Goal: Task Accomplishment & Management: Complete application form

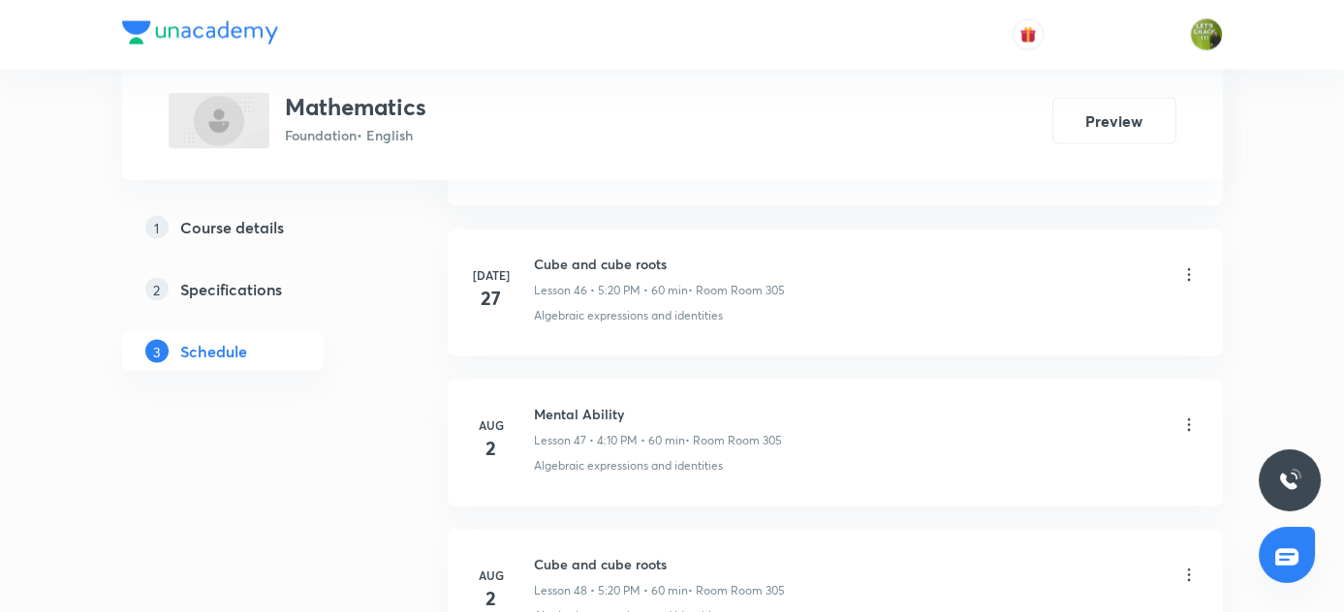
scroll to position [8015, 0]
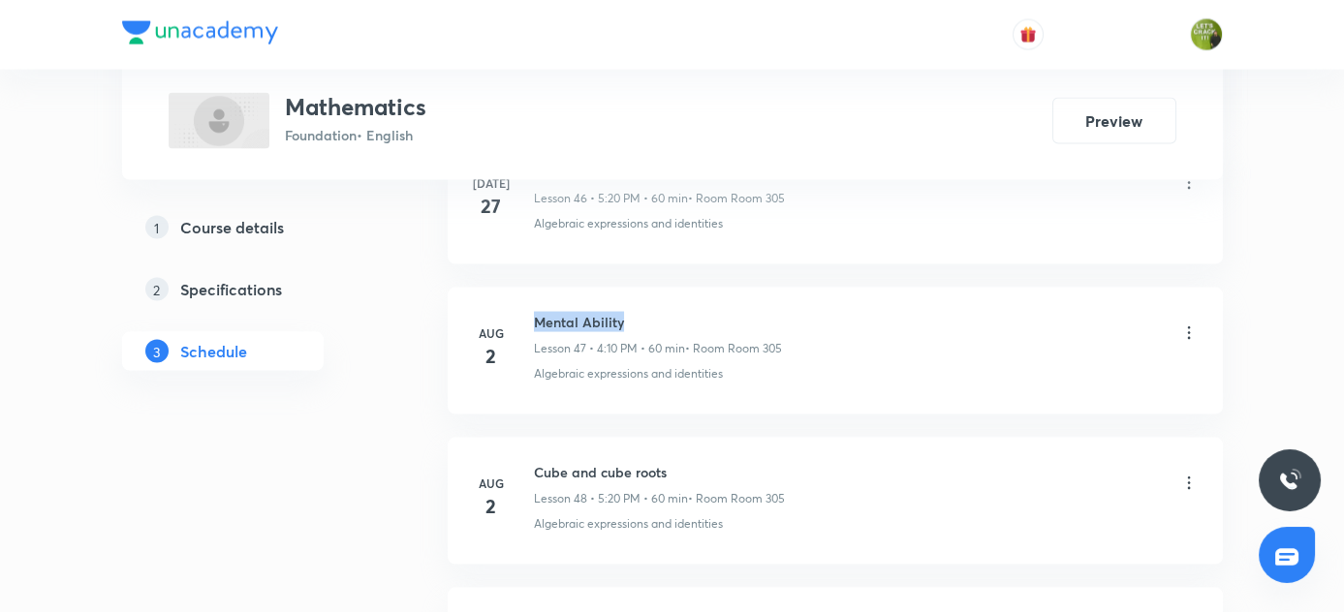
drag, startPoint x: 533, startPoint y: 291, endPoint x: 660, endPoint y: 294, distance: 127.0
click at [660, 312] on h6 "Mental Ability" at bounding box center [658, 322] width 248 height 20
copy h6 "Mental Ability"
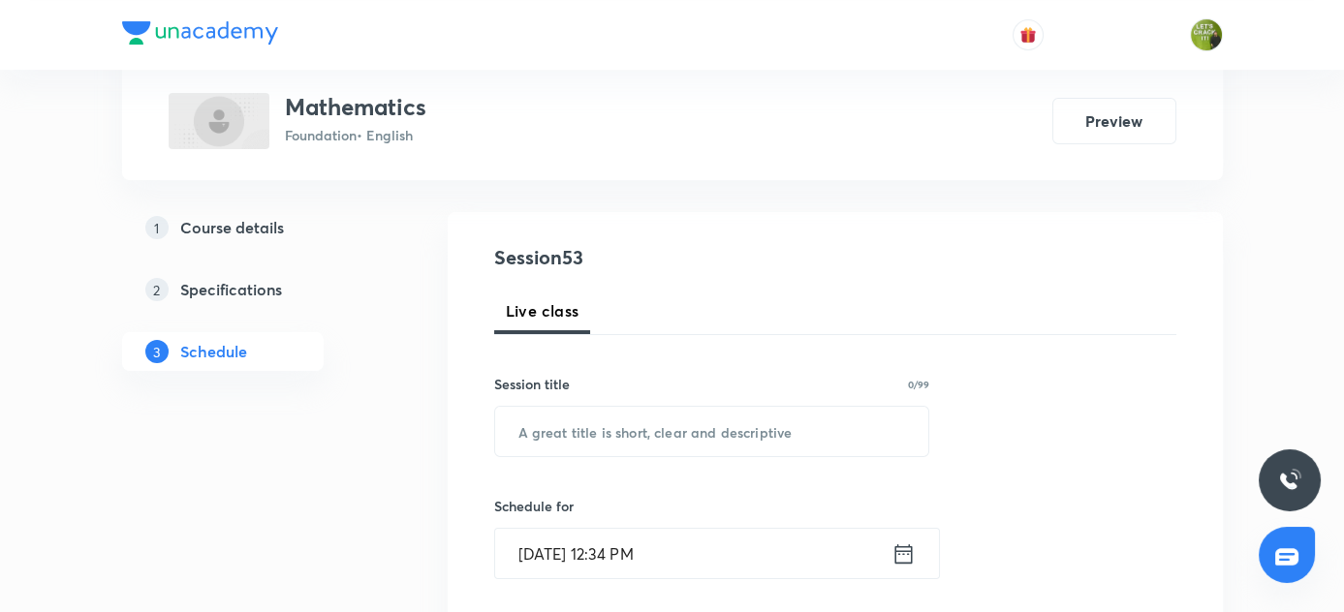
scroll to position [264, 0]
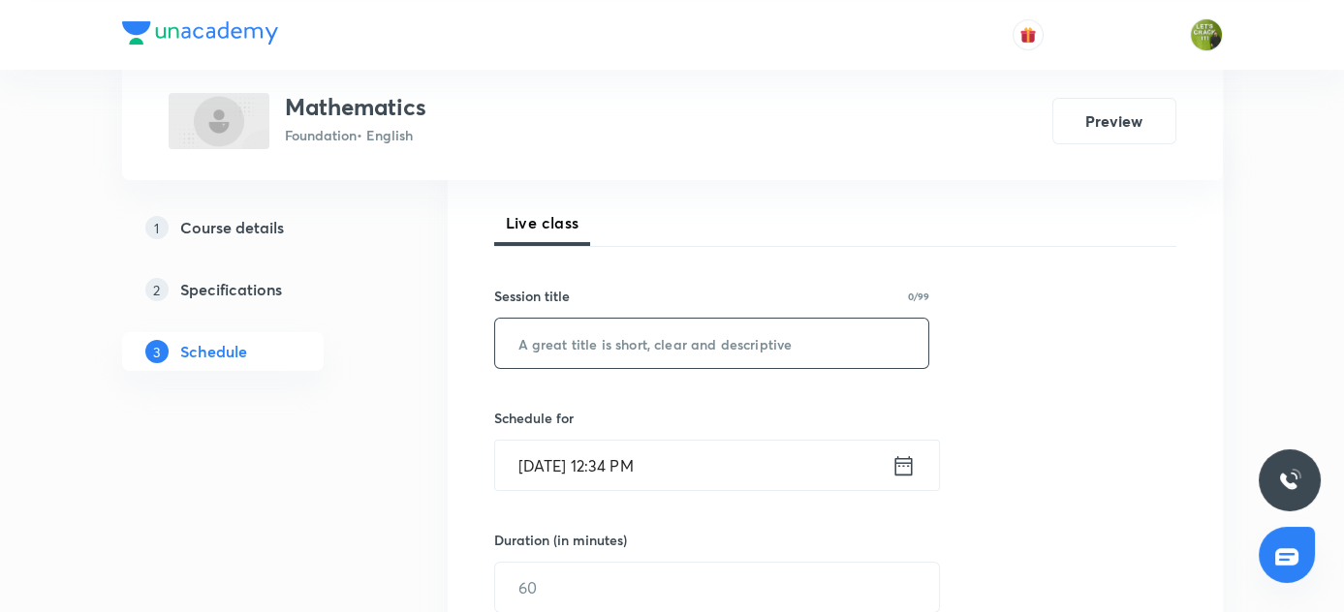
click at [590, 344] on input "text" at bounding box center [712, 343] width 434 height 49
paste input "Mental Ability"
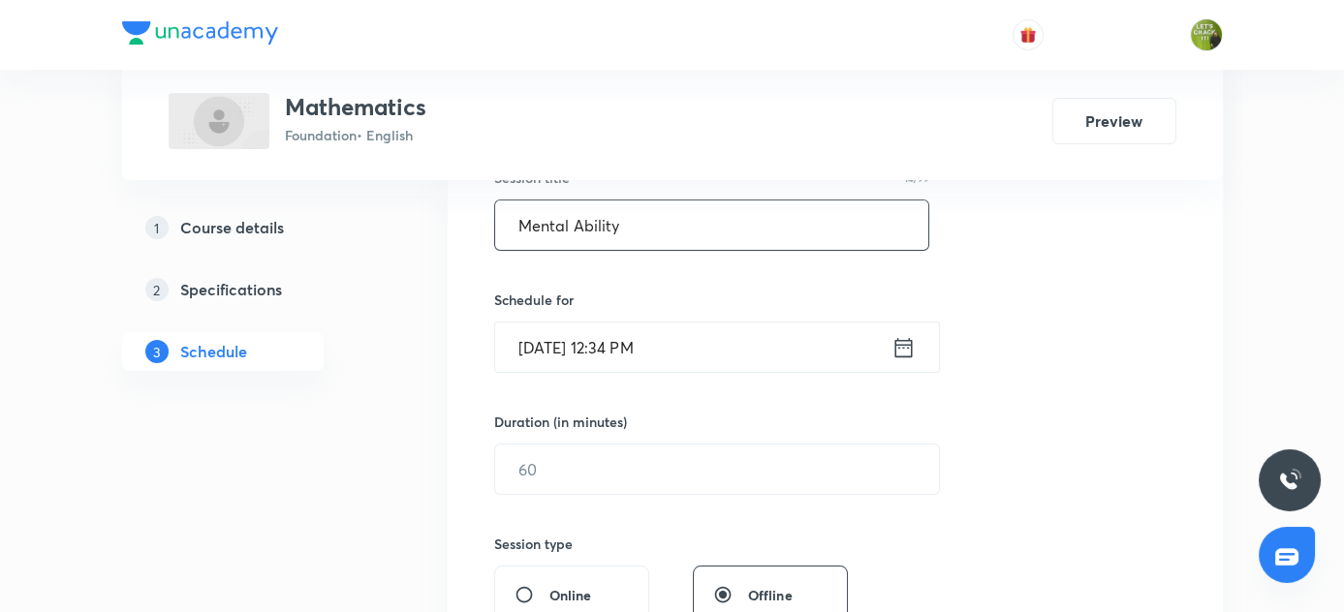
scroll to position [352, 0]
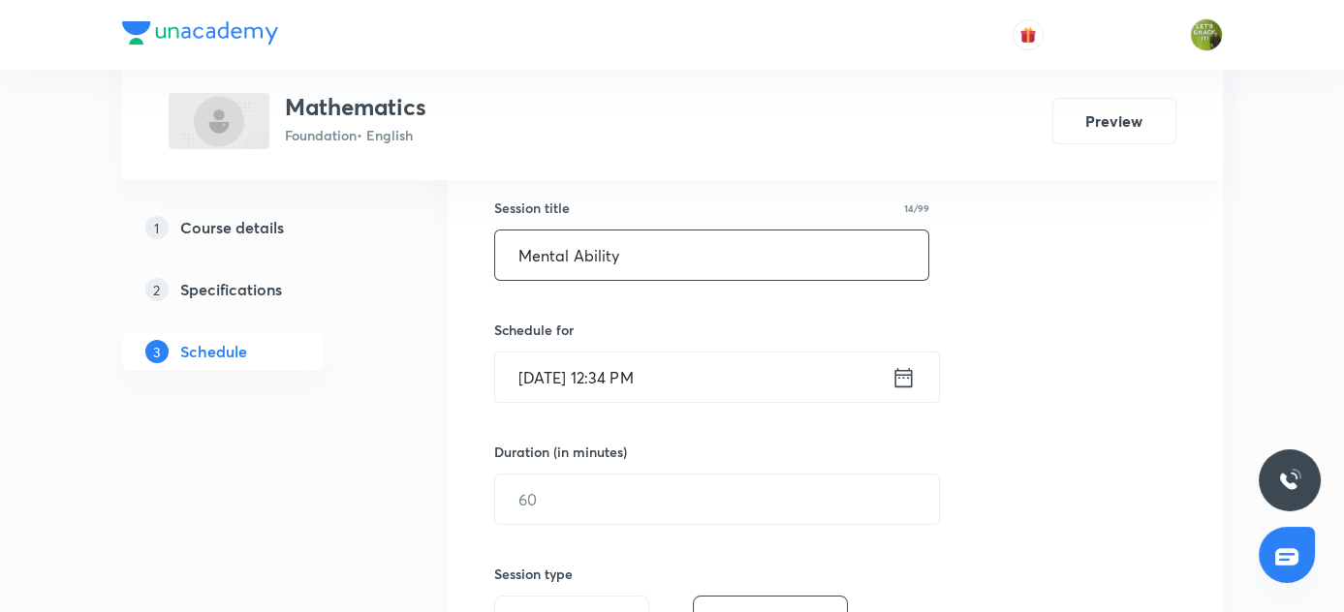
type input "Mental Ability"
click at [903, 383] on icon at bounding box center [903, 377] width 24 height 27
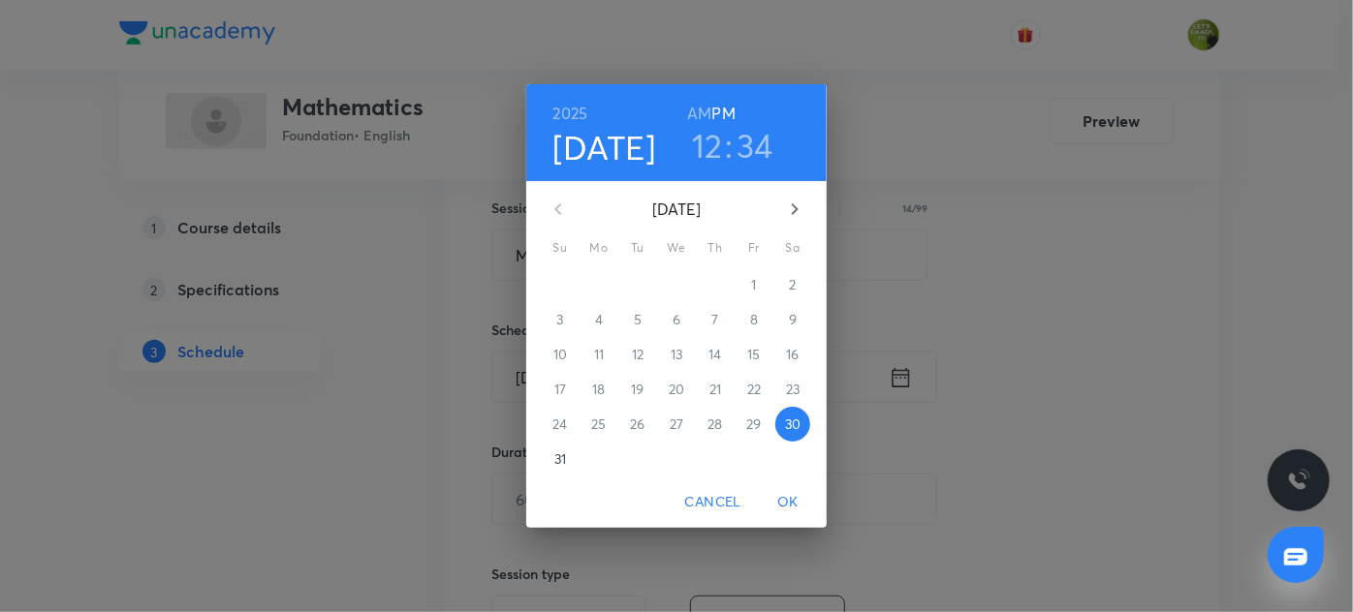
click at [710, 152] on h3 "12" at bounding box center [707, 145] width 31 height 41
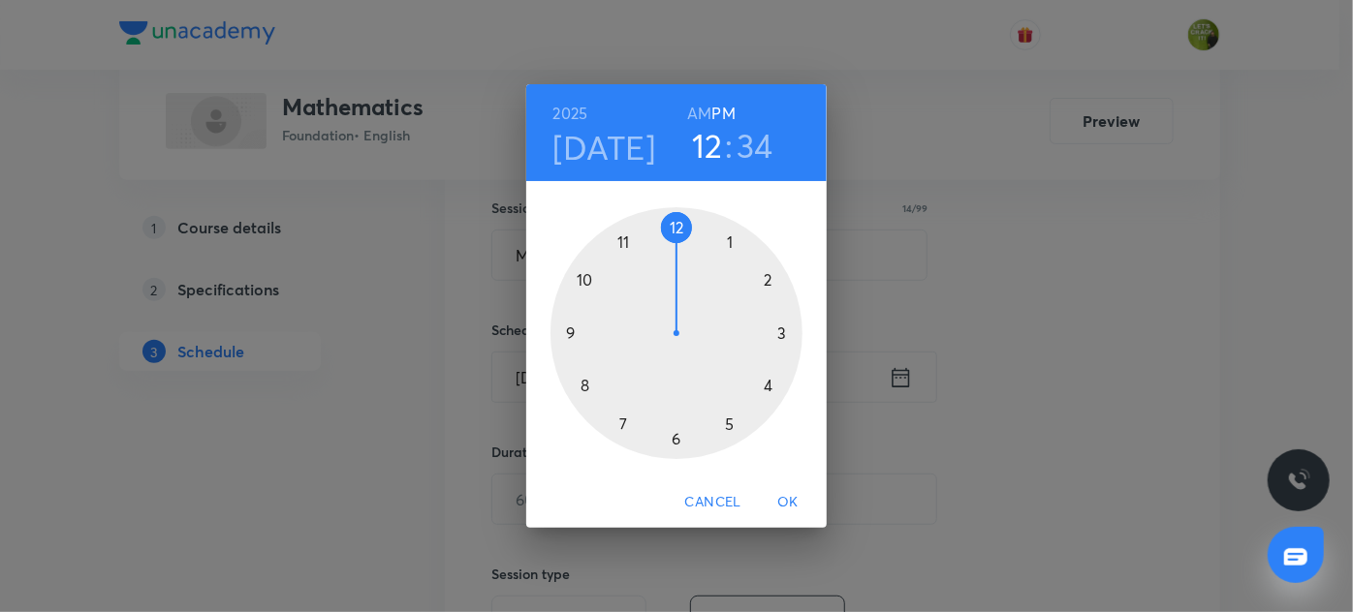
click at [767, 384] on div at bounding box center [676, 333] width 252 height 252
click at [769, 278] on div at bounding box center [676, 333] width 252 height 252
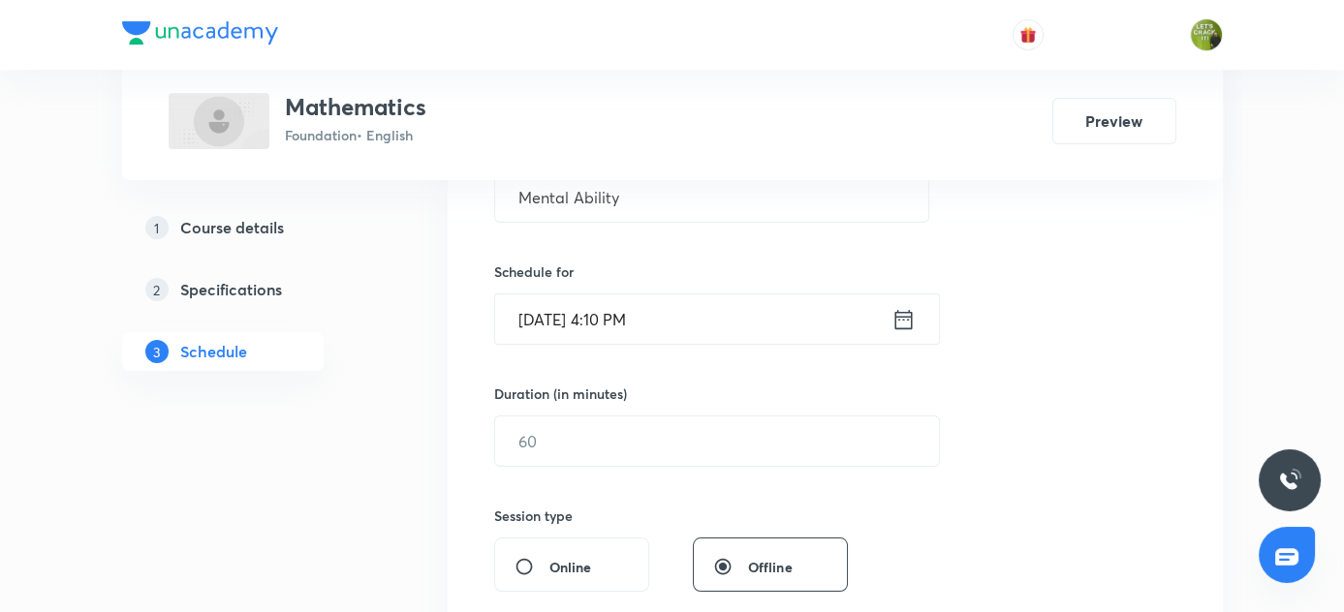
scroll to position [440, 0]
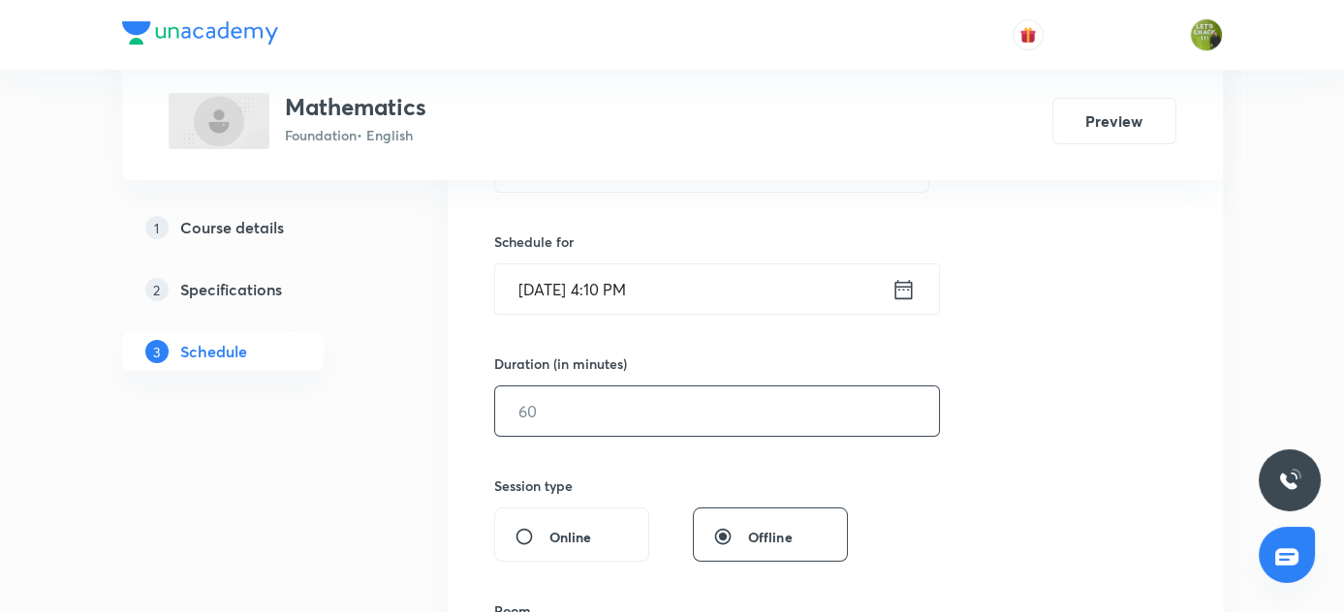
click at [612, 410] on input "text" at bounding box center [717, 411] width 444 height 49
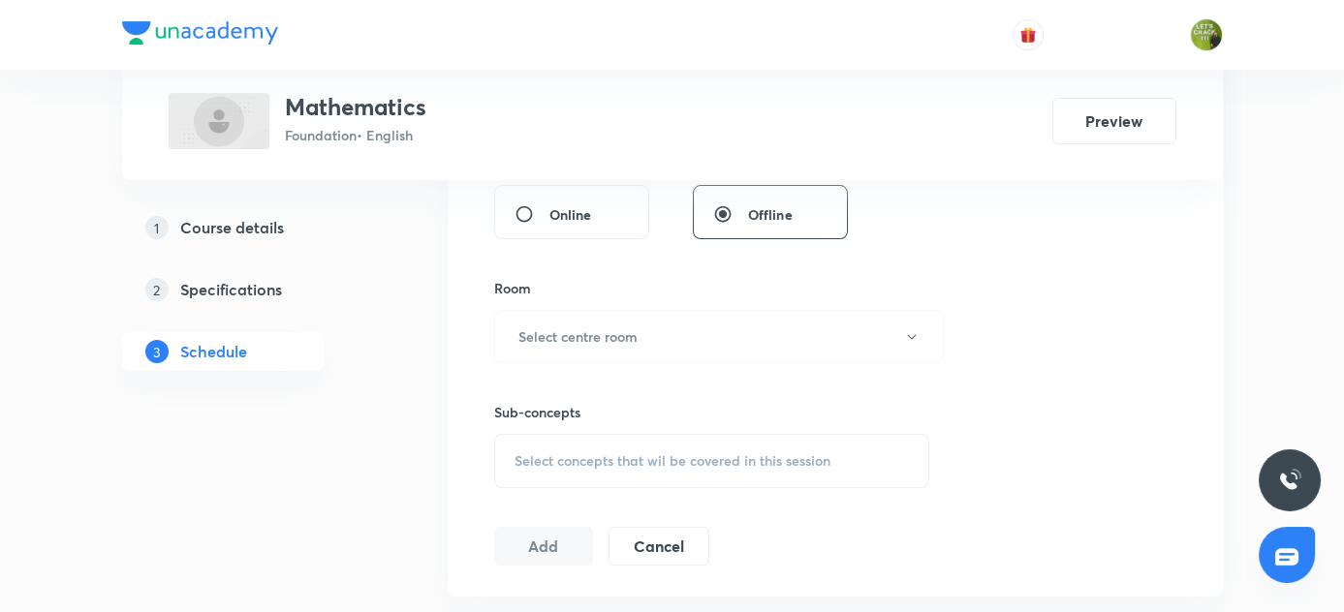
scroll to position [793, 0]
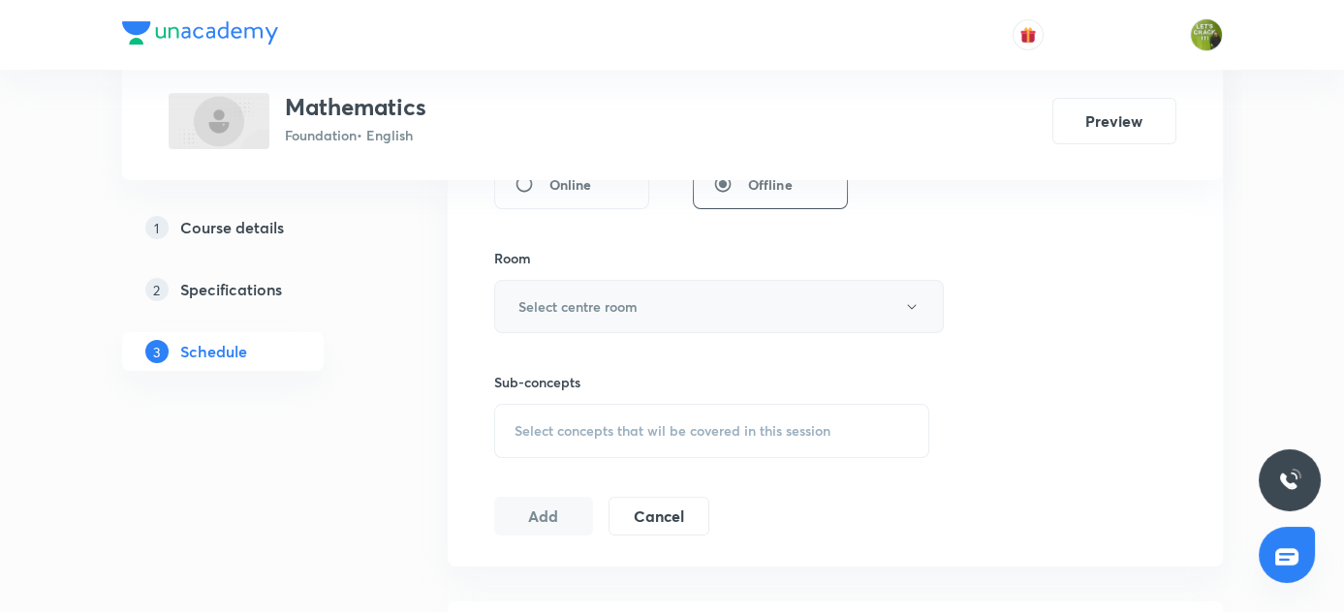
type input "60"
click at [910, 301] on icon "button" at bounding box center [912, 307] width 16 height 16
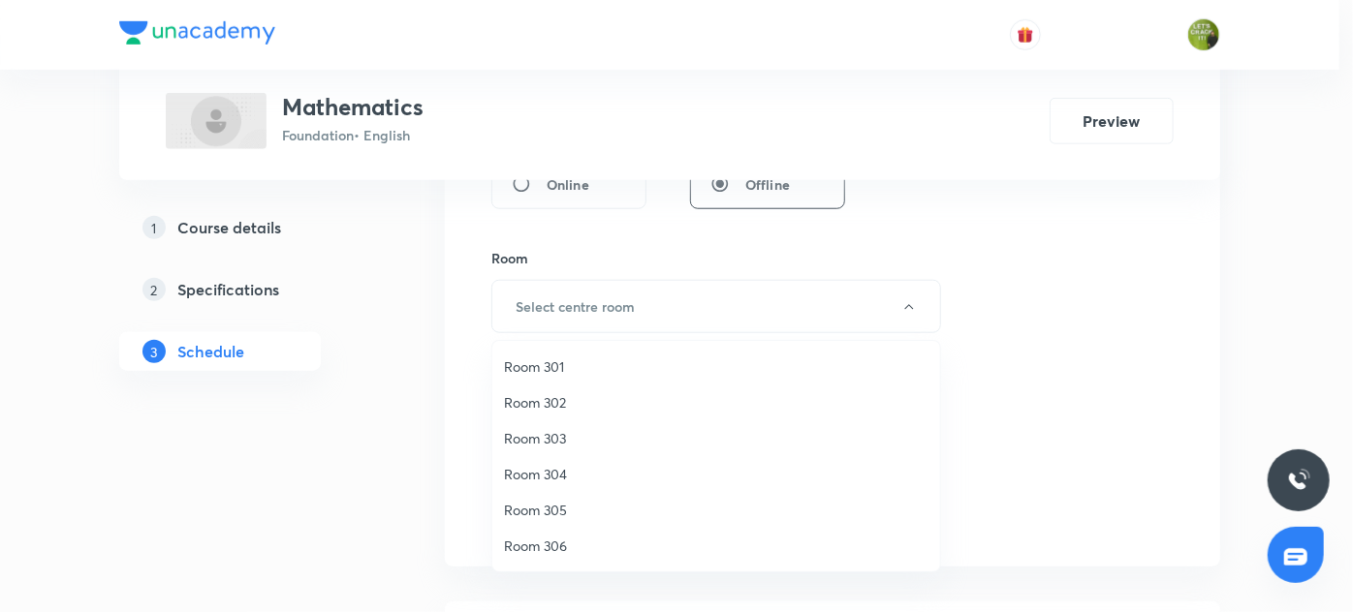
click at [562, 504] on span "Room 305" at bounding box center [716, 510] width 424 height 20
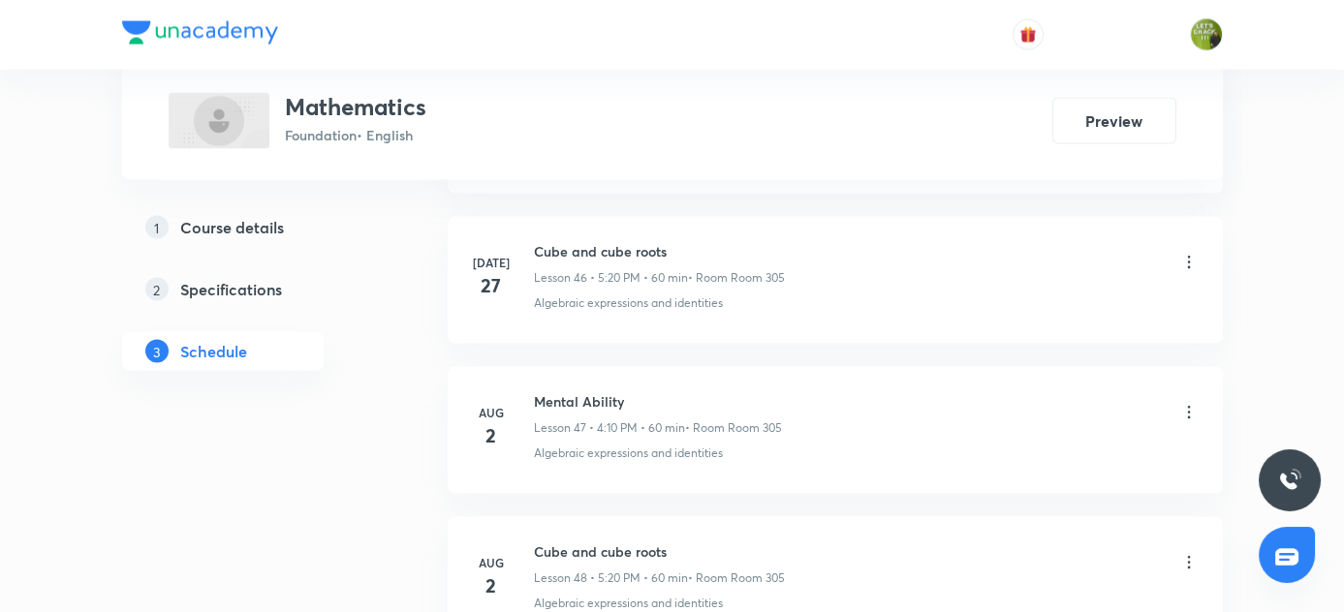
scroll to position [7927, 0]
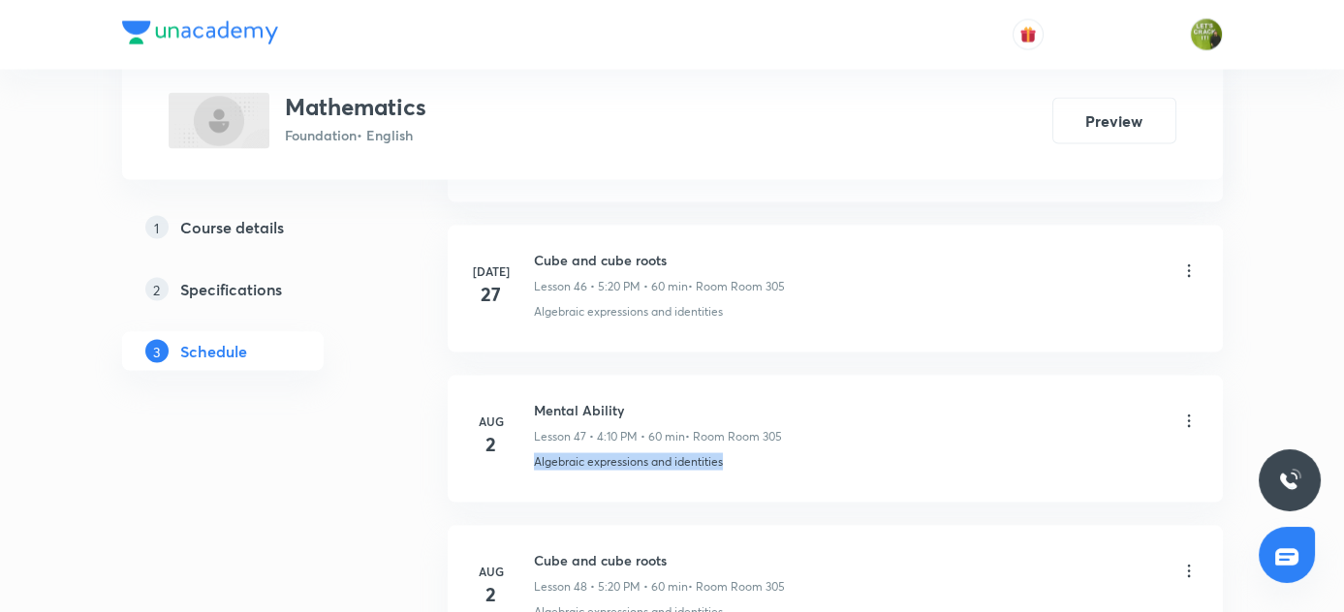
drag, startPoint x: 535, startPoint y: 433, endPoint x: 745, endPoint y: 433, distance: 210.3
click at [745, 453] on div "Algebraic expressions and identities" at bounding box center [866, 461] width 665 height 17
copy p "Algebraic expressions and identities"
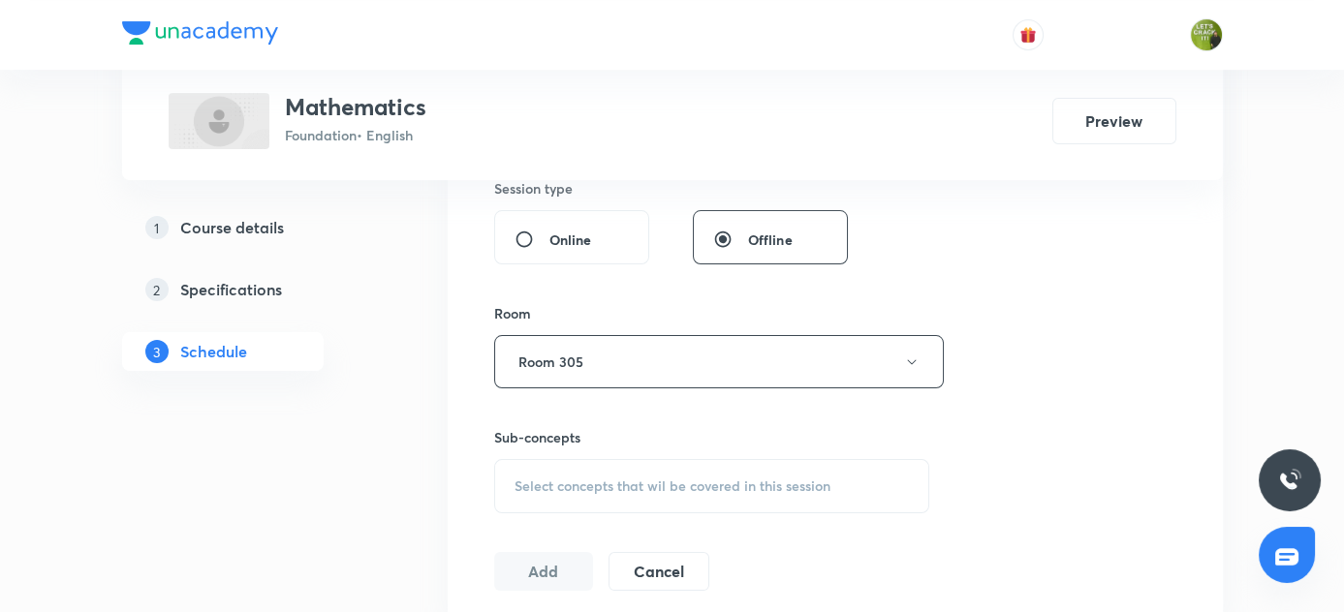
scroll to position [881, 0]
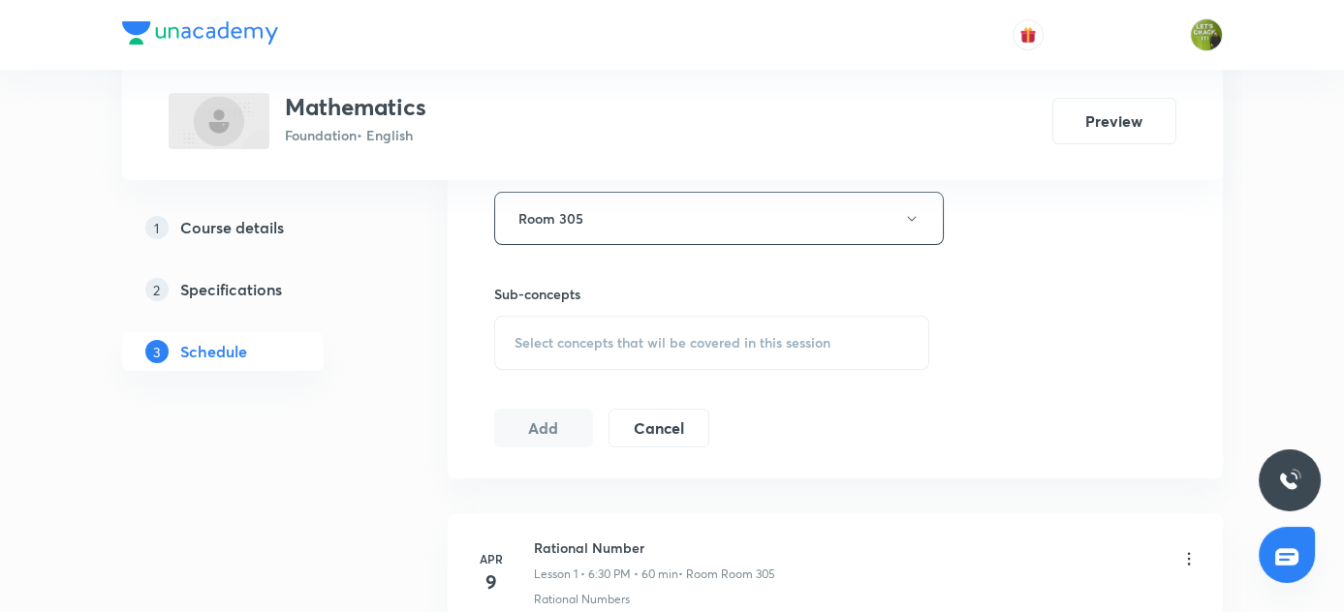
click at [575, 335] on span "Select concepts that wil be covered in this session" at bounding box center [673, 343] width 316 height 16
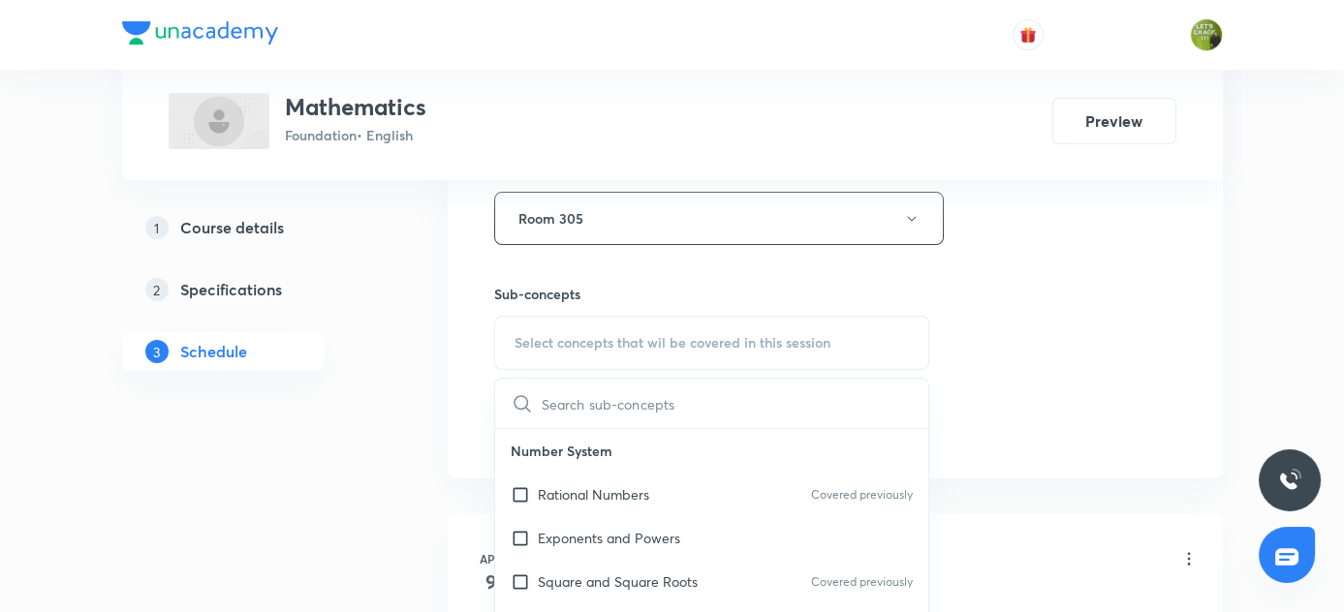
click at [599, 399] on input "text" at bounding box center [736, 403] width 388 height 49
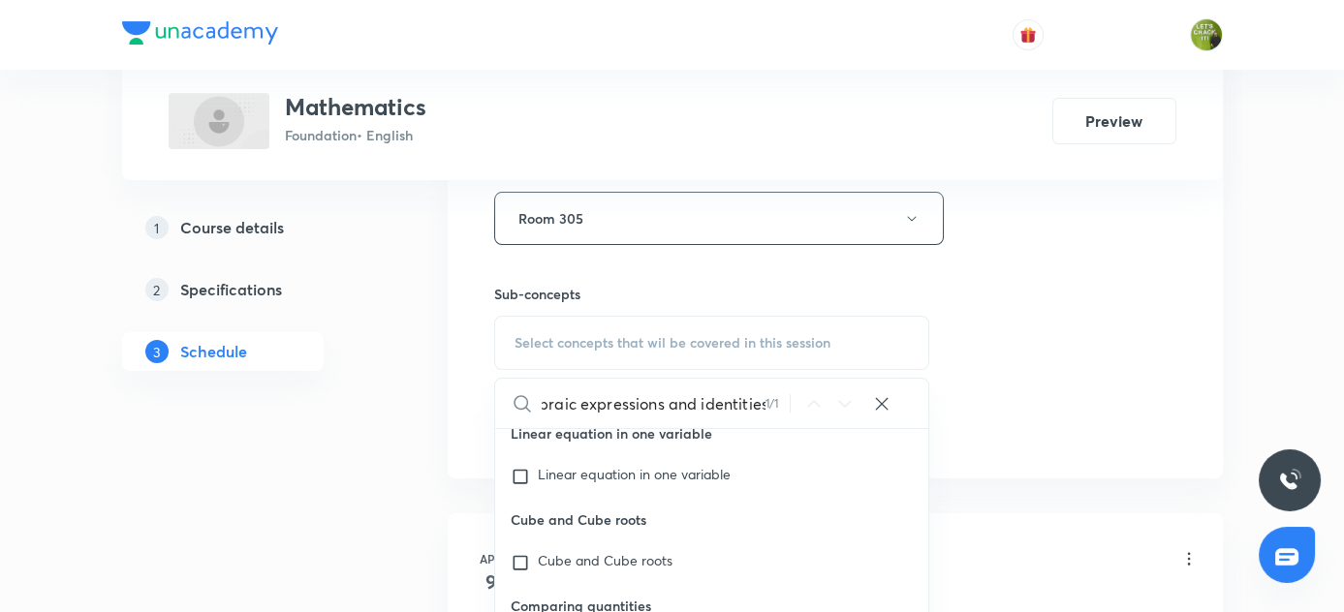
scroll to position [1321, 0]
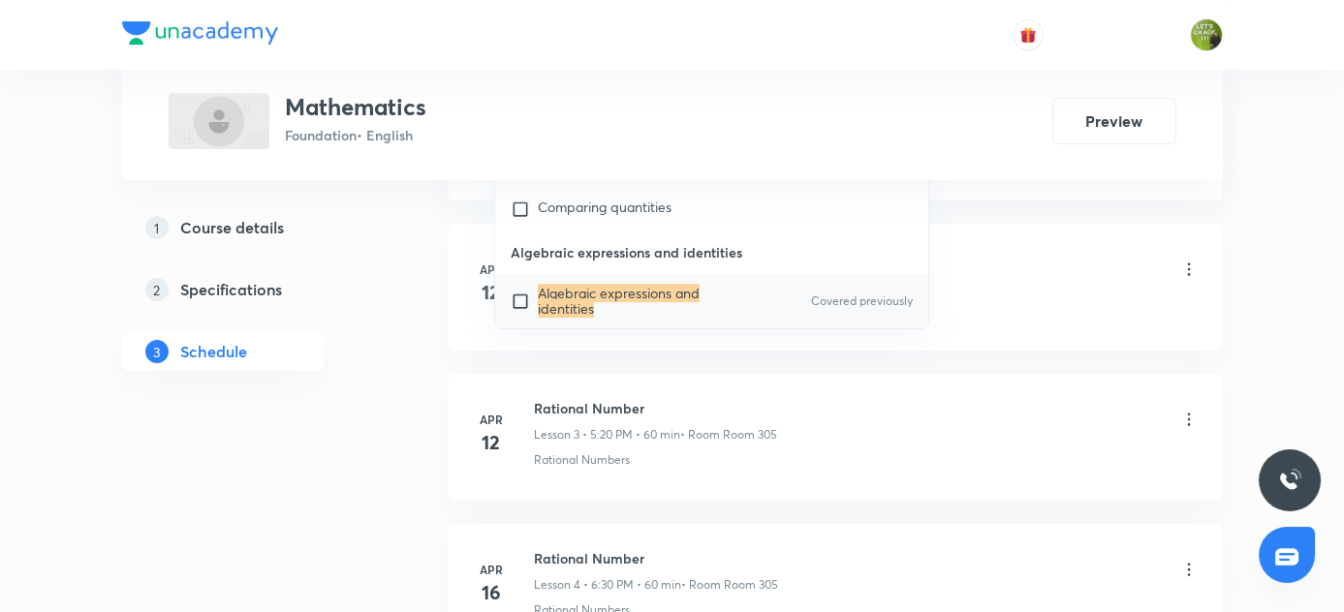
type input "Algebraic expressions and identities"
click at [521, 299] on input "checkbox" at bounding box center [524, 301] width 27 height 31
checkbox input "true"
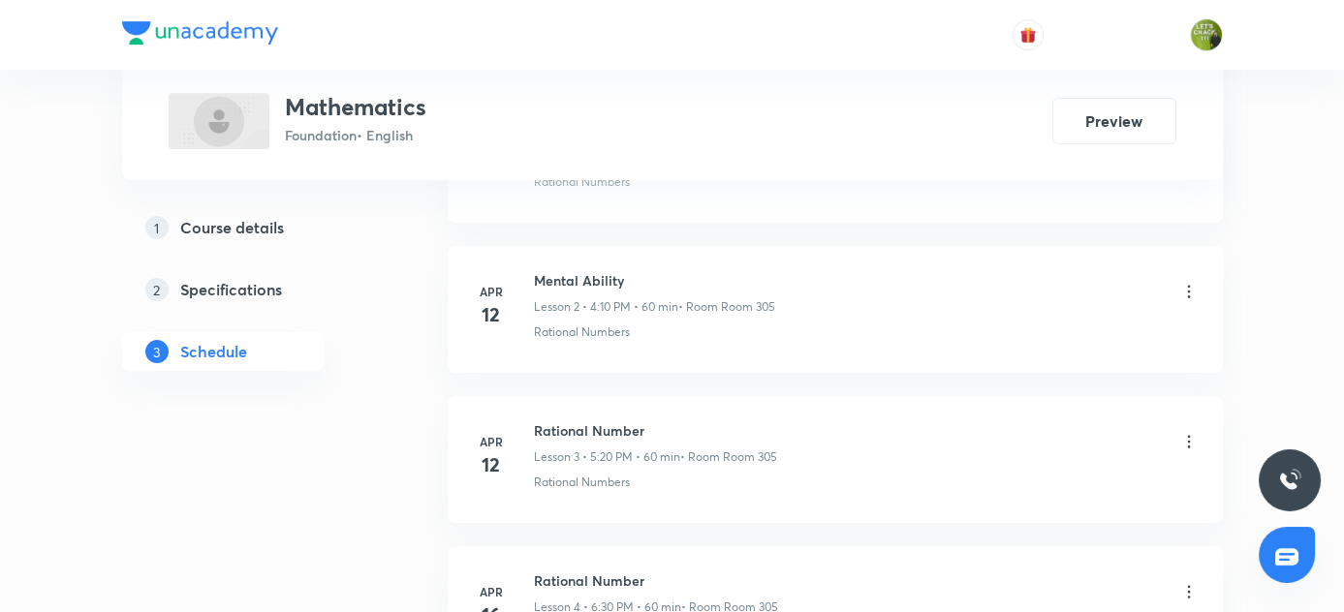
scroll to position [969, 0]
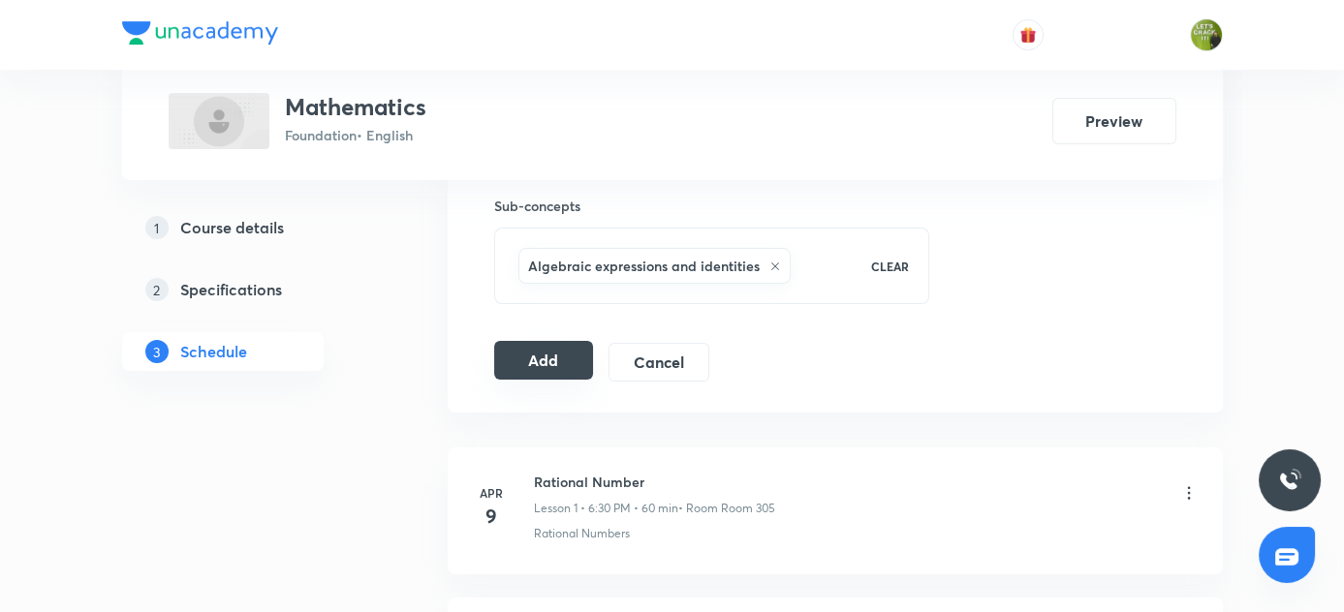
click at [556, 351] on button "Add" at bounding box center [544, 360] width 100 height 39
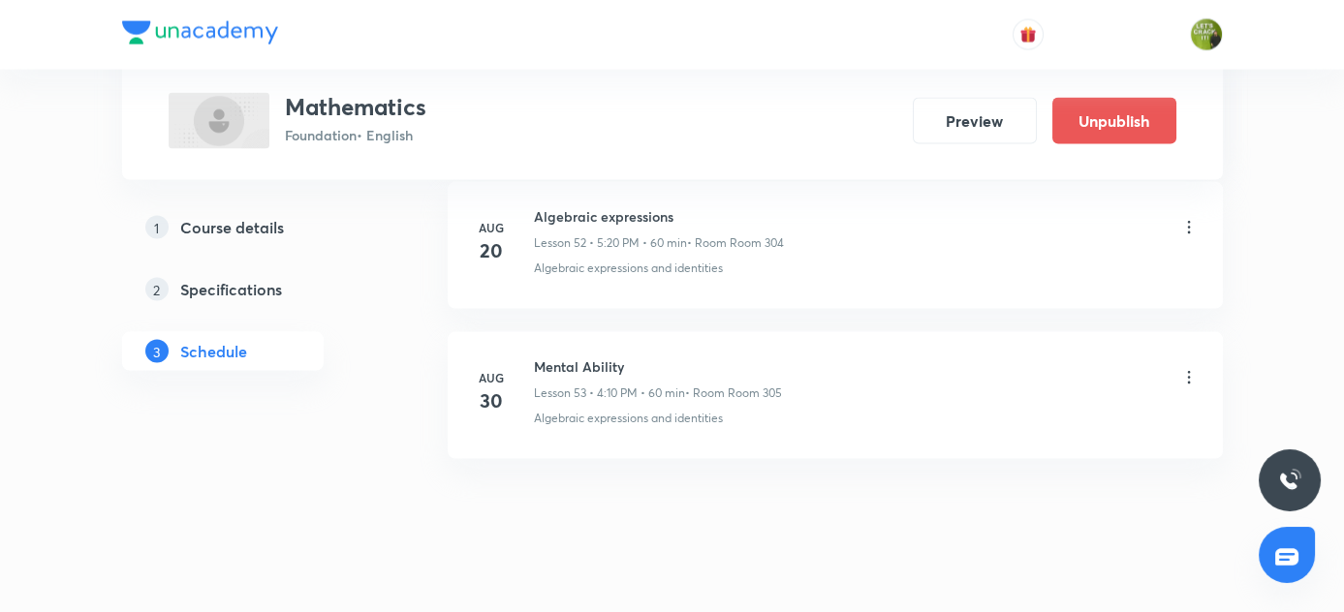
scroll to position [7893, 0]
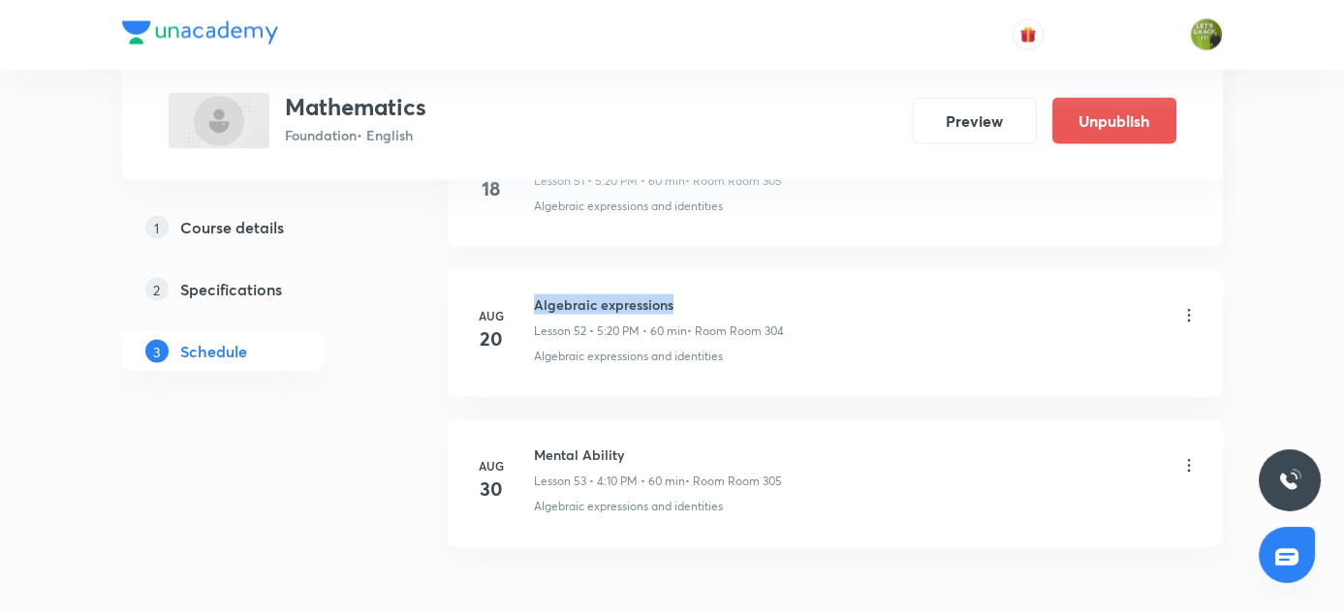
drag, startPoint x: 532, startPoint y: 275, endPoint x: 693, endPoint y: 281, distance: 161.0
click at [693, 295] on h6 "Algebraic expressions" at bounding box center [659, 305] width 250 height 20
copy h6 "Algebraic expressions"
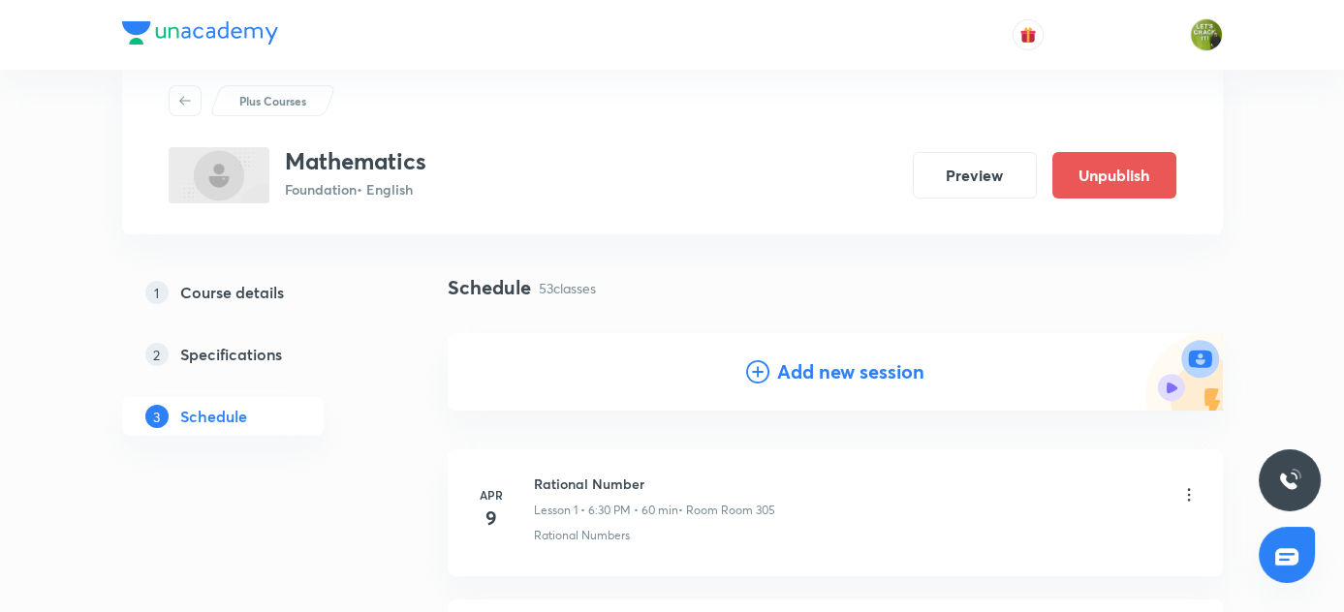
scroll to position [0, 0]
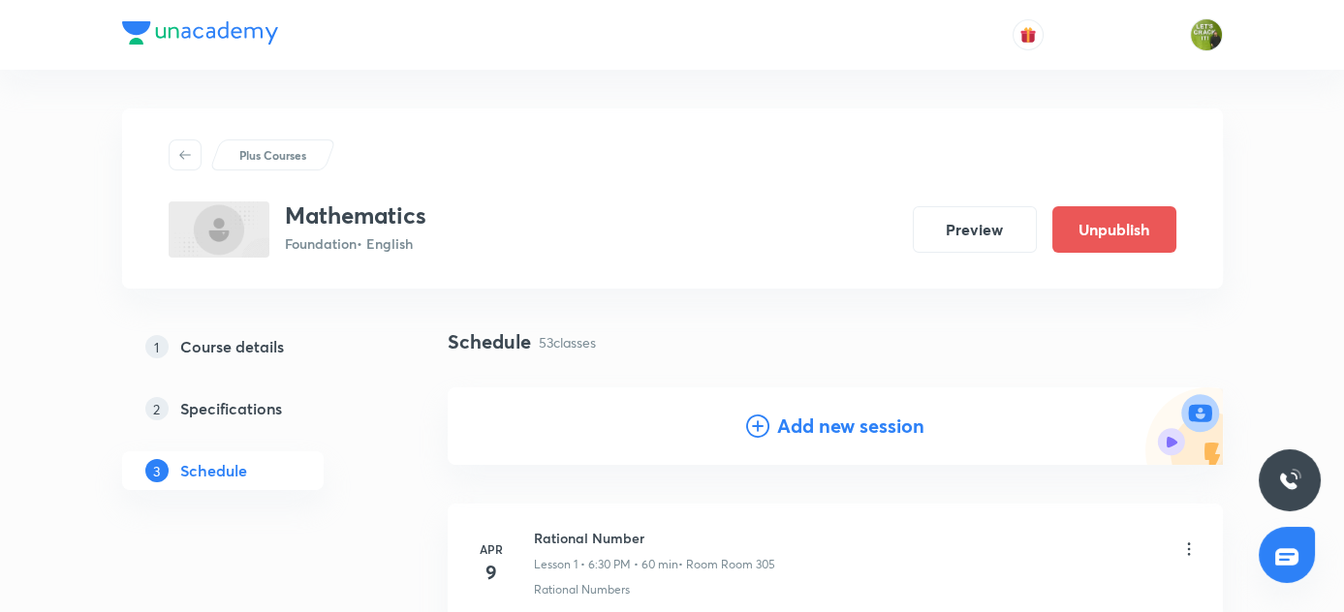
click at [757, 427] on icon at bounding box center [757, 426] width 23 height 23
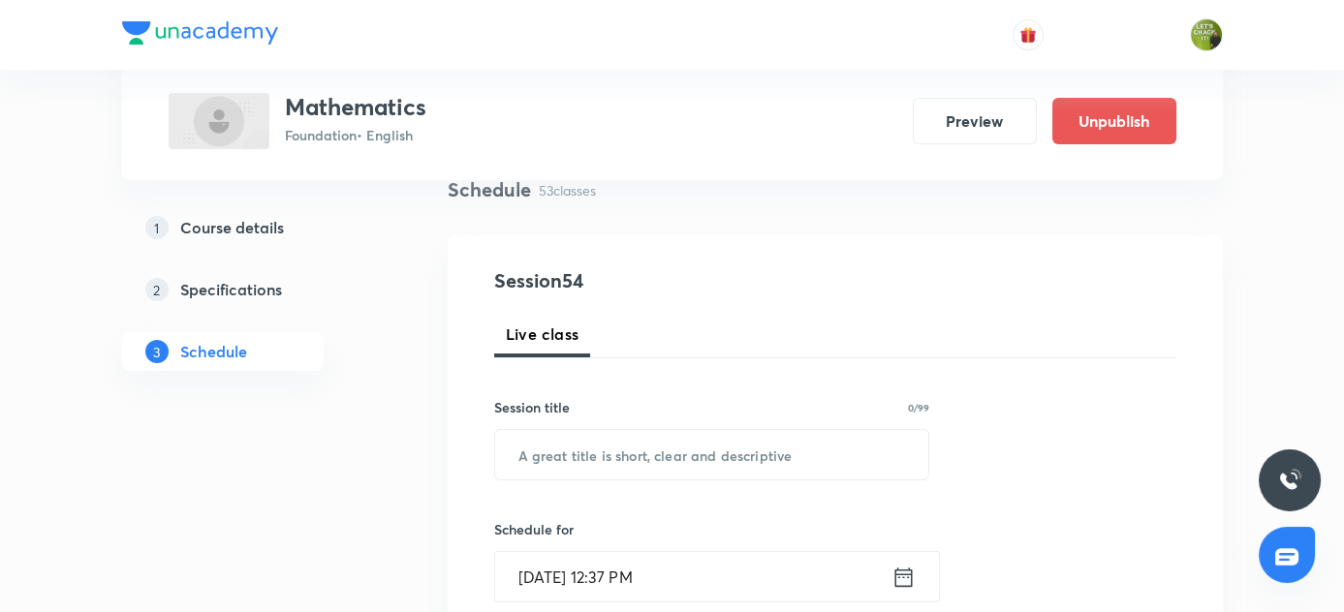
scroll to position [264, 0]
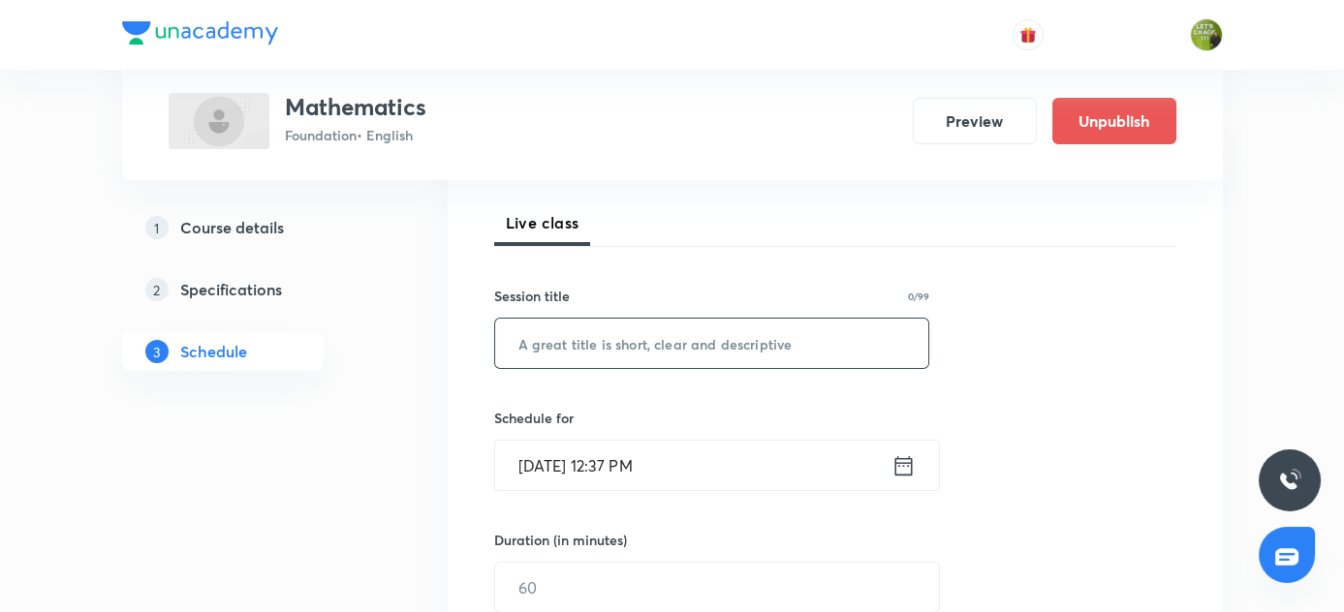
click at [618, 343] on input "text" at bounding box center [712, 343] width 434 height 49
paste input "Algebraic expressions"
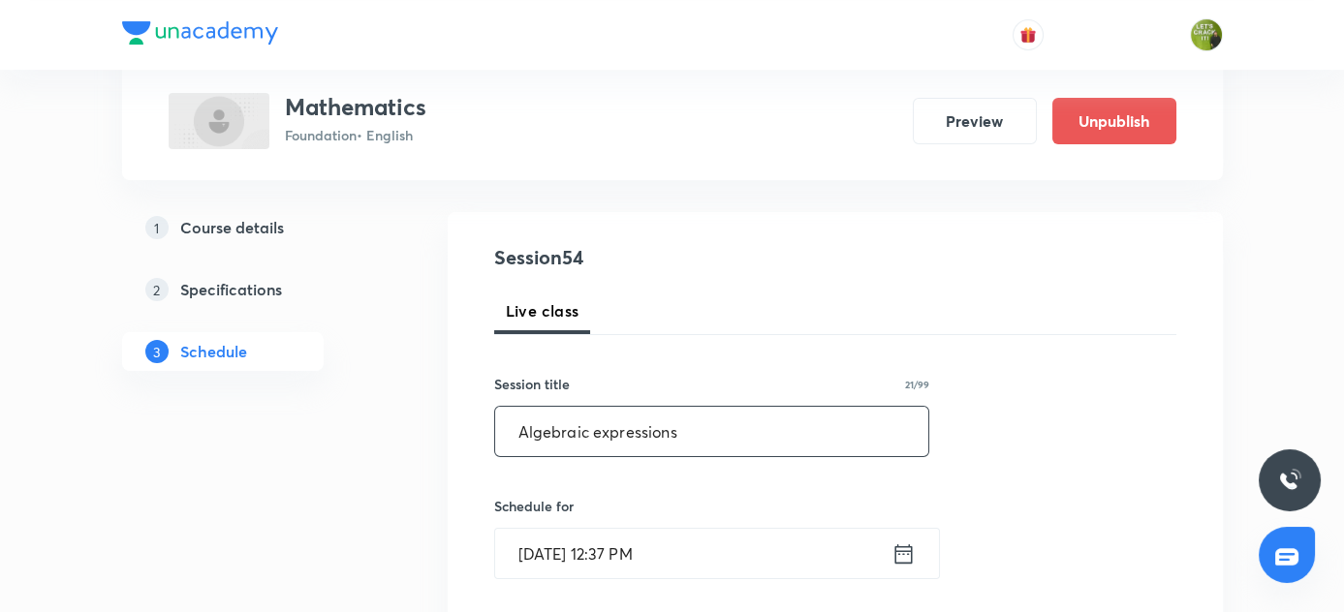
scroll to position [440, 0]
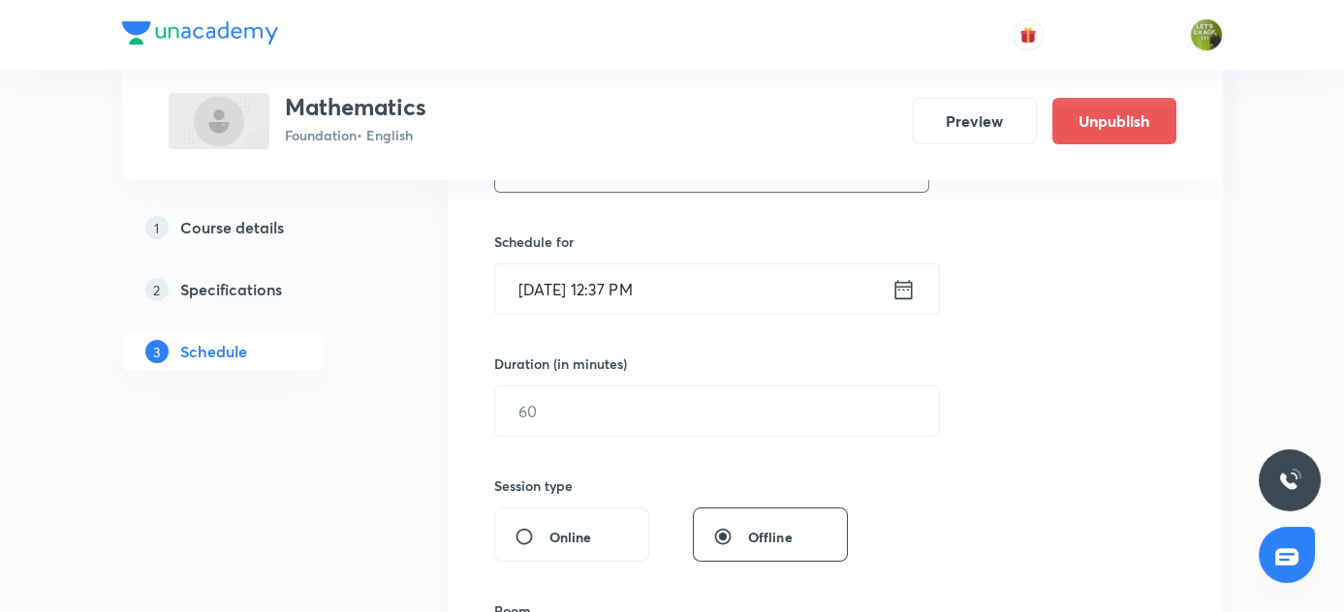
type input "Algebraic expressions"
click at [908, 285] on icon at bounding box center [902, 288] width 17 height 19
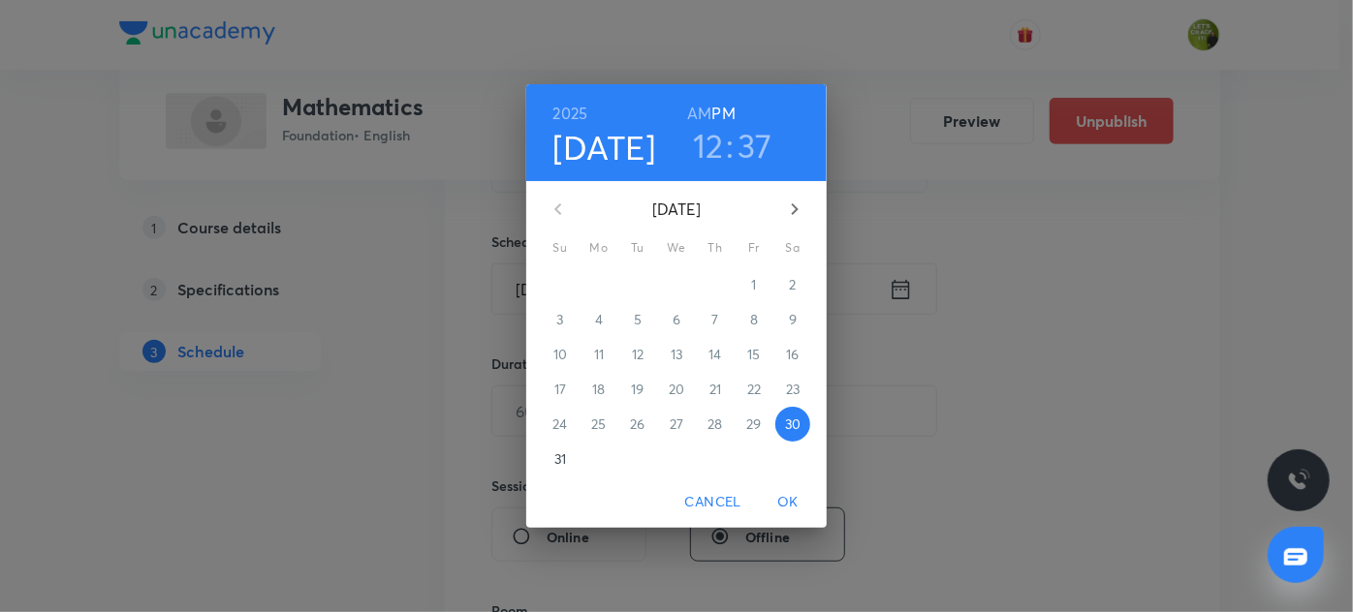
click at [710, 149] on h3 "12" at bounding box center [708, 145] width 31 height 41
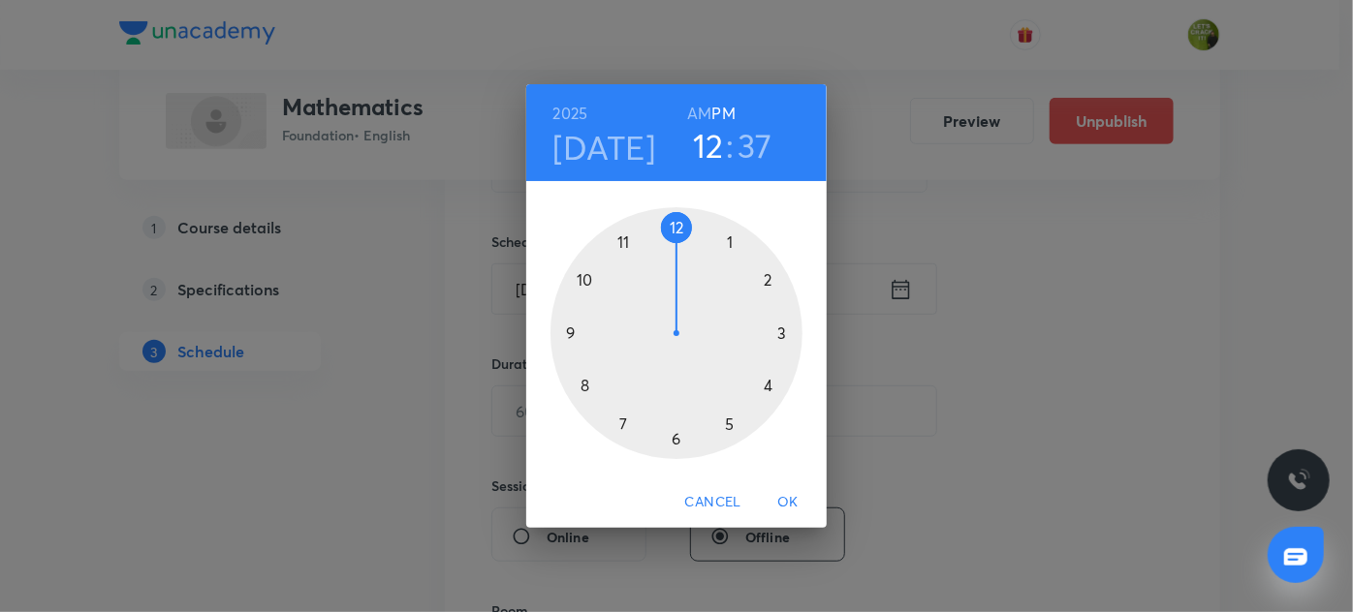
click at [729, 425] on div at bounding box center [676, 333] width 252 height 252
click at [769, 386] on div at bounding box center [676, 333] width 252 height 252
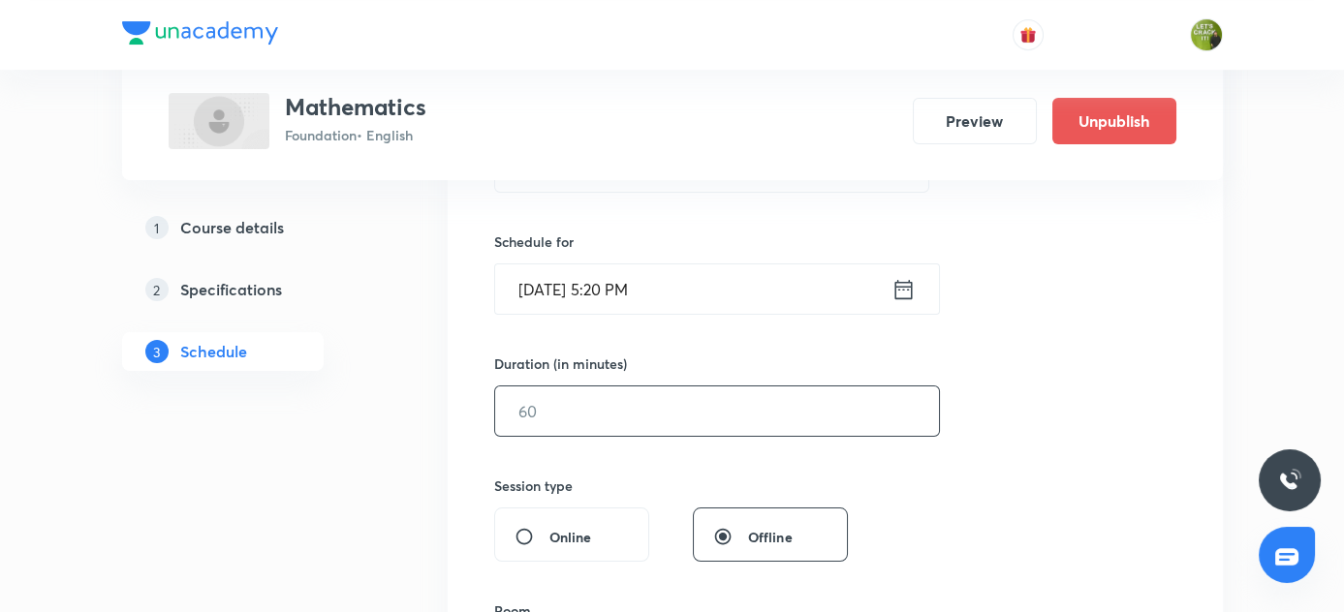
click at [624, 416] on input "text" at bounding box center [717, 411] width 444 height 49
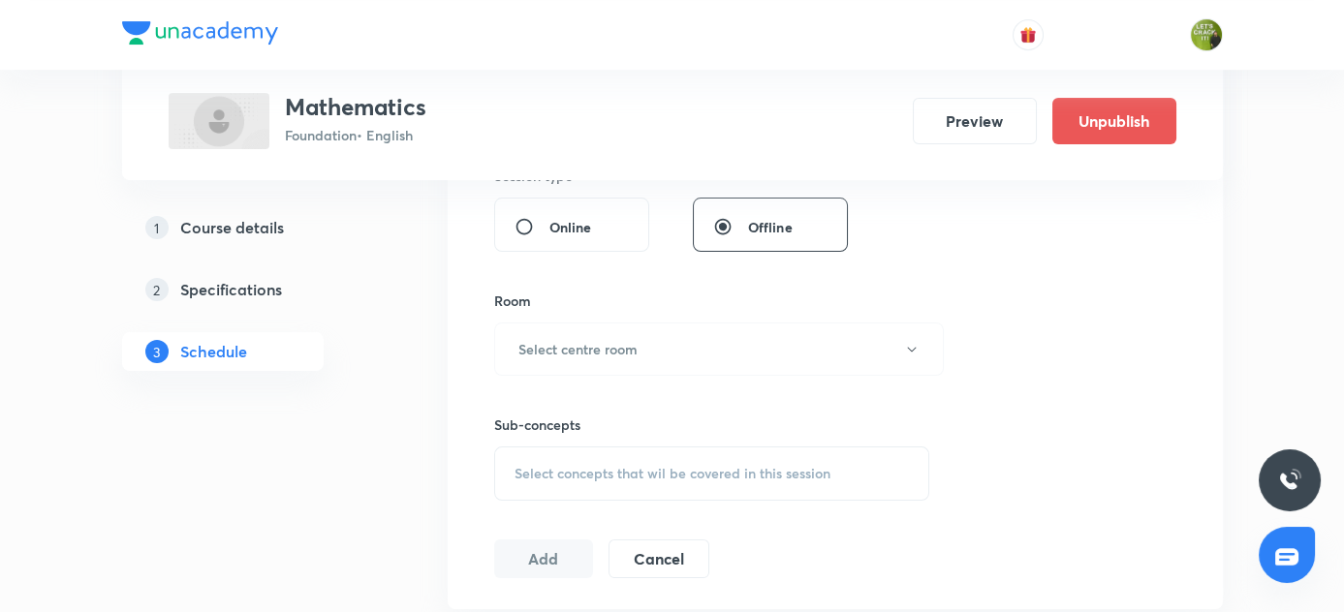
scroll to position [793, 0]
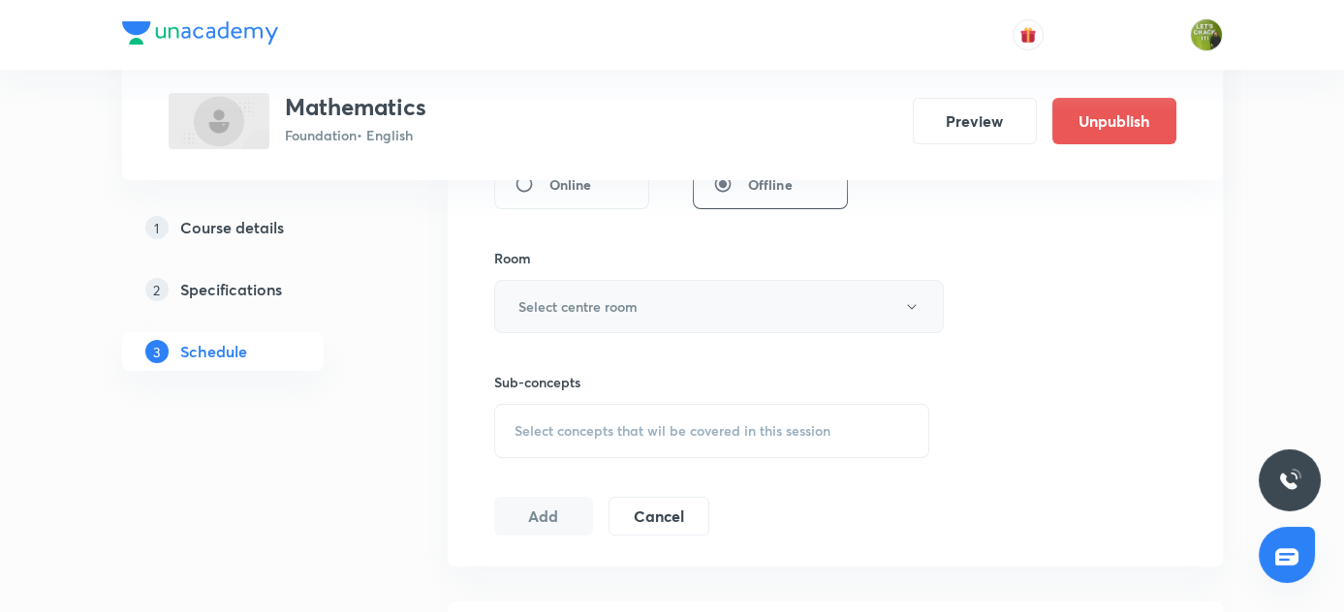
type input "60"
click at [912, 304] on icon "button" at bounding box center [912, 307] width 16 height 16
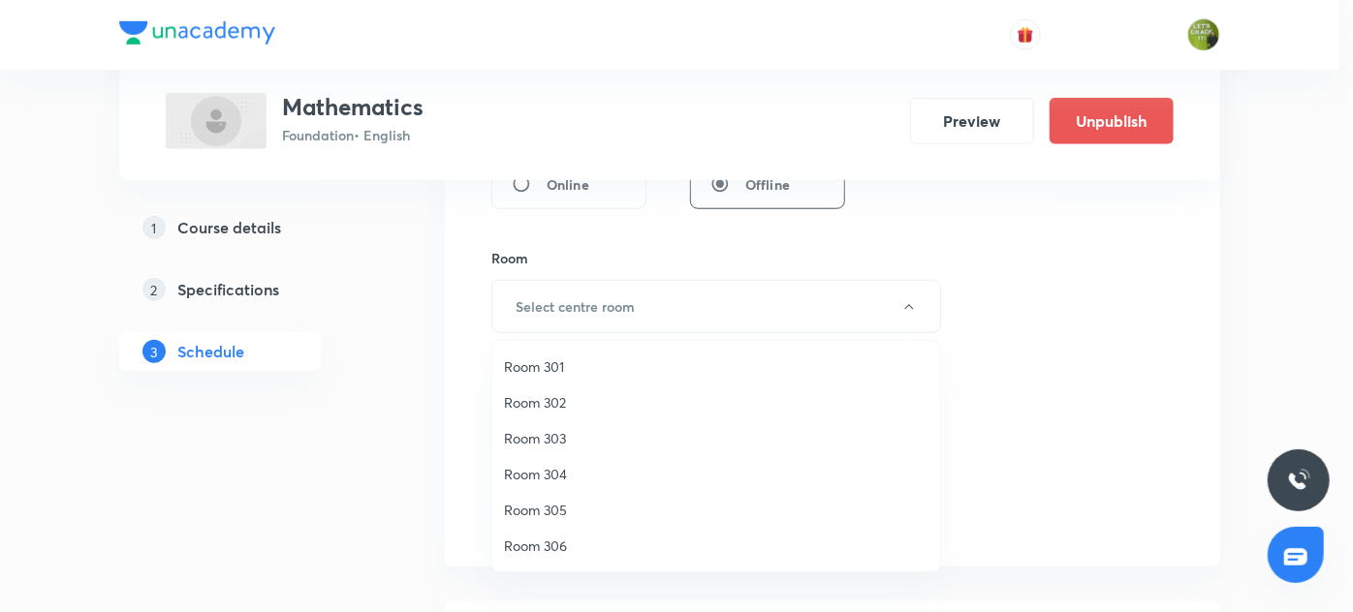
click at [554, 508] on span "Room 305" at bounding box center [716, 510] width 424 height 20
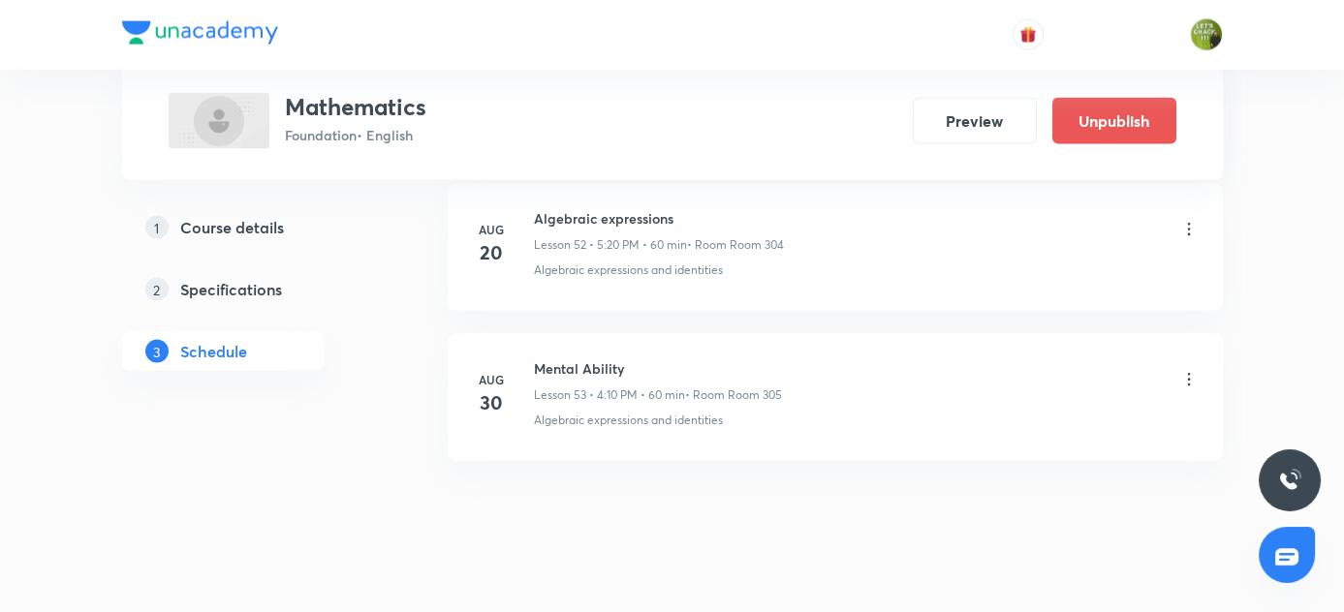
scroll to position [8783, 0]
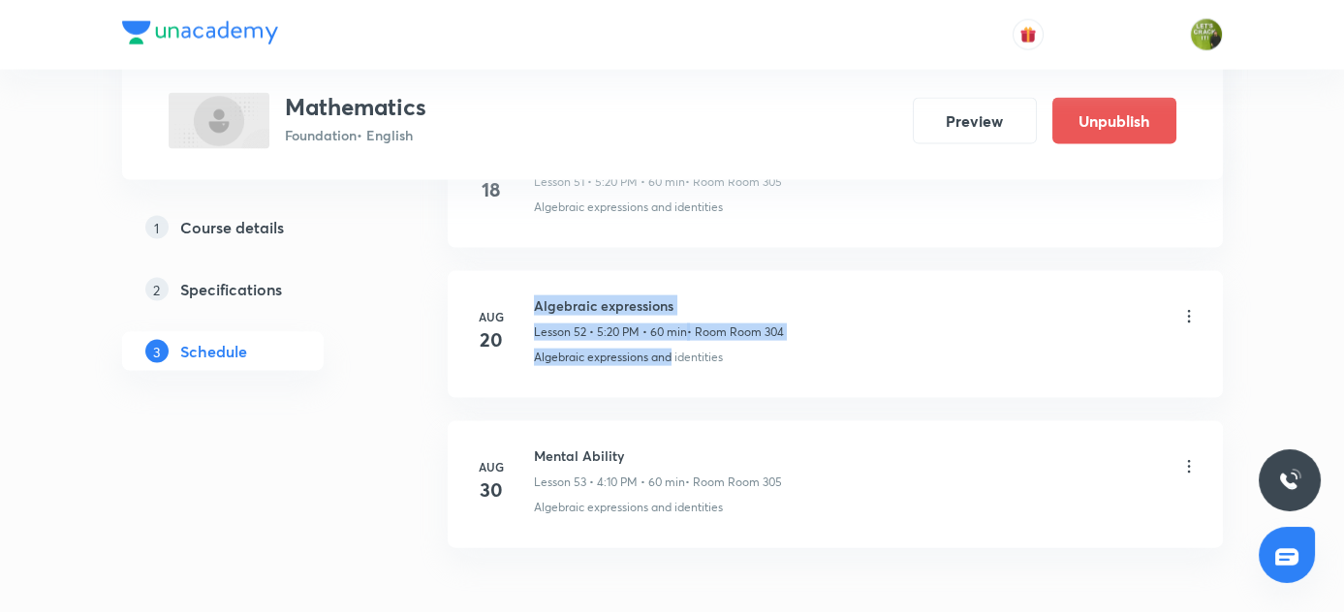
drag, startPoint x: 530, startPoint y: 325, endPoint x: 672, endPoint y: 334, distance: 142.8
click at [673, 328] on div "Aug 20 Algebraic expressions Lesson 52 • 5:20 PM • 60 min • Room Room 304 Algeb…" at bounding box center [835, 331] width 727 height 71
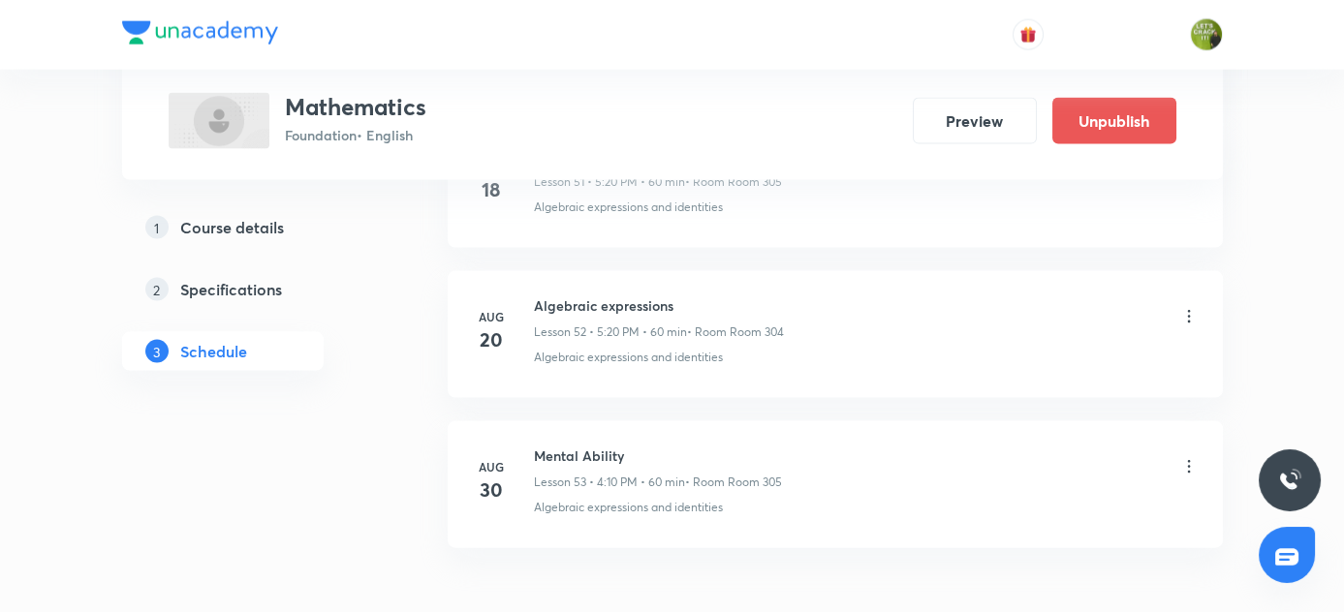
drag, startPoint x: 534, startPoint y: 326, endPoint x: 739, endPoint y: 328, distance: 205.4
click at [739, 349] on div "Algebraic expressions and identities" at bounding box center [866, 357] width 665 height 17
copy p "Algebraic expressions and identities"
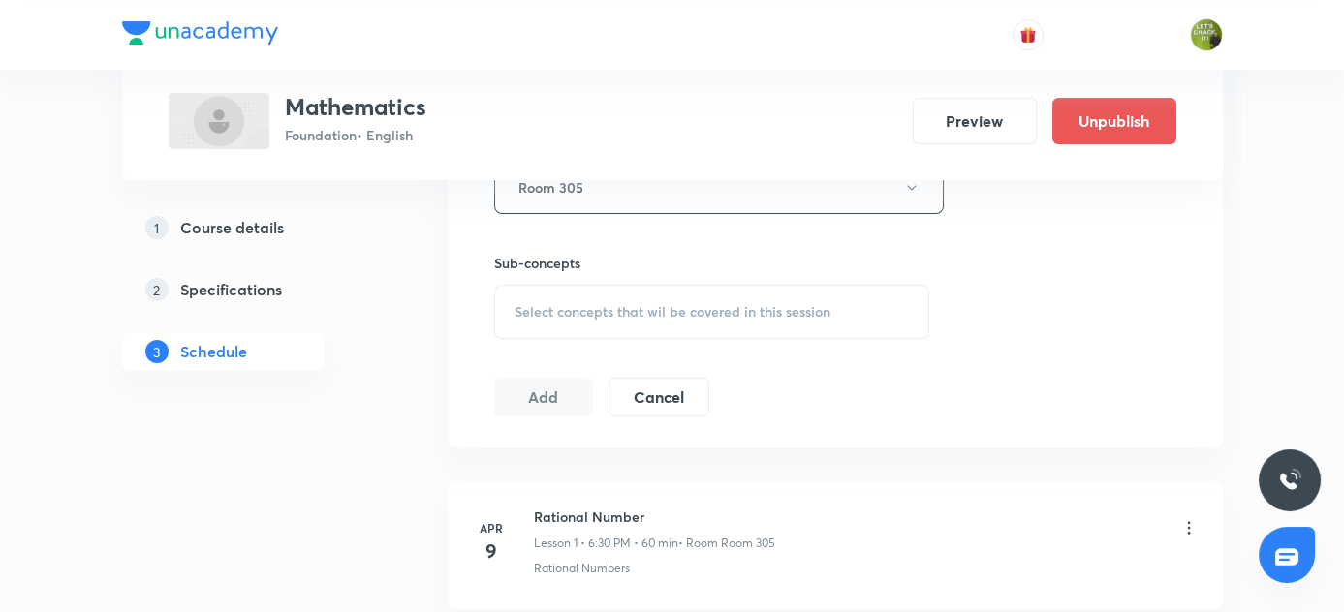
scroll to position [943, 0]
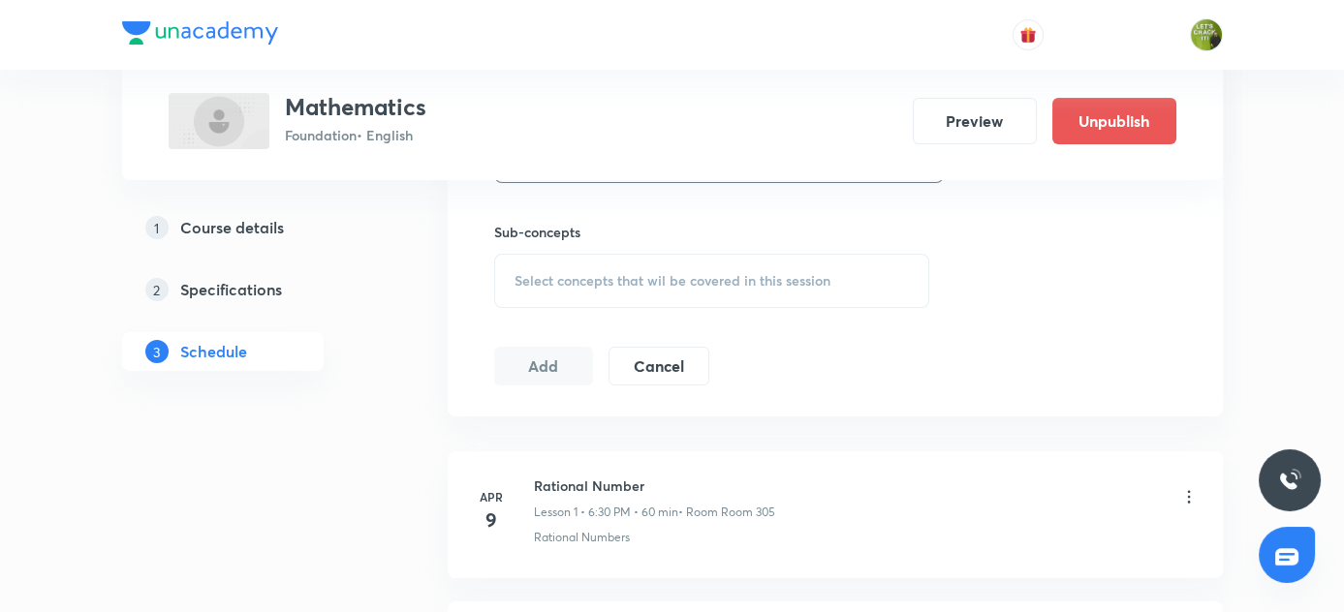
click at [578, 275] on span "Select concepts that wil be covered in this session" at bounding box center [673, 281] width 316 height 16
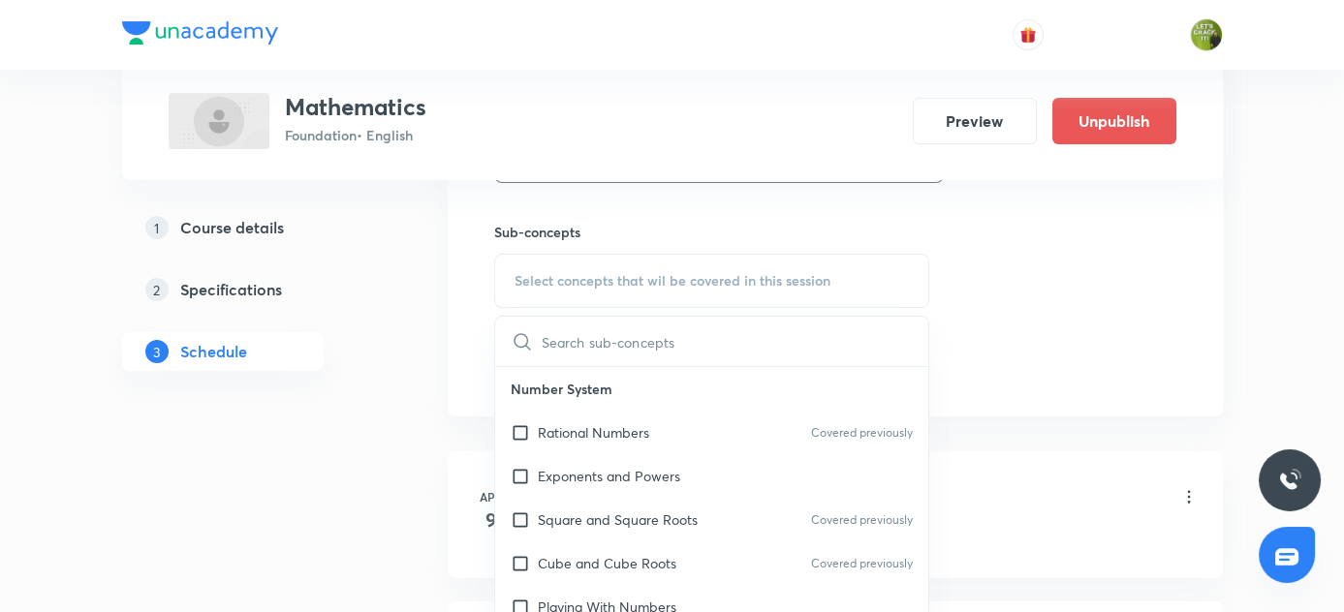
click at [566, 334] on input "text" at bounding box center [736, 341] width 388 height 49
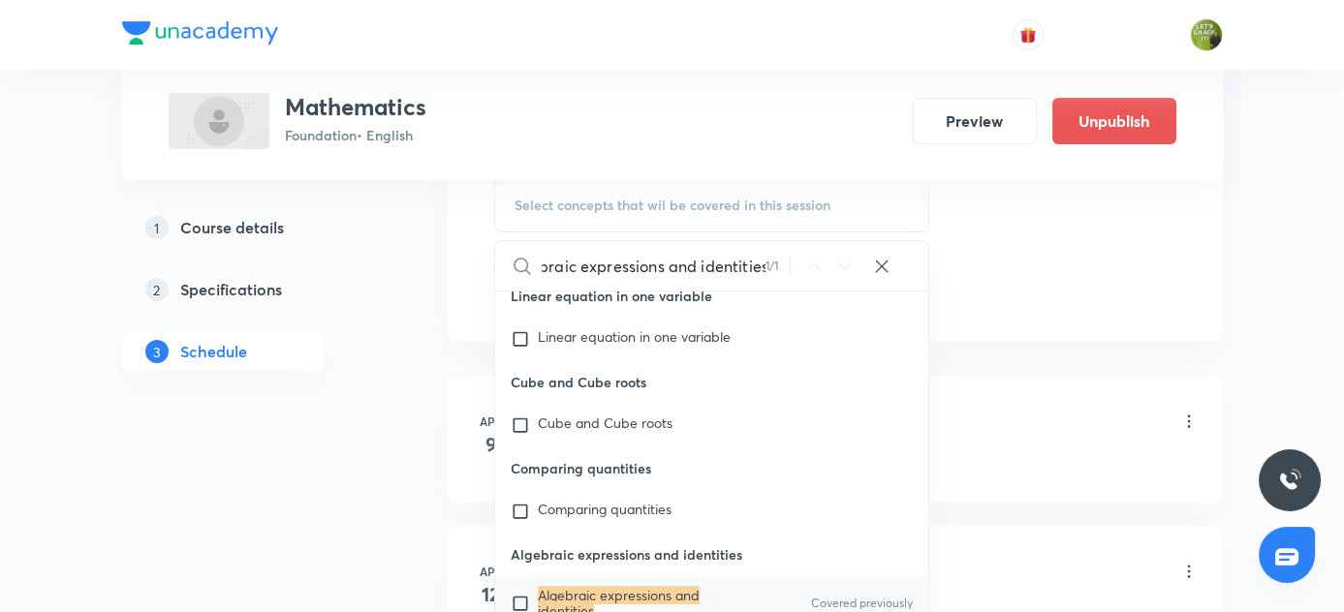
scroll to position [1118, 0]
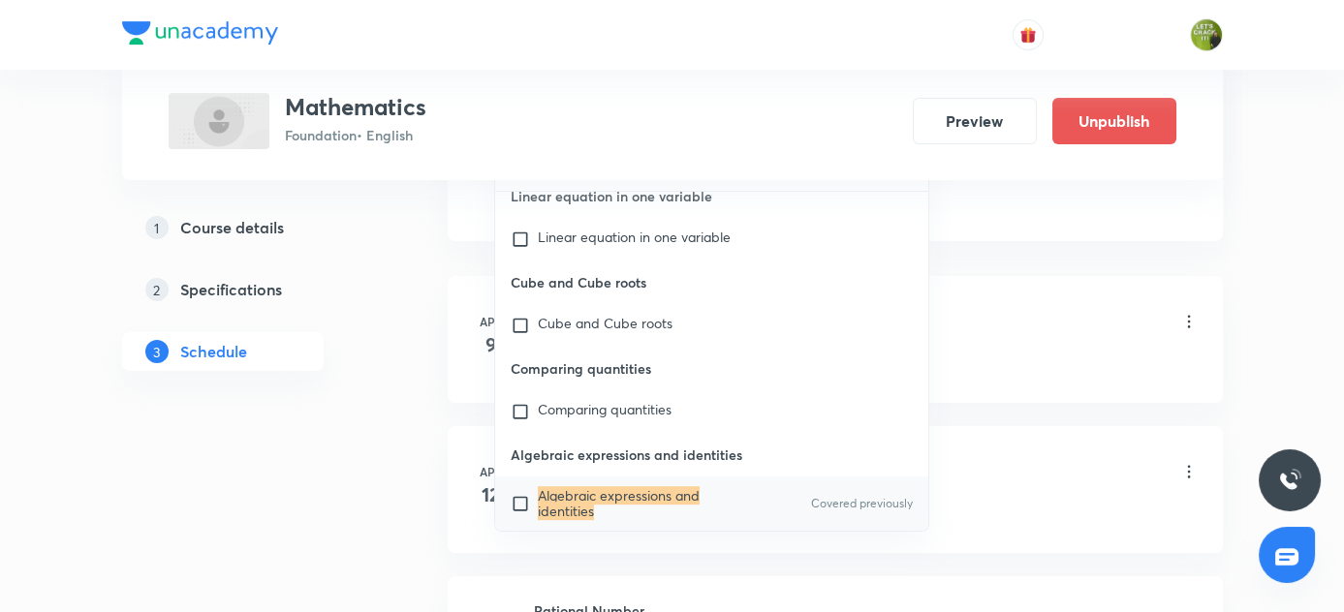
type input "Algebraic expressions and identities"
click at [519, 500] on input "checkbox" at bounding box center [524, 503] width 27 height 31
checkbox input "true"
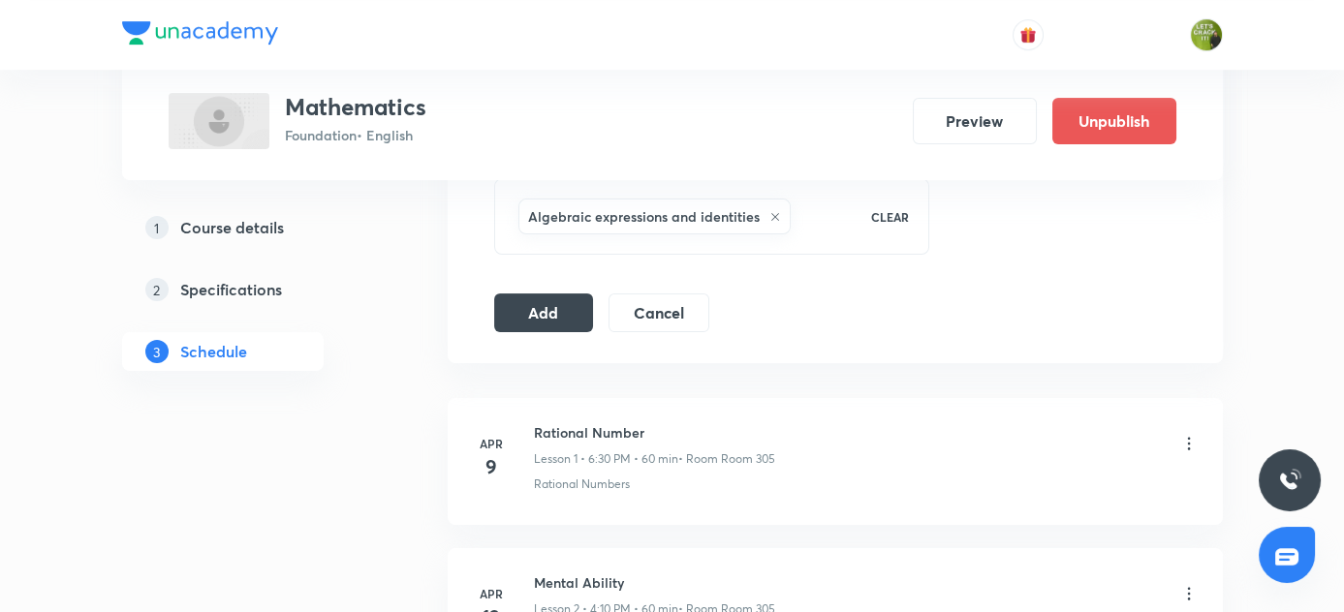
scroll to position [943, 0]
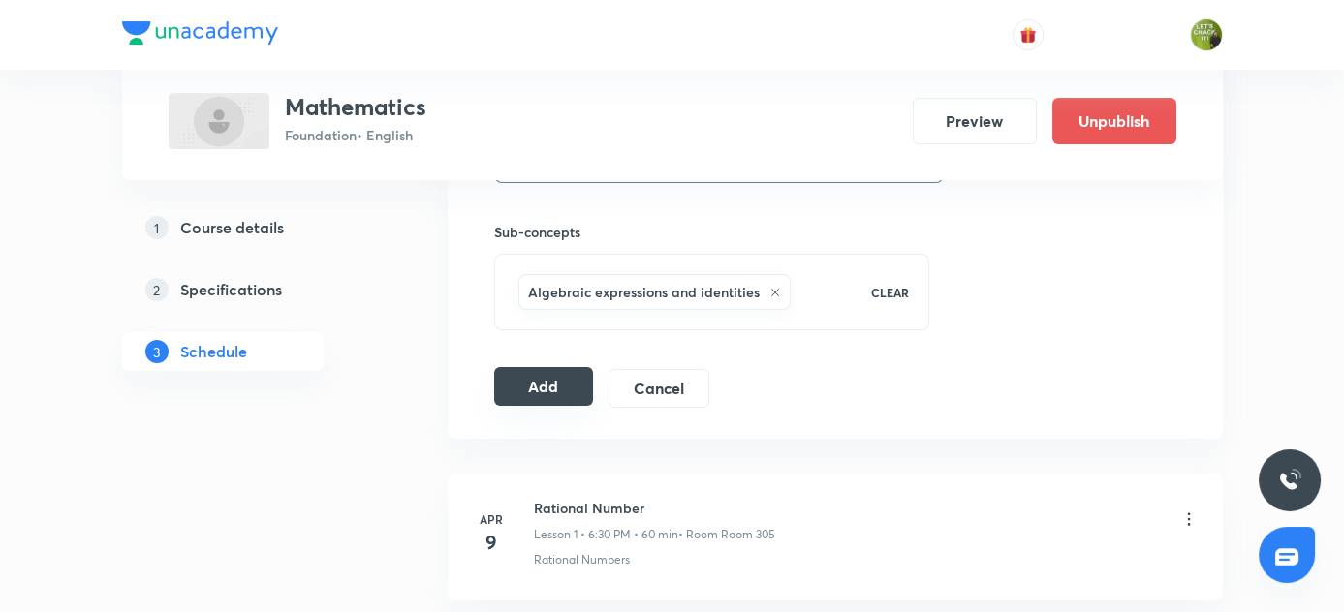
click at [557, 392] on button "Add" at bounding box center [544, 386] width 100 height 39
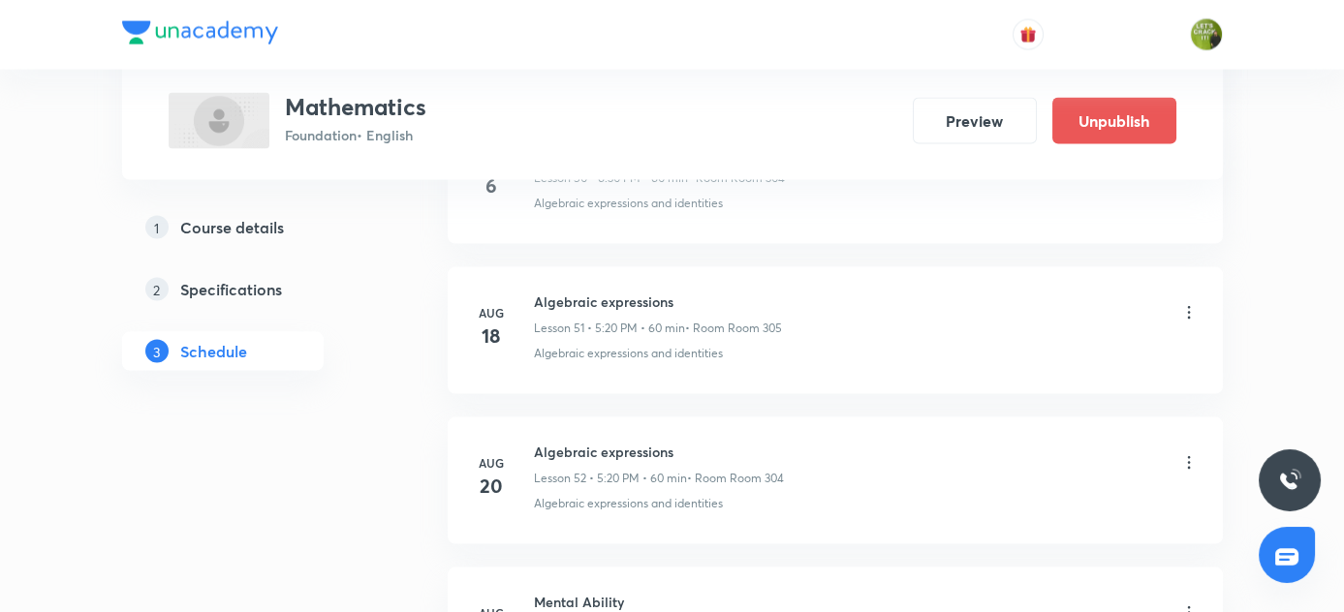
scroll to position [8132, 0]
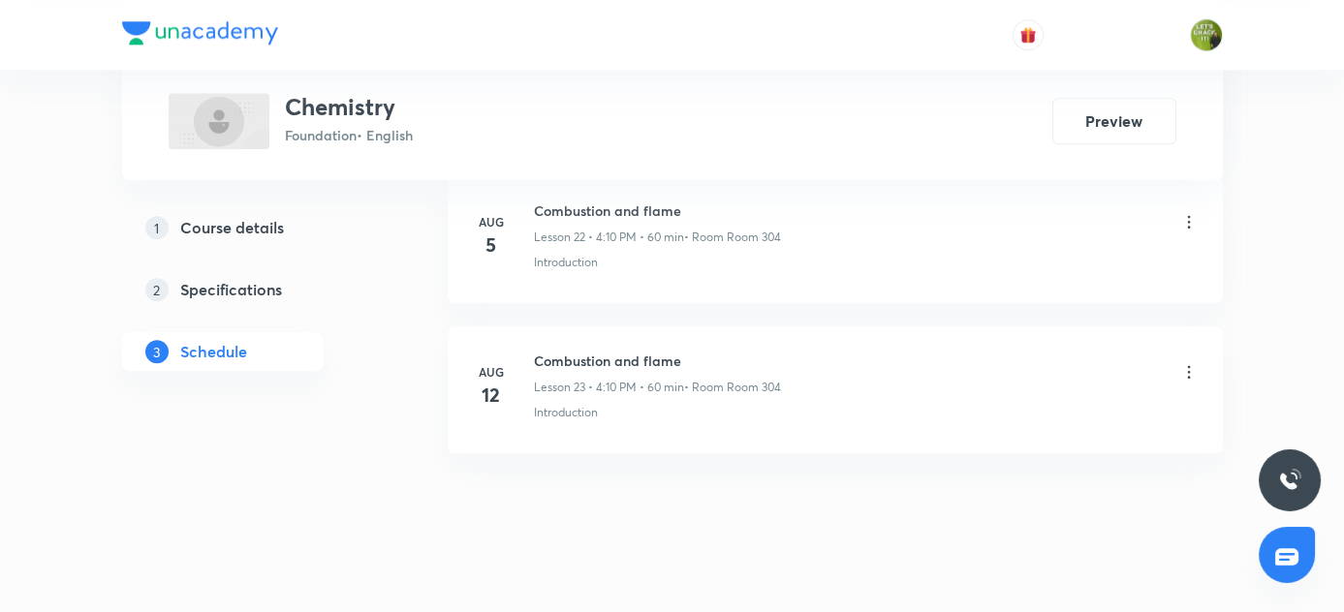
scroll to position [4381, 0]
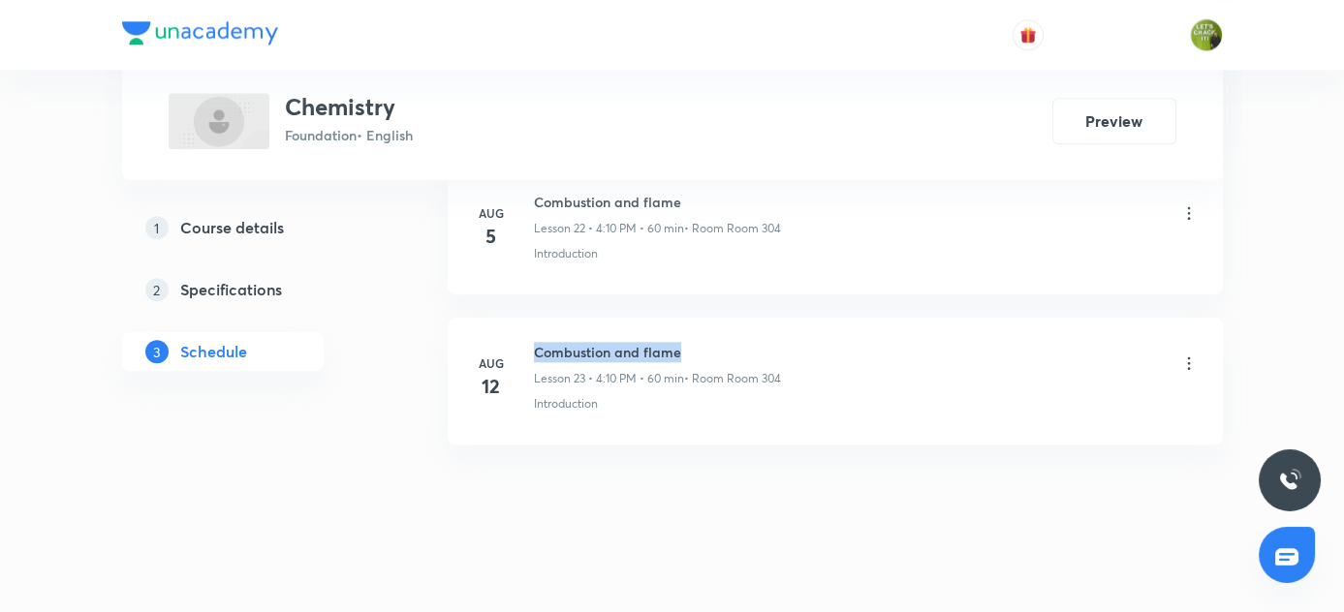
drag, startPoint x: 536, startPoint y: 334, endPoint x: 723, endPoint y: 338, distance: 187.1
click at [723, 342] on h6 "Combustion and flame" at bounding box center [657, 352] width 247 height 20
copy h6 "Combustion and flame"
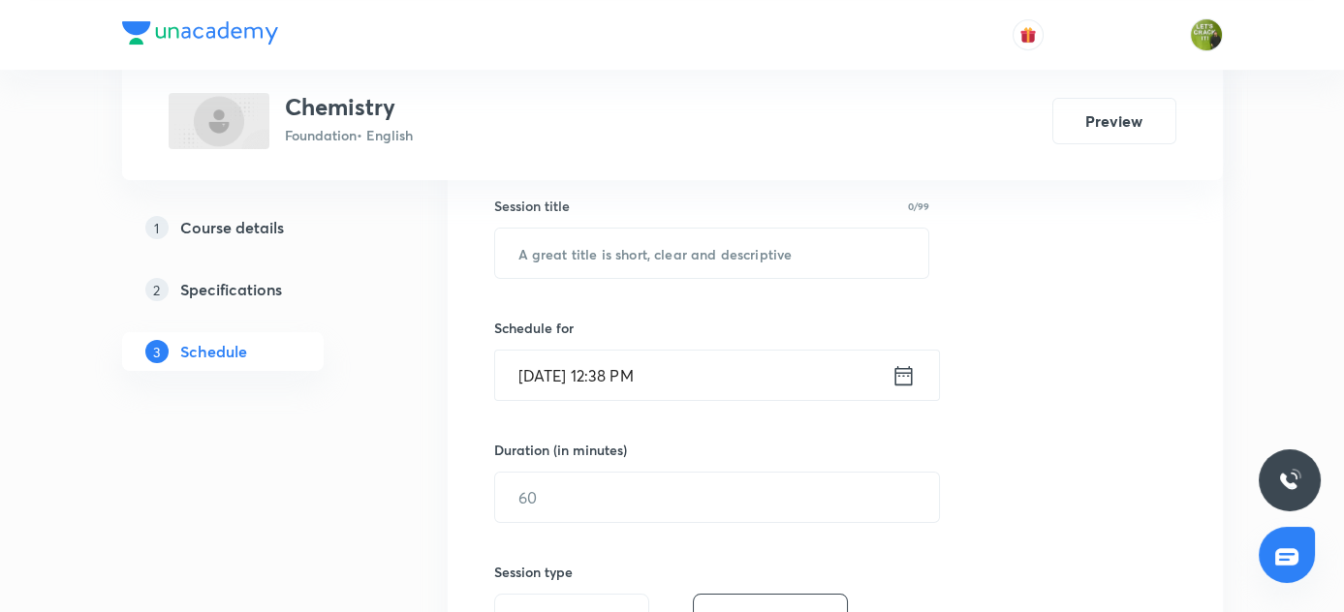
scroll to position [328, 0]
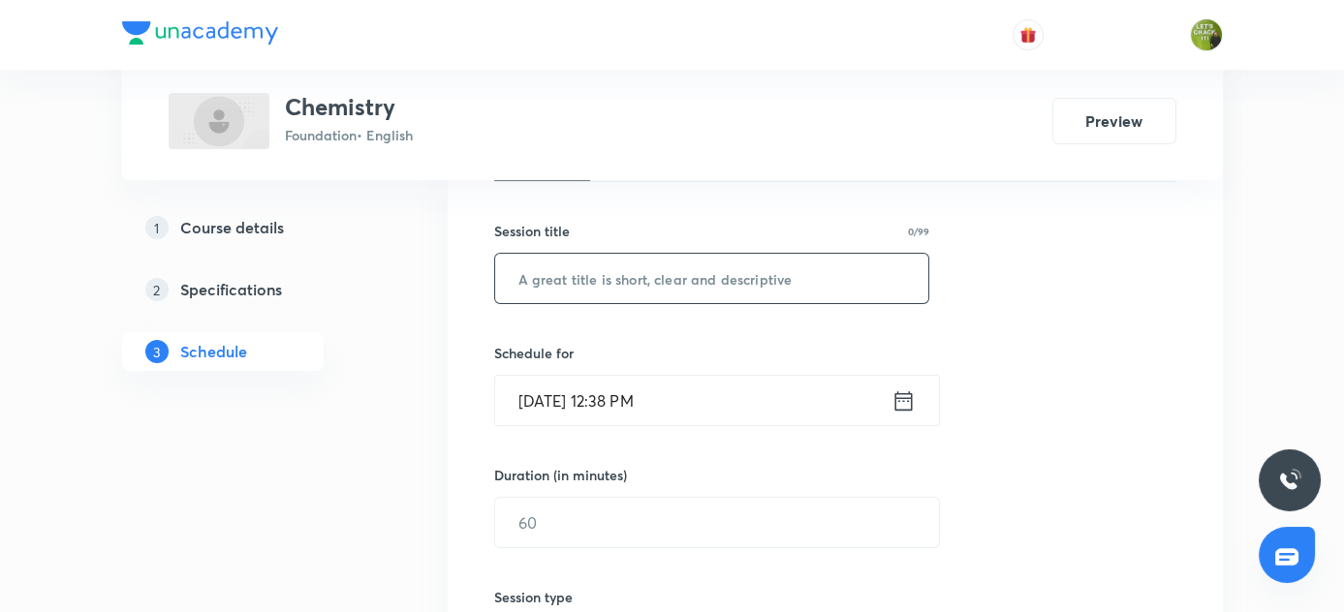
click at [597, 275] on input "text" at bounding box center [712, 278] width 434 height 49
paste input "Combustion and flame"
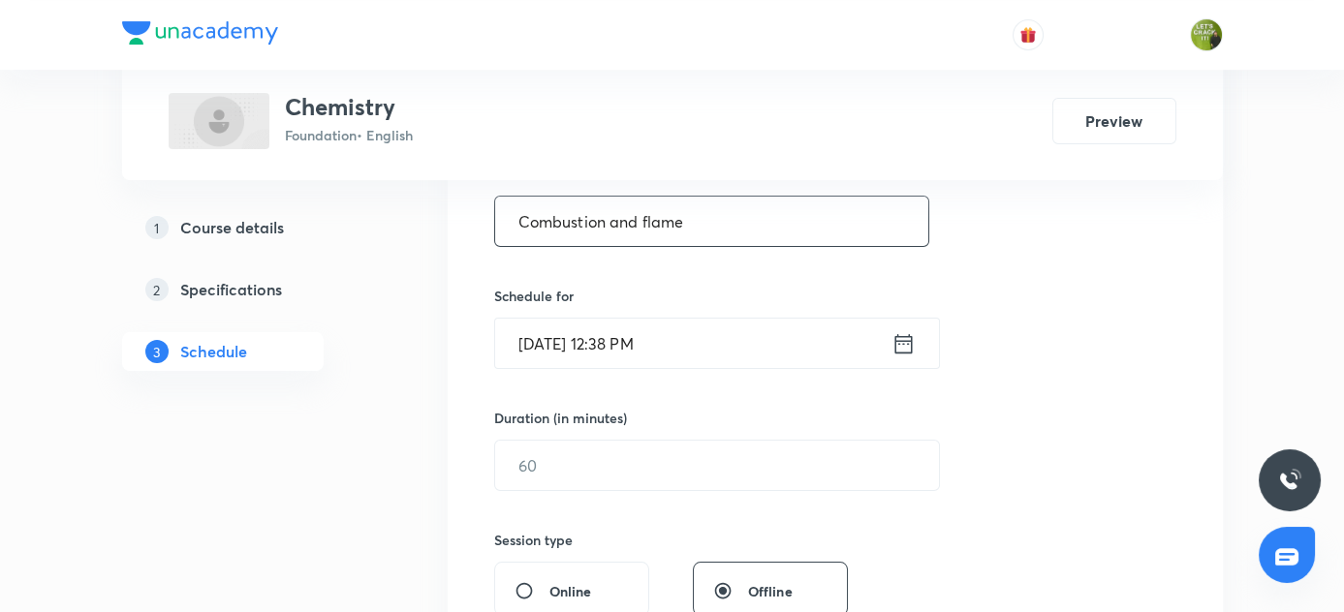
scroll to position [417, 0]
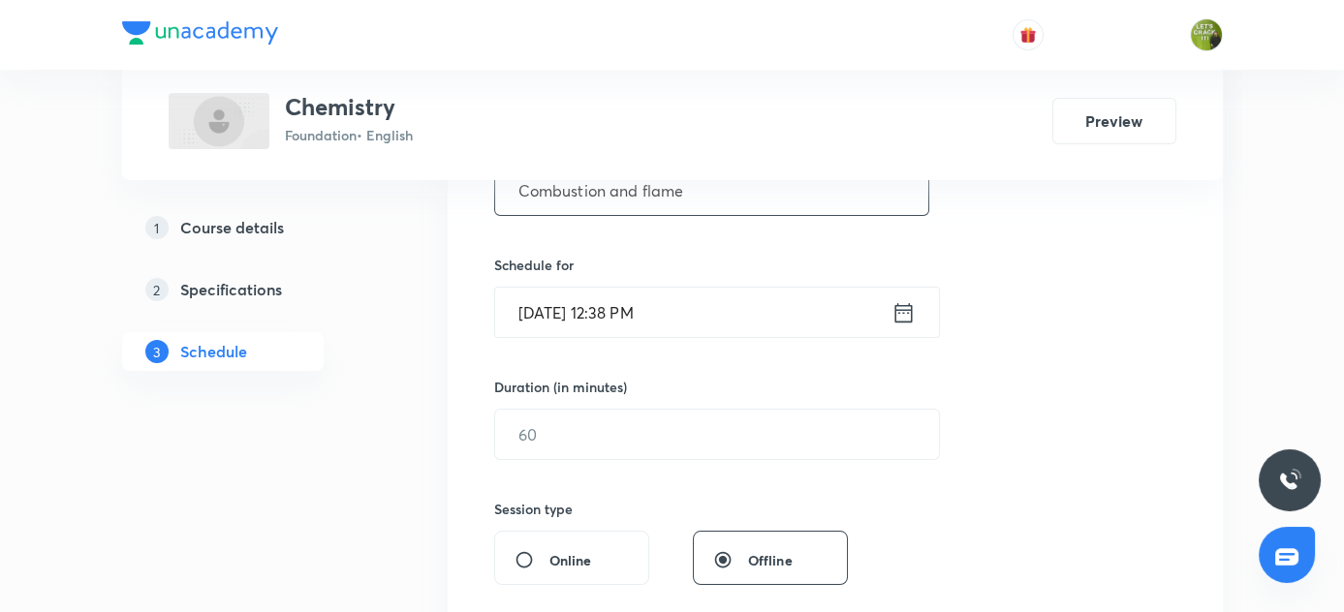
type input "Combustion and flame"
click at [898, 315] on icon at bounding box center [903, 312] width 24 height 27
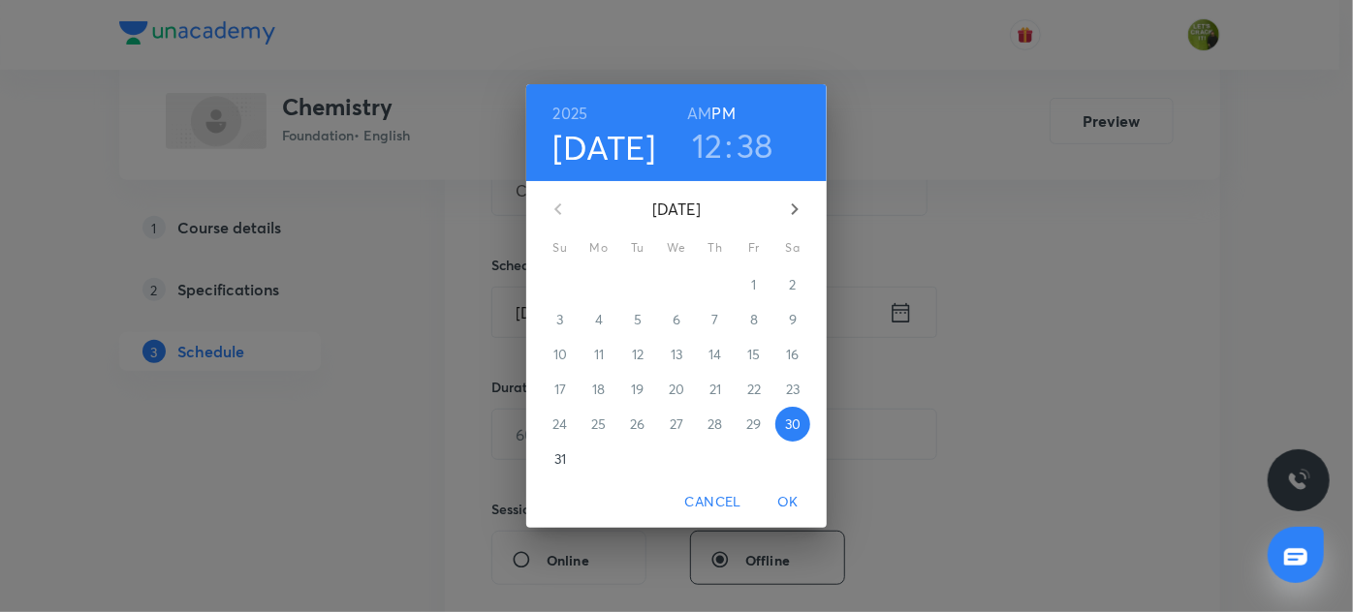
click at [715, 143] on h3 "12" at bounding box center [707, 145] width 31 height 41
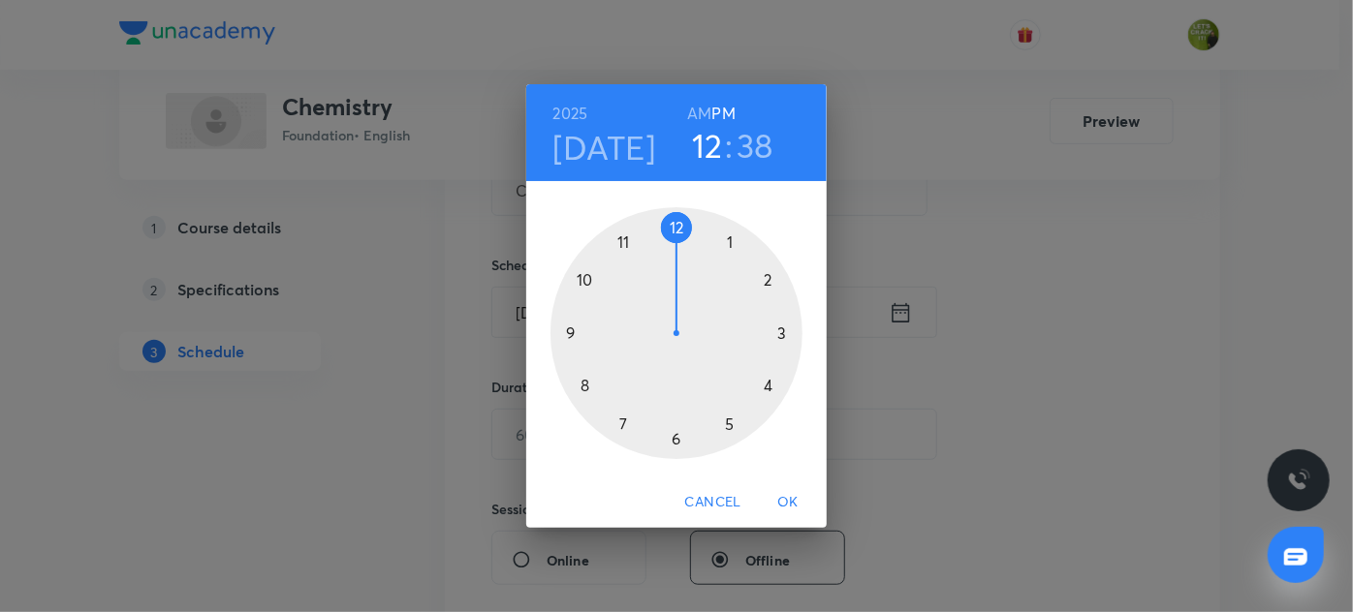
click at [676, 436] on div at bounding box center [676, 333] width 252 height 252
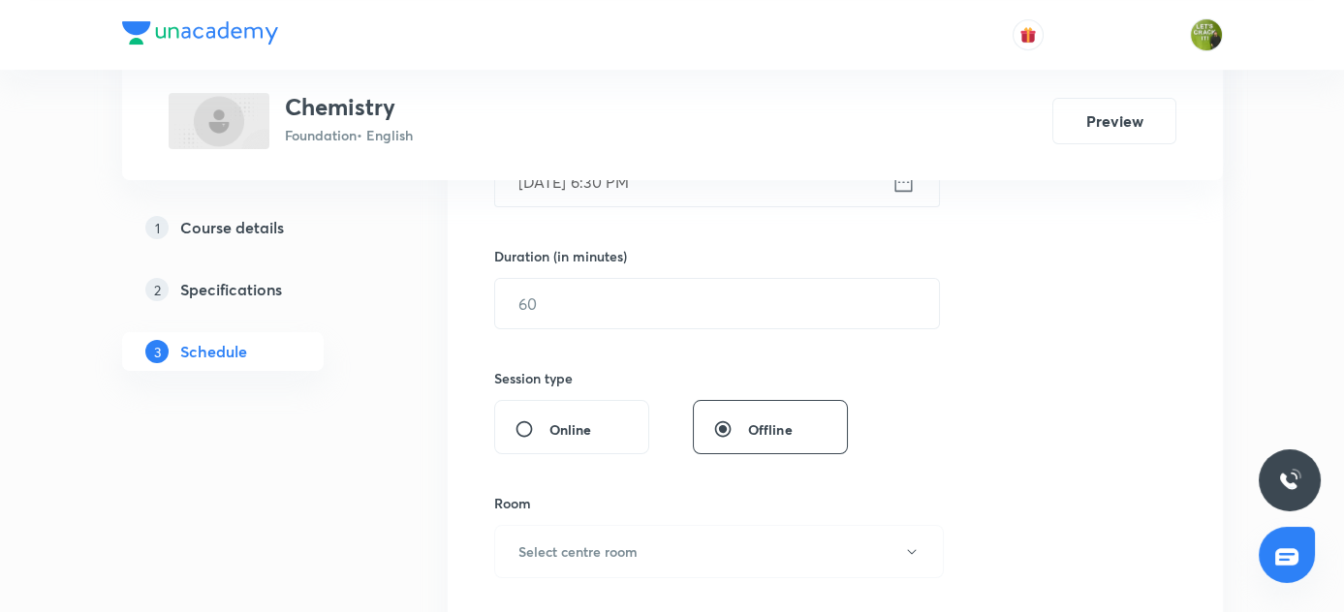
scroll to position [593, 0]
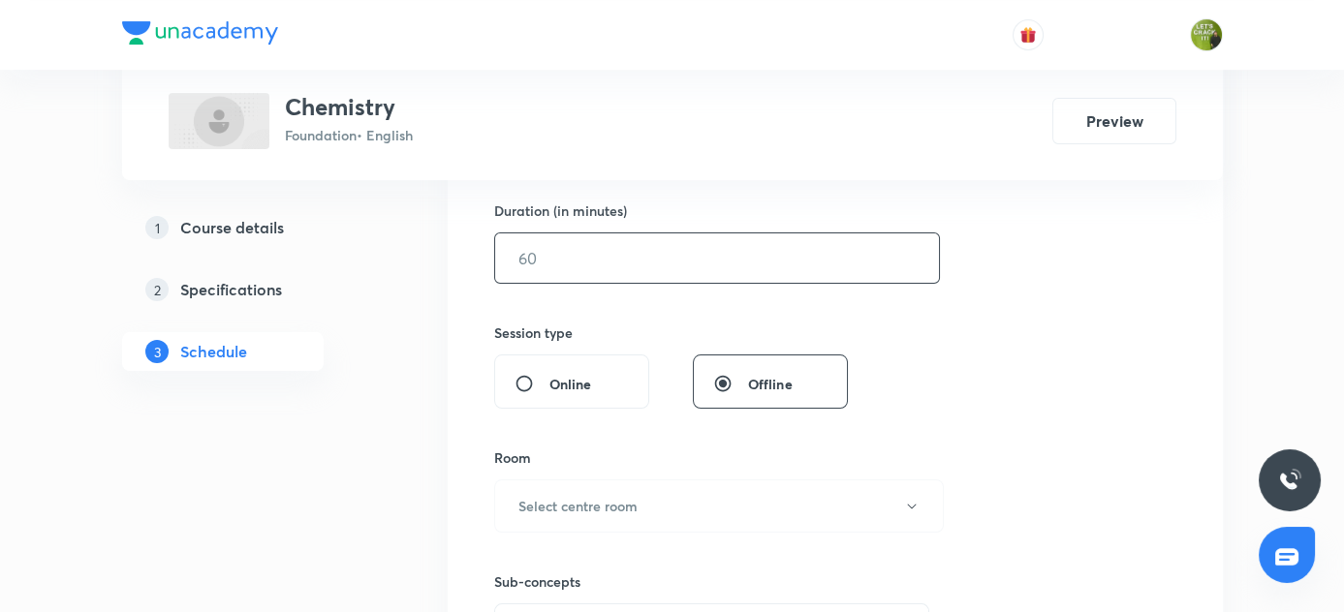
click at [589, 260] on input "text" at bounding box center [717, 258] width 444 height 49
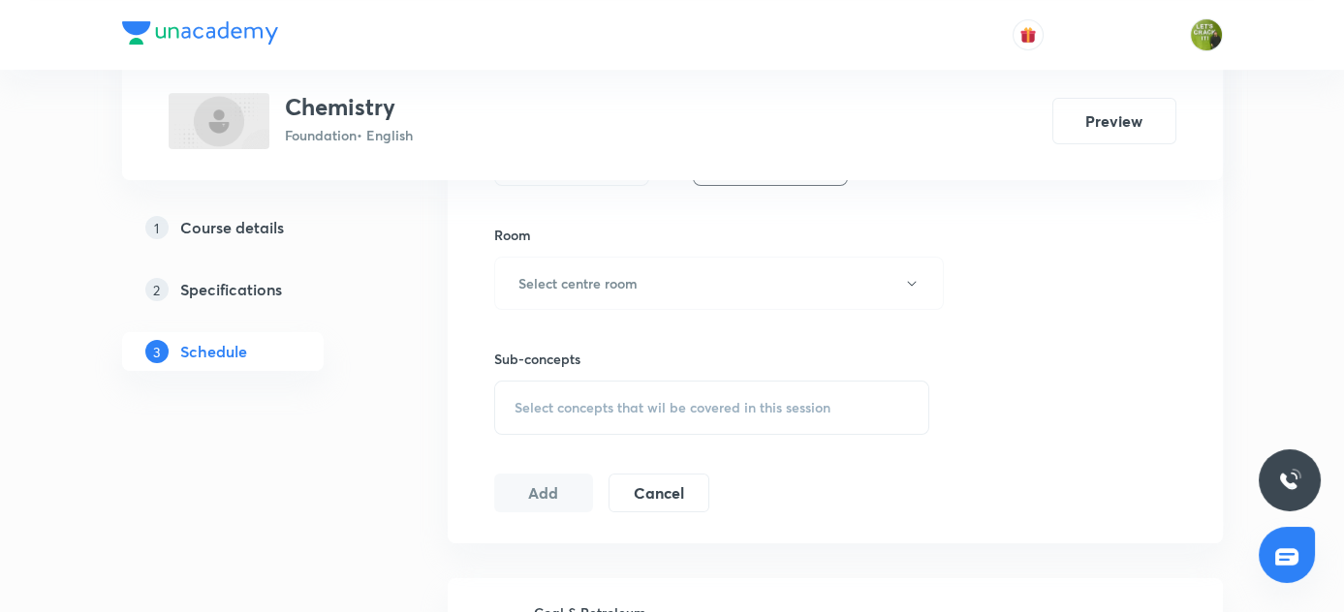
scroll to position [858, 0]
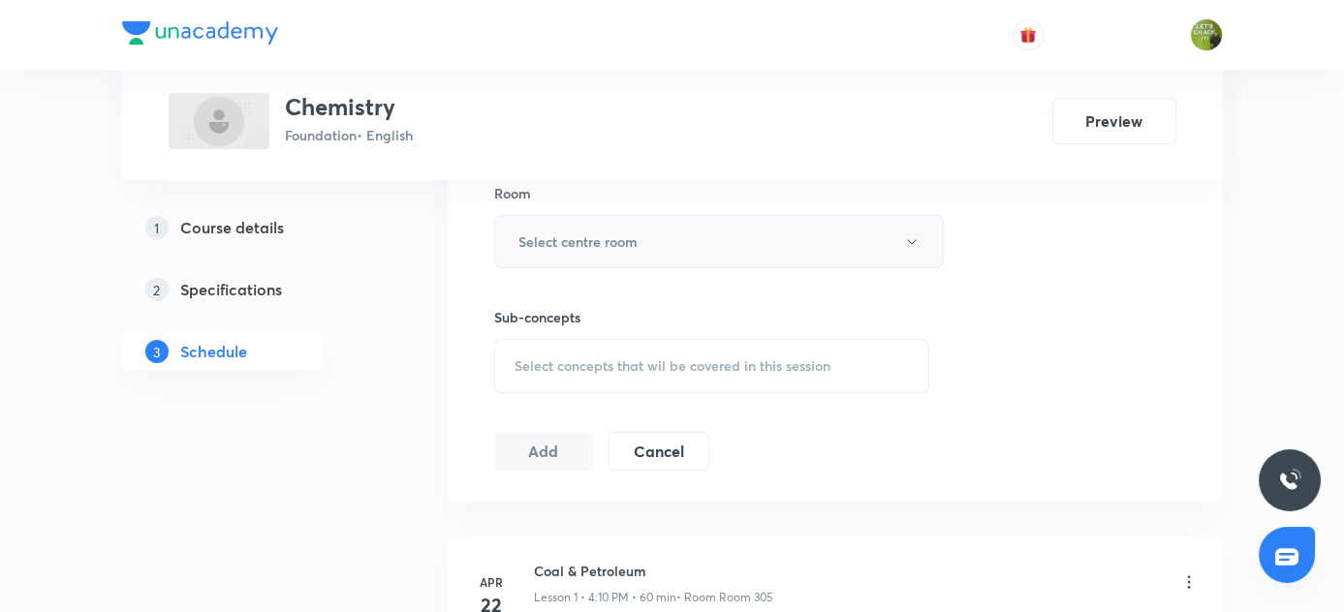
type input "60"
click at [917, 240] on icon "button" at bounding box center [912, 242] width 16 height 16
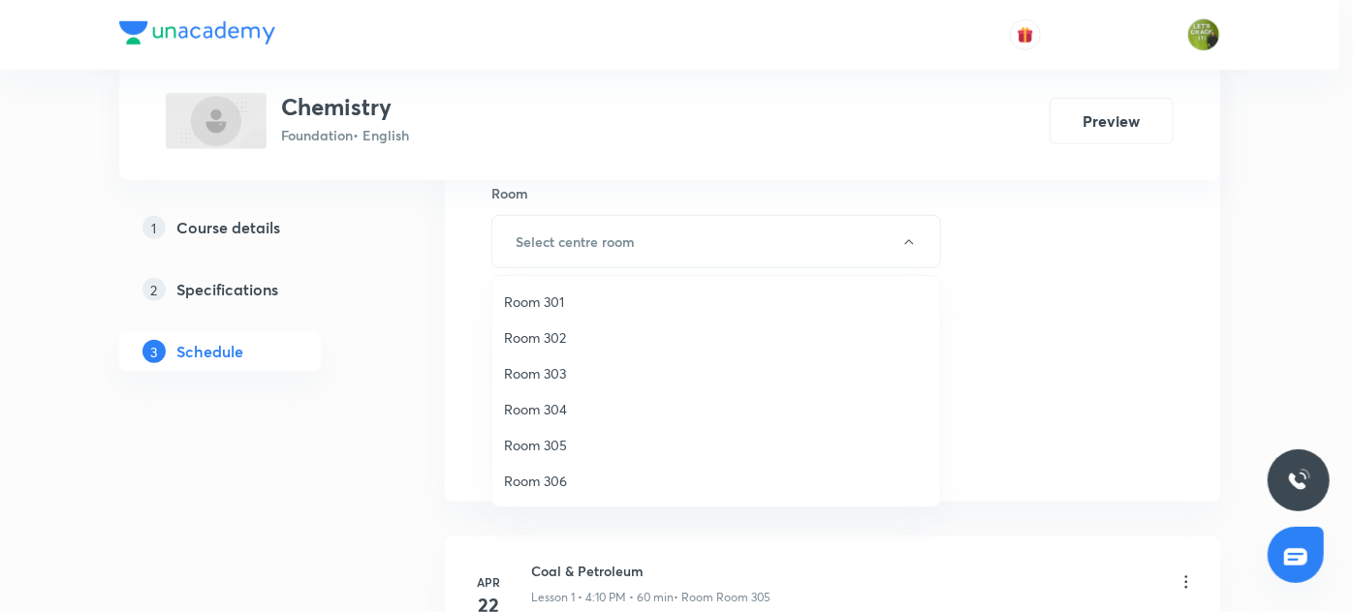
click at [561, 442] on span "Room 305" at bounding box center [716, 445] width 424 height 20
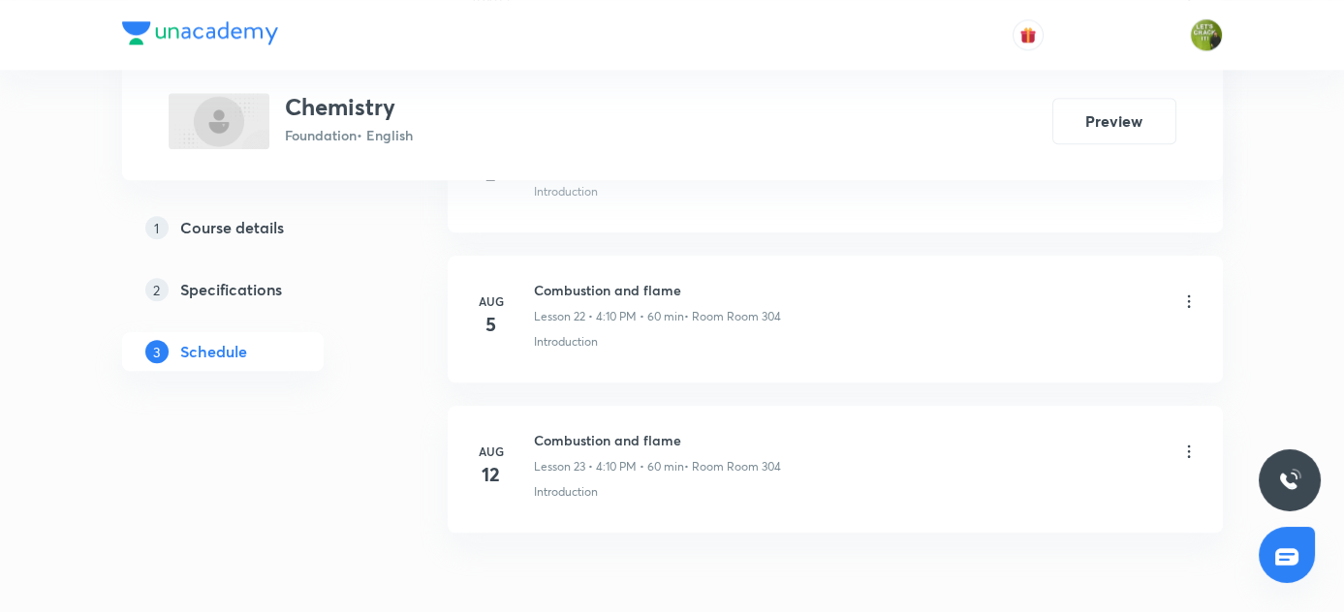
scroll to position [4381, 0]
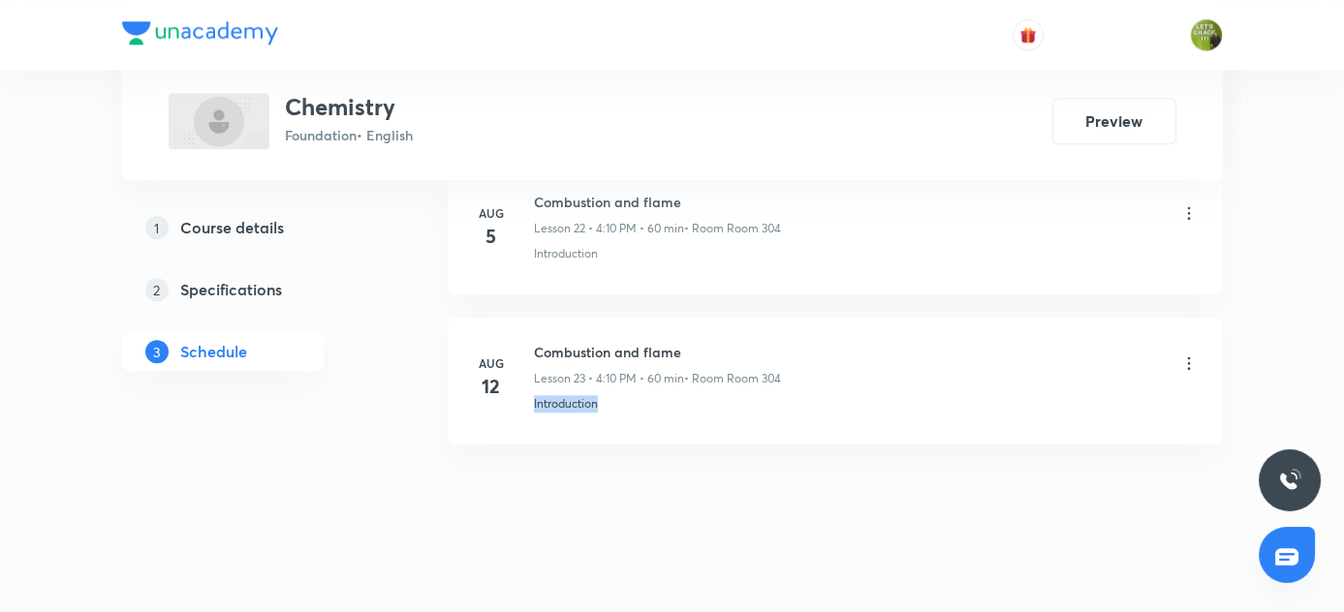
drag, startPoint x: 533, startPoint y: 388, endPoint x: 650, endPoint y: 391, distance: 117.3
click at [650, 395] on div "Introduction" at bounding box center [866, 403] width 665 height 17
copy p "Introduction"
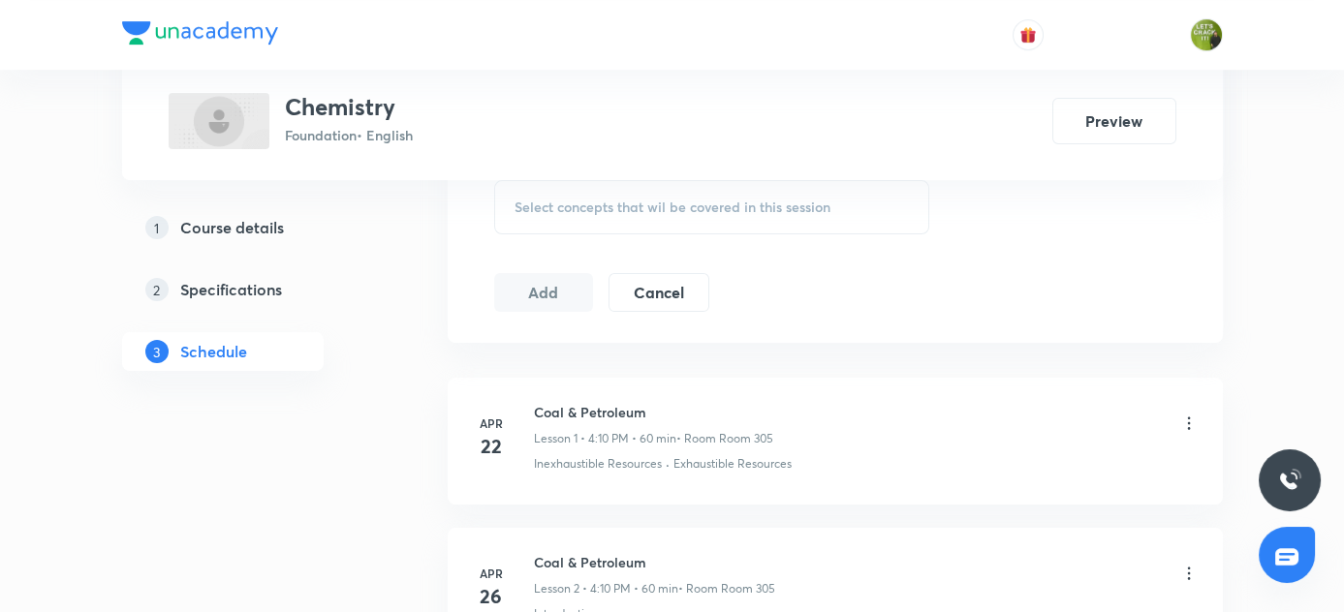
scroll to position [858, 0]
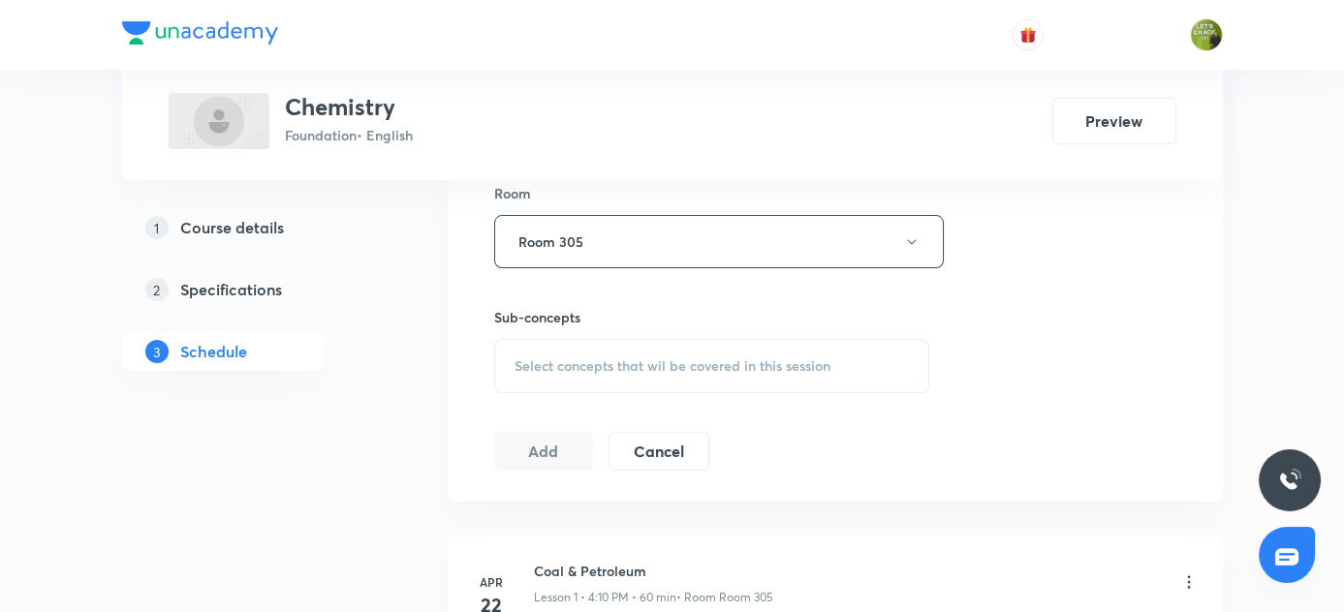
click at [561, 360] on span "Select concepts that wil be covered in this session" at bounding box center [673, 367] width 316 height 16
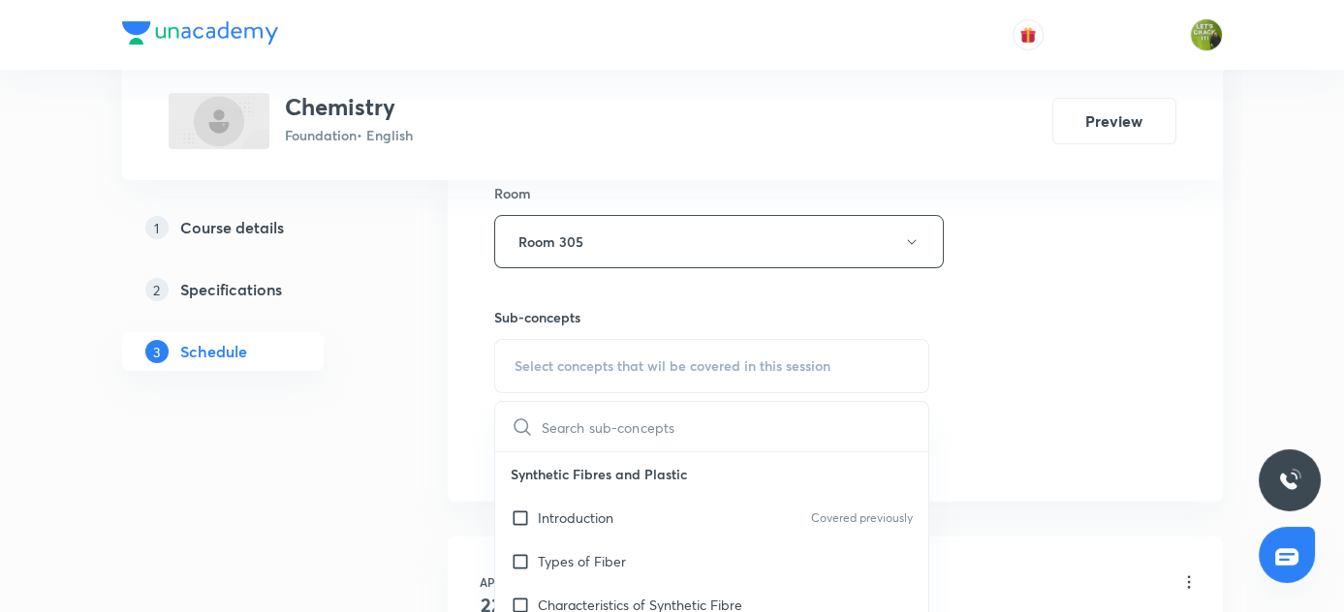
click at [585, 421] on input "text" at bounding box center [736, 426] width 388 height 49
type input "Introduction"
click at [519, 514] on input "checkbox" at bounding box center [524, 517] width 27 height 19
checkbox input "true"
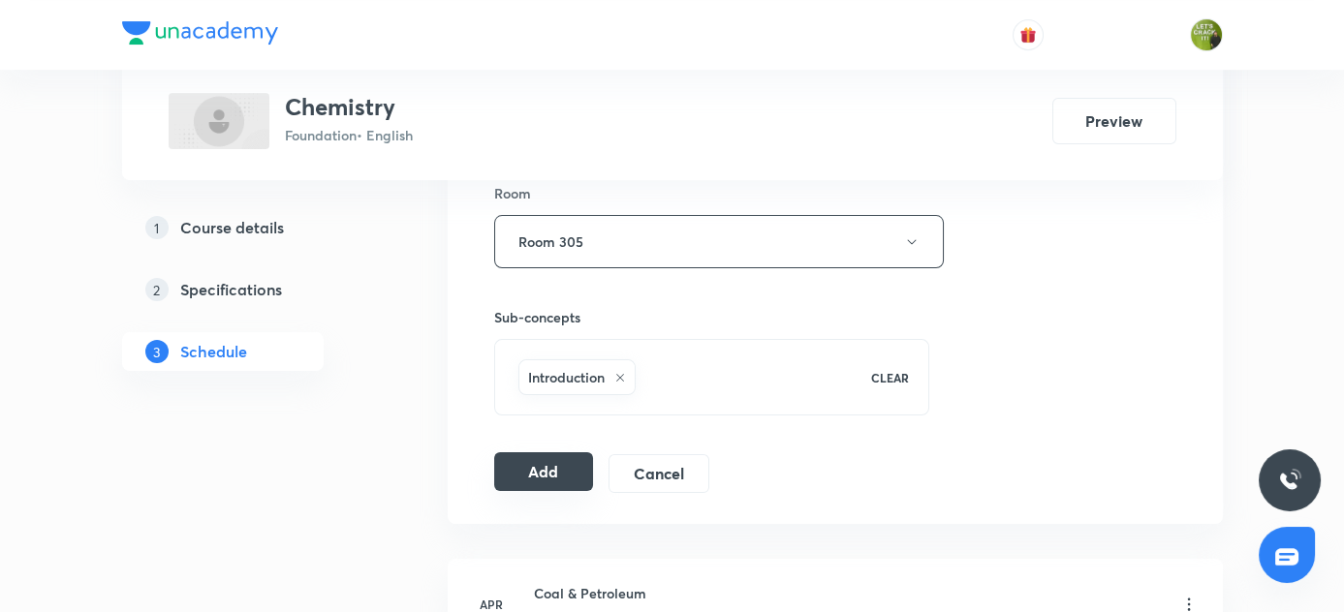
click at [538, 476] on button "Add" at bounding box center [544, 472] width 100 height 39
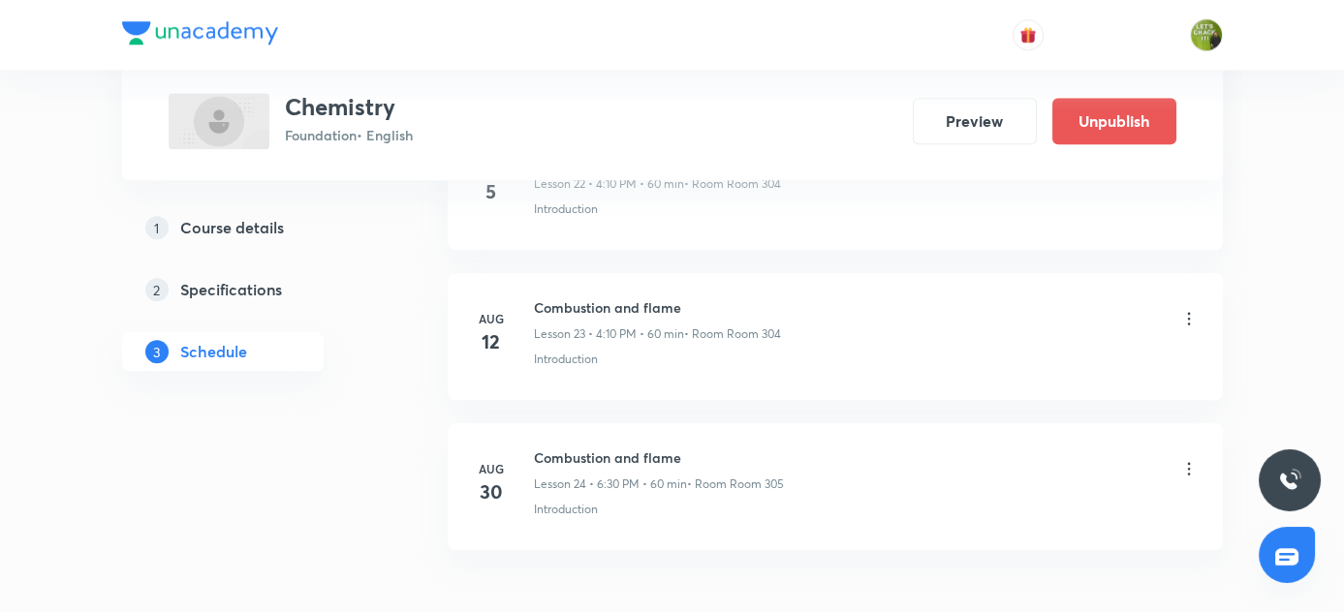
scroll to position [3642, 0]
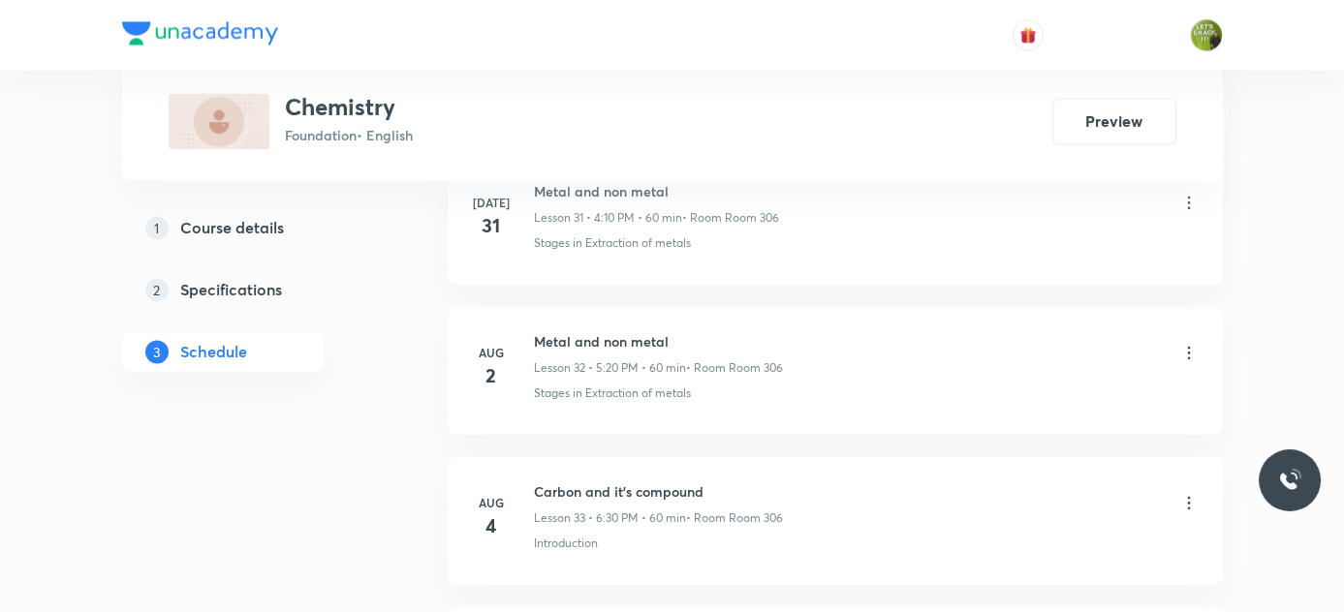
scroll to position [7523, 0]
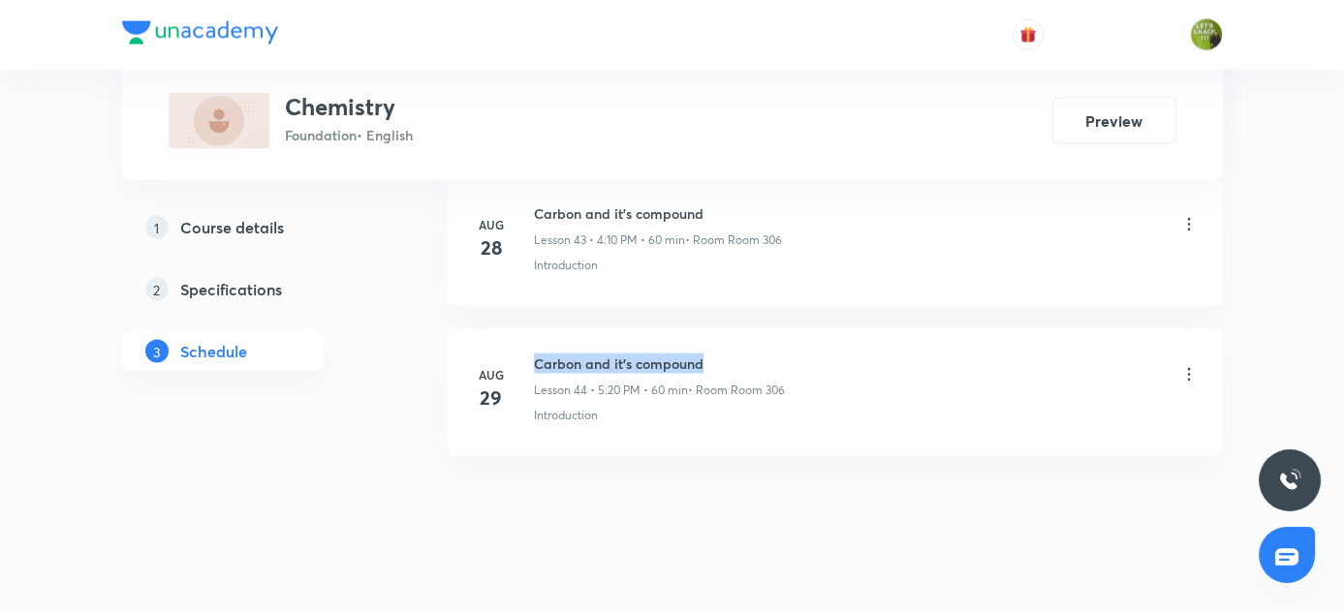
drag, startPoint x: 533, startPoint y: 334, endPoint x: 775, endPoint y: 338, distance: 242.3
click at [775, 354] on h6 "Carbon and it's compound" at bounding box center [659, 364] width 251 height 20
copy h6 "Carbon and it's compound"
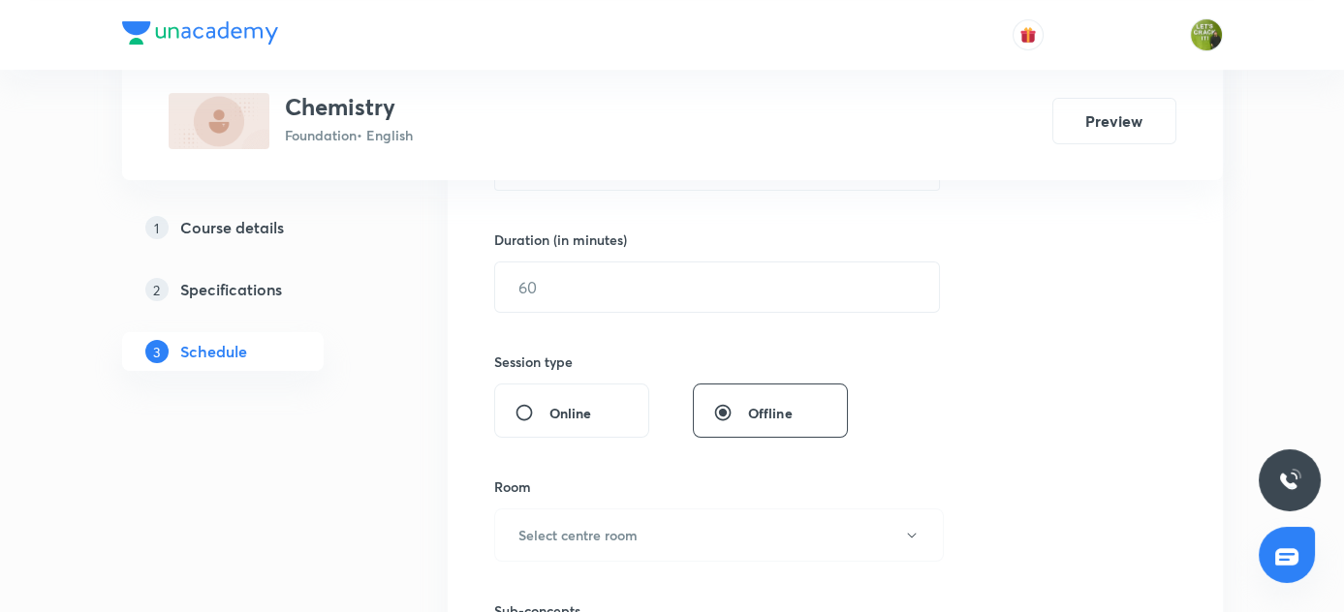
scroll to position [211, 0]
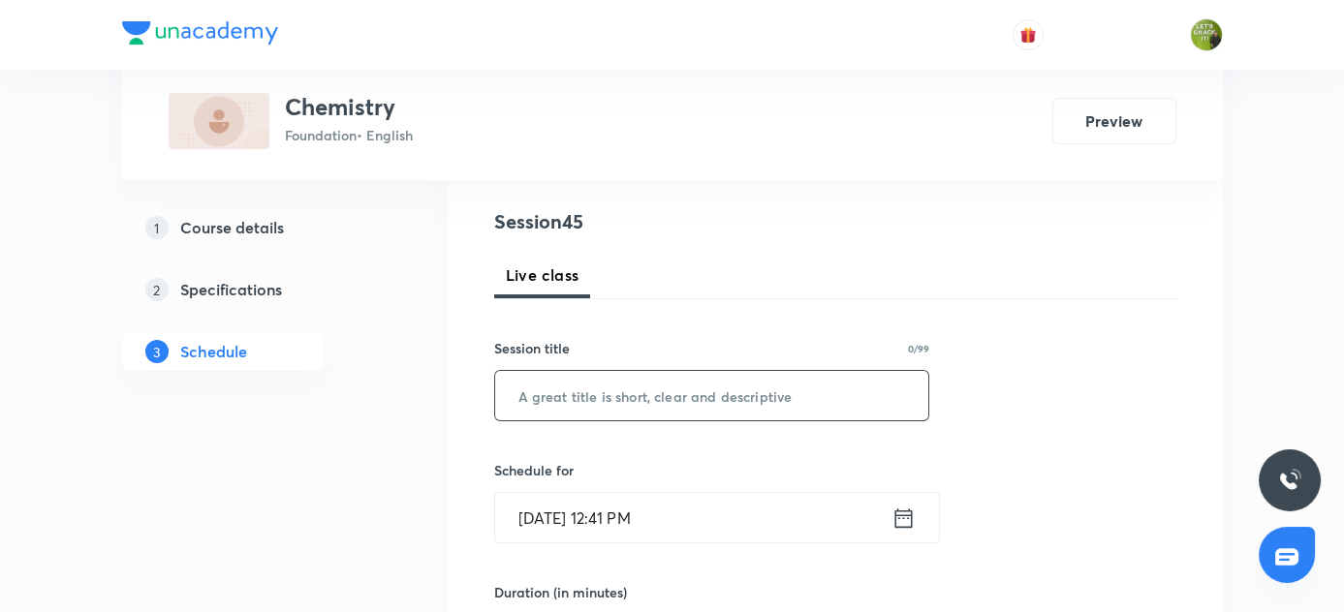
click at [588, 394] on input "text" at bounding box center [712, 395] width 434 height 49
paste input "Carbon and it's compound"
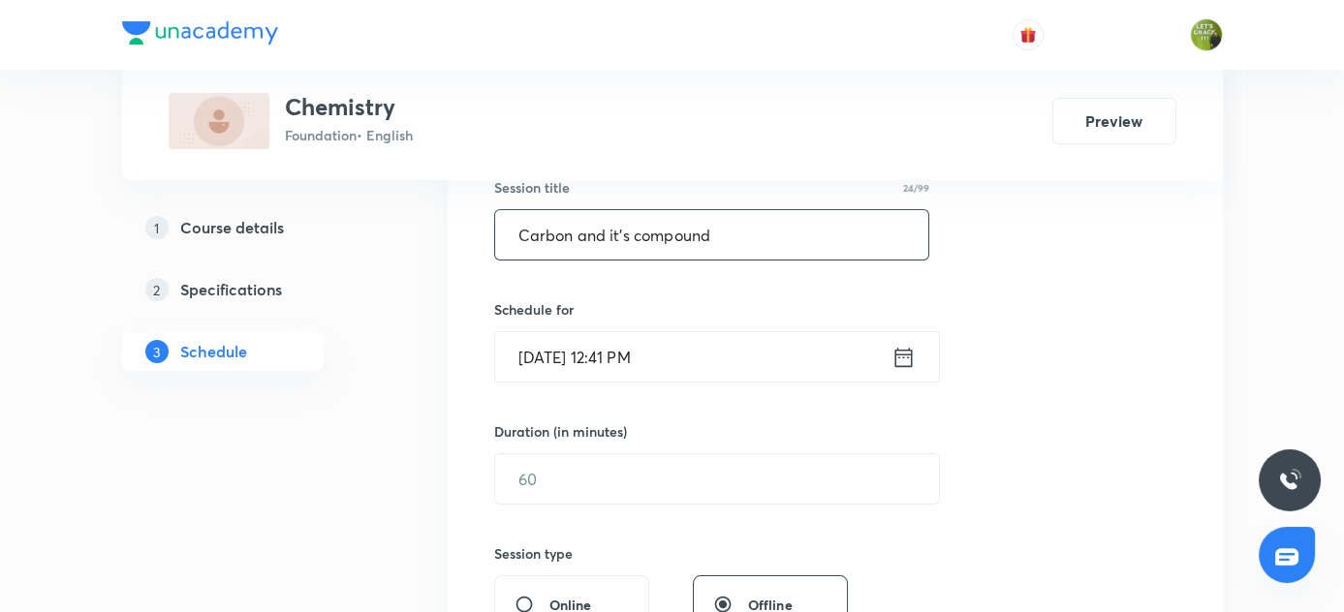
scroll to position [388, 0]
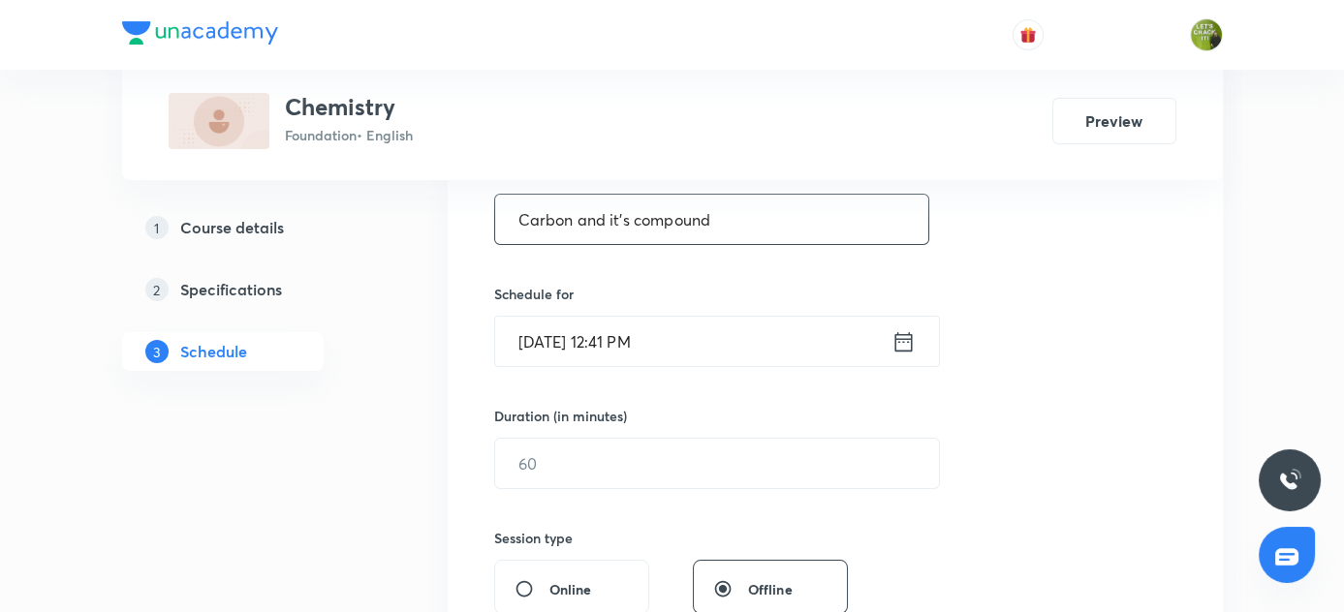
type input "Carbon and it's compound"
click at [900, 336] on icon at bounding box center [902, 340] width 17 height 19
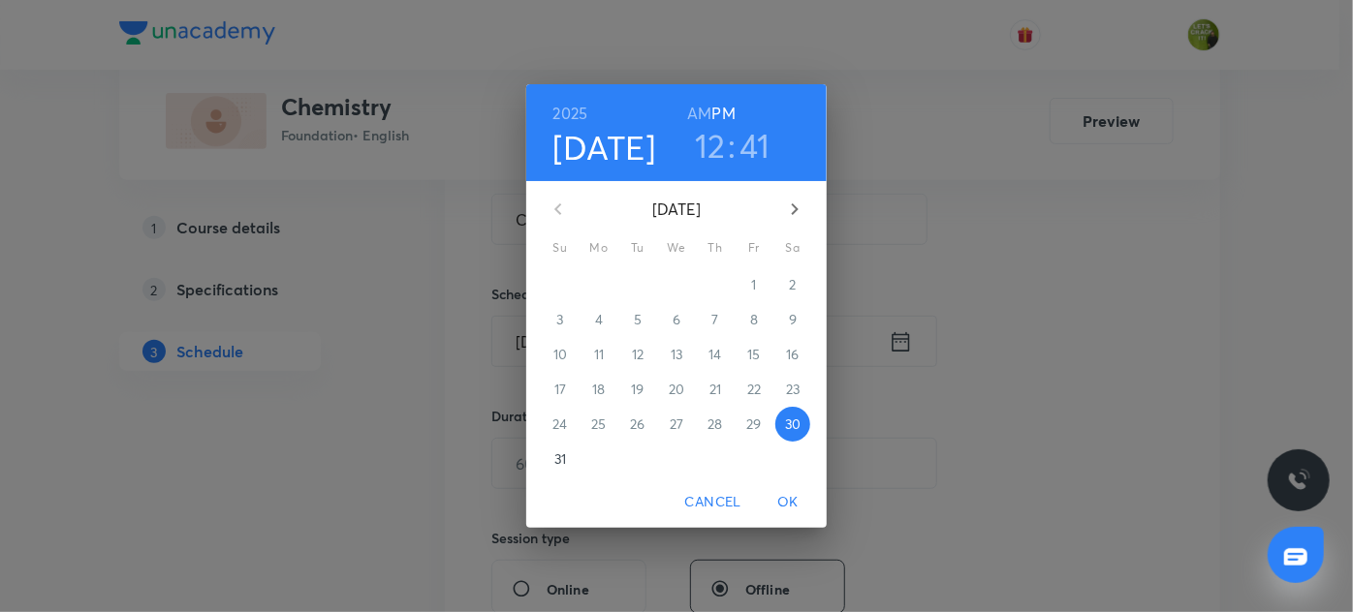
click at [708, 149] on h3 "12" at bounding box center [710, 145] width 31 height 41
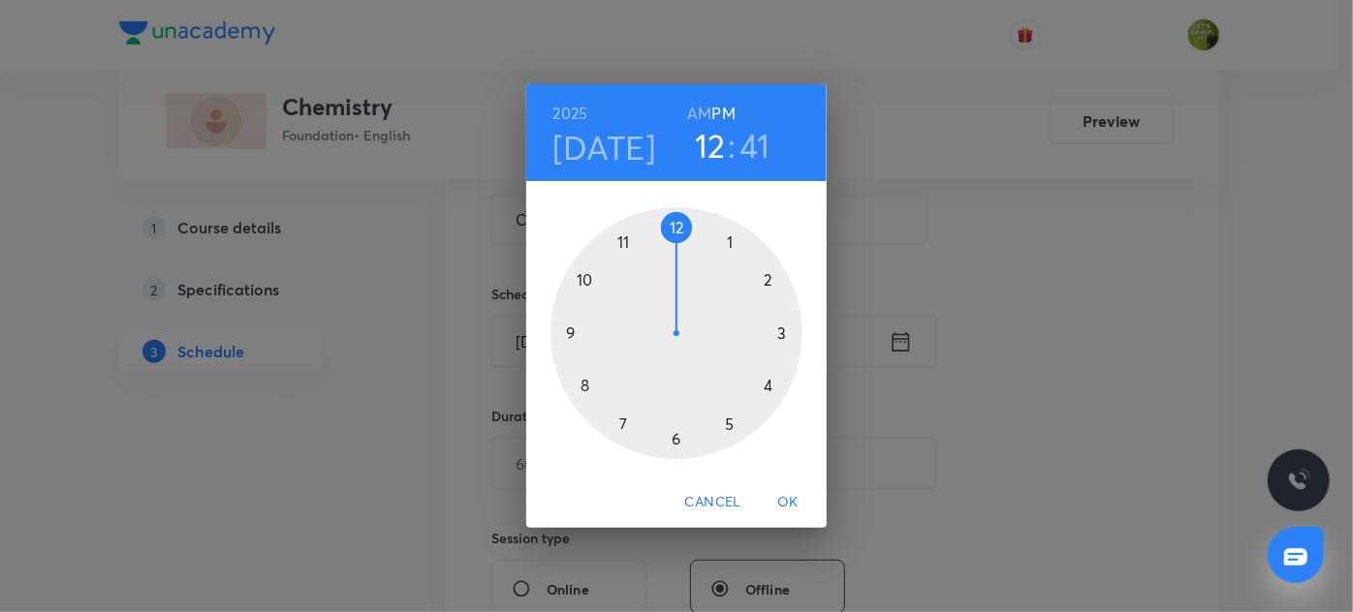
click at [769, 390] on div at bounding box center [676, 333] width 252 height 252
click at [765, 279] on div at bounding box center [676, 333] width 252 height 252
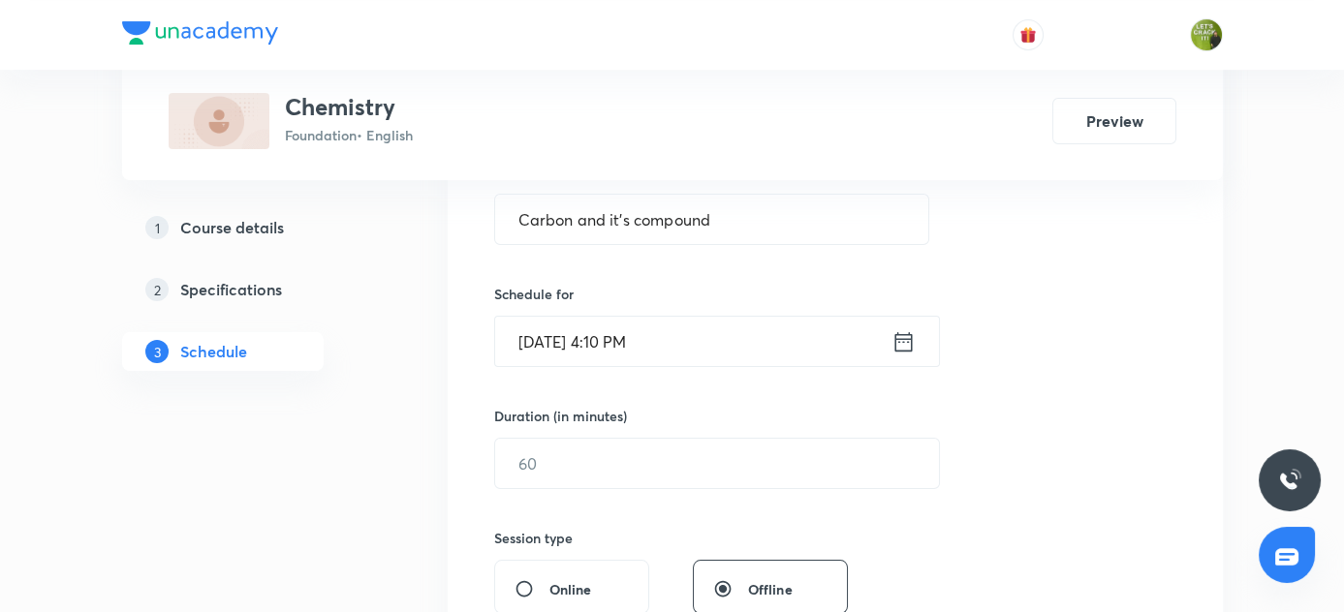
scroll to position [564, 0]
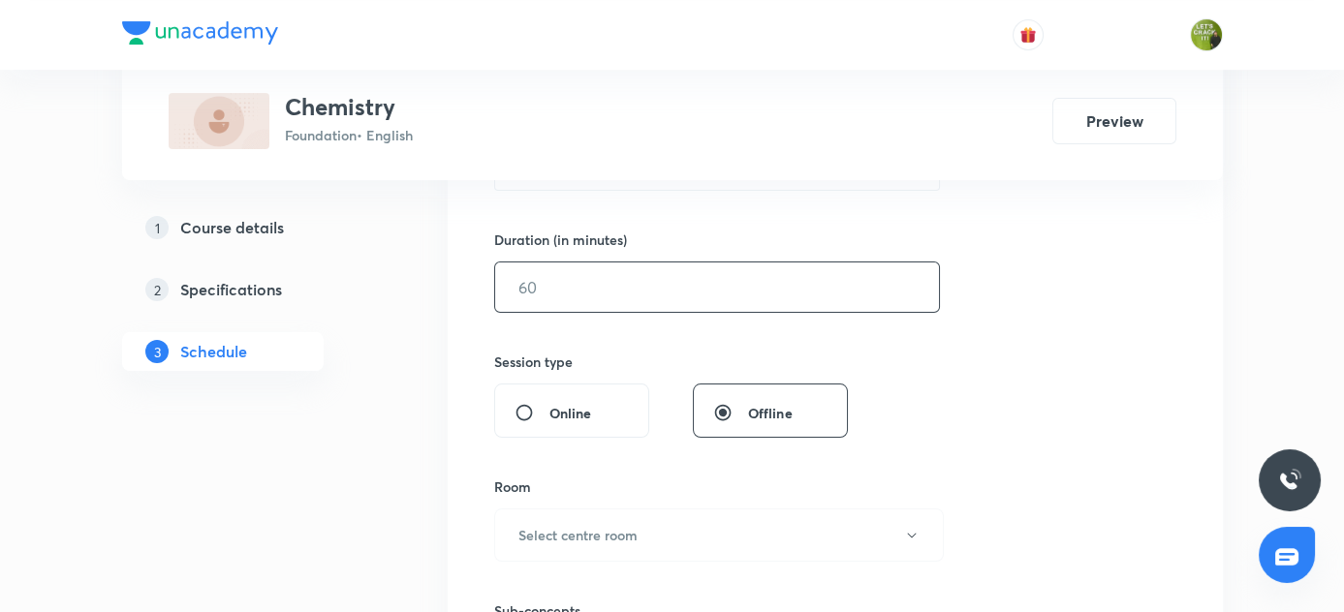
click at [640, 276] on input "text" at bounding box center [717, 287] width 444 height 49
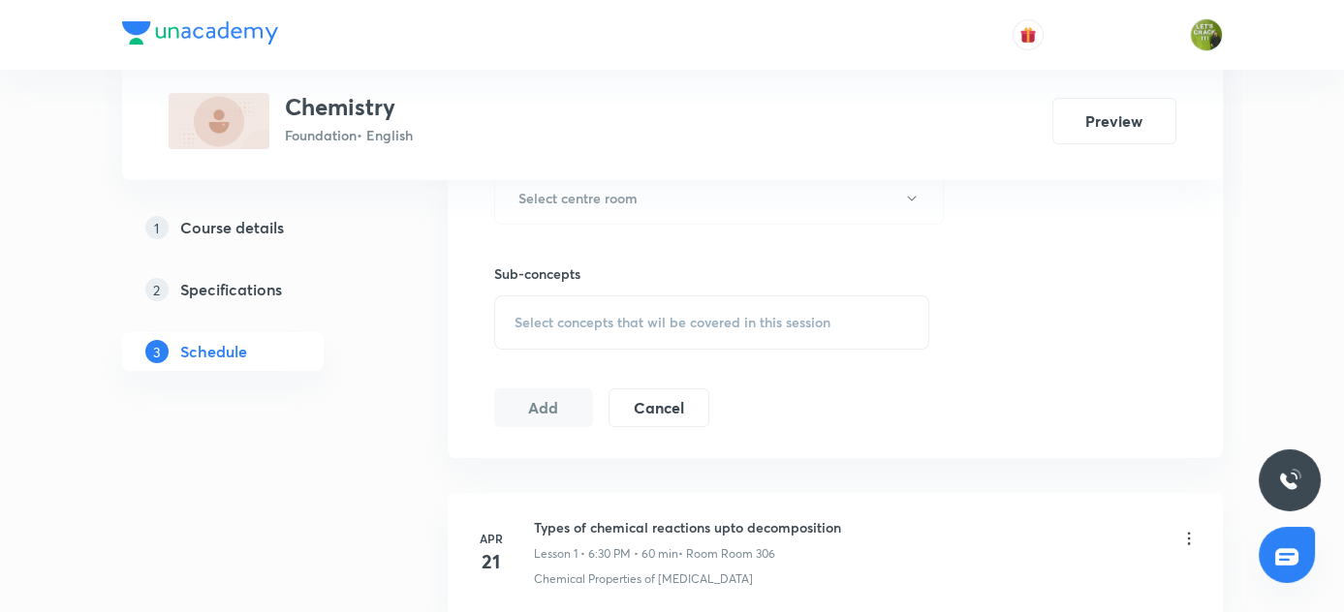
scroll to position [917, 0]
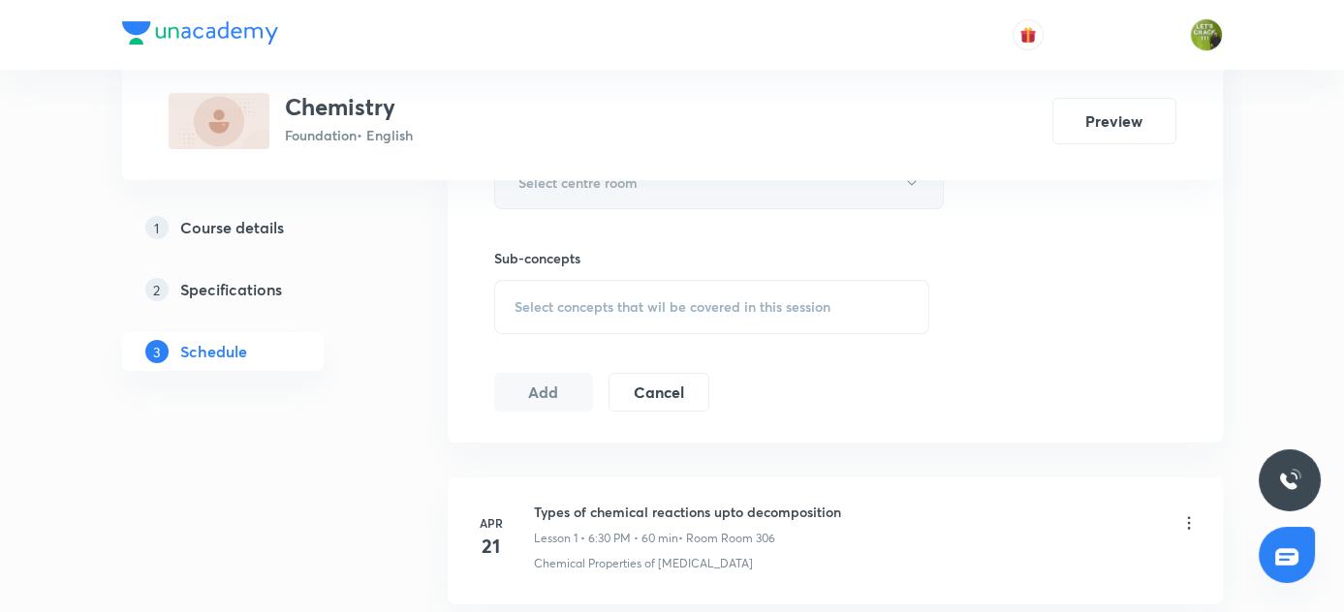
type input "60"
click at [906, 183] on icon "button" at bounding box center [912, 183] width 16 height 16
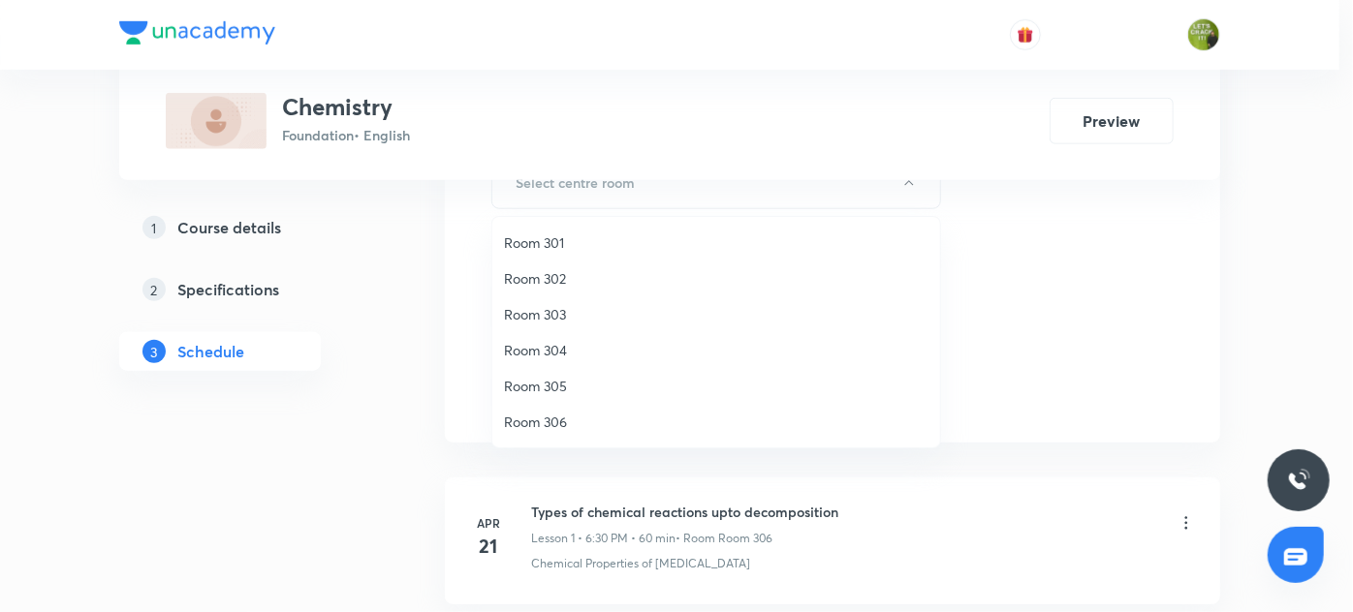
click at [557, 422] on span "Room 306" at bounding box center [716, 422] width 424 height 20
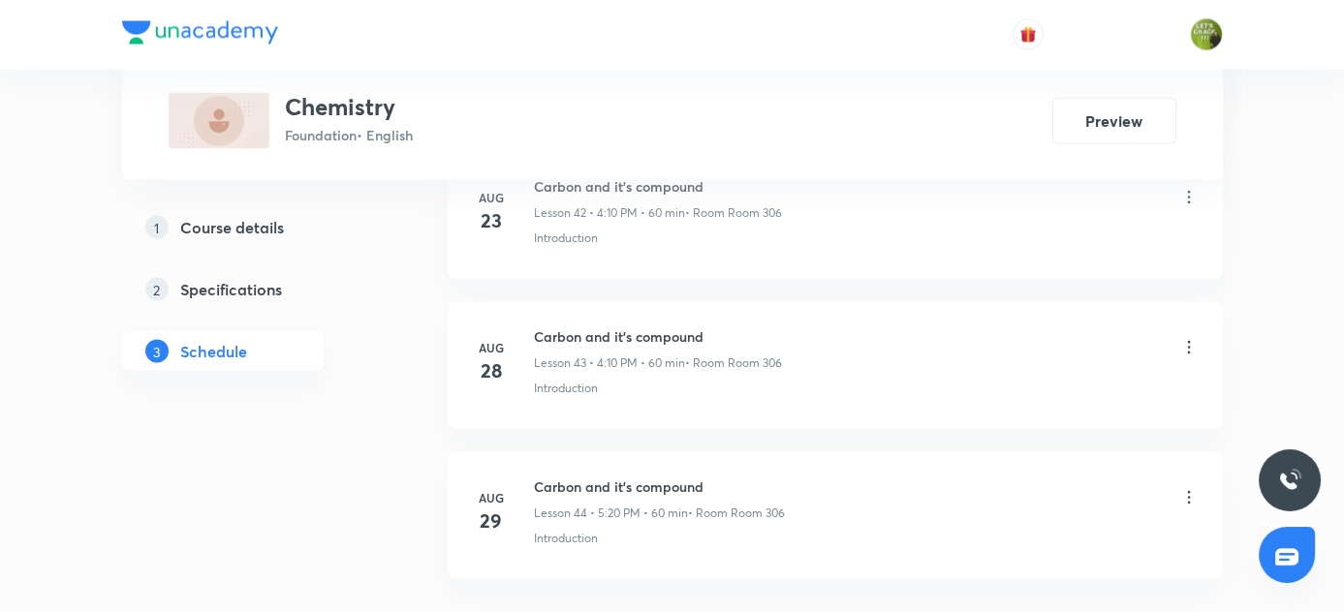
scroll to position [7523, 0]
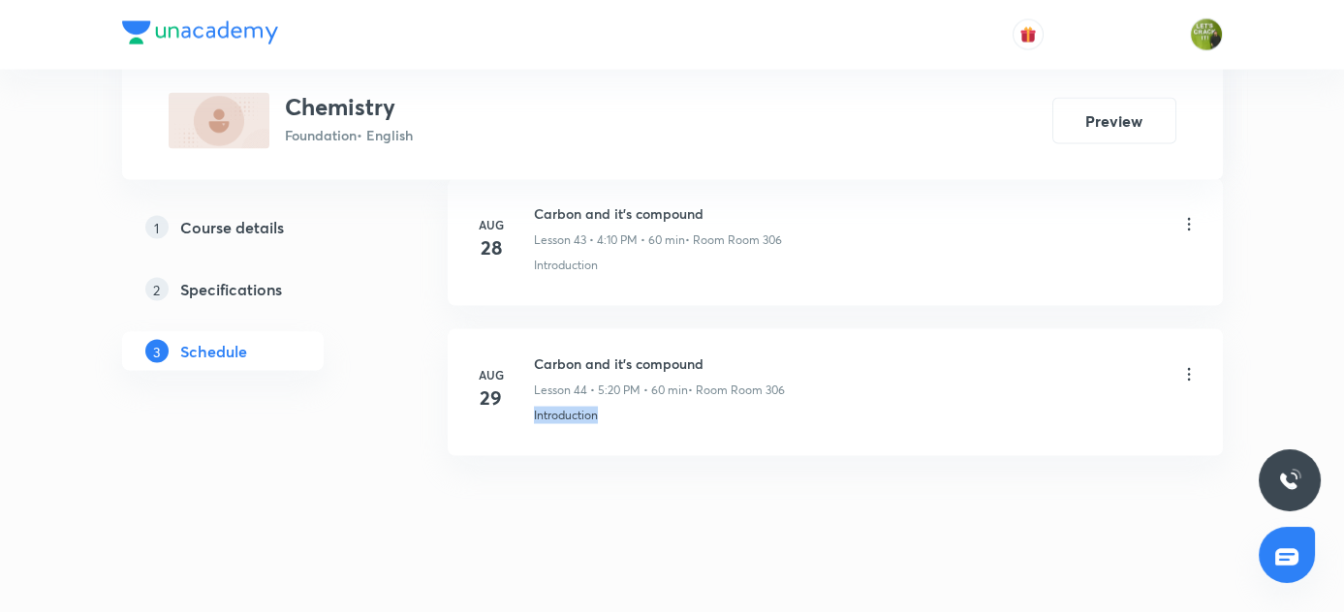
drag, startPoint x: 532, startPoint y: 387, endPoint x: 651, endPoint y: 398, distance: 119.8
click at [651, 398] on li "[DATE] Carbon and it's compound Lesson 44 • 5:20 PM • 60 min • Room Room 306 In…" at bounding box center [835, 392] width 775 height 127
copy p "Introduction"
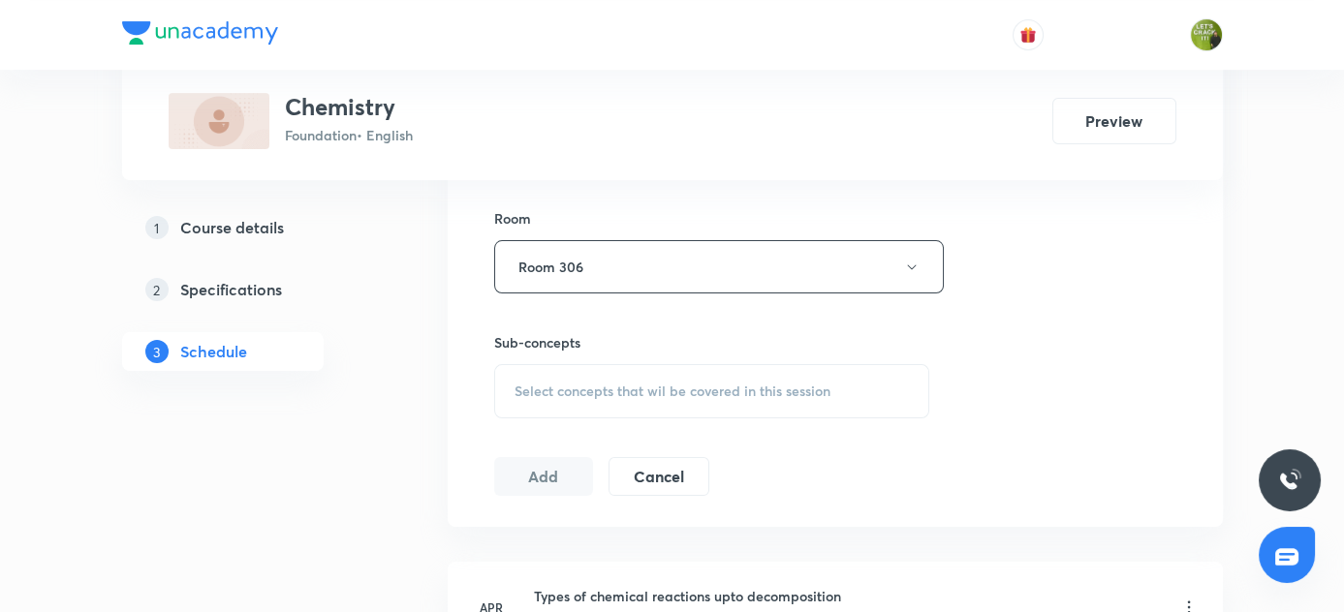
scroll to position [917, 0]
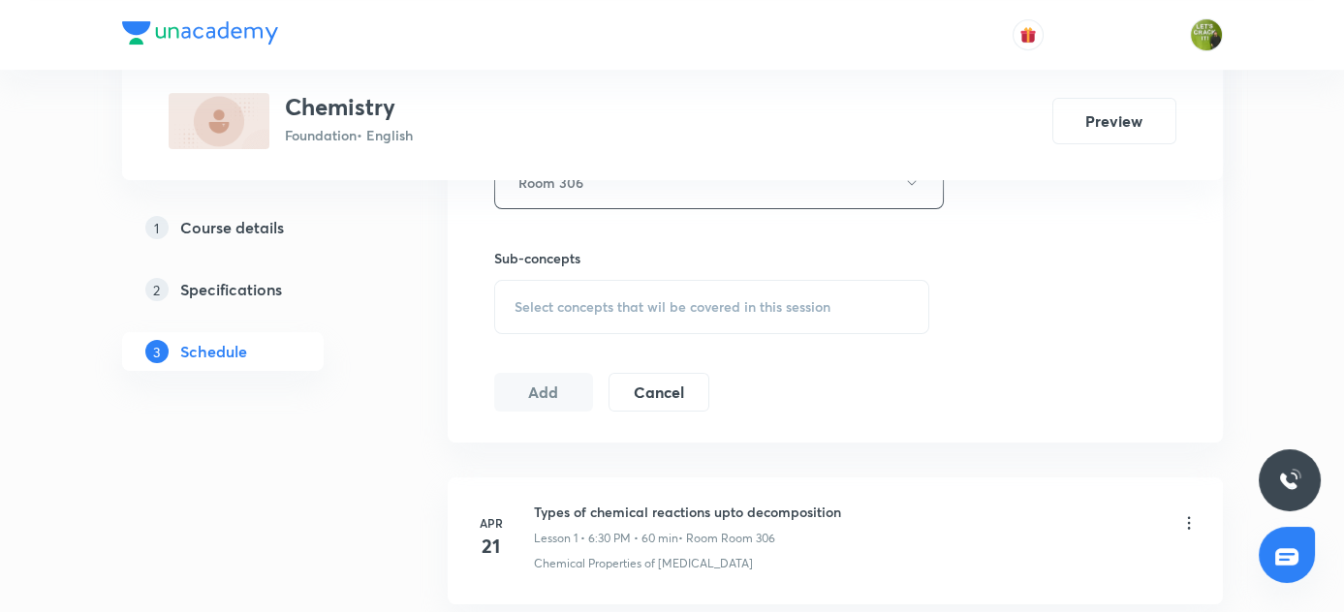
click at [569, 302] on span "Select concepts that wil be covered in this session" at bounding box center [673, 307] width 316 height 16
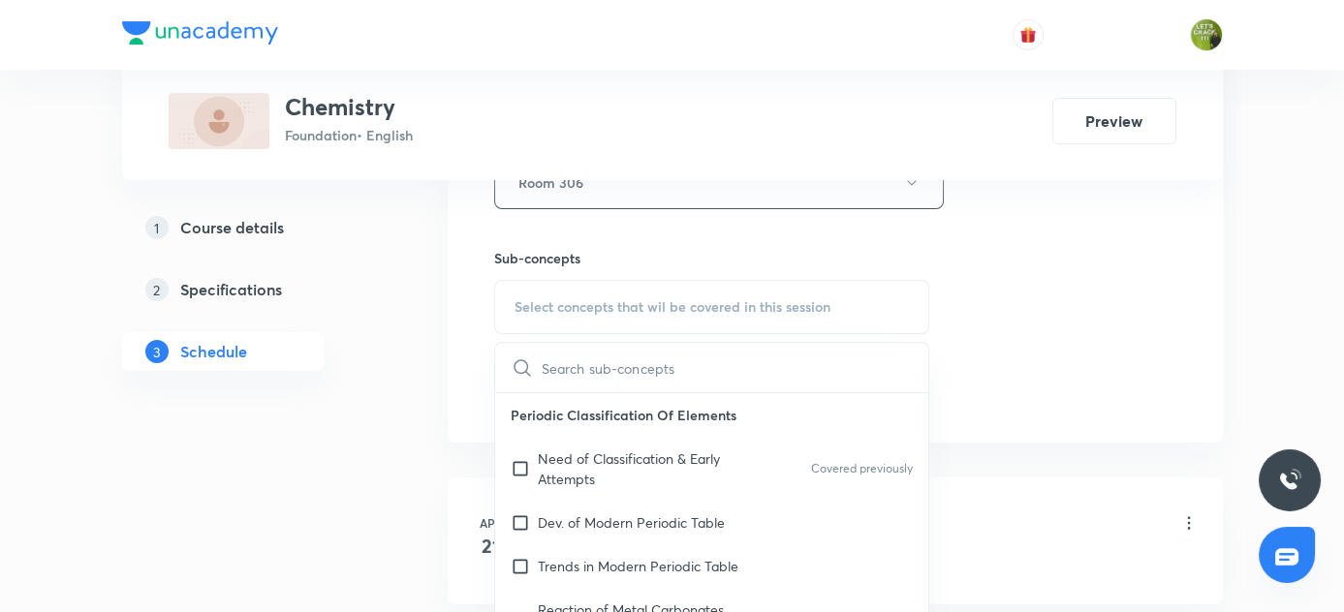
click at [578, 359] on input "text" at bounding box center [736, 367] width 388 height 49
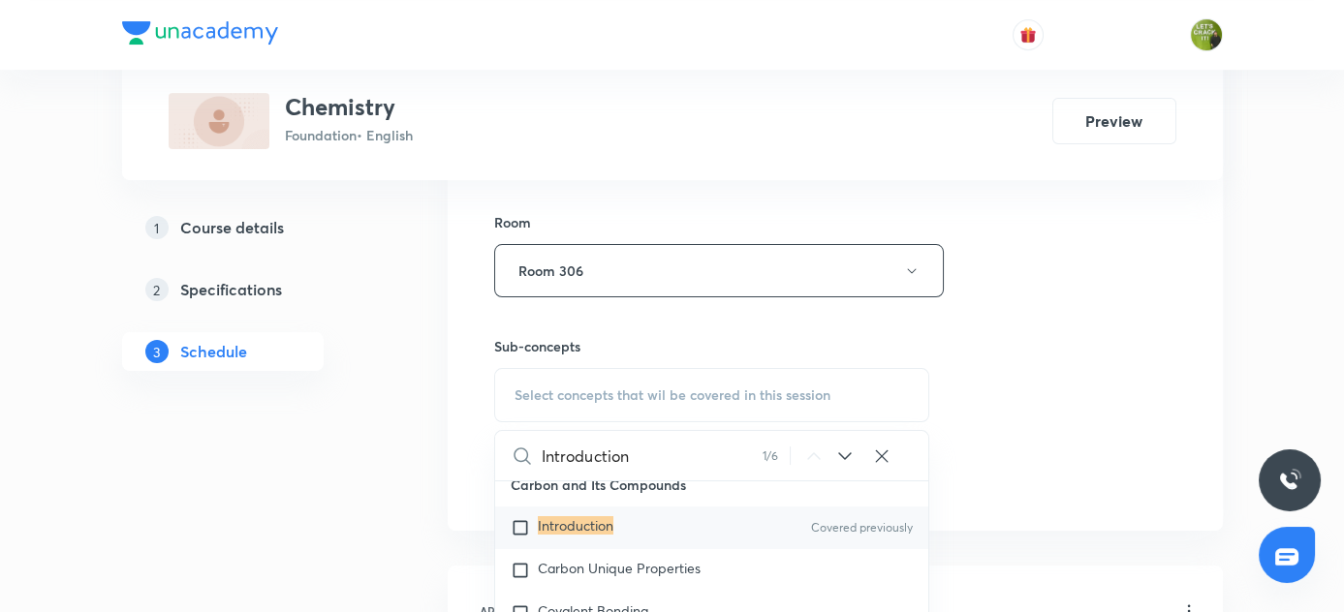
scroll to position [228, 0]
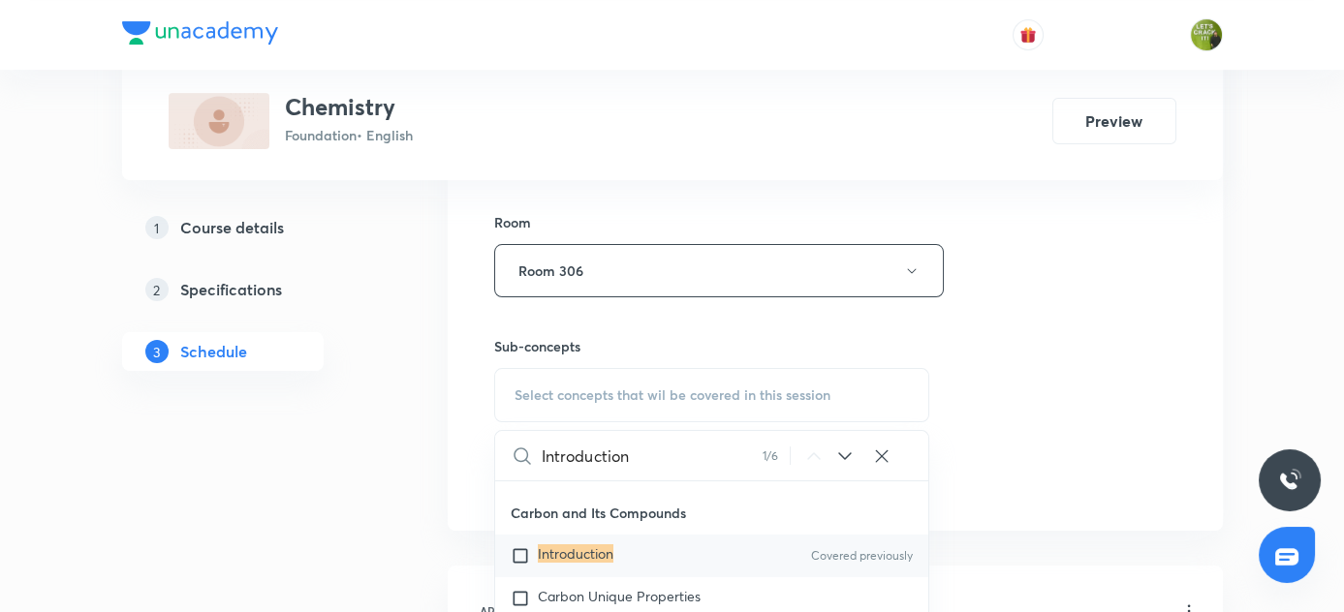
type input "Introduction"
drag, startPoint x: 519, startPoint y: 549, endPoint x: 388, endPoint y: 515, distance: 136.3
click at [517, 549] on input "checkbox" at bounding box center [524, 556] width 27 height 19
checkbox input "true"
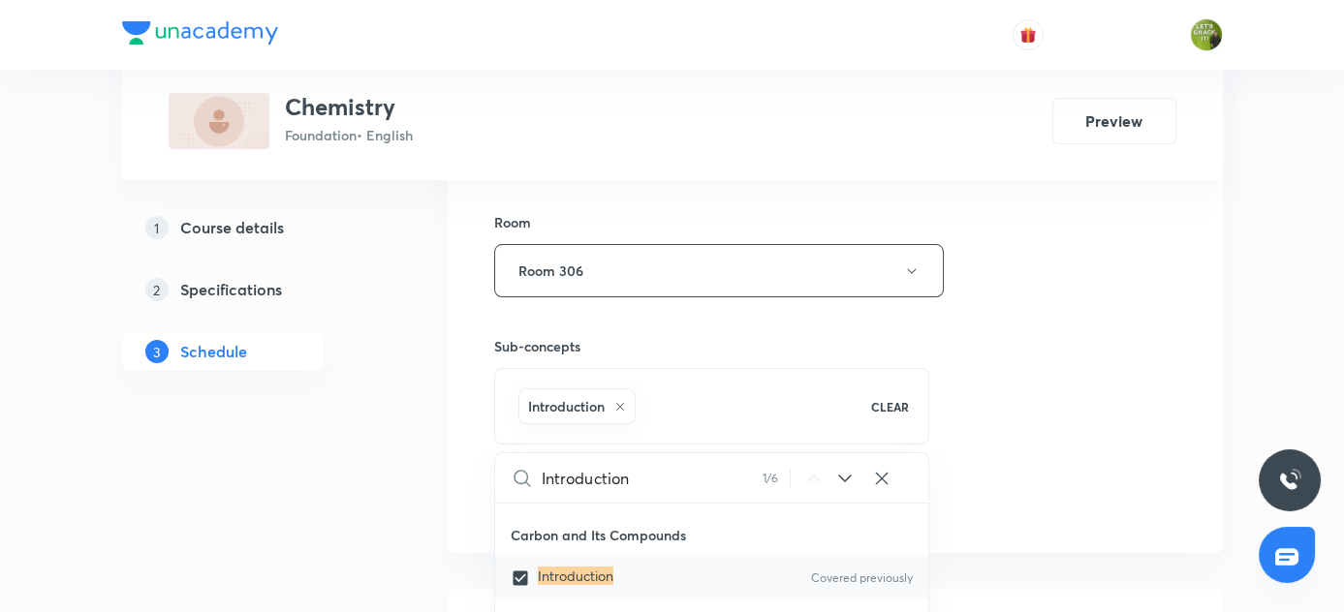
drag, startPoint x: 388, startPoint y: 515, endPoint x: 576, endPoint y: 452, distance: 198.3
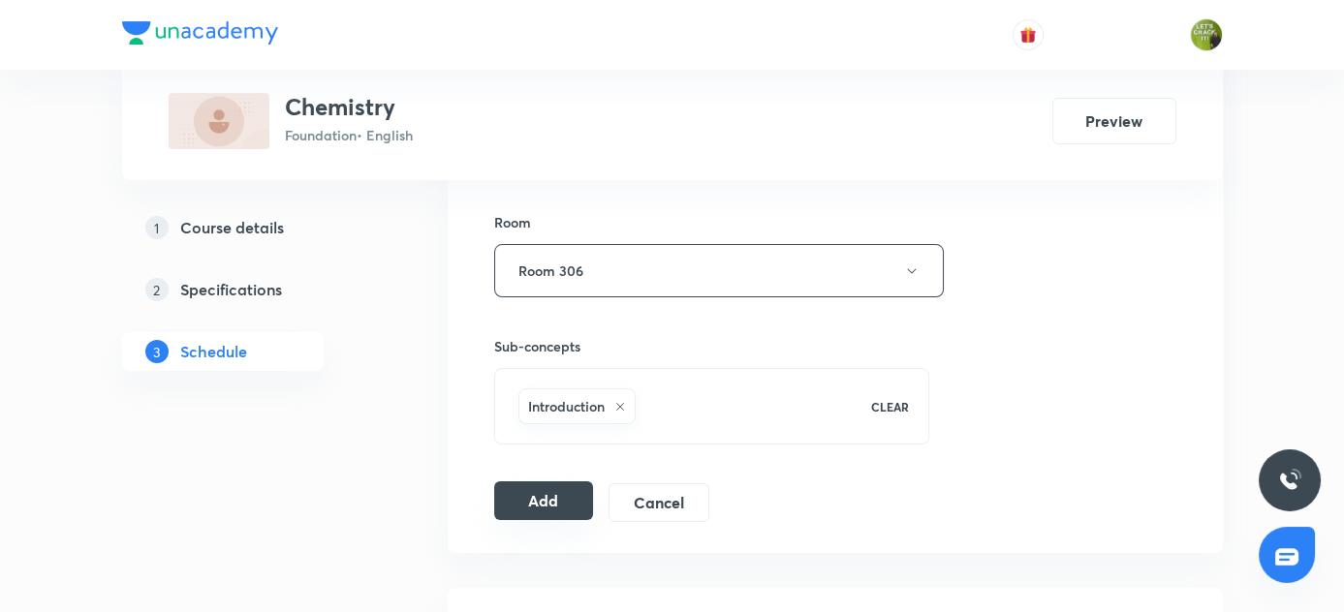
click at [553, 487] on button "Add" at bounding box center [544, 501] width 100 height 39
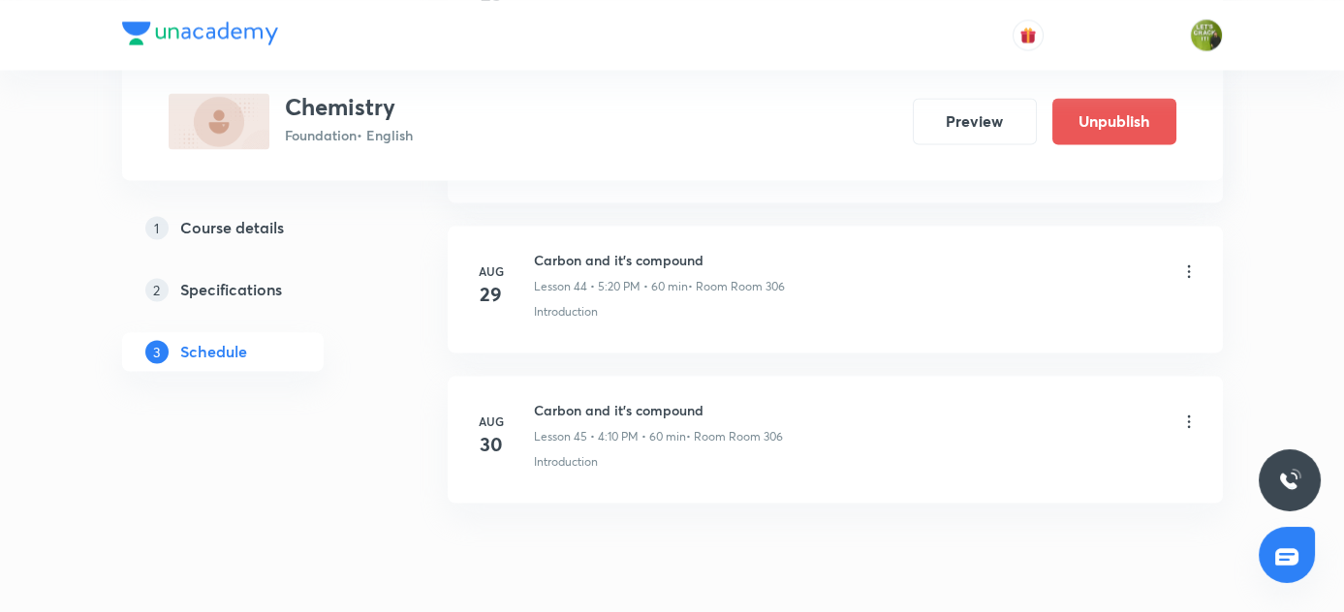
scroll to position [6785, 0]
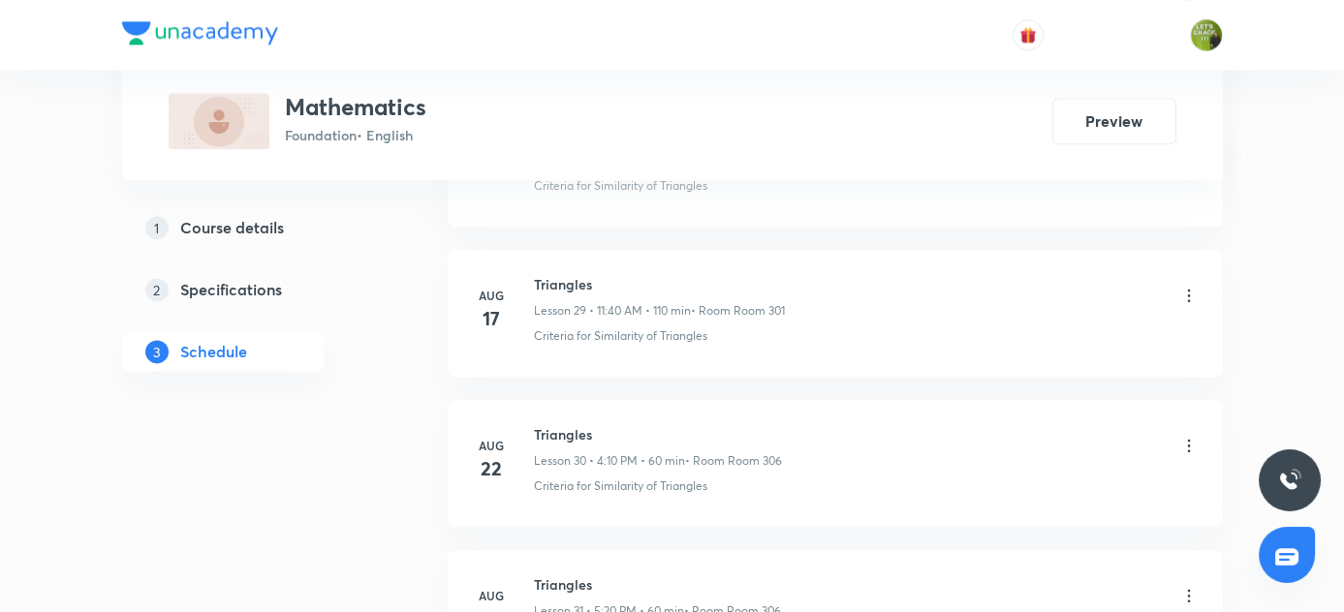
scroll to position [5728, 0]
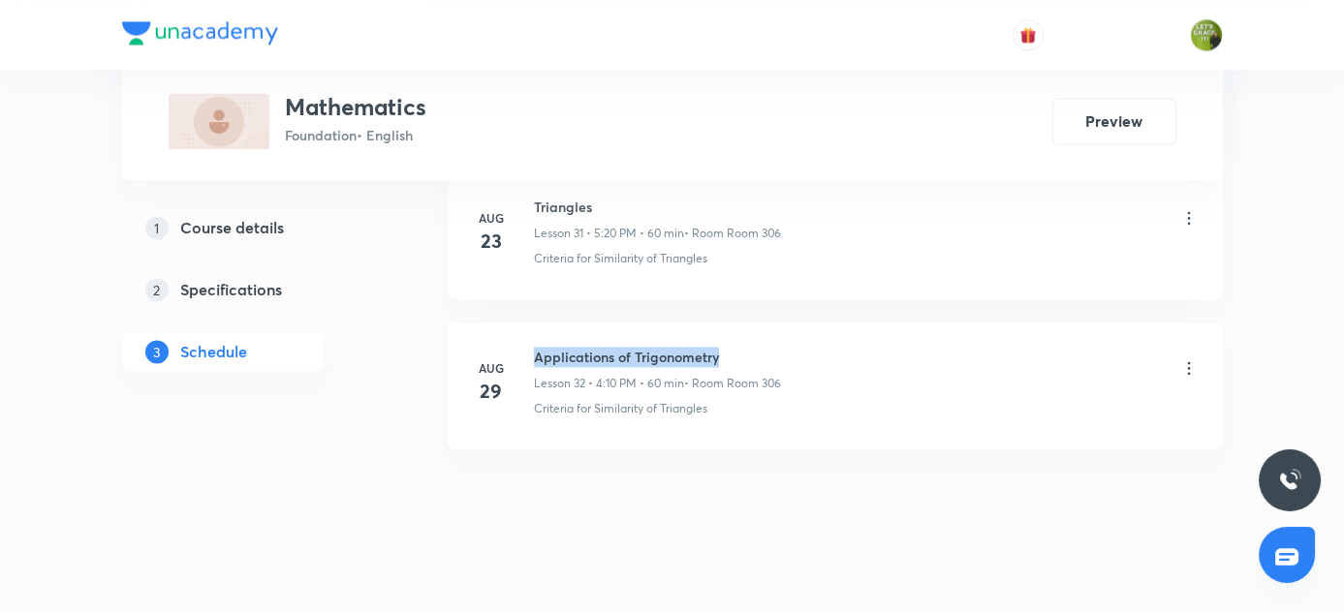
drag, startPoint x: 533, startPoint y: 331, endPoint x: 792, endPoint y: 331, distance: 258.7
click at [792, 347] on div "Applications of Trigonometry Lesson 32 • 4:10 PM • 60 min • Room Room 306" at bounding box center [866, 370] width 665 height 46
copy h6 "Applications of Trigonometry"
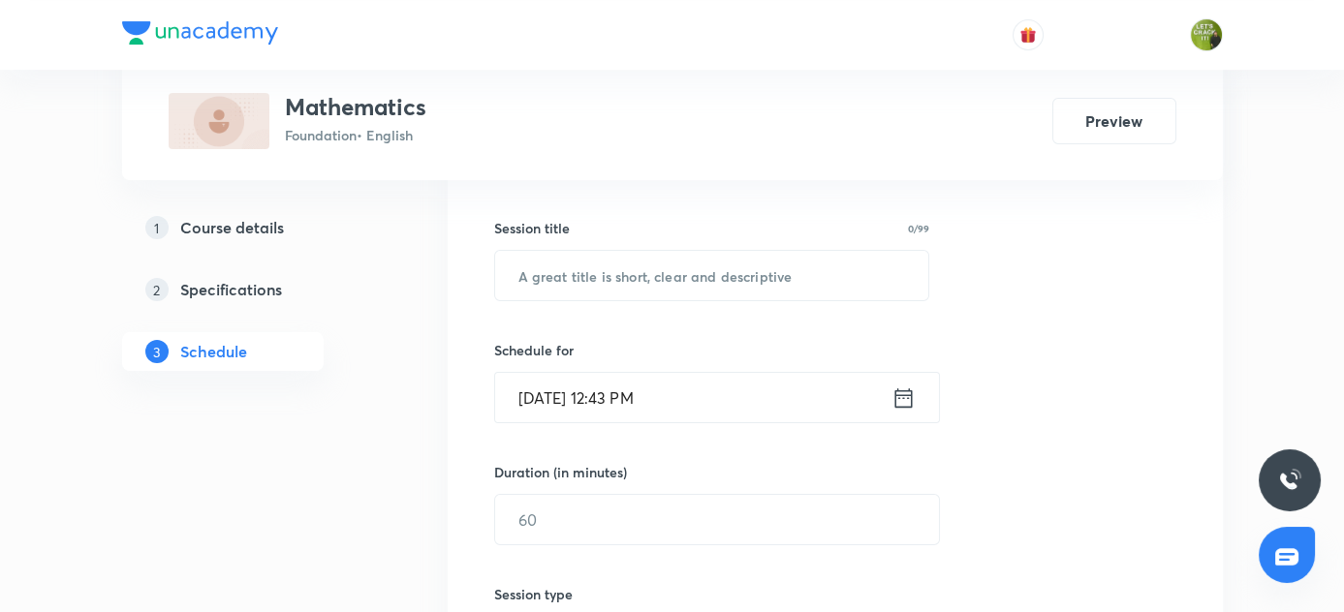
scroll to position [149, 0]
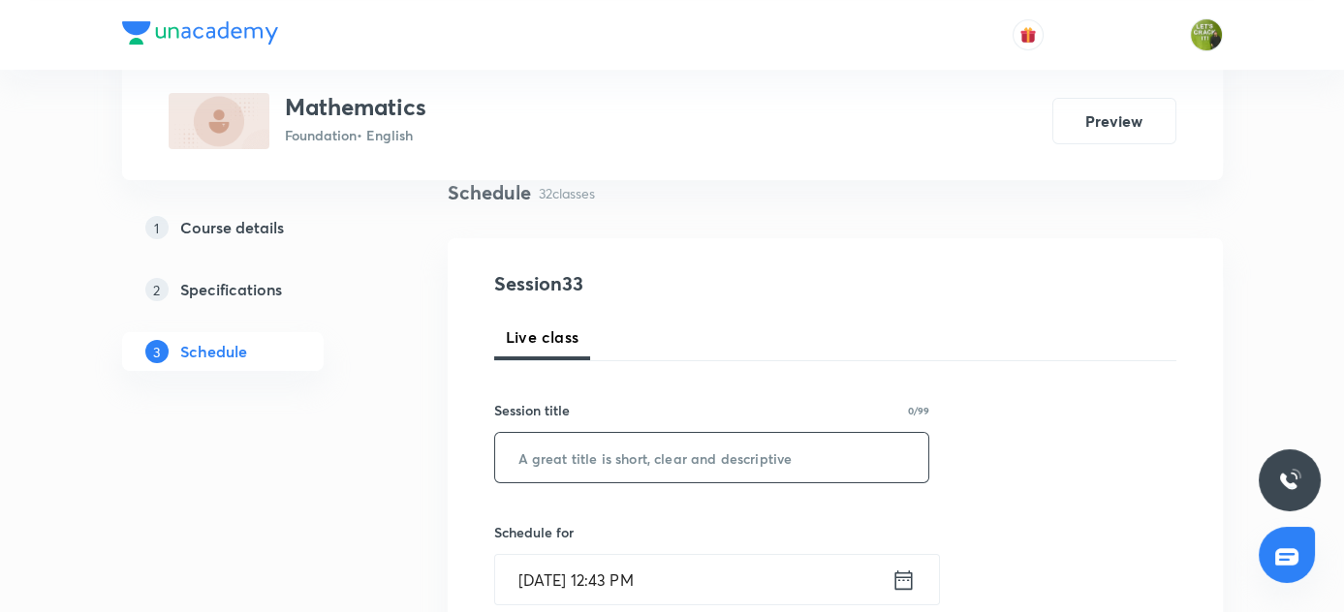
click at [602, 449] on input "text" at bounding box center [712, 457] width 434 height 49
paste input "Applications of Trigonometry"
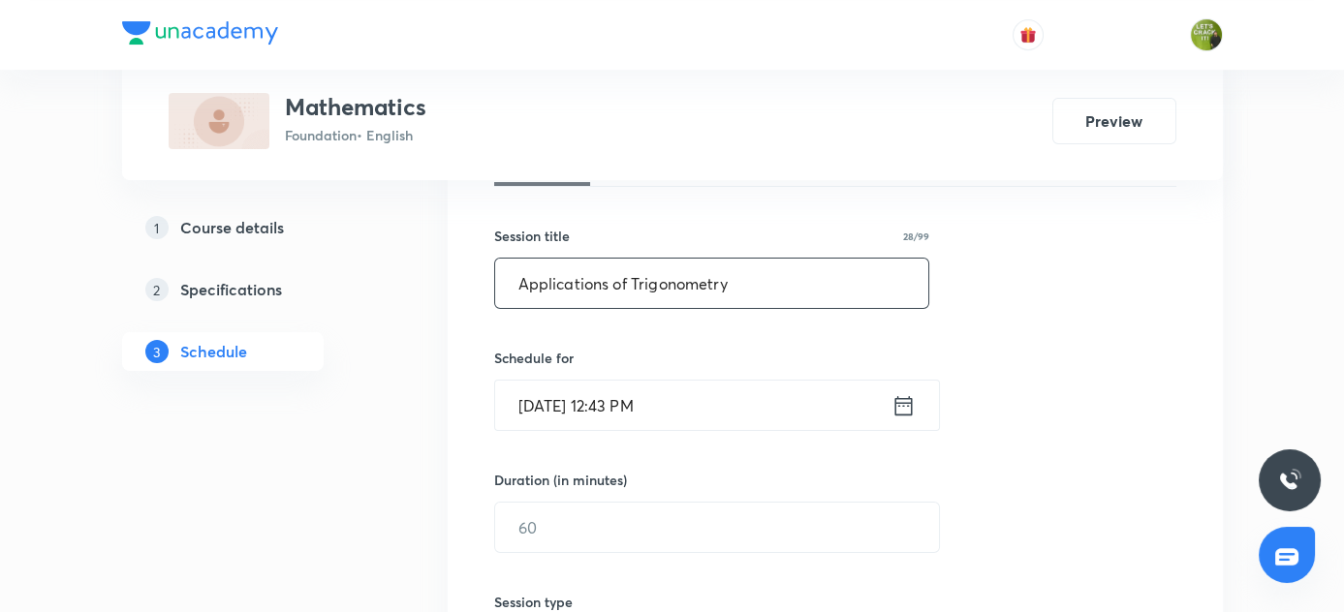
scroll to position [326, 0]
type input "Applications of Trigonometry"
click at [904, 402] on icon at bounding box center [902, 402] width 17 height 19
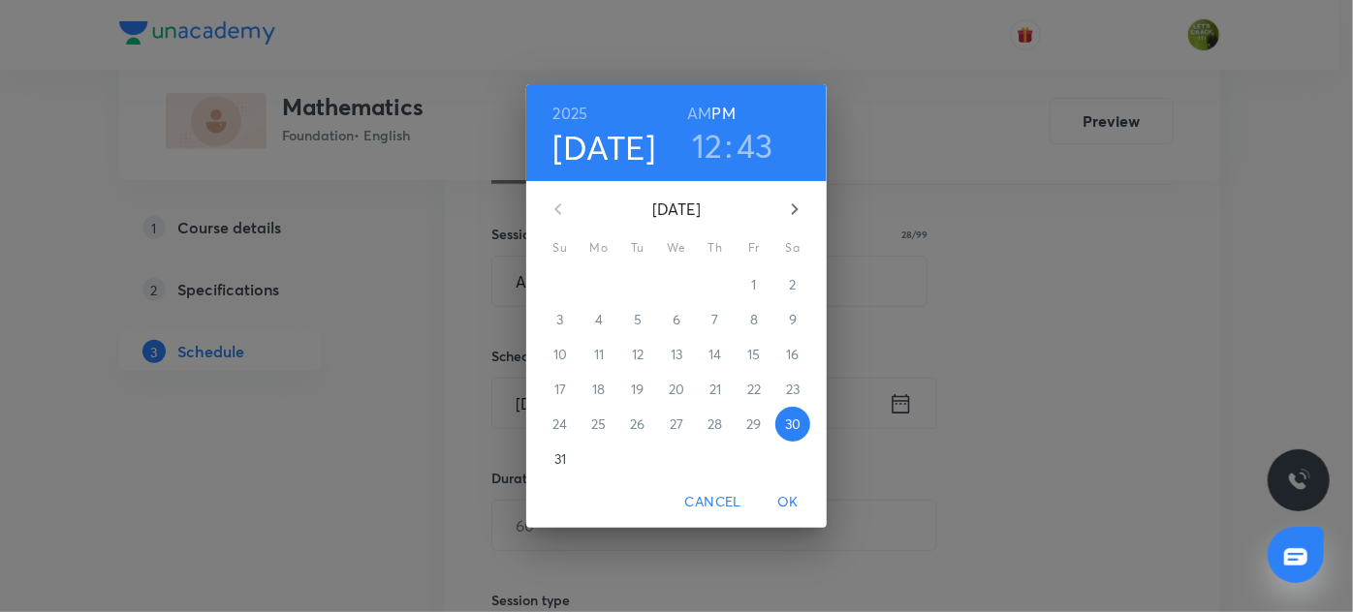
click at [695, 141] on h3 "12" at bounding box center [707, 145] width 31 height 41
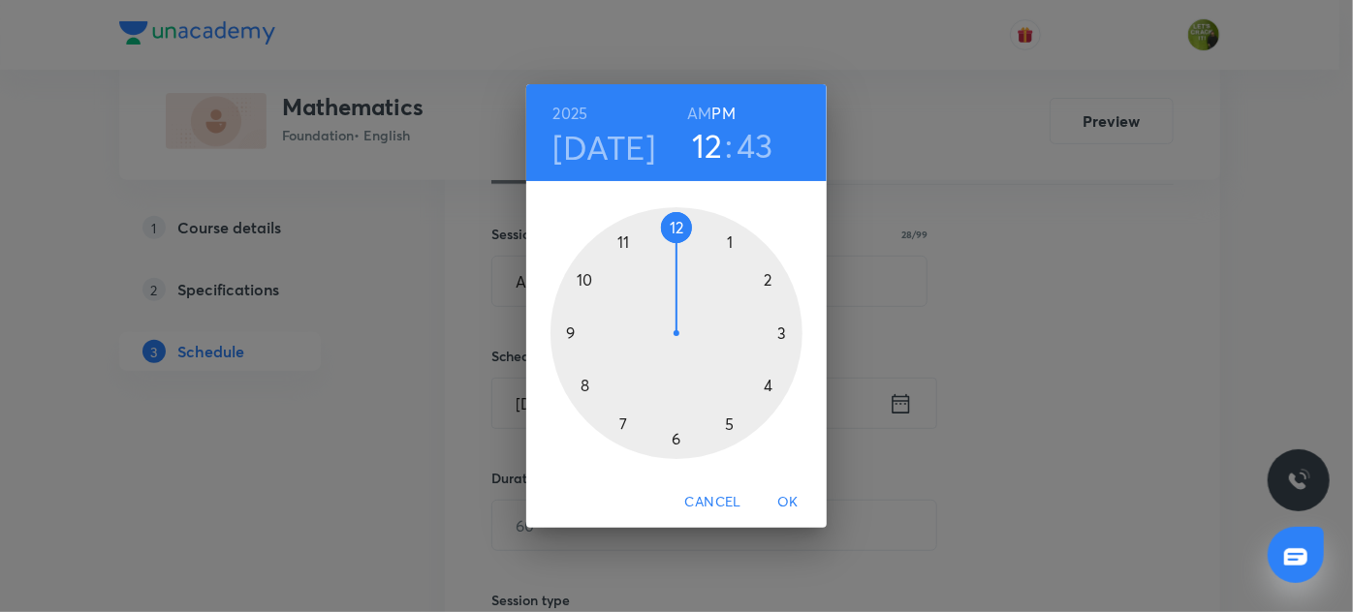
click at [726, 425] on div at bounding box center [676, 333] width 252 height 252
click at [770, 386] on div at bounding box center [676, 333] width 252 height 252
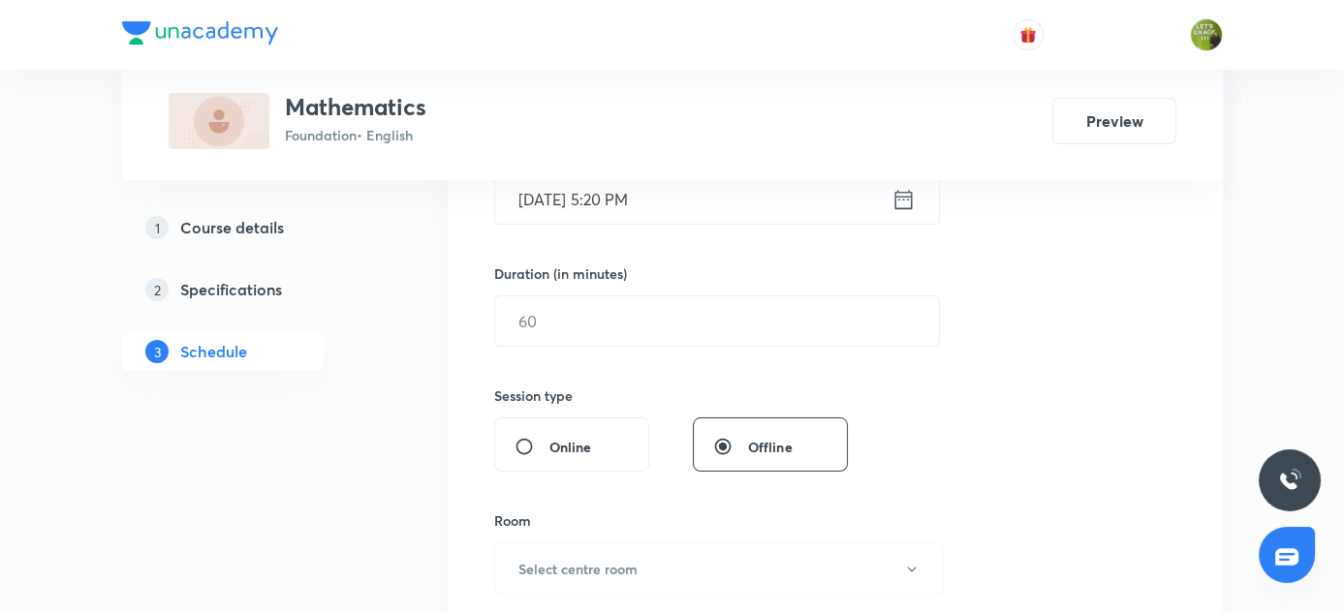
scroll to position [589, 0]
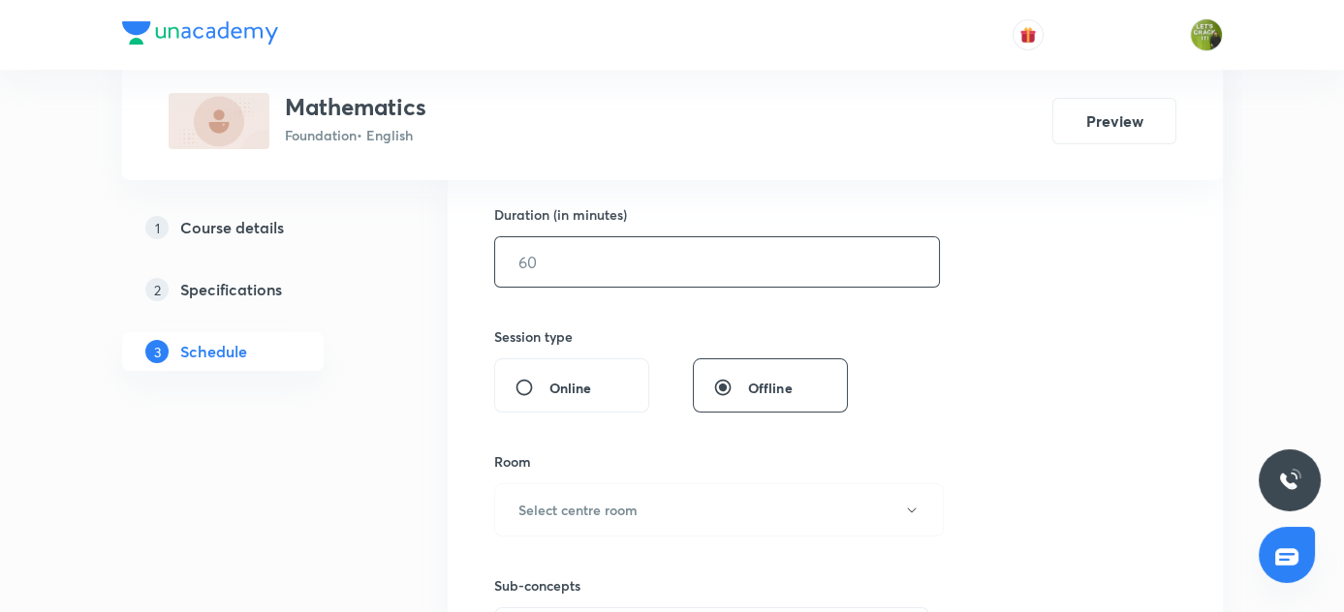
click at [581, 247] on input "text" at bounding box center [717, 261] width 444 height 49
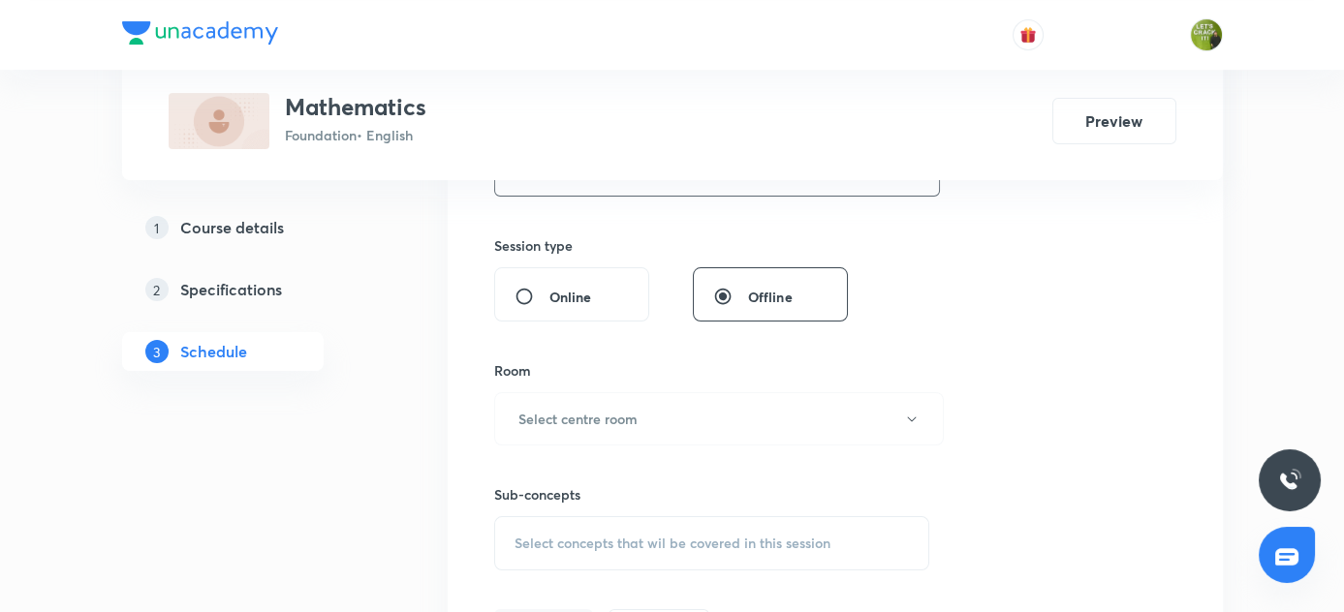
scroll to position [765, 0]
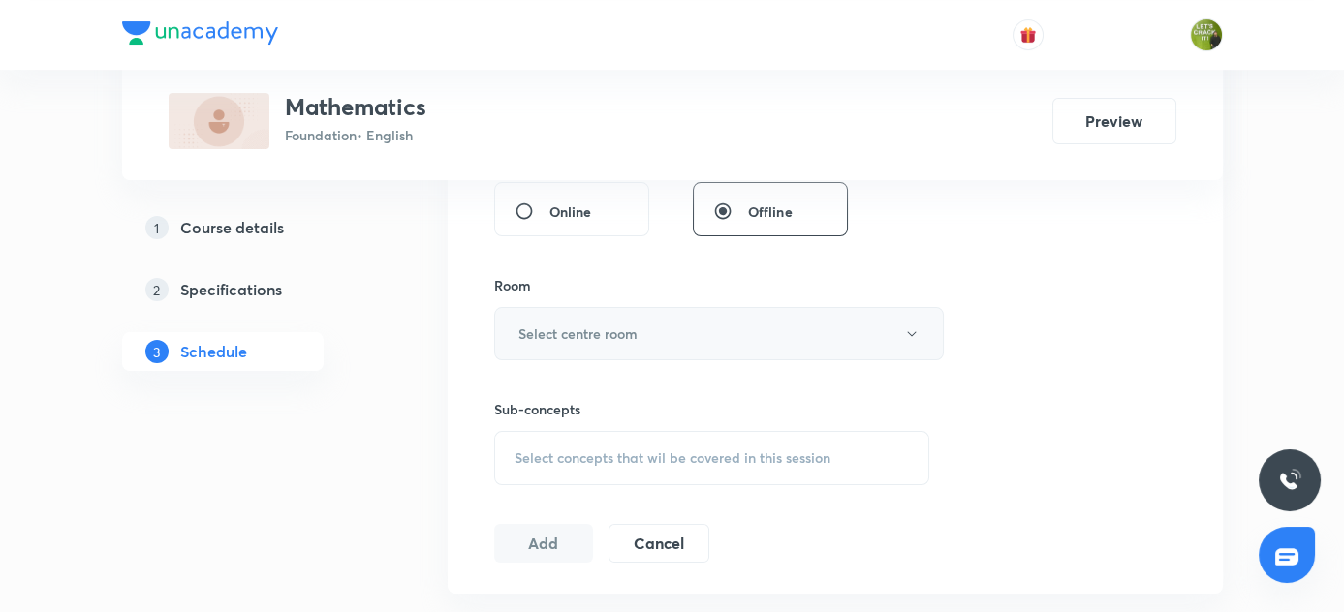
type input "60"
click at [906, 331] on icon "button" at bounding box center [912, 335] width 16 height 16
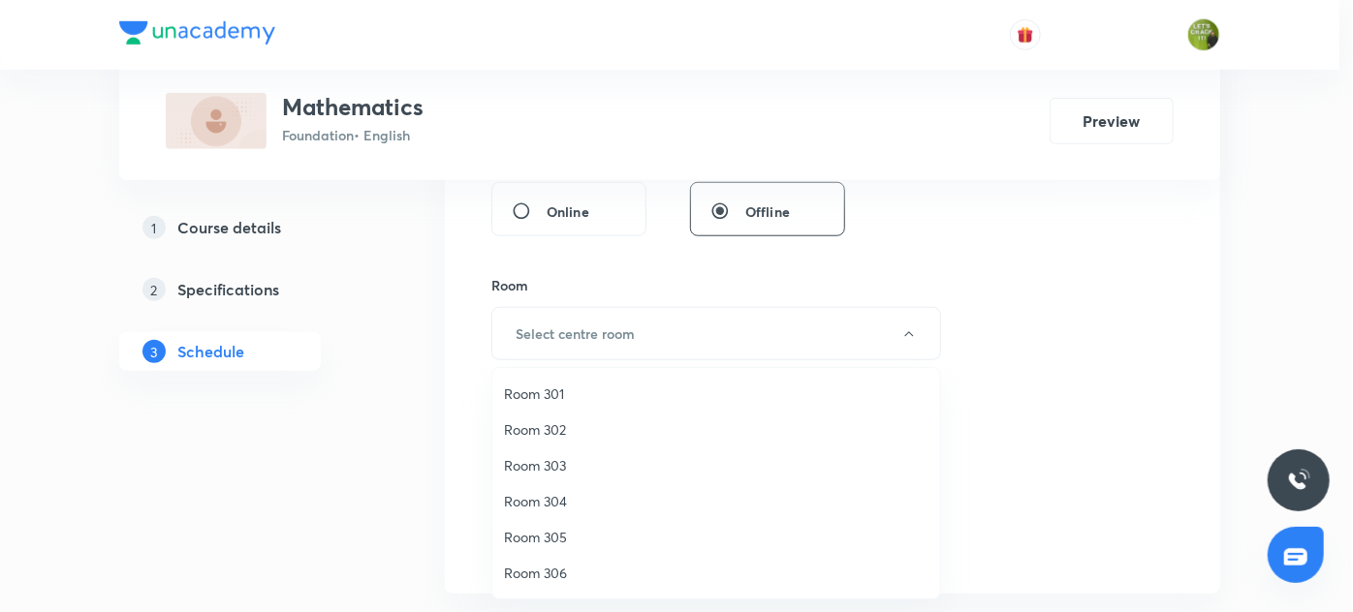
click at [554, 570] on span "Room 306" at bounding box center [716, 573] width 424 height 20
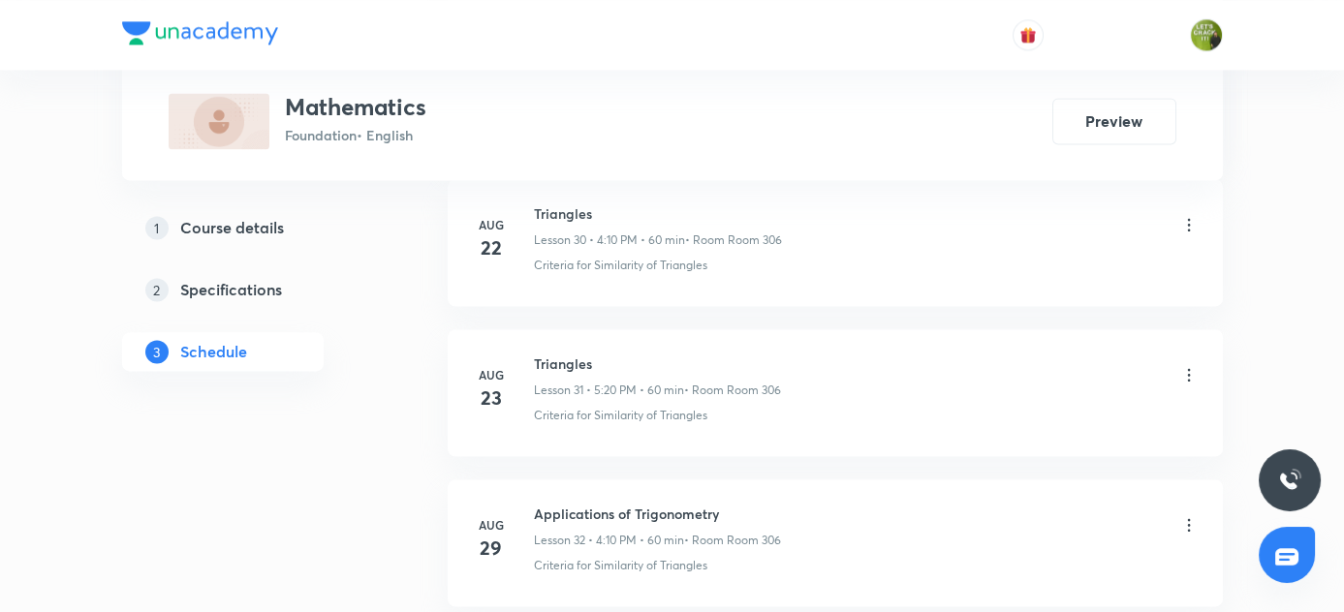
scroll to position [5728, 0]
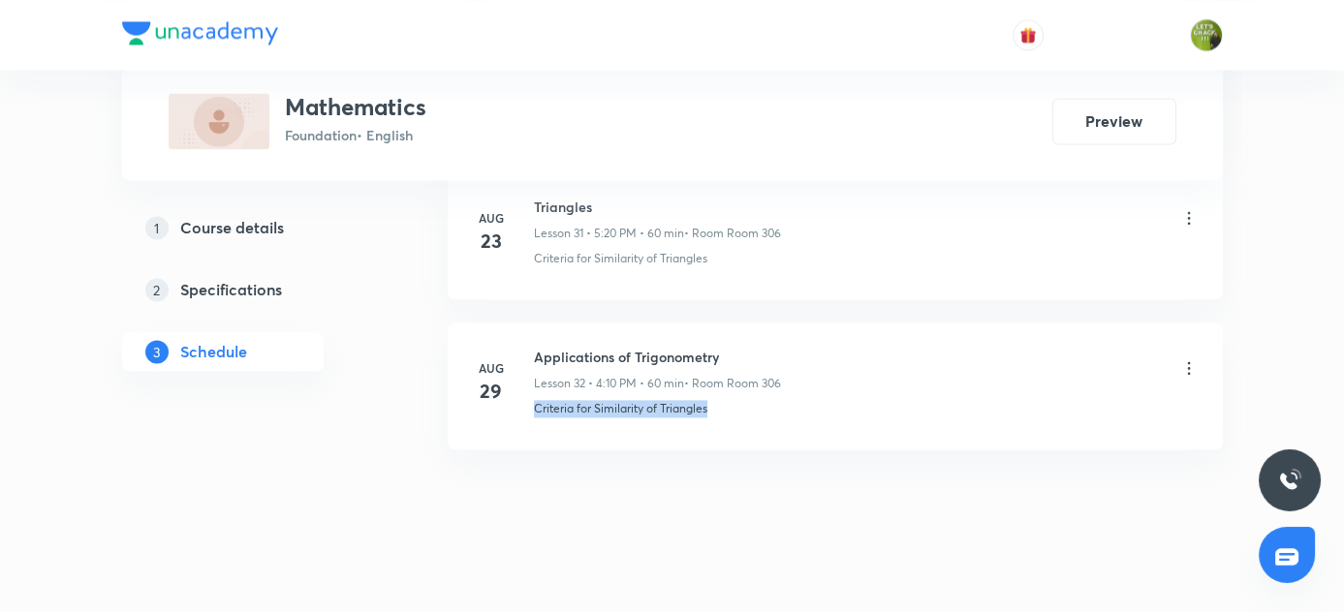
drag, startPoint x: 531, startPoint y: 390, endPoint x: 765, endPoint y: 399, distance: 233.7
click at [765, 399] on li "Aug 29 Applications of Trigonometry Lesson 32 • 4:10 PM • 60 min • Room Room 30…" at bounding box center [835, 386] width 775 height 127
copy p "Criteria for Similarity of Triangles"
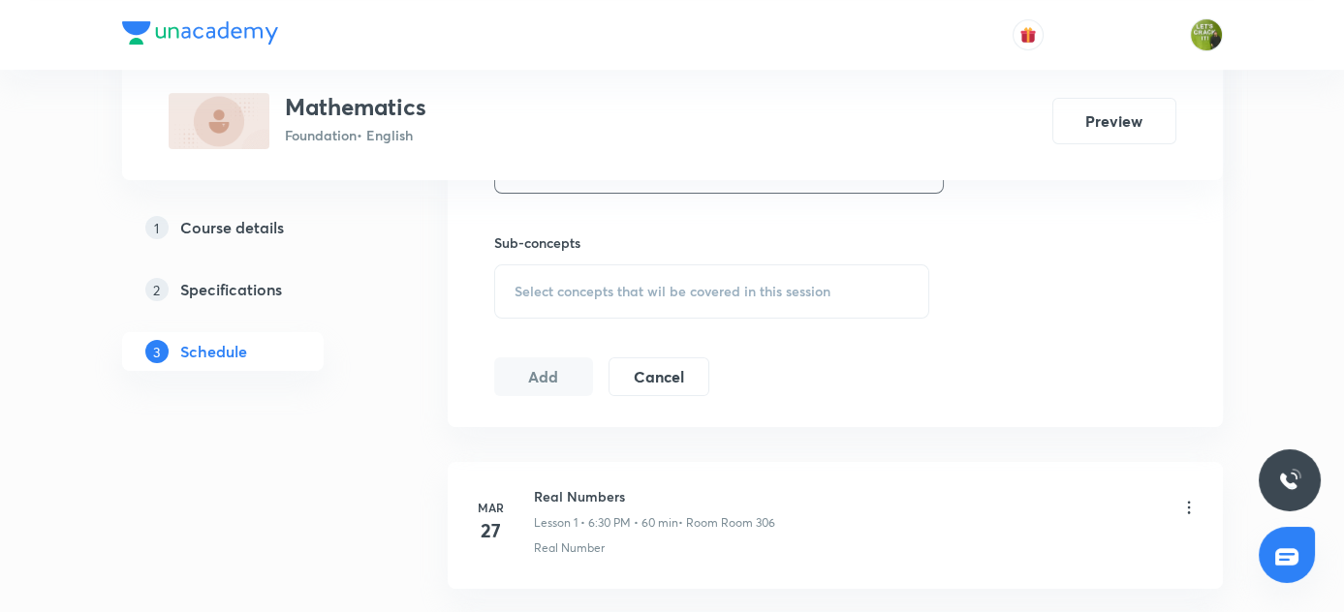
scroll to position [971, 0]
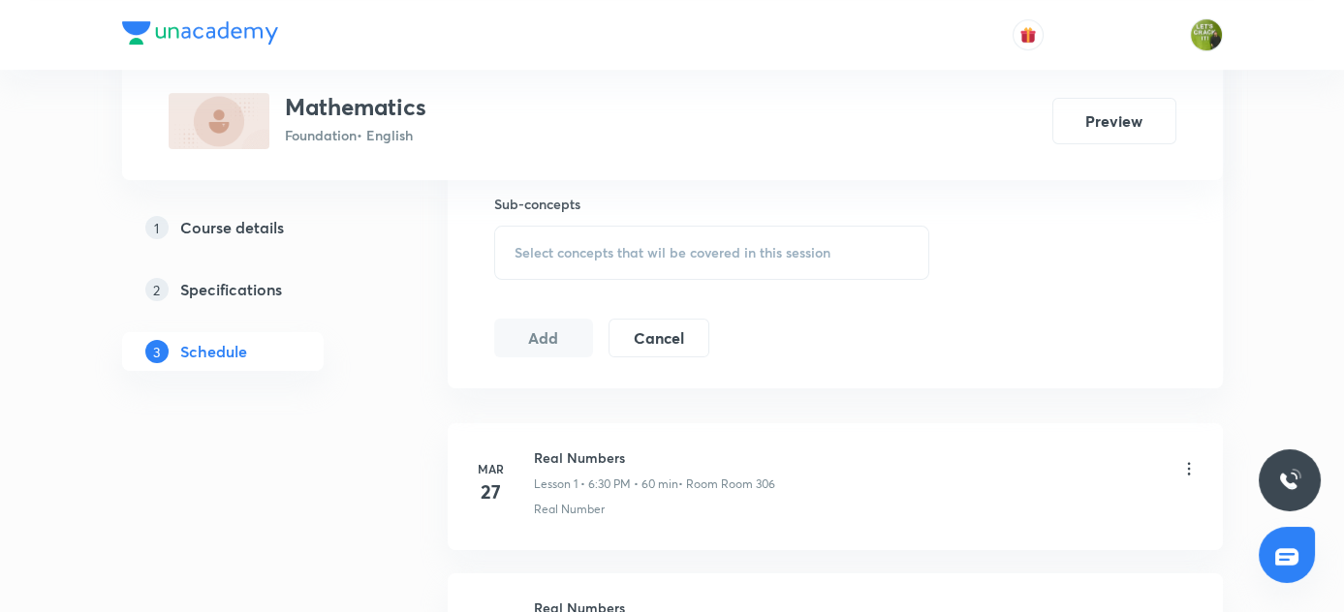
click at [549, 262] on div "Select concepts that wil be covered in this session" at bounding box center [712, 253] width 436 height 54
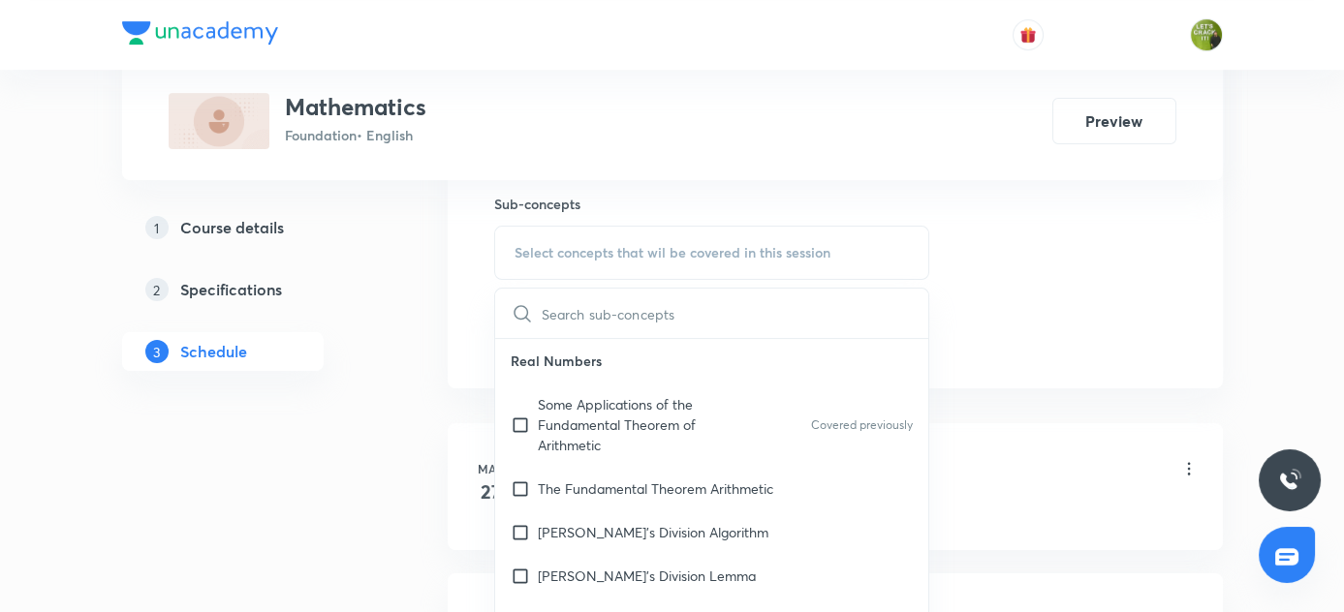
click at [590, 309] on input "text" at bounding box center [736, 313] width 388 height 49
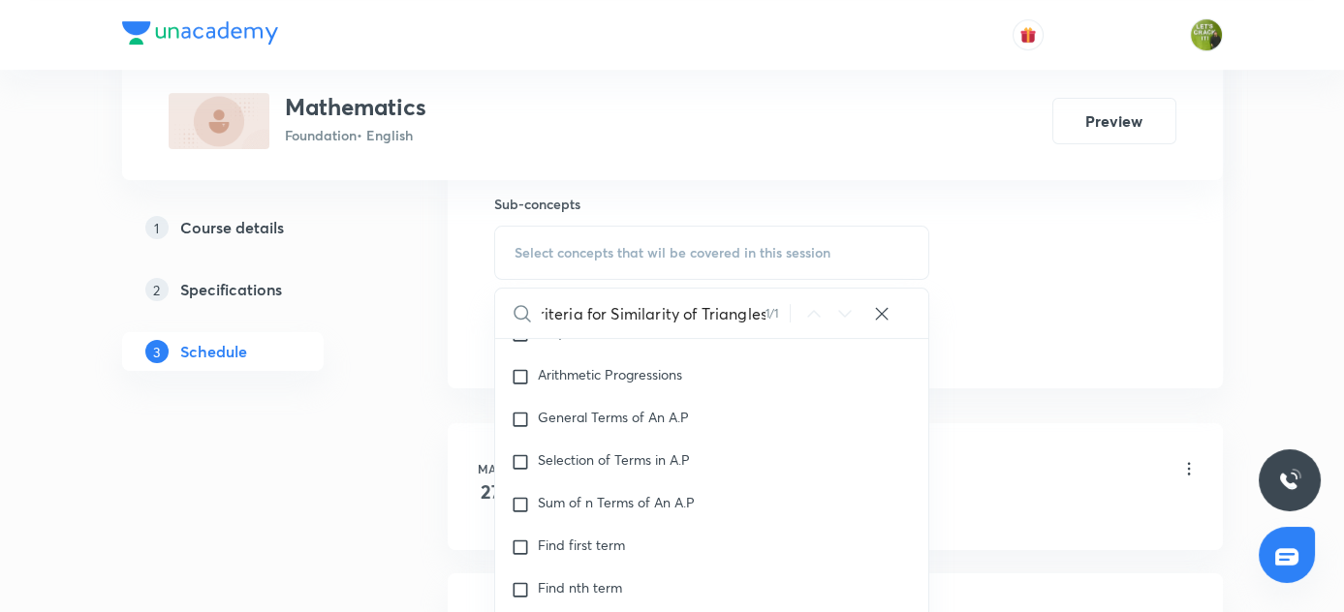
scroll to position [2659, 0]
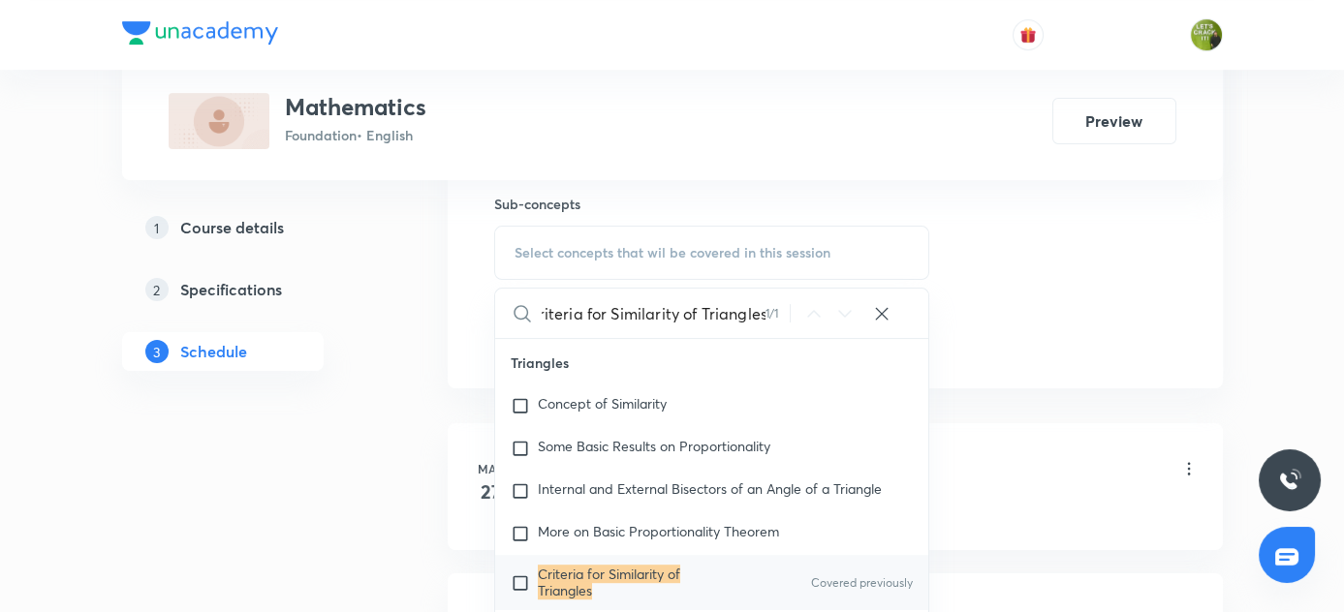
type input "Criteria for Similarity of Triangles"
click at [523, 589] on input "checkbox" at bounding box center [524, 582] width 27 height 31
checkbox input "true"
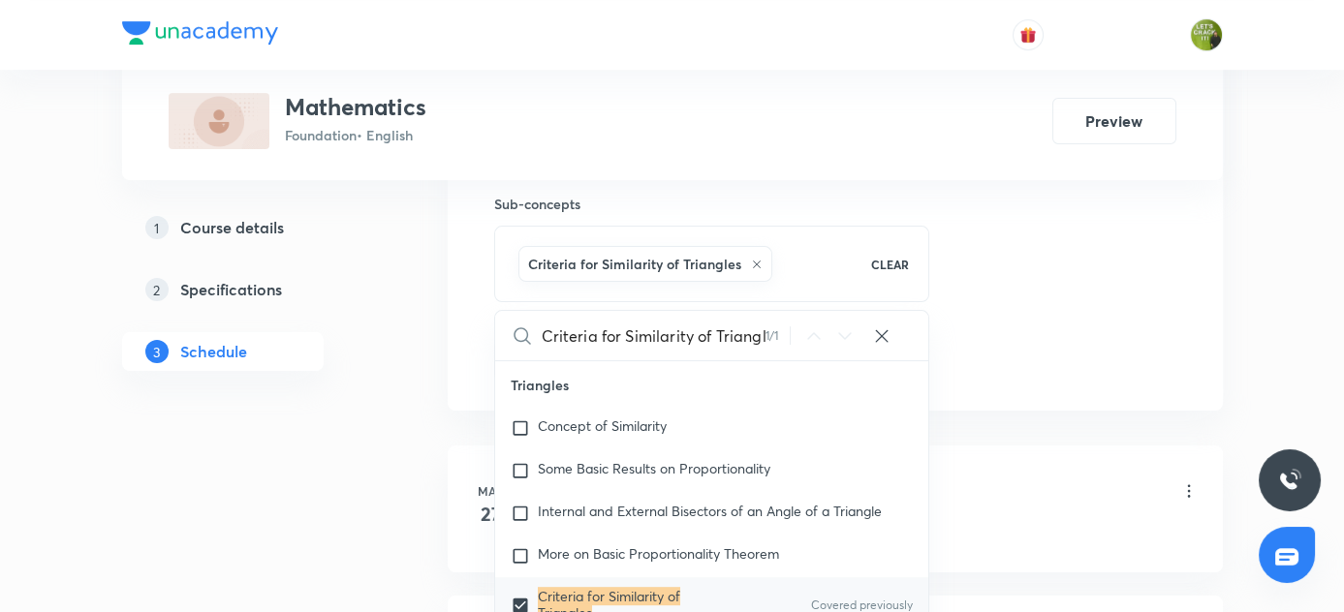
drag, startPoint x: 338, startPoint y: 529, endPoint x: 354, endPoint y: 508, distance: 26.4
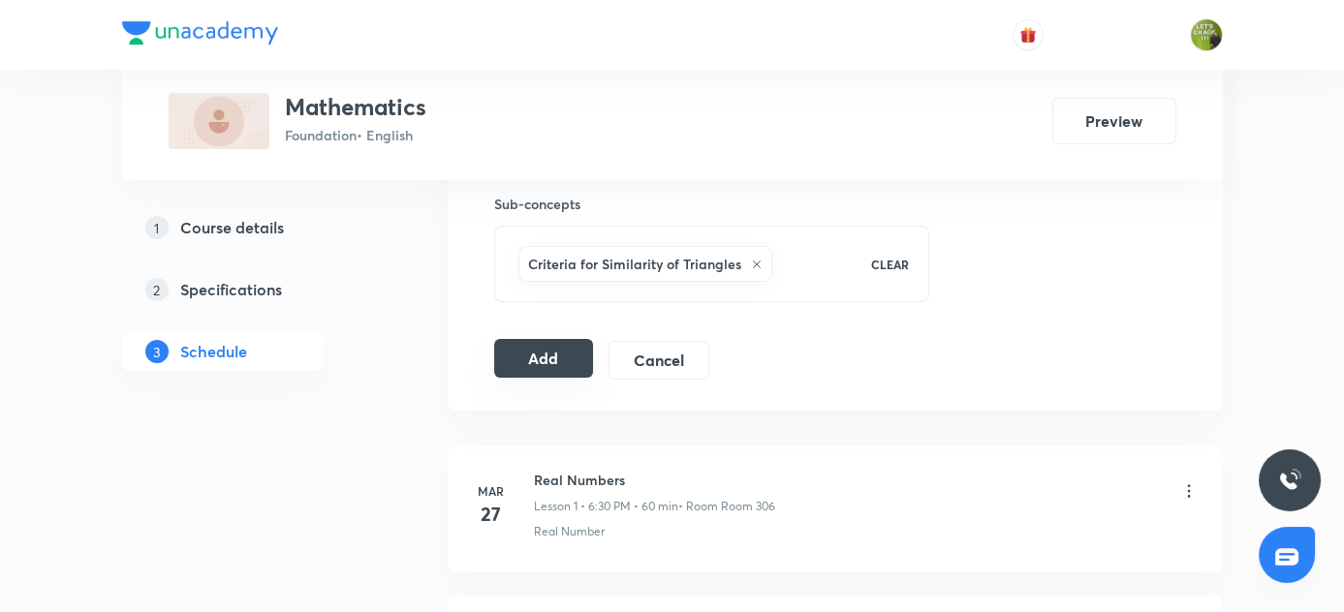
click at [537, 353] on button "Add" at bounding box center [544, 358] width 100 height 39
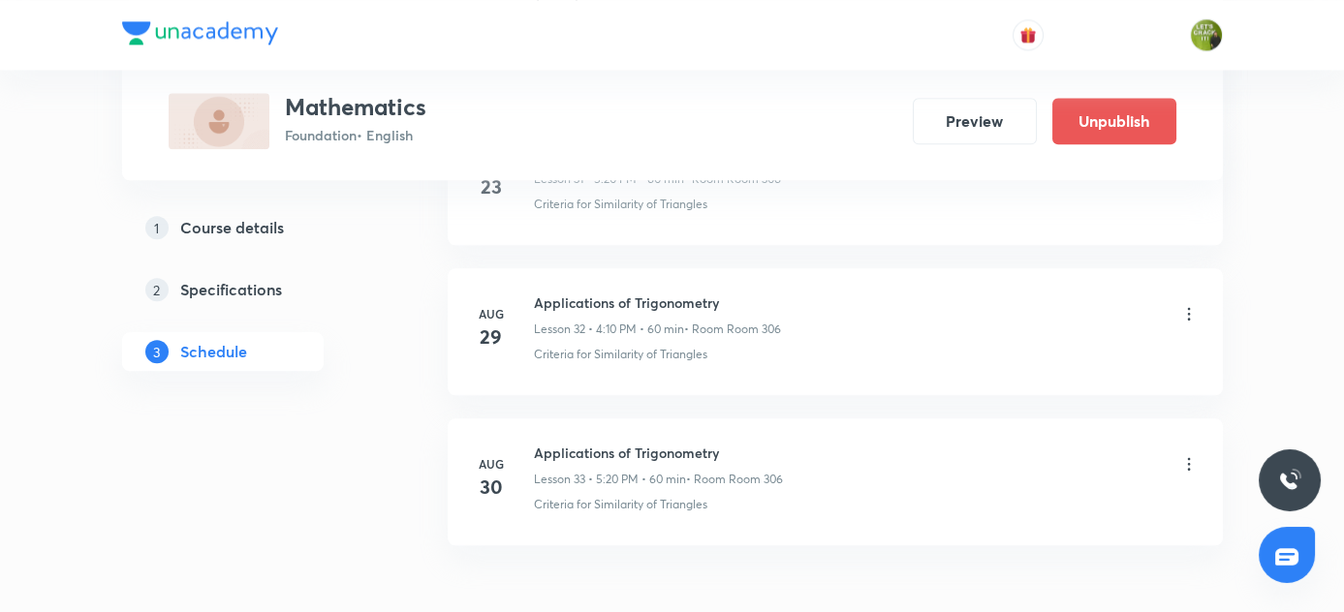
scroll to position [4989, 0]
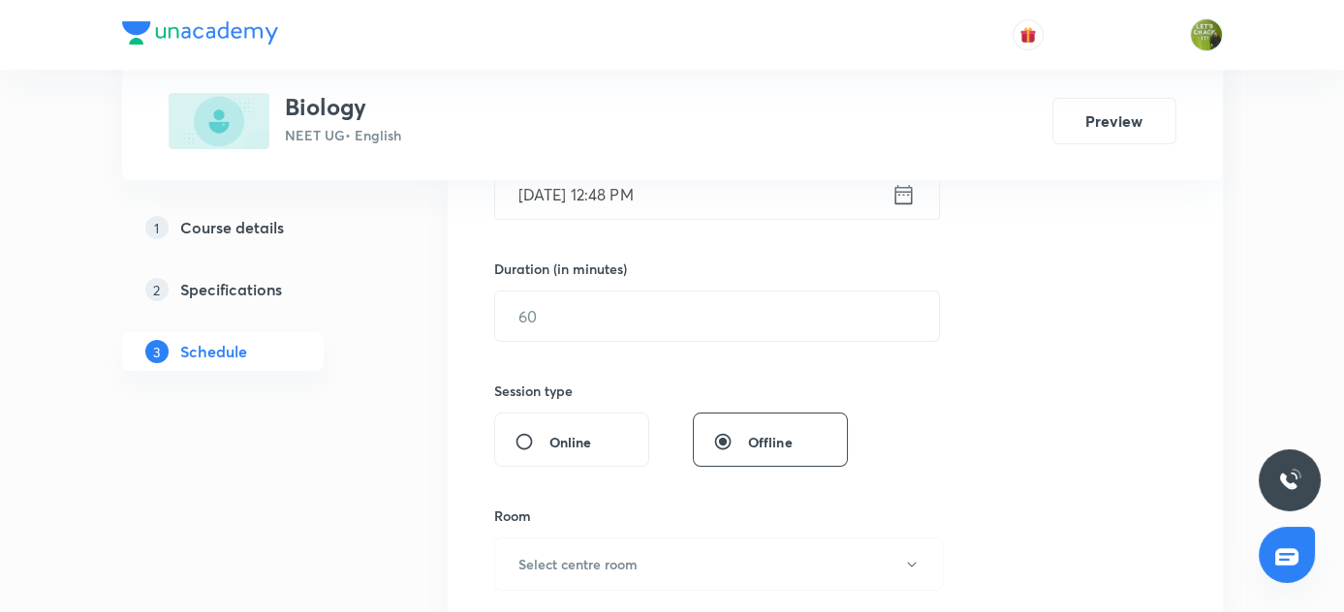
scroll to position [1087, 0]
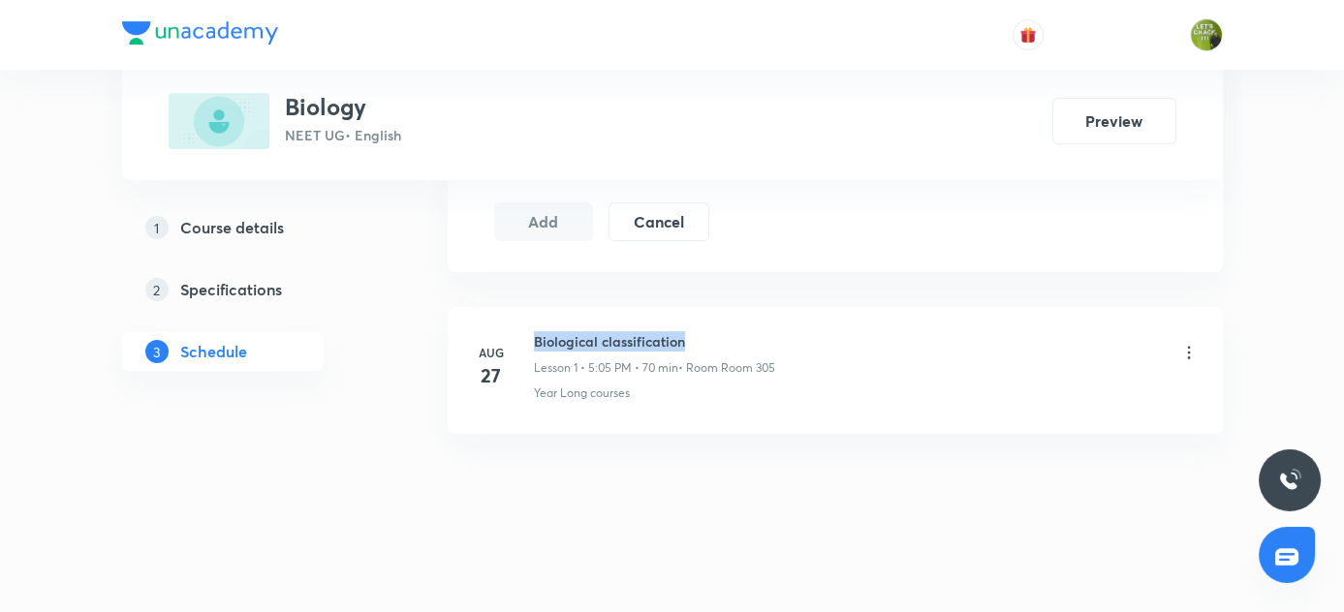
drag, startPoint x: 534, startPoint y: 333, endPoint x: 723, endPoint y: 330, distance: 189.0
click at [723, 331] on h6 "Biological classification" at bounding box center [654, 341] width 241 height 20
copy h6 "Biological classification"
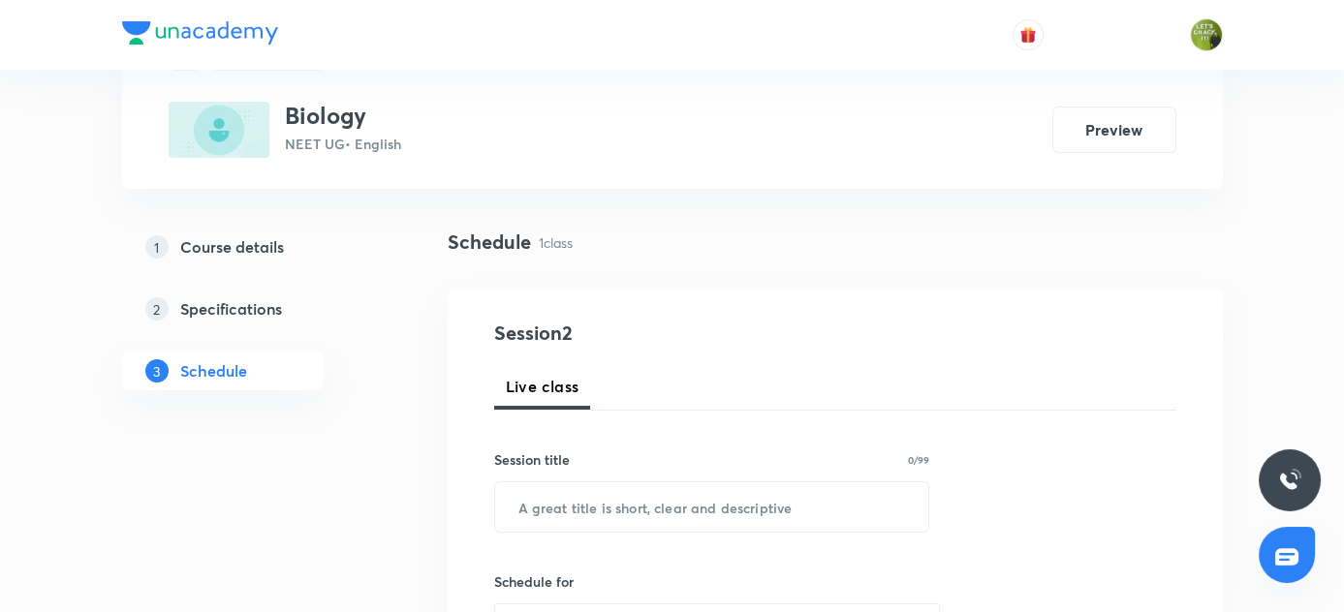
scroll to position [175, 0]
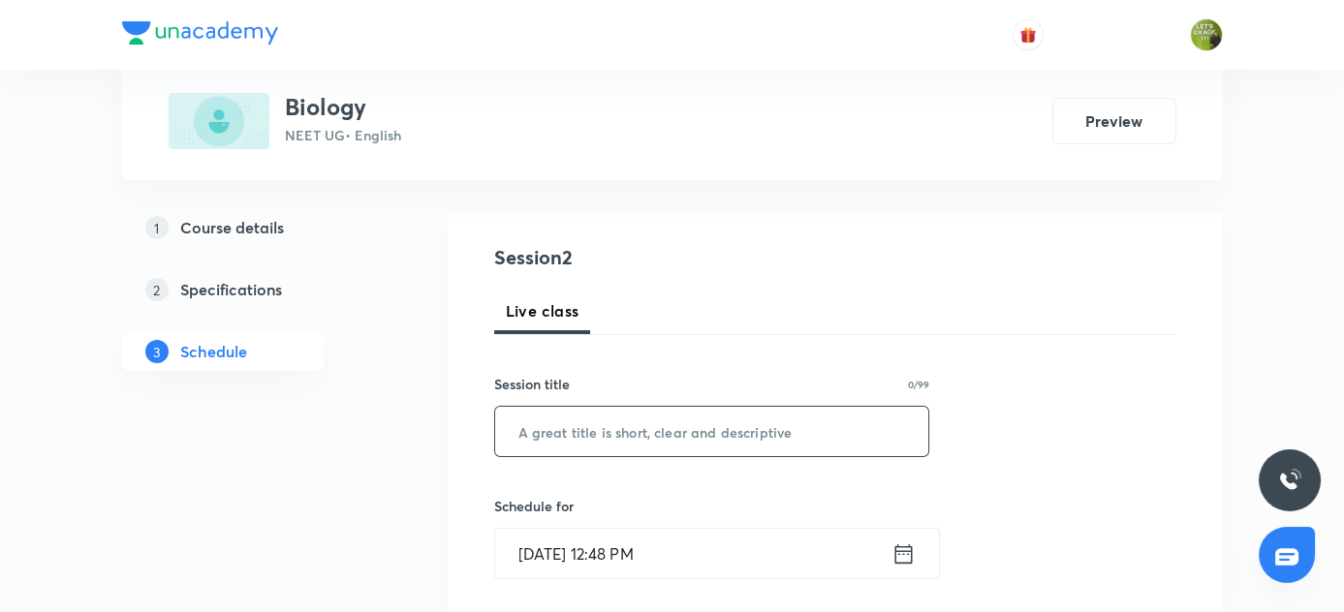
click at [582, 423] on input "text" at bounding box center [712, 431] width 434 height 49
paste input "Biological classification"
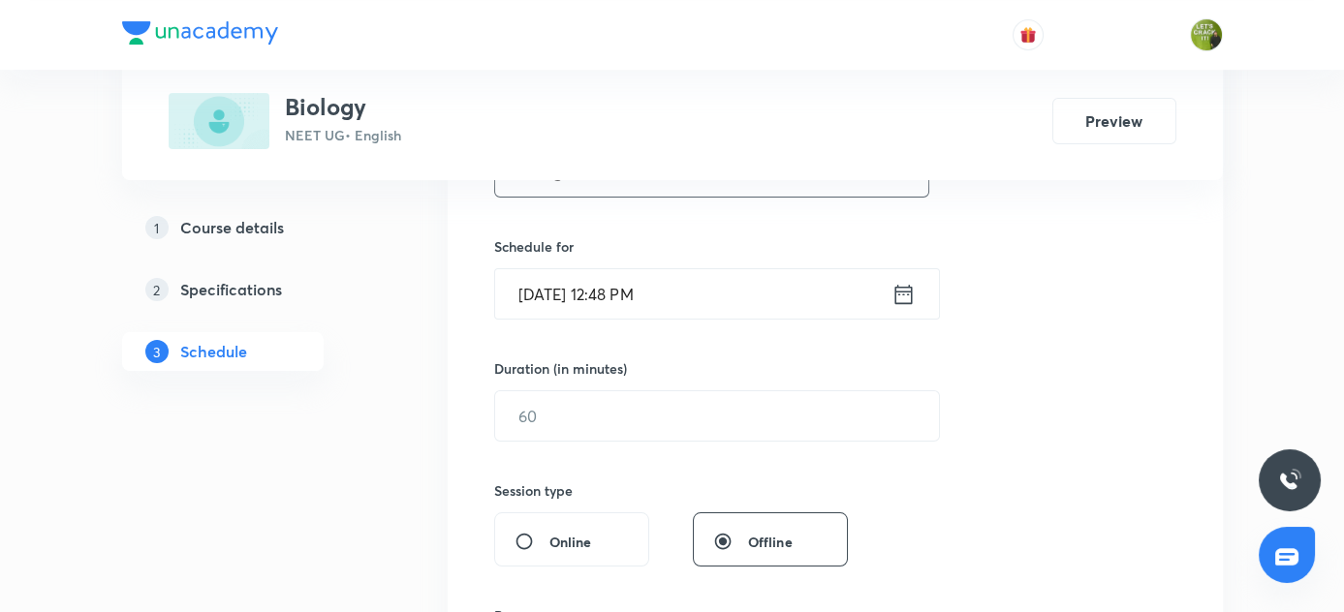
scroll to position [440, 0]
type input "Biological classification"
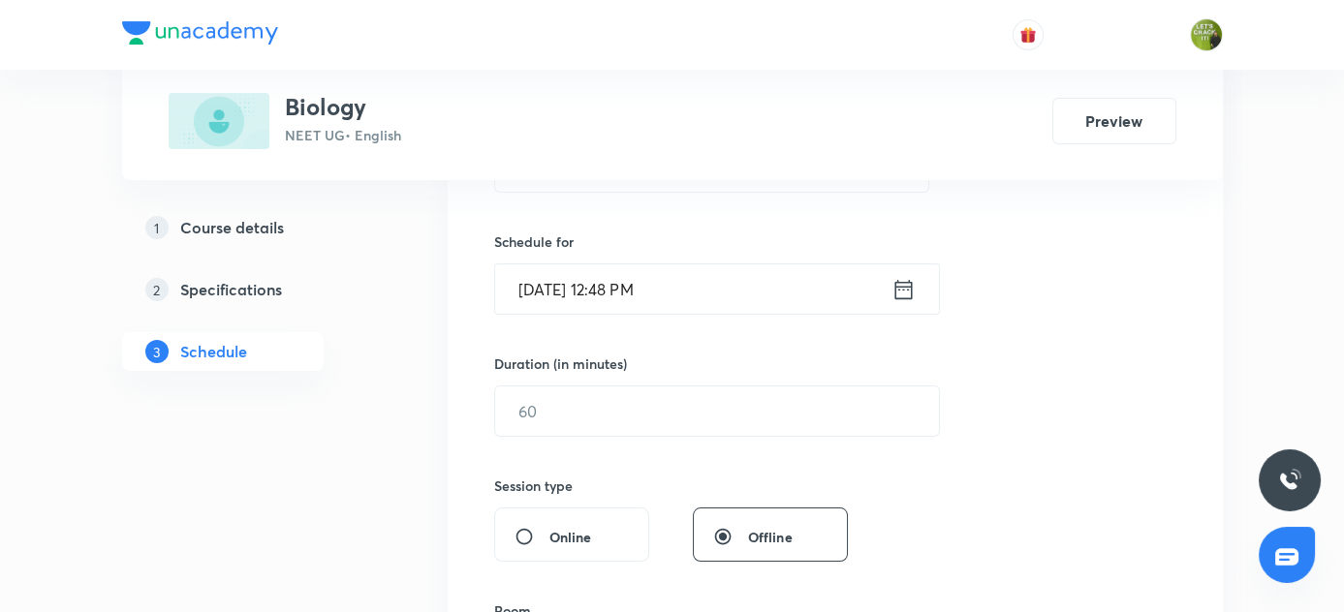
click at [893, 287] on icon at bounding box center [903, 289] width 24 height 27
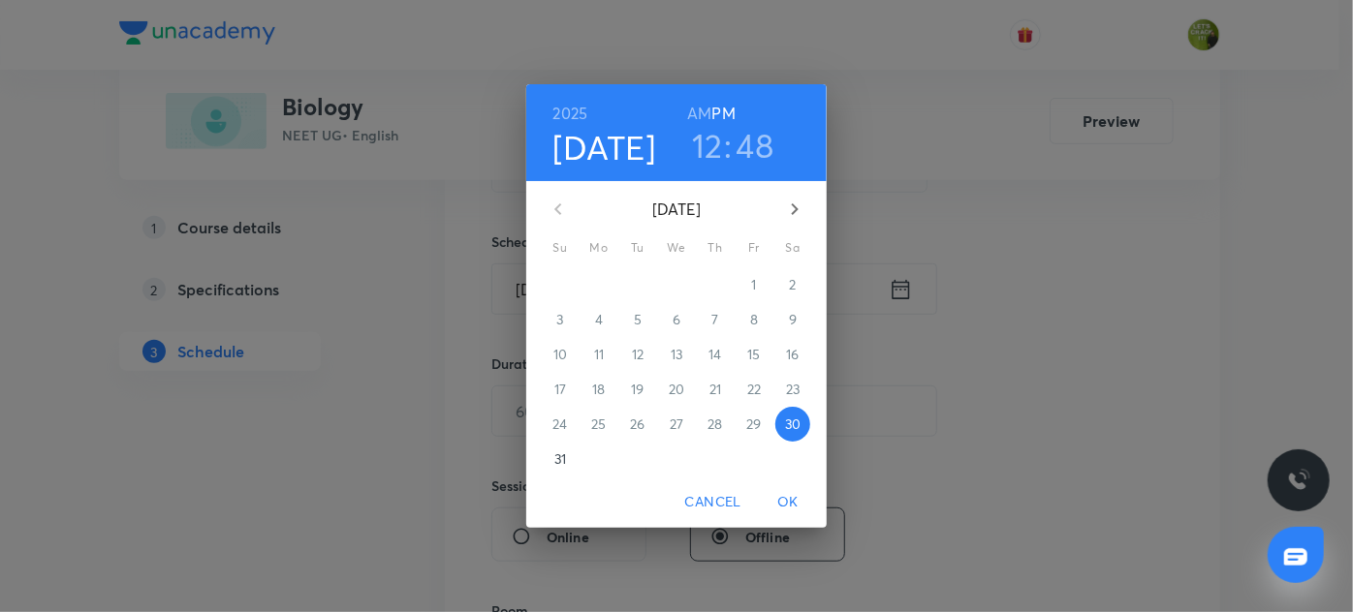
click at [699, 154] on h3 "12" at bounding box center [707, 145] width 31 height 41
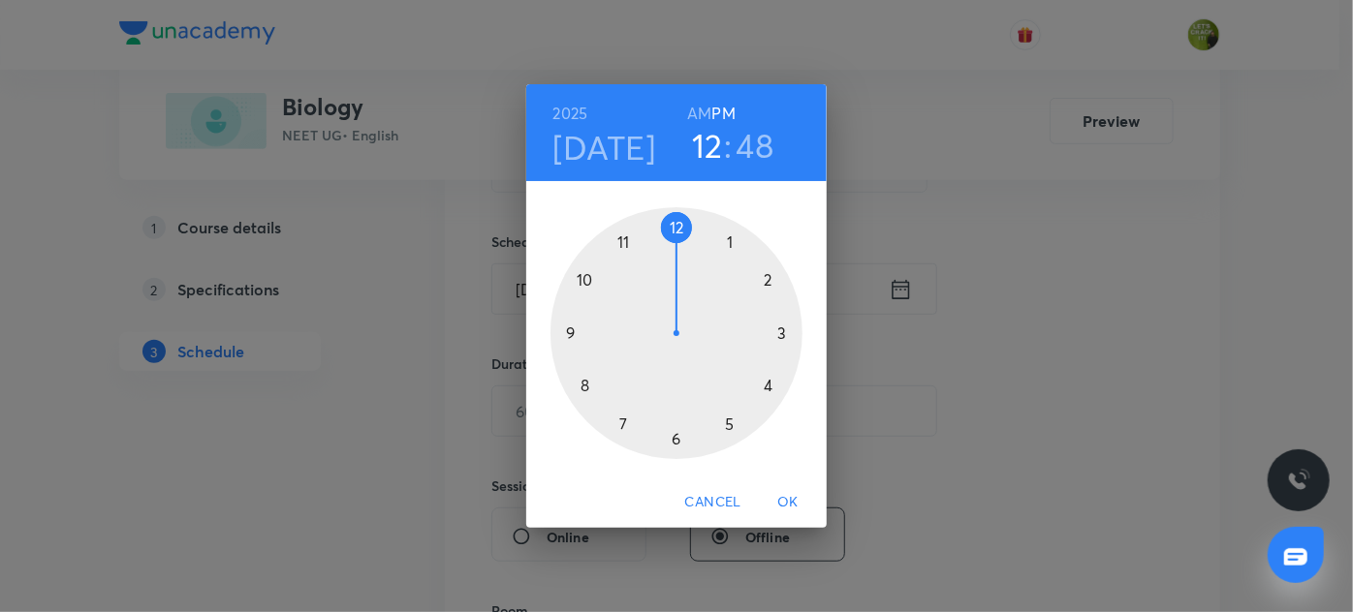
click at [726, 425] on div at bounding box center [676, 333] width 252 height 252
click at [732, 245] on div at bounding box center [676, 333] width 252 height 252
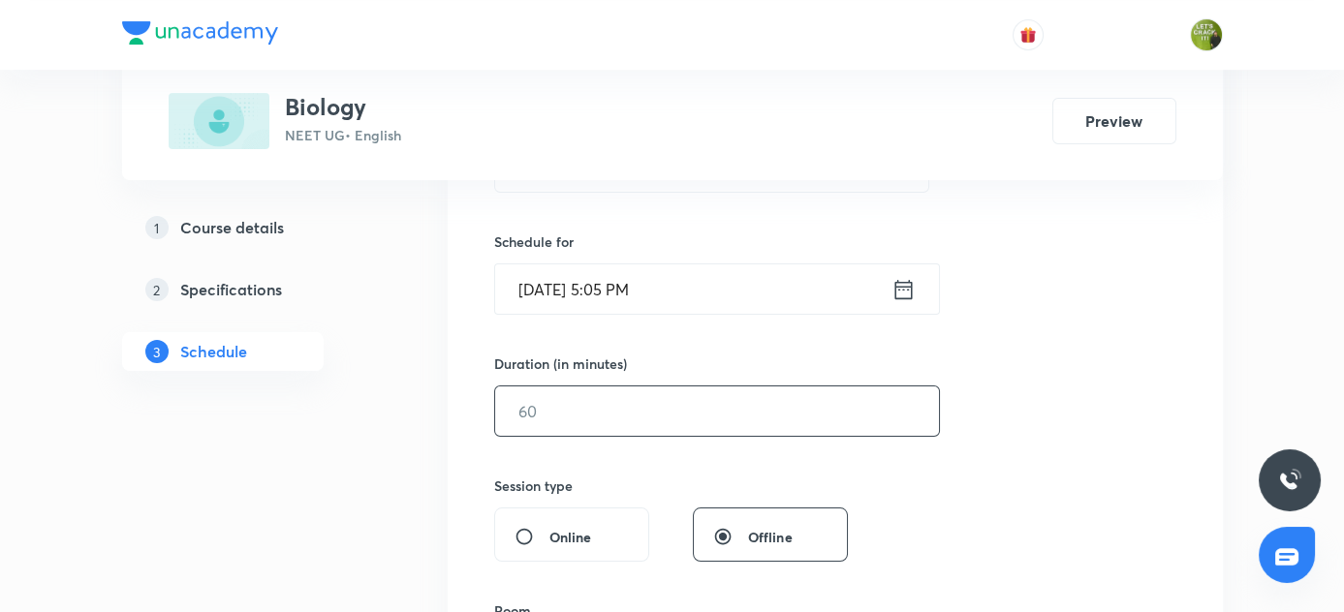
click at [617, 404] on input "text" at bounding box center [717, 411] width 444 height 49
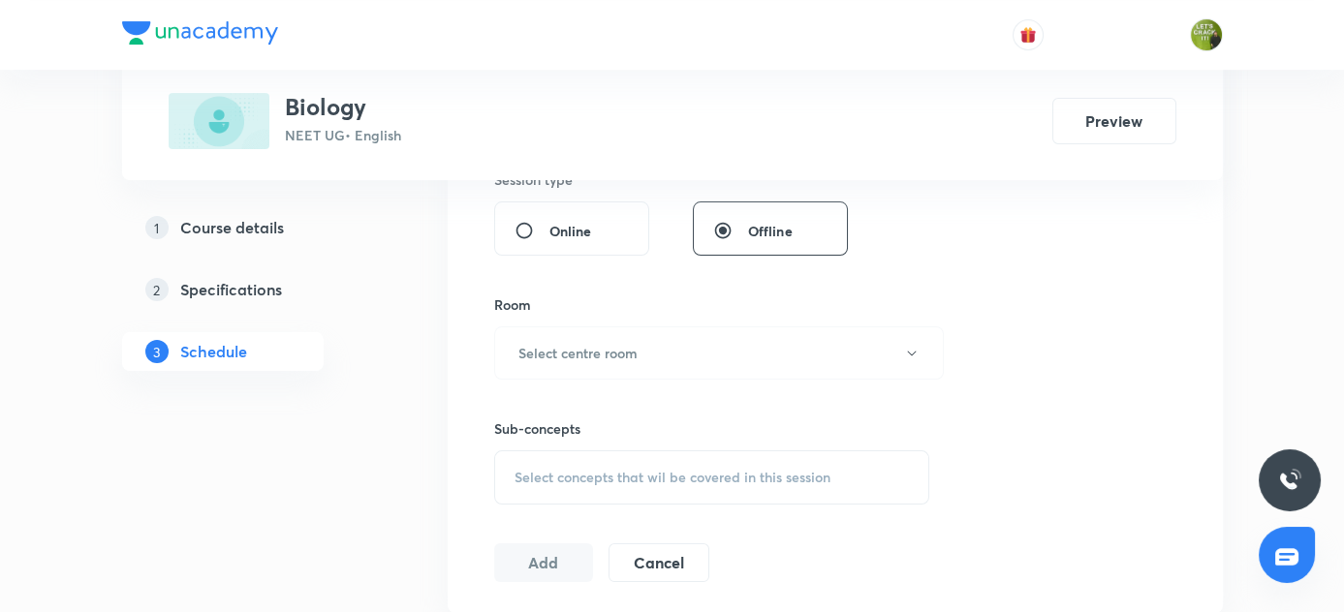
scroll to position [793, 0]
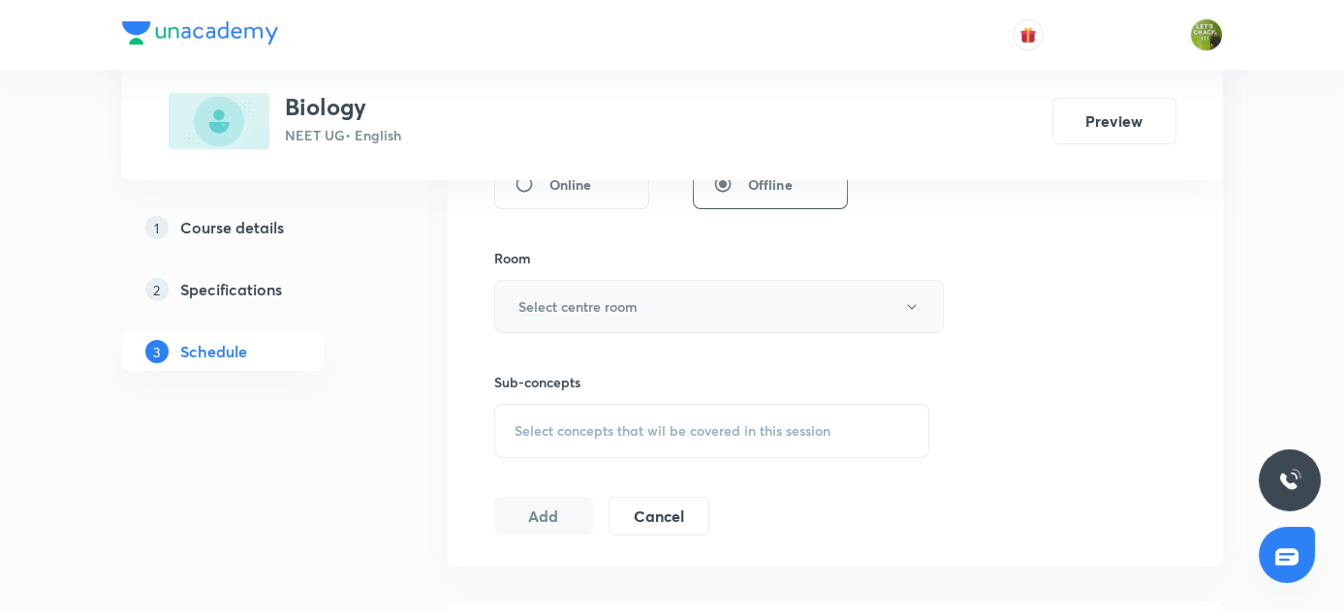
type input "80"
click at [909, 301] on icon "button" at bounding box center [912, 307] width 16 height 16
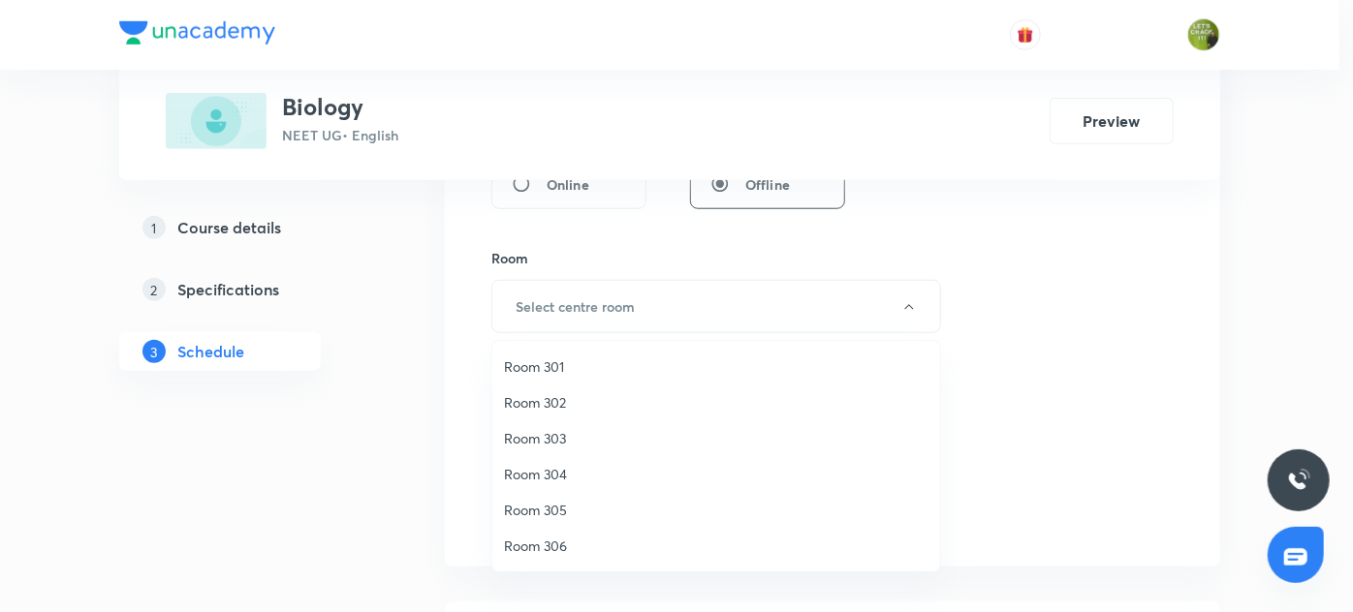
click at [550, 437] on span "Room 303" at bounding box center [716, 438] width 424 height 20
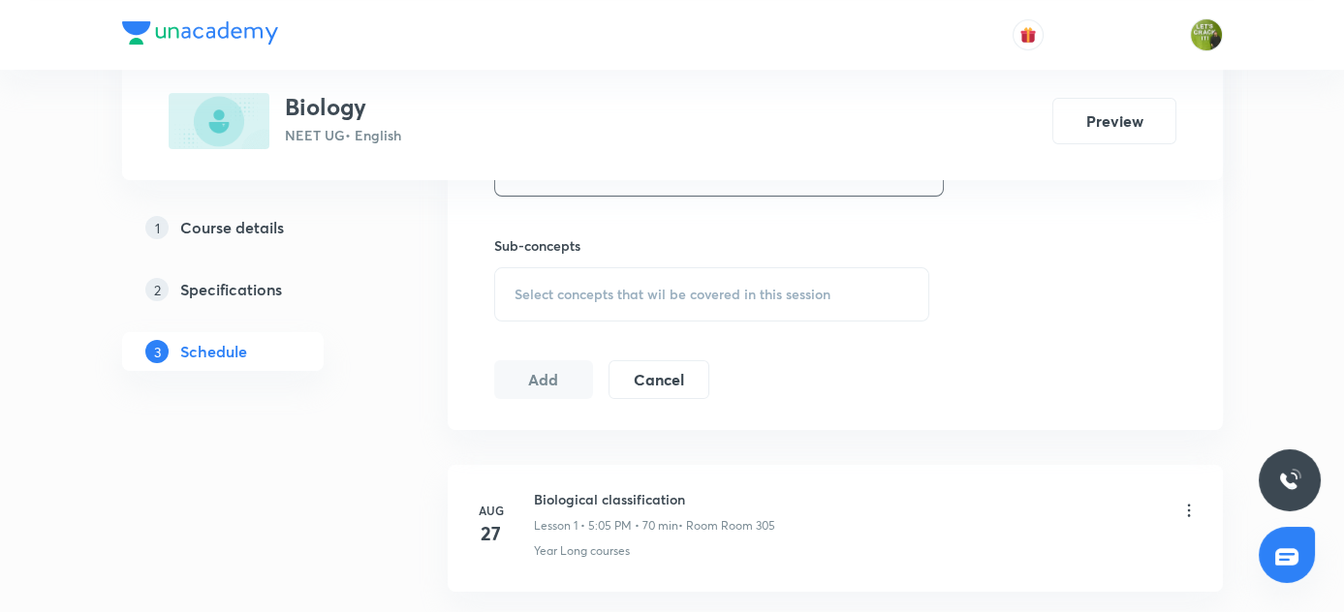
scroll to position [969, 0]
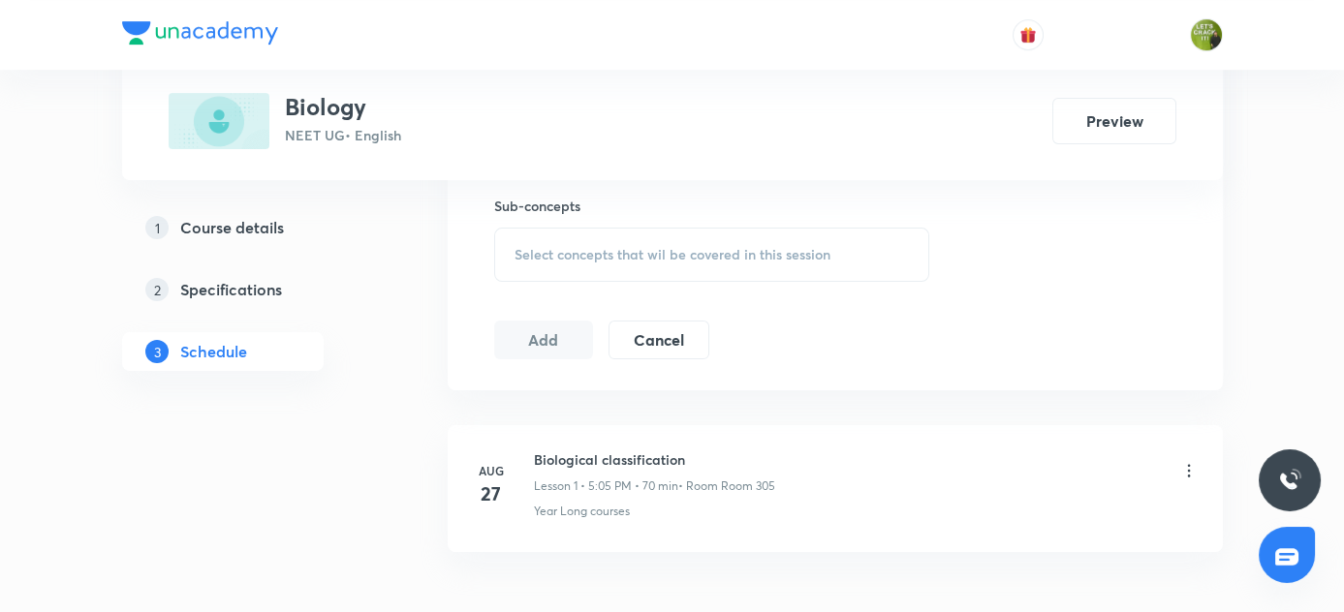
click at [554, 262] on div "Select concepts that wil be covered in this session" at bounding box center [712, 255] width 436 height 54
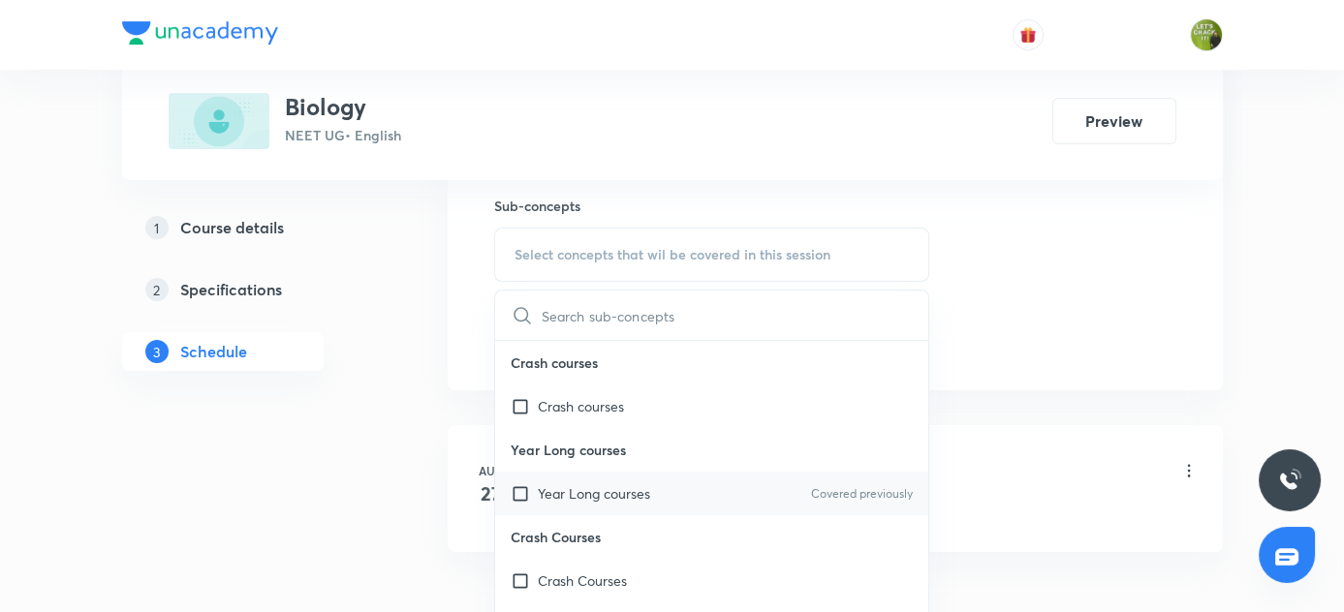
click at [516, 487] on input "checkbox" at bounding box center [524, 494] width 27 height 20
checkbox input "true"
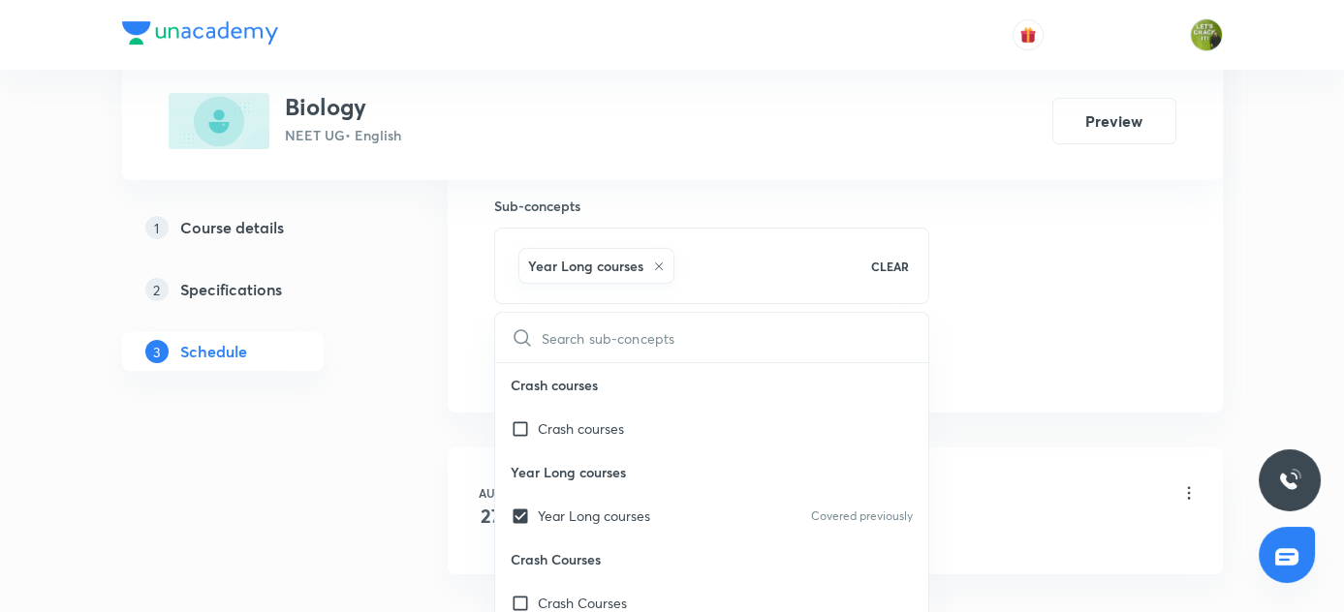
click at [225, 448] on div "1 Course details 2 Specifications 3 Schedule" at bounding box center [254, 40] width 264 height 1363
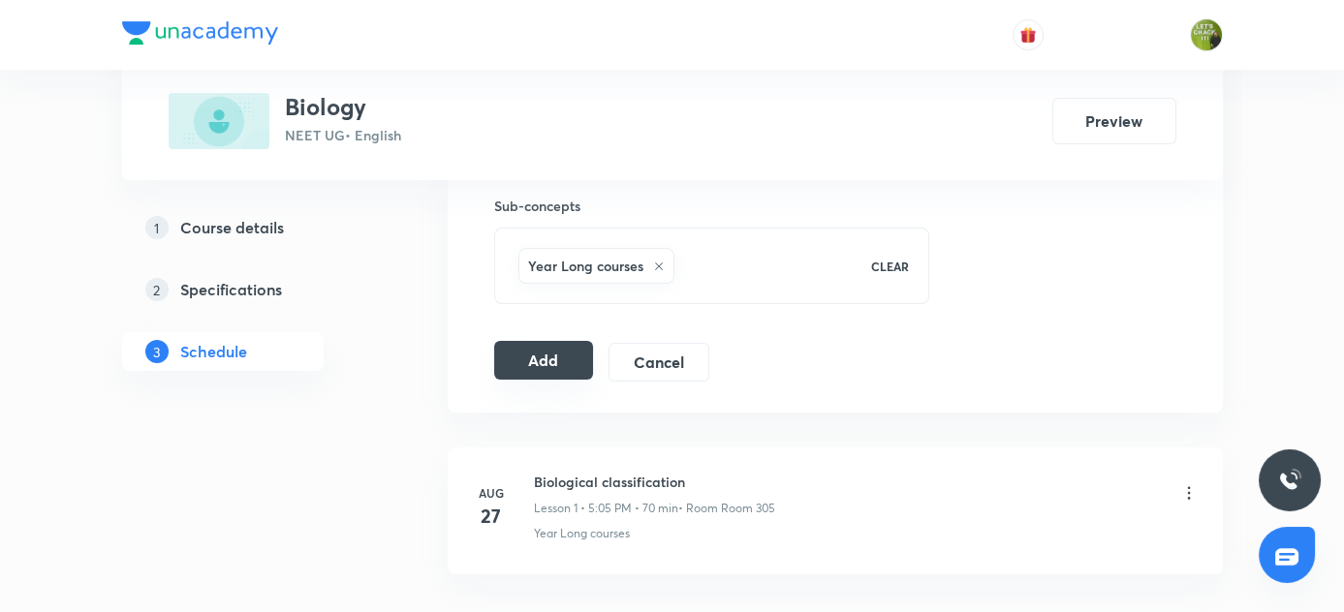
click at [577, 356] on button "Add" at bounding box center [544, 360] width 100 height 39
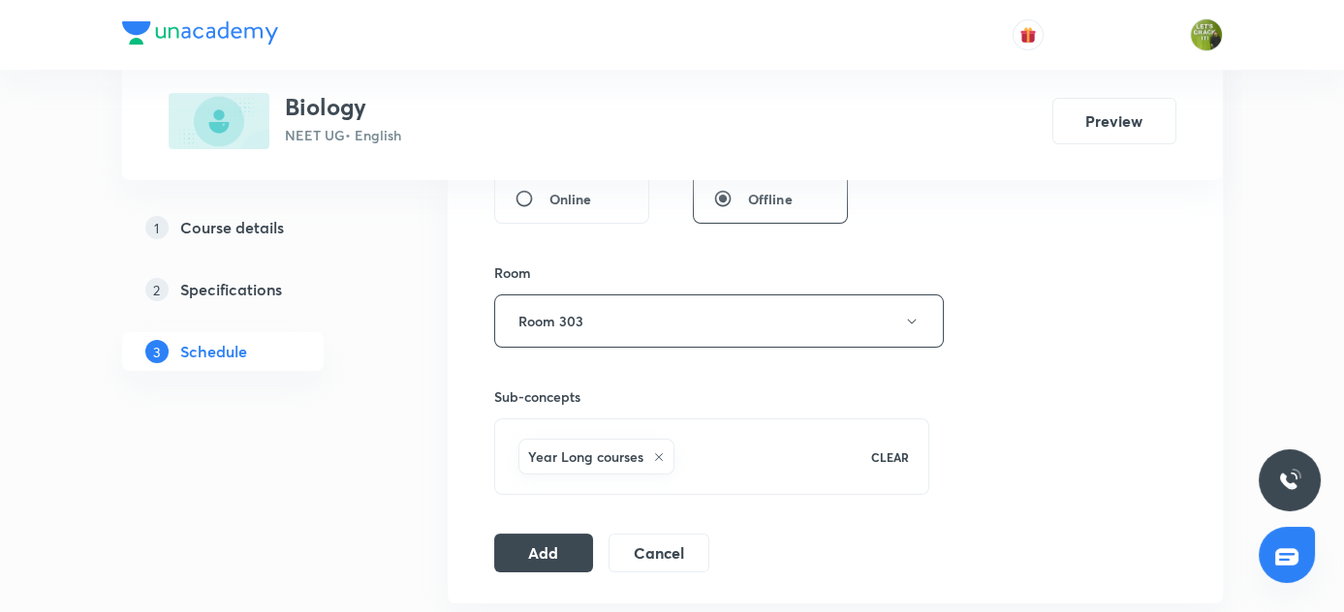
scroll to position [793, 0]
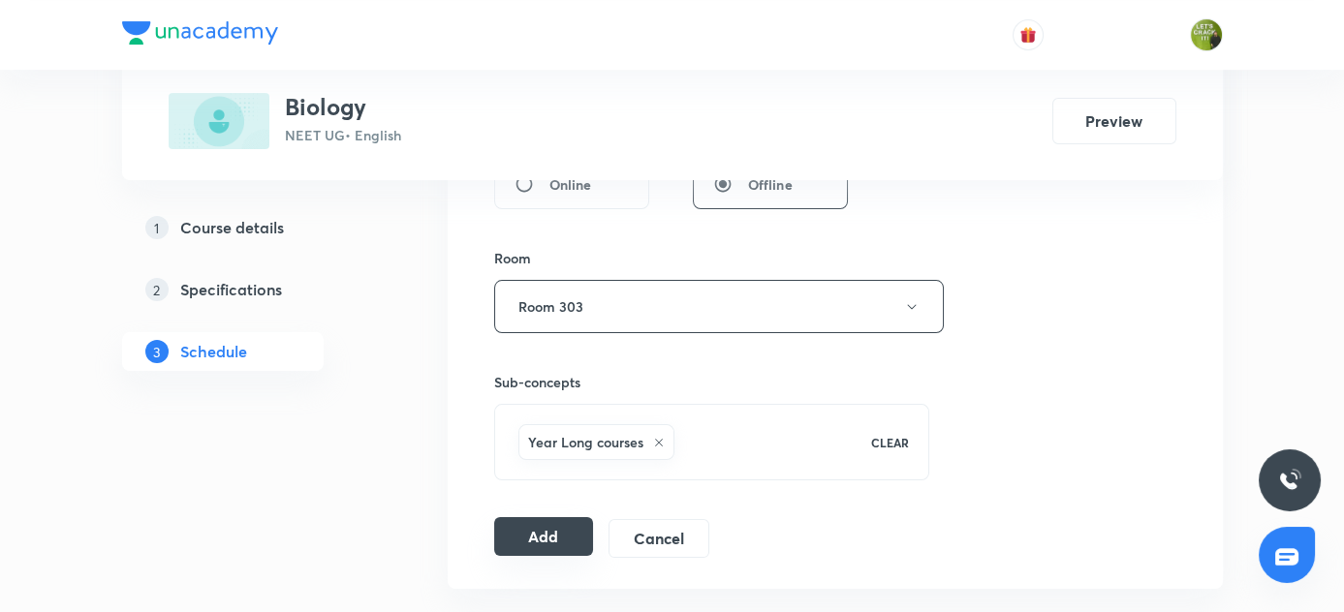
click at [561, 544] on button "Add" at bounding box center [544, 536] width 100 height 39
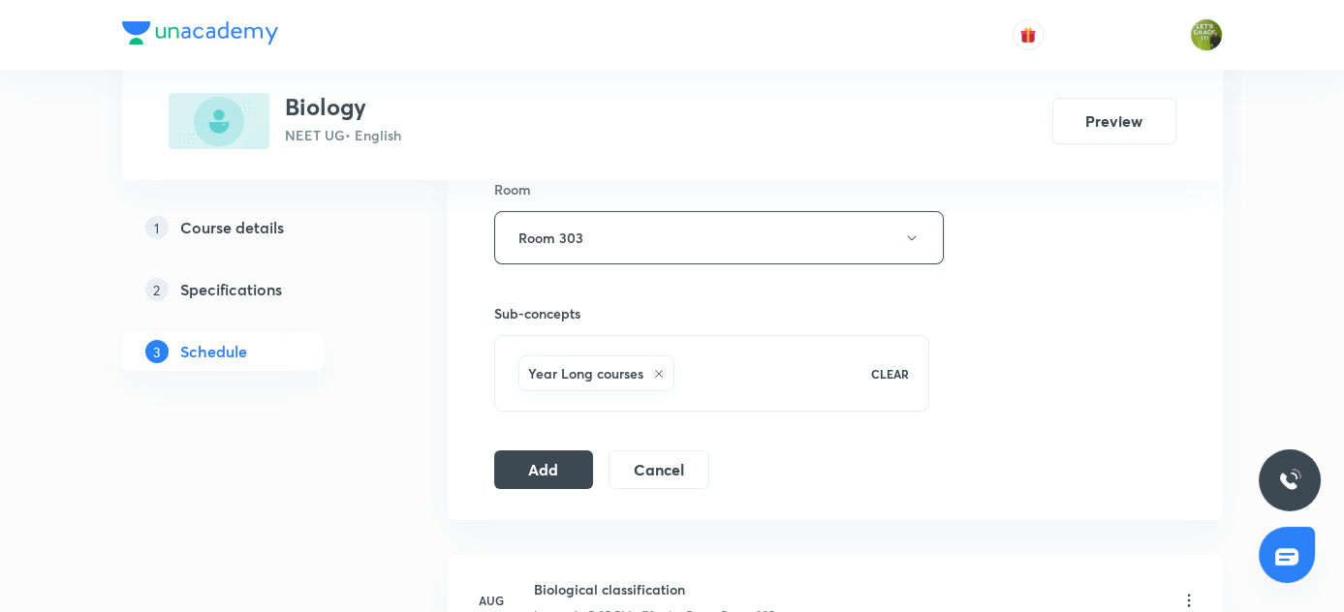
scroll to position [881, 0]
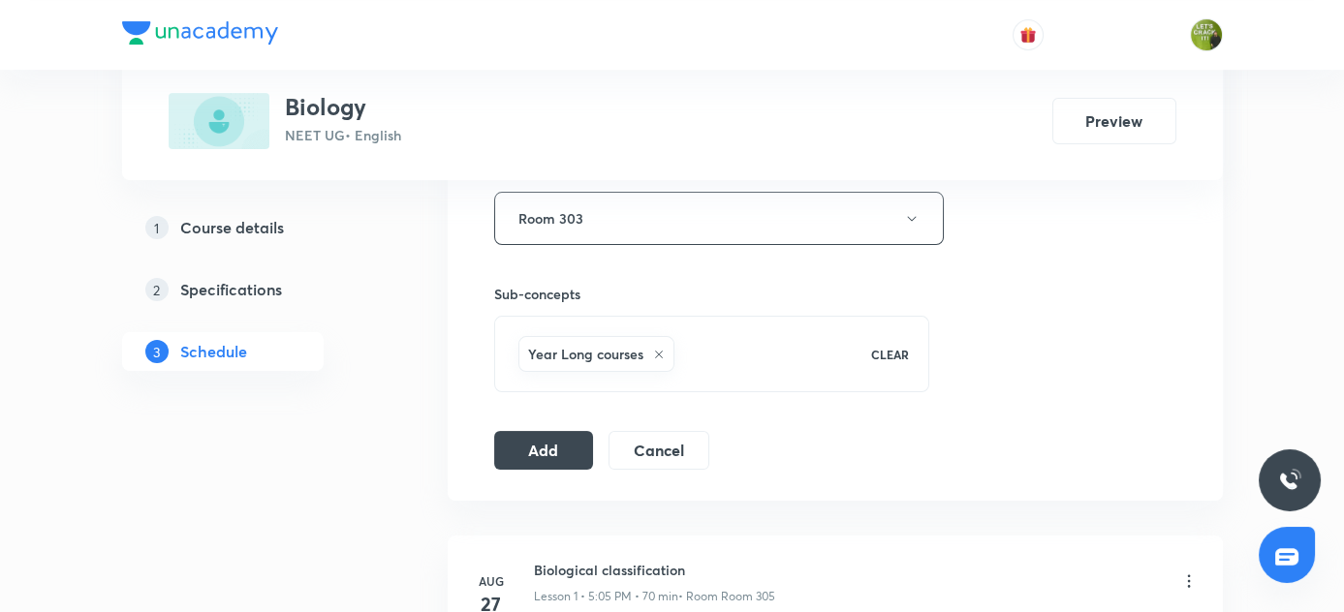
click at [361, 332] on div "1 Course details 2 Specifications 3 Schedule" at bounding box center [254, 301] width 264 height 186
click at [558, 450] on button "Add" at bounding box center [544, 448] width 100 height 39
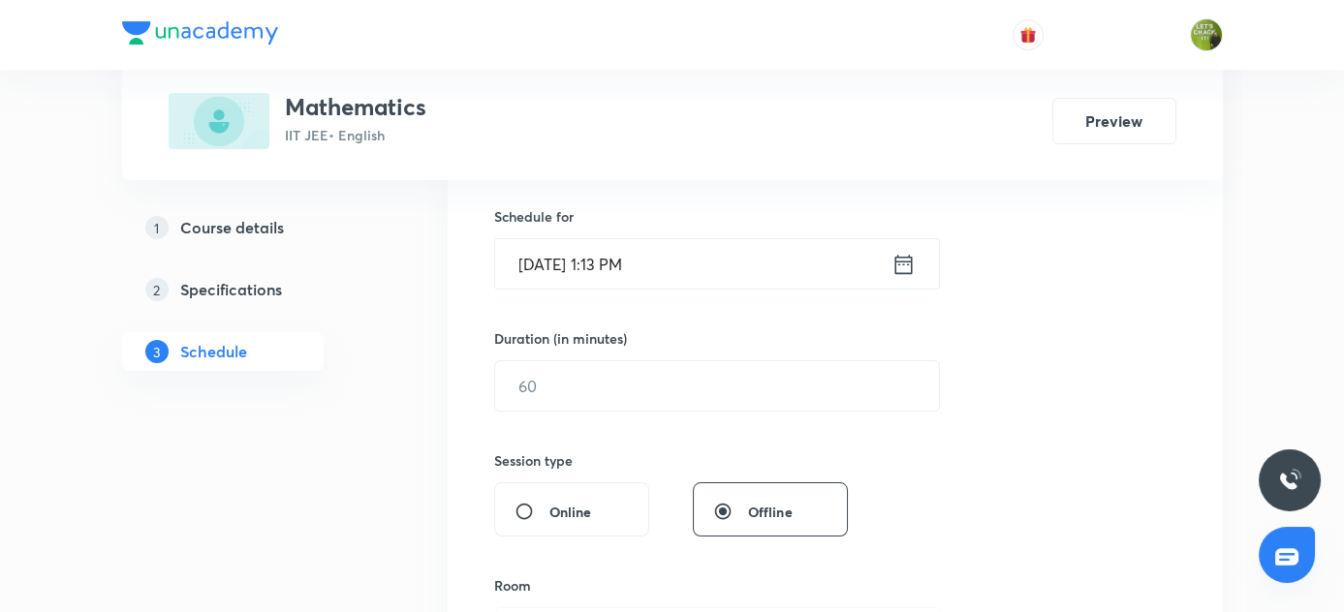
scroll to position [330, 0]
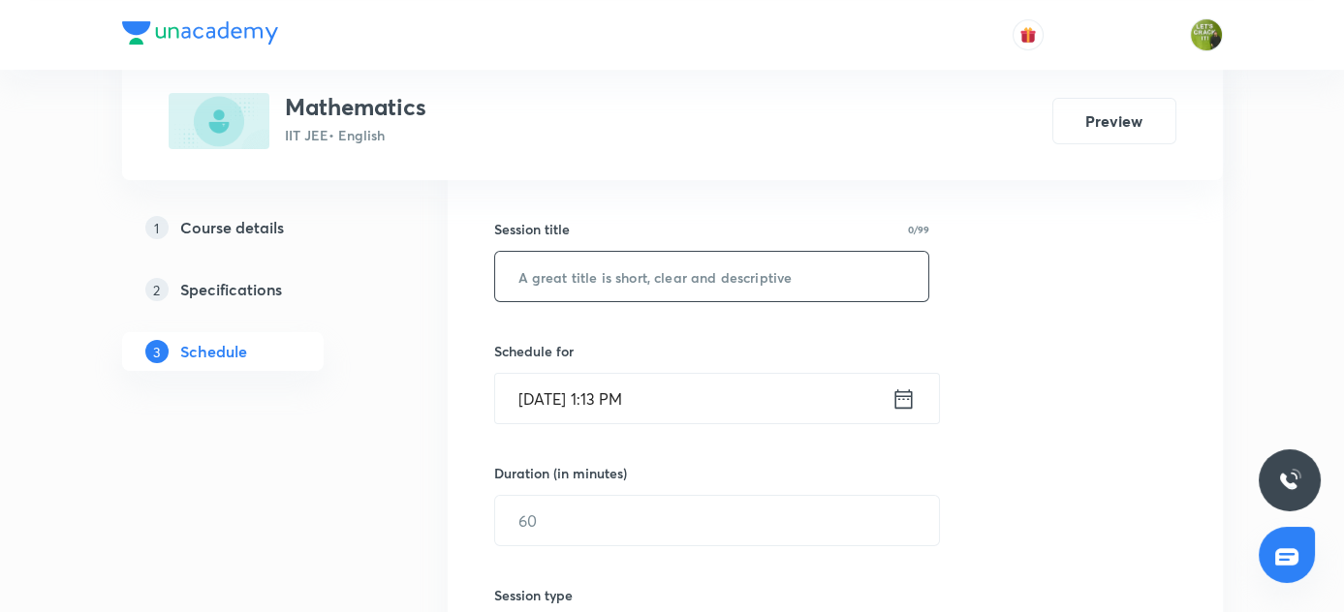
click at [638, 263] on input "text" at bounding box center [712, 276] width 434 height 49
paste input "Quadratic Equations"
type input "Quadratic Equations"
click at [903, 399] on icon at bounding box center [903, 399] width 24 height 27
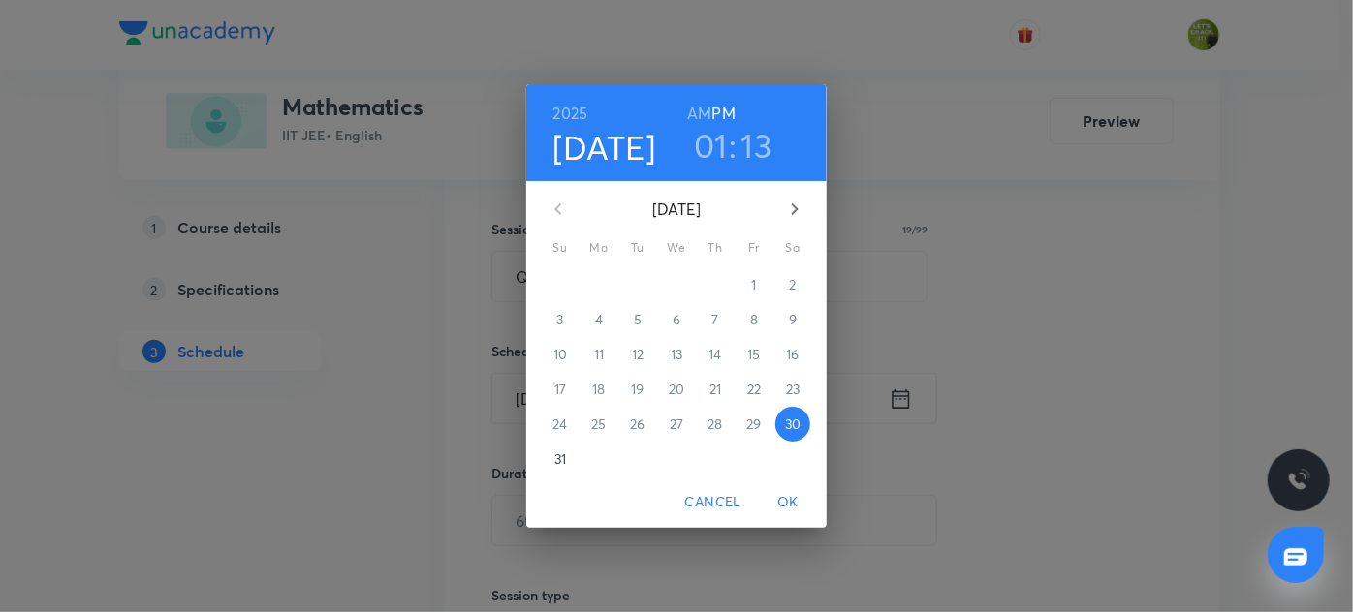
click at [712, 139] on h3 "01" at bounding box center [711, 145] width 34 height 41
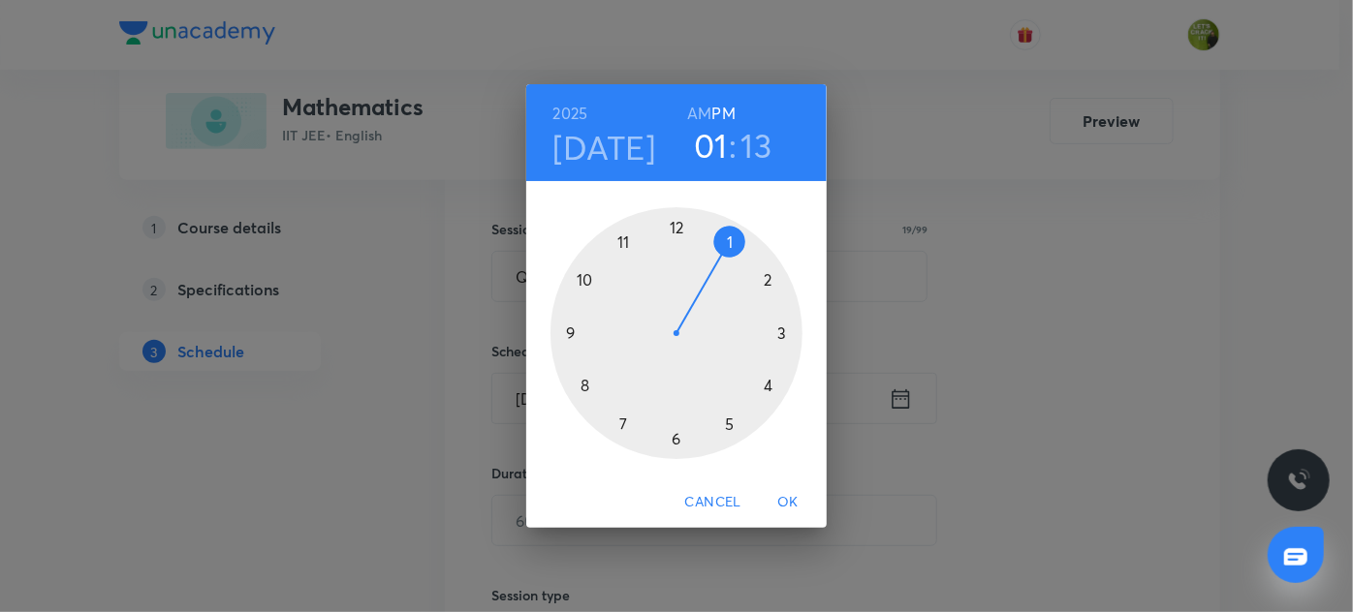
click at [780, 335] on div at bounding box center [676, 333] width 252 height 252
click at [587, 387] on div at bounding box center [676, 333] width 252 height 252
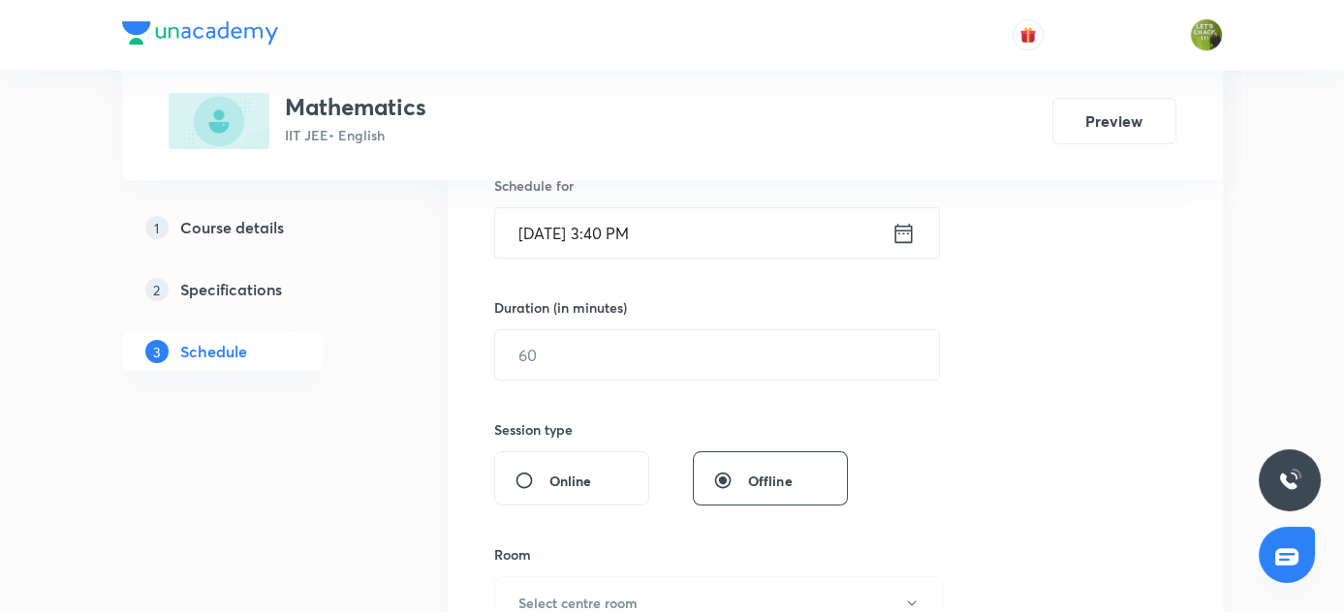
scroll to position [507, 0]
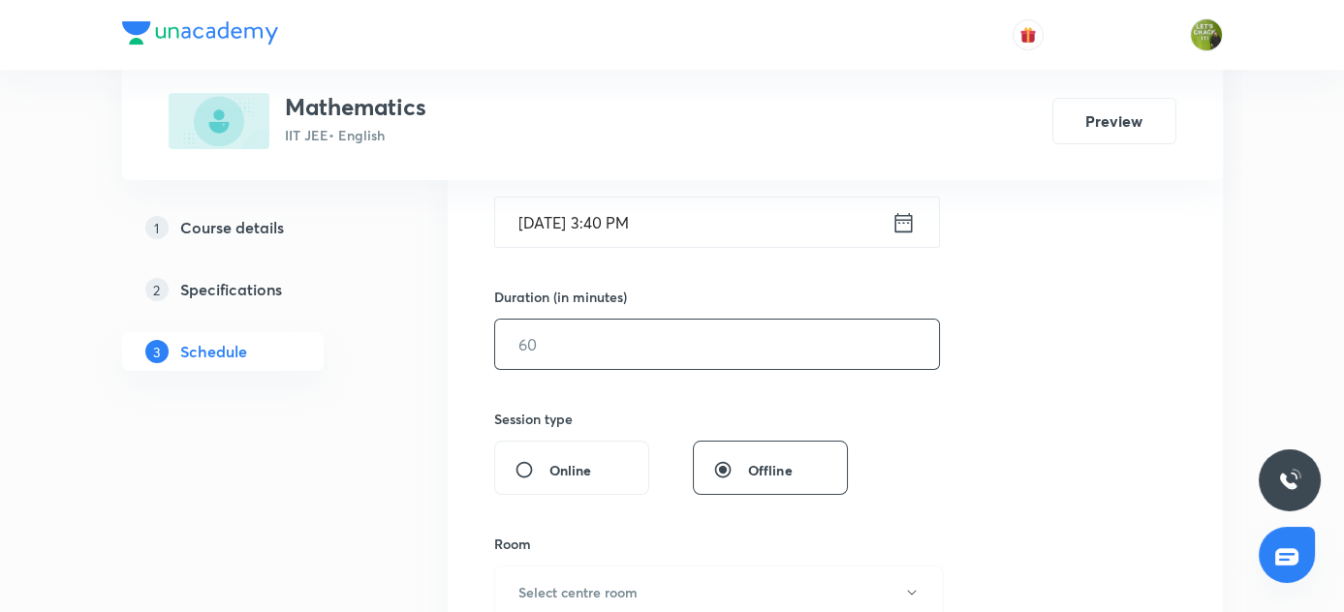
click at [619, 343] on input "text" at bounding box center [717, 344] width 444 height 49
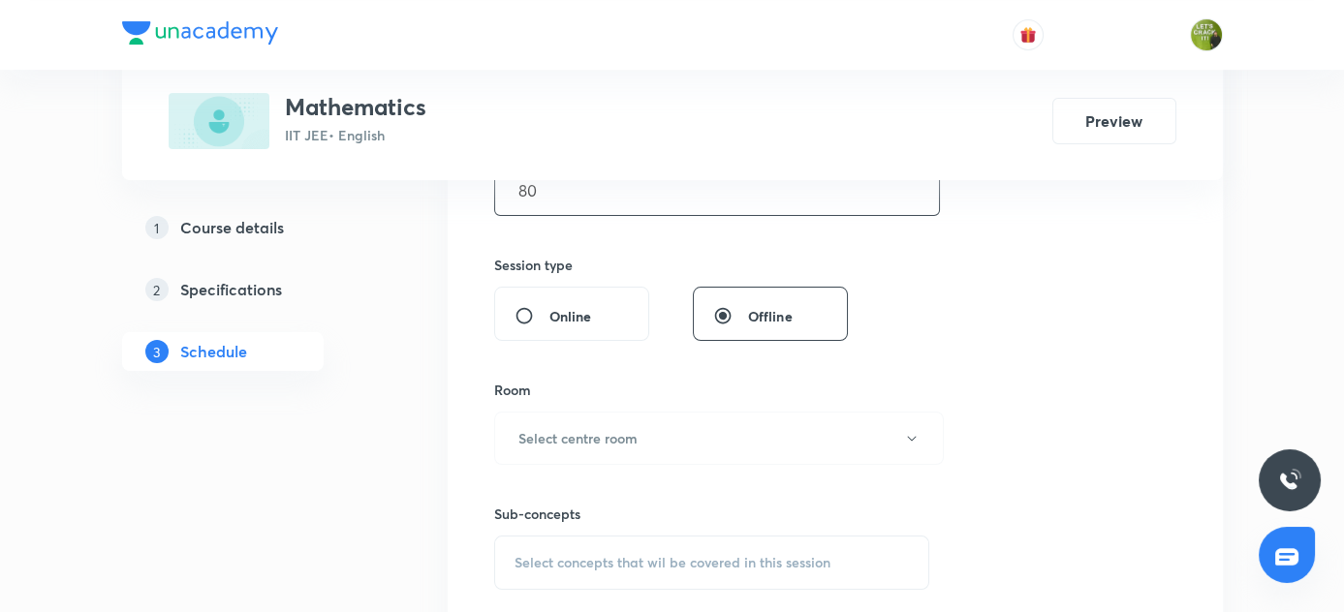
scroll to position [771, 0]
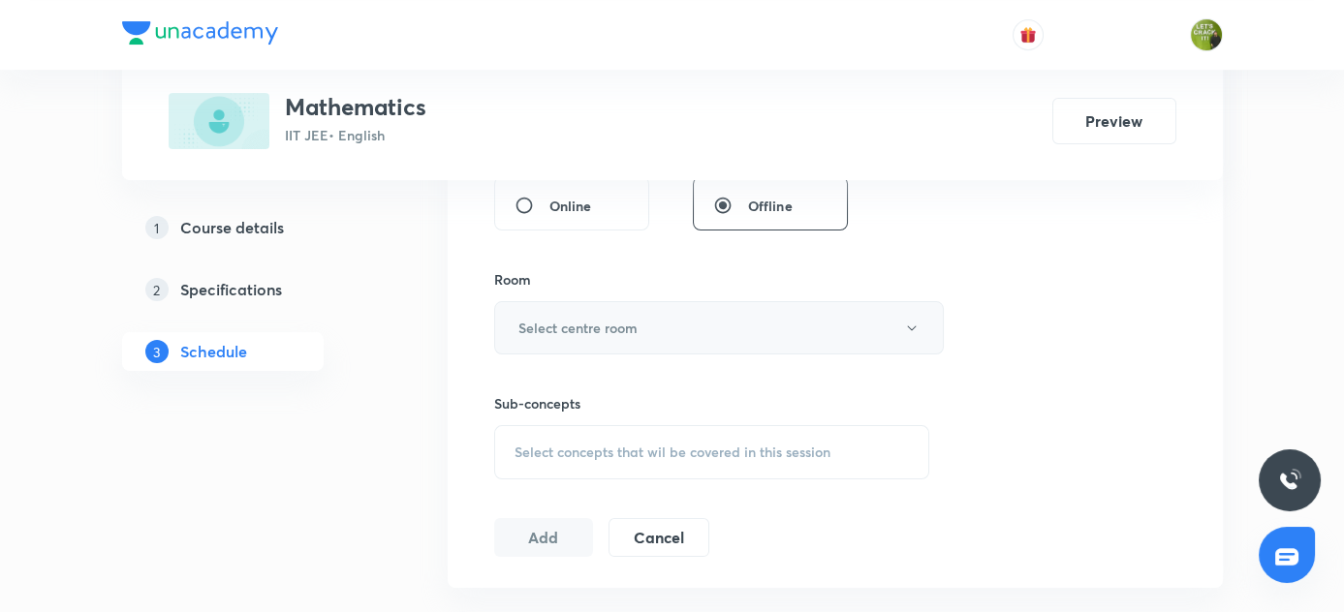
type input "80"
click at [908, 326] on icon "button" at bounding box center [911, 328] width 9 height 5
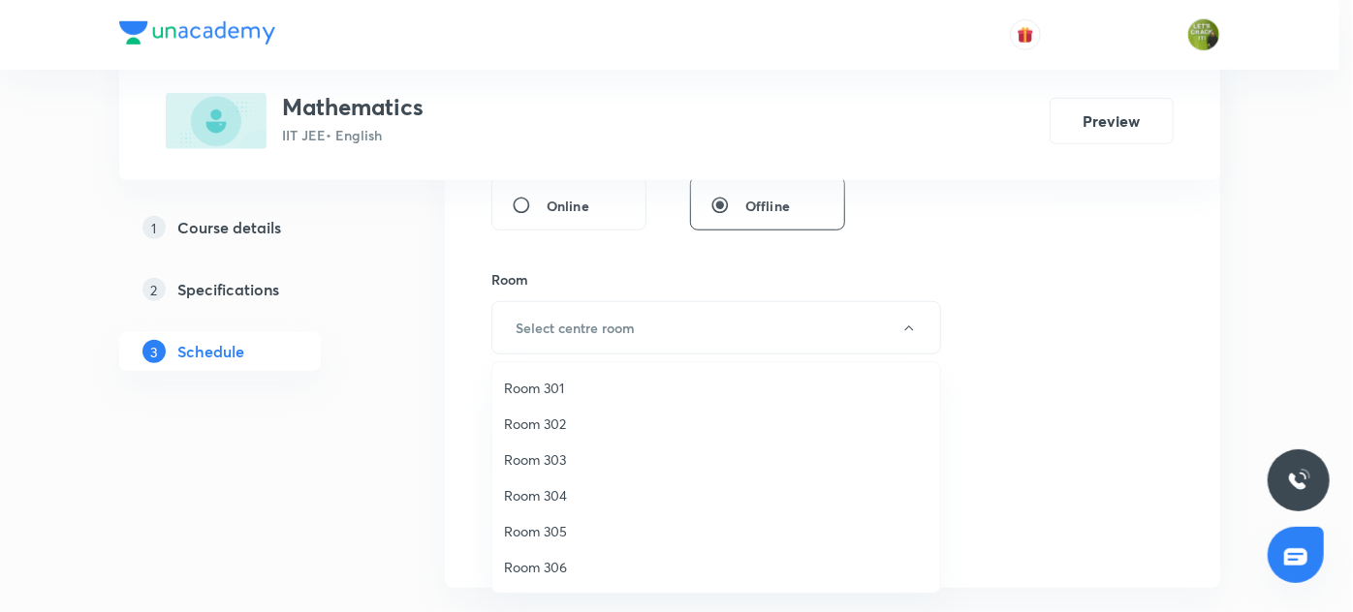
click at [548, 459] on span "Room 303" at bounding box center [716, 460] width 424 height 20
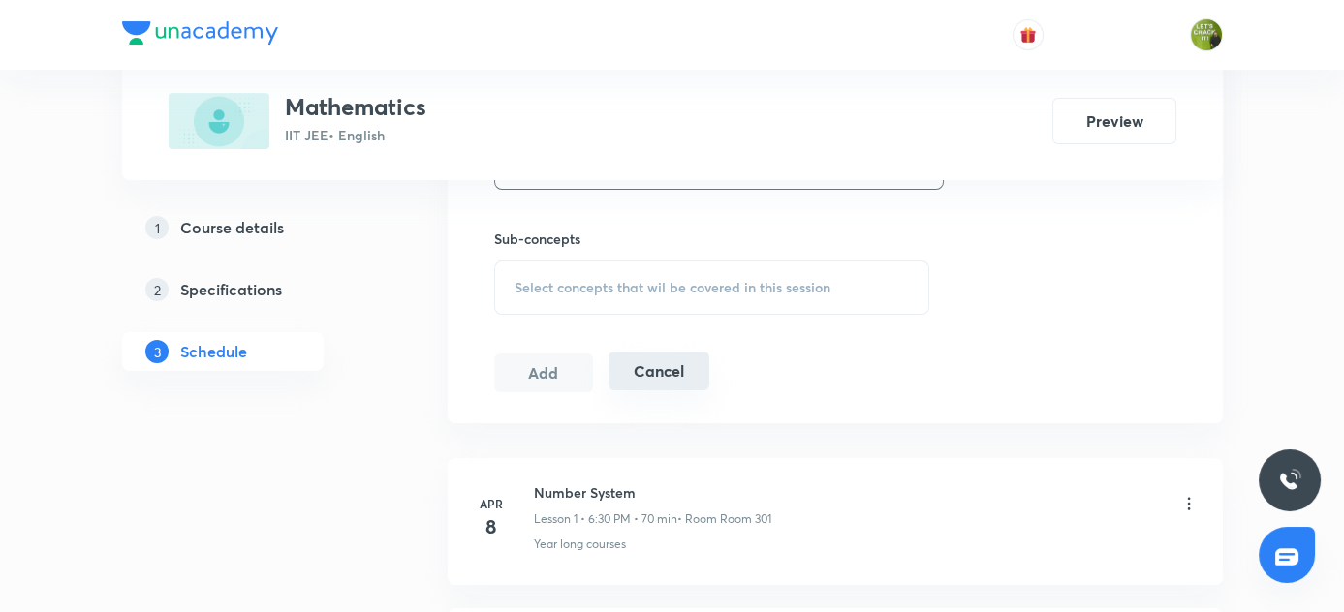
scroll to position [948, 0]
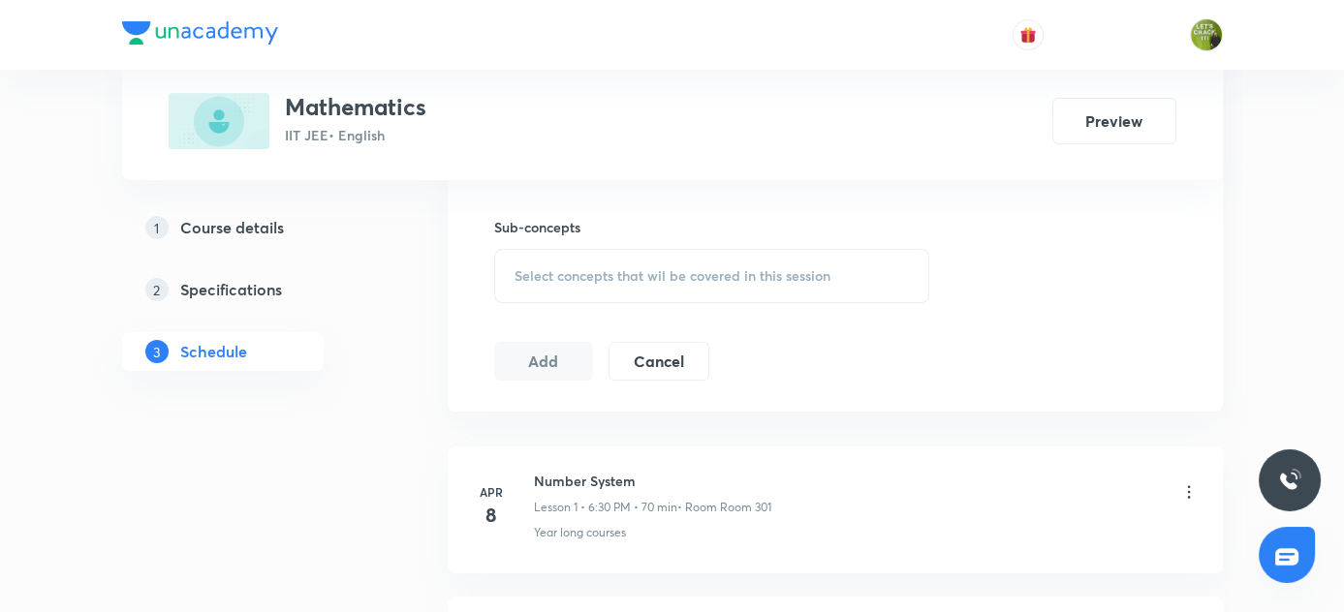
click at [630, 268] on span "Select concepts that wil be covered in this session" at bounding box center [673, 276] width 316 height 16
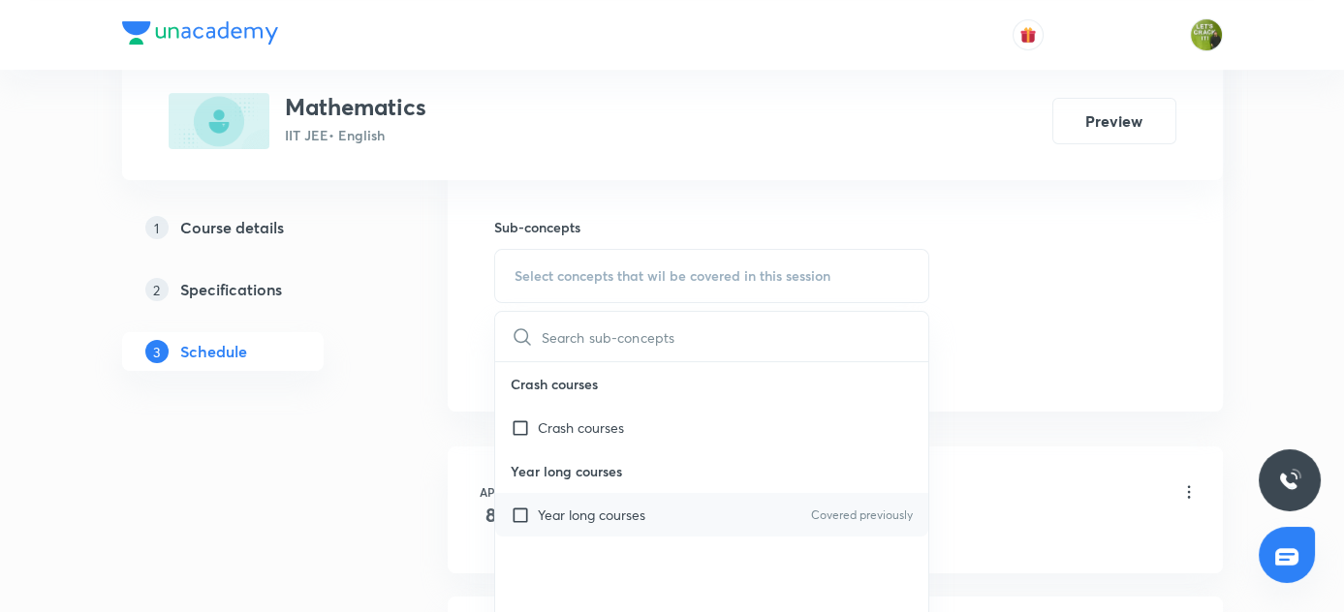
click at [512, 511] on input "checkbox" at bounding box center [524, 515] width 27 height 20
checkbox input "true"
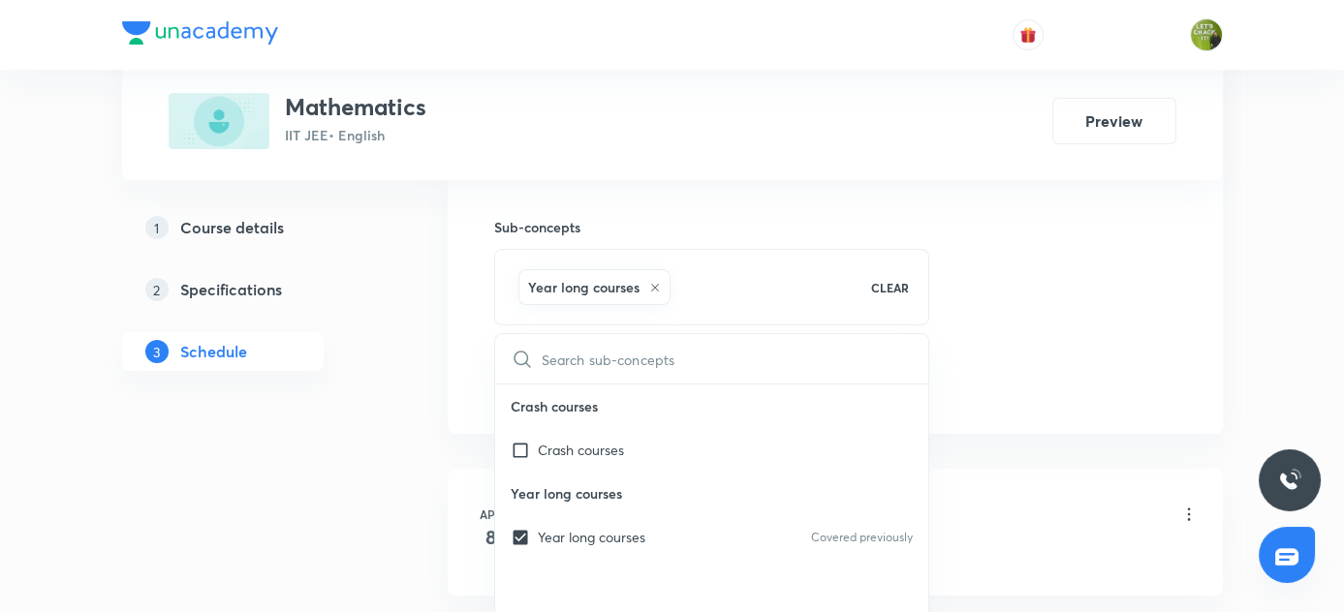
drag, startPoint x: 379, startPoint y: 483, endPoint x: 544, endPoint y: 406, distance: 181.6
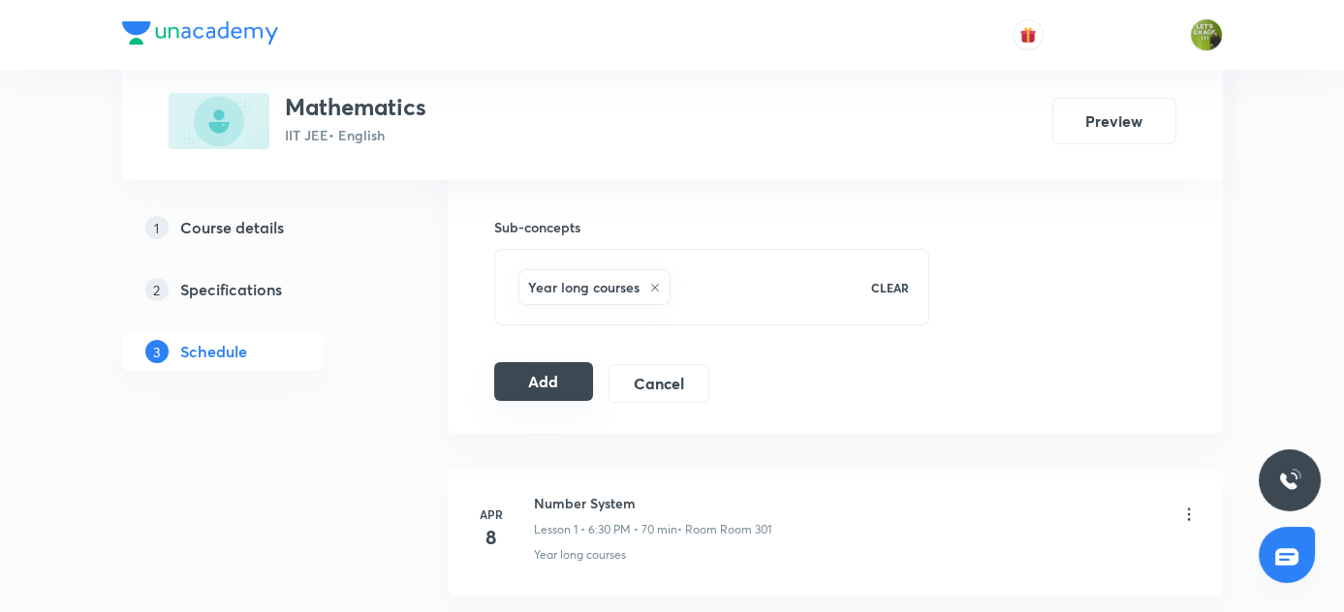
click at [560, 383] on button "Add" at bounding box center [544, 381] width 100 height 39
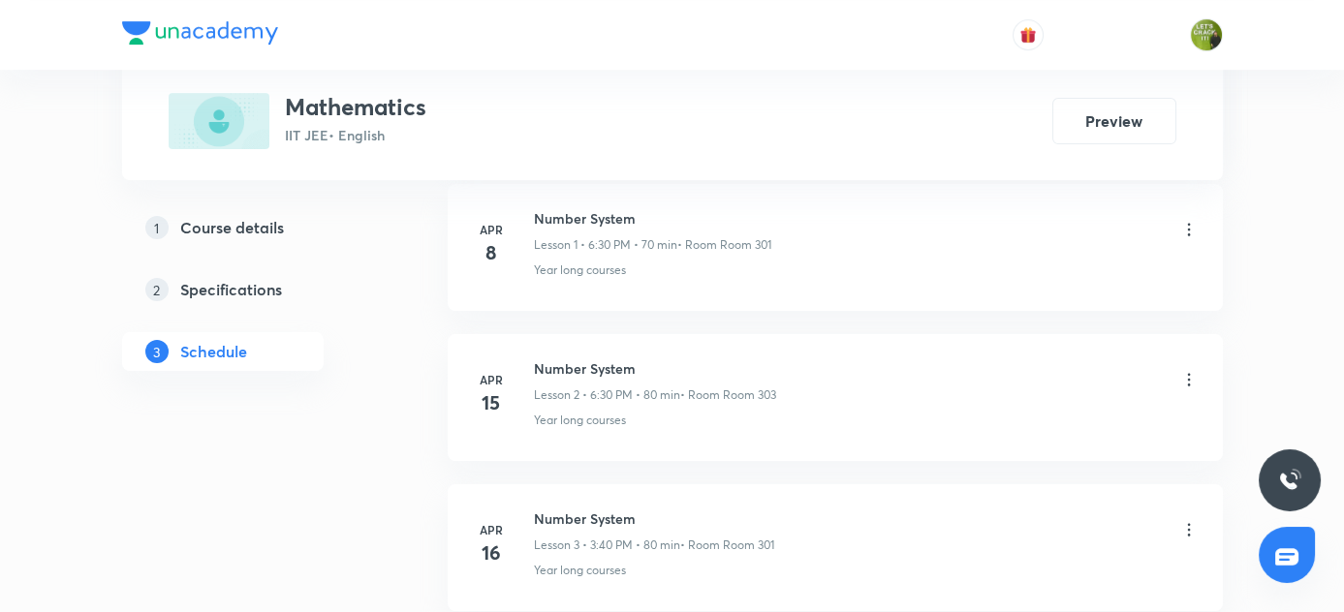
scroll to position [881, 0]
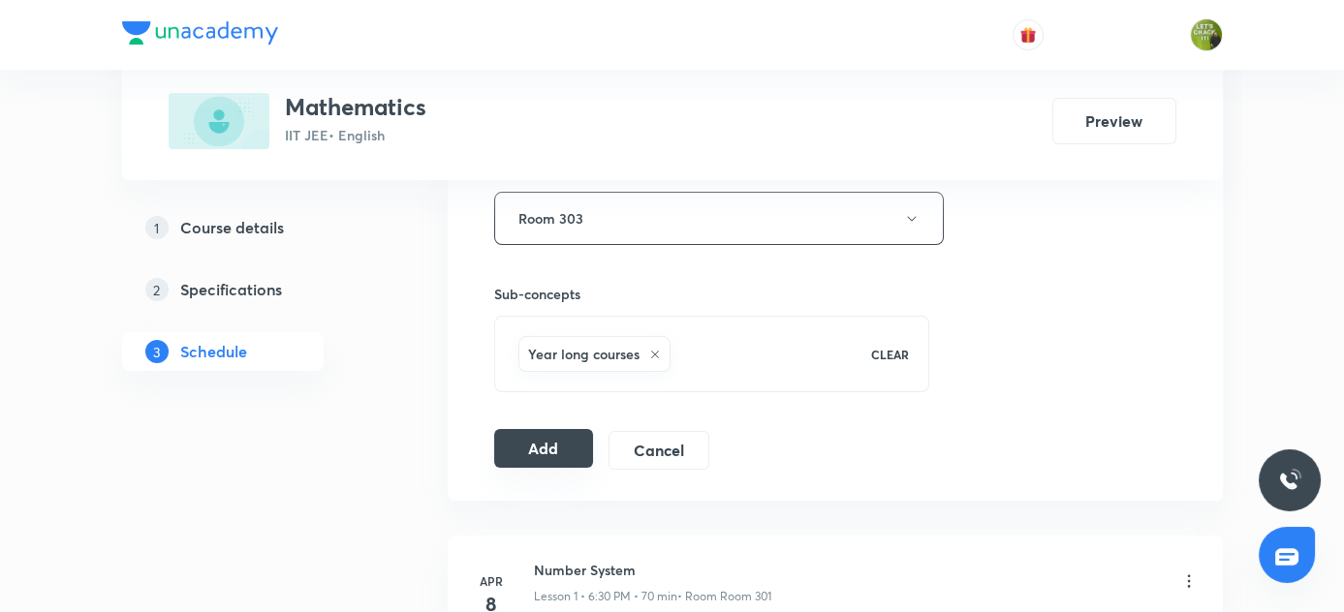
click at [539, 460] on button "Add" at bounding box center [544, 448] width 100 height 39
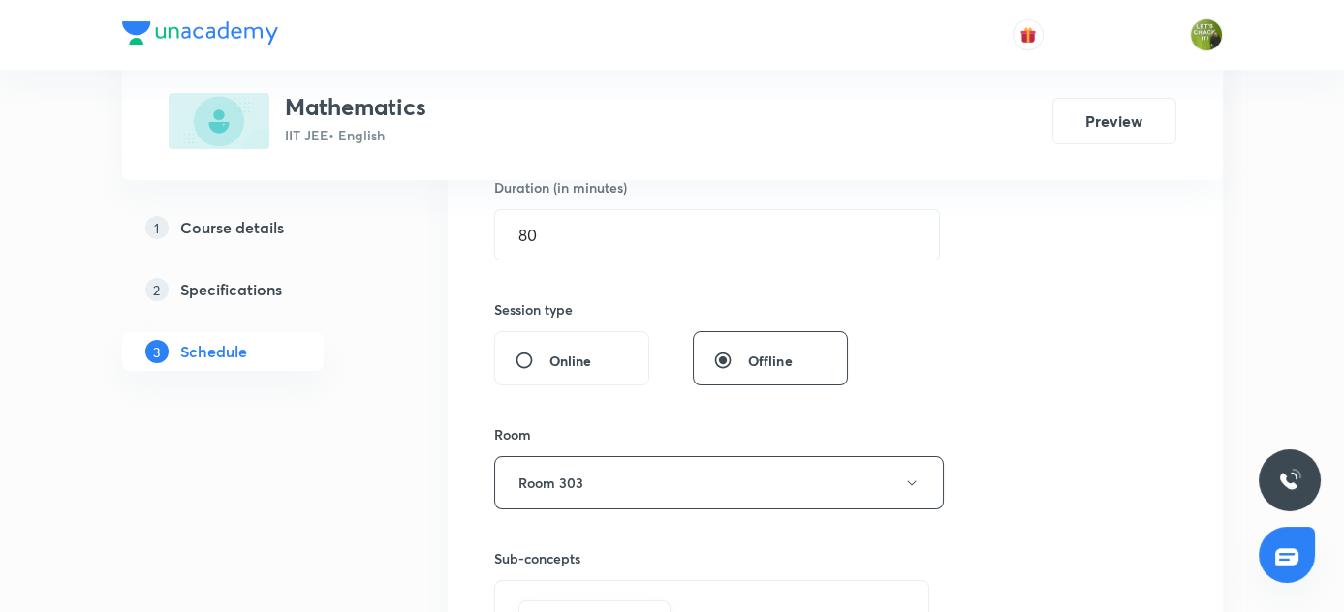
scroll to position [440, 0]
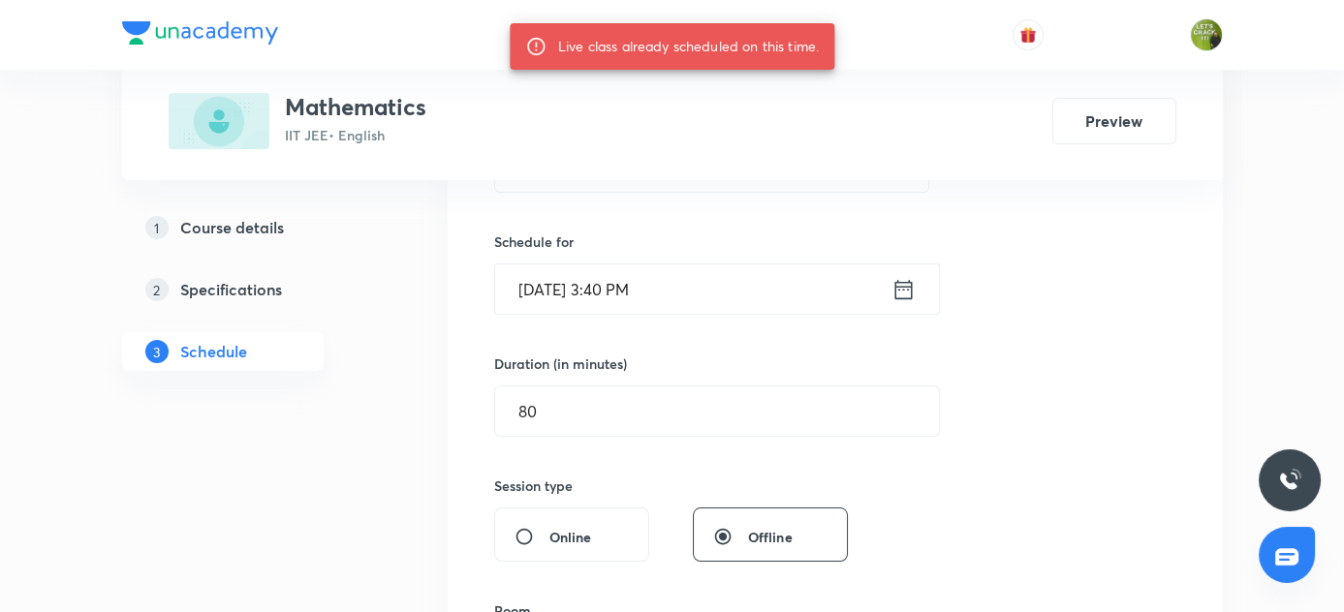
drag, startPoint x: 1342, startPoint y: 609, endPoint x: 1346, endPoint y: 585, distance: 23.6
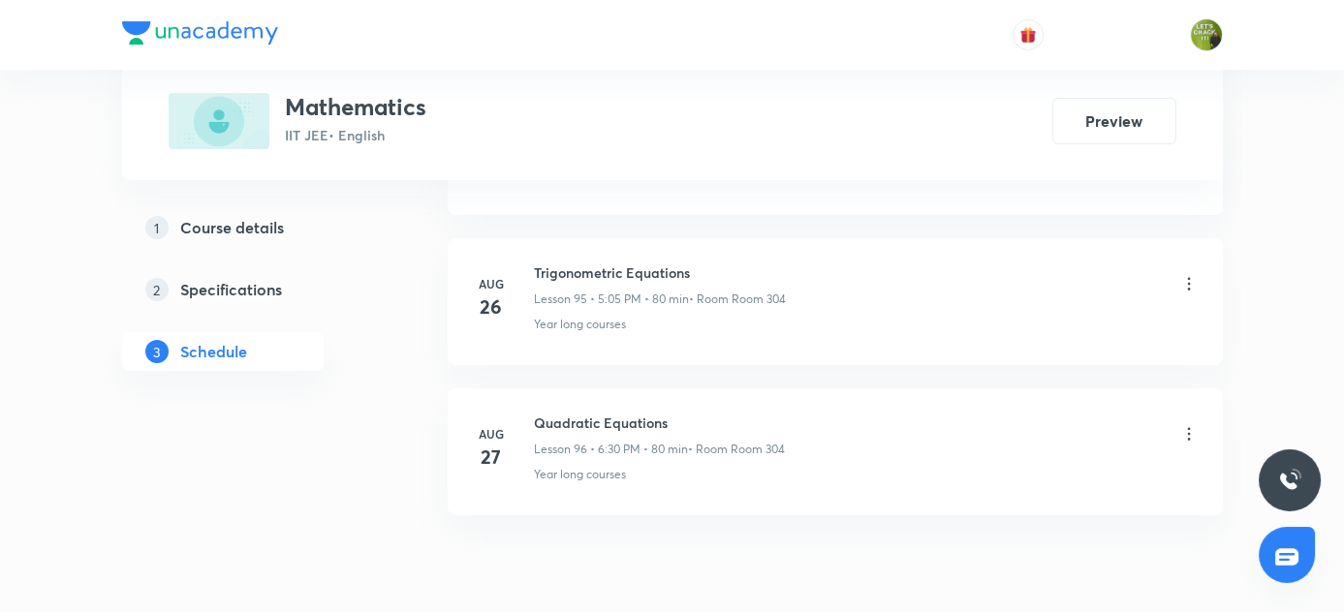
scroll to position [15327, 0]
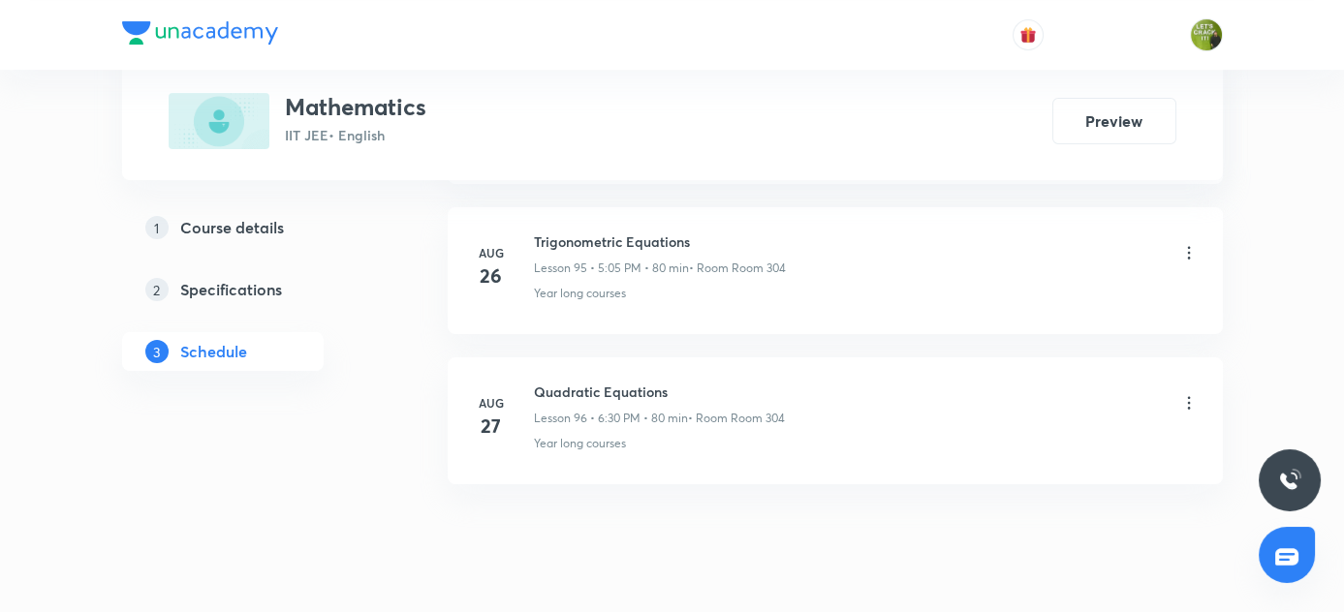
drag, startPoint x: 782, startPoint y: 454, endPoint x: 754, endPoint y: 466, distance: 30.4
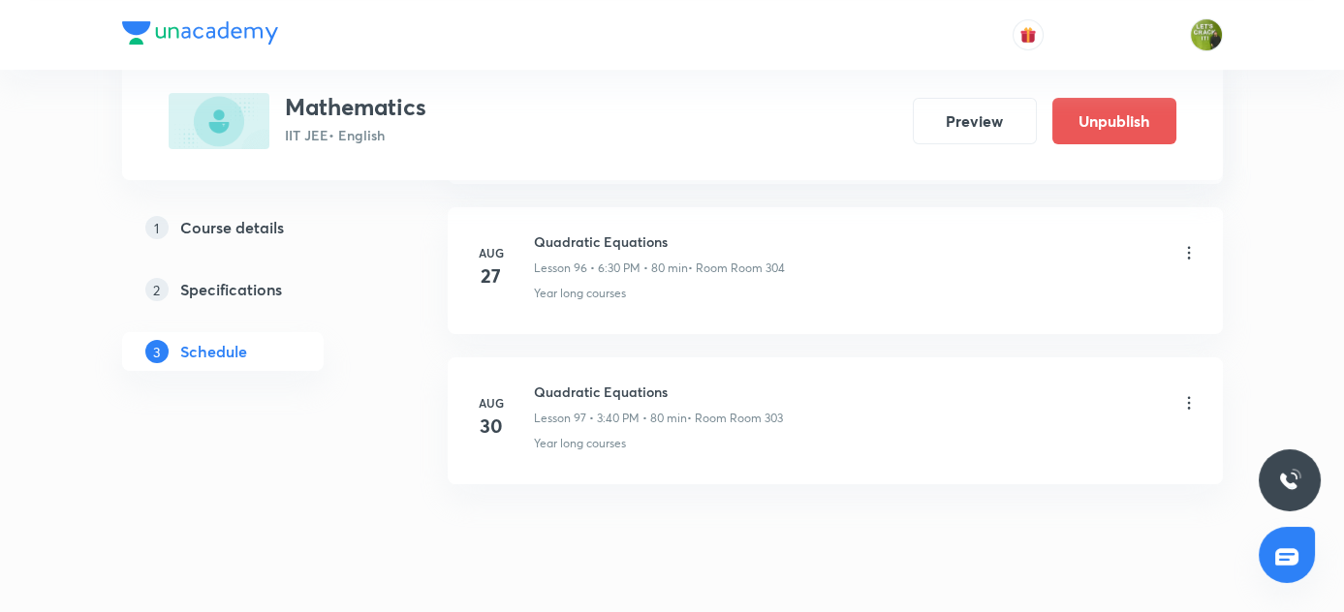
drag, startPoint x: 535, startPoint y: 336, endPoint x: 647, endPoint y: 343, distance: 112.6
click at [562, 382] on h6 "Quadratic Equations" at bounding box center [658, 392] width 249 height 20
drag, startPoint x: 647, startPoint y: 343, endPoint x: 723, endPoint y: 343, distance: 75.6
click at [723, 382] on h6 "Quadratic Equations" at bounding box center [658, 392] width 249 height 20
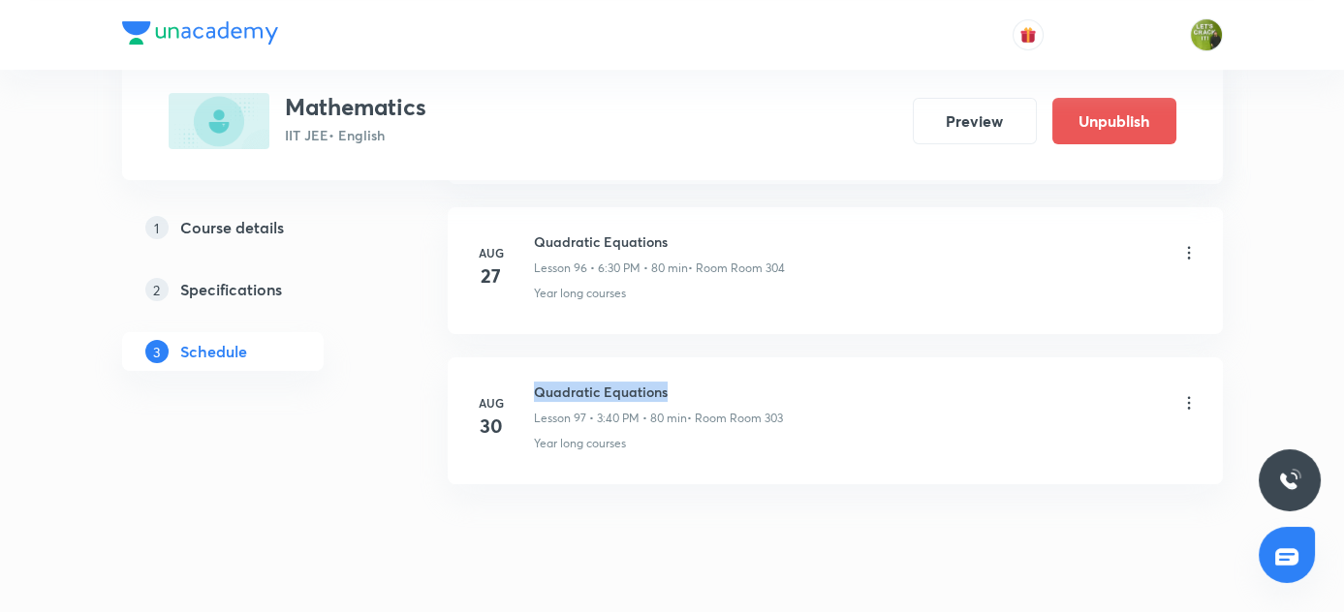
drag, startPoint x: 536, startPoint y: 335, endPoint x: 718, endPoint y: 329, distance: 182.3
click at [718, 382] on h6 "Quadratic Equations" at bounding box center [658, 392] width 249 height 20
copy h6 "Quadratic Equations"
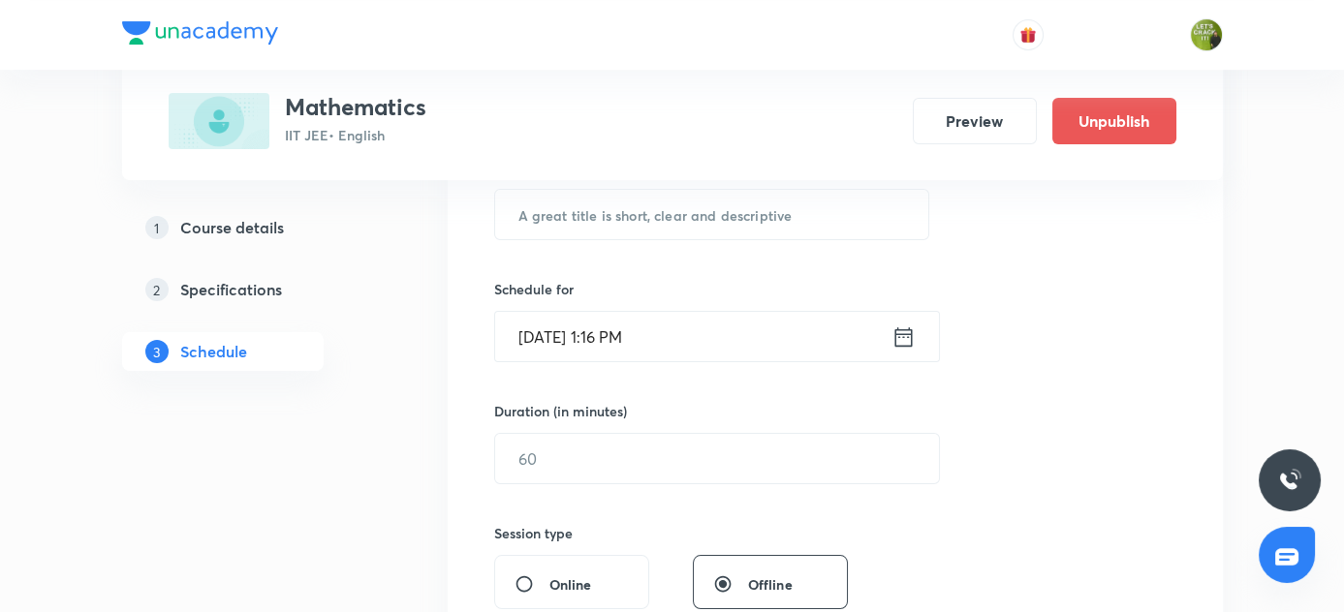
scroll to position [216, 0]
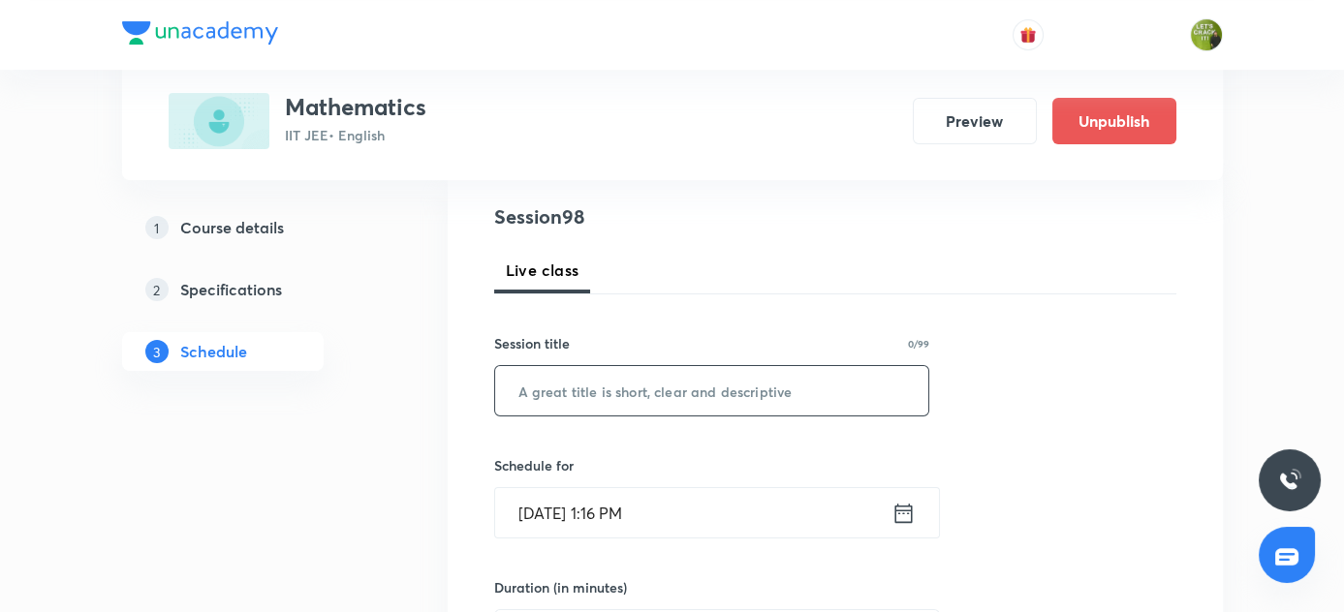
click at [674, 391] on input "text" at bounding box center [712, 390] width 434 height 49
paste input "Quadratic Equations"
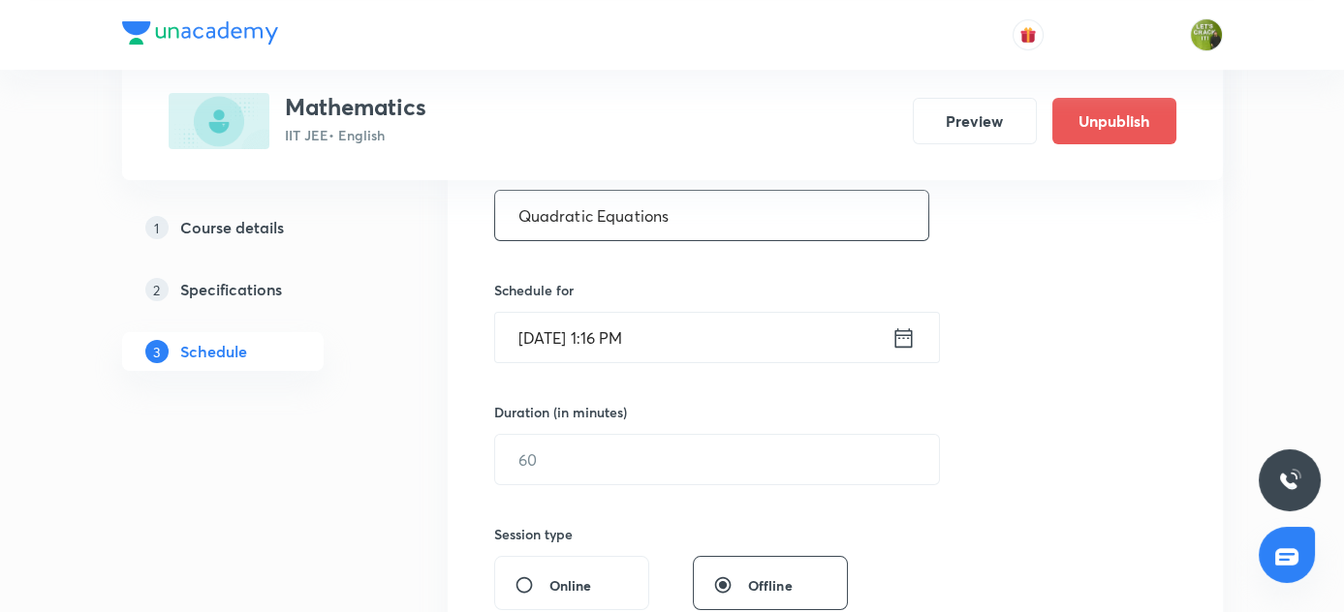
scroll to position [392, 0]
type input "Quadratic Equations"
click at [908, 343] on icon at bounding box center [903, 337] width 24 height 27
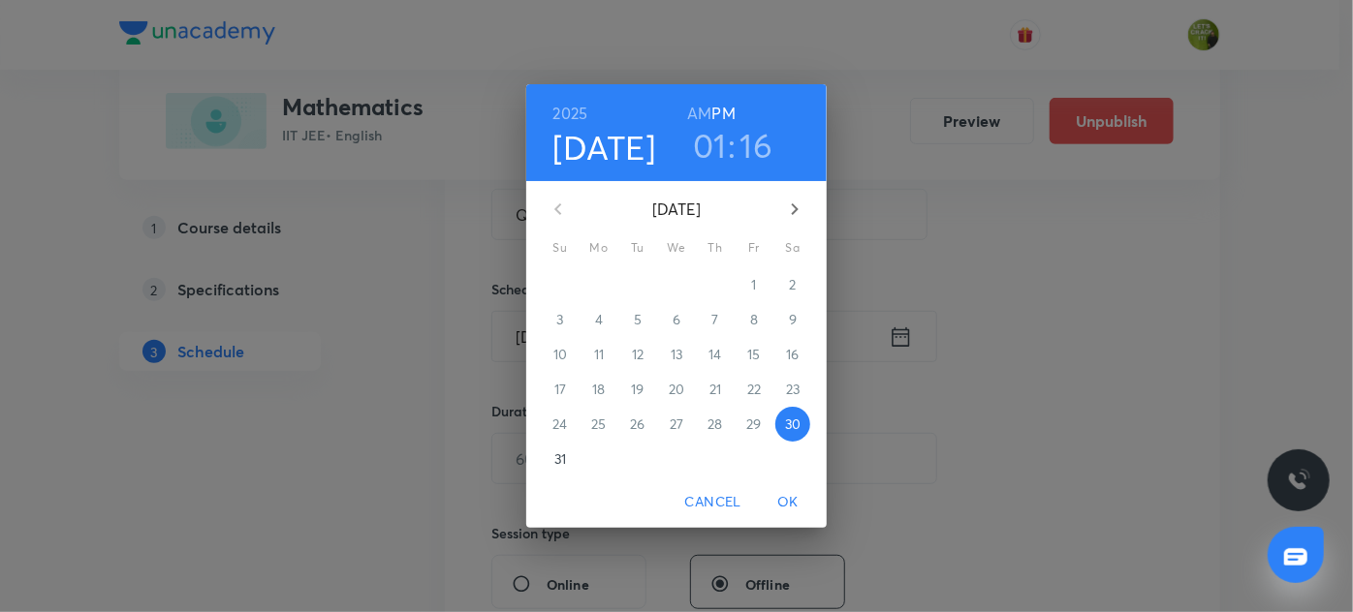
click at [718, 139] on h3 "01" at bounding box center [710, 145] width 34 height 41
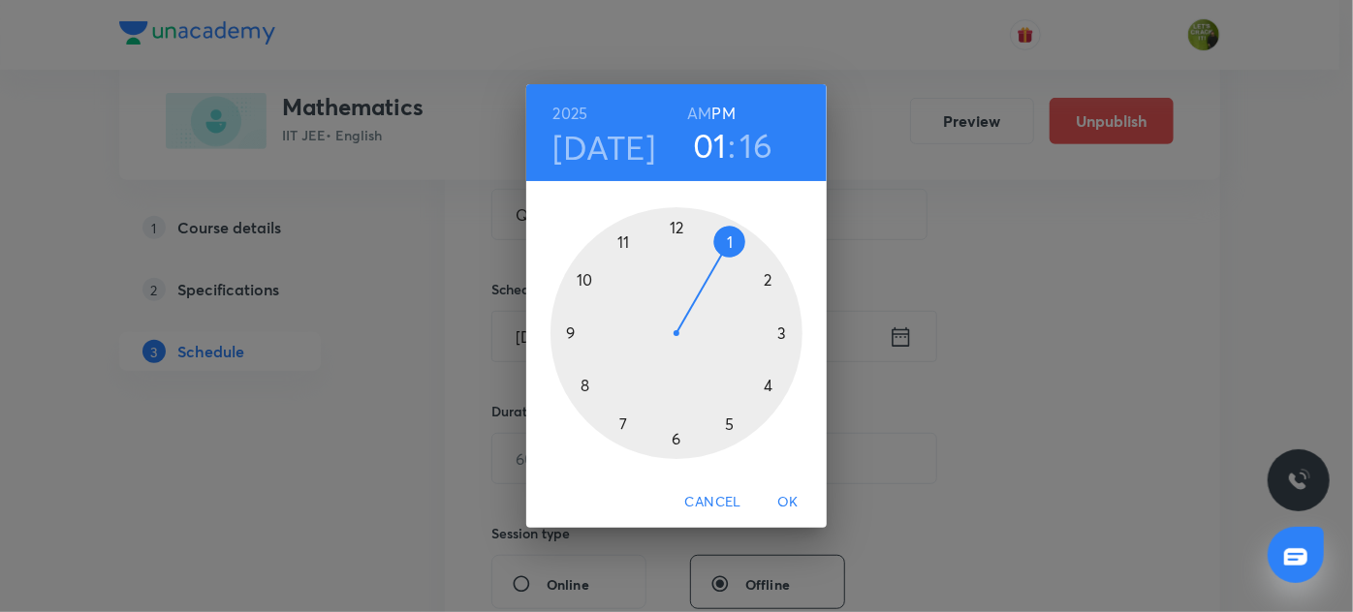
click at [674, 443] on div at bounding box center [676, 333] width 252 height 252
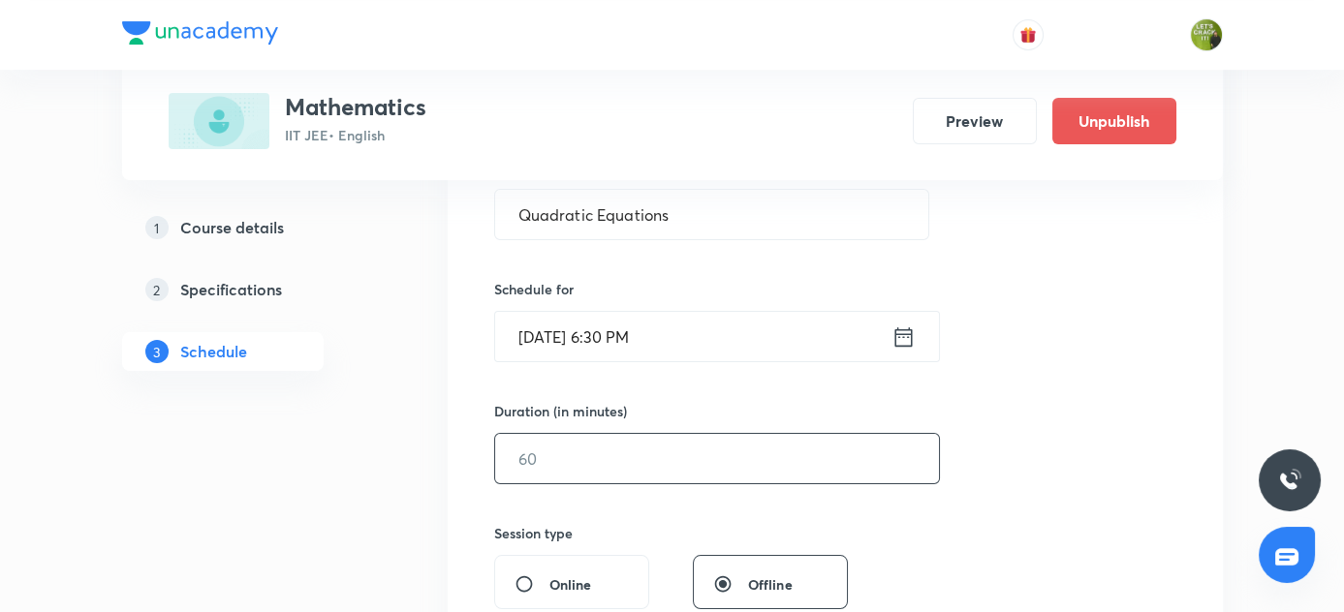
click at [622, 461] on input "text" at bounding box center [717, 458] width 444 height 49
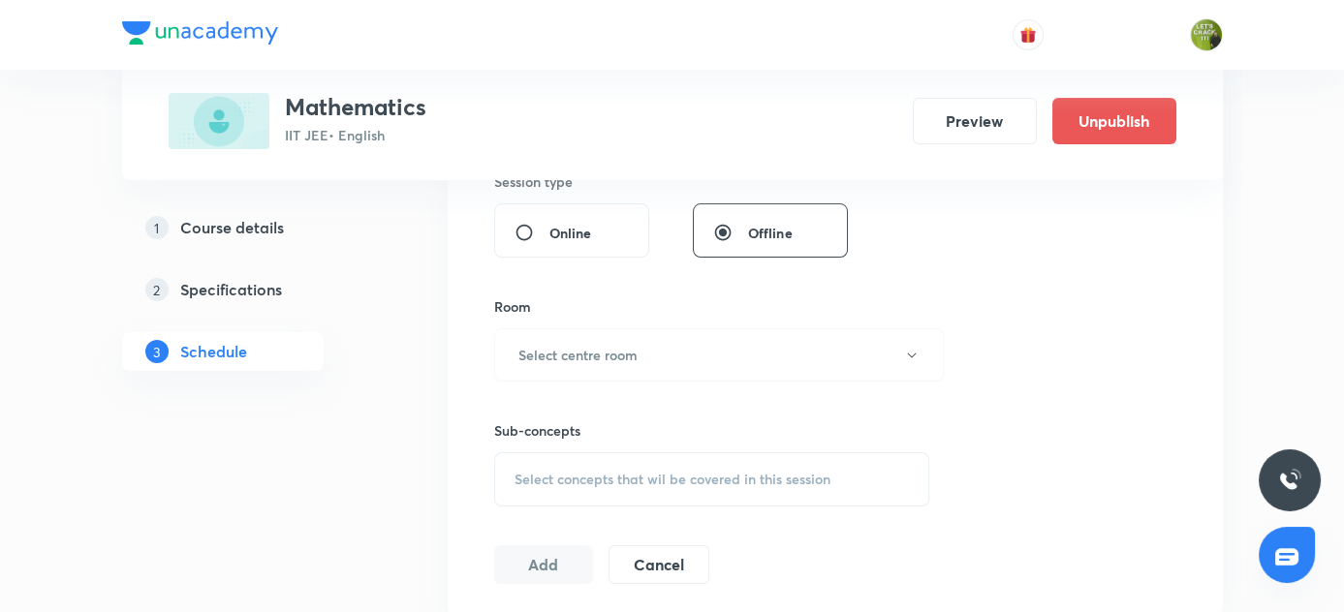
scroll to position [832, 0]
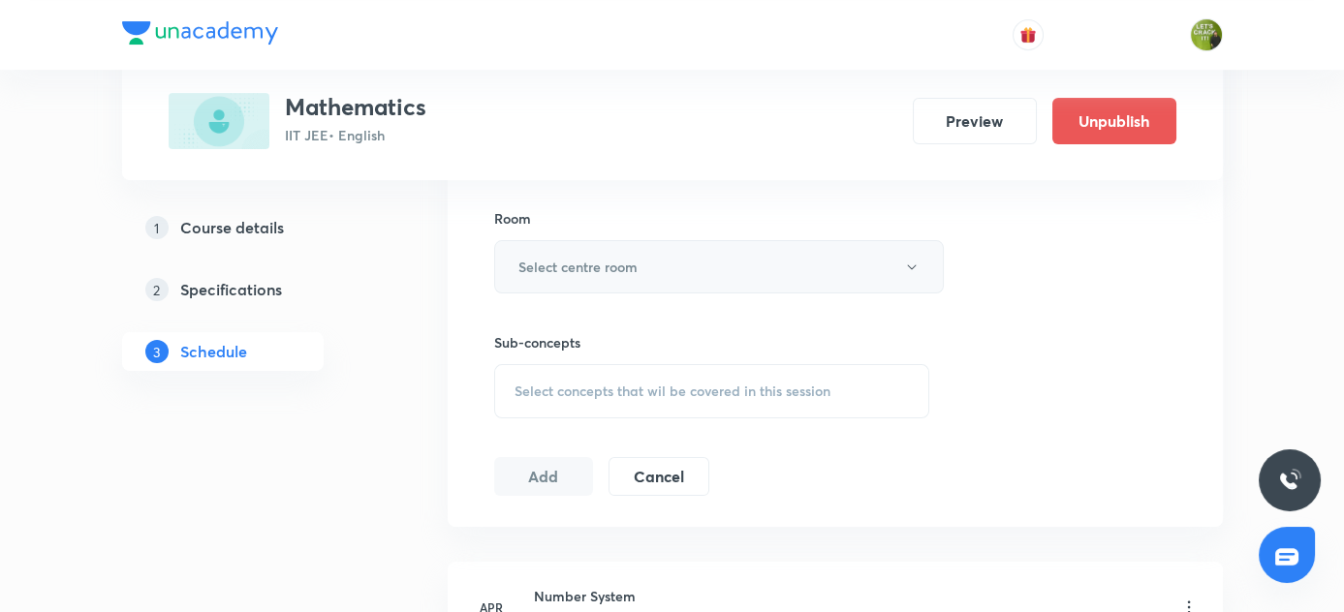
type input "80"
click at [912, 263] on icon "button" at bounding box center [912, 268] width 16 height 16
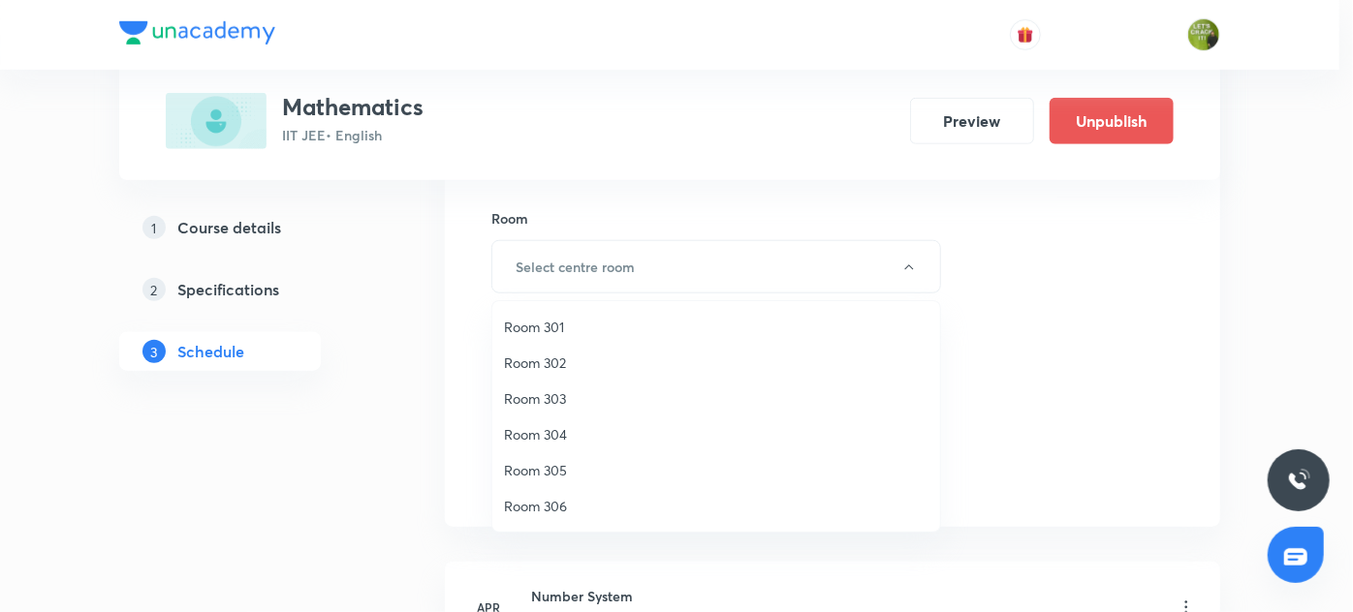
click at [556, 398] on span "Room 303" at bounding box center [716, 399] width 424 height 20
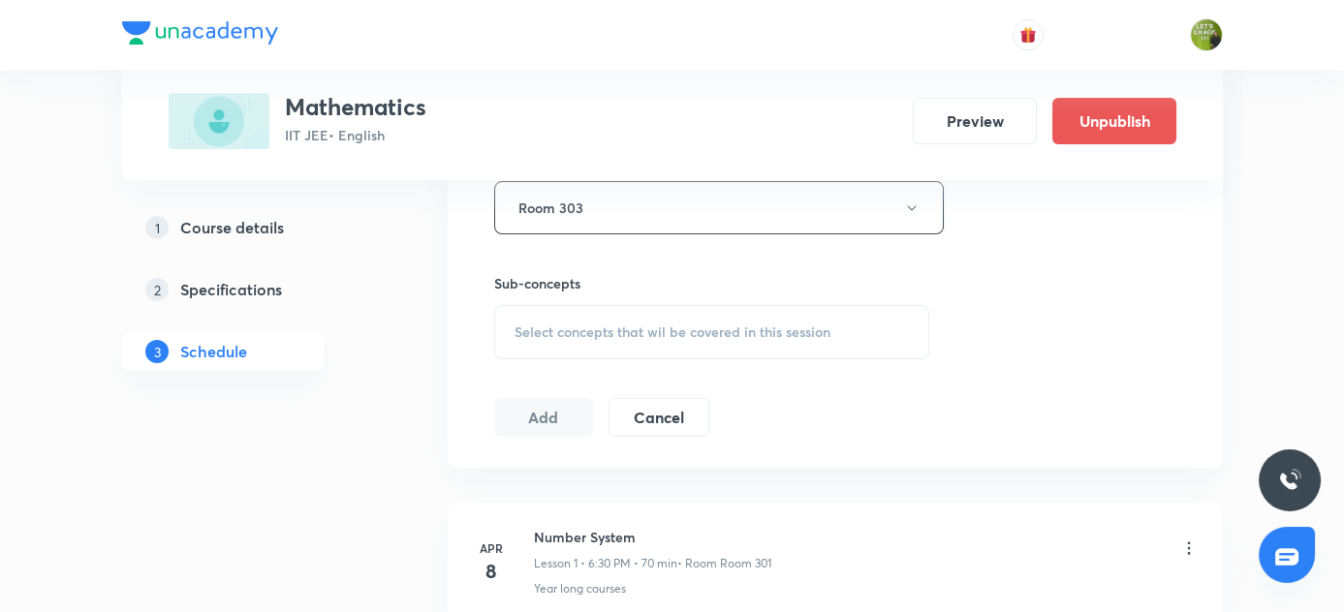
scroll to position [1009, 0]
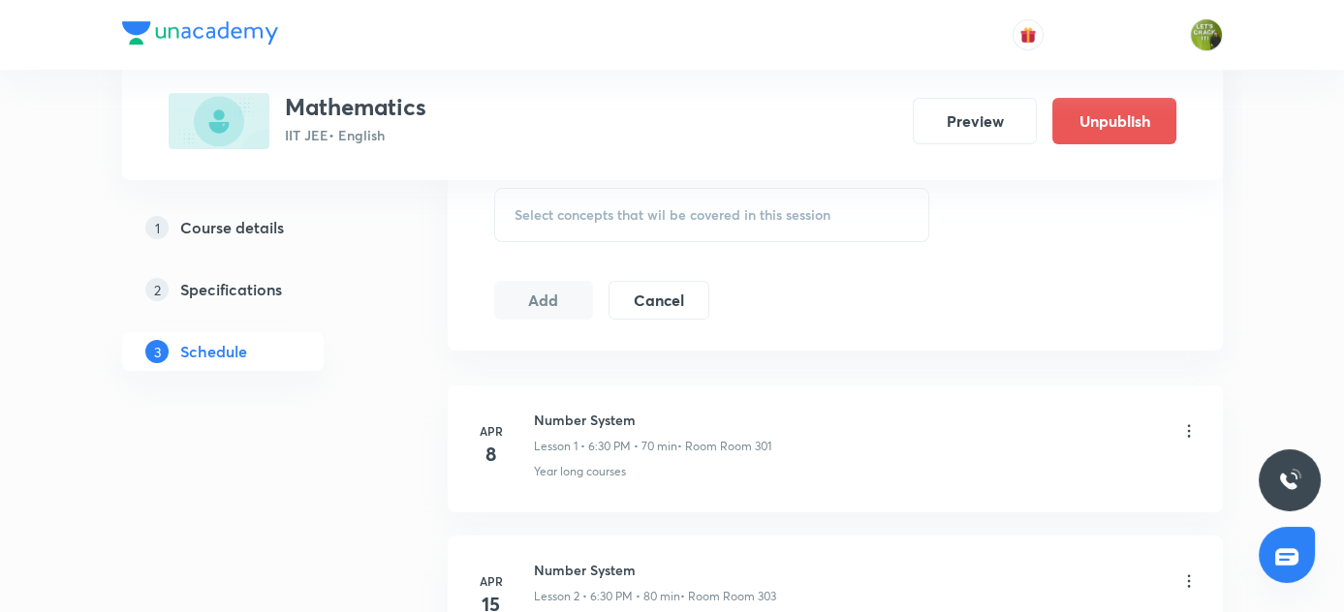
click at [571, 223] on div "Select concepts that wil be covered in this session" at bounding box center [712, 215] width 436 height 54
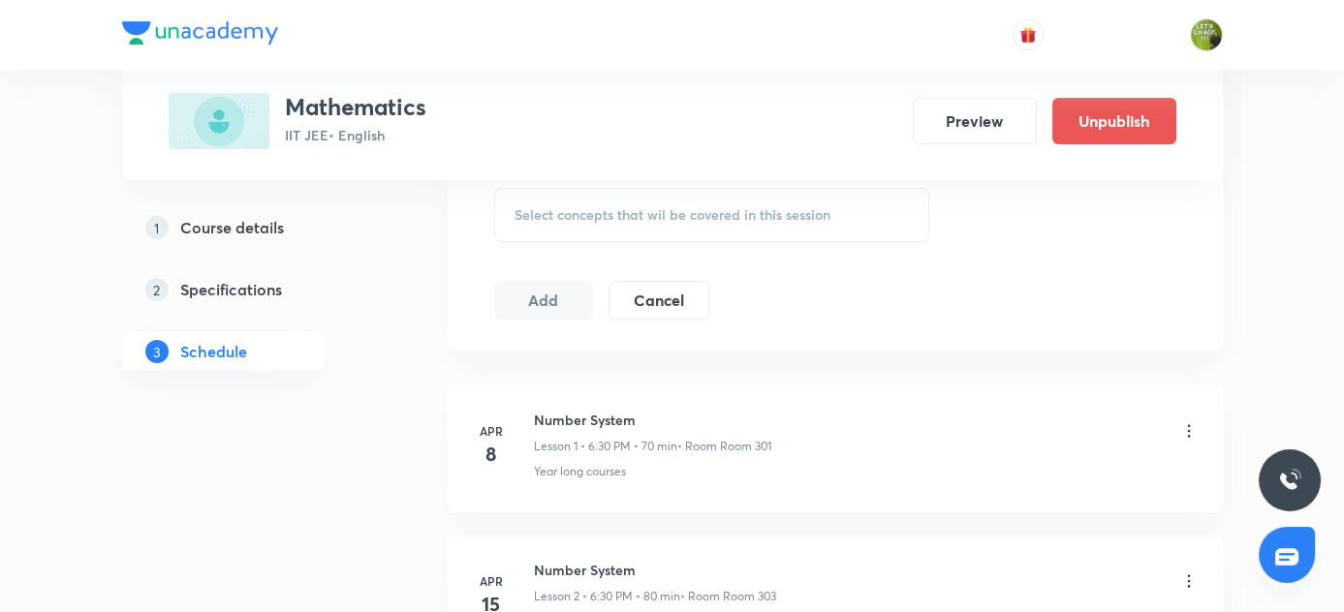
click at [625, 219] on span "Select concepts that wil be covered in this session" at bounding box center [673, 215] width 316 height 16
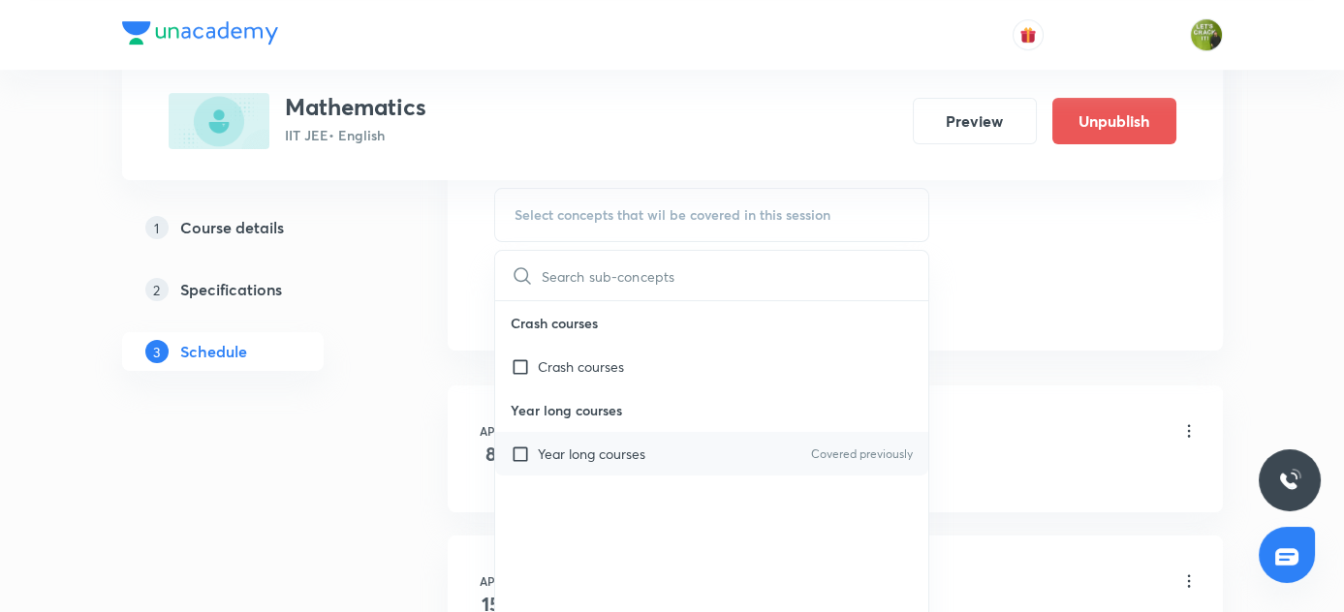
click at [521, 447] on input "checkbox" at bounding box center [524, 454] width 27 height 20
checkbox input "true"
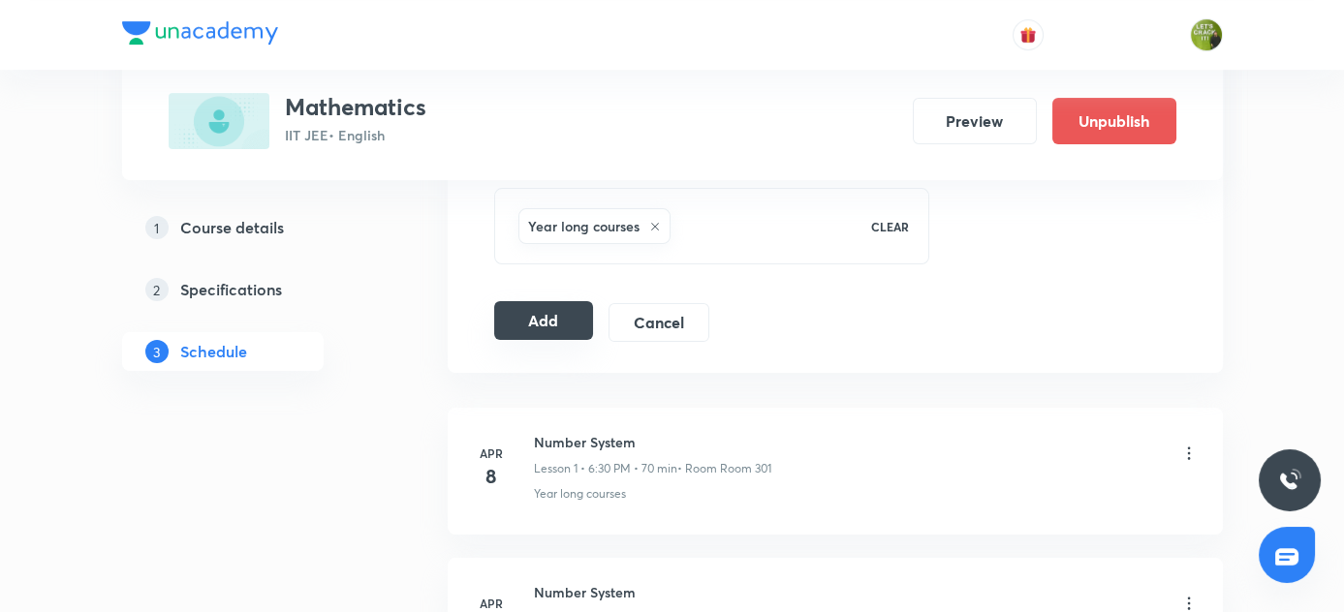
click at [559, 316] on button "Add" at bounding box center [544, 320] width 100 height 39
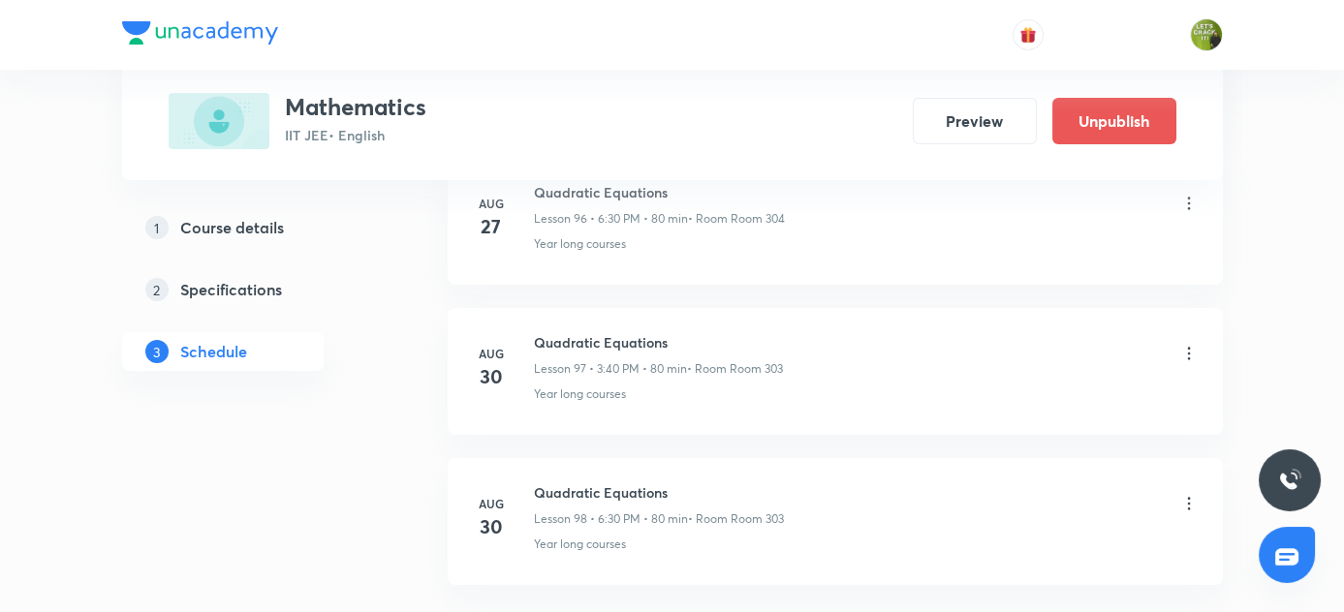
scroll to position [14717, 0]
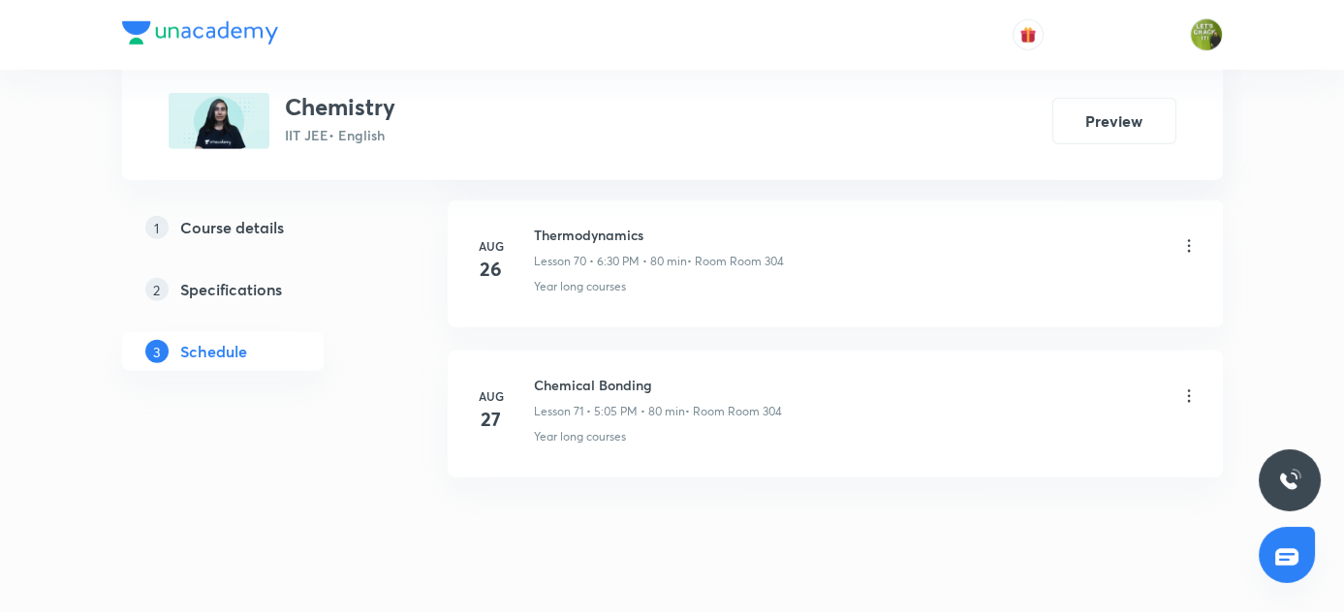
scroll to position [11564, 0]
drag, startPoint x: 533, startPoint y: 332, endPoint x: 711, endPoint y: 332, distance: 178.3
click at [711, 368] on h6 "Chemical Bonding" at bounding box center [658, 378] width 248 height 20
copy h6 "Chemical Bonding"
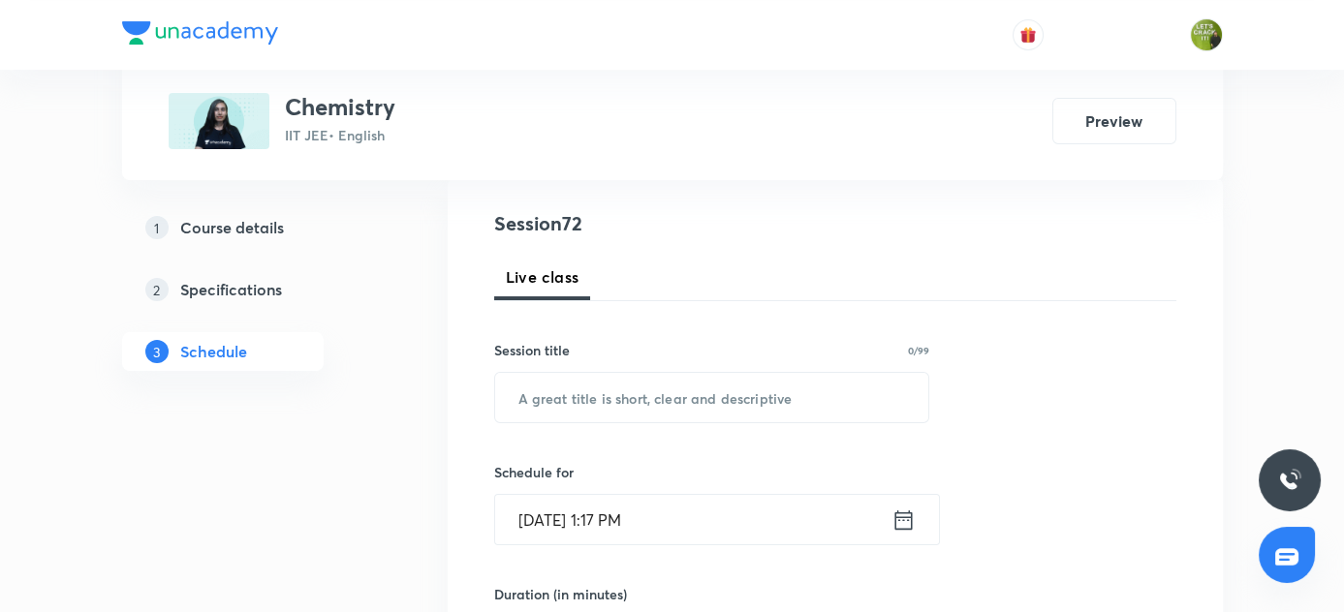
scroll to position [201, 0]
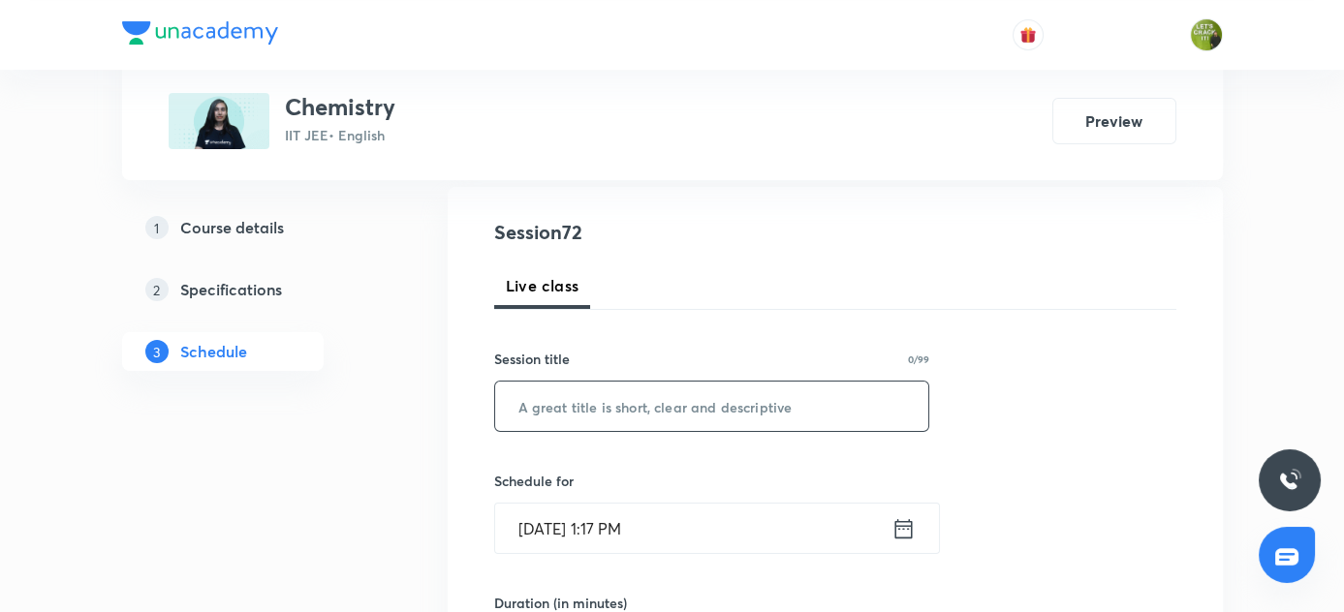
click at [664, 402] on input "text" at bounding box center [712, 406] width 434 height 49
paste input "Chemical Bonding"
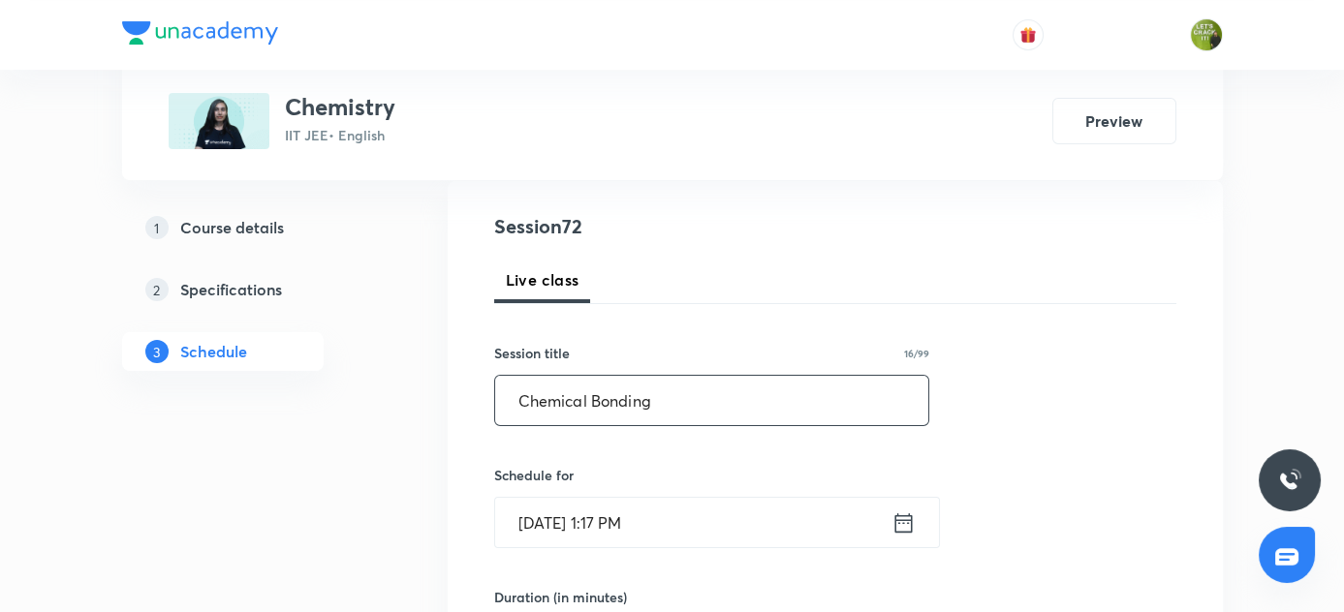
scroll to position [377, 0]
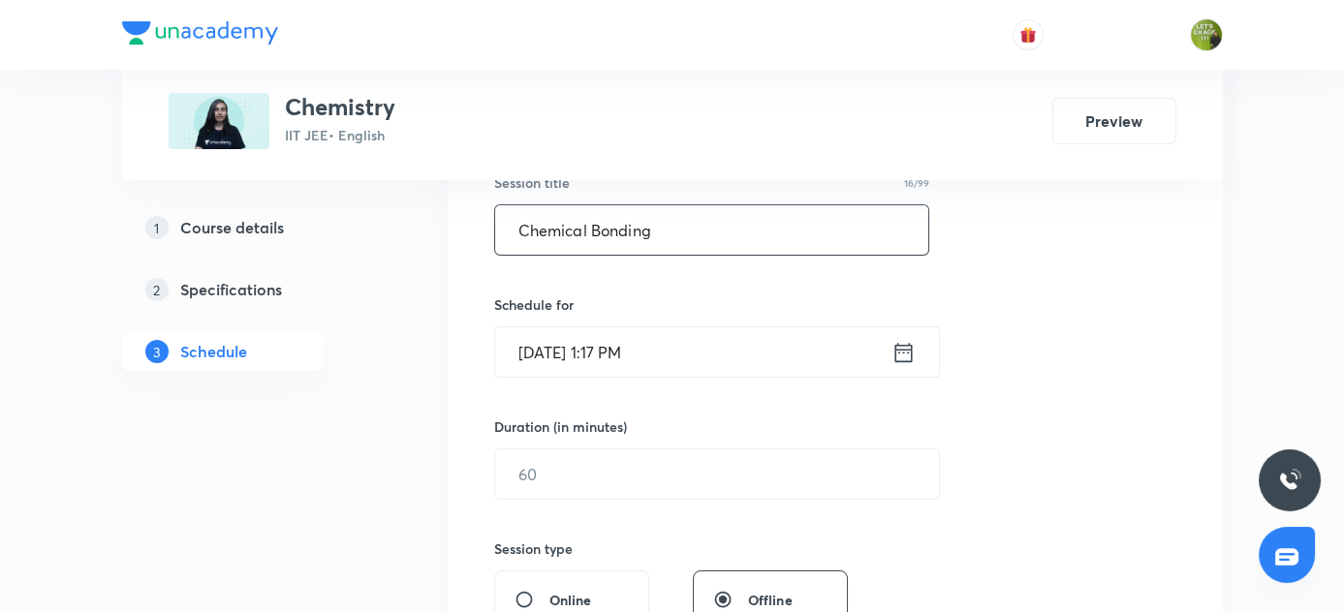
type input "Chemical Bonding"
click at [904, 365] on div "[DATE] 1:17 PM ​" at bounding box center [717, 352] width 446 height 51
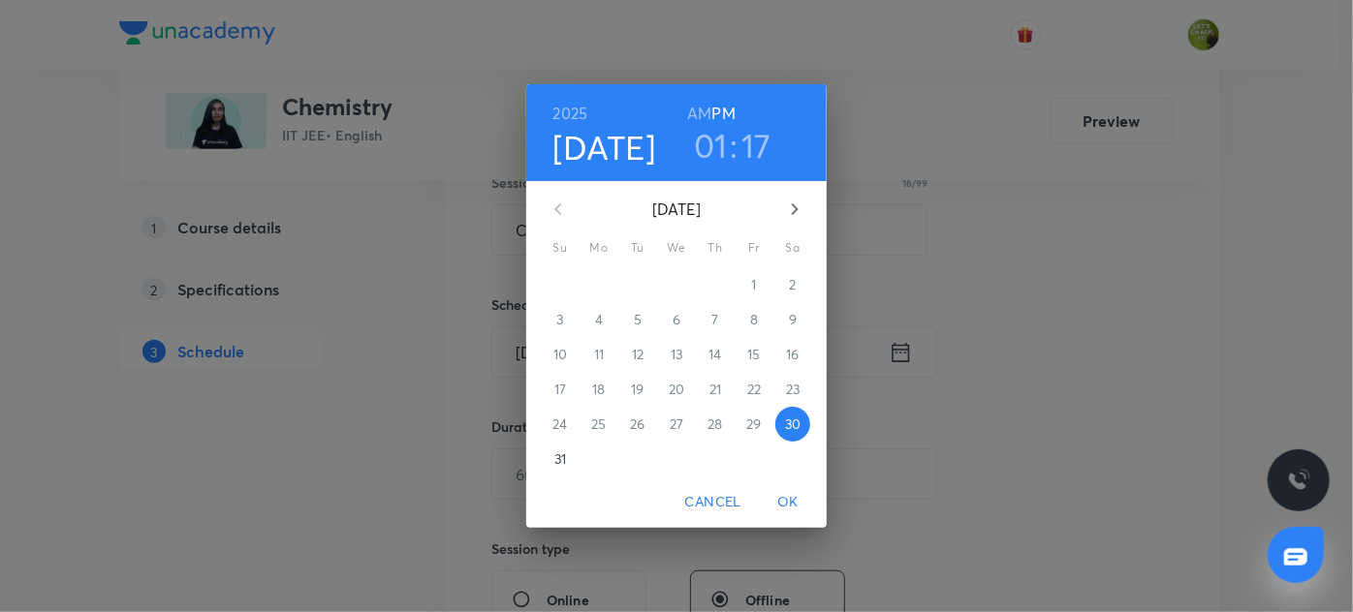
click at [715, 151] on h3 "01" at bounding box center [711, 145] width 34 height 41
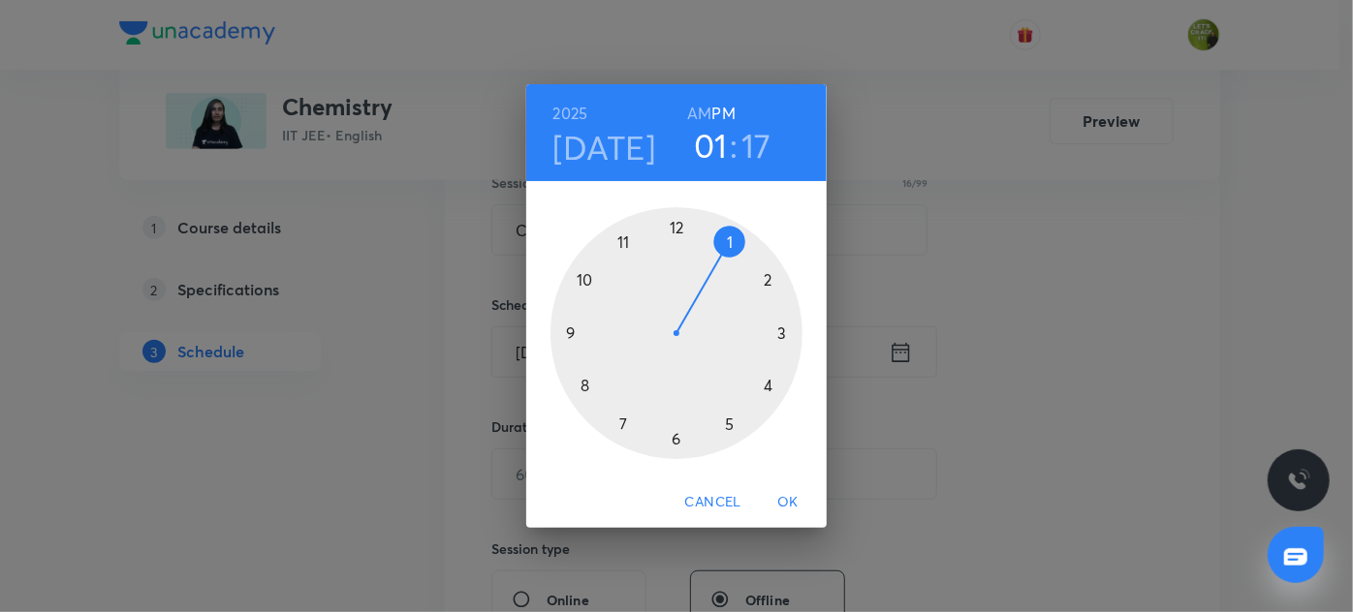
click at [732, 430] on div at bounding box center [676, 333] width 252 height 252
click at [735, 244] on div at bounding box center [676, 333] width 252 height 252
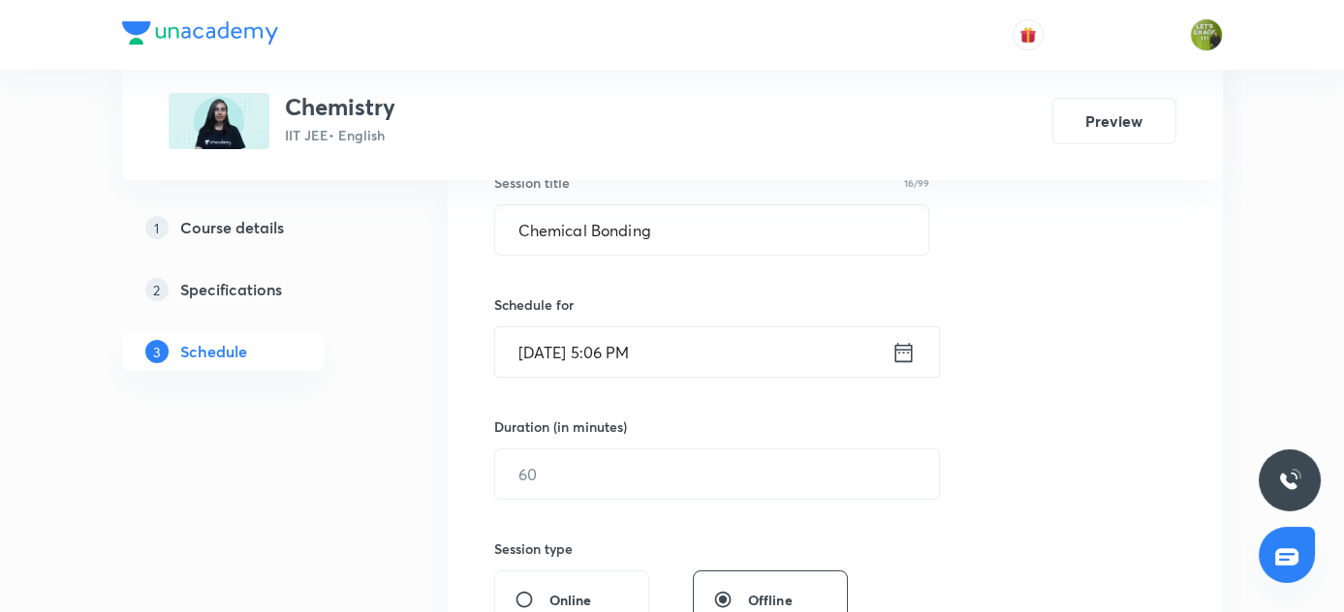
click at [907, 351] on icon at bounding box center [902, 351] width 17 height 19
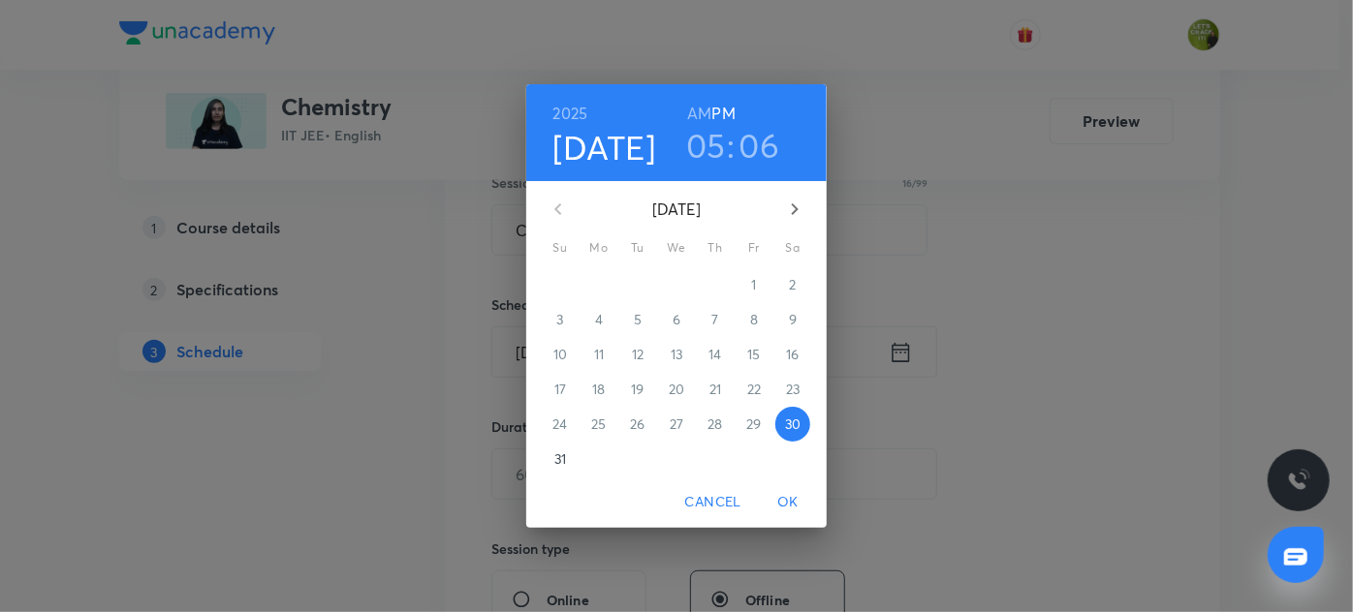
click at [769, 148] on h3 "06" at bounding box center [759, 145] width 41 height 41
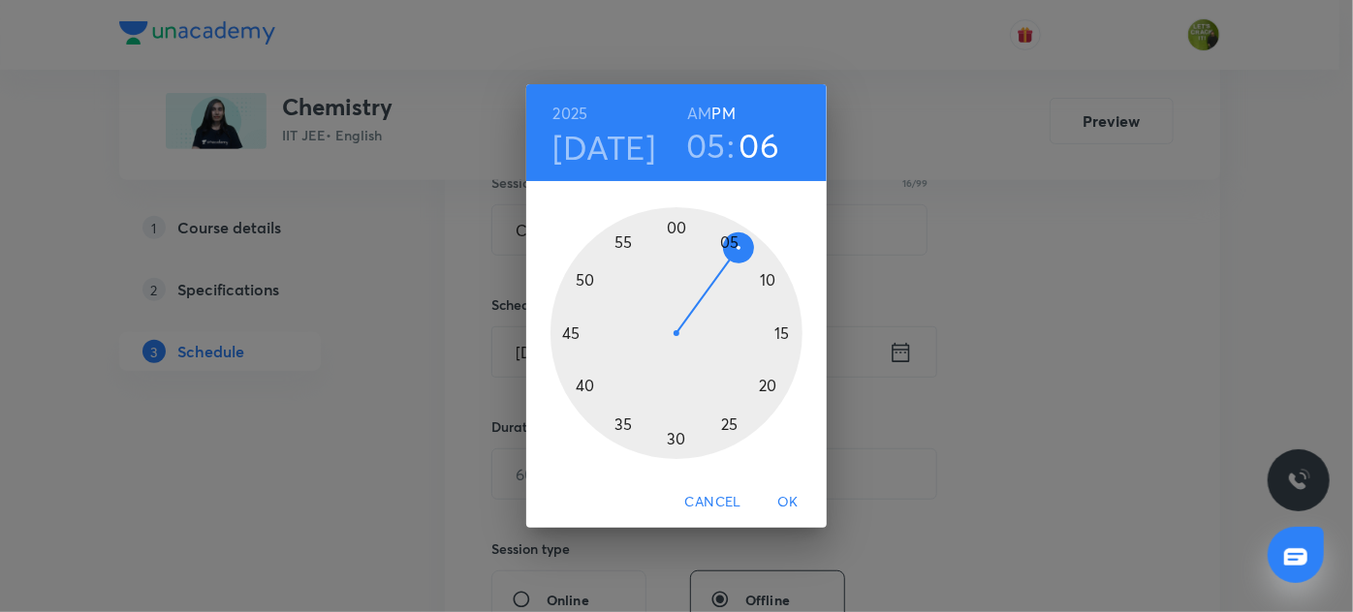
click at [731, 239] on div at bounding box center [676, 333] width 252 height 252
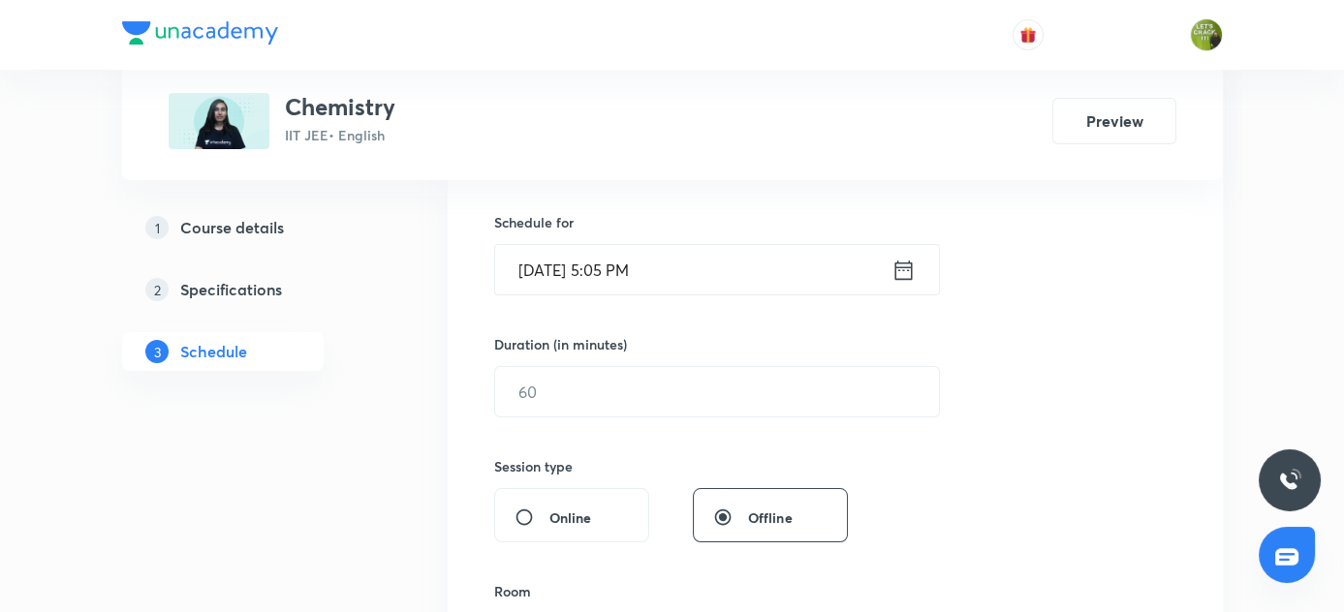
scroll to position [552, 0]
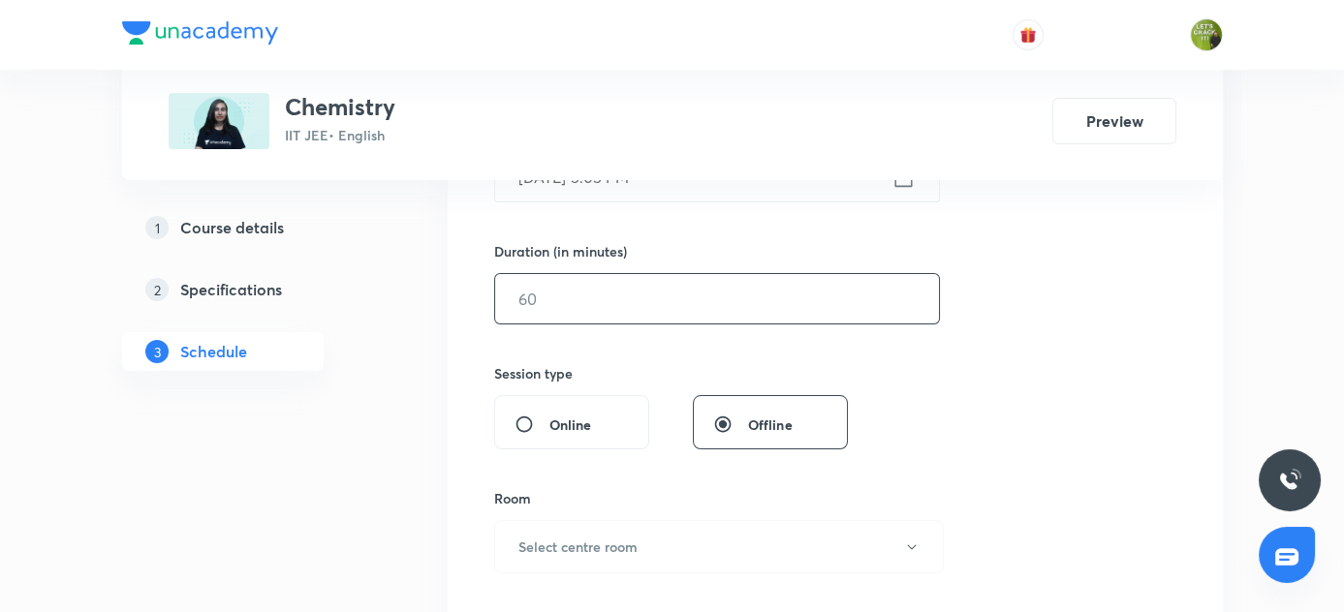
click at [657, 293] on input "text" at bounding box center [717, 298] width 444 height 49
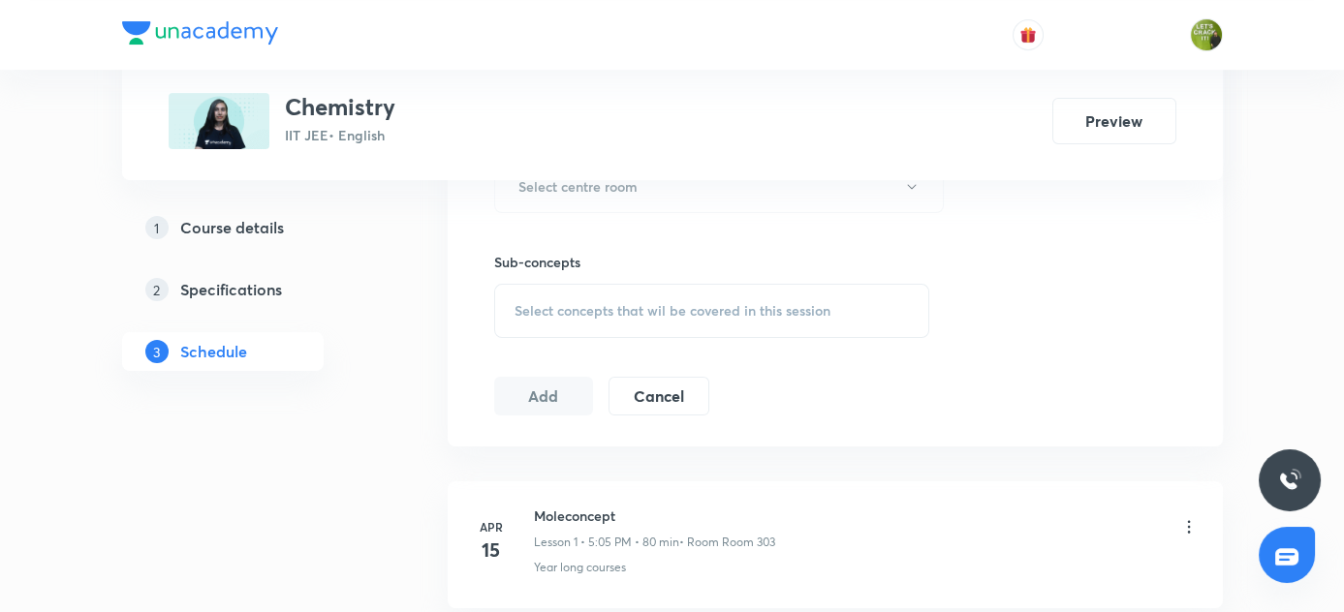
scroll to position [817, 0]
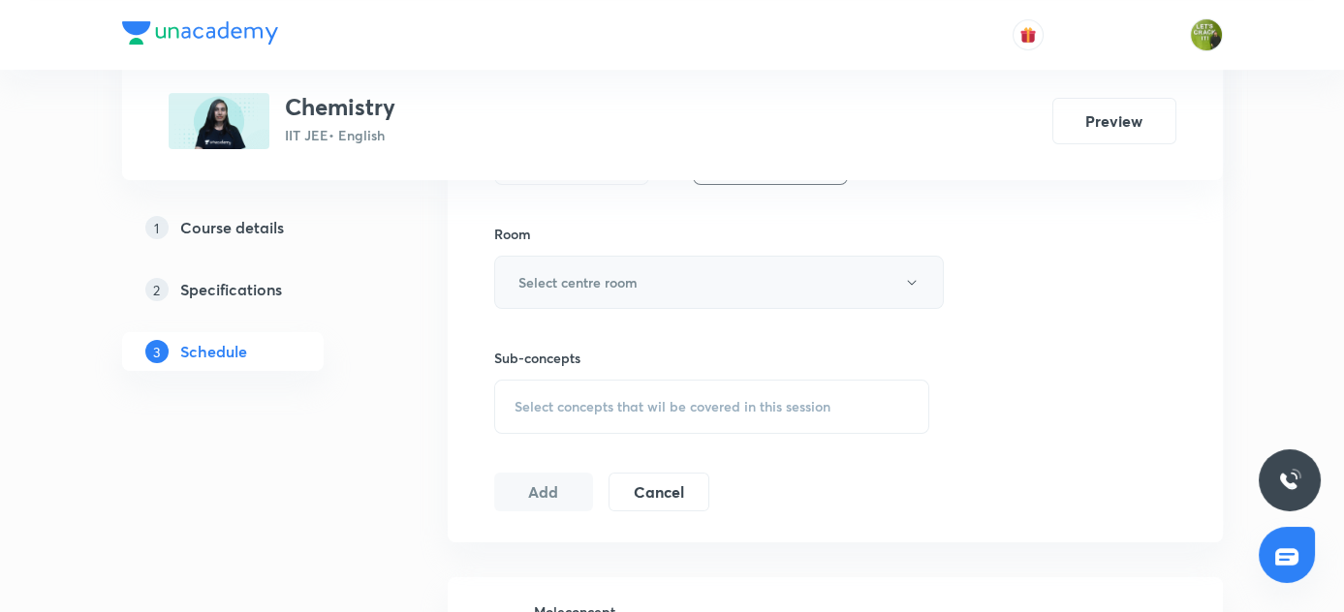
type input "80"
click at [909, 278] on icon "button" at bounding box center [912, 283] width 16 height 16
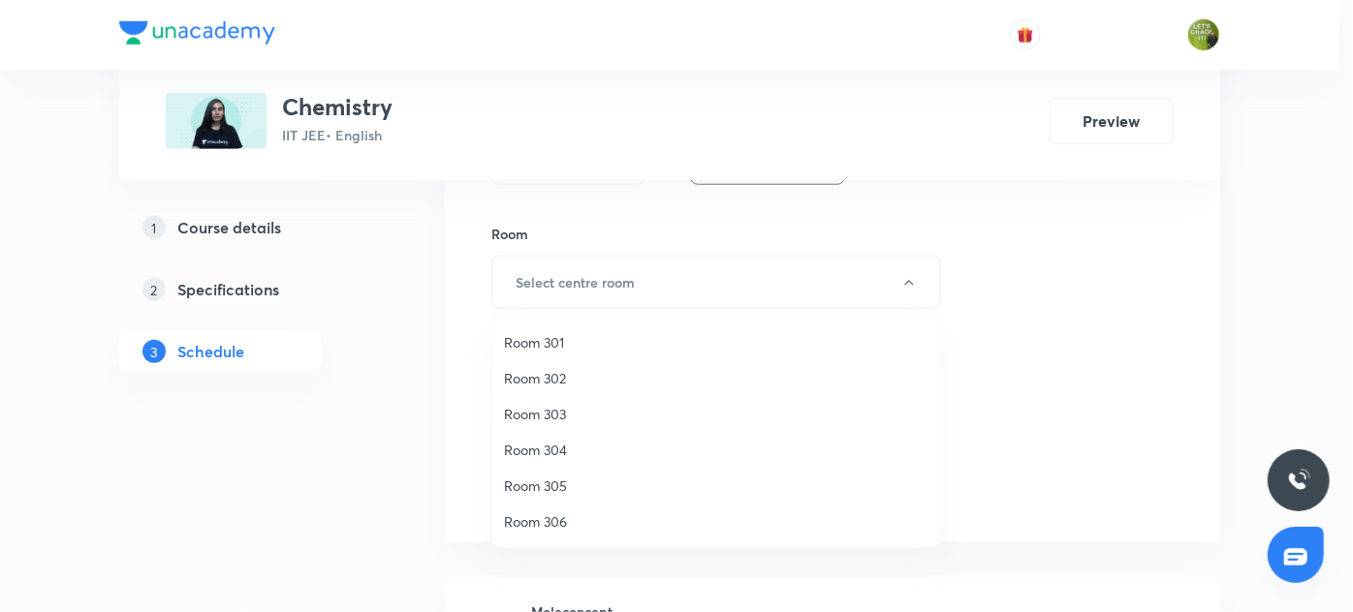
click at [565, 413] on span "Room 303" at bounding box center [716, 414] width 424 height 20
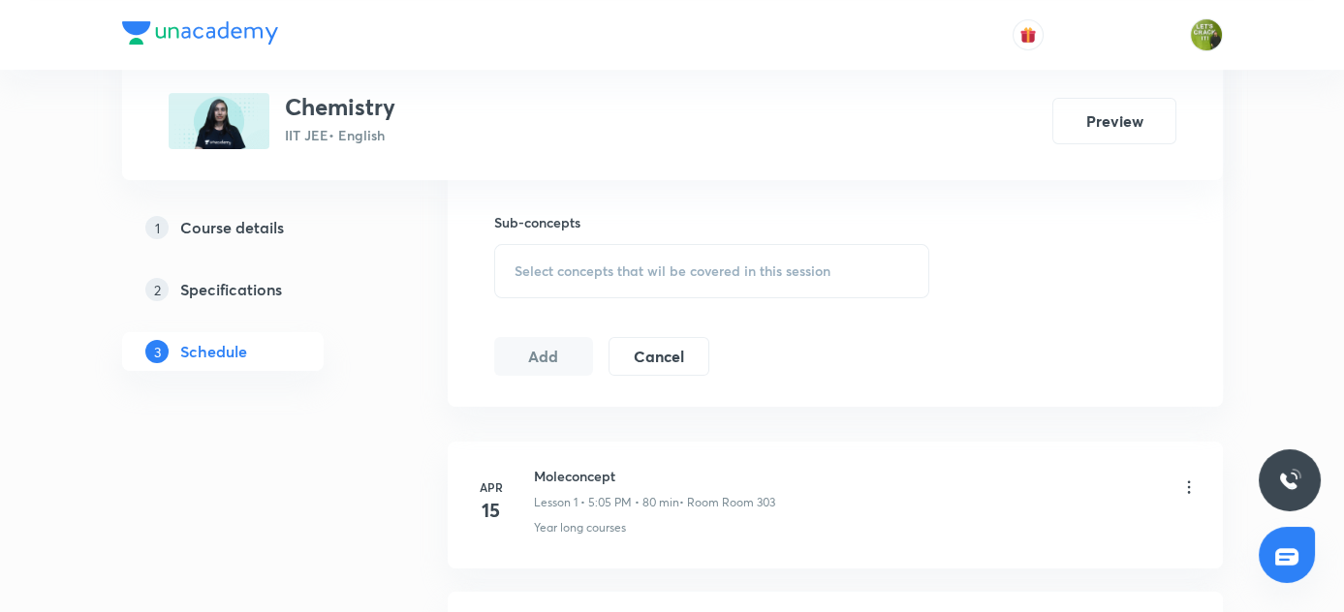
scroll to position [993, 0]
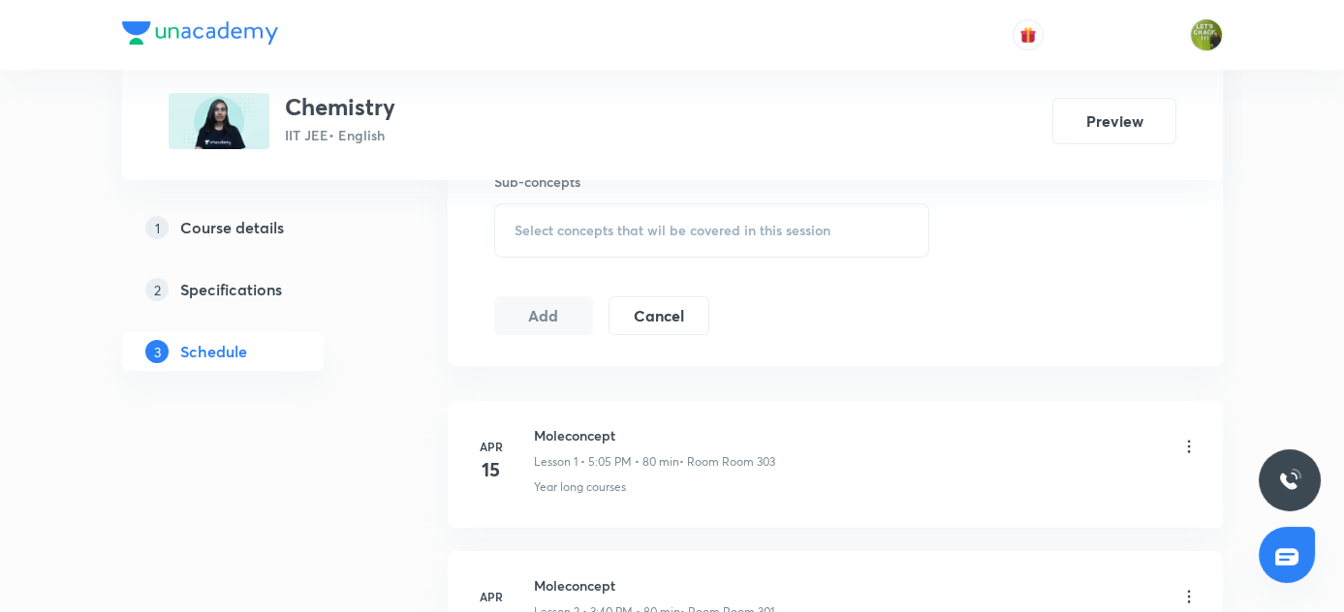
click at [620, 223] on span "Select concepts that wil be covered in this session" at bounding box center [673, 231] width 316 height 16
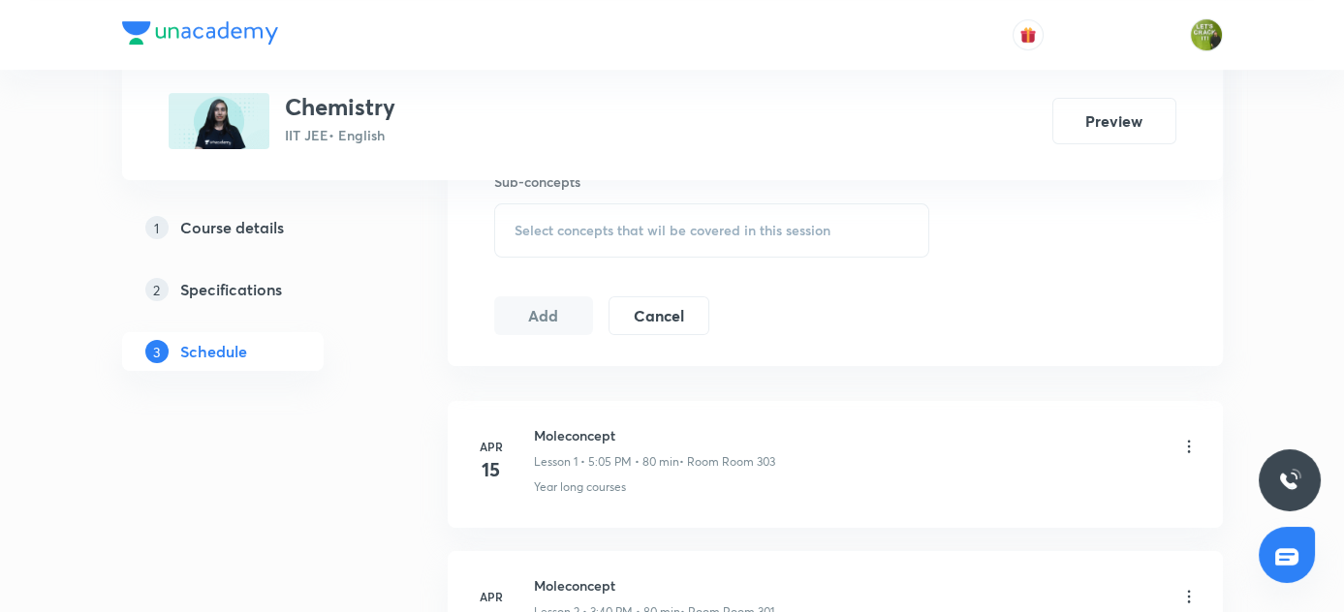
click at [596, 233] on span "Select concepts that wil be covered in this session" at bounding box center [673, 231] width 316 height 16
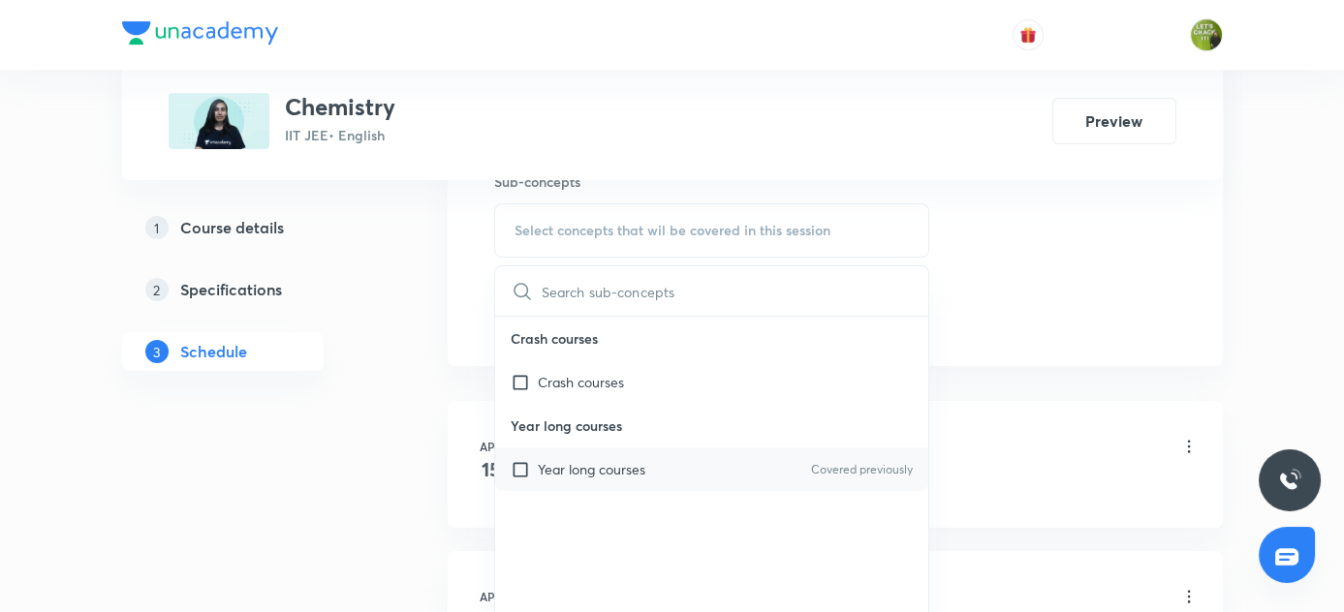
click at [517, 469] on input "checkbox" at bounding box center [524, 469] width 27 height 20
checkbox input "true"
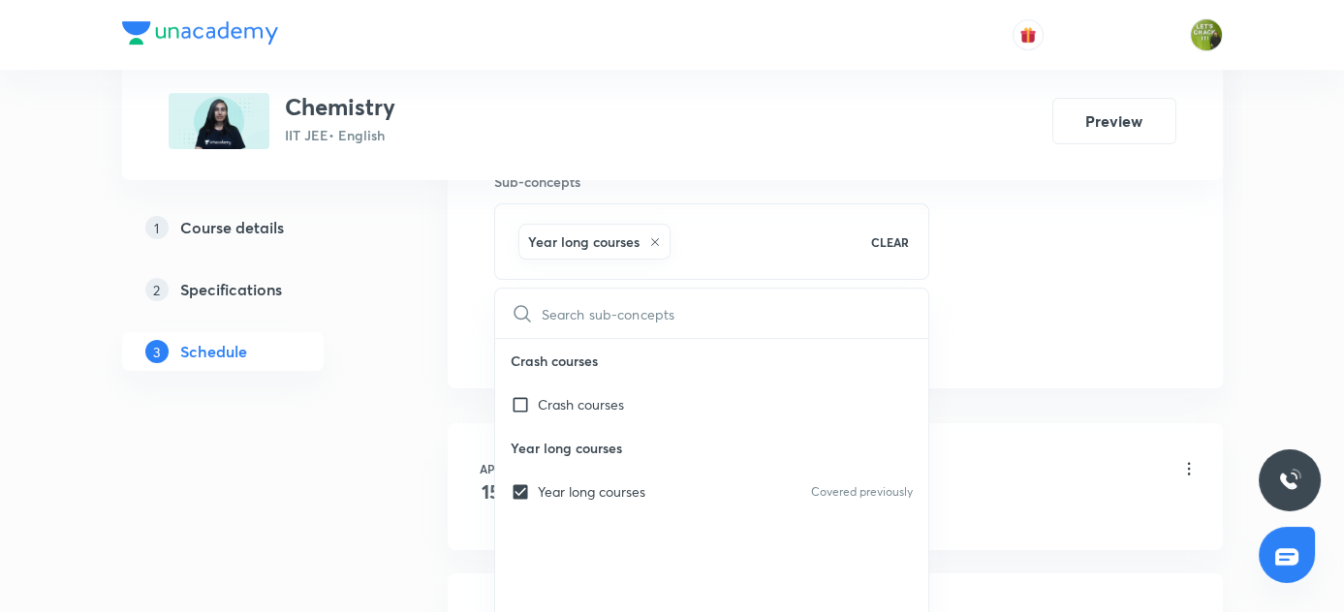
drag, startPoint x: 377, startPoint y: 464, endPoint x: 486, endPoint y: 366, distance: 146.9
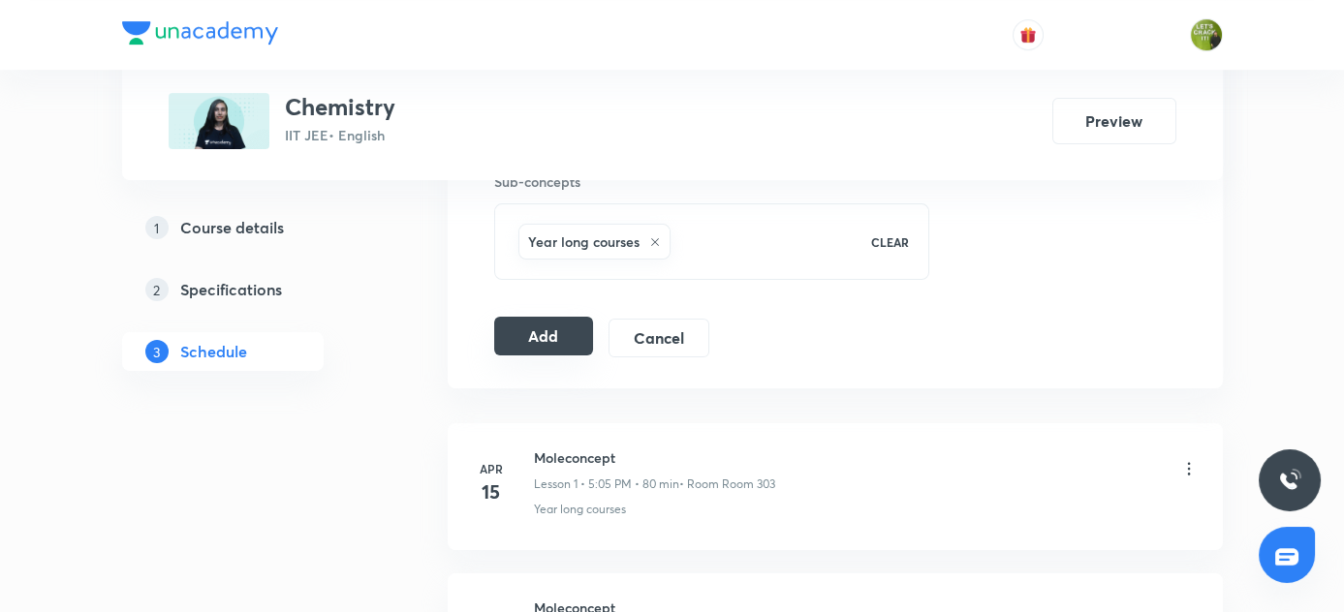
click at [539, 329] on button "Add" at bounding box center [544, 336] width 100 height 39
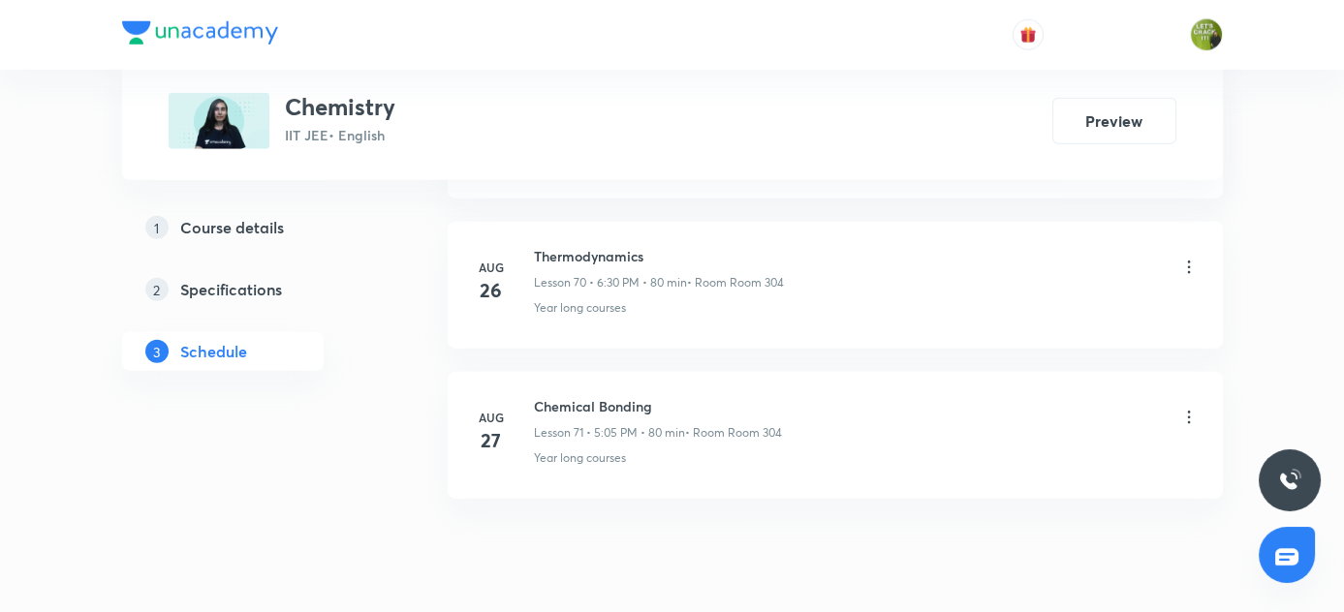
scroll to position [10676, 0]
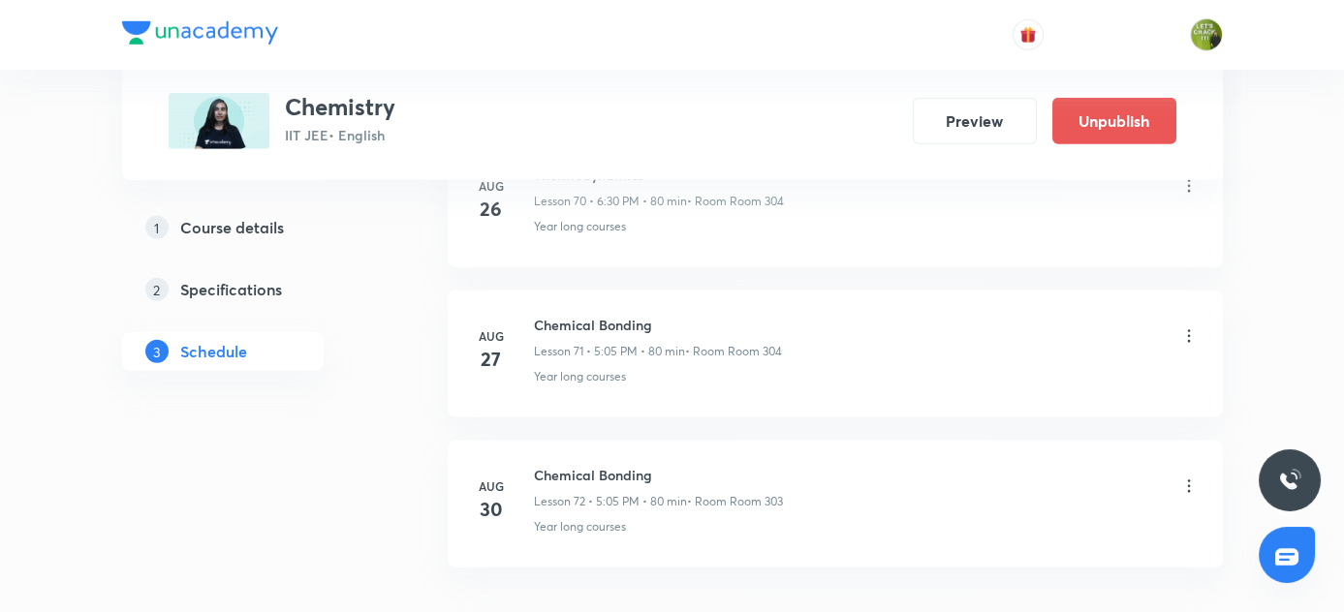
scroll to position [11714, 0]
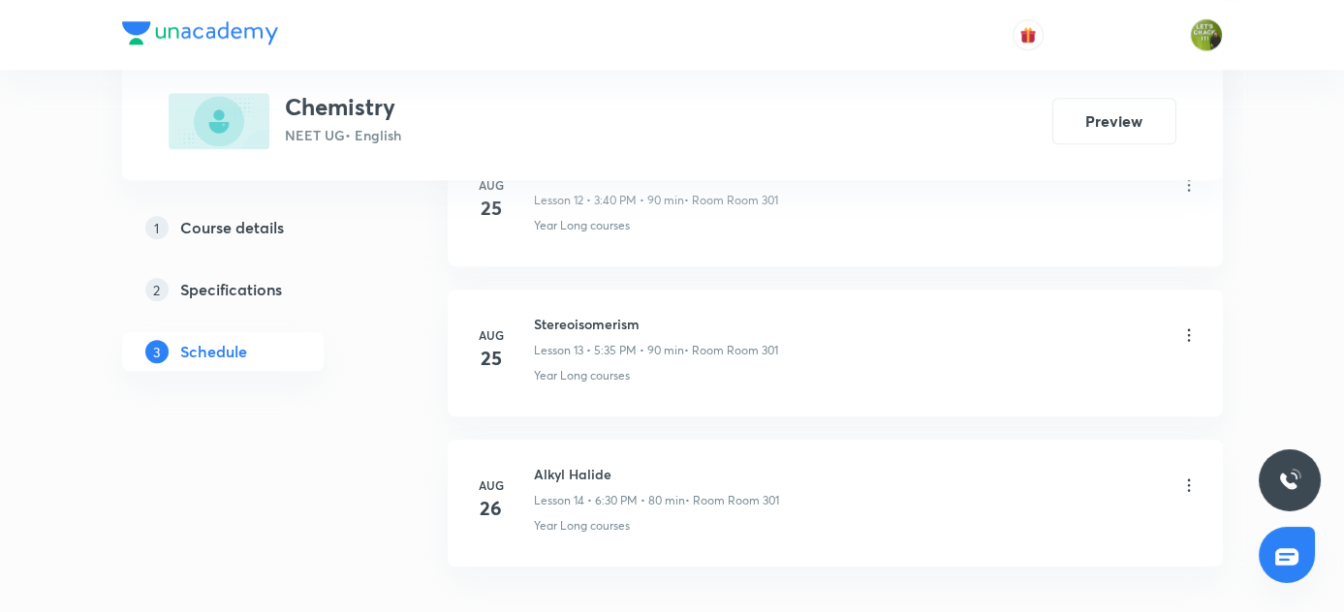
scroll to position [3033, 0]
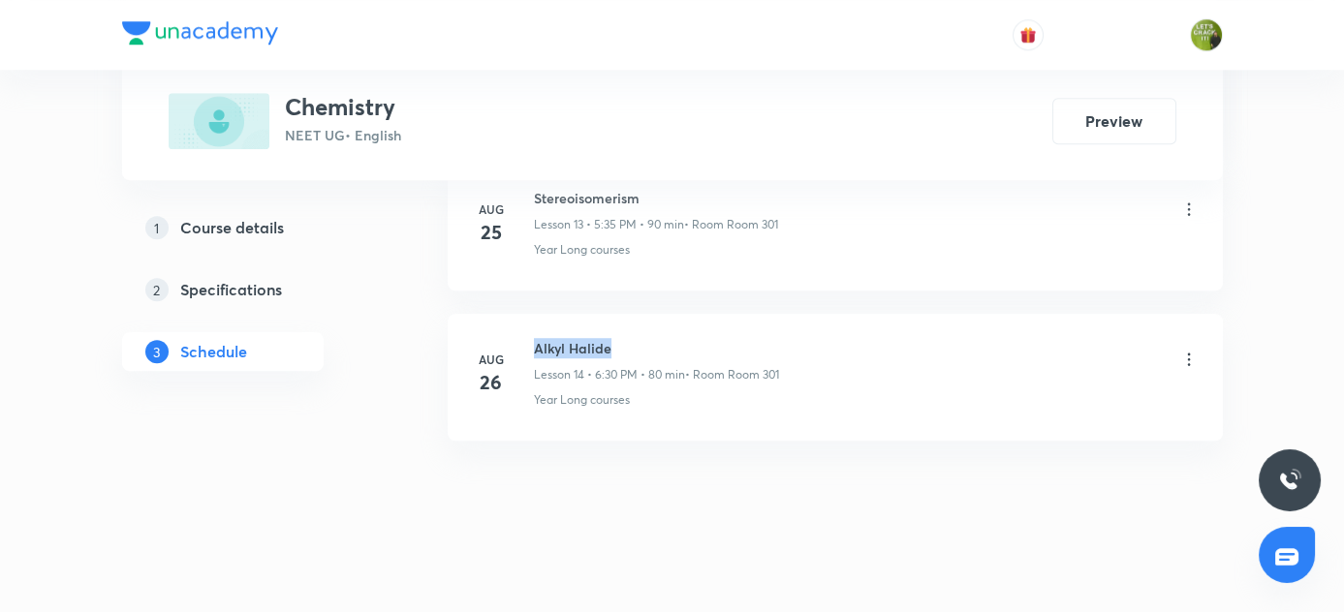
drag, startPoint x: 533, startPoint y: 336, endPoint x: 681, endPoint y: 335, distance: 148.3
click at [681, 338] on h6 "Alkyl Halide" at bounding box center [656, 348] width 245 height 20
copy h6 "Alkyl Halide"
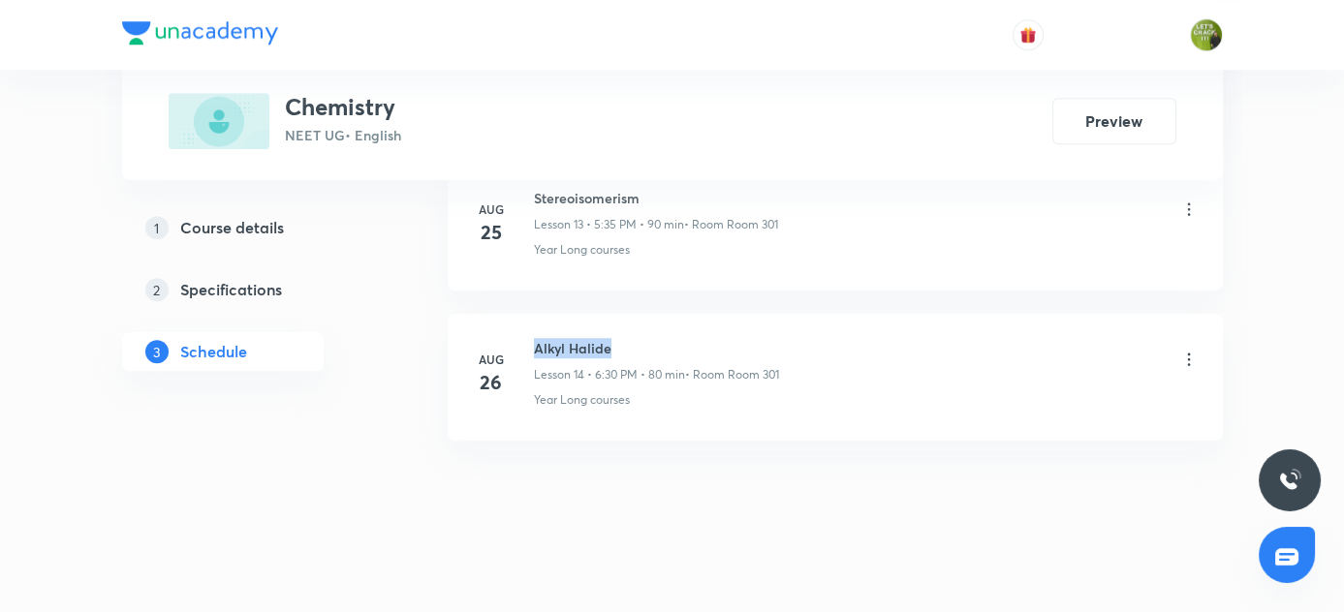
drag, startPoint x: 532, startPoint y: 332, endPoint x: 640, endPoint y: 334, distance: 108.5
click at [640, 338] on h6 "Alkyl Halide" at bounding box center [656, 348] width 245 height 20
copy h6 "Alkyl Halide"
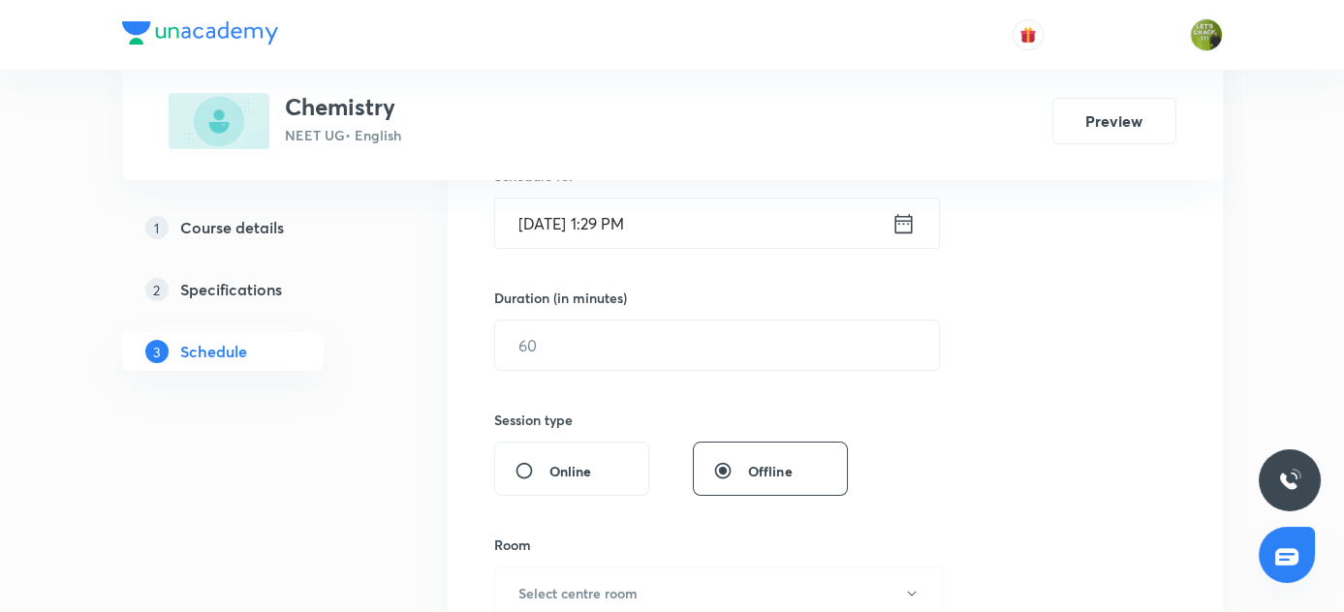
scroll to position [302, 0]
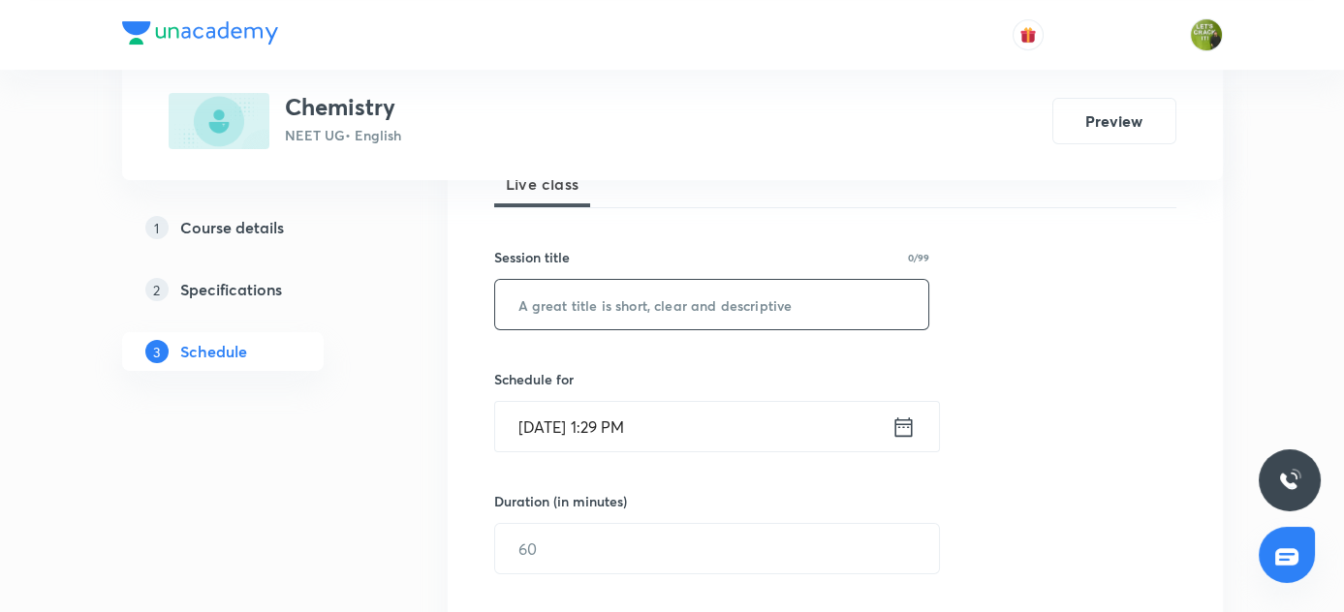
click at [612, 300] on input "text" at bounding box center [712, 304] width 434 height 49
paste input "Alkyl Halide"
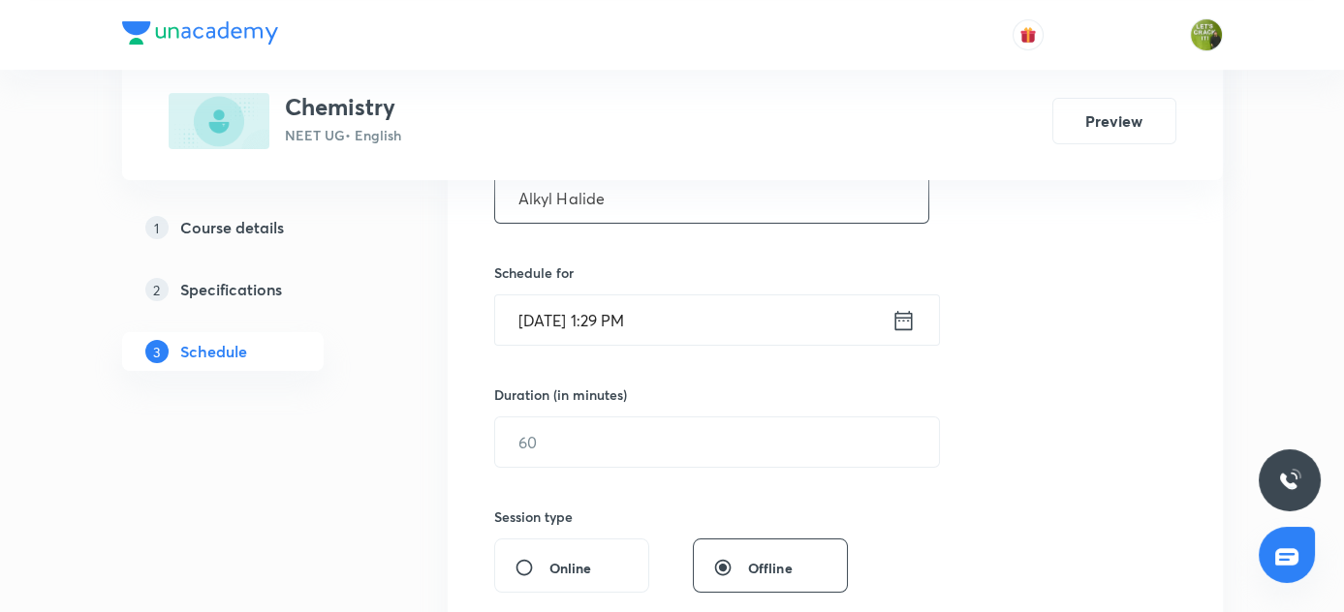
scroll to position [440, 0]
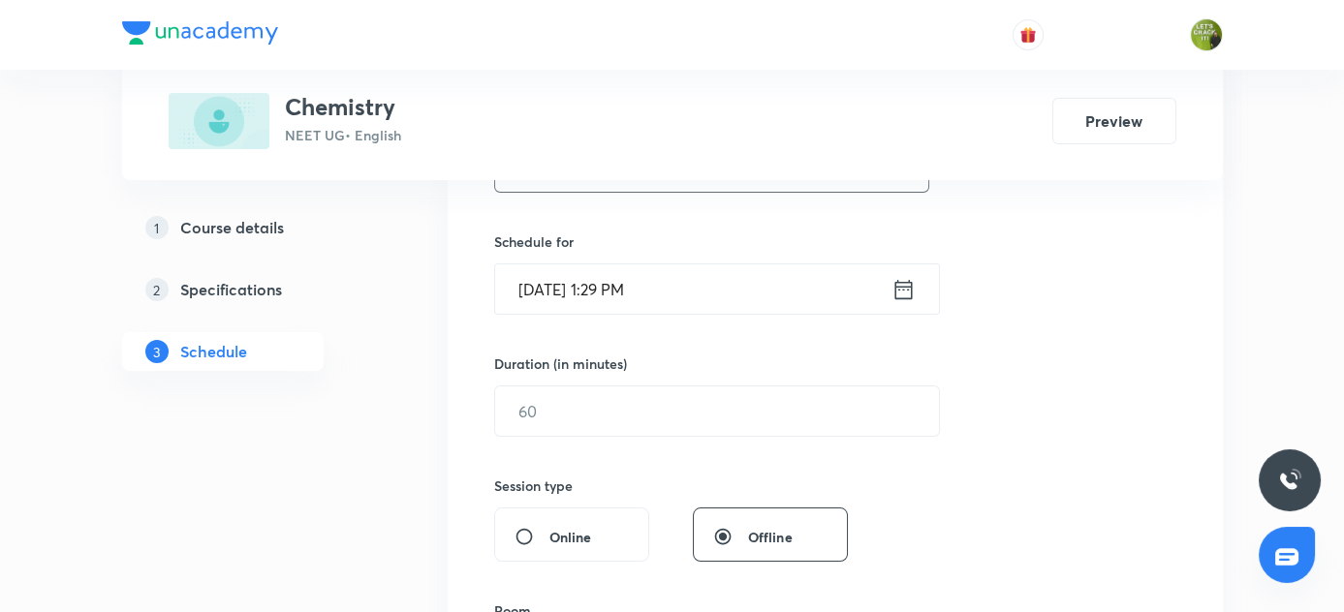
type input "Alkyl Halide"
click at [904, 291] on icon at bounding box center [903, 289] width 24 height 27
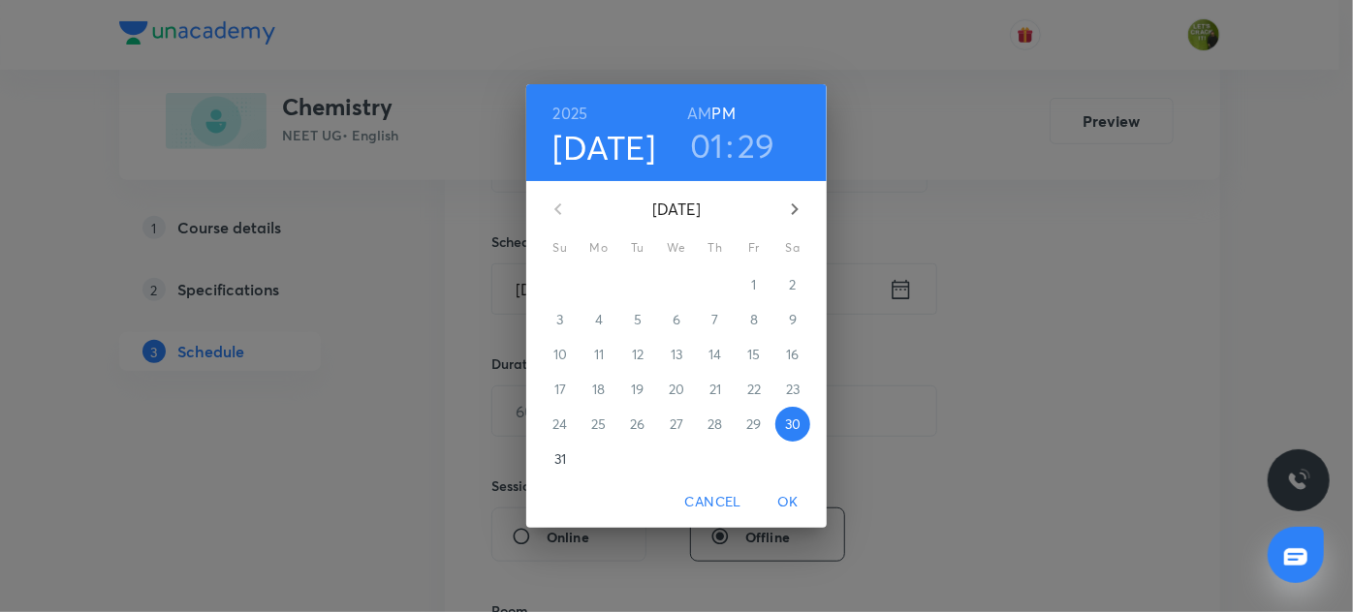
click at [721, 150] on h3 "01" at bounding box center [707, 145] width 34 height 41
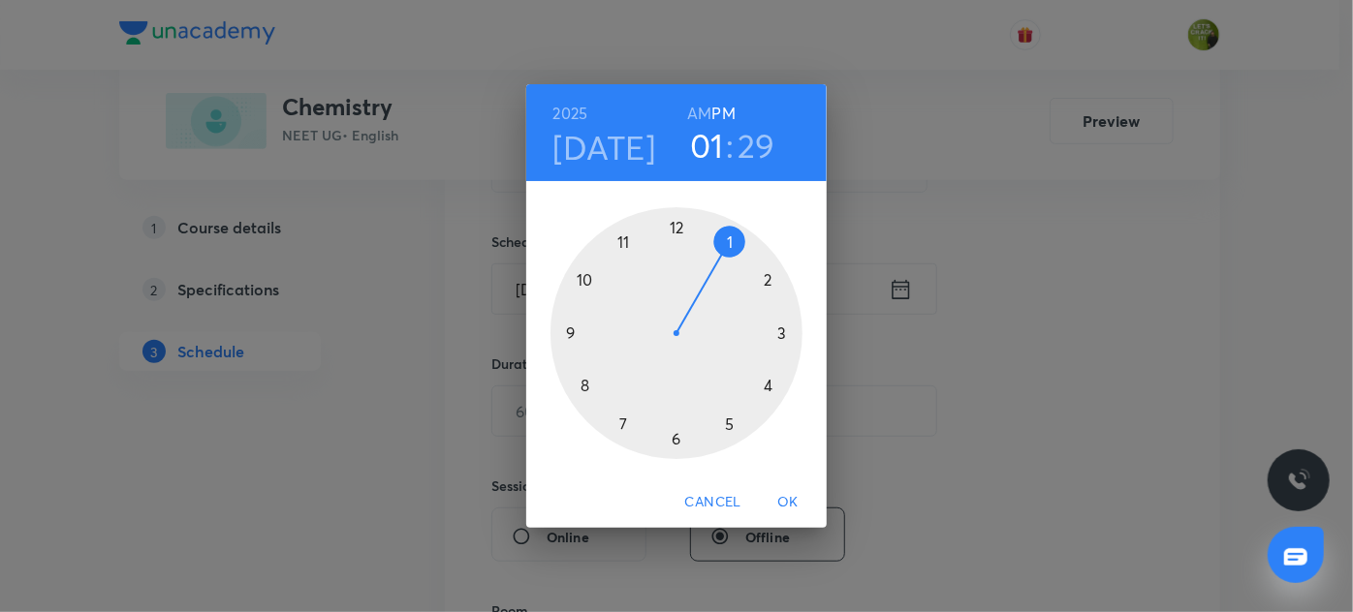
click at [779, 332] on div at bounding box center [676, 333] width 252 height 252
click at [588, 383] on div at bounding box center [676, 333] width 252 height 252
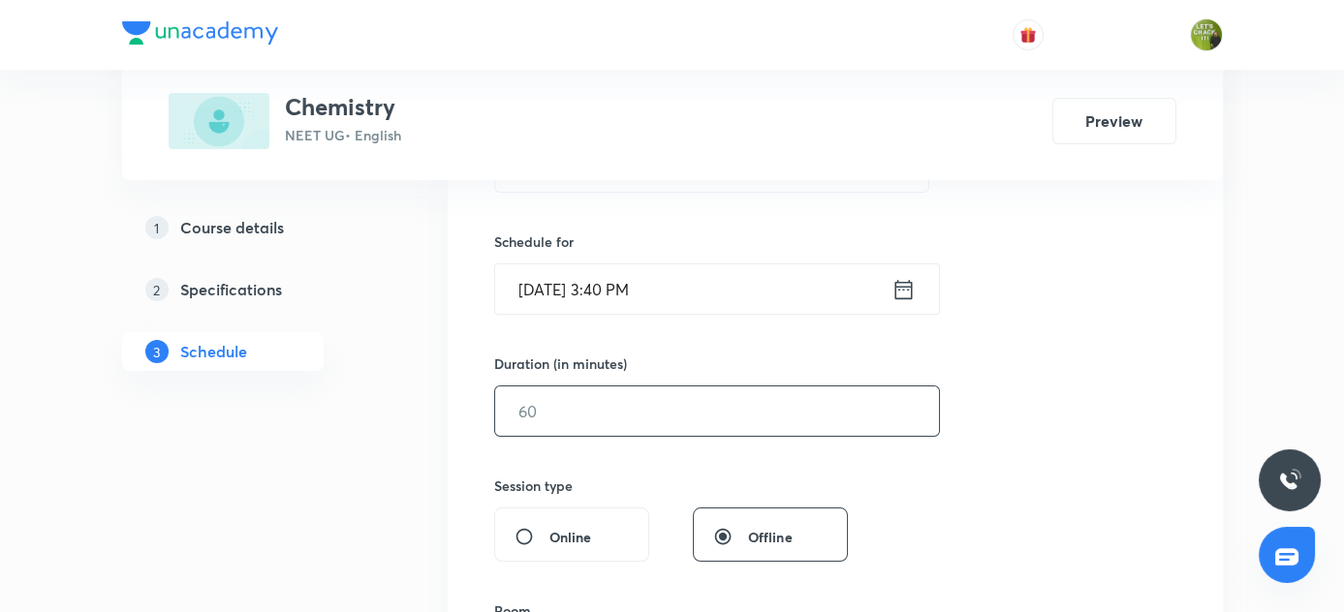
click at [667, 395] on input "text" at bounding box center [717, 411] width 444 height 49
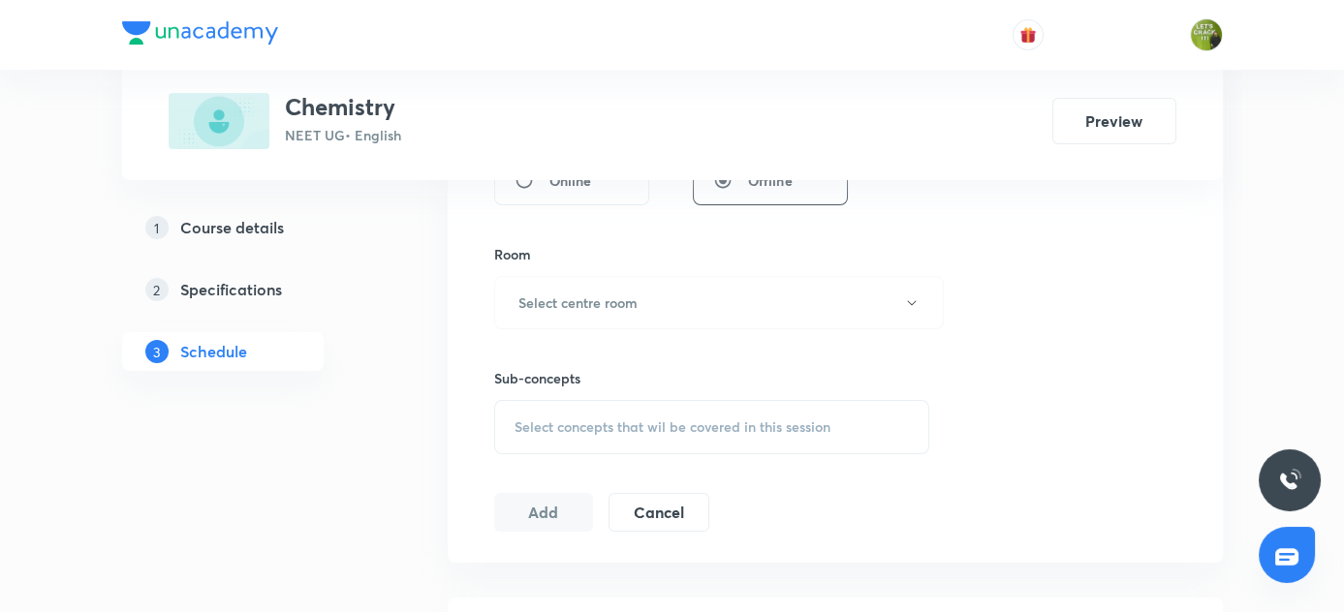
scroll to position [881, 0]
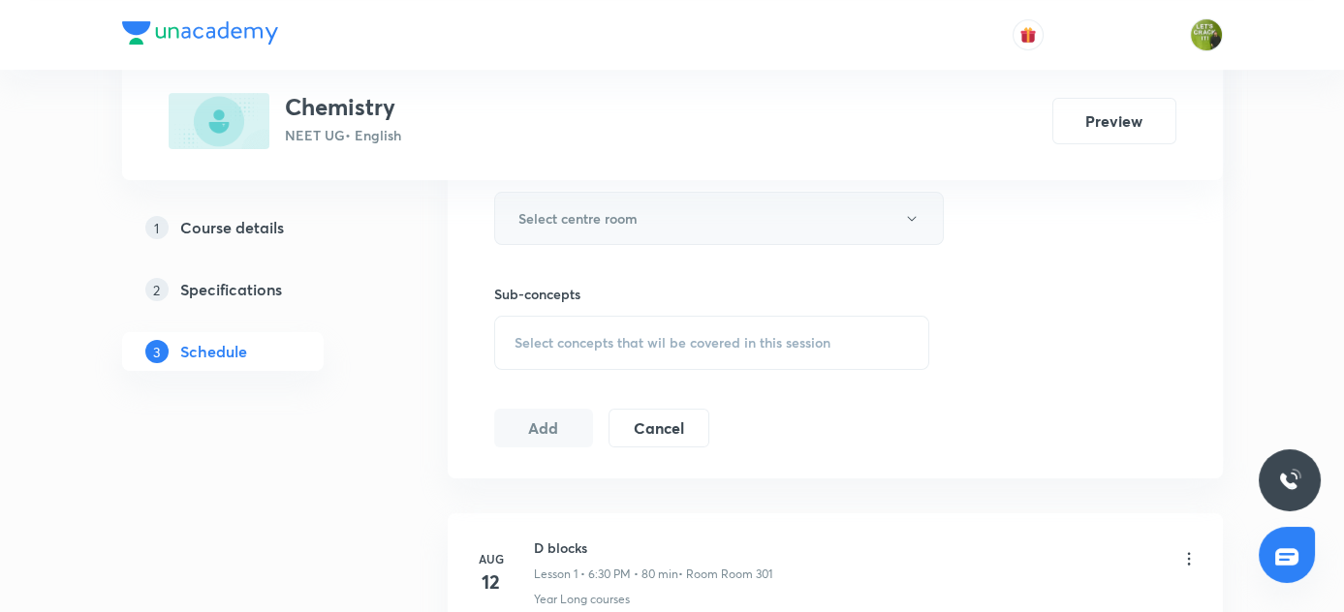
type input "80"
click at [909, 218] on icon "button" at bounding box center [912, 219] width 16 height 16
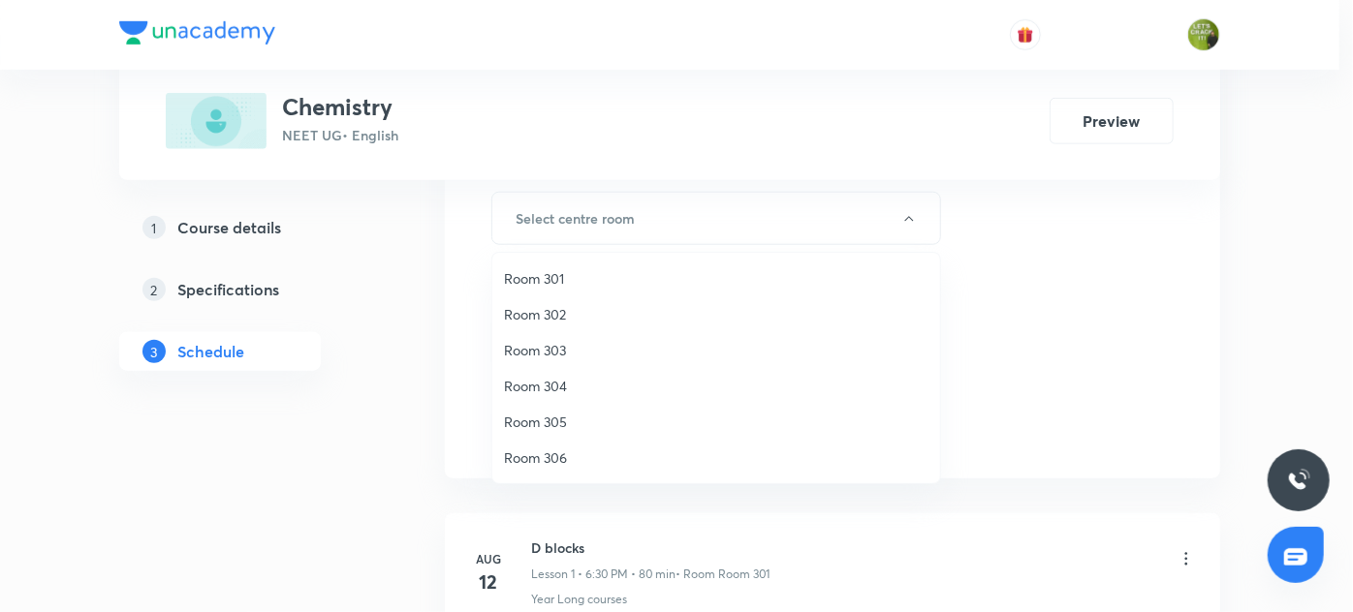
click at [557, 283] on span "Room 301" at bounding box center [716, 278] width 424 height 20
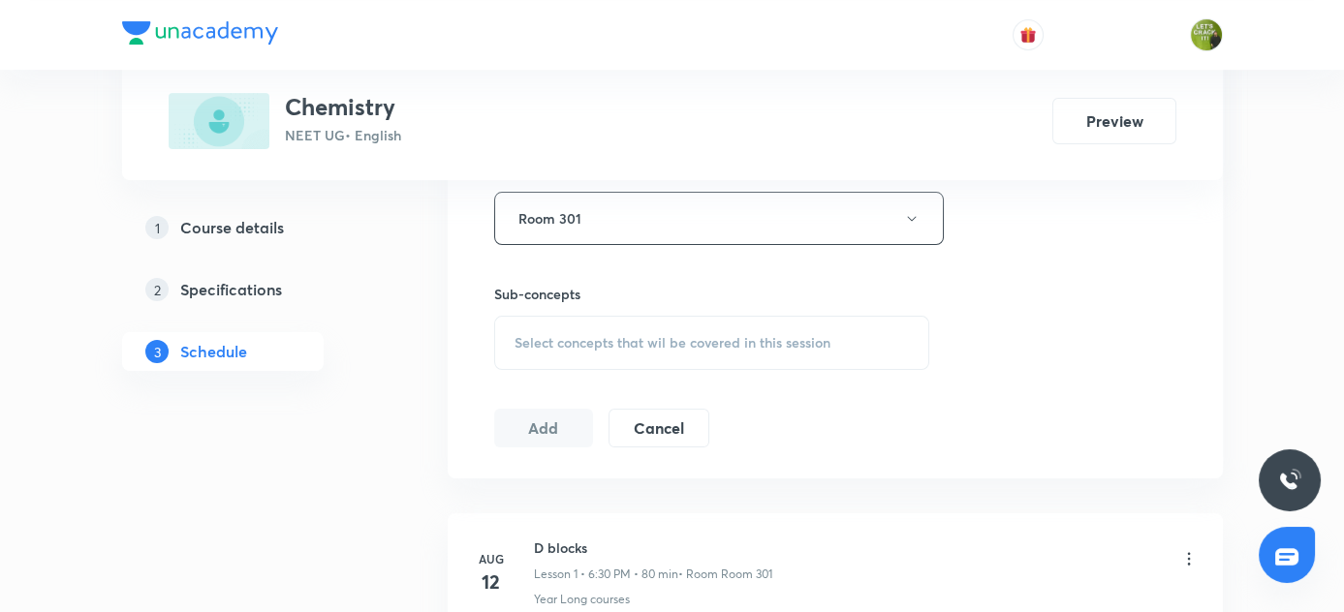
scroll to position [969, 0]
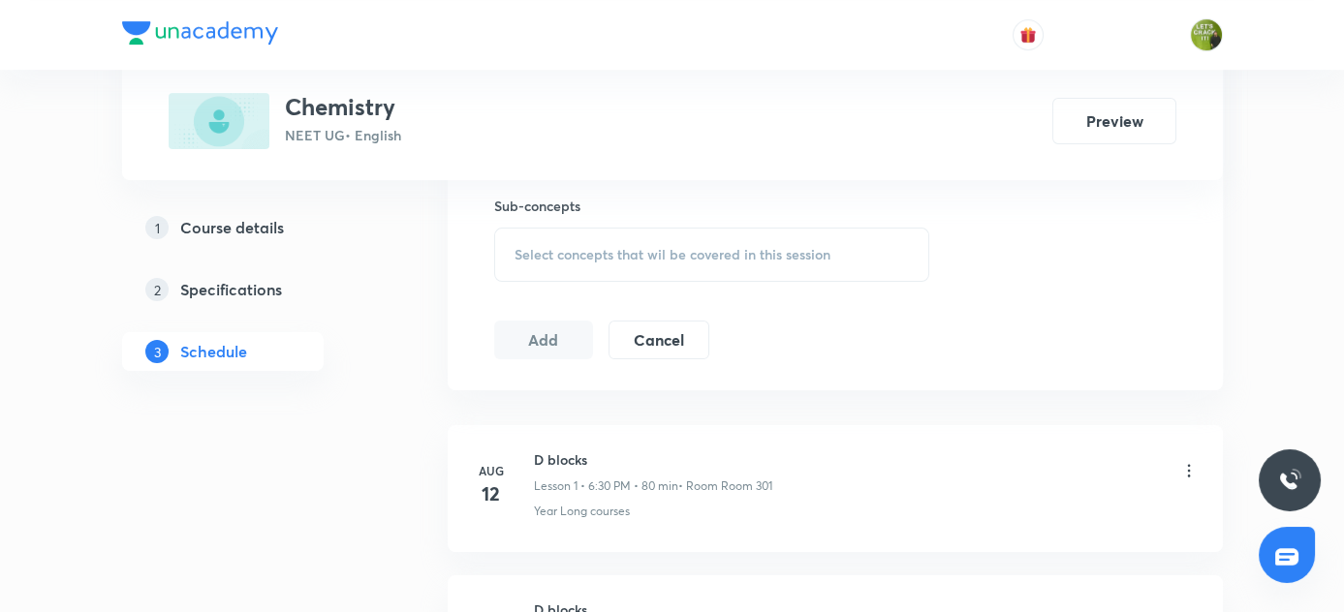
click at [636, 257] on span "Select concepts that wil be covered in this session" at bounding box center [673, 255] width 316 height 16
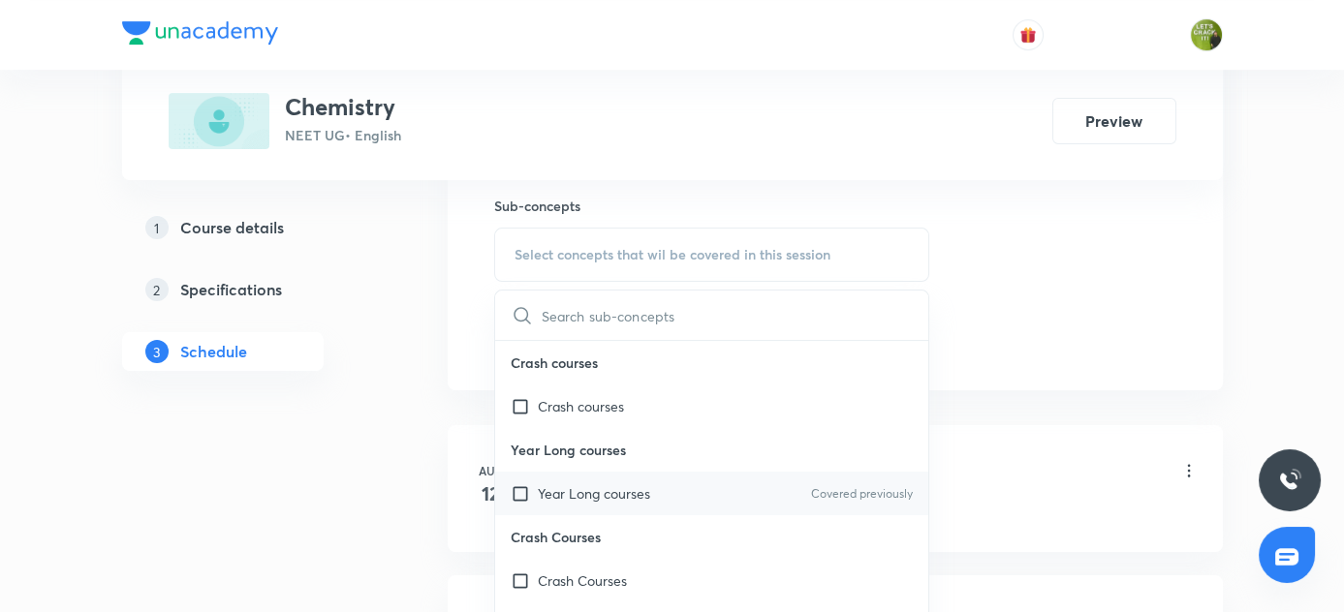
click at [518, 489] on input "checkbox" at bounding box center [524, 494] width 27 height 20
checkbox input "true"
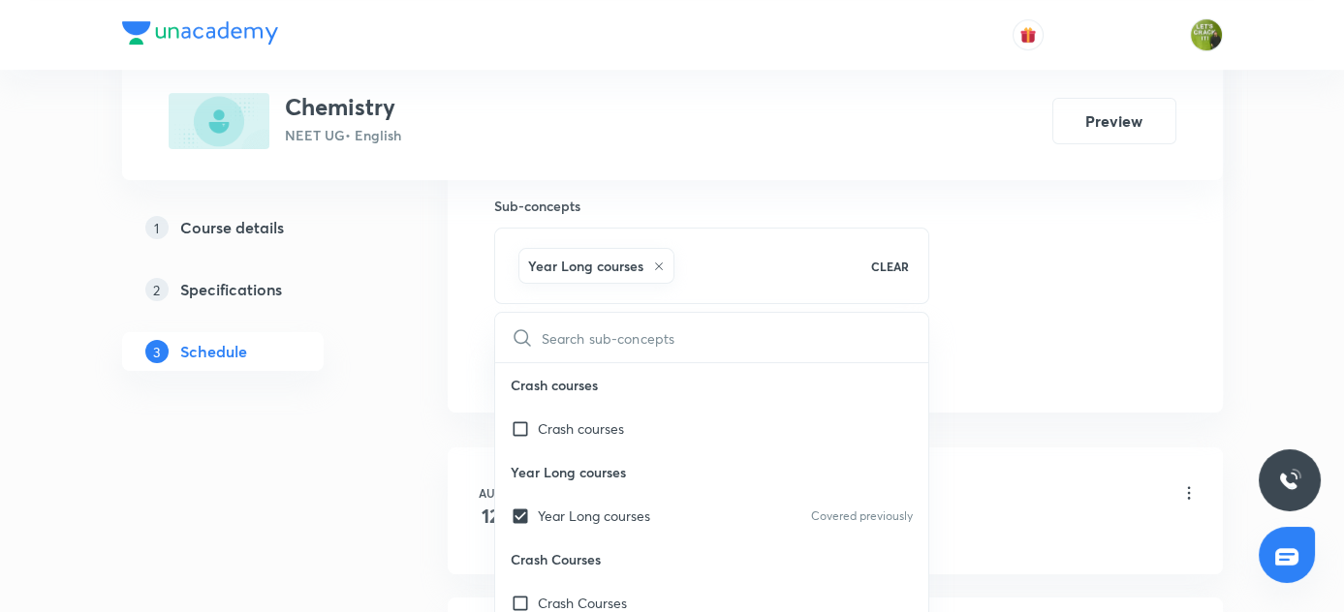
drag, startPoint x: 399, startPoint y: 467, endPoint x: 537, endPoint y: 356, distance: 177.1
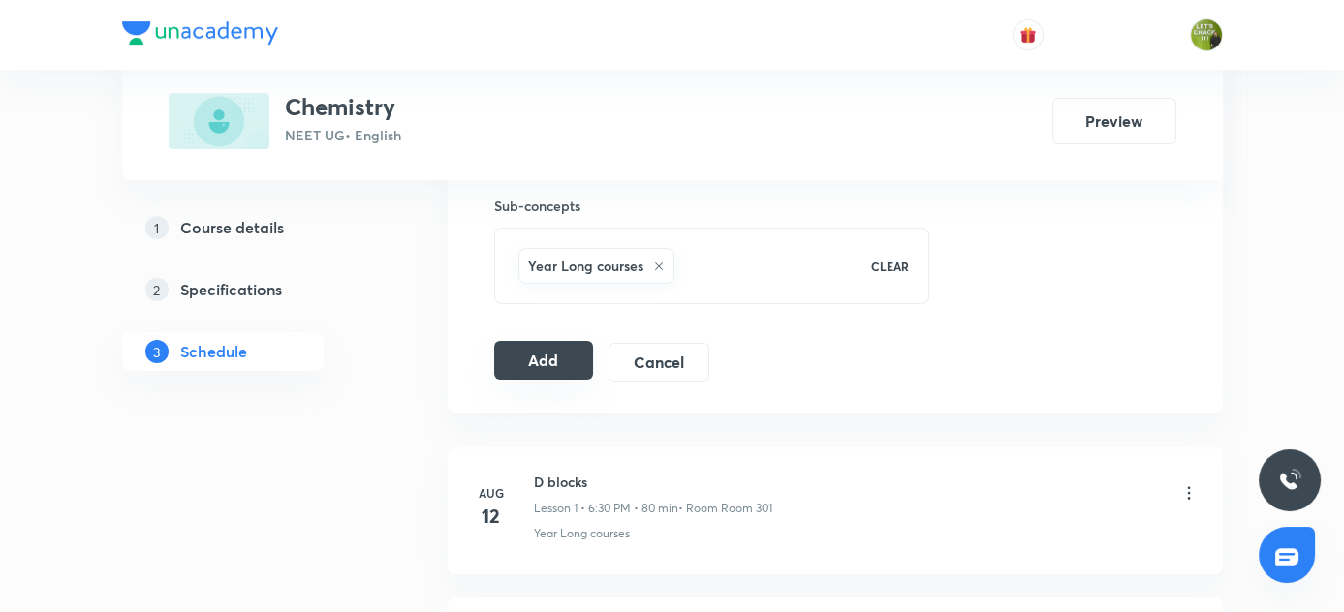
click at [542, 362] on button "Add" at bounding box center [544, 360] width 100 height 39
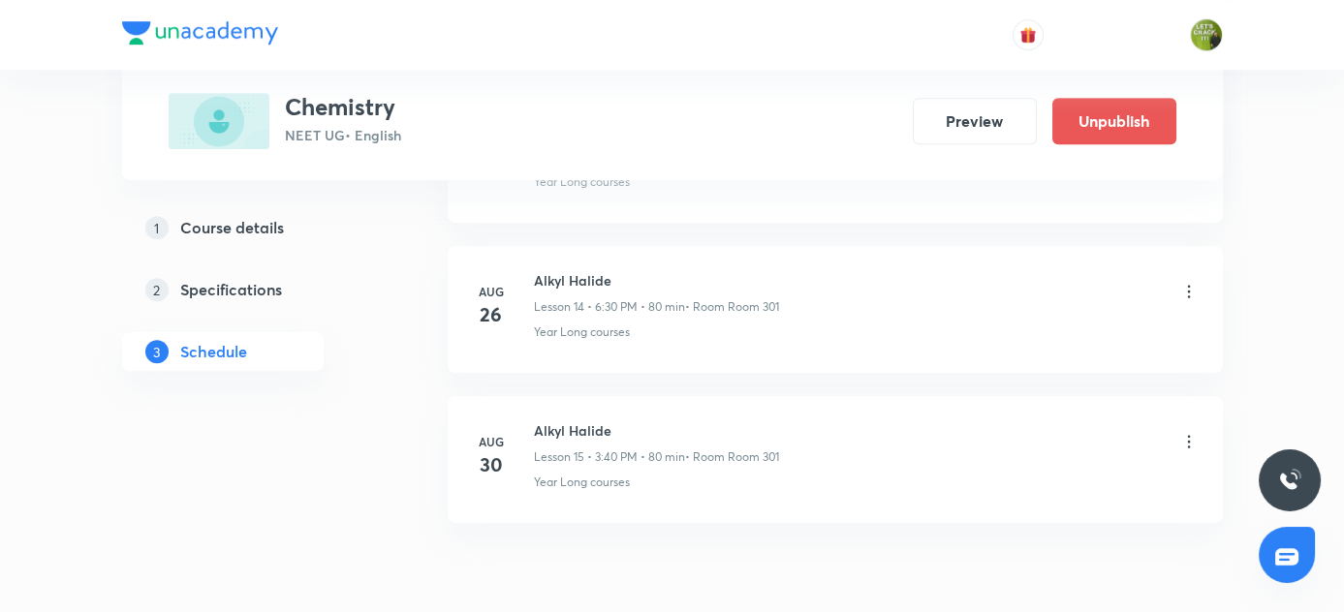
scroll to position [2295, 0]
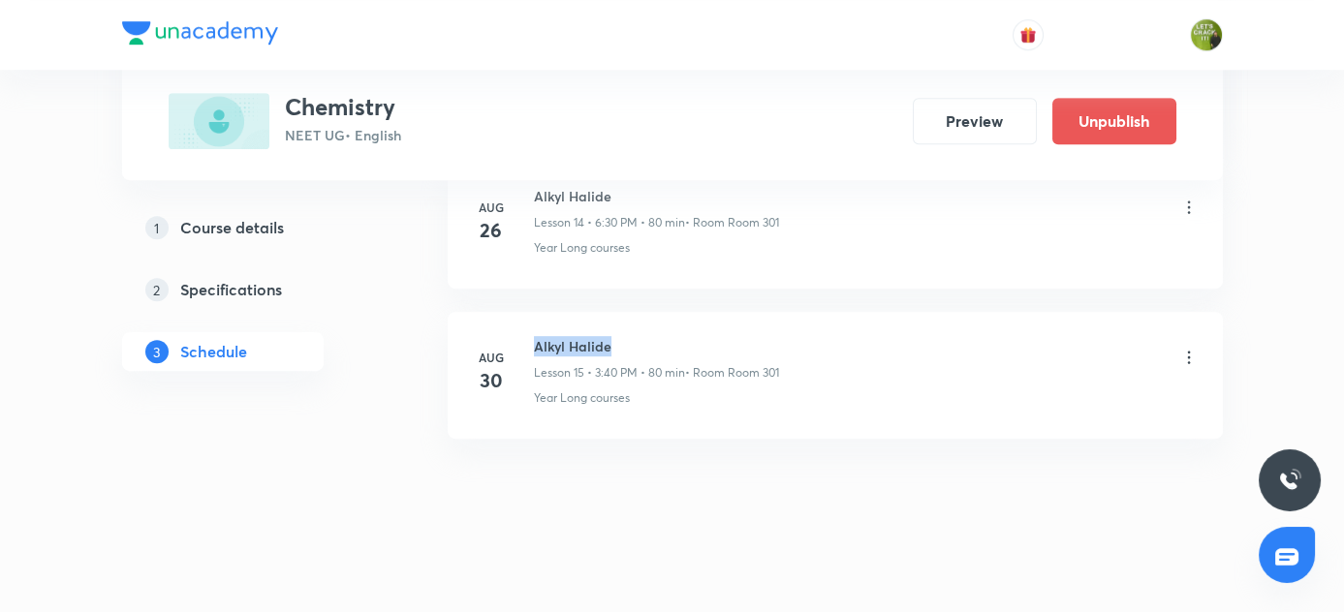
drag, startPoint x: 532, startPoint y: 335, endPoint x: 672, endPoint y: 332, distance: 139.6
click at [672, 336] on div "Aug 30 Alkyl Halide Lesson 15 • 3:40 PM • 80 min • Room Room 301 Year Long cour…" at bounding box center [835, 371] width 727 height 71
copy h6 "Alkyl Halide"
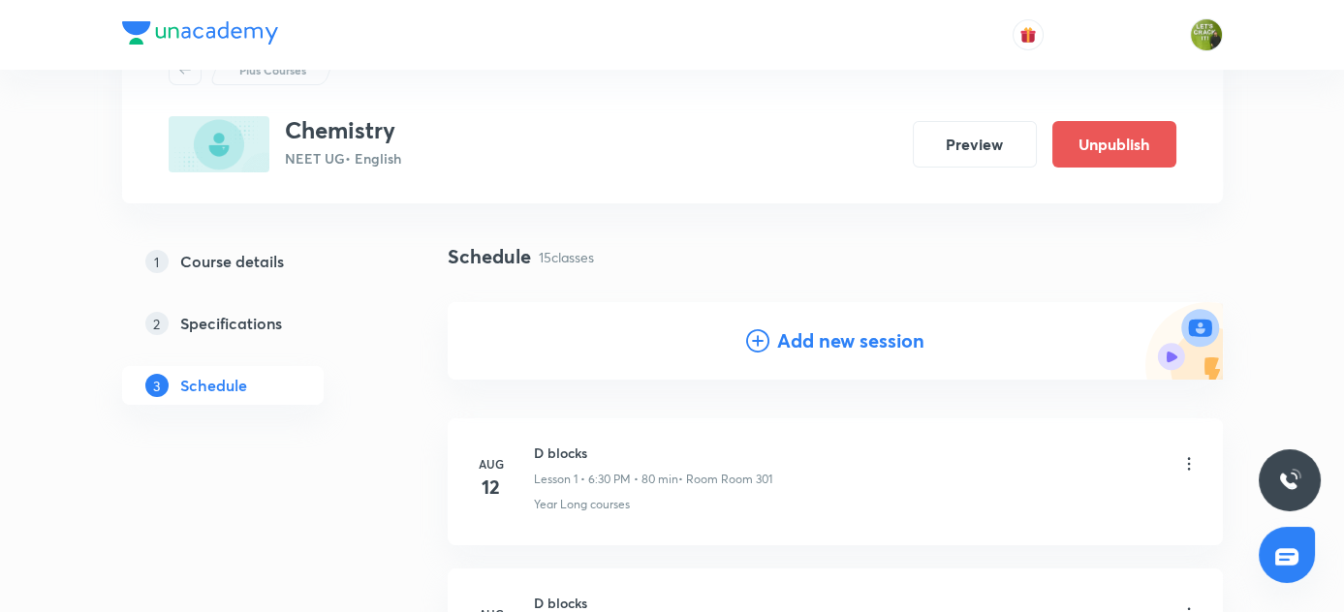
scroll to position [0, 0]
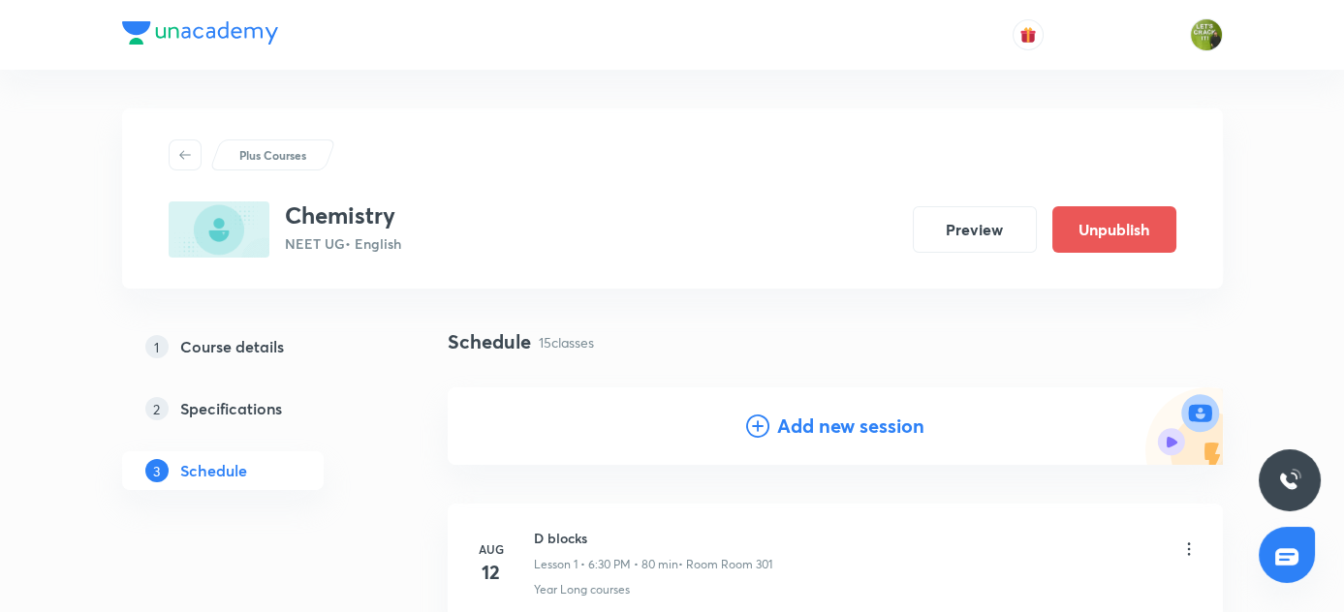
click at [753, 425] on icon at bounding box center [757, 426] width 23 height 23
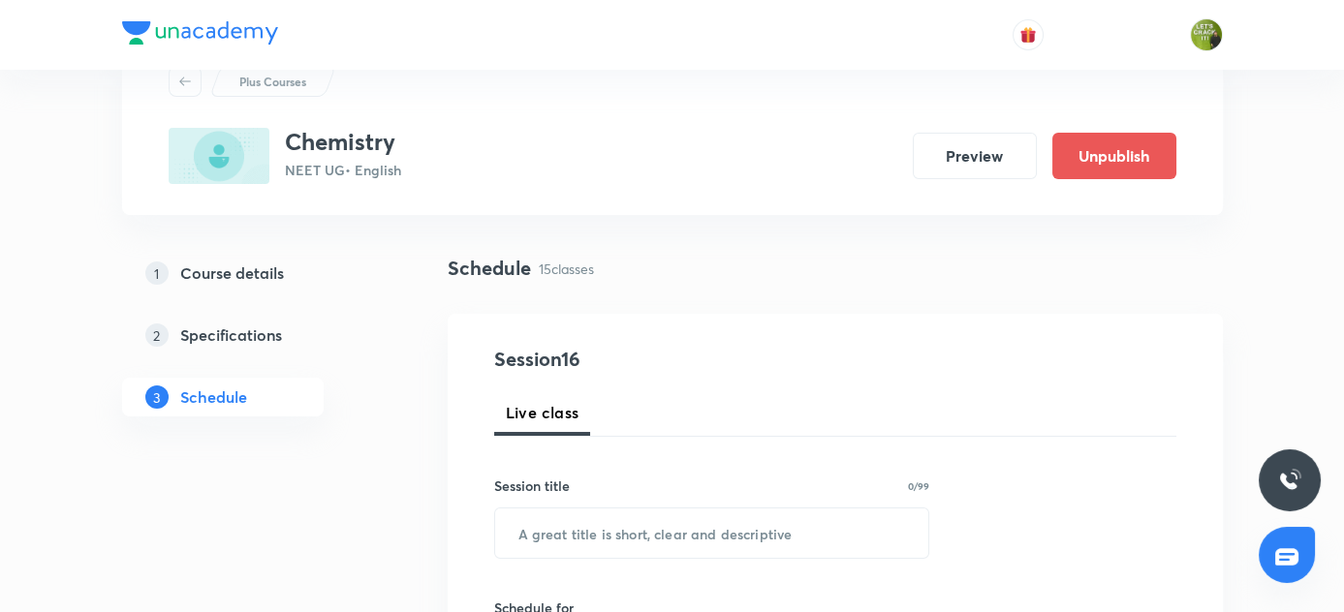
scroll to position [175, 0]
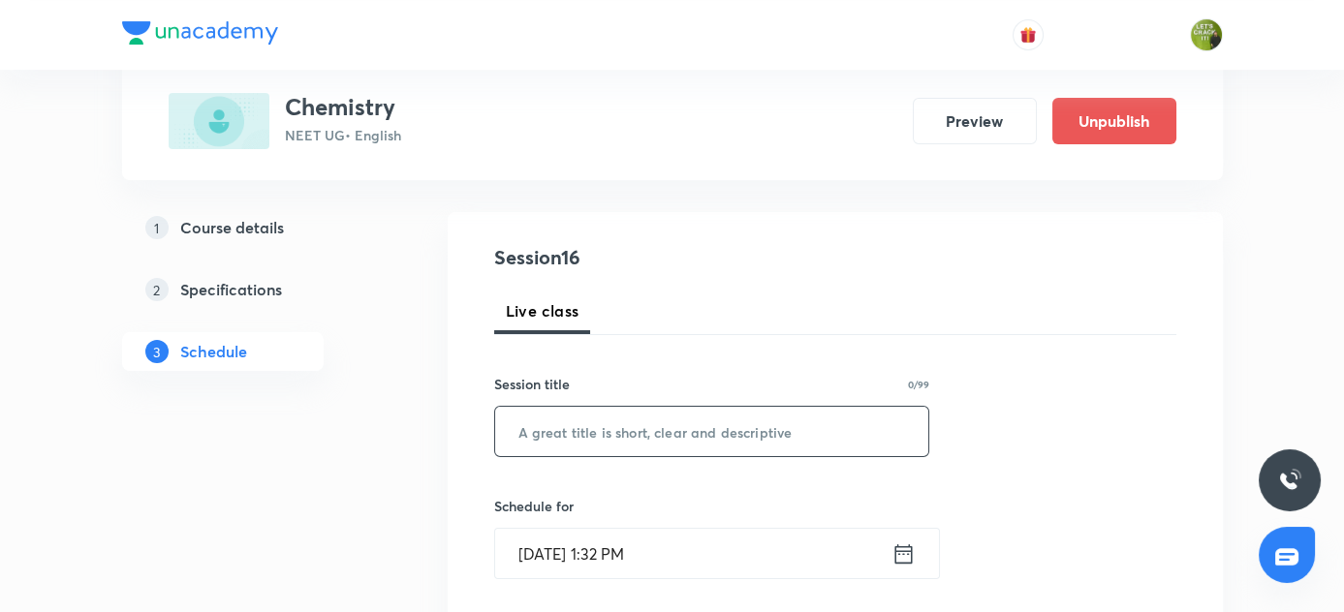
click at [623, 422] on input "text" at bounding box center [712, 431] width 434 height 49
paste input "Alkyl Halide"
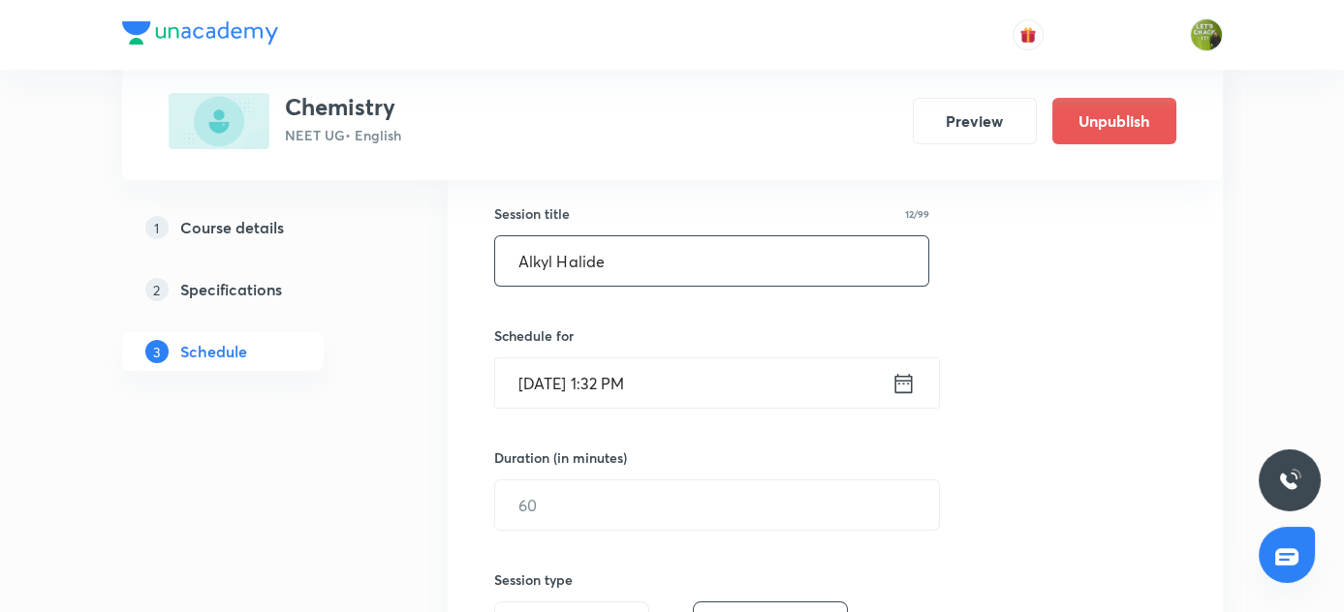
scroll to position [352, 0]
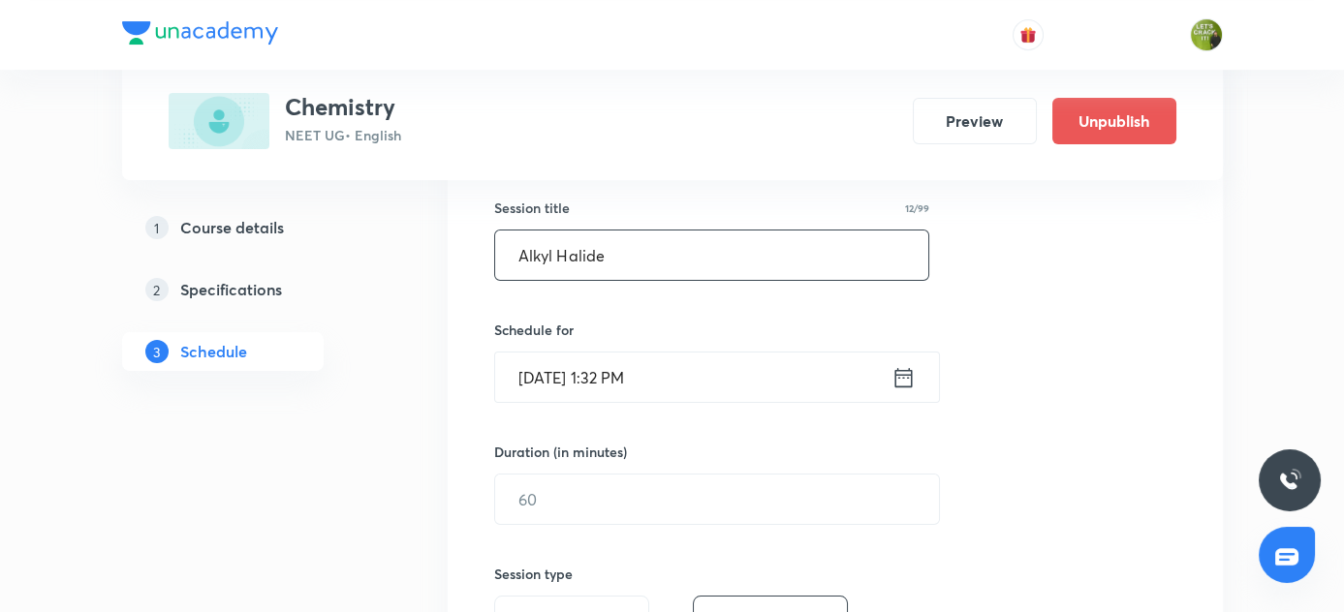
type input "Alkyl Halide"
click at [899, 379] on icon at bounding box center [903, 377] width 24 height 27
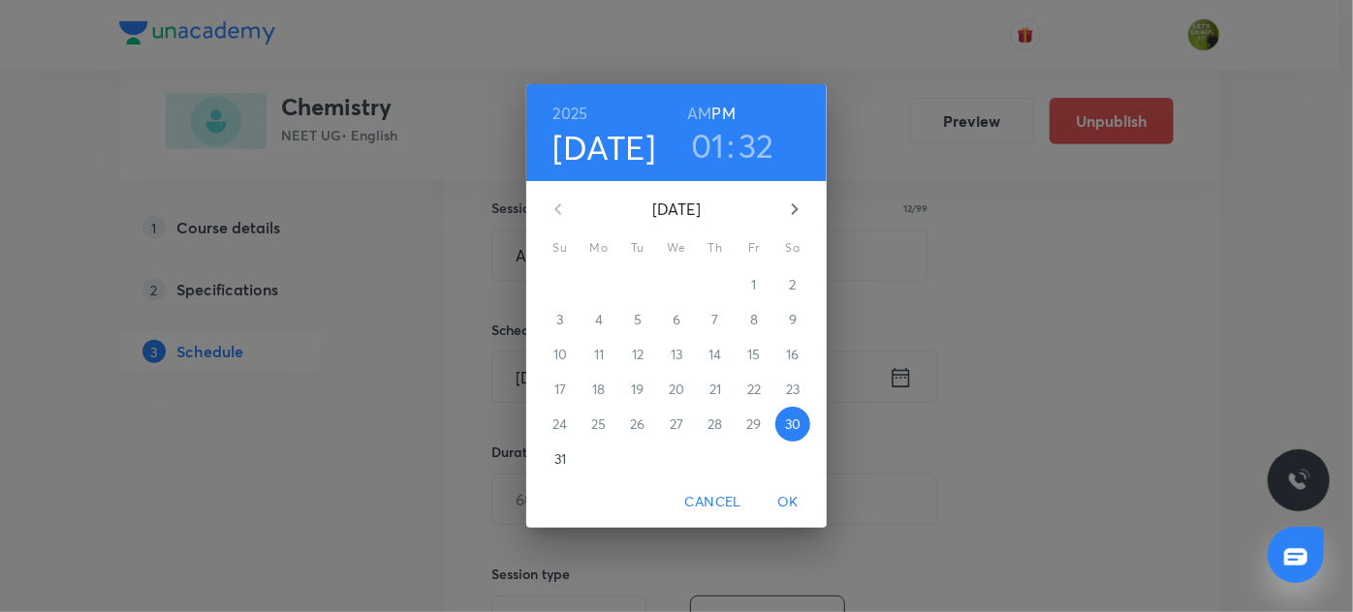
click at [716, 147] on h3 "01" at bounding box center [708, 145] width 34 height 41
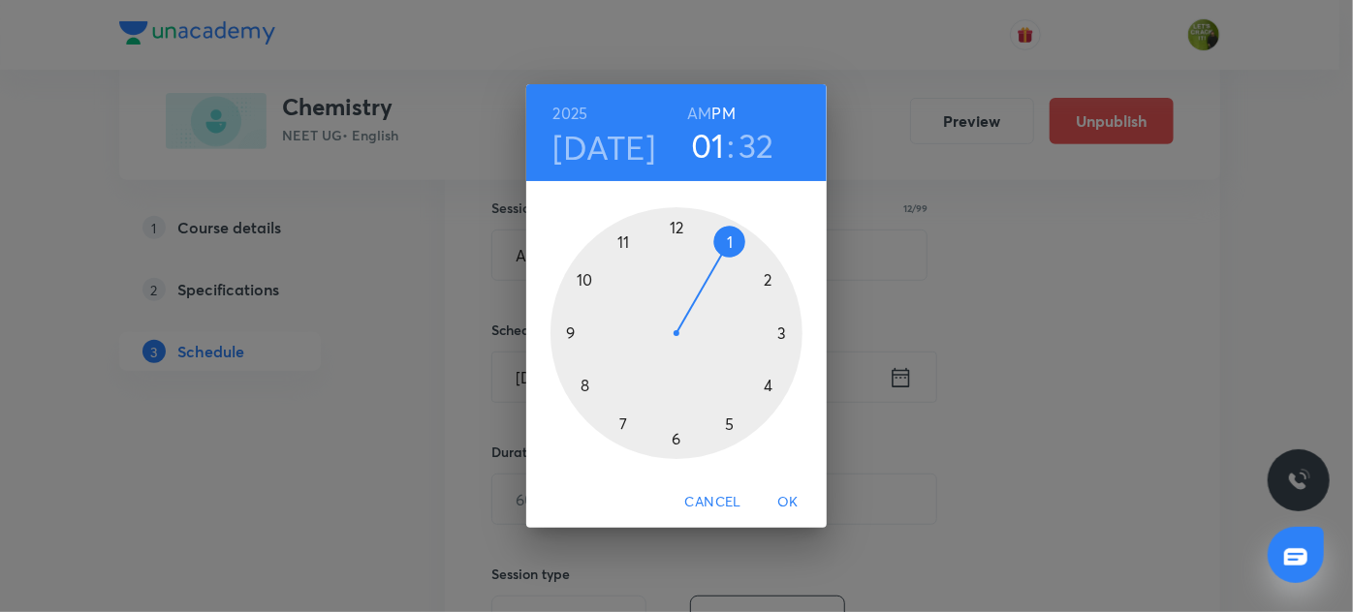
click at [729, 425] on div at bounding box center [676, 333] width 252 height 252
click at [731, 243] on div at bounding box center [676, 333] width 252 height 252
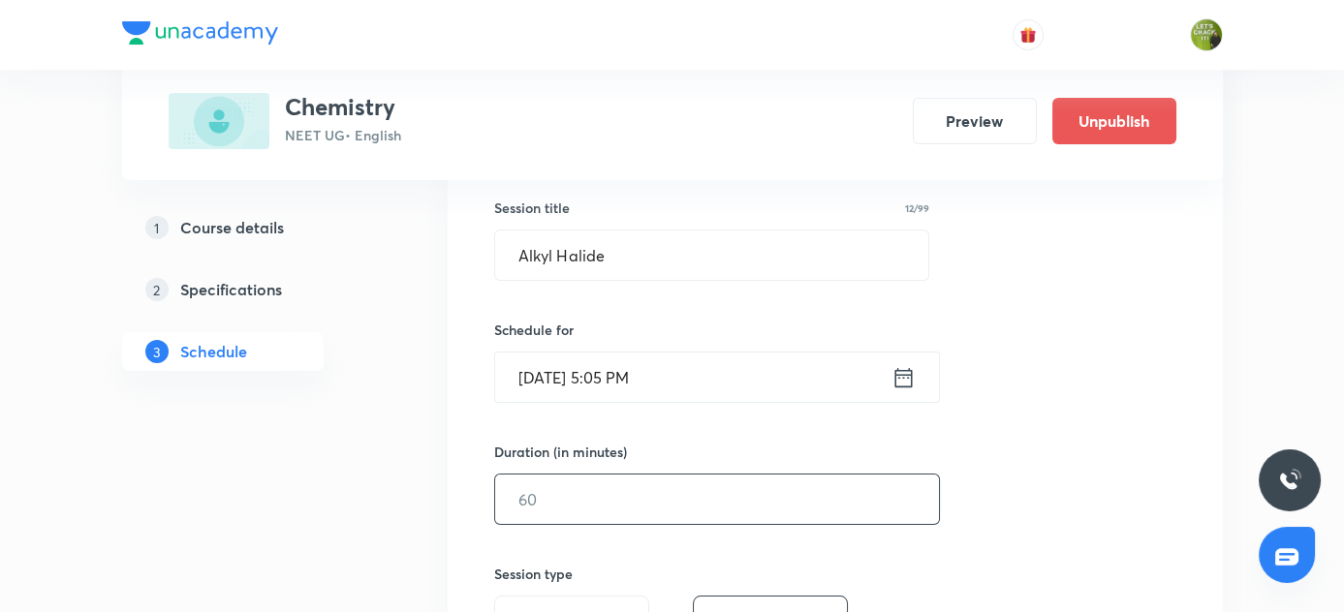
click at [641, 490] on input "text" at bounding box center [717, 499] width 444 height 49
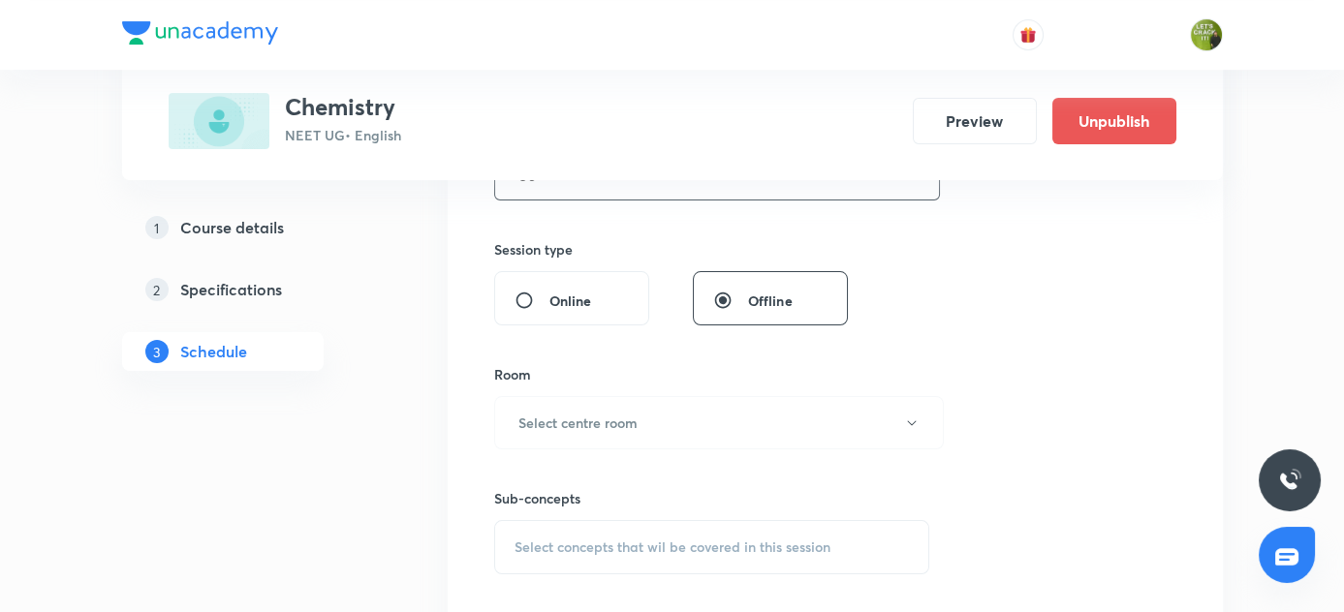
scroll to position [704, 0]
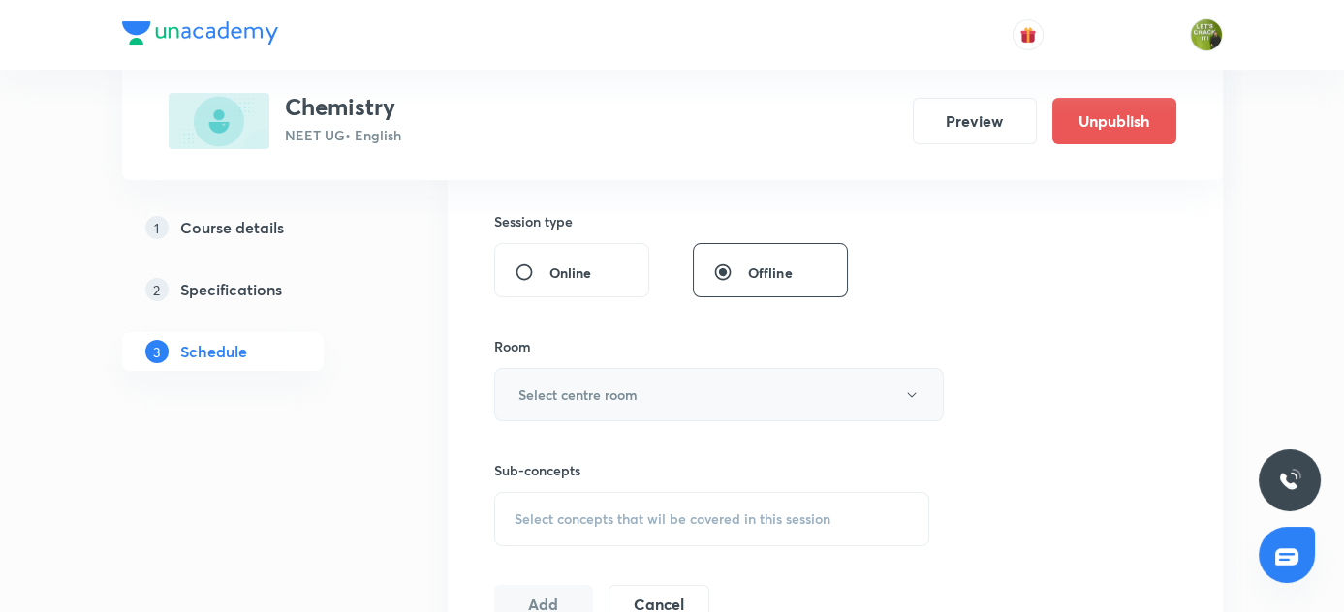
type input "80"
click at [914, 393] on icon "button" at bounding box center [912, 396] width 16 height 16
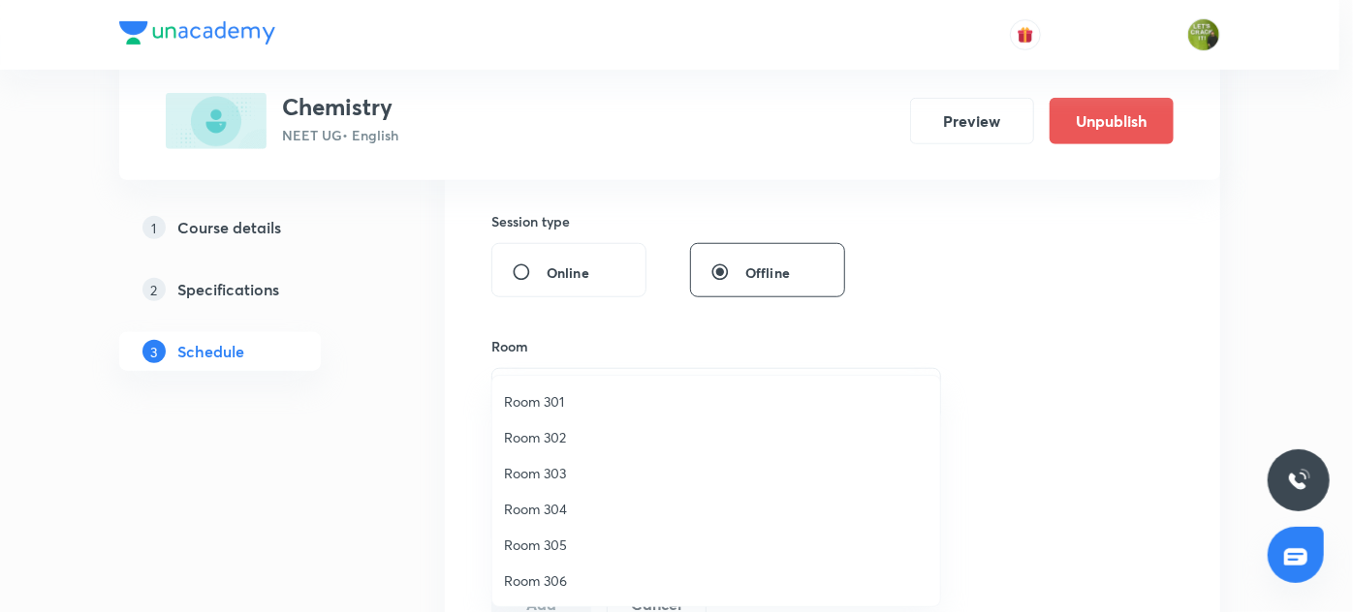
drag, startPoint x: 544, startPoint y: 396, endPoint x: 765, endPoint y: 414, distance: 222.6
click at [545, 396] on span "Room 301" at bounding box center [716, 401] width 424 height 20
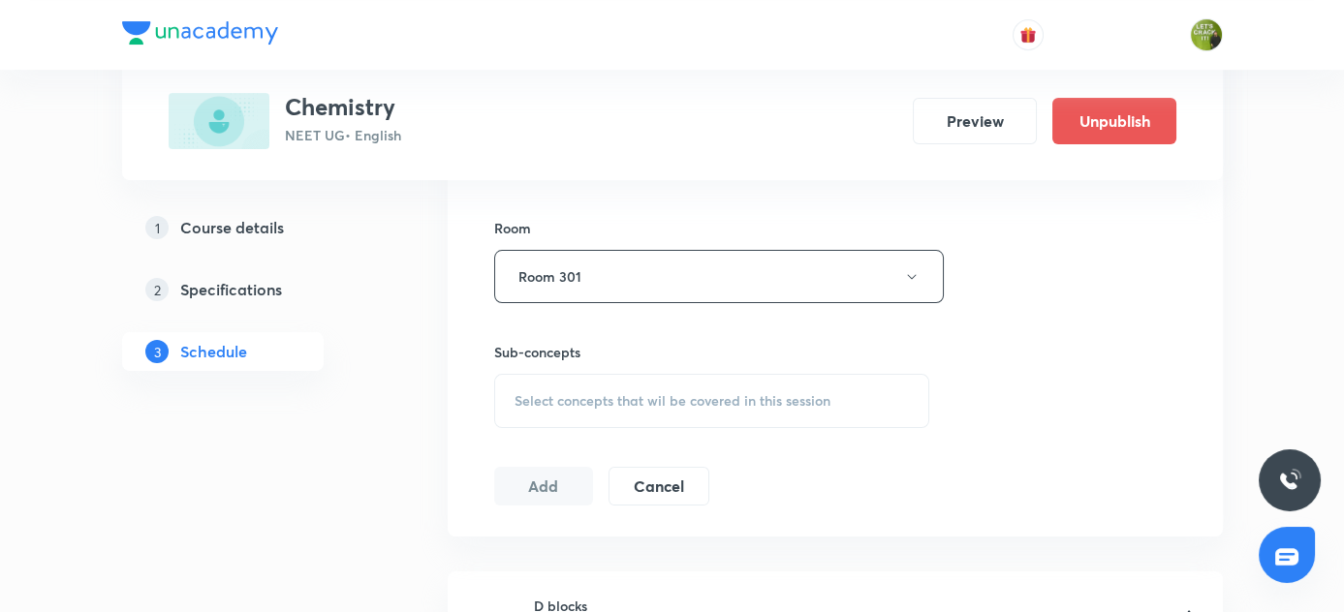
scroll to position [881, 0]
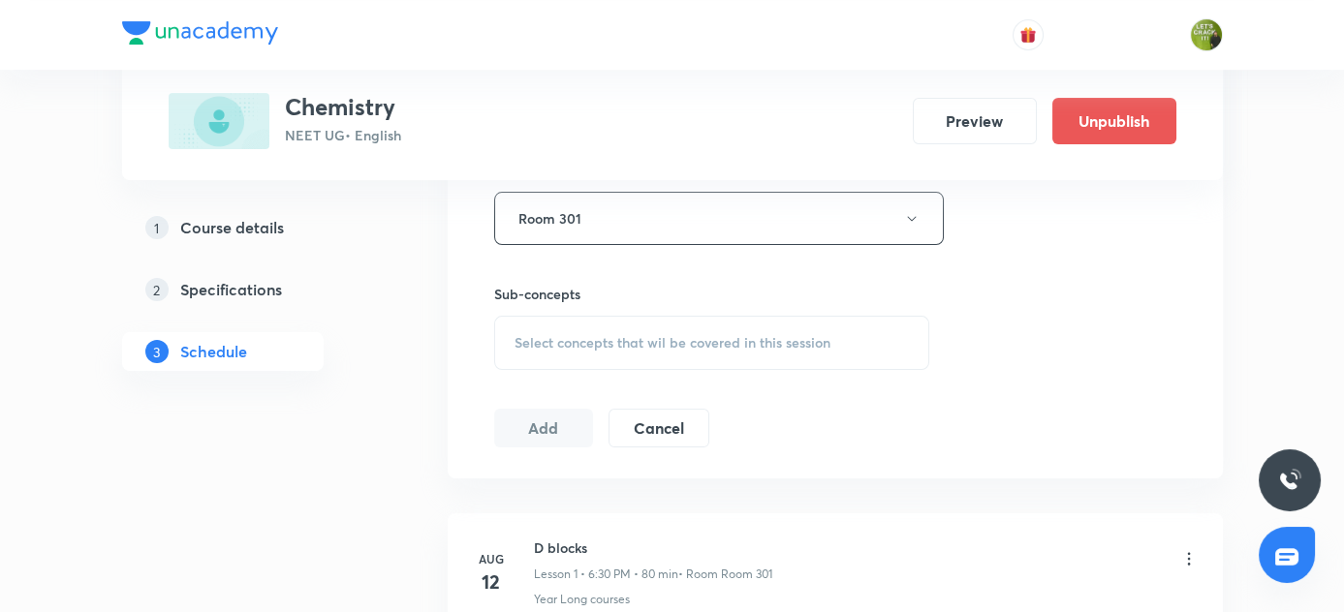
click at [562, 343] on span "Select concepts that wil be covered in this session" at bounding box center [673, 343] width 316 height 16
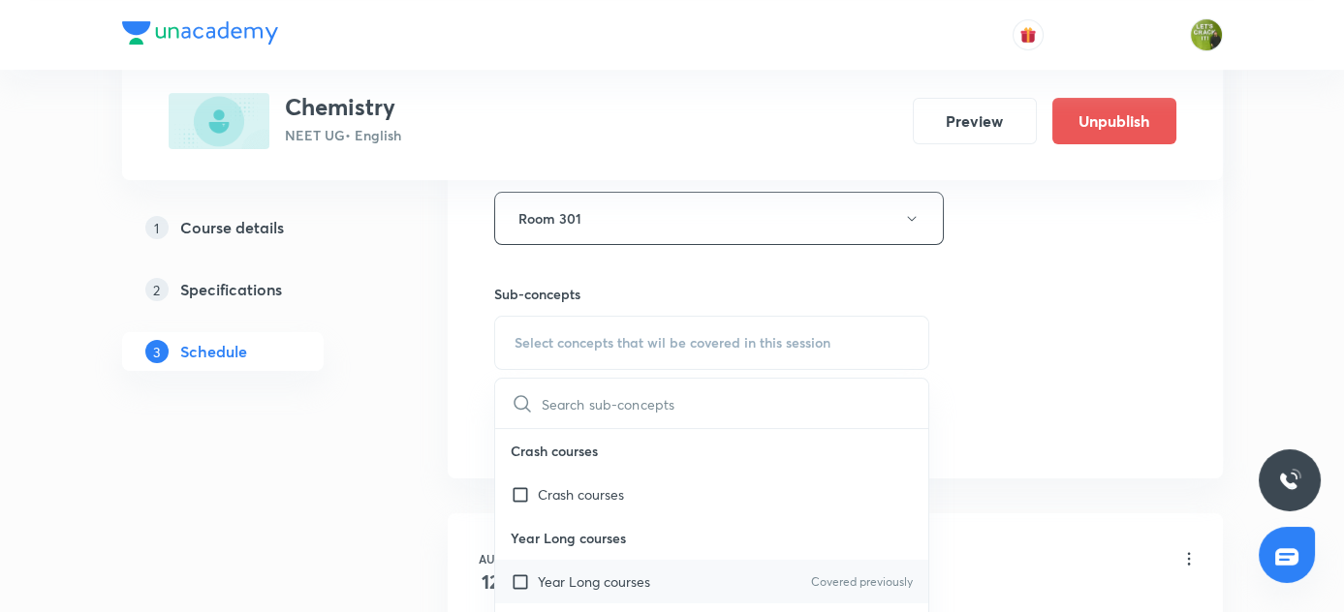
click at [519, 579] on input "checkbox" at bounding box center [524, 582] width 27 height 20
checkbox input "true"
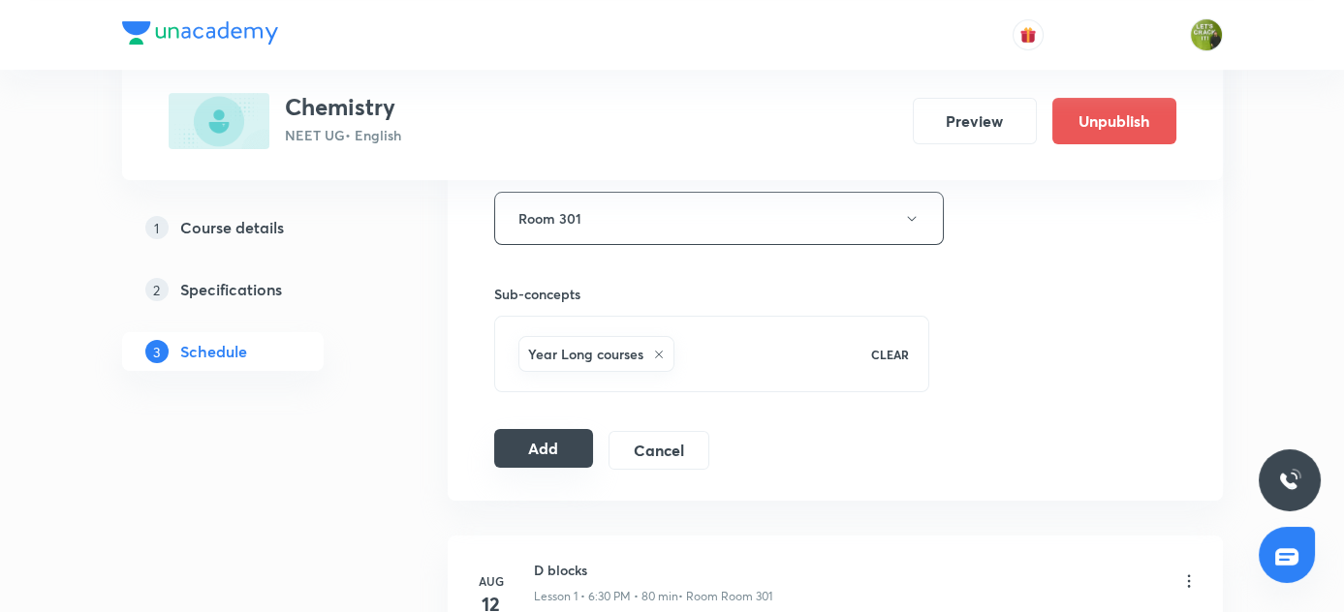
click at [539, 452] on button "Add" at bounding box center [544, 448] width 100 height 39
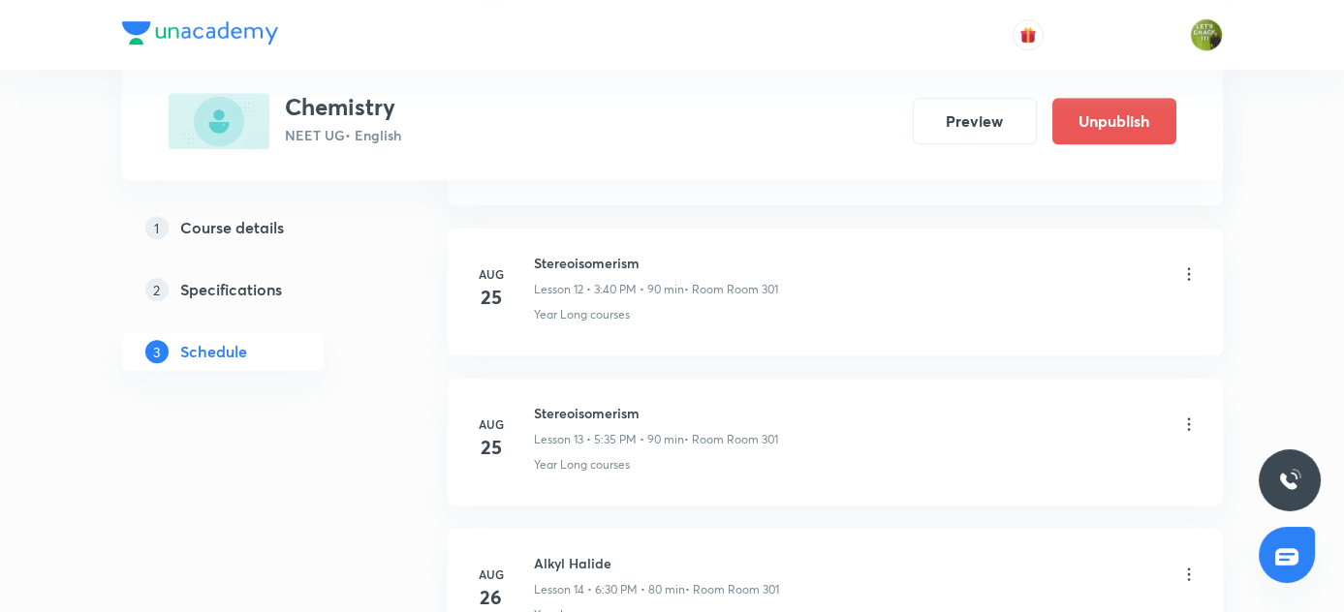
scroll to position [2445, 0]
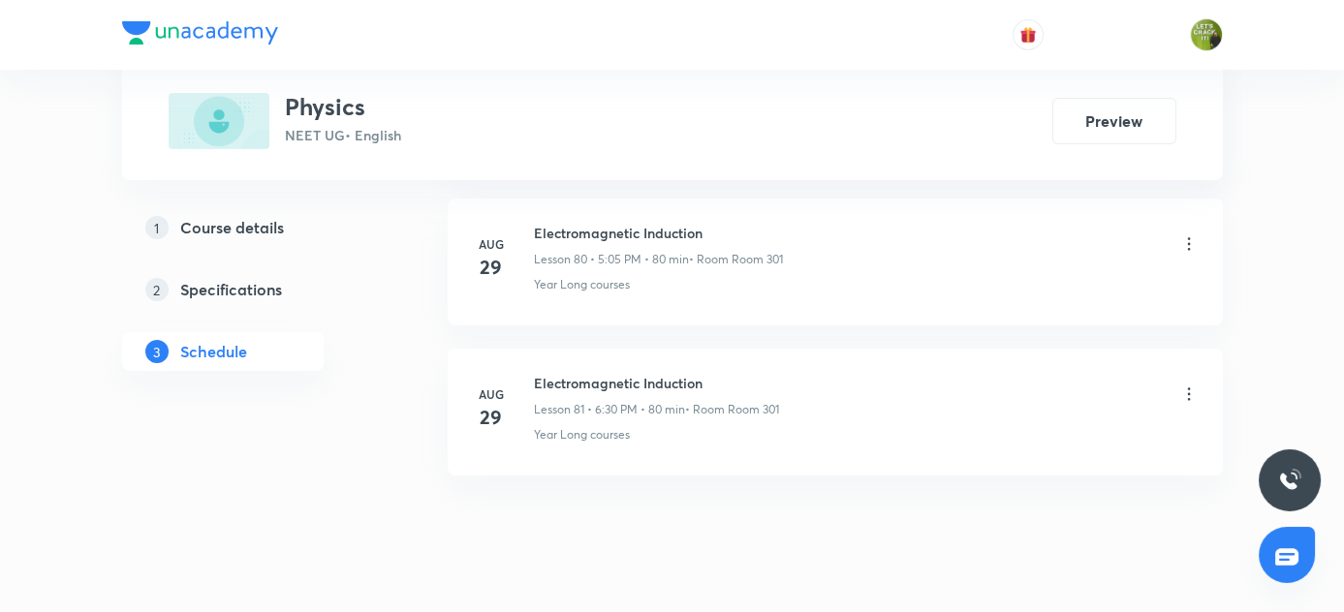
drag, startPoint x: 533, startPoint y: 332, endPoint x: 605, endPoint y: 332, distance: 71.7
click at [586, 373] on h6 "Electromagnetic Induction" at bounding box center [656, 383] width 245 height 20
drag, startPoint x: 605, startPoint y: 332, endPoint x: 752, endPoint y: 340, distance: 147.5
click at [757, 349] on li "Aug 29 Electromagnetic Induction Lesson 81 • 6:30 PM • 80 min • Room Room 301 Y…" at bounding box center [835, 412] width 775 height 127
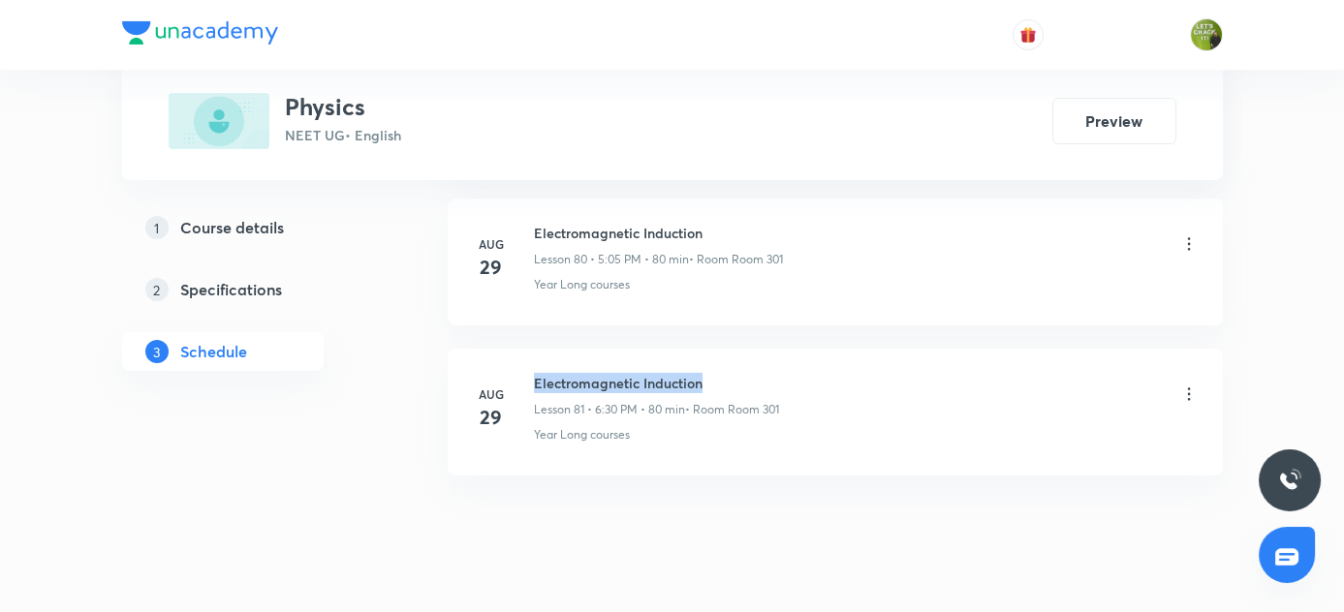
drag, startPoint x: 531, startPoint y: 332, endPoint x: 624, endPoint y: 336, distance: 93.1
click at [777, 373] on div "Aug 29 Electromagnetic Induction Lesson 81 • 6:30 PM • 80 min • Room Room 301 Y…" at bounding box center [835, 408] width 727 height 71
copy h6 "Electromagnetic Induction"
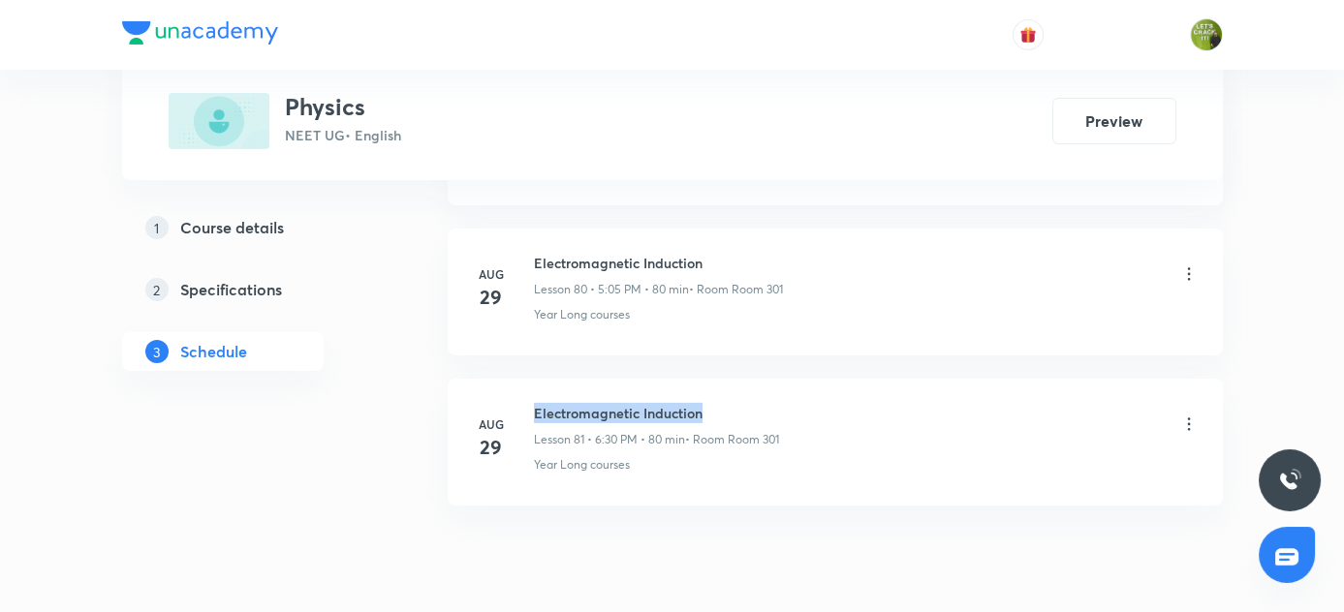
scroll to position [13061, 0]
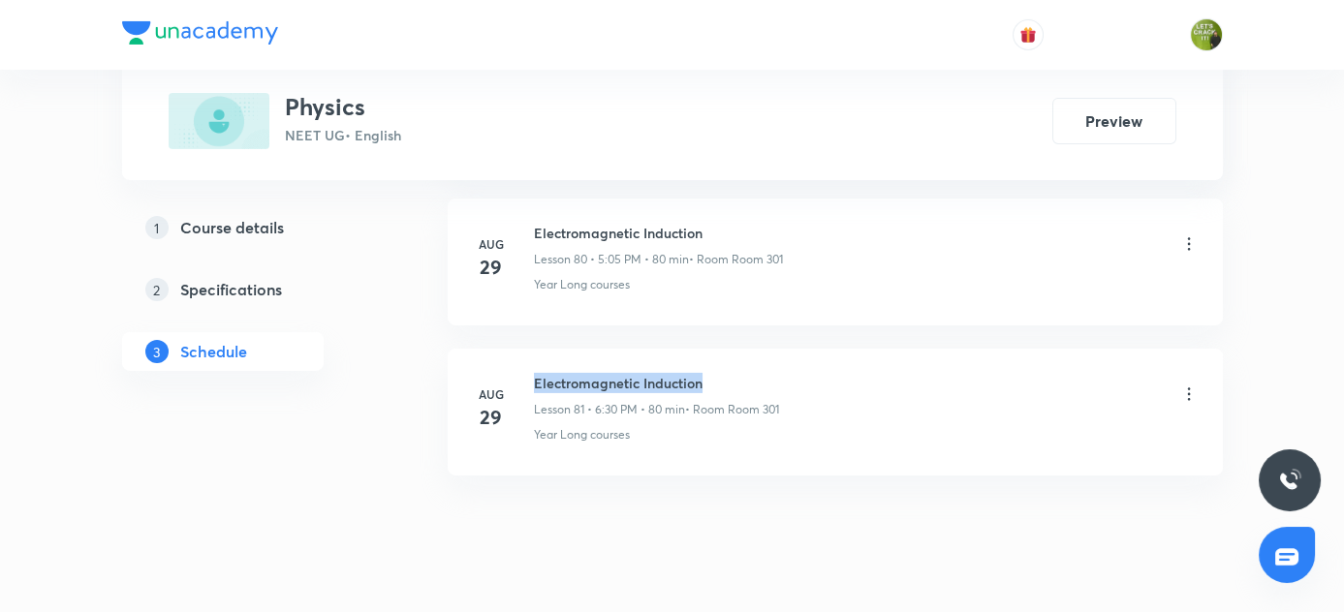
copy h6 "Electromagnetic Induction"
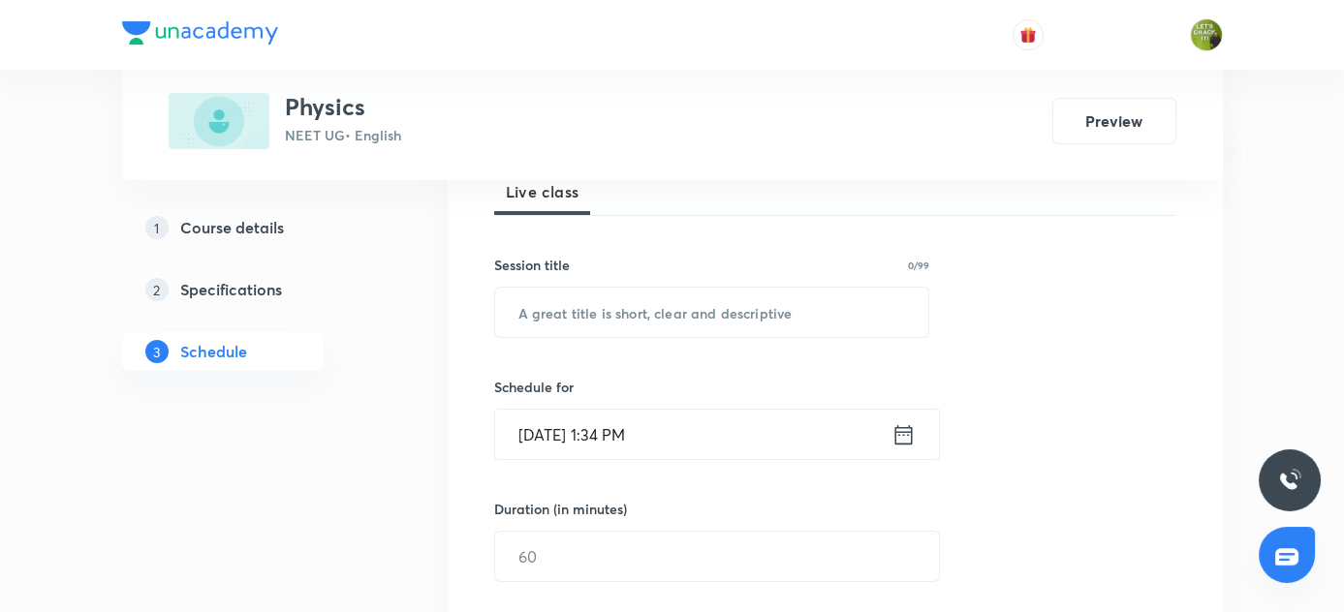
scroll to position [200, 0]
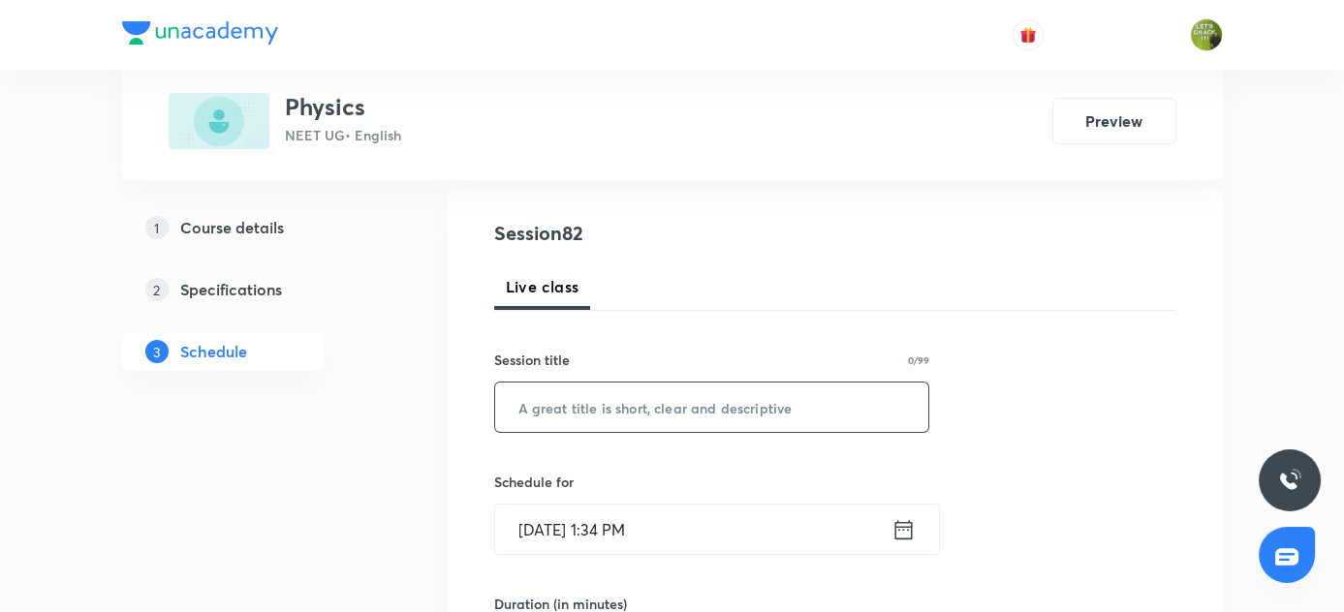
click at [631, 402] on input "text" at bounding box center [712, 407] width 434 height 49
paste input "Electromagnetic Induction"
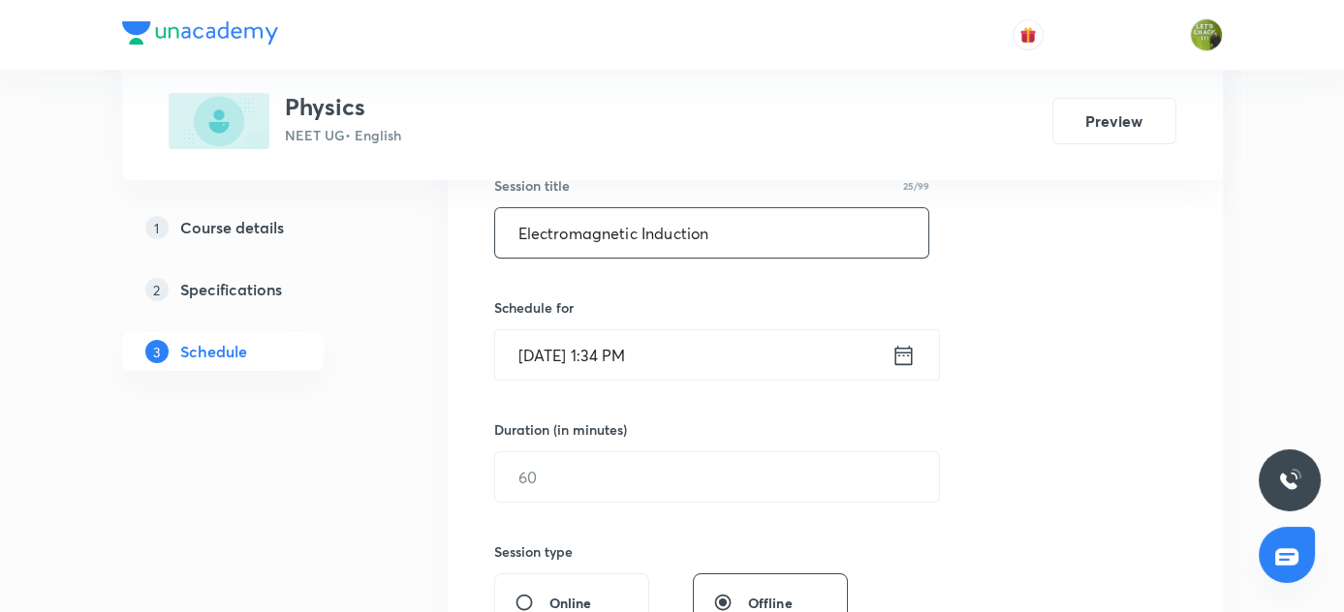
scroll to position [376, 0]
type input "Electromagnetic Induction"
click at [906, 353] on icon at bounding box center [903, 353] width 24 height 27
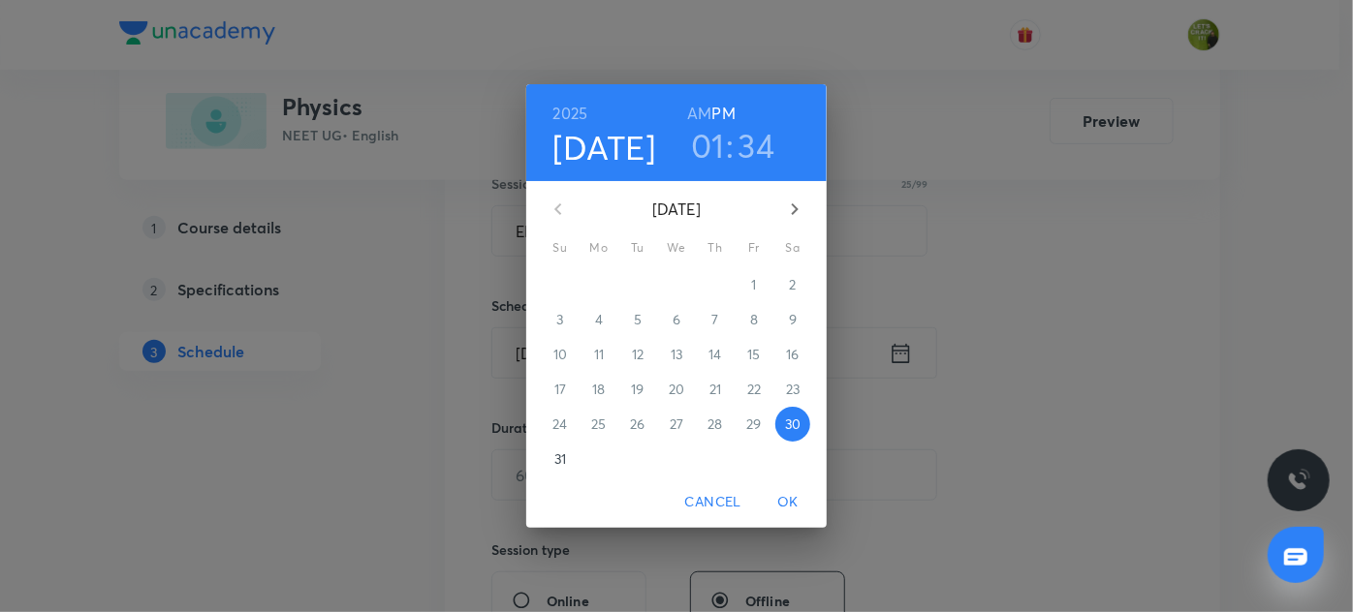
click at [706, 148] on h3 "01" at bounding box center [708, 145] width 34 height 41
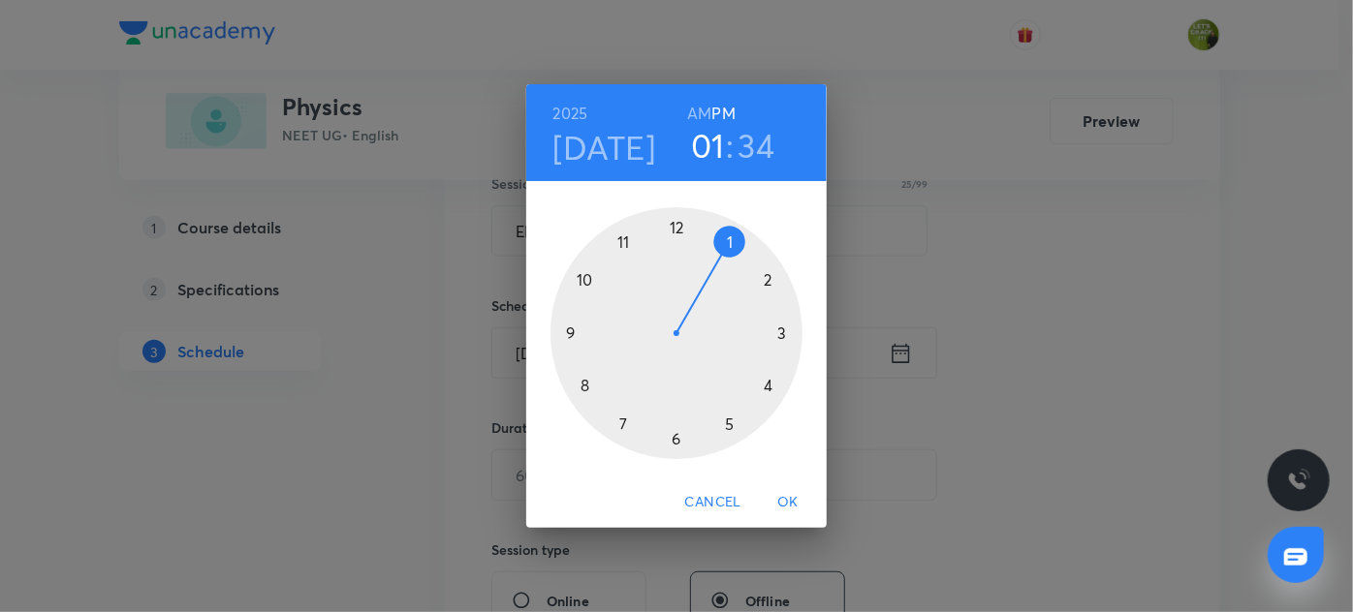
click at [676, 439] on div at bounding box center [676, 333] width 252 height 252
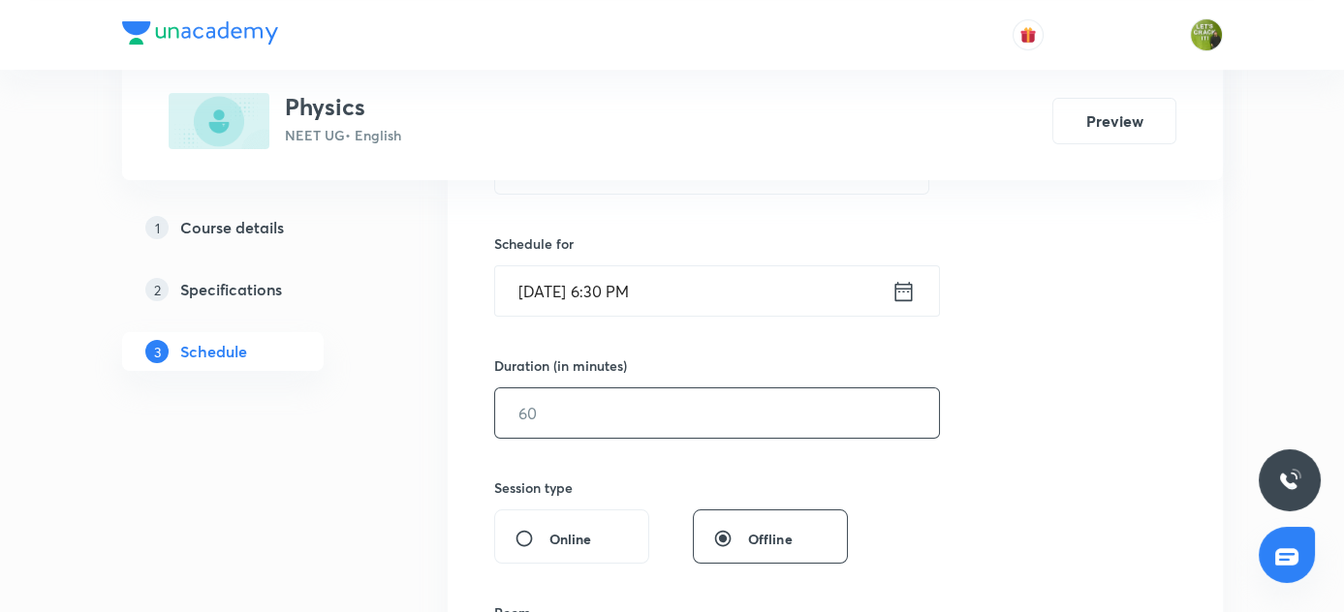
scroll to position [464, 0]
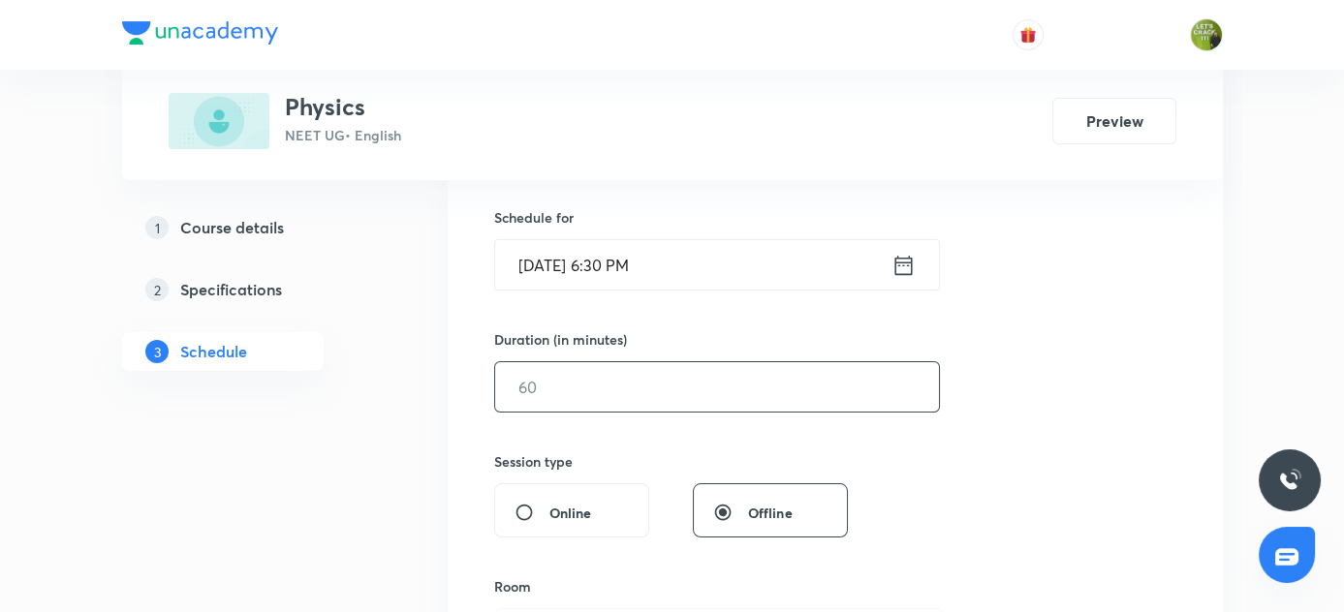
click at [630, 385] on input "text" at bounding box center [717, 386] width 444 height 49
click at [609, 387] on input "text" at bounding box center [717, 386] width 444 height 49
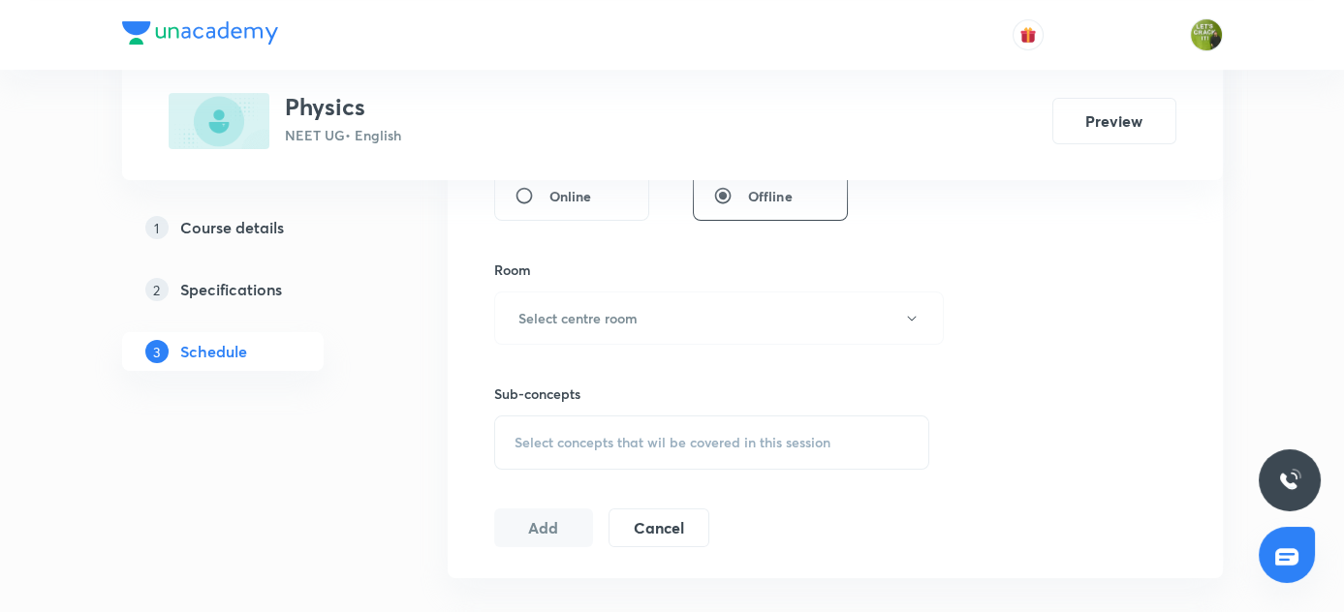
scroll to position [816, 0]
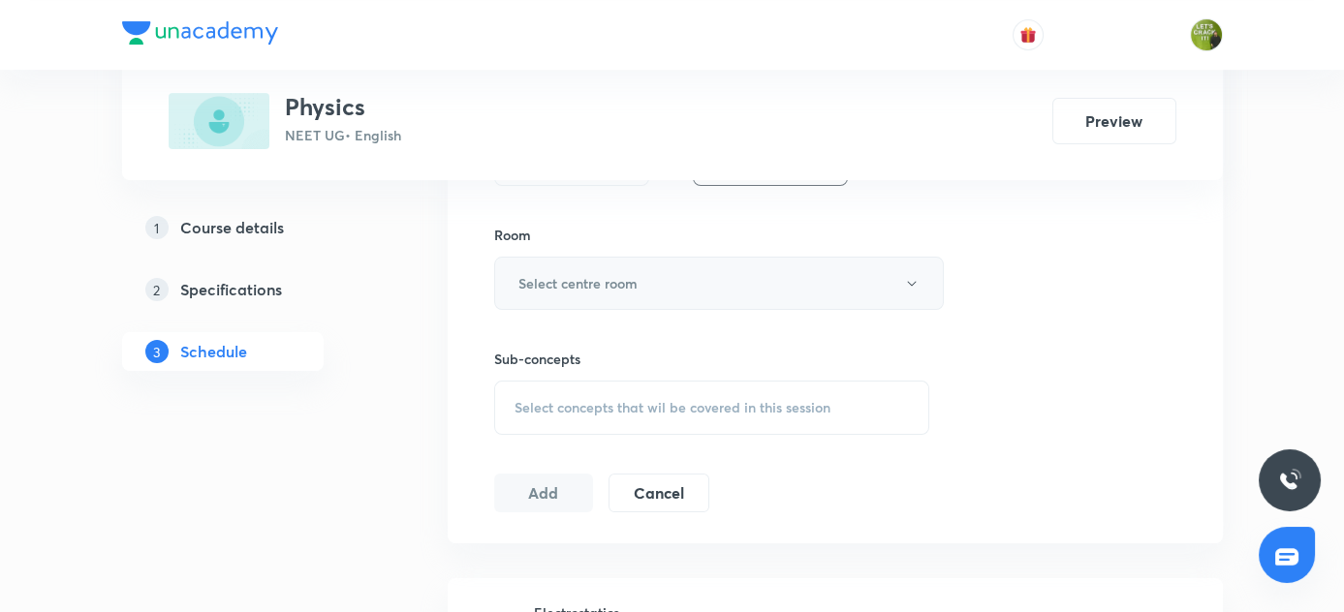
type input "80"
click at [906, 281] on icon "button" at bounding box center [912, 284] width 16 height 16
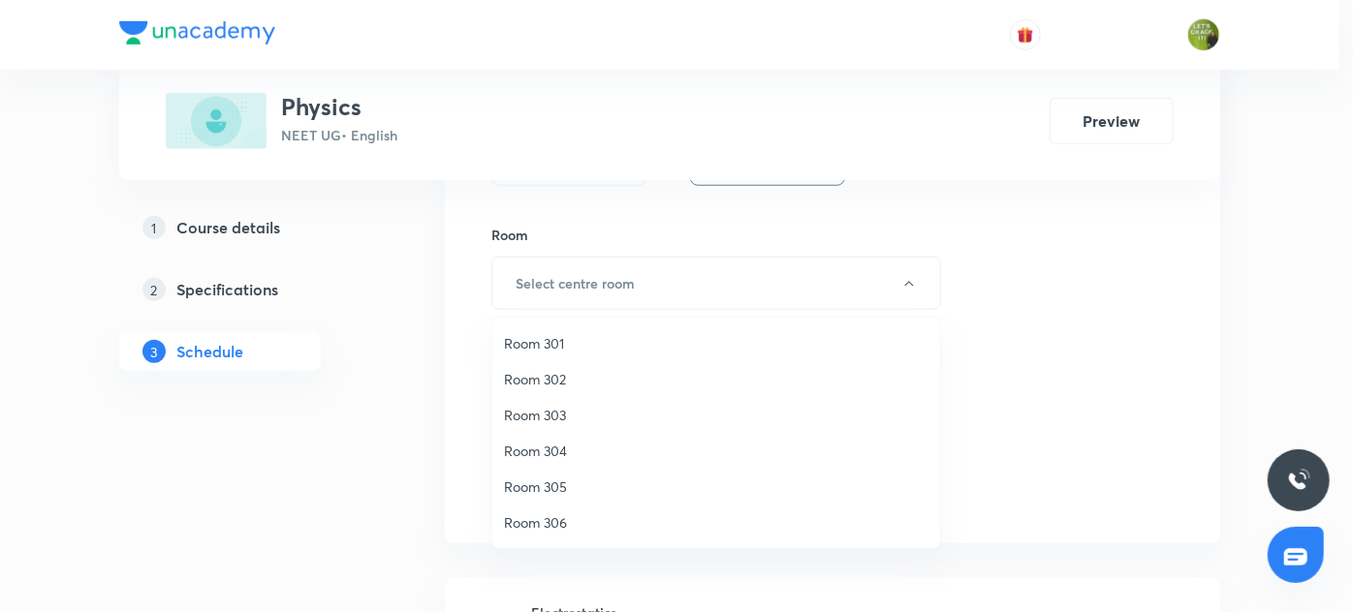
click at [529, 345] on span "Room 301" at bounding box center [716, 343] width 424 height 20
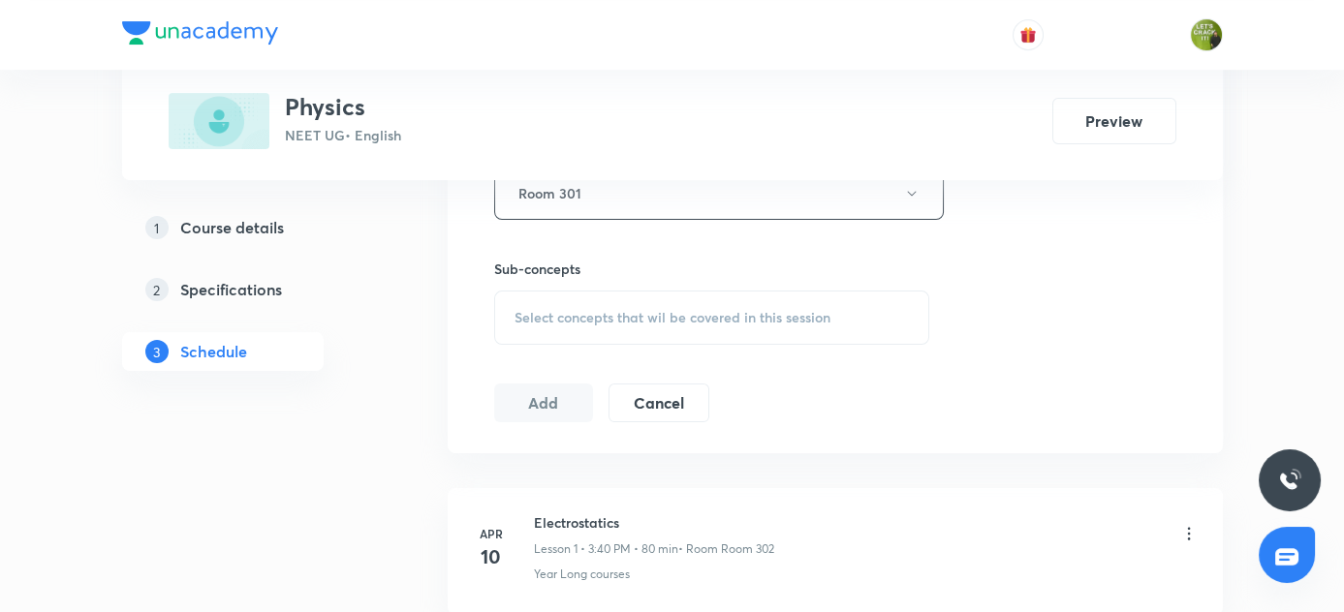
scroll to position [992, 0]
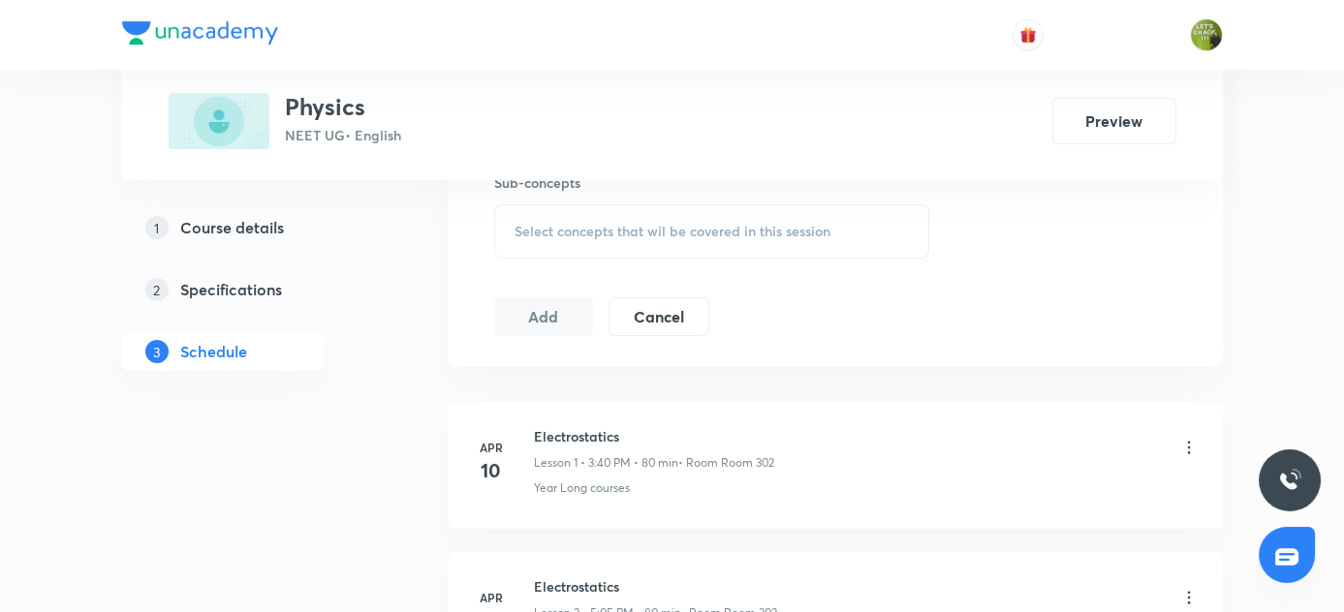
click at [576, 224] on span "Select concepts that wil be covered in this session" at bounding box center [673, 232] width 316 height 16
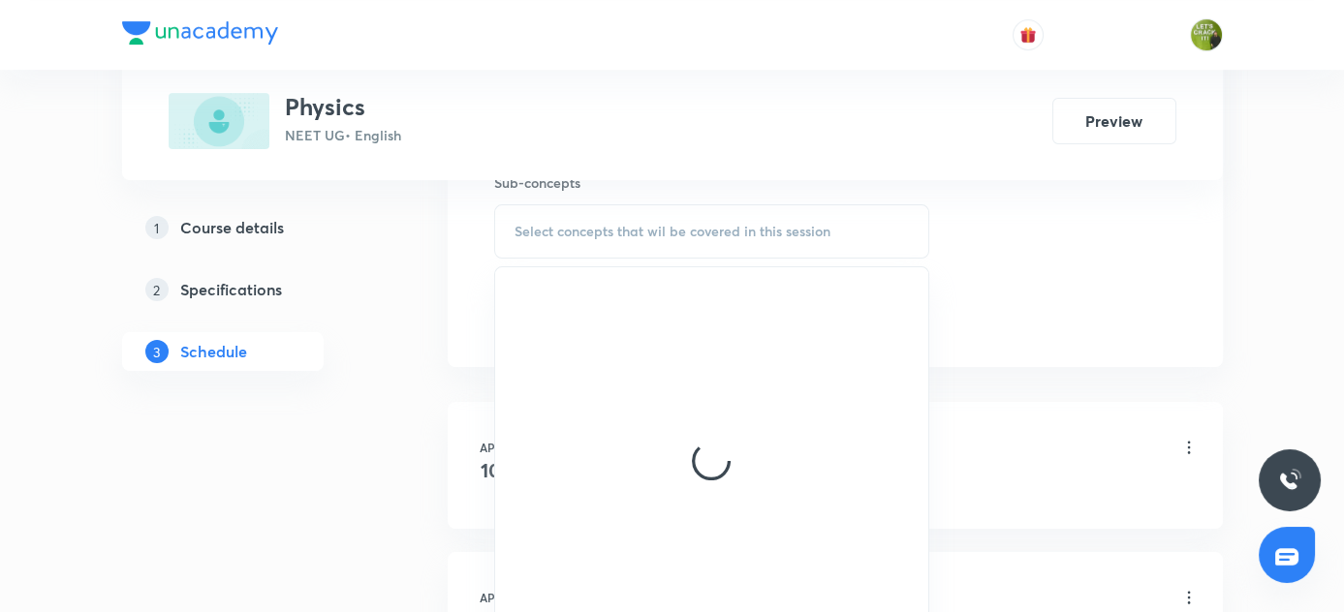
drag, startPoint x: 272, startPoint y: 422, endPoint x: 408, endPoint y: 349, distance: 154.4
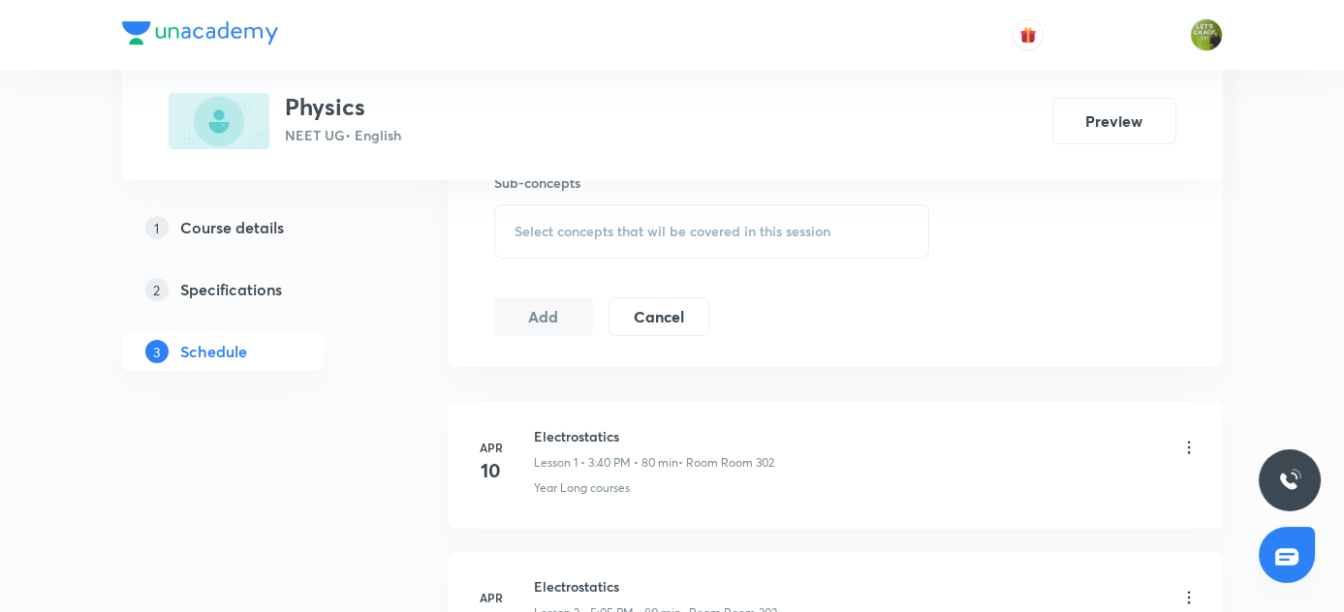
click at [641, 224] on span "Select concepts that wil be covered in this session" at bounding box center [673, 232] width 316 height 16
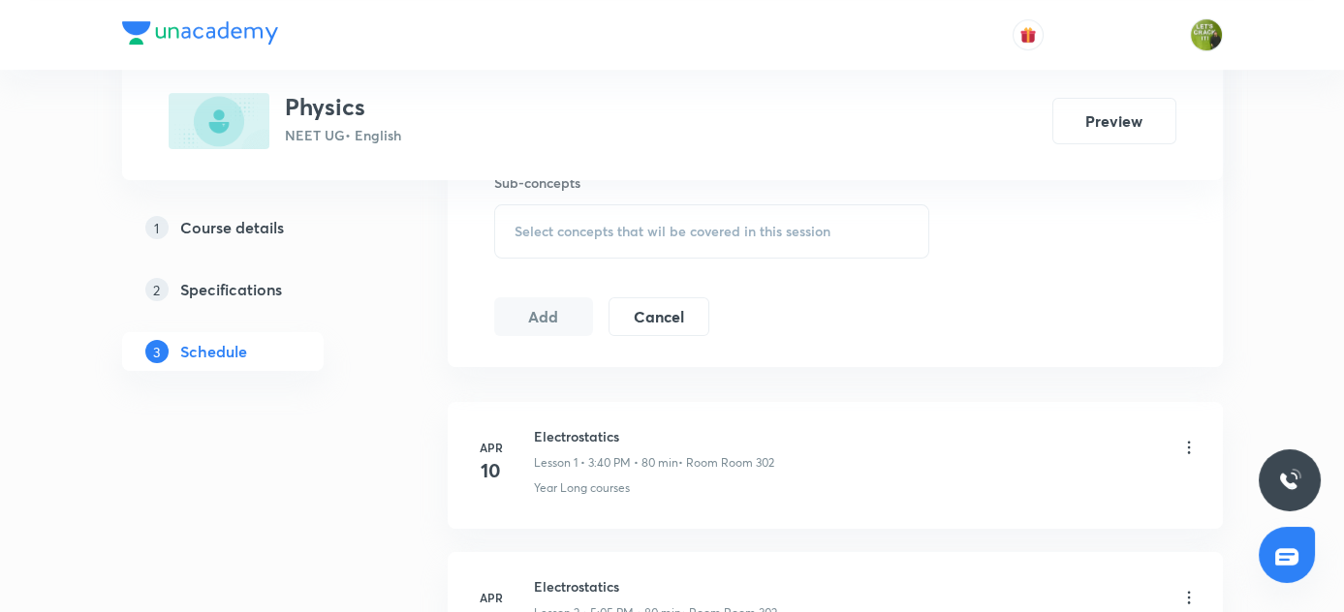
click at [568, 234] on span "Select concepts that wil be covered in this session" at bounding box center [673, 232] width 316 height 16
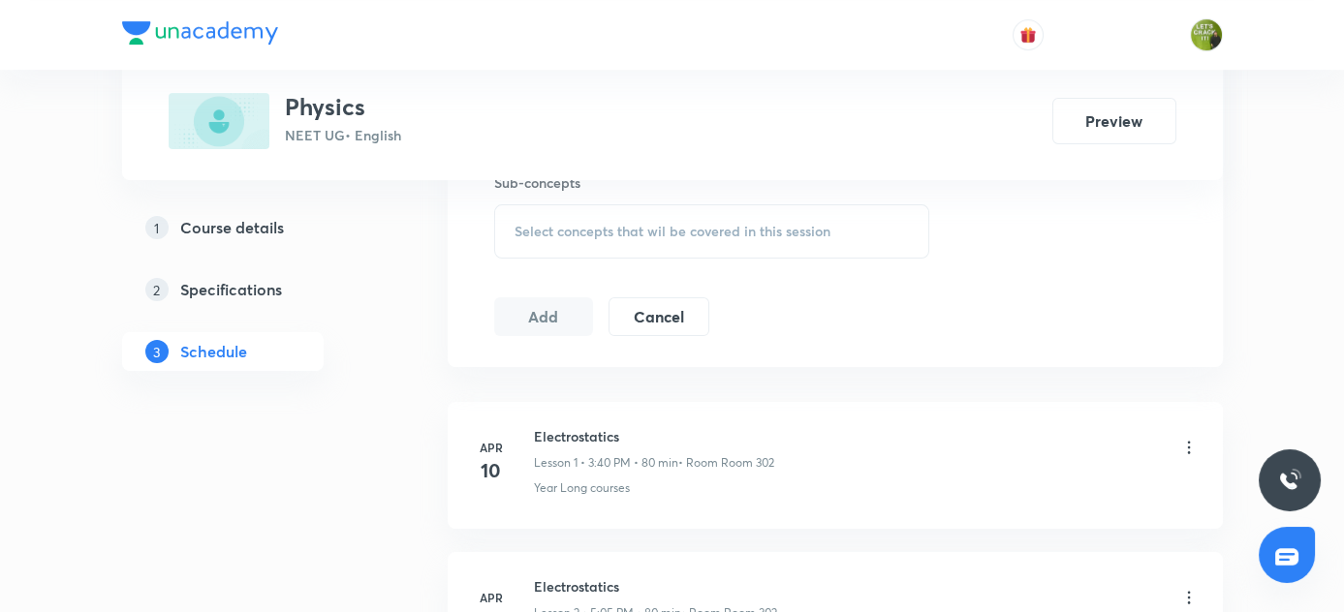
click at [579, 235] on span "Select concepts that wil be covered in this session" at bounding box center [673, 232] width 316 height 16
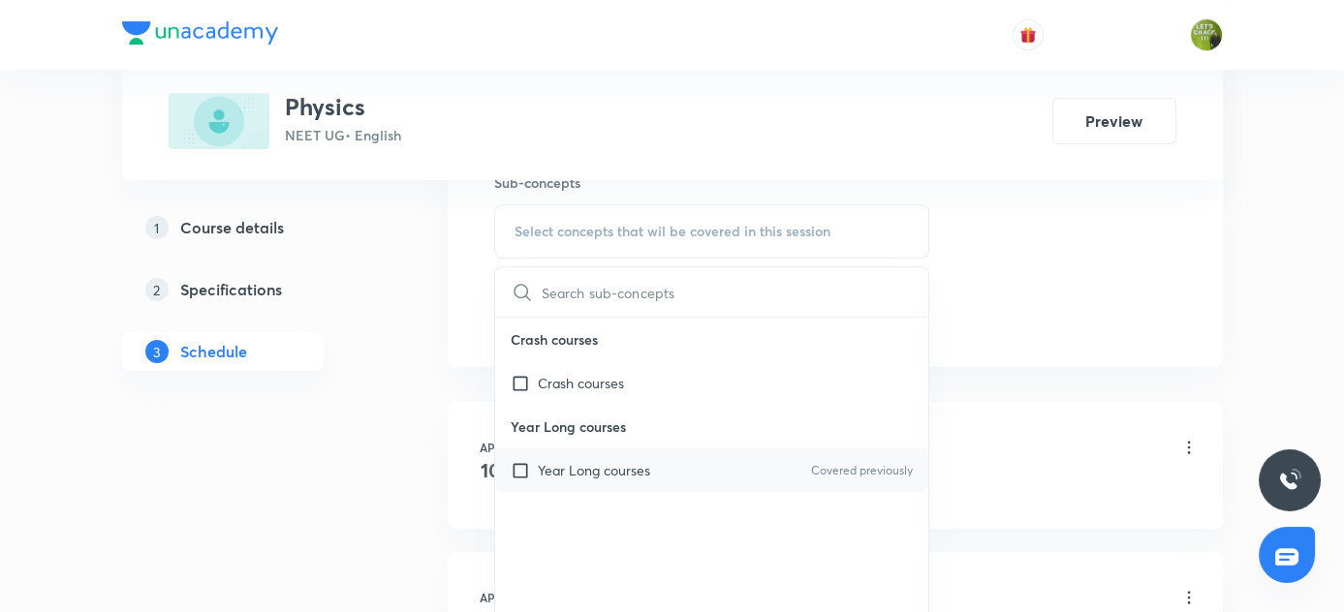
click at [517, 467] on input "checkbox" at bounding box center [524, 470] width 27 height 20
checkbox input "true"
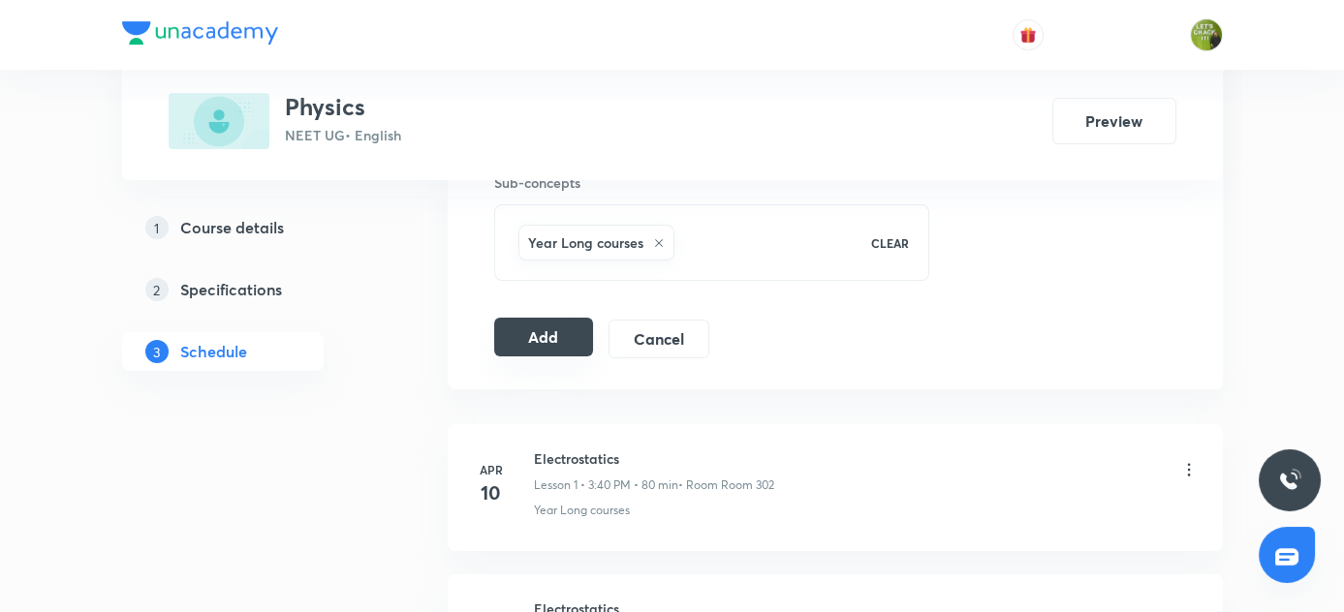
click at [545, 329] on button "Add" at bounding box center [544, 337] width 100 height 39
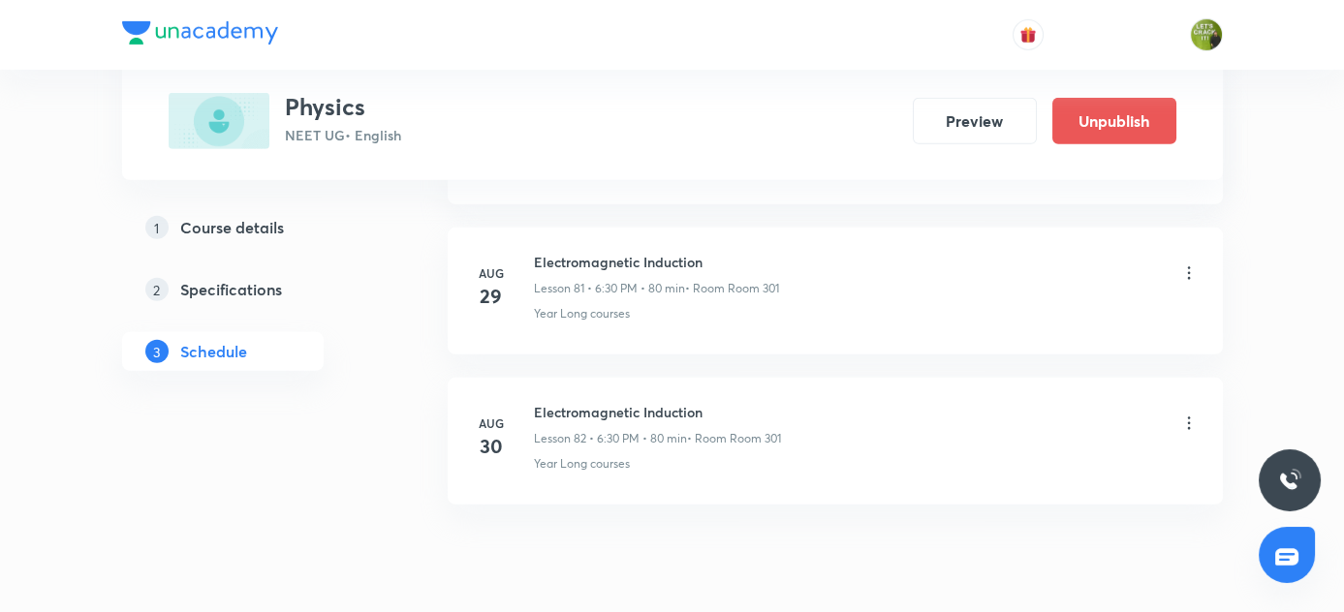
scroll to position [12323, 0]
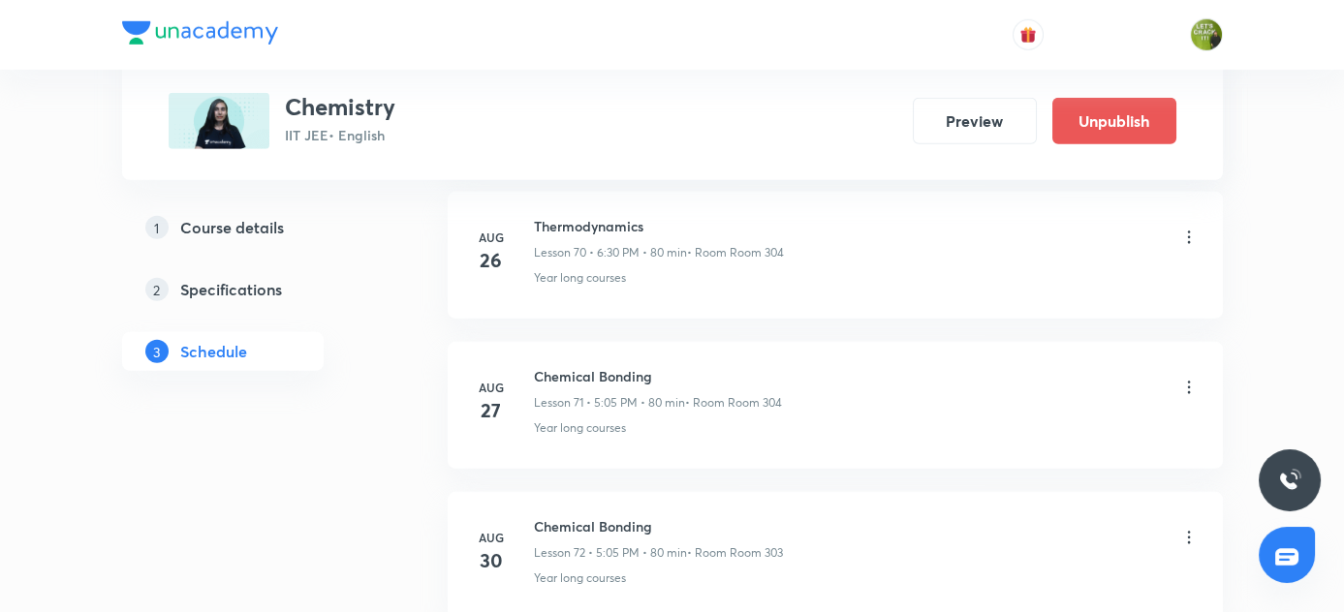
scroll to position [11714, 0]
click at [1188, 383] on icon at bounding box center [1188, 389] width 3 height 13
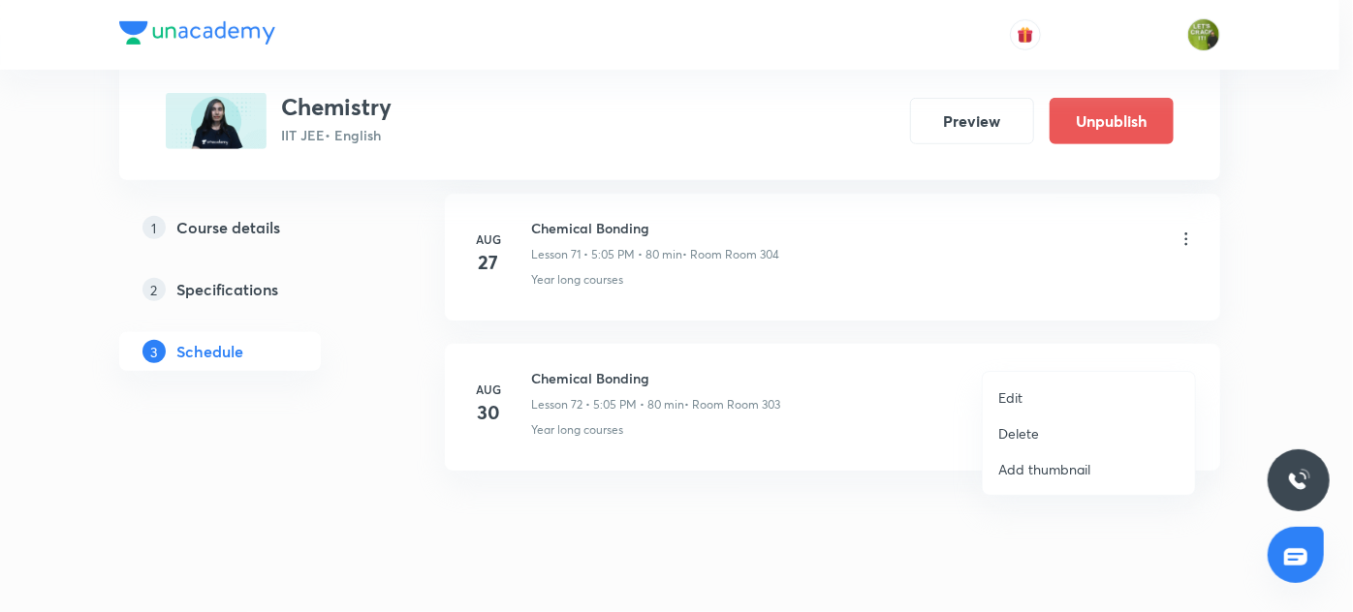
click at [1039, 431] on li "Delete" at bounding box center [1089, 434] width 212 height 36
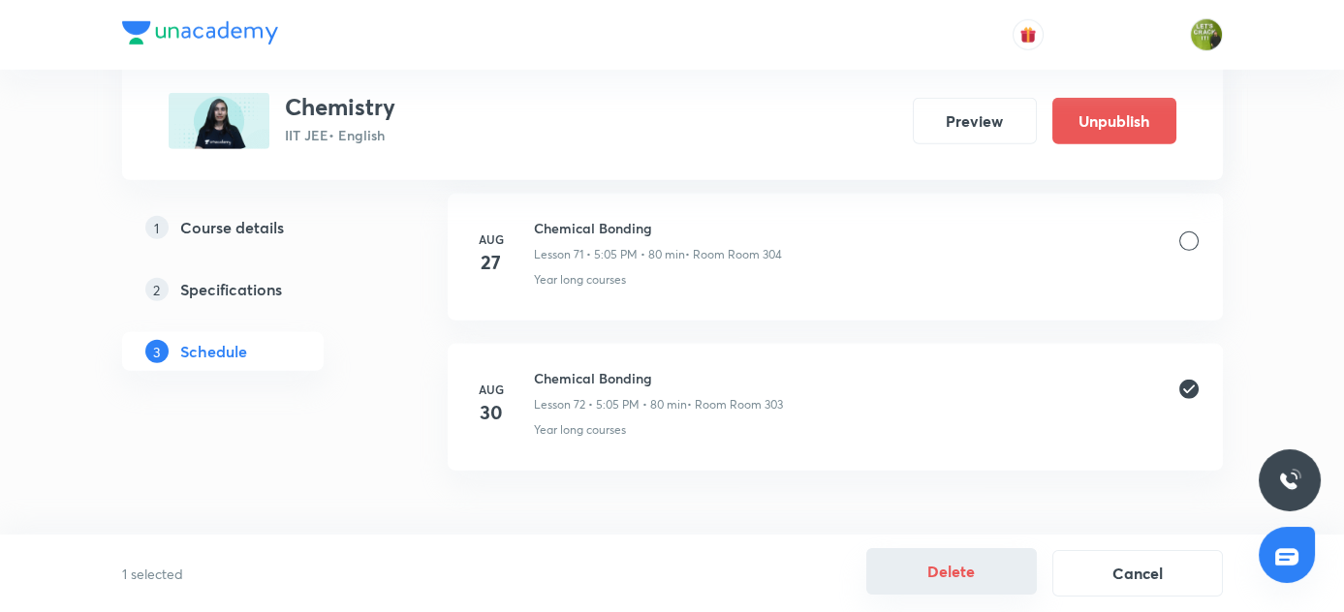
click at [952, 576] on button "Delete" at bounding box center [951, 571] width 171 height 47
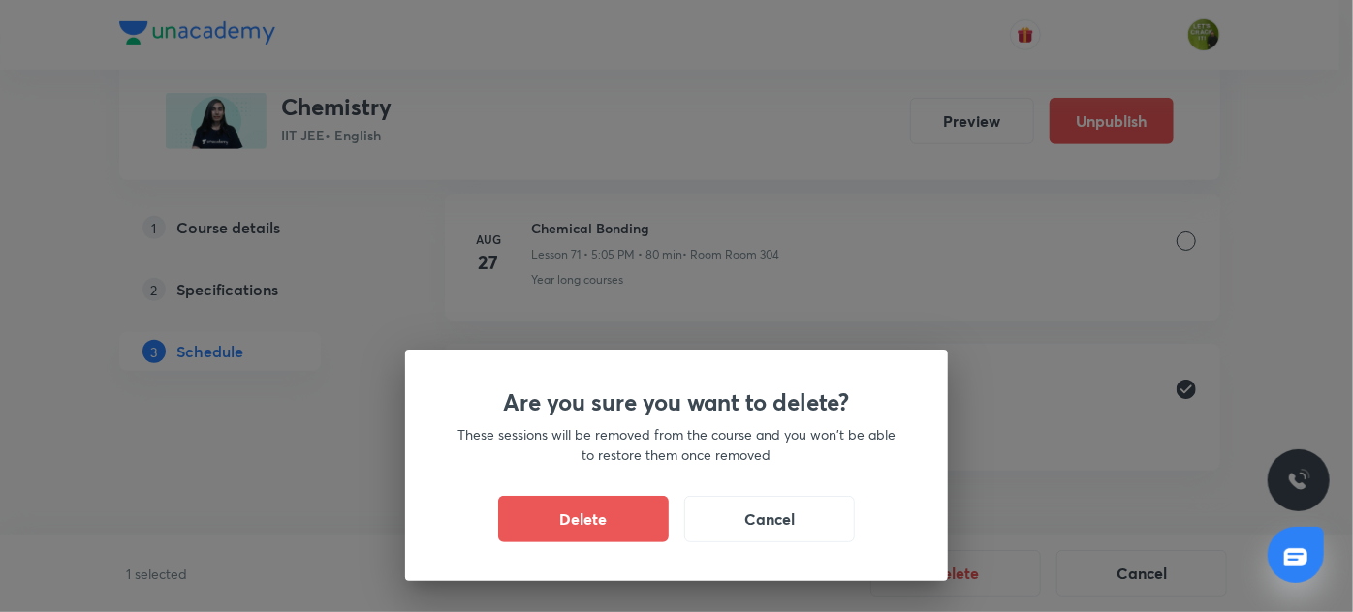
drag, startPoint x: 639, startPoint y: 511, endPoint x: 447, endPoint y: 213, distance: 354.0
click at [638, 511] on button "Delete" at bounding box center [583, 519] width 171 height 47
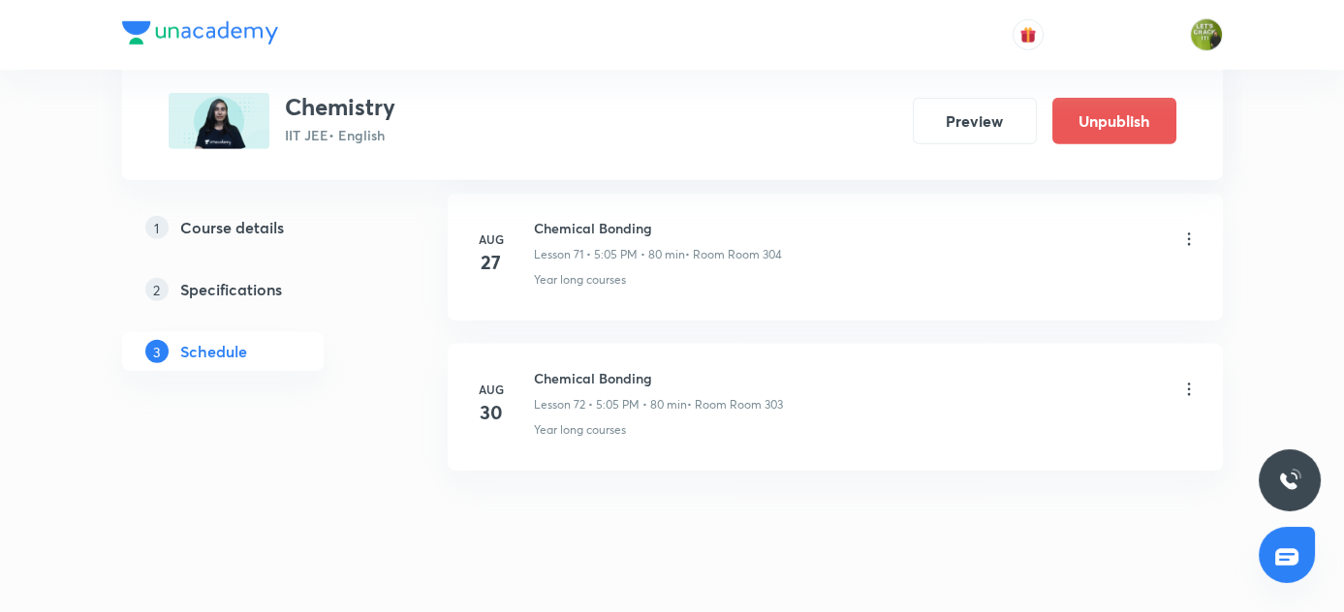
scroll to position [11564, 0]
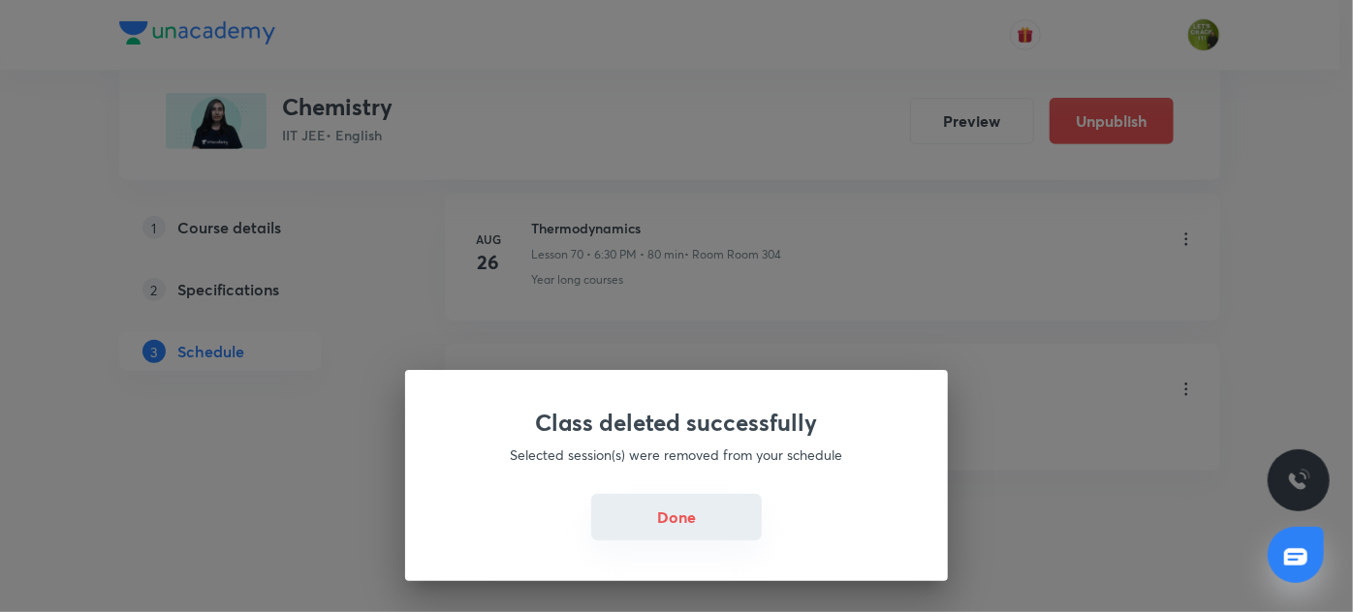
click at [711, 530] on button "Done" at bounding box center [676, 517] width 171 height 47
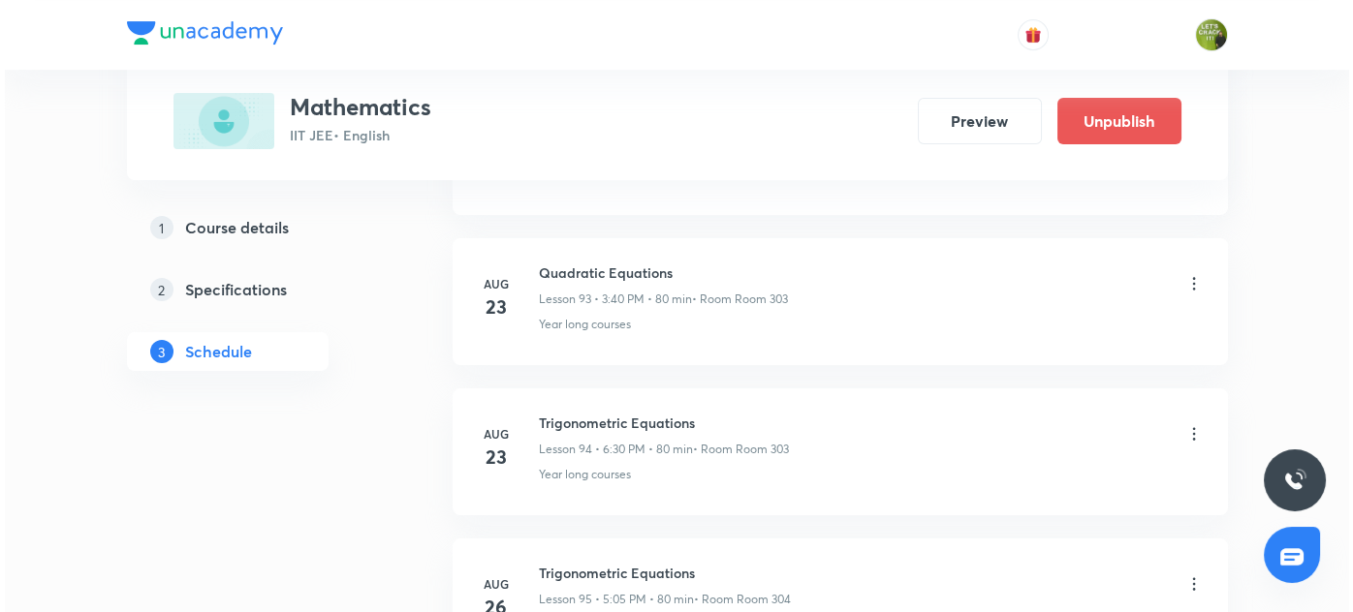
scroll to position [15605, 0]
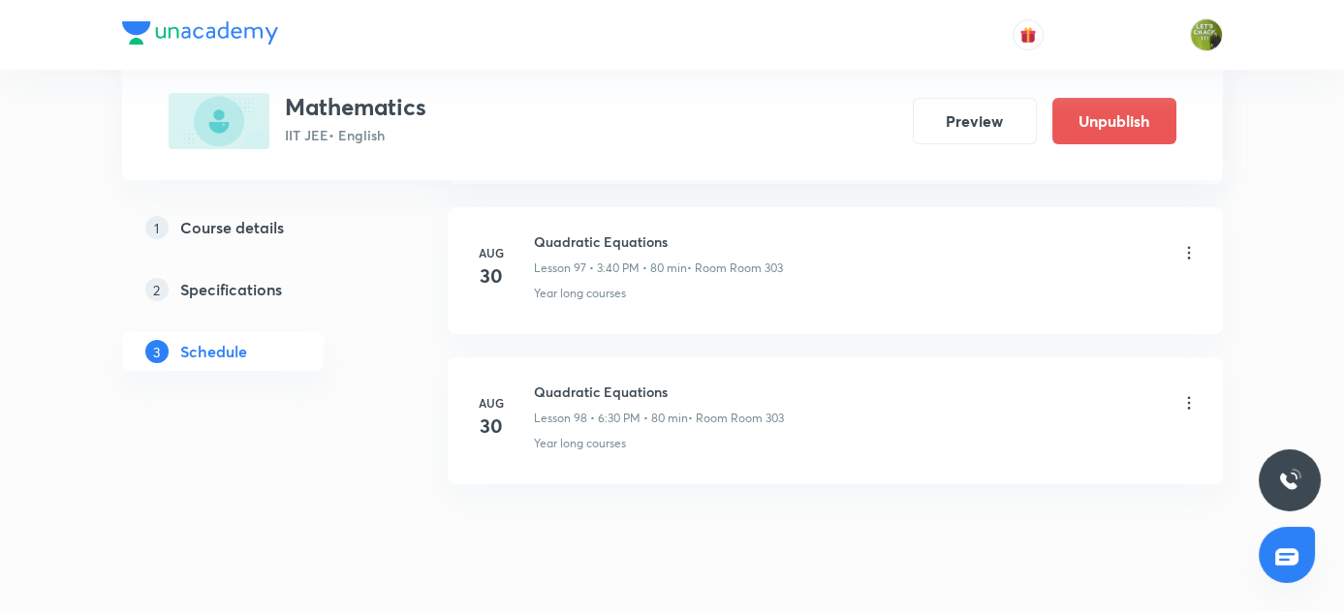
click at [1184, 393] on icon at bounding box center [1188, 402] width 19 height 19
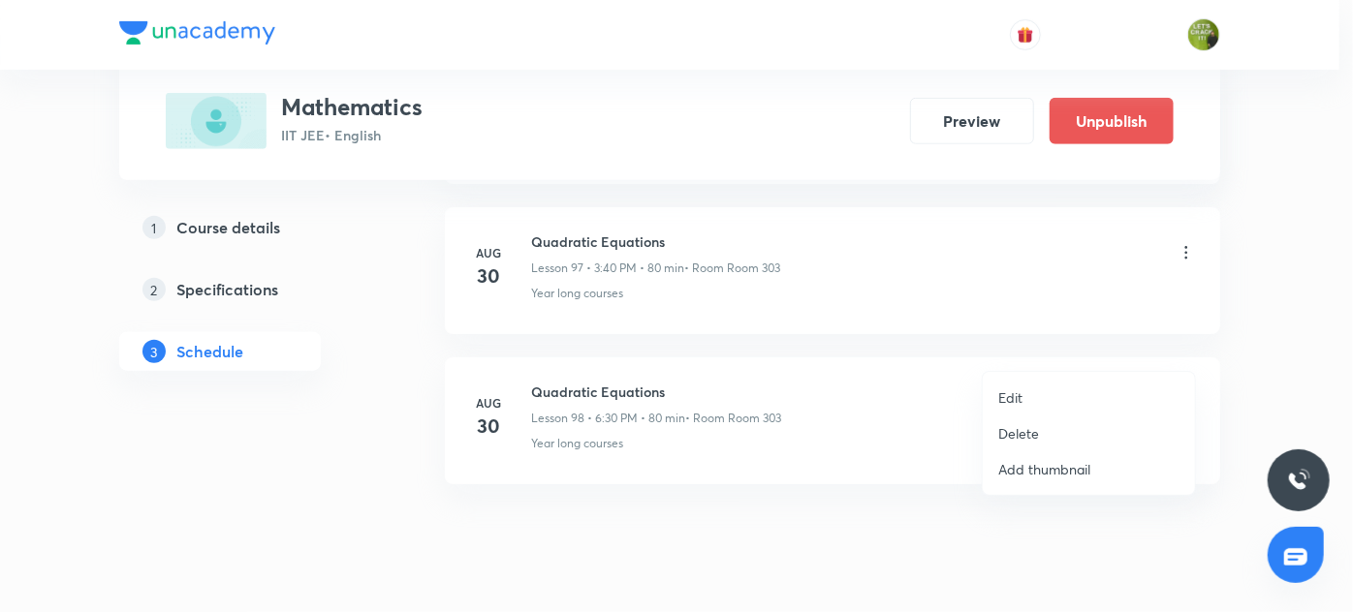
click at [1023, 395] on li "Edit" at bounding box center [1089, 398] width 212 height 36
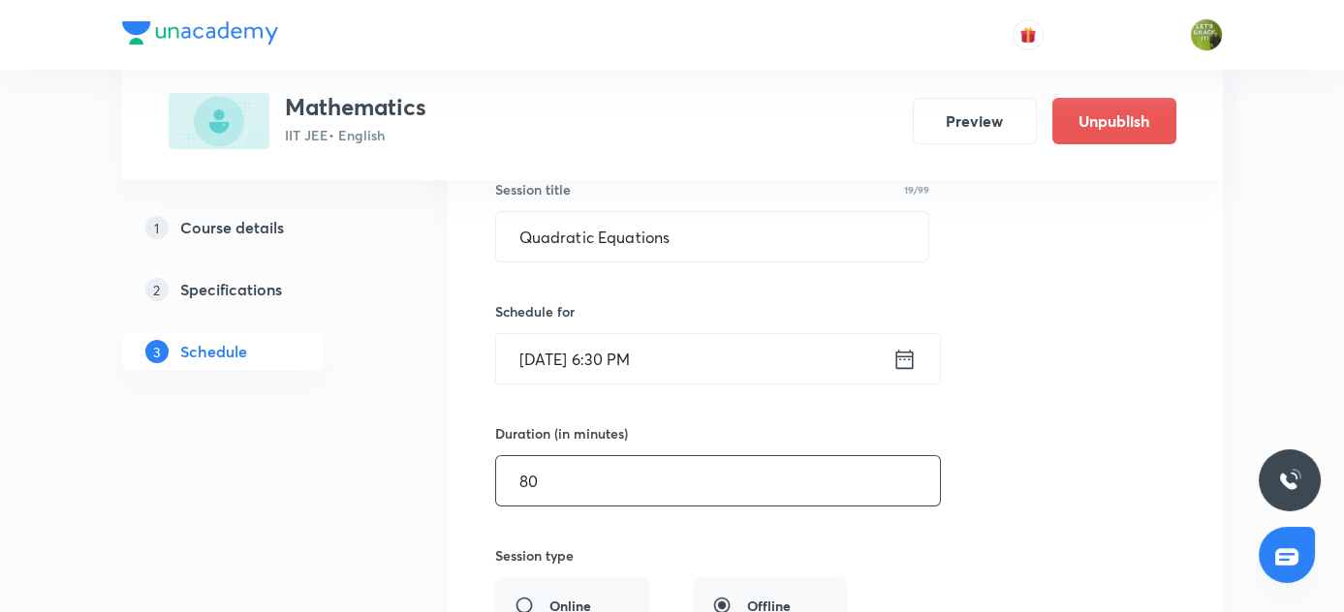
scroll to position [14930, 0]
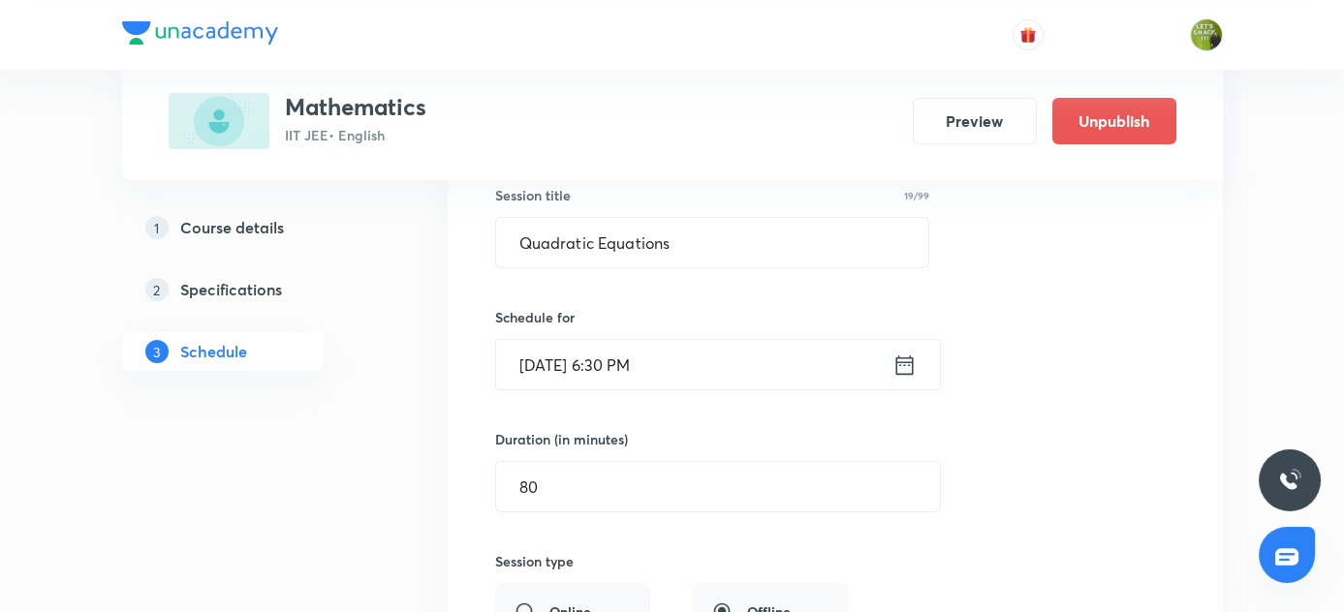
click at [899, 339] on div "Aug 30, 2025, 6:30 PM ​" at bounding box center [718, 364] width 446 height 51
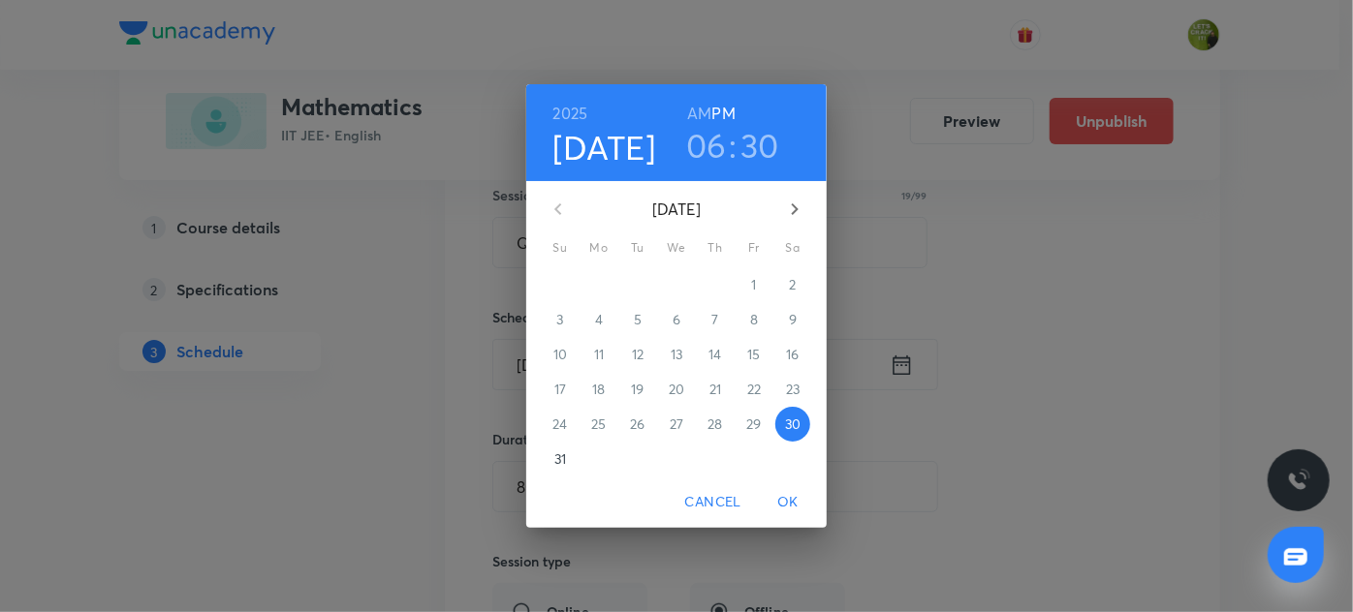
click at [700, 142] on h3 "06" at bounding box center [706, 145] width 41 height 41
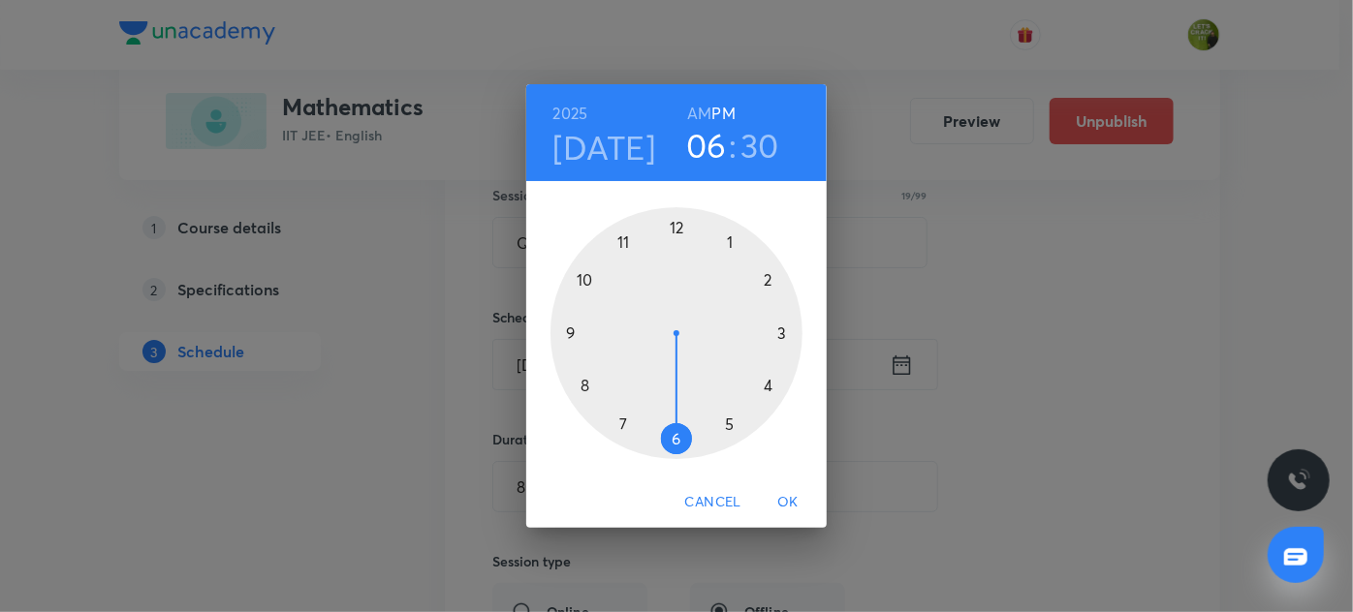
click at [731, 427] on div at bounding box center [676, 333] width 252 height 252
click at [734, 243] on div at bounding box center [676, 333] width 252 height 252
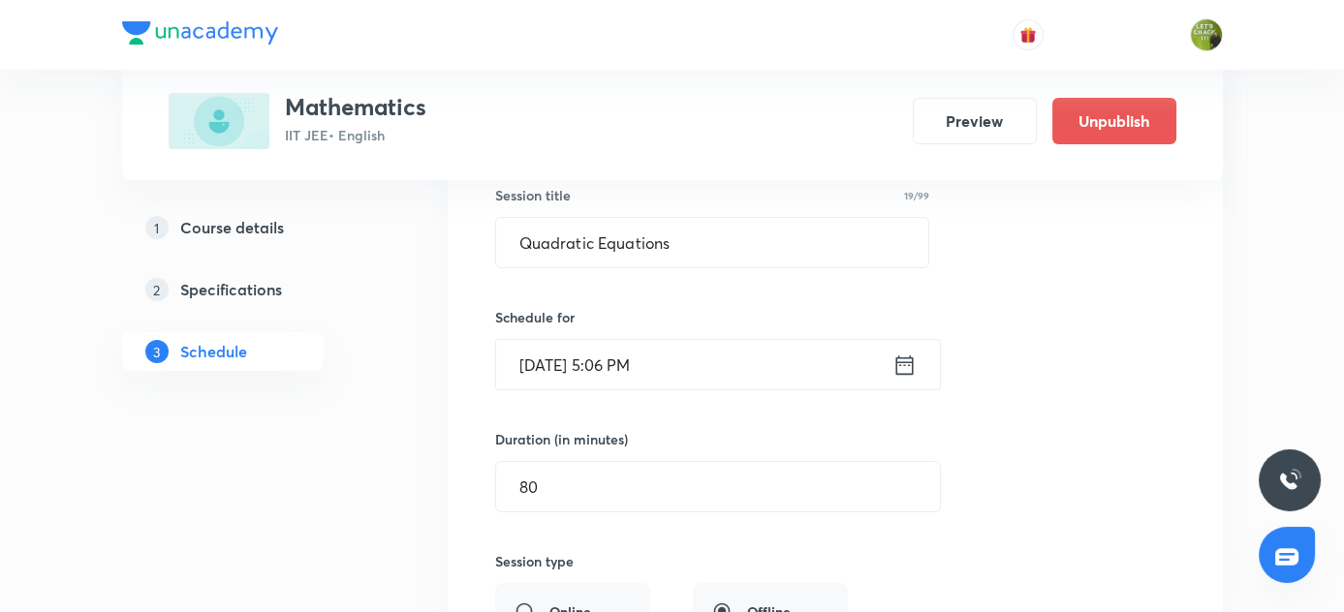
click at [903, 352] on icon at bounding box center [904, 365] width 24 height 27
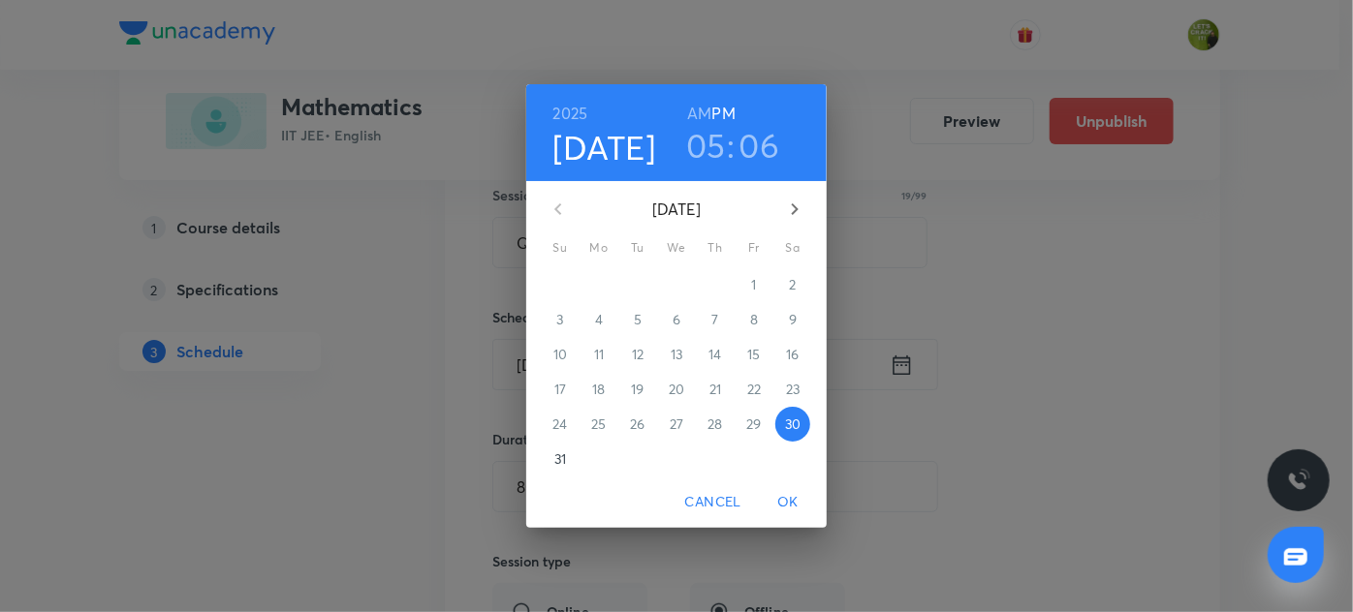
click at [757, 156] on h3 "06" at bounding box center [759, 145] width 41 height 41
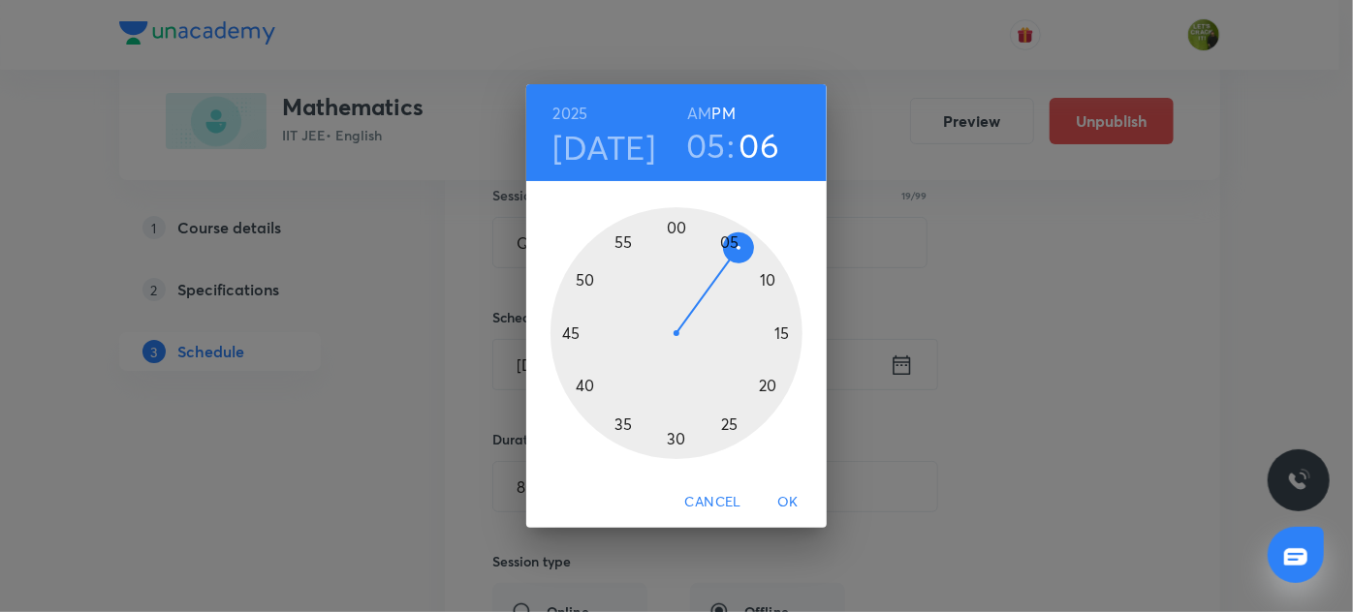
click at [732, 241] on div at bounding box center [676, 333] width 252 height 252
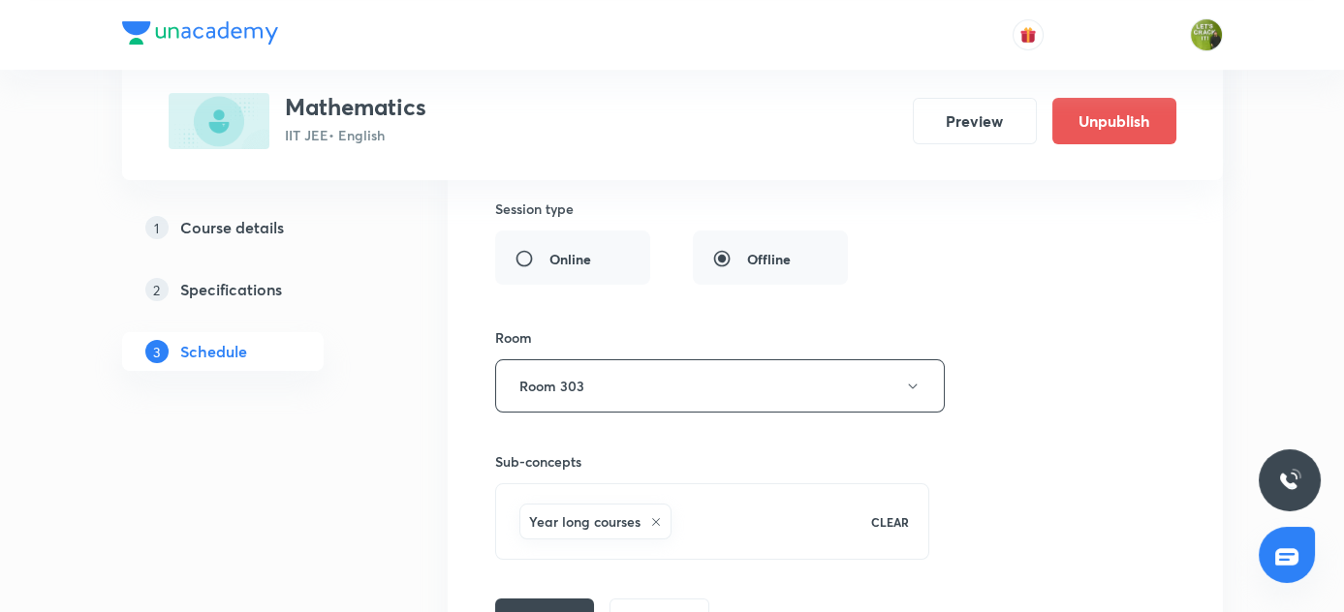
scroll to position [15371, 0]
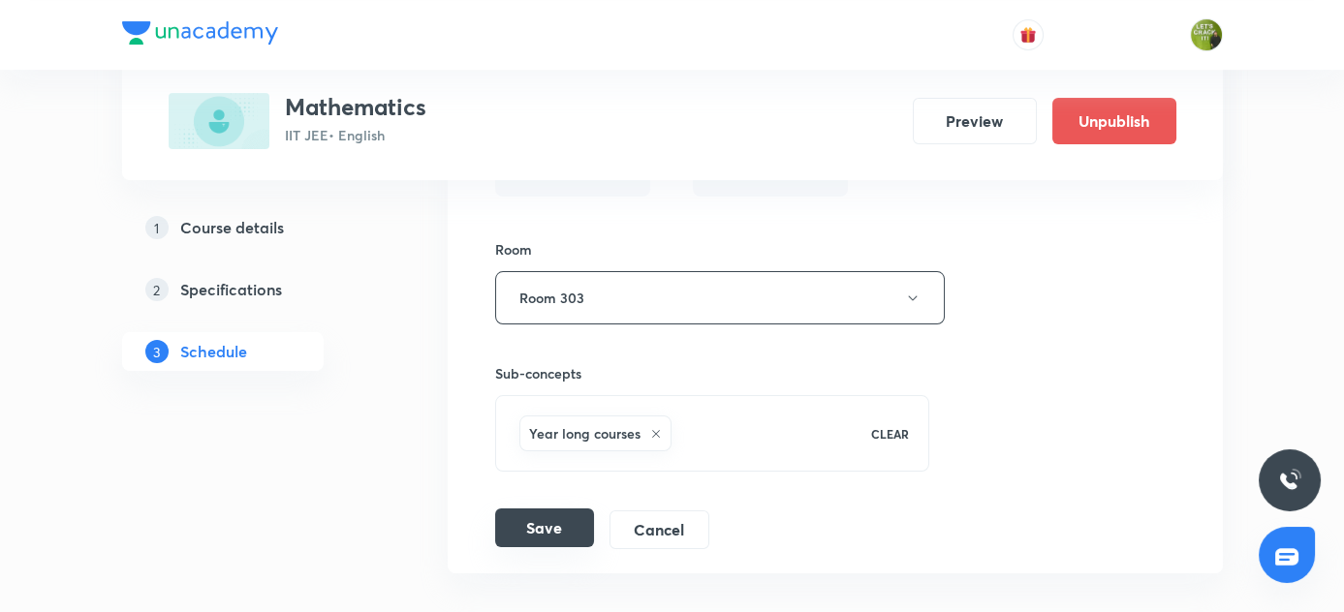
click at [565, 509] on button "Save" at bounding box center [544, 528] width 99 height 39
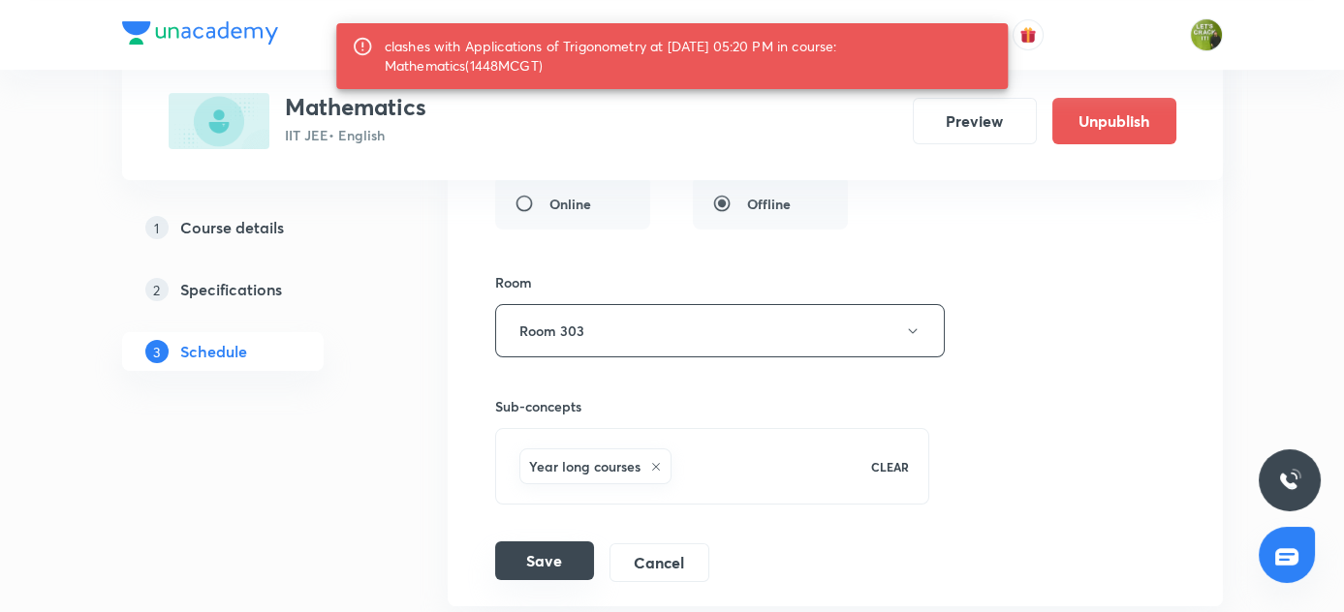
click at [560, 542] on button "Save" at bounding box center [544, 561] width 99 height 39
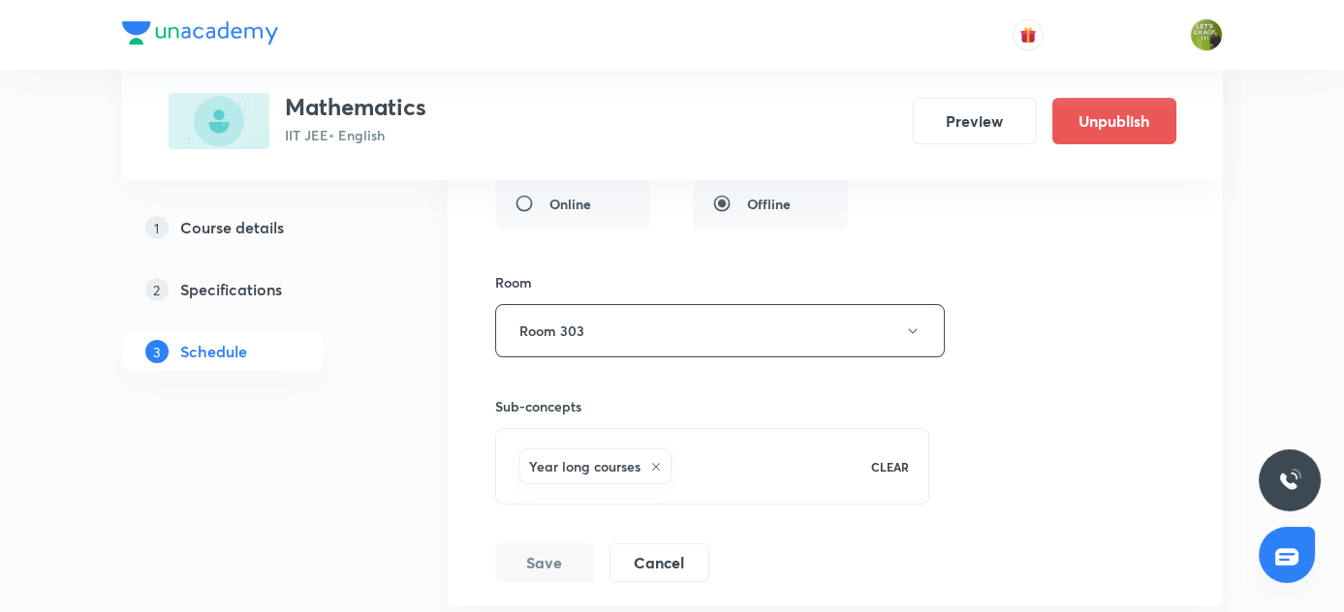
scroll to position [14717, 0]
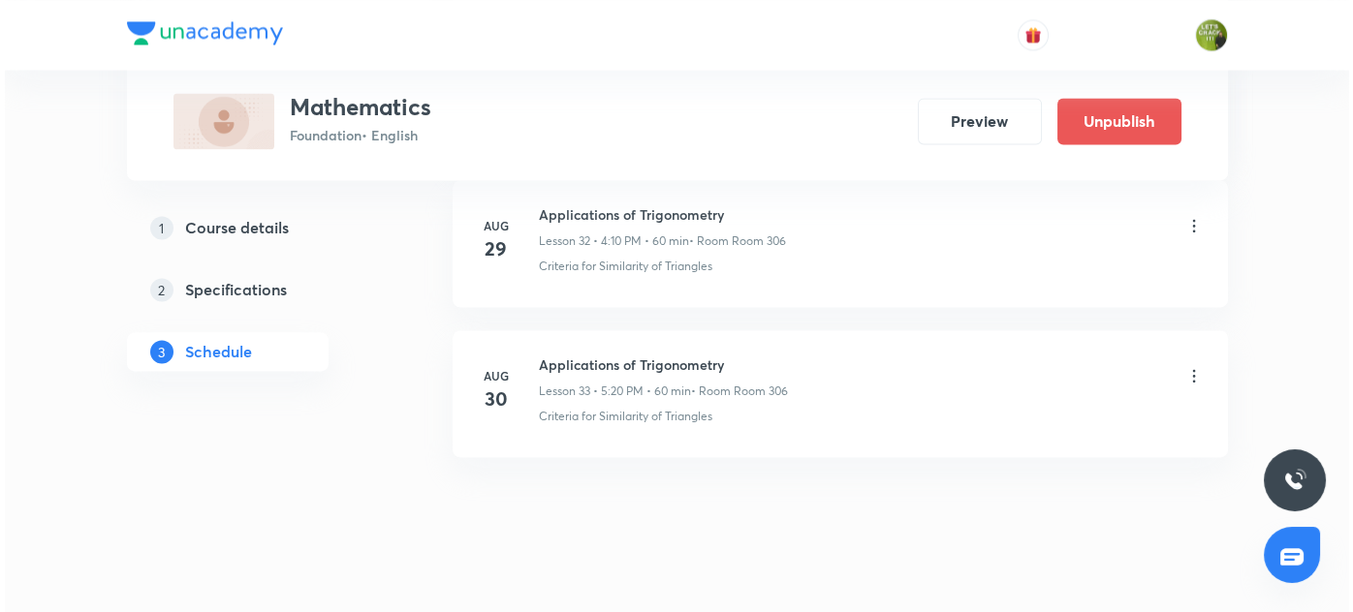
scroll to position [5877, 0]
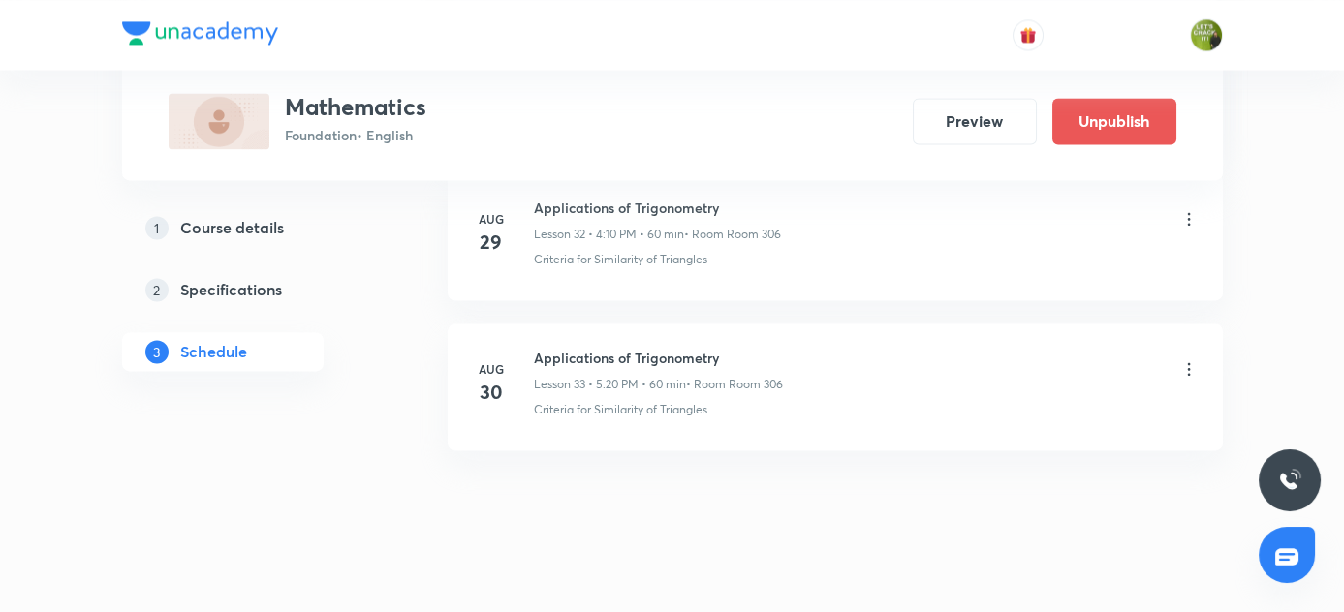
click at [1189, 359] on icon at bounding box center [1188, 368] width 19 height 19
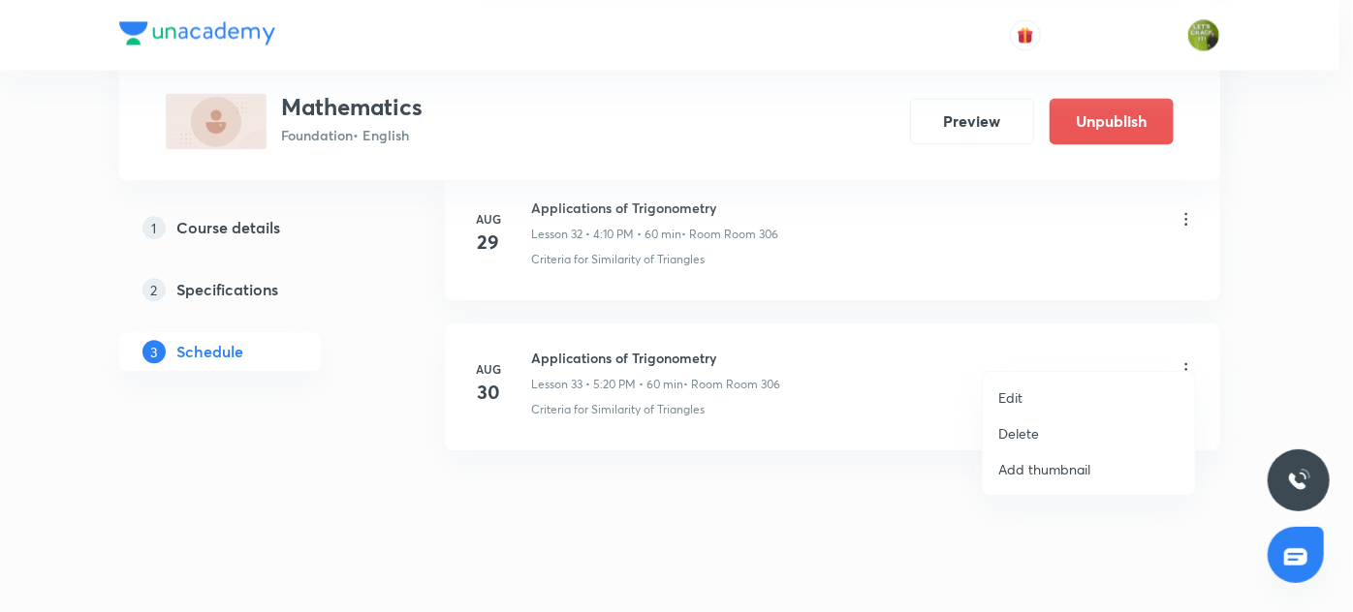
click at [1020, 399] on p "Edit" at bounding box center [1010, 398] width 24 height 20
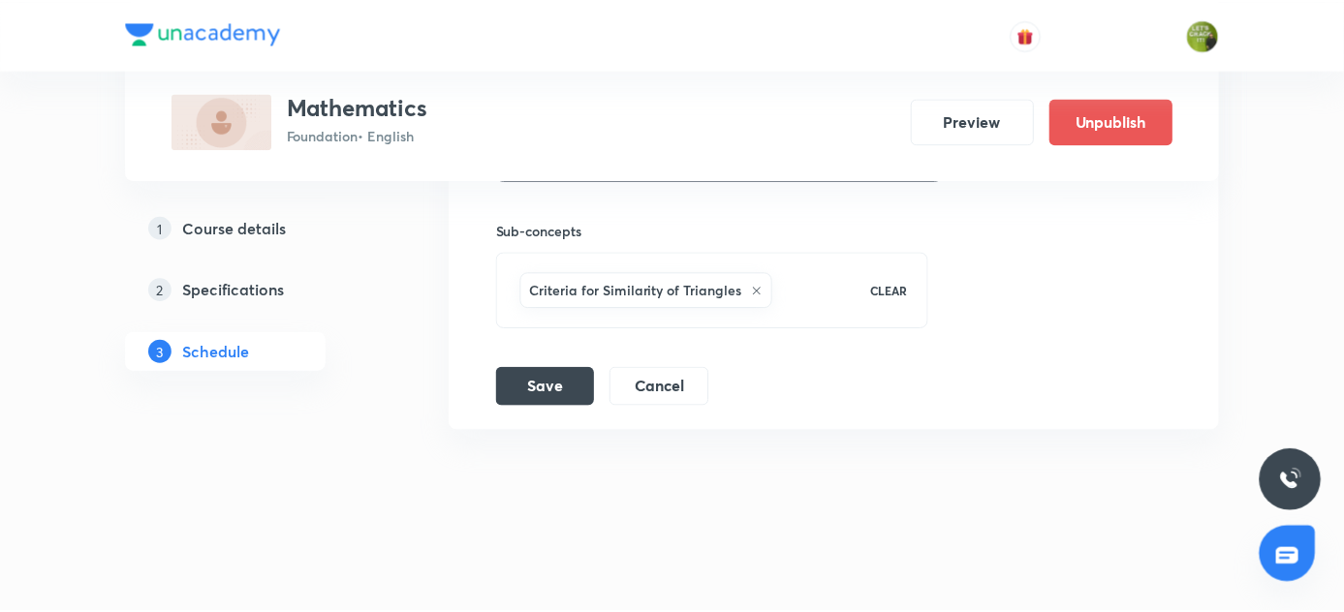
scroll to position [5731, 0]
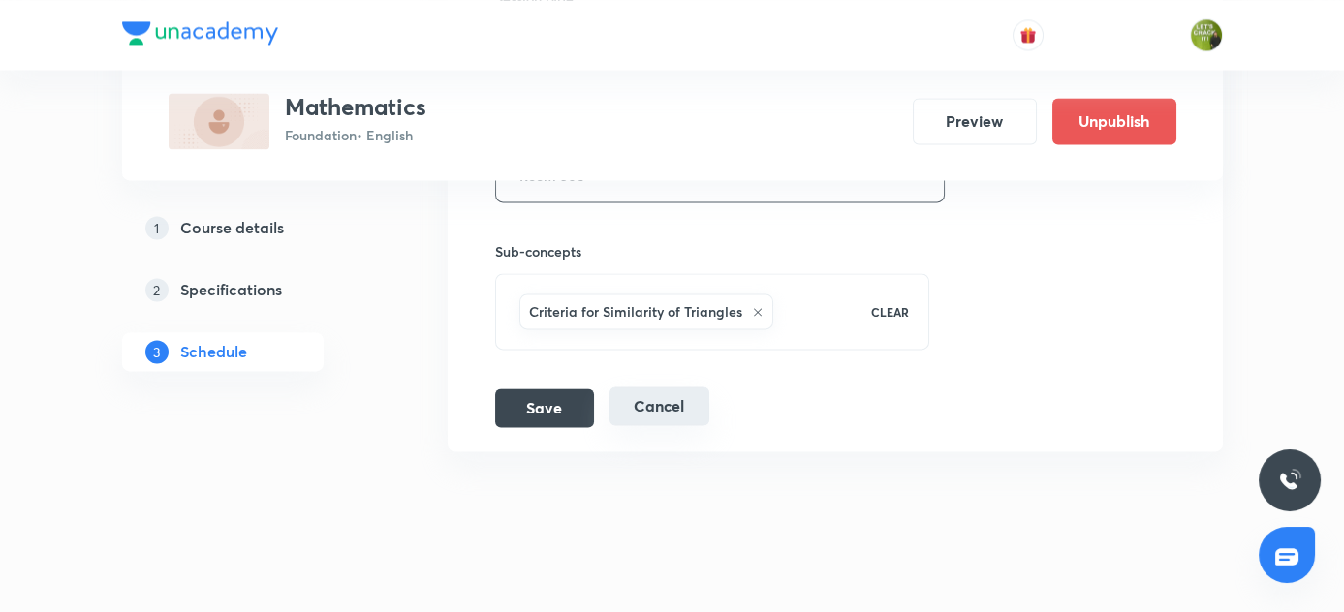
click at [675, 387] on button "Cancel" at bounding box center [659, 406] width 100 height 39
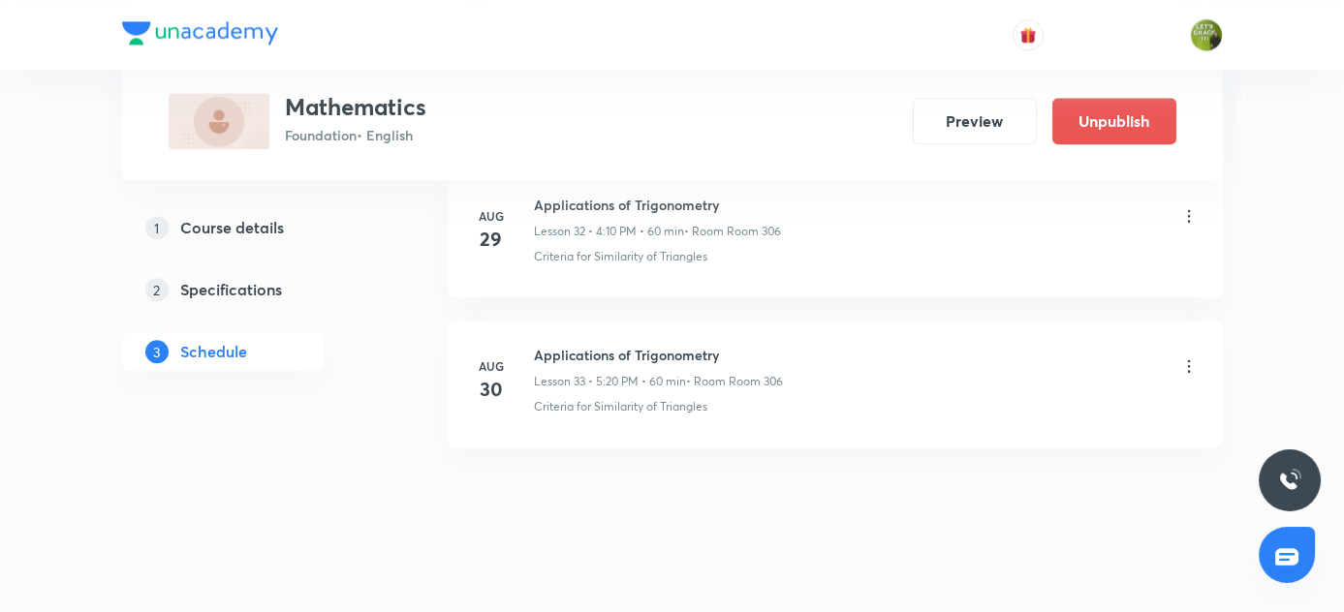
click at [1191, 357] on icon at bounding box center [1188, 366] width 19 height 19
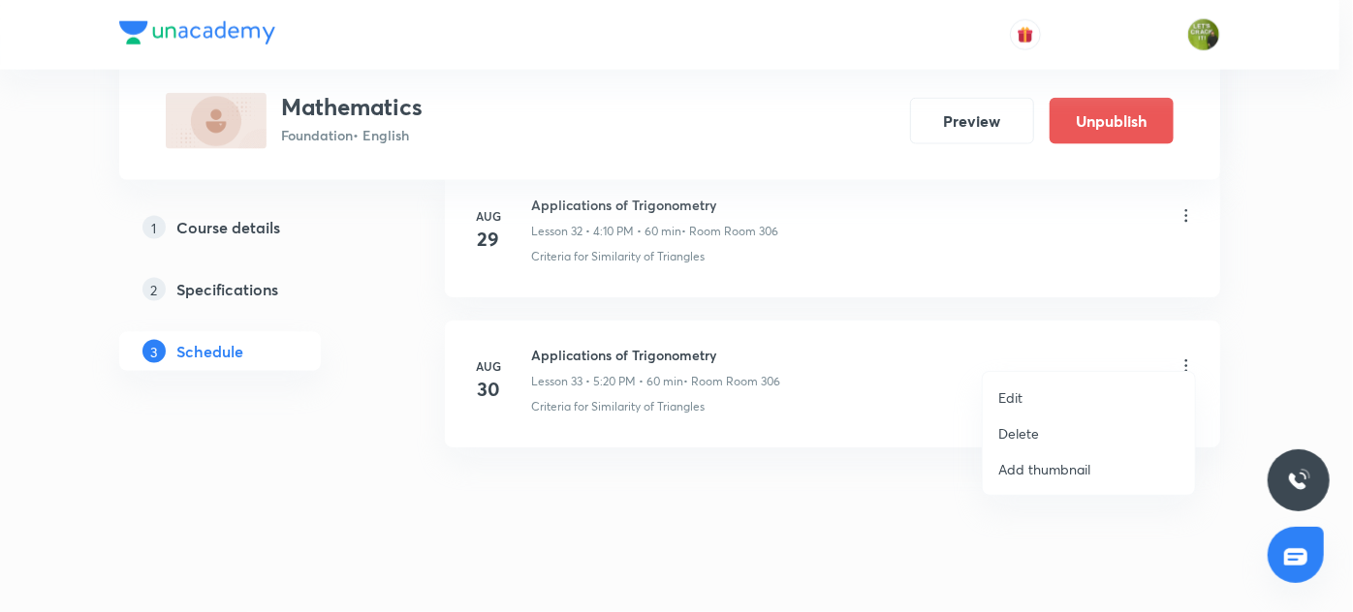
click at [1041, 434] on li "Delete" at bounding box center [1089, 434] width 212 height 36
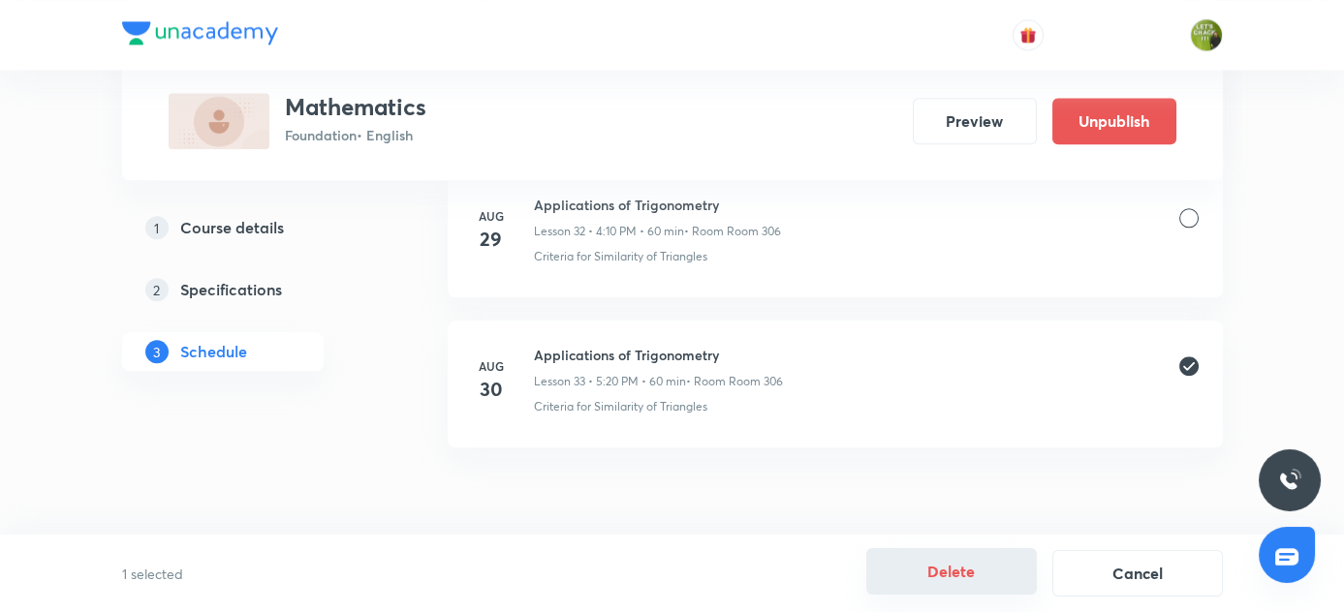
drag, startPoint x: 985, startPoint y: 576, endPoint x: 956, endPoint y: 567, distance: 30.3
click at [956, 567] on button "Delete" at bounding box center [951, 571] width 171 height 47
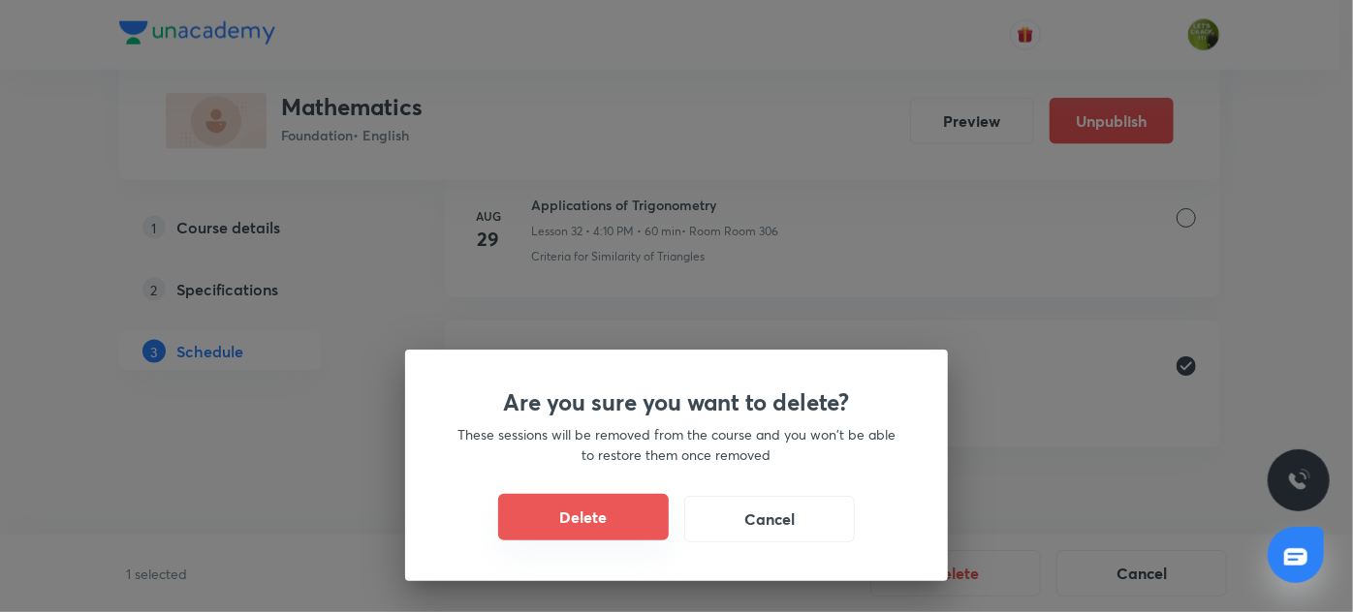
click at [605, 513] on button "Delete" at bounding box center [583, 517] width 171 height 47
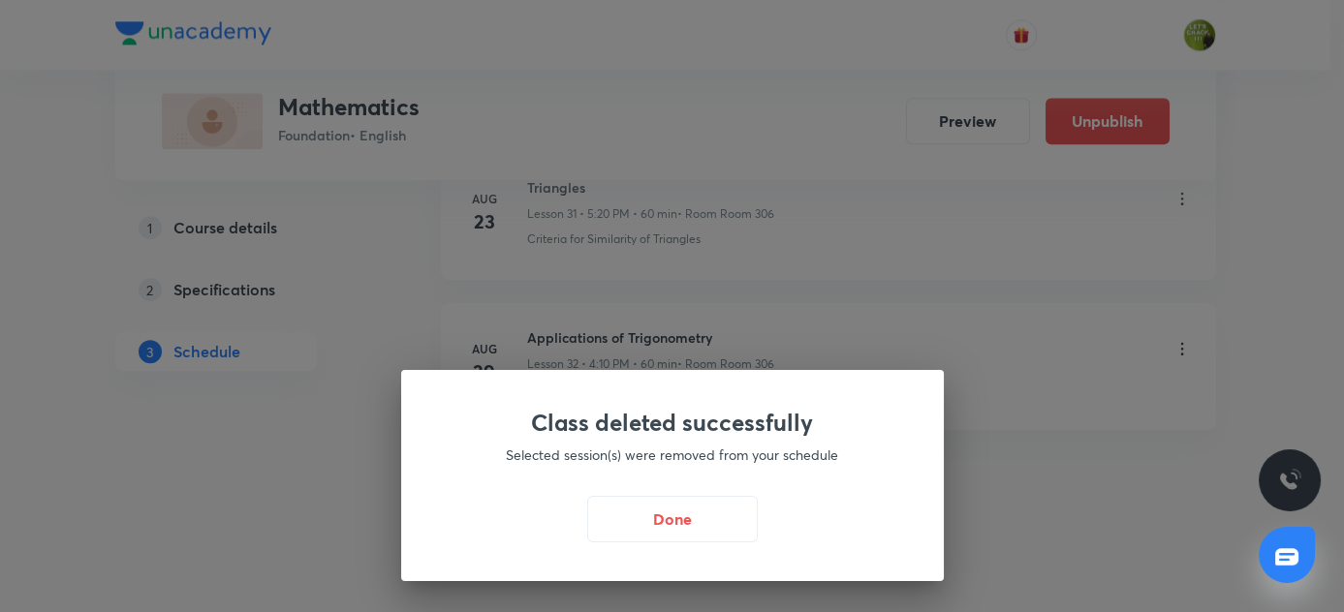
scroll to position [4839, 0]
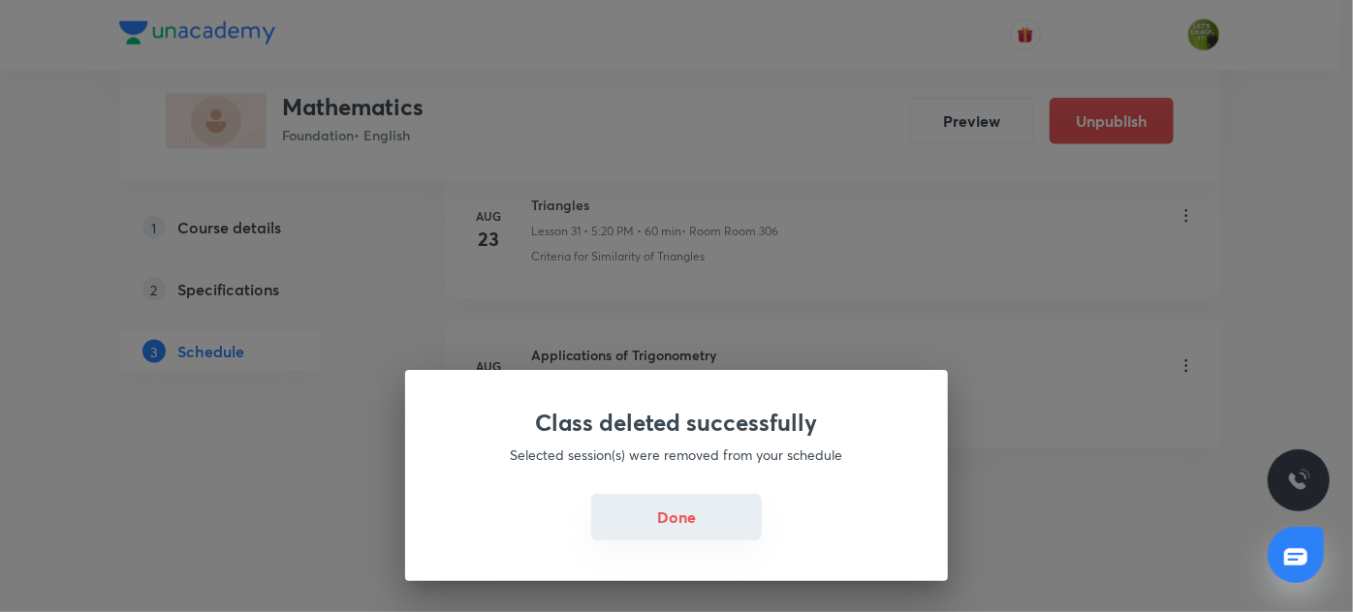
click at [723, 525] on button "Done" at bounding box center [676, 517] width 171 height 47
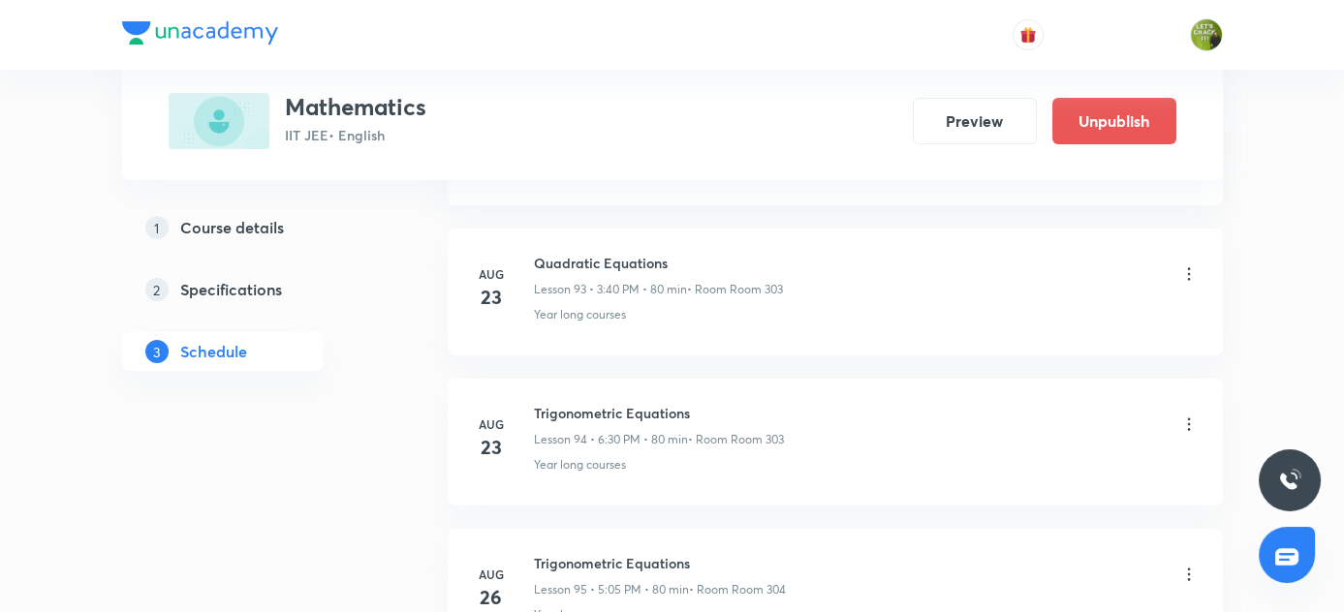
scroll to position [15605, 0]
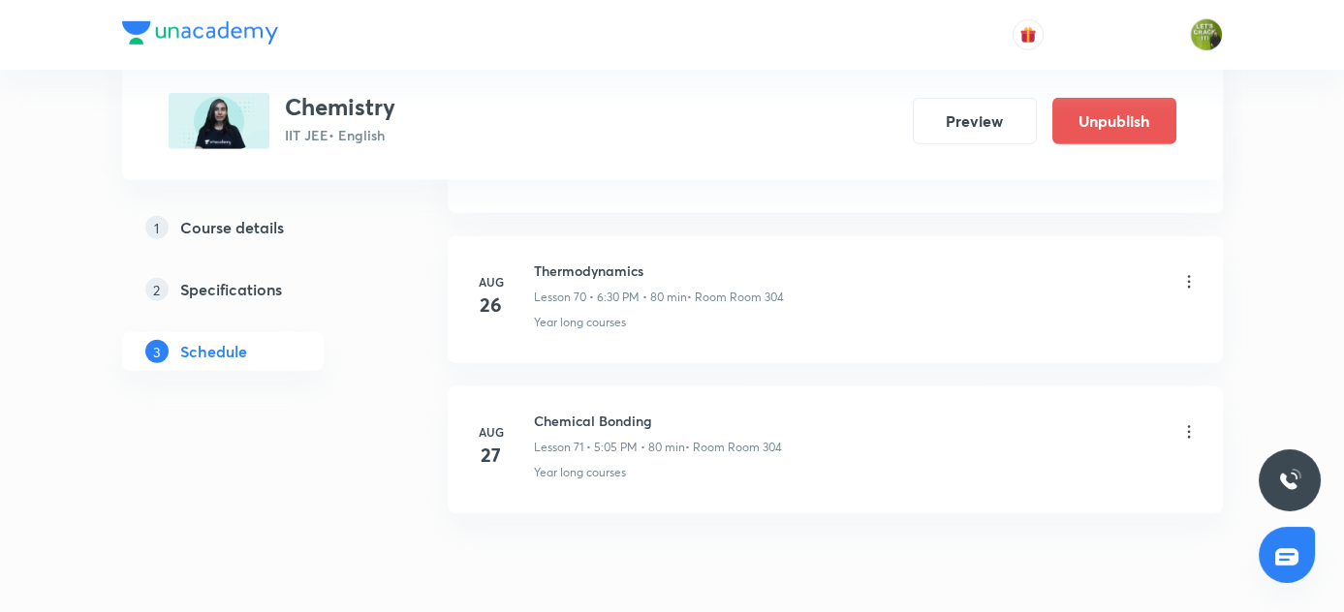
scroll to position [11564, 0]
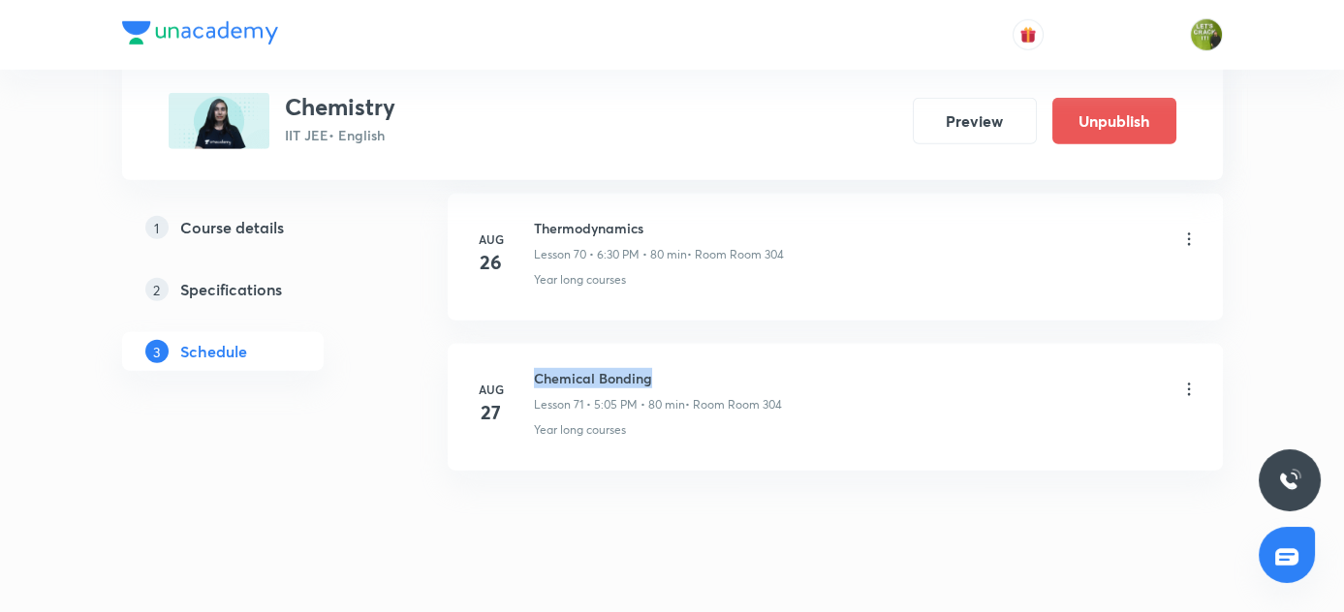
drag, startPoint x: 534, startPoint y: 335, endPoint x: 698, endPoint y: 332, distance: 163.8
click at [698, 368] on h6 "Chemical Bonding" at bounding box center [658, 378] width 248 height 20
copy h6 "Chemical Bonding"
drag, startPoint x: 658, startPoint y: 485, endPoint x: 536, endPoint y: 399, distance: 149.5
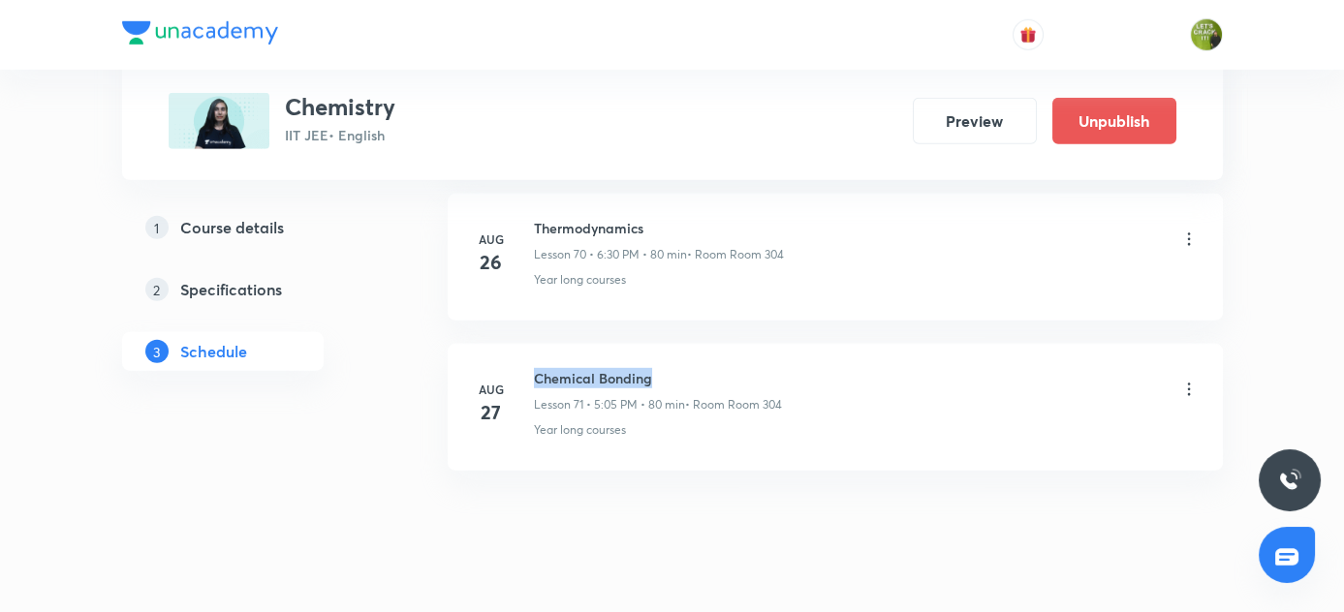
drag, startPoint x: 533, startPoint y: 335, endPoint x: 700, endPoint y: 345, distance: 166.9
click at [700, 368] on h6 "Chemical Bonding" at bounding box center [658, 378] width 248 height 20
copy h6 "Chemical Bonding"
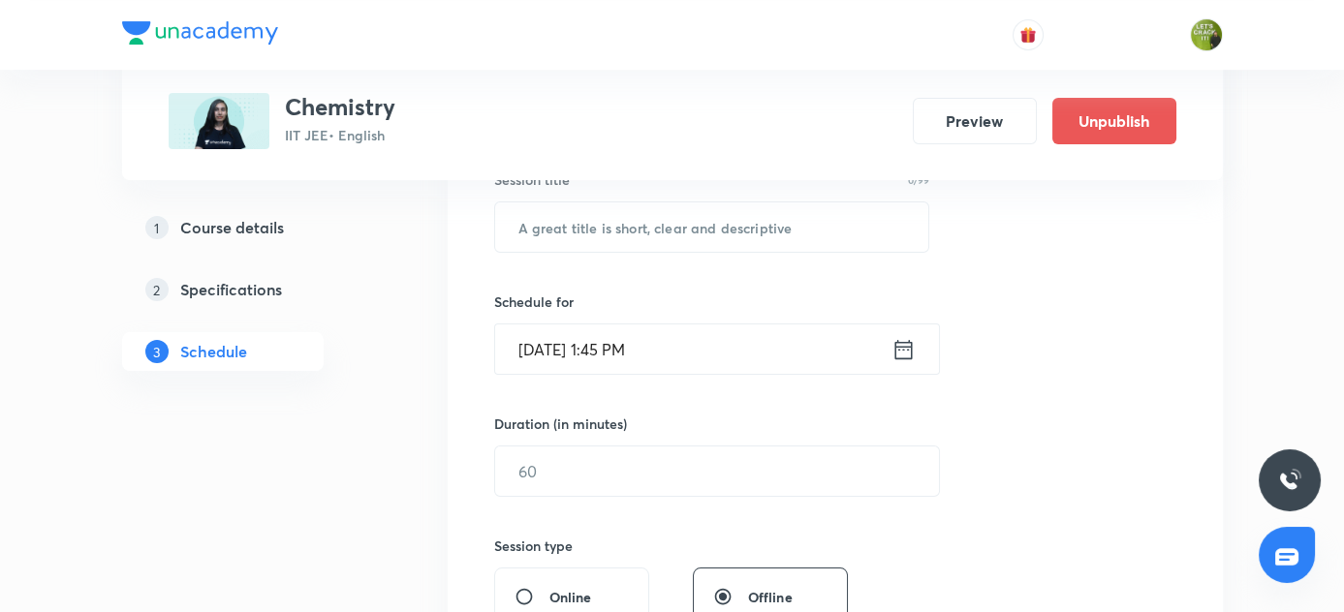
scroll to position [289, 0]
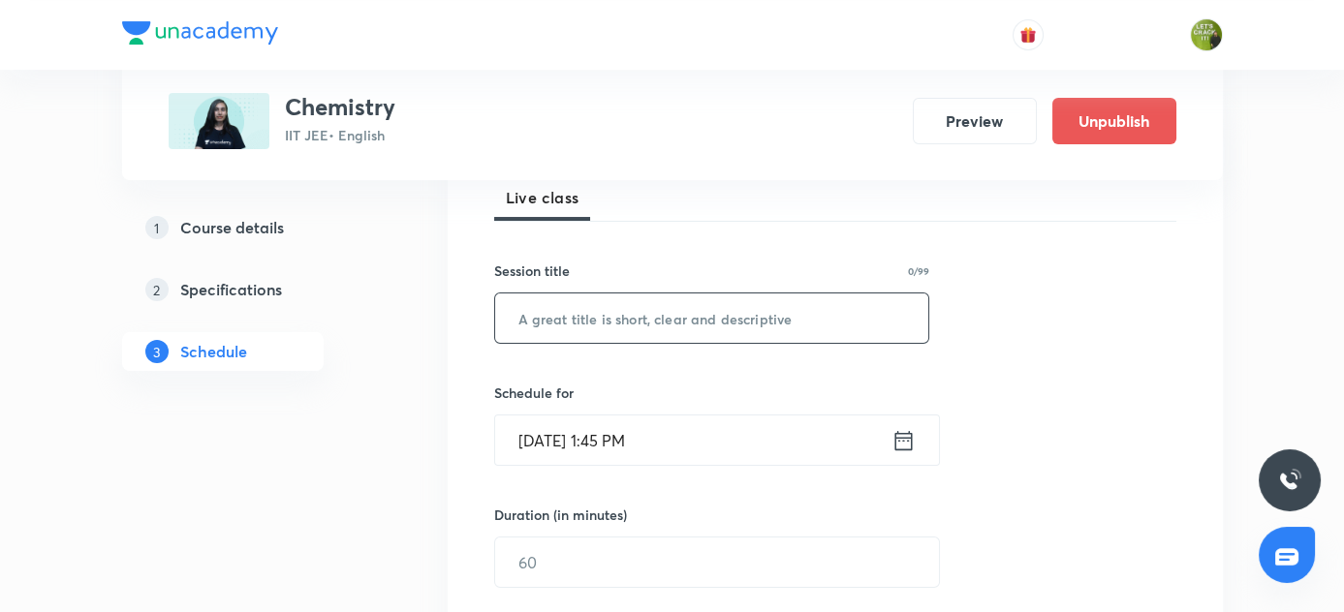
click at [608, 310] on input "text" at bounding box center [712, 318] width 434 height 49
paste input "Chemical Bonding"
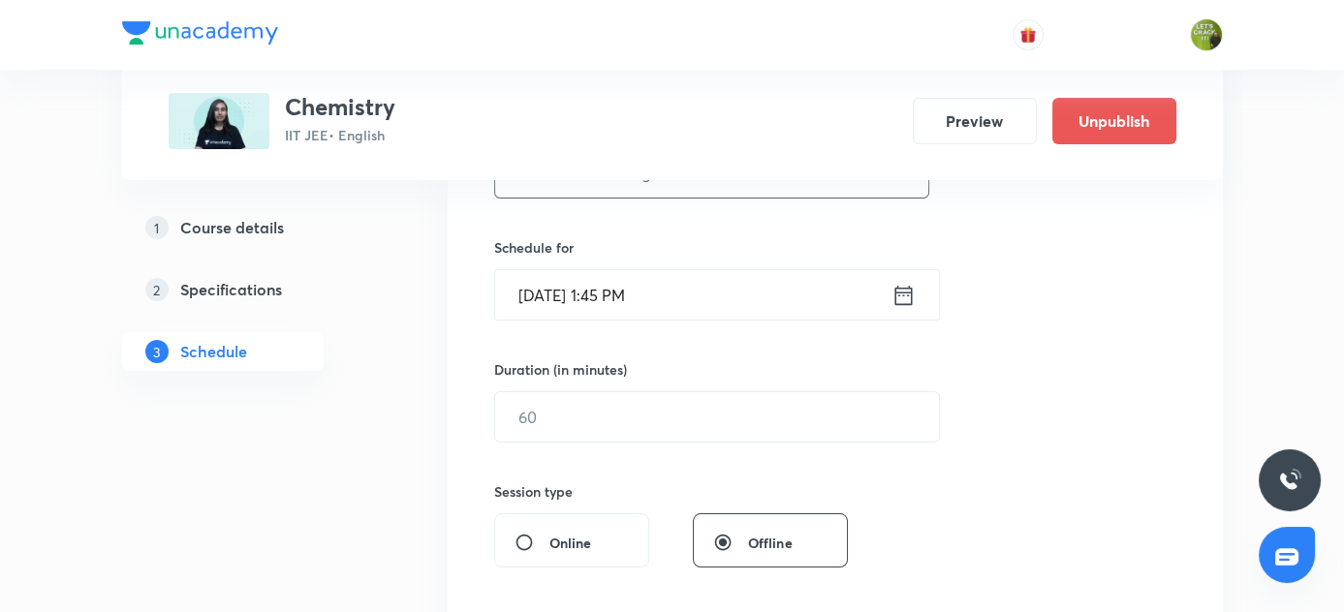
scroll to position [465, 0]
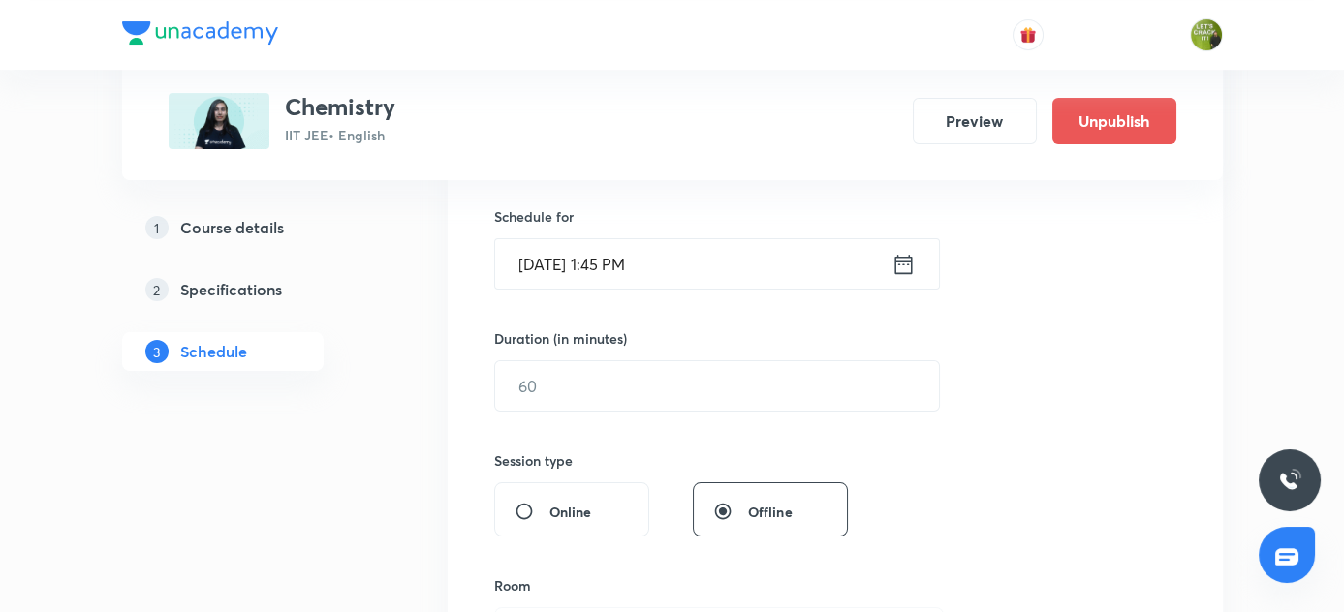
type input "Chemical Bonding"
click at [901, 266] on icon at bounding box center [903, 264] width 24 height 27
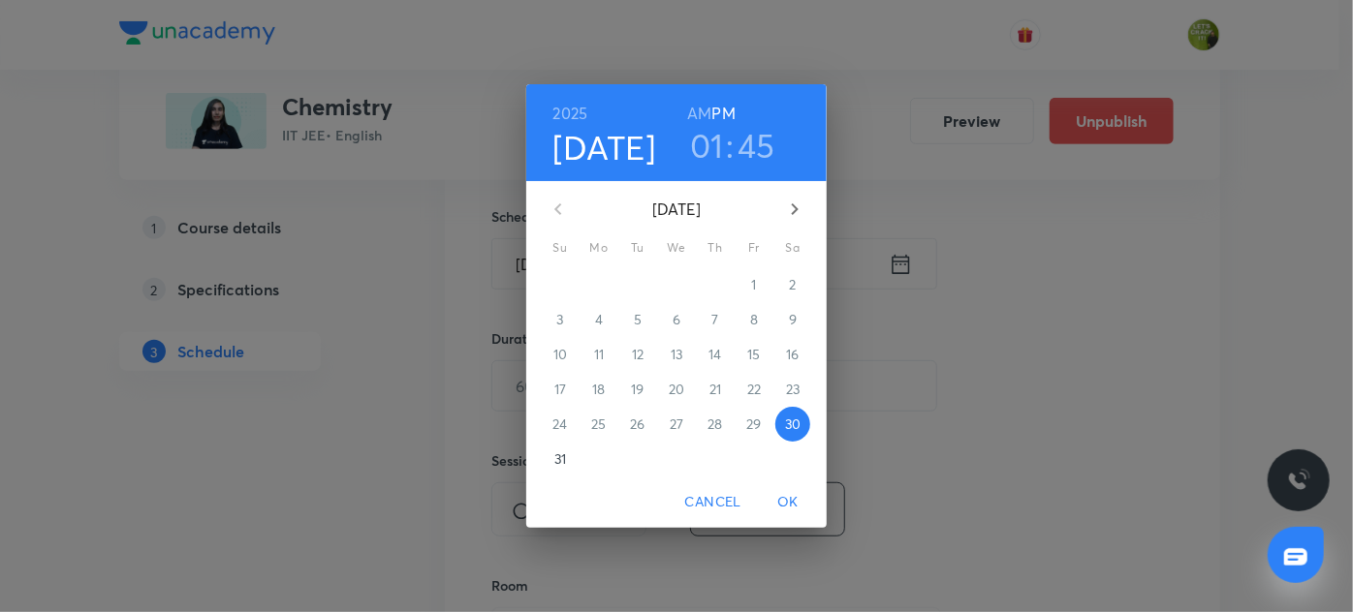
click at [711, 149] on h3 "01" at bounding box center [707, 145] width 34 height 41
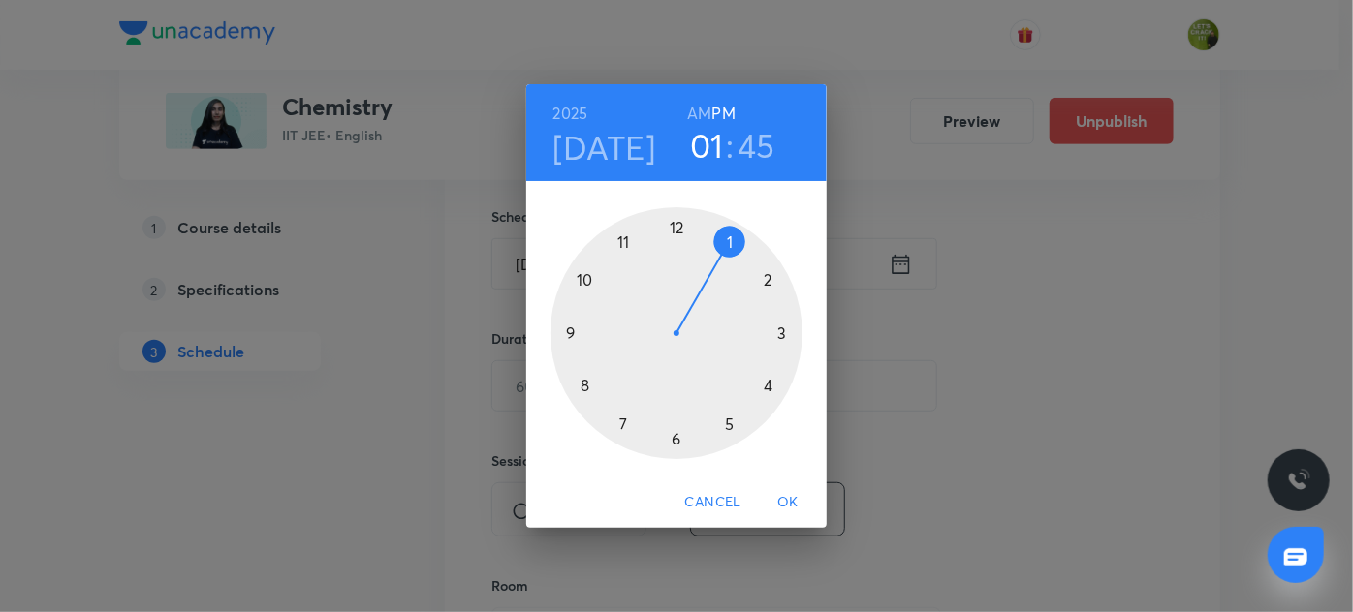
click at [676, 443] on div at bounding box center [676, 333] width 252 height 252
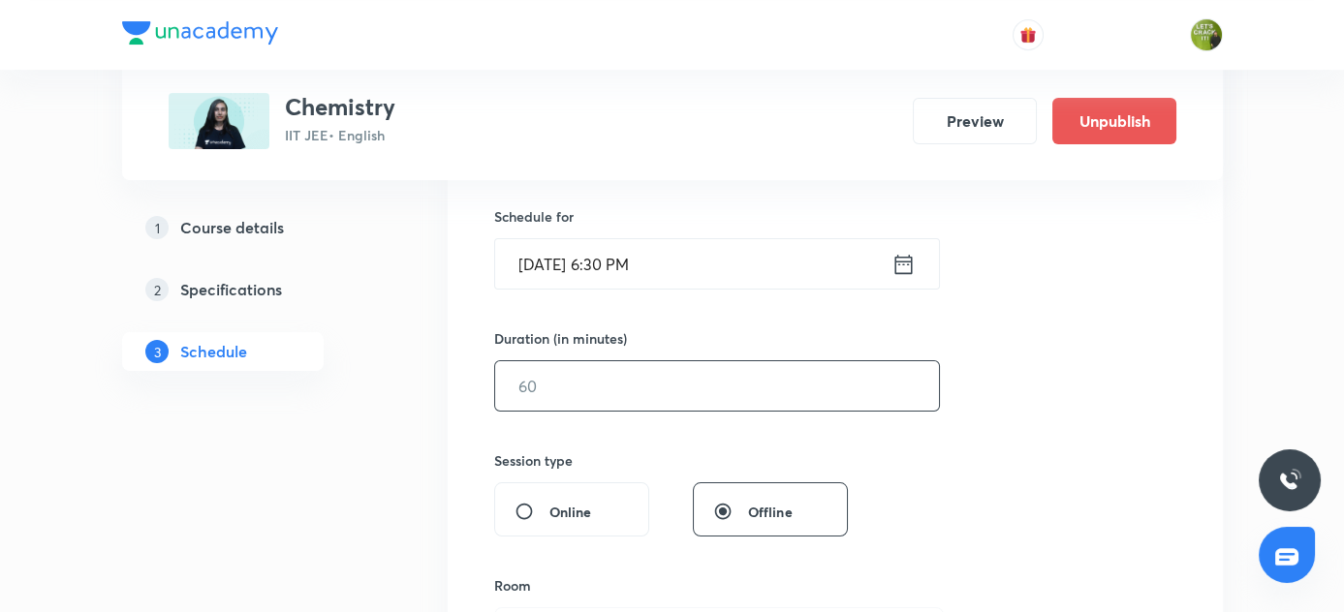
click at [619, 382] on input "text" at bounding box center [717, 385] width 444 height 49
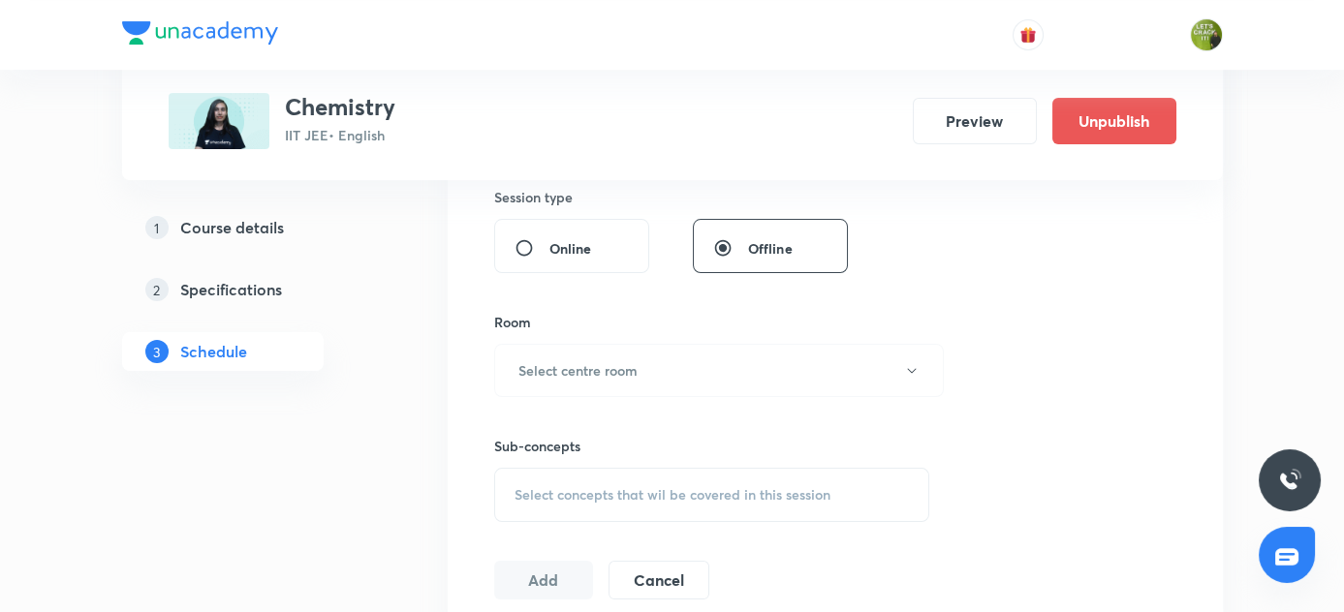
scroll to position [817, 0]
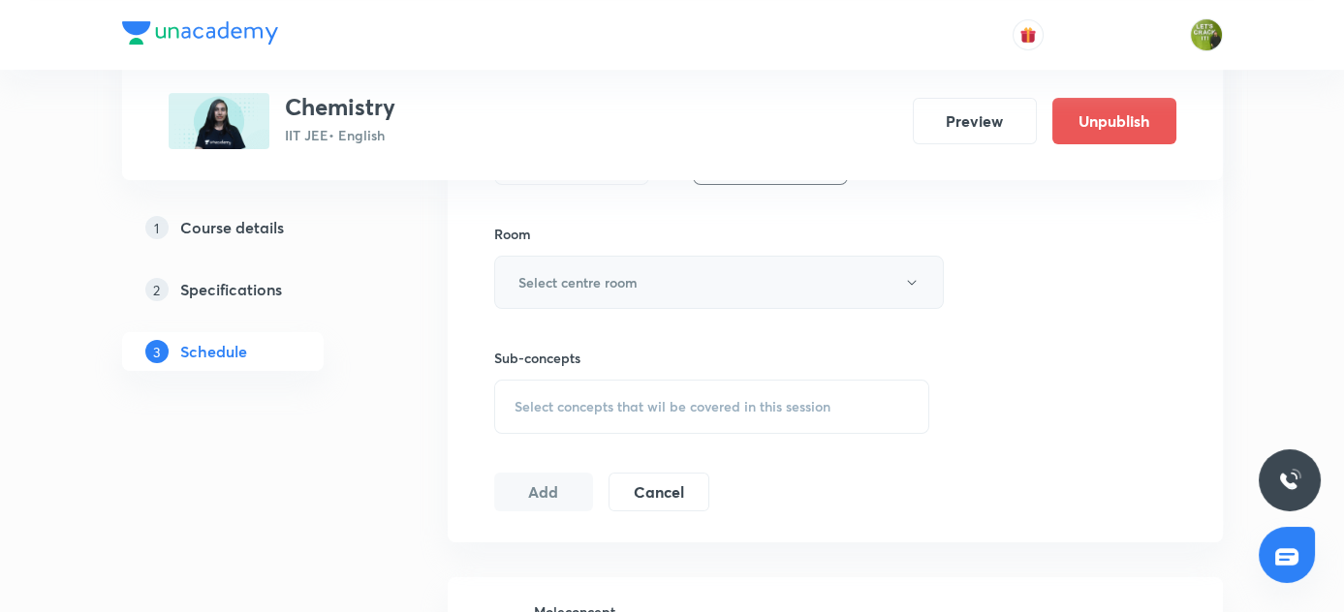
type input "80"
click at [912, 281] on icon "button" at bounding box center [912, 283] width 16 height 16
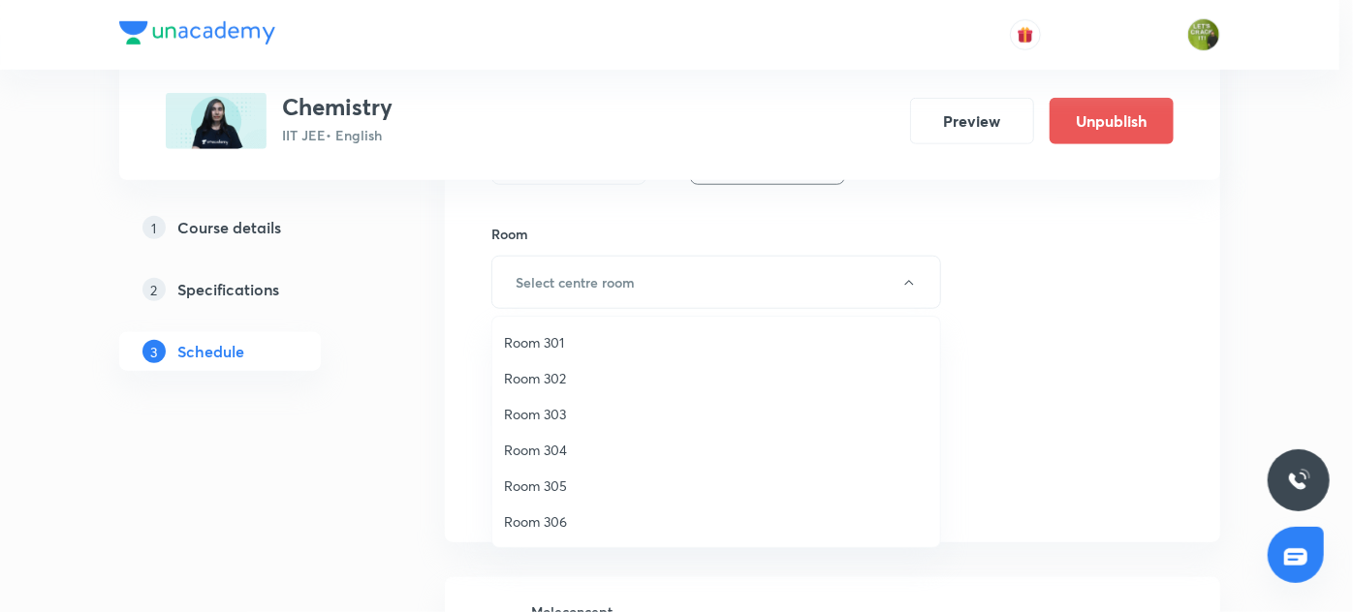
click at [558, 412] on span "Room 303" at bounding box center [716, 414] width 424 height 20
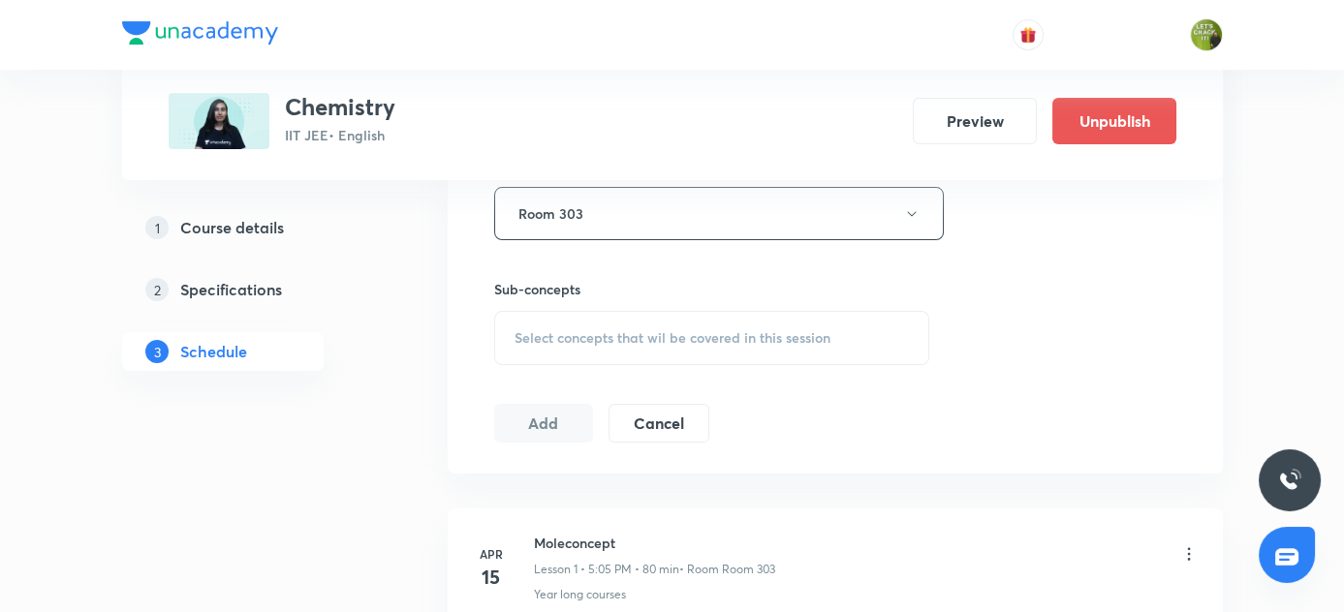
scroll to position [993, 0]
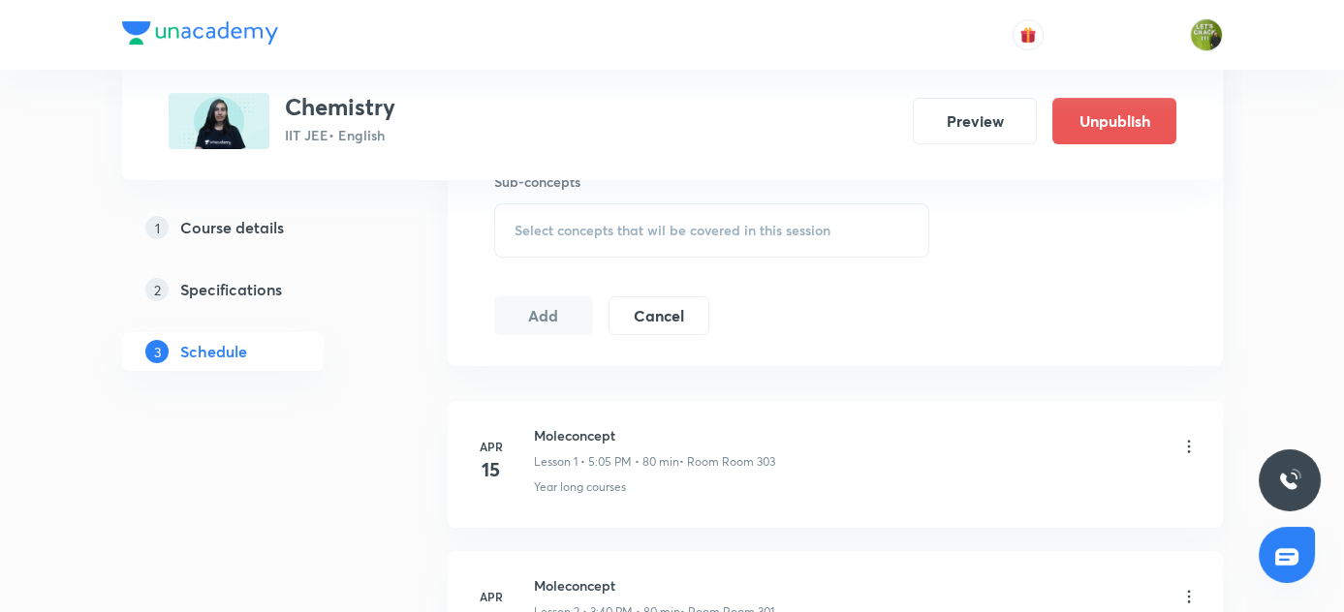
click at [607, 234] on span "Select concepts that wil be covered in this session" at bounding box center [673, 231] width 316 height 16
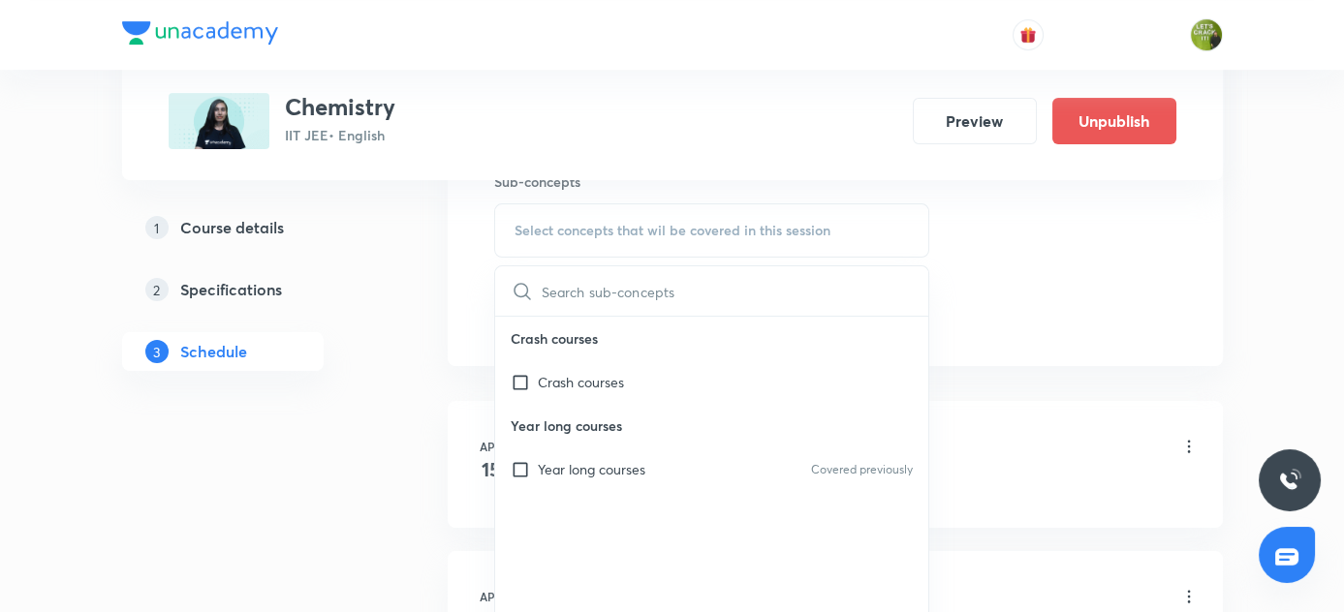
drag, startPoint x: 516, startPoint y: 464, endPoint x: 350, endPoint y: 444, distance: 167.9
click at [516, 464] on input "checkbox" at bounding box center [524, 469] width 27 height 20
checkbox input "true"
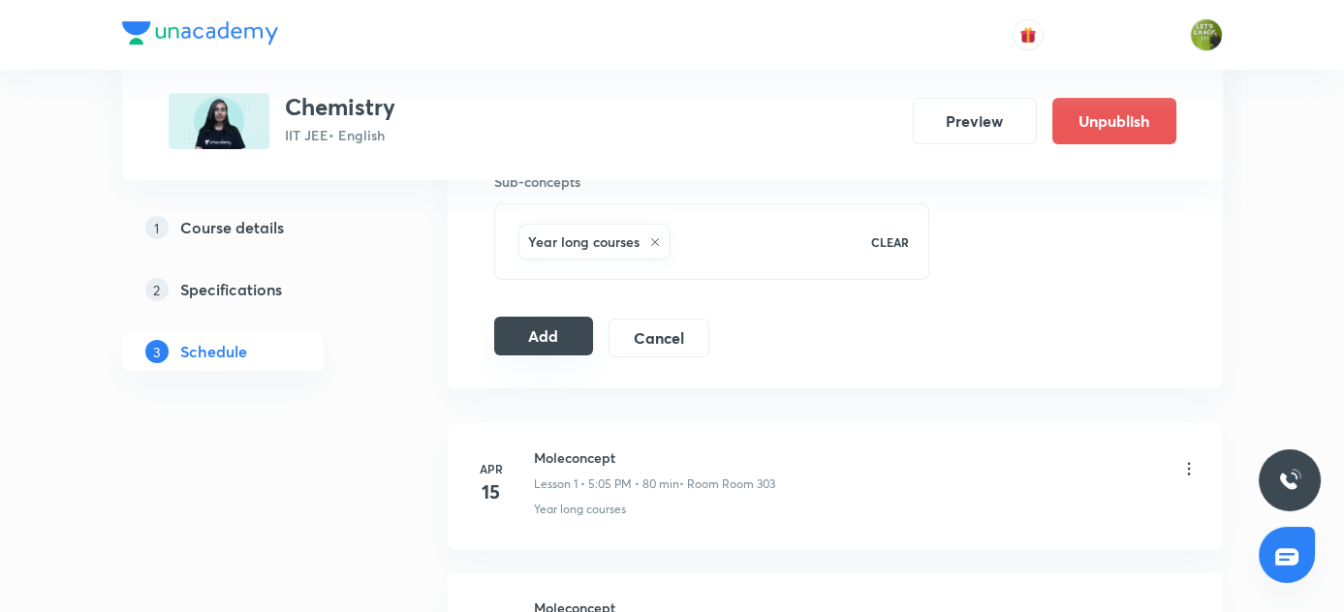
click at [550, 330] on button "Add" at bounding box center [544, 336] width 100 height 39
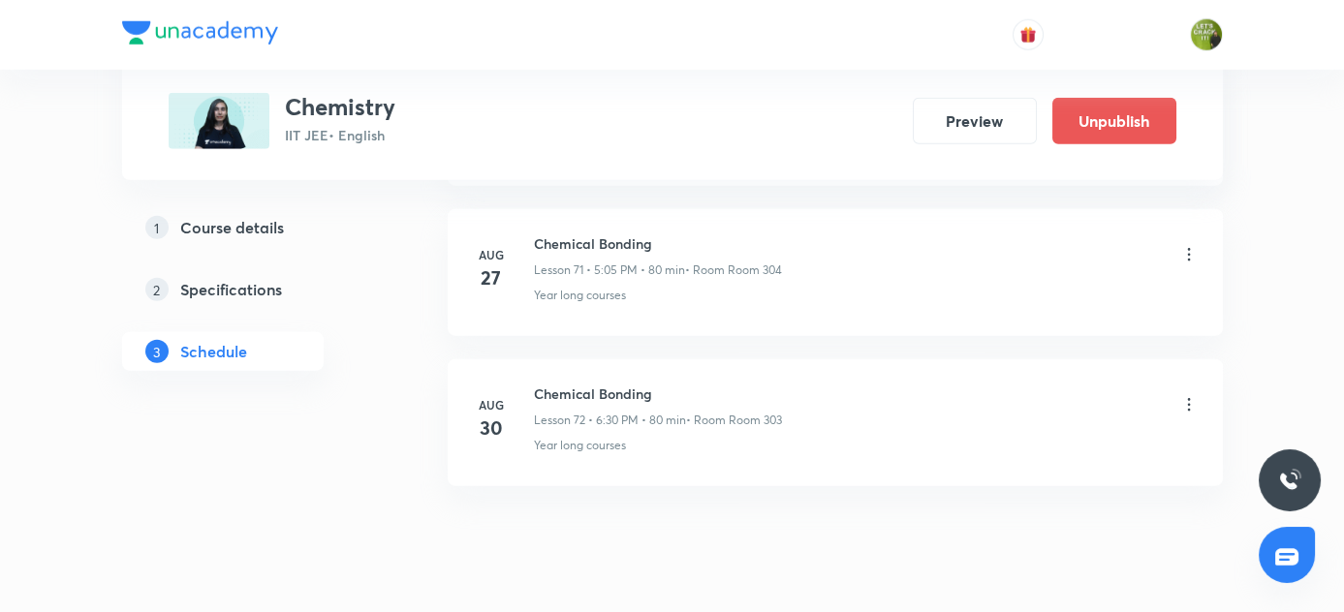
scroll to position [10826, 0]
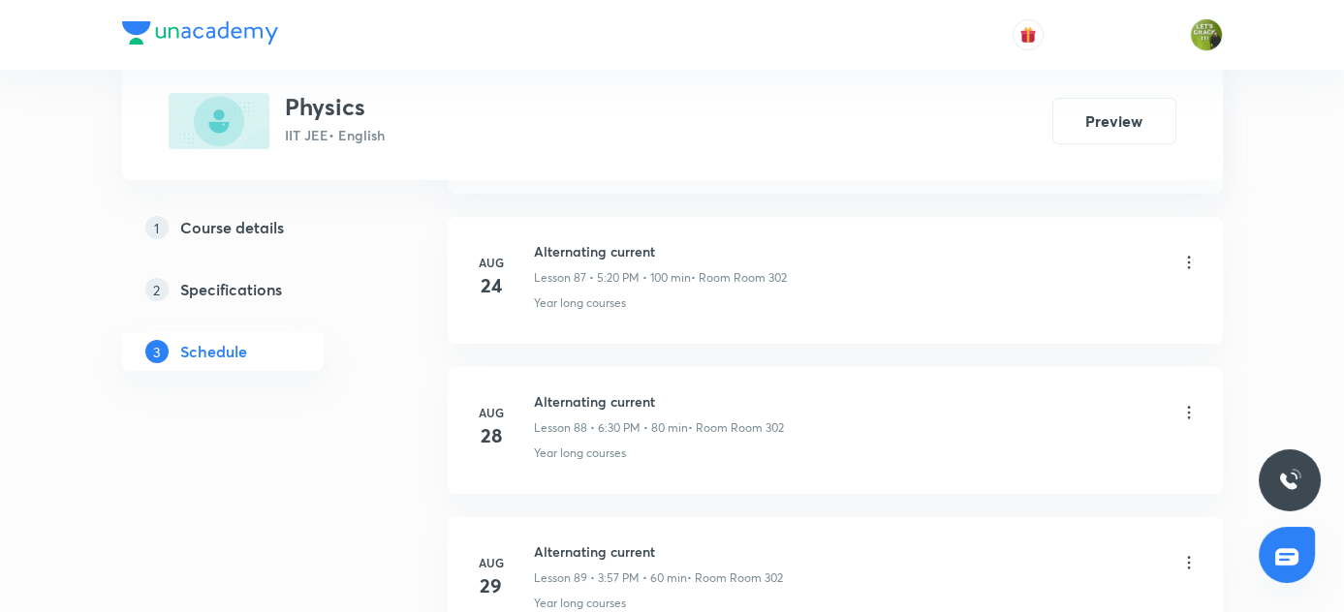
scroll to position [14258, 0]
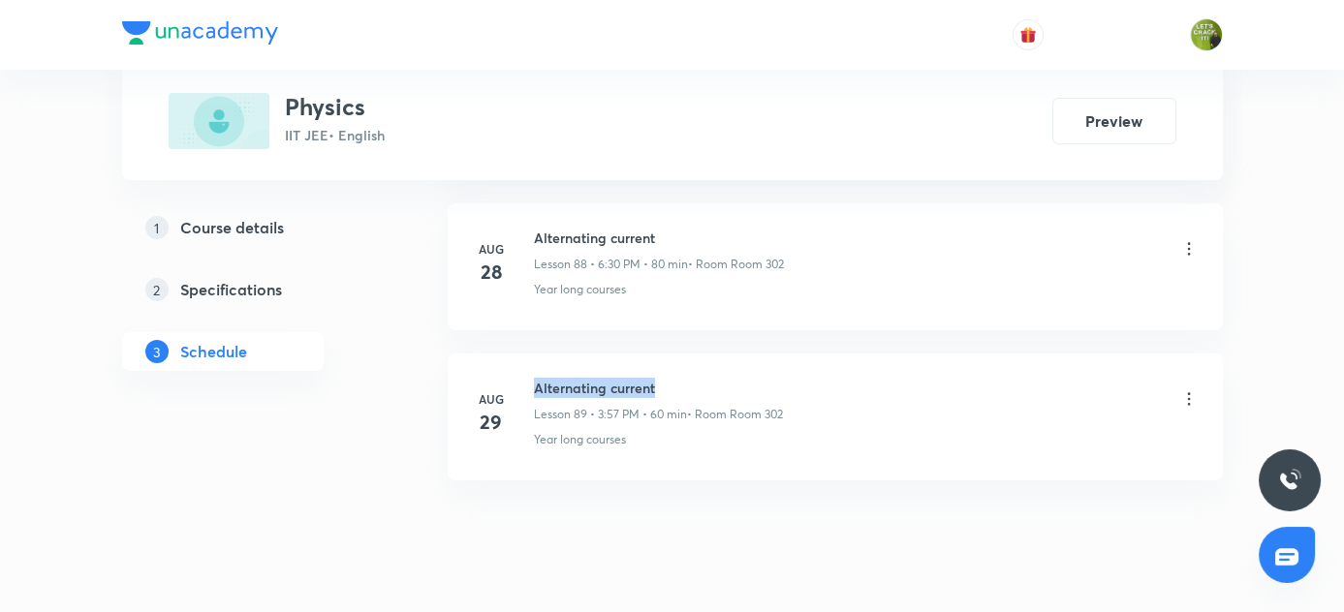
drag, startPoint x: 532, startPoint y: 334, endPoint x: 719, endPoint y: 332, distance: 187.0
click at [719, 378] on h6 "Alternating current" at bounding box center [658, 388] width 249 height 20
copy h6 "Alternating current"
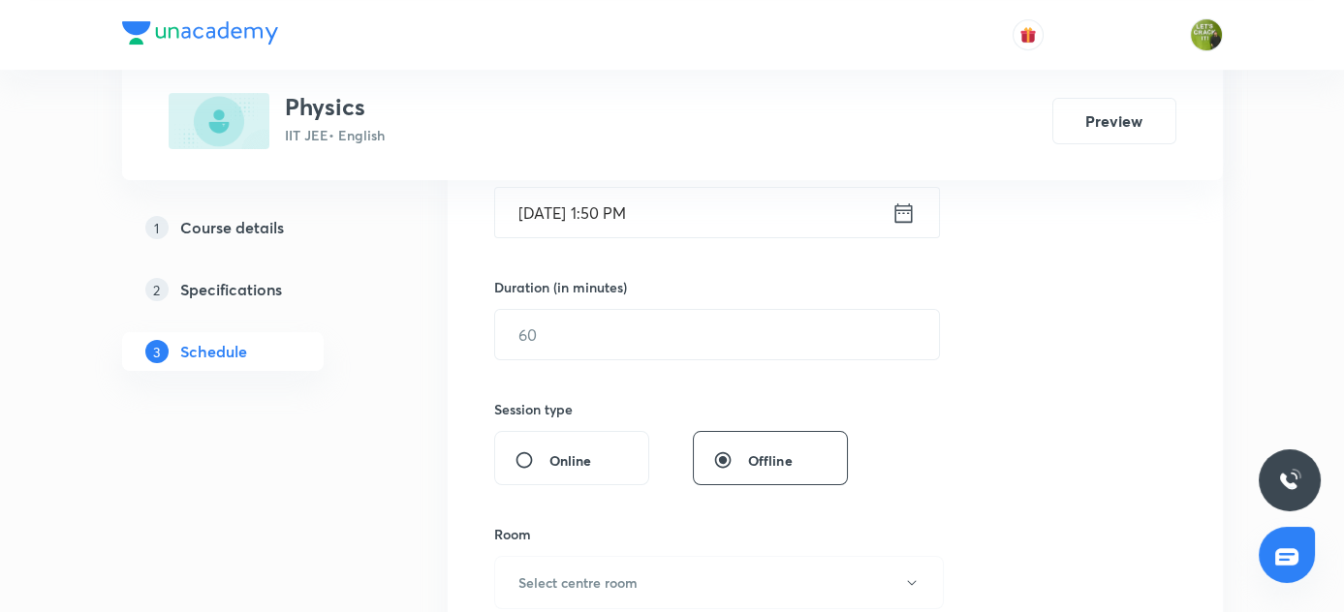
scroll to position [340, 0]
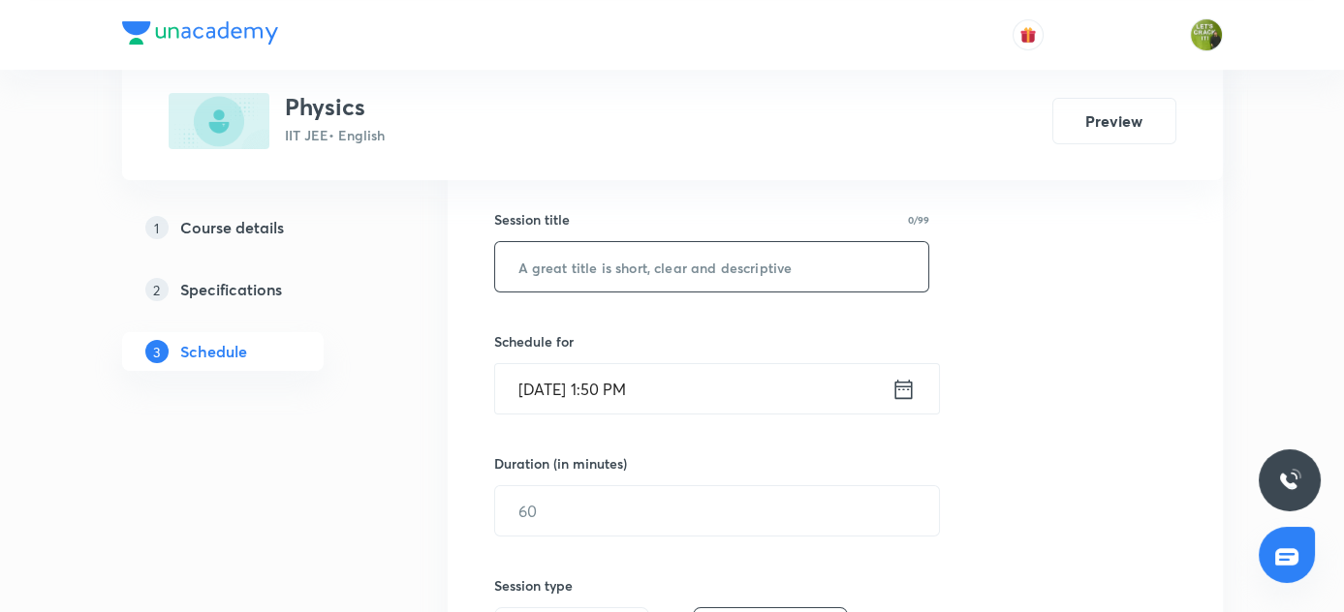
click at [578, 264] on input "text" at bounding box center [712, 266] width 434 height 49
paste input "Alternating current"
type input "Alternating current"
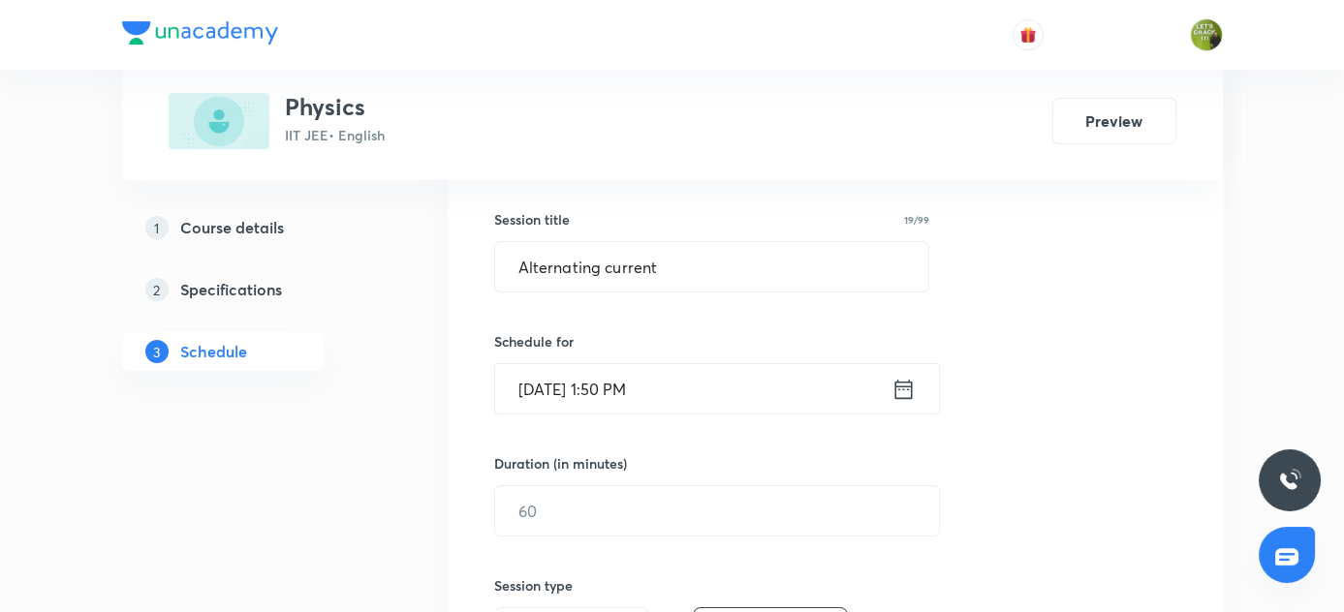
click at [906, 397] on icon at bounding box center [902, 388] width 17 height 19
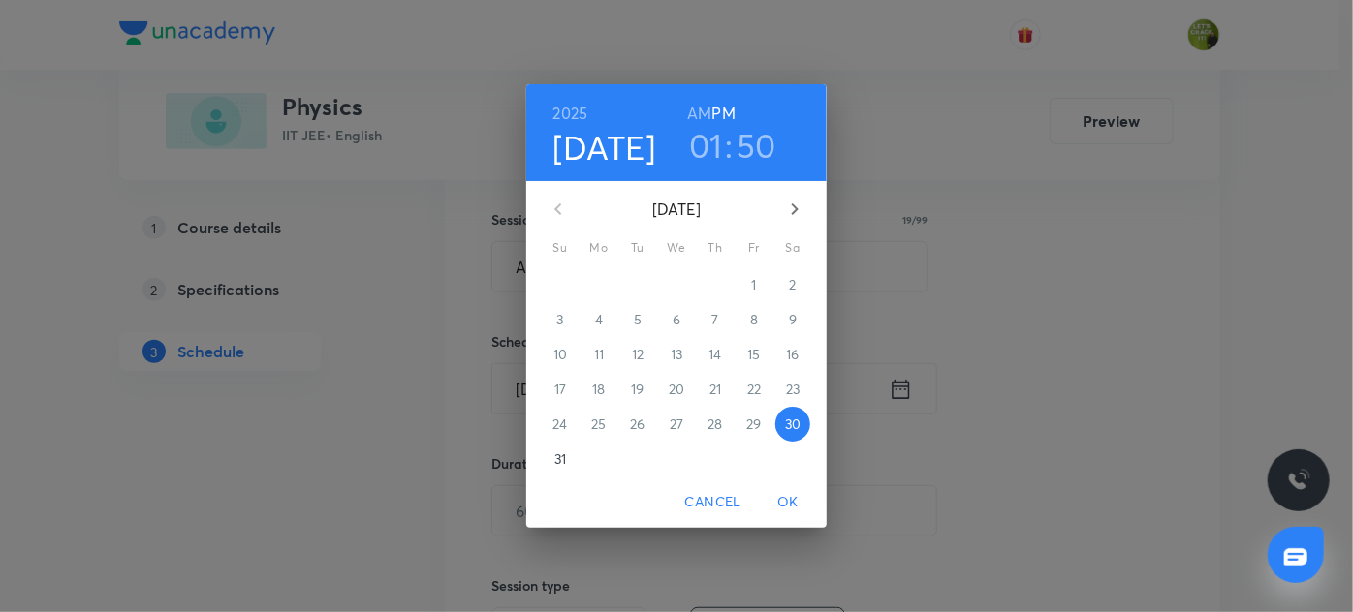
click at [710, 152] on h3 "01" at bounding box center [706, 145] width 34 height 41
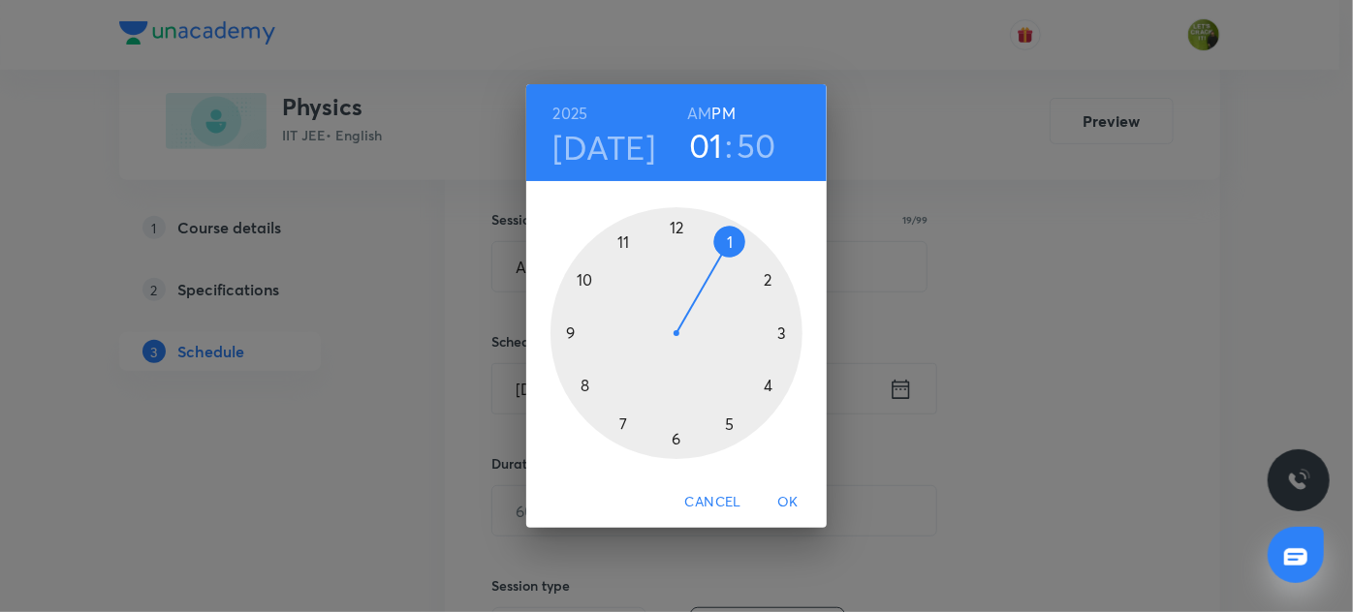
click at [783, 331] on div at bounding box center [676, 333] width 252 height 252
click at [587, 390] on div at bounding box center [676, 333] width 252 height 252
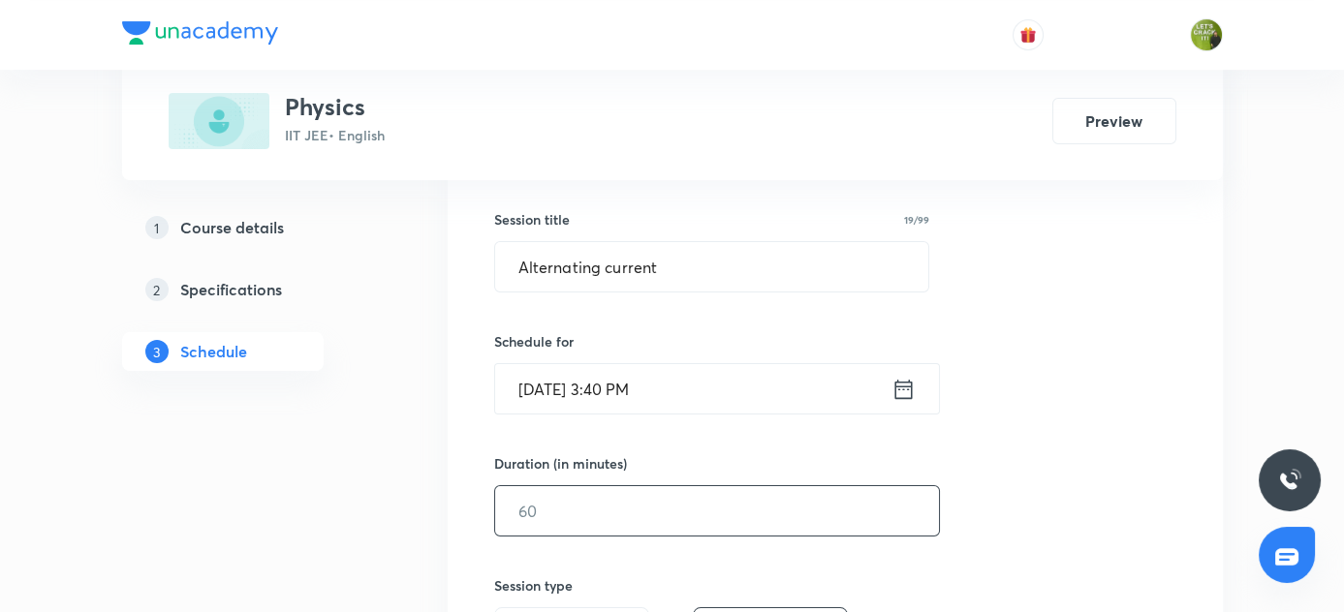
click at [602, 507] on input "text" at bounding box center [717, 510] width 444 height 49
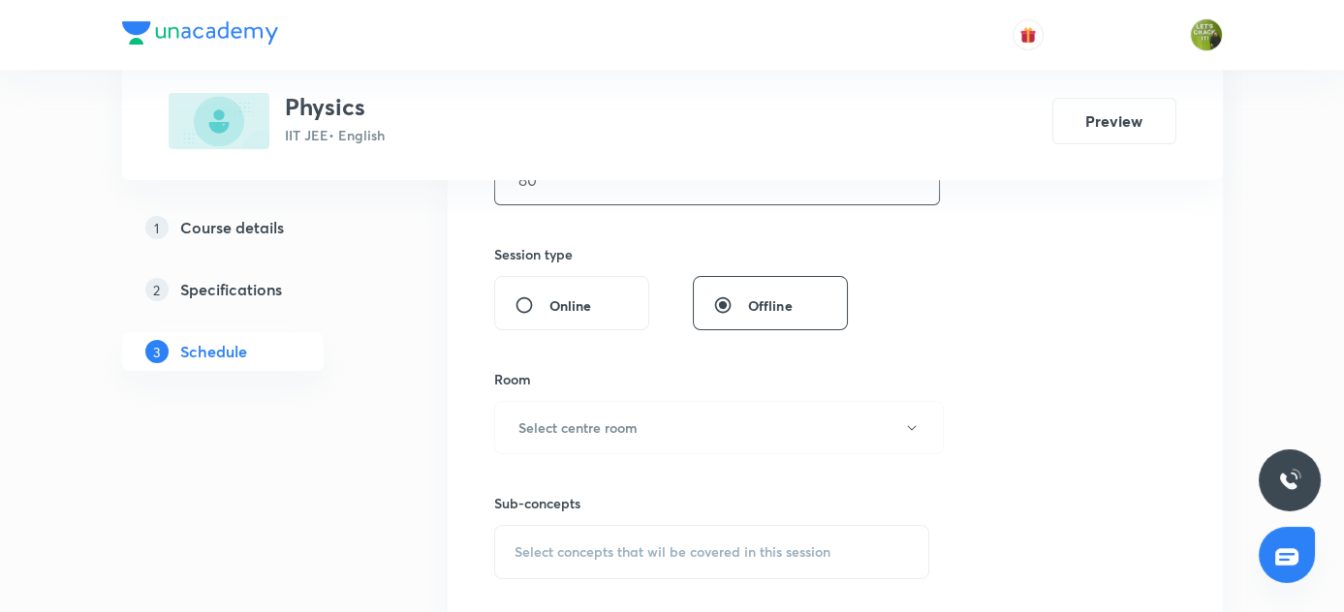
scroll to position [692, 0]
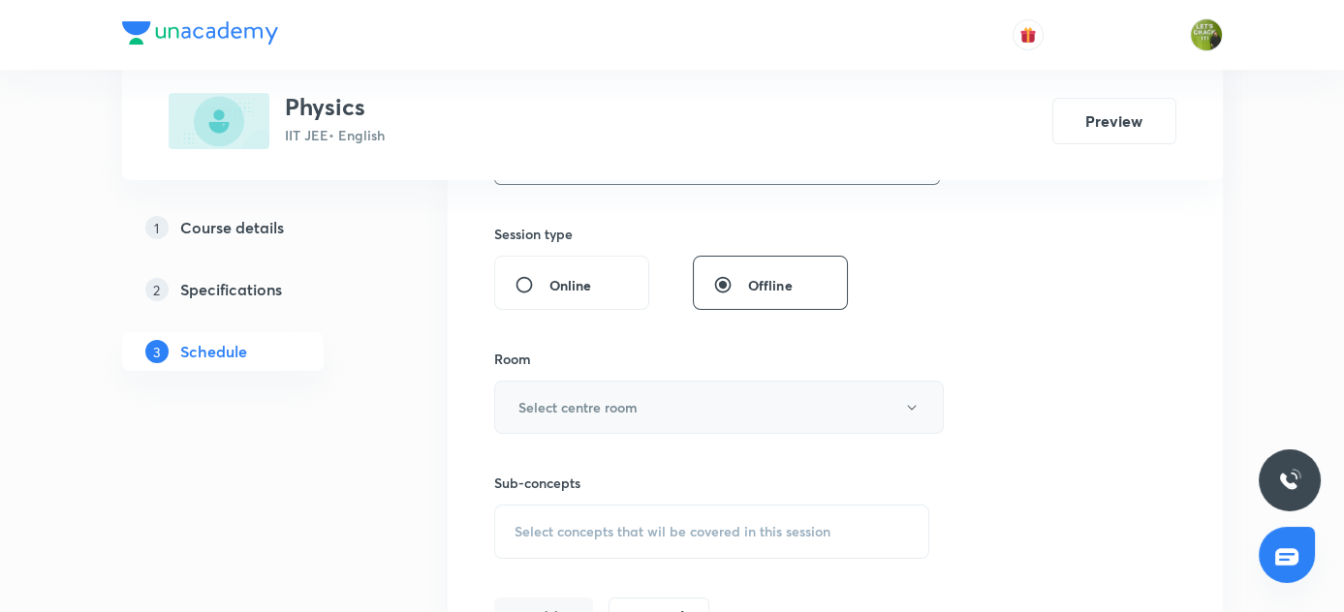
type input "80"
click at [905, 401] on icon "button" at bounding box center [912, 408] width 16 height 16
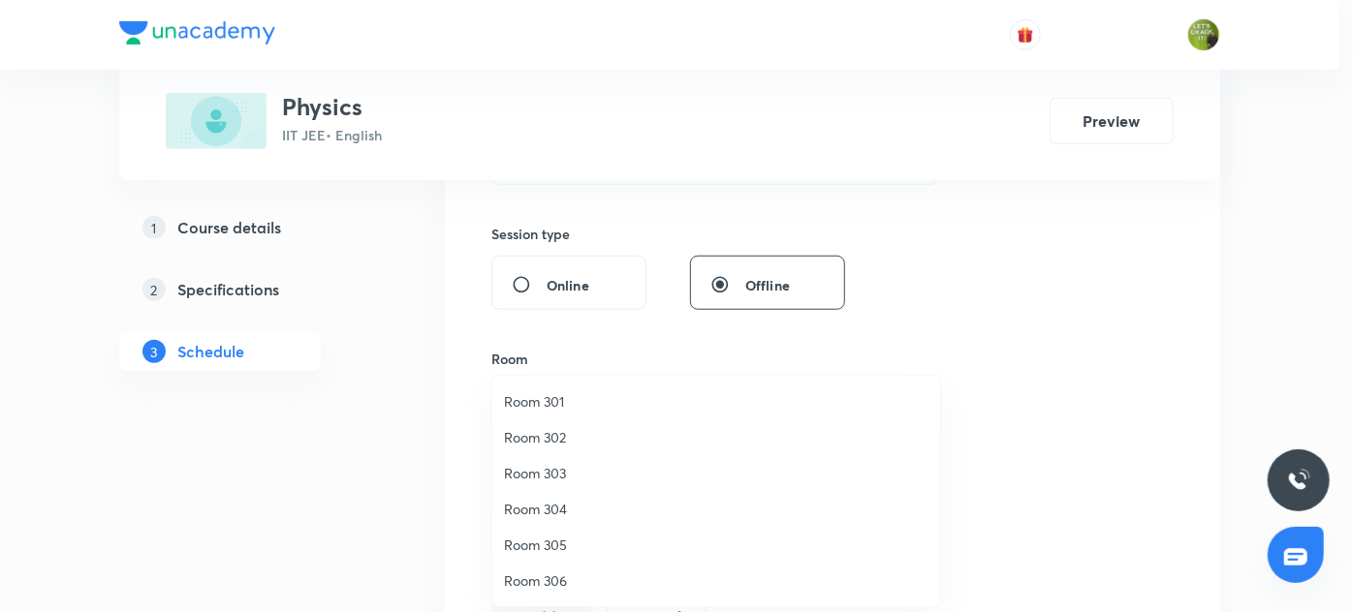
click at [552, 434] on span "Room 302" at bounding box center [716, 437] width 424 height 20
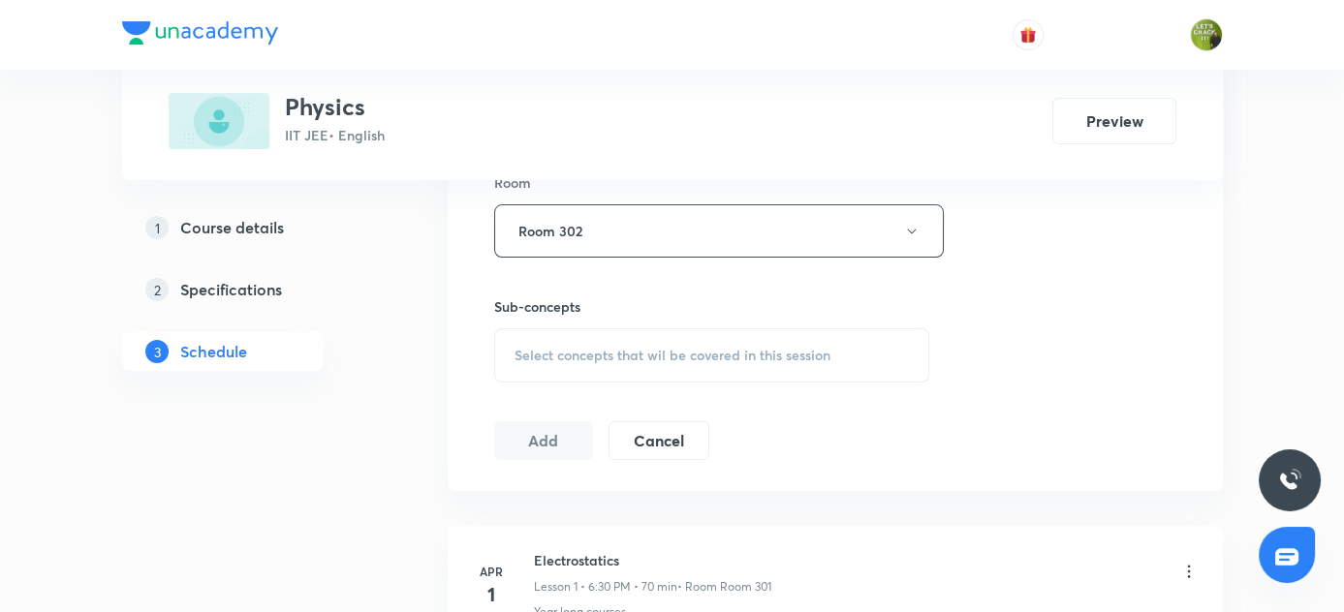
scroll to position [868, 0]
click at [588, 348] on span "Select concepts that wil be covered in this session" at bounding box center [673, 356] width 316 height 16
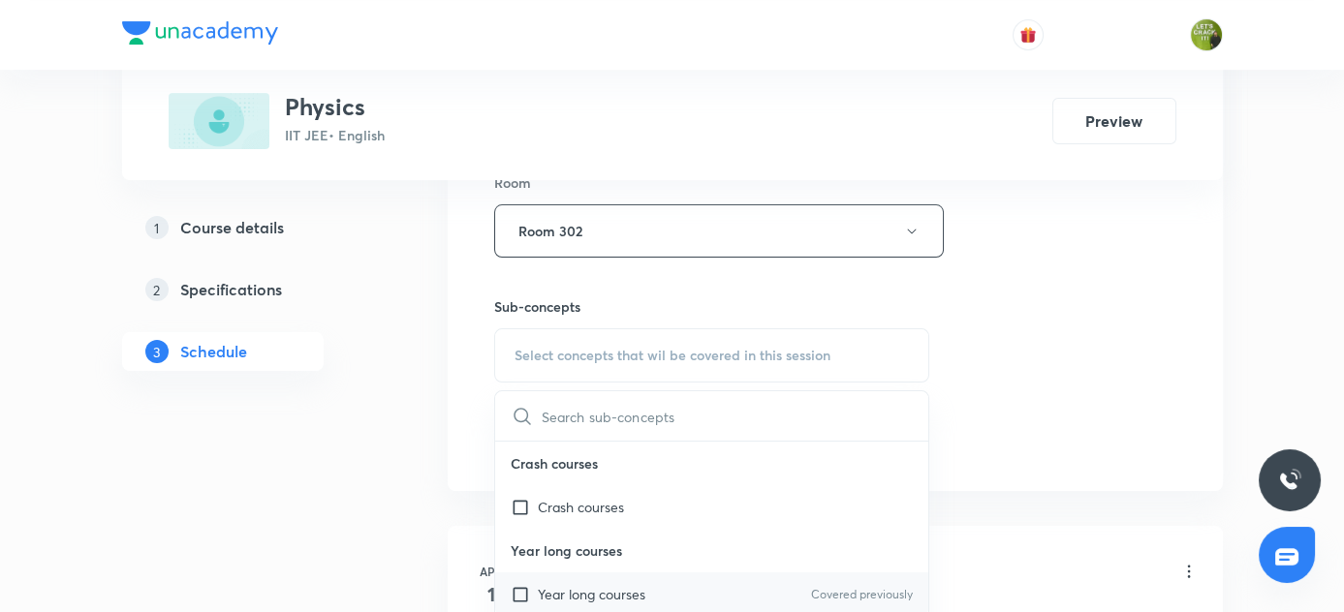
click at [516, 593] on input "checkbox" at bounding box center [524, 594] width 27 height 20
checkbox input "true"
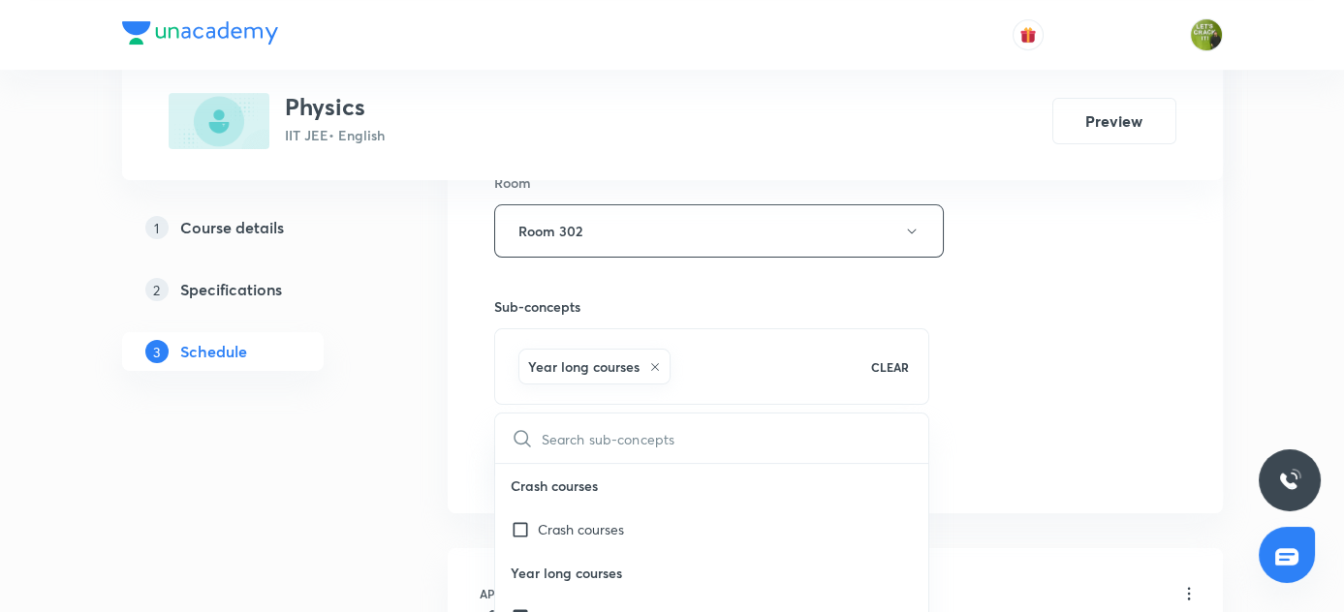
drag, startPoint x: 421, startPoint y: 568, endPoint x: 561, endPoint y: 471, distance: 170.7
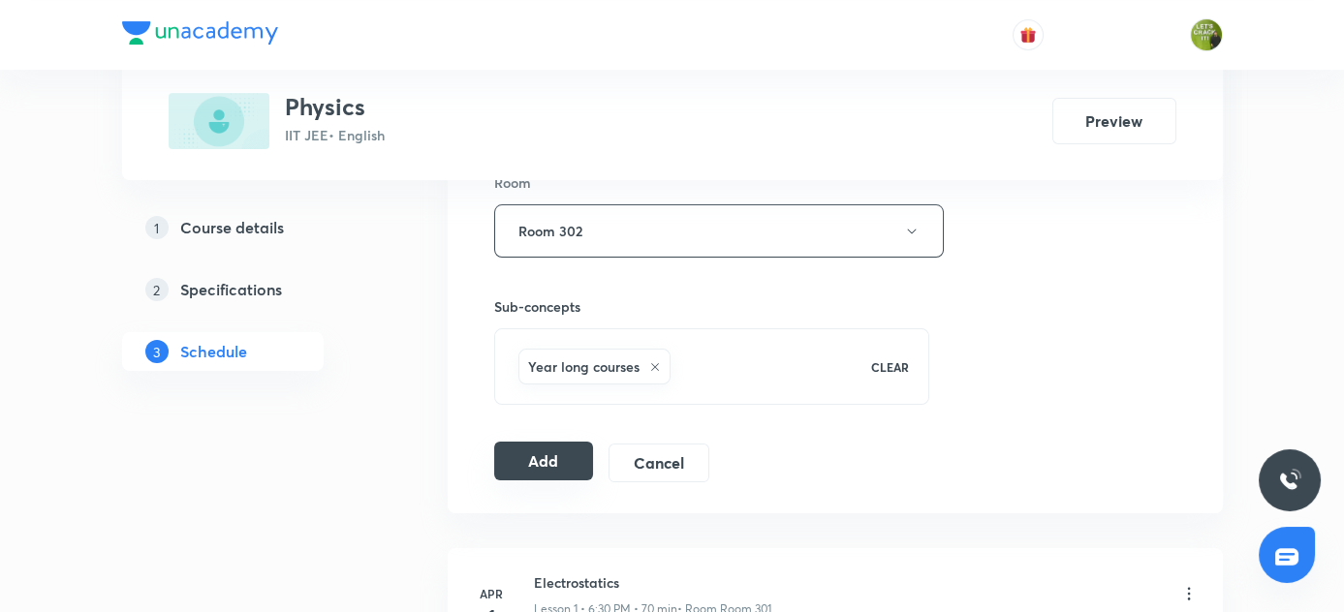
click at [576, 460] on button "Add" at bounding box center [544, 461] width 100 height 39
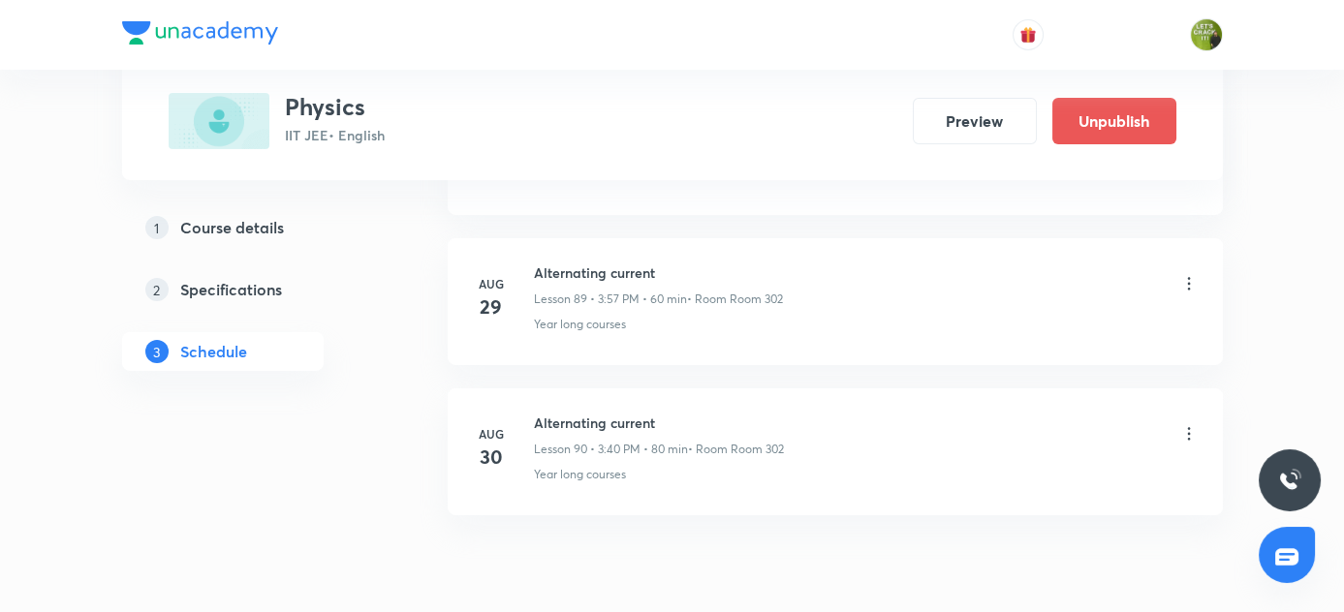
scroll to position [13519, 0]
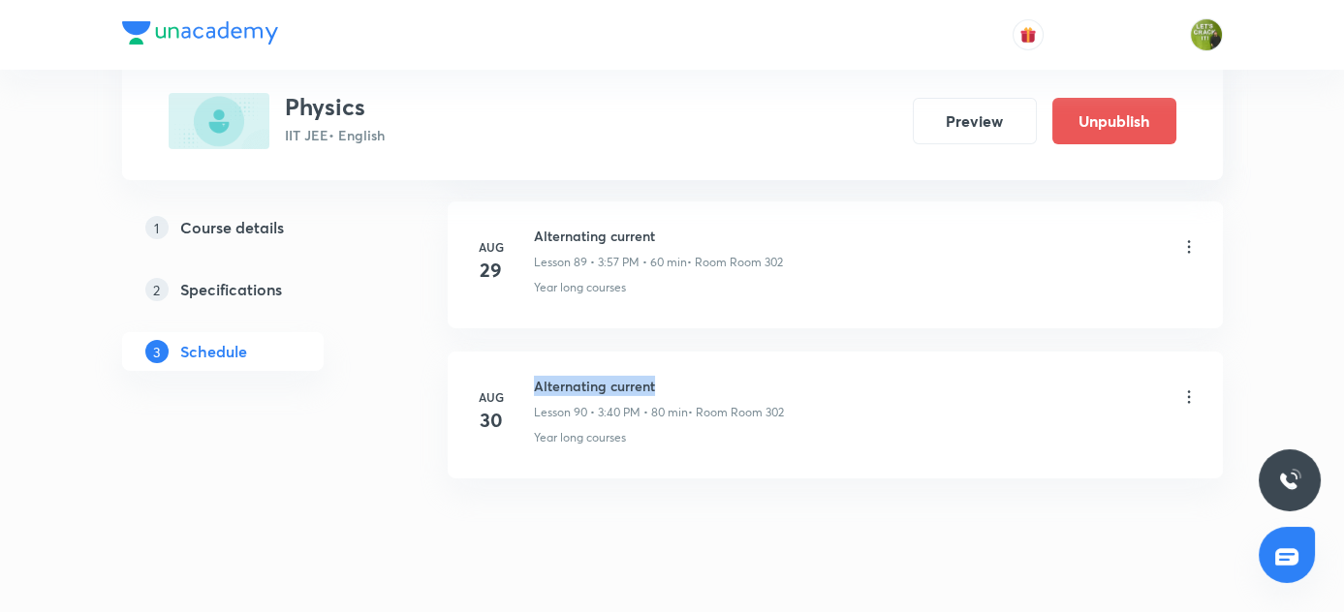
drag, startPoint x: 537, startPoint y: 337, endPoint x: 711, endPoint y: 340, distance: 174.4
click at [711, 376] on h6 "Alternating current" at bounding box center [659, 386] width 250 height 20
copy h6 "Alternating current"
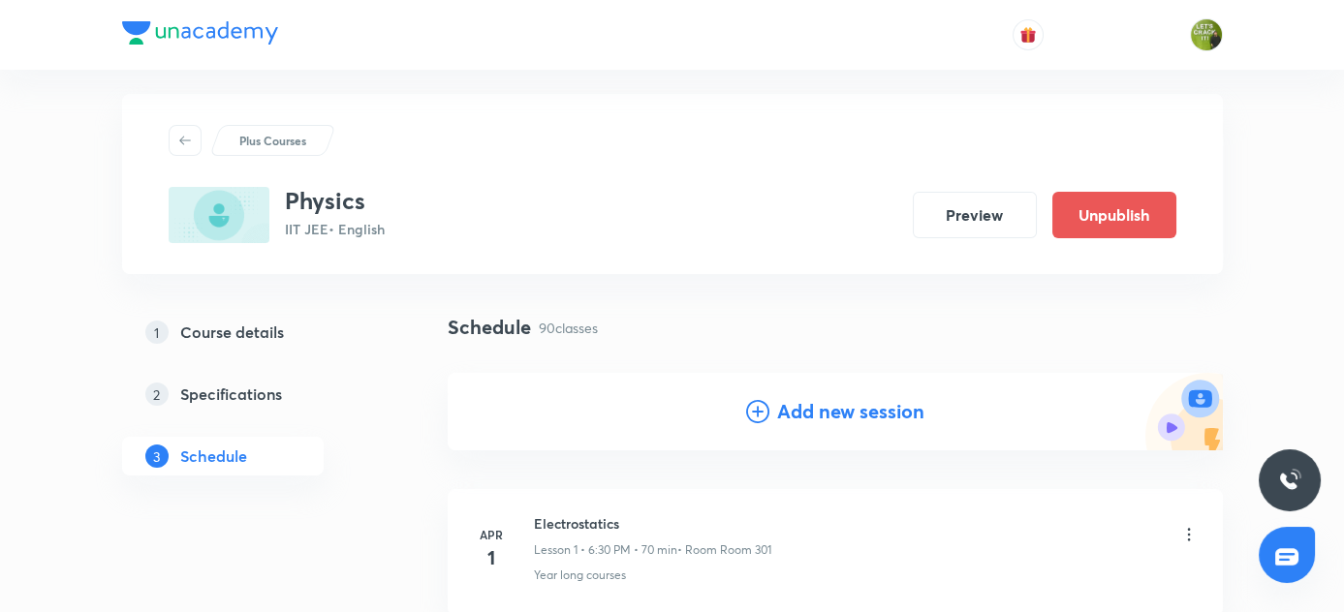
scroll to position [0, 0]
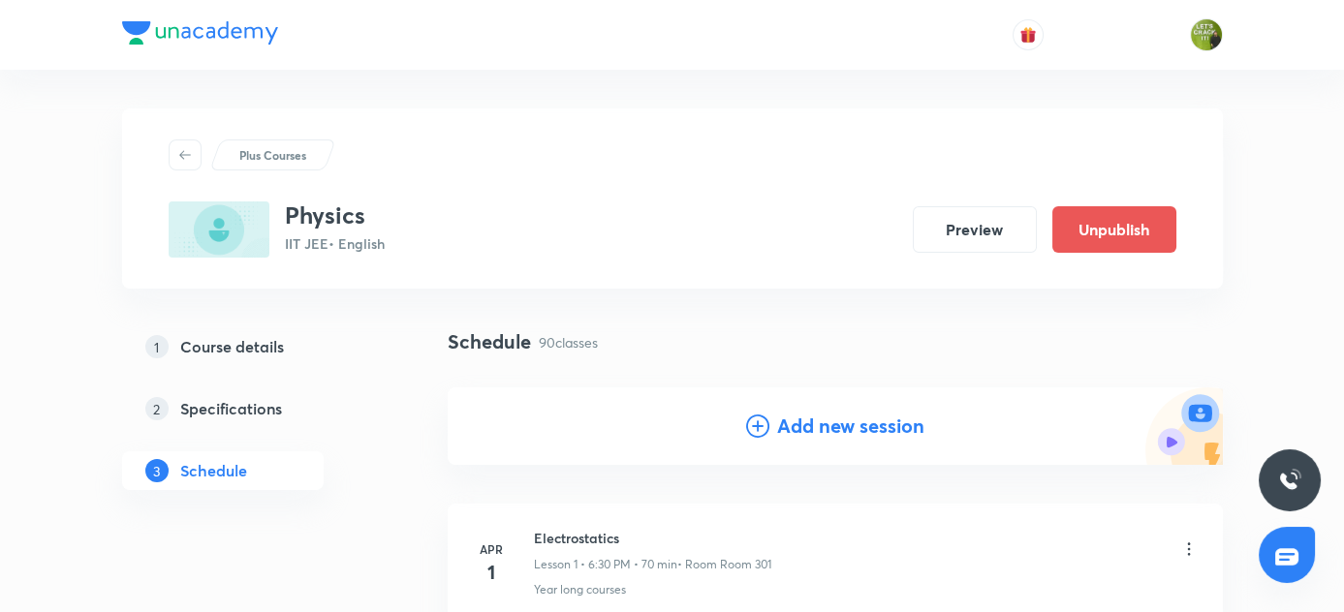
click at [754, 424] on icon at bounding box center [757, 426] width 23 height 23
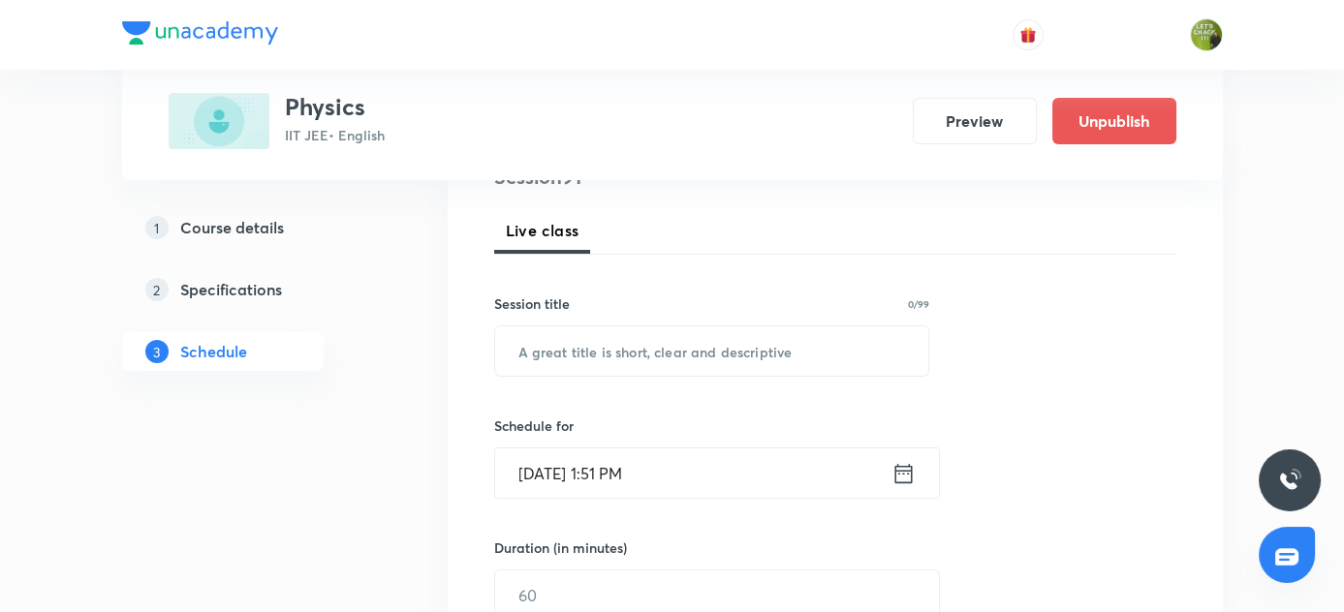
scroll to position [264, 0]
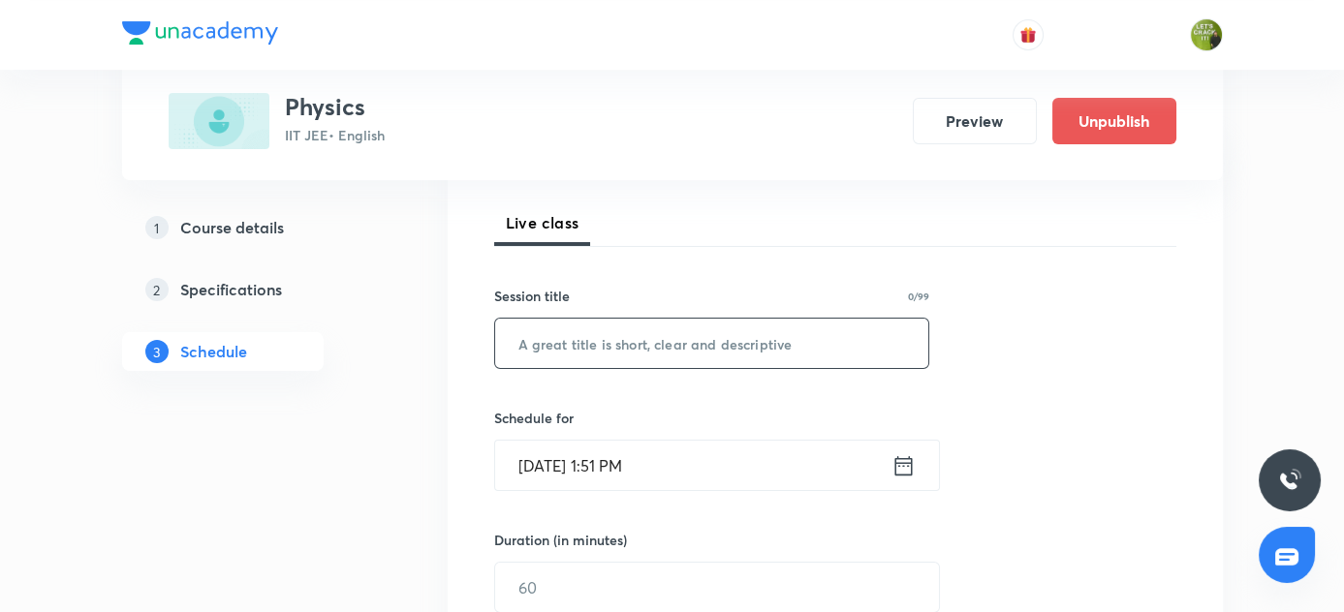
click at [669, 343] on input "text" at bounding box center [712, 343] width 434 height 49
paste input "Alternating current"
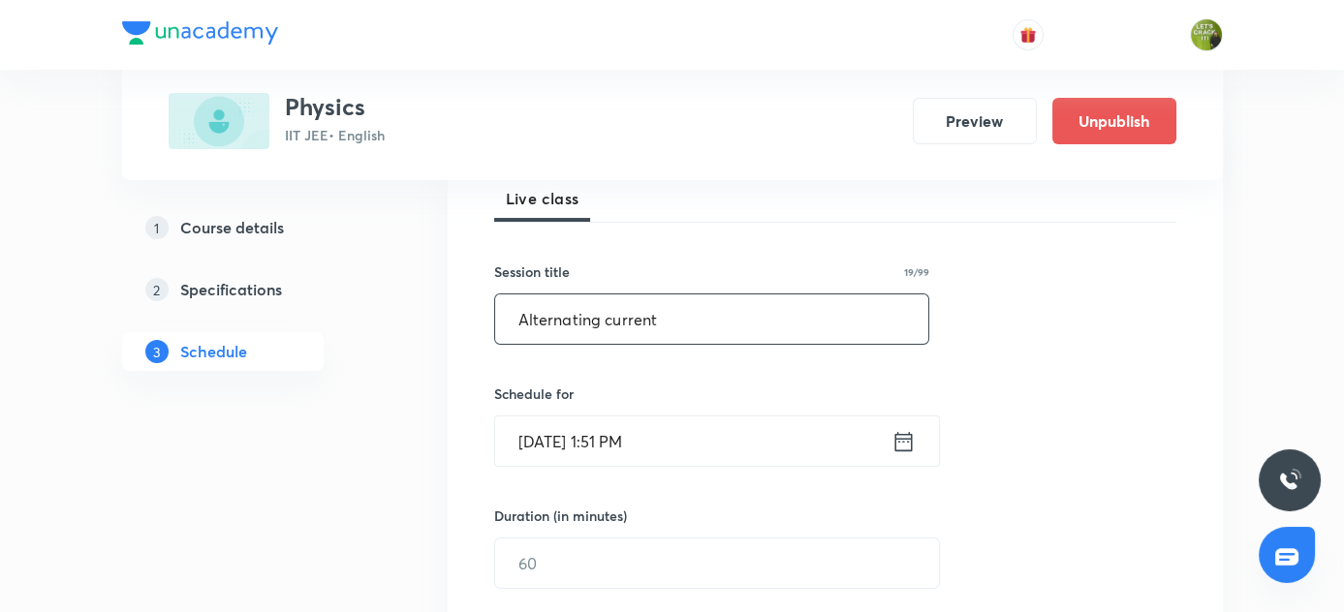
scroll to position [440, 0]
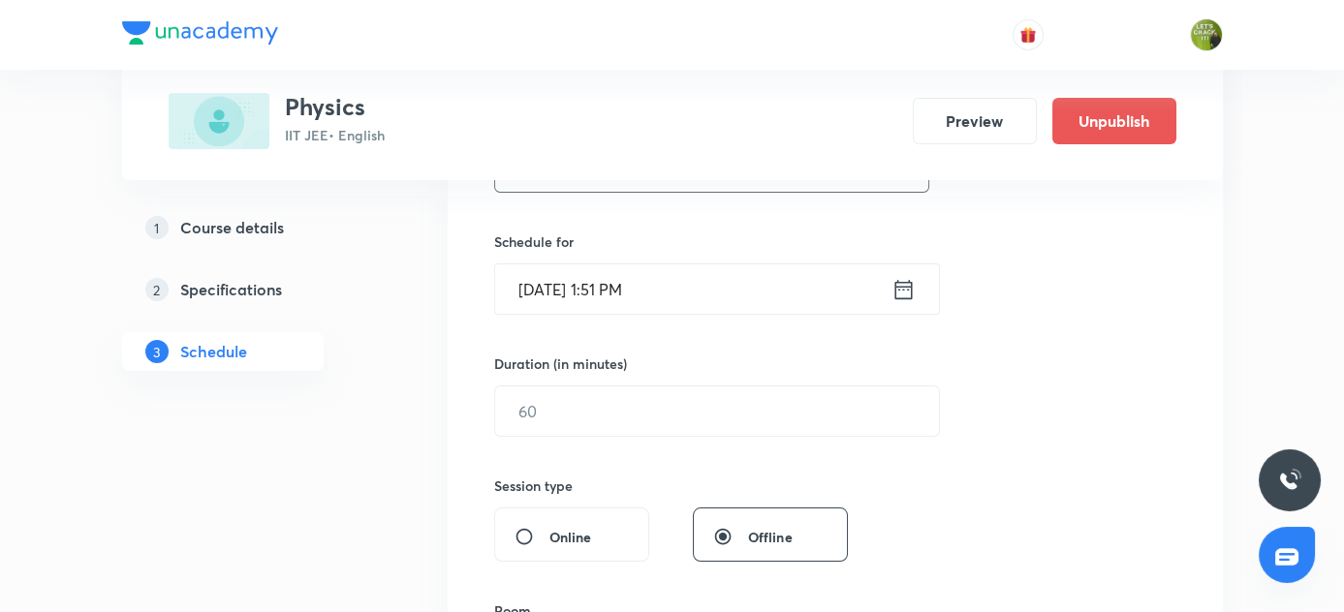
type input "Alternating current"
click at [900, 283] on icon at bounding box center [903, 289] width 24 height 27
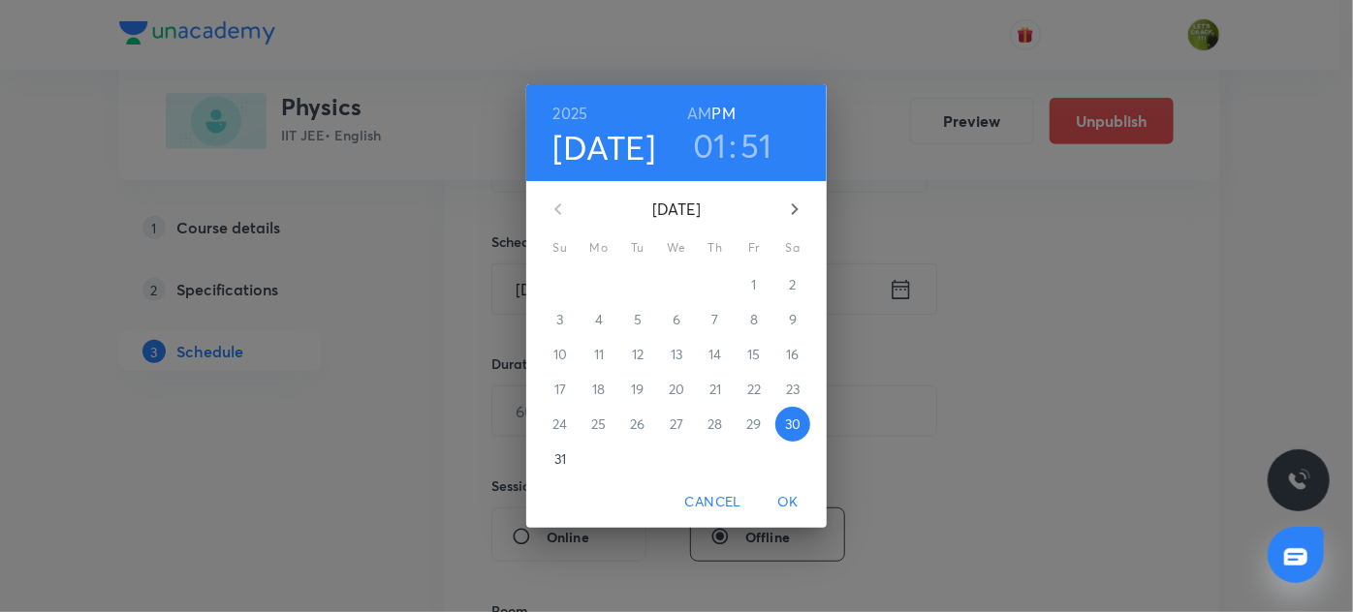
click at [709, 141] on h3 "01" at bounding box center [710, 145] width 34 height 41
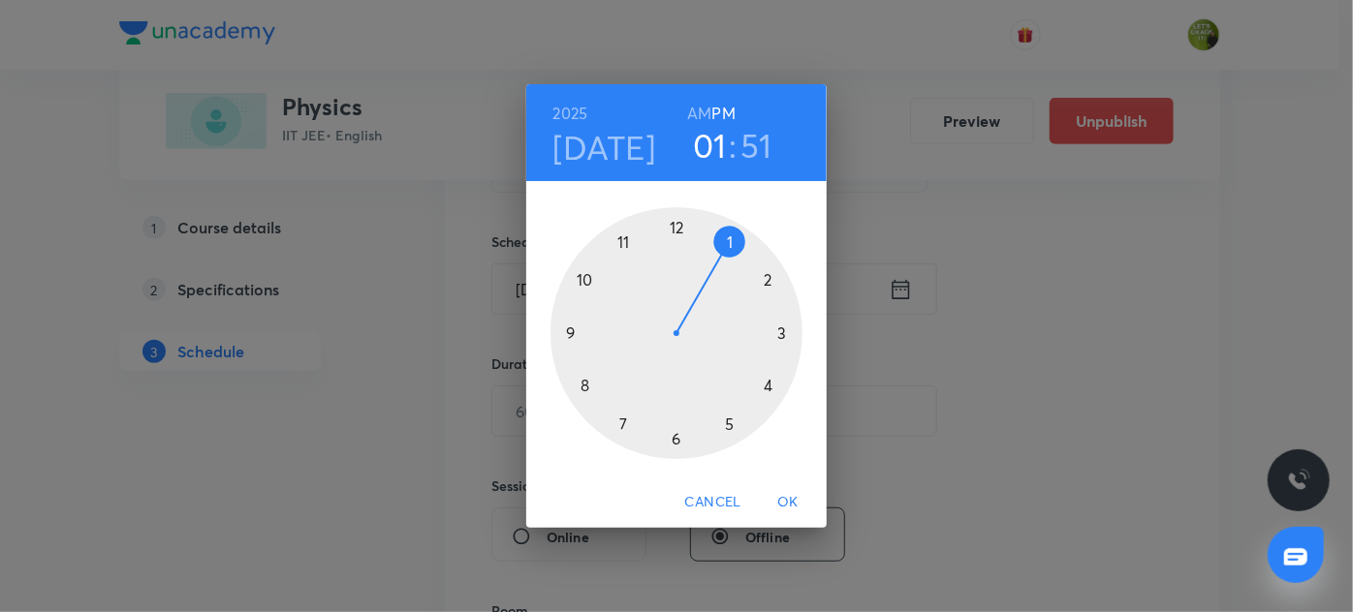
click at [726, 428] on div at bounding box center [676, 333] width 252 height 252
click at [727, 239] on div at bounding box center [676, 333] width 252 height 252
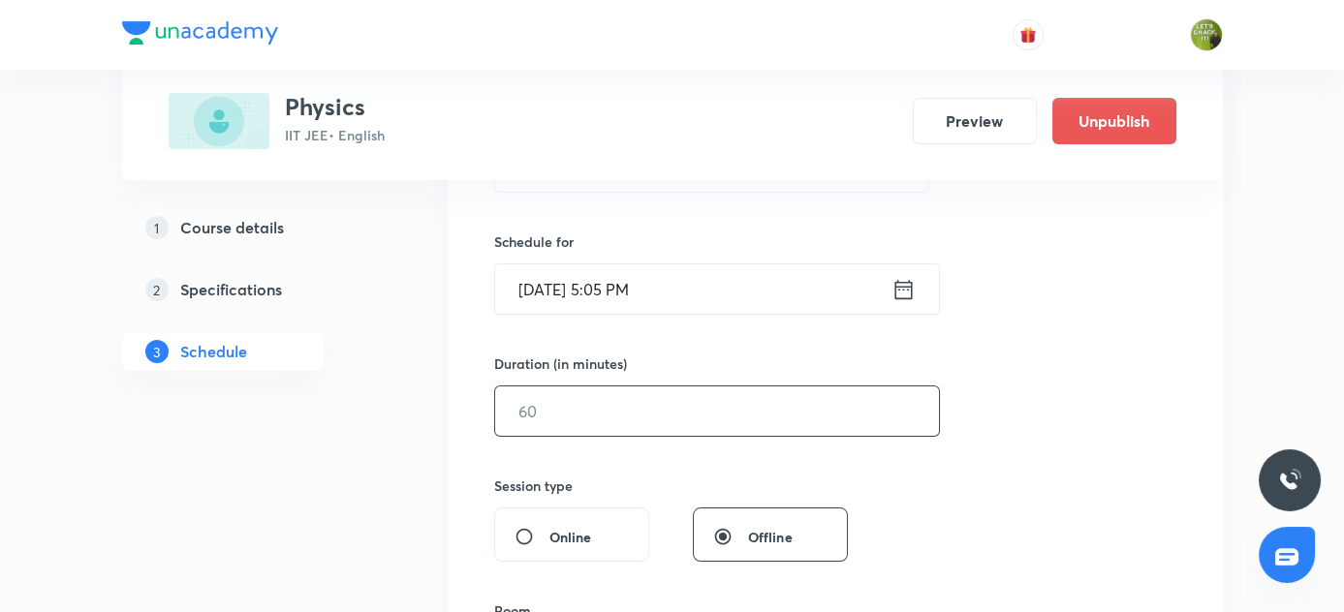
click at [723, 407] on input "text" at bounding box center [717, 411] width 444 height 49
type input "6"
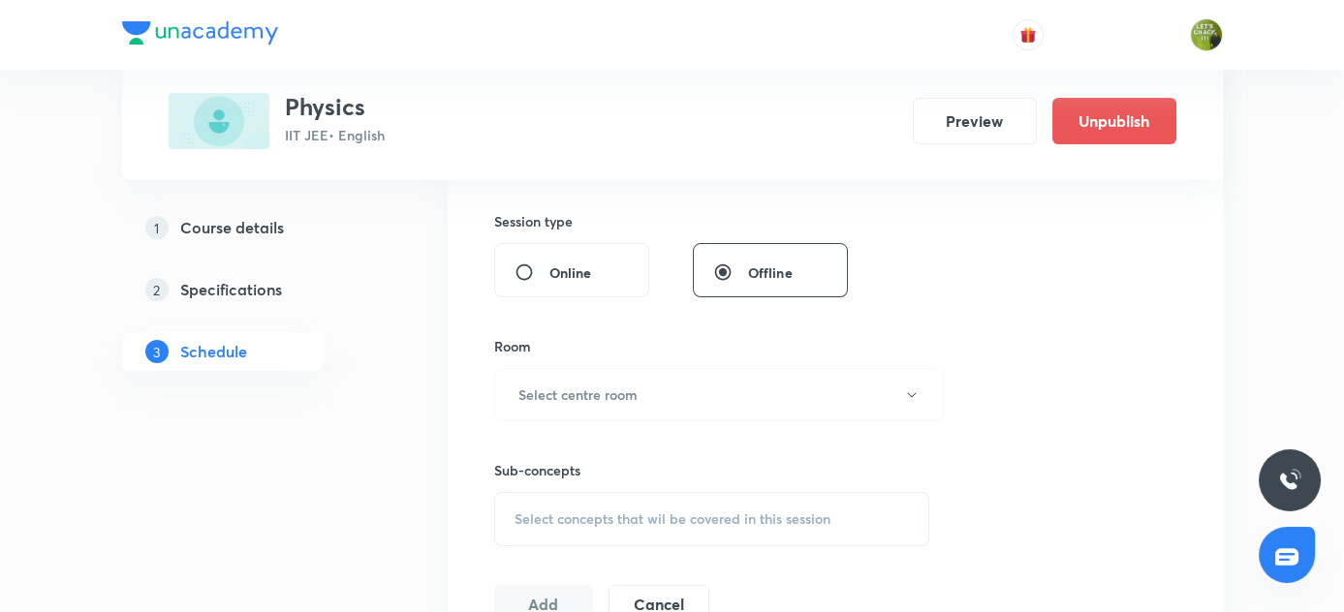
scroll to position [793, 0]
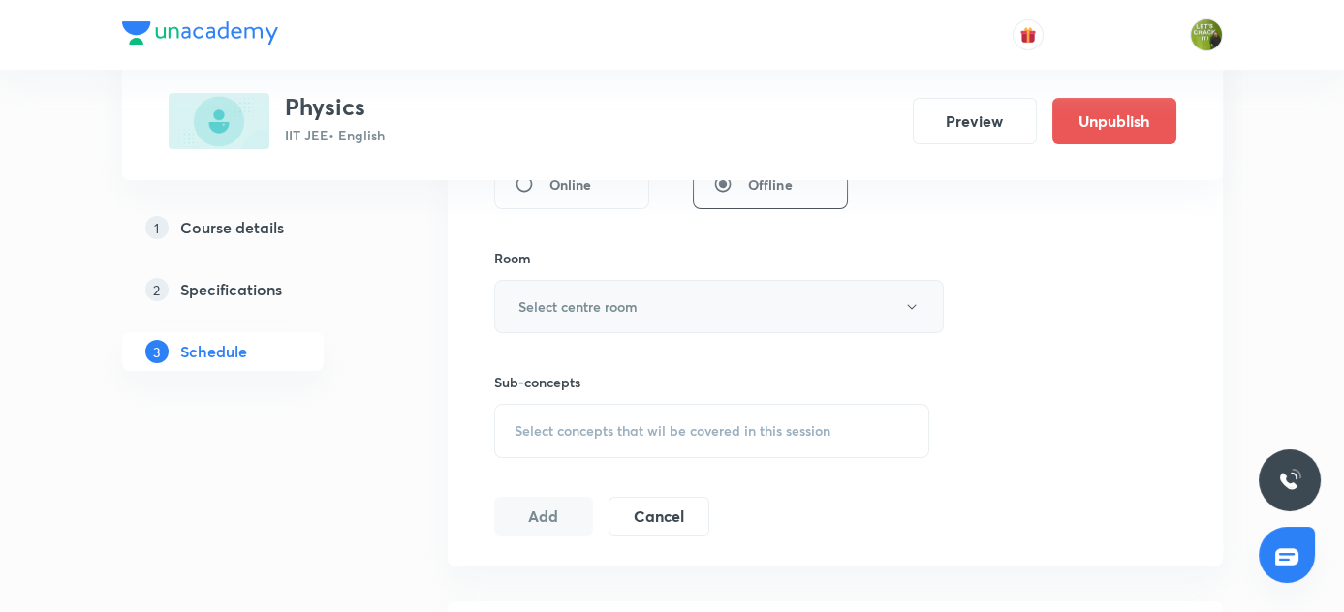
type input "80"
click at [915, 305] on icon "button" at bounding box center [912, 307] width 16 height 16
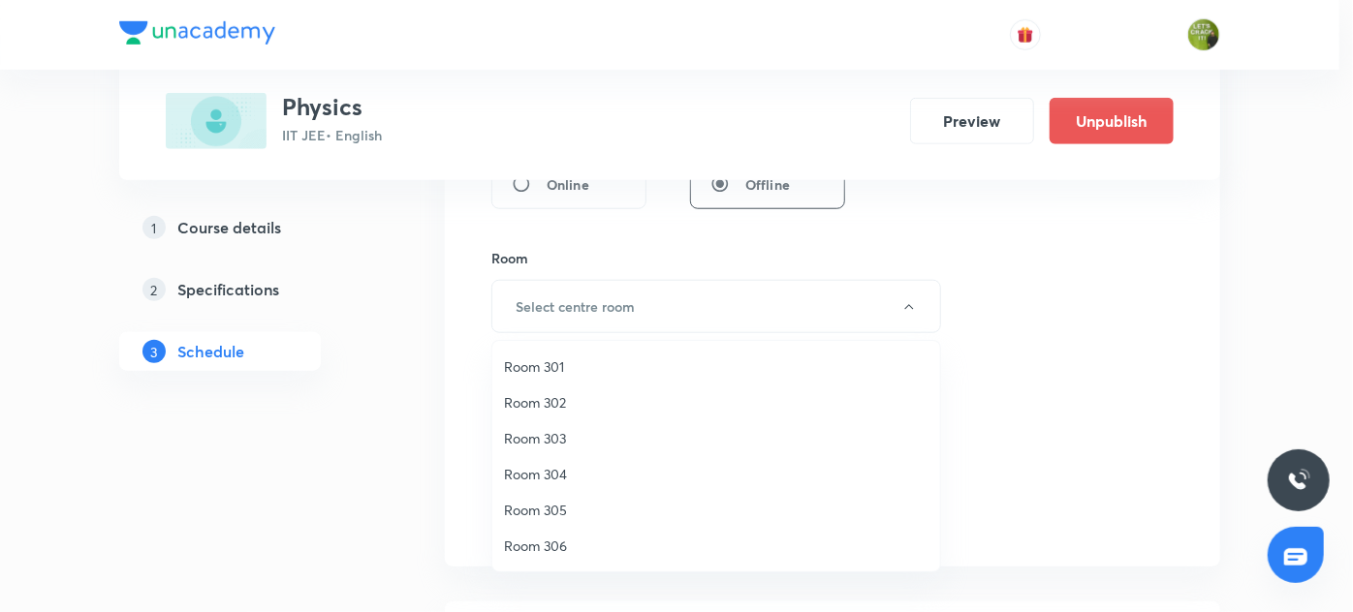
click at [570, 409] on span "Room 302" at bounding box center [716, 402] width 424 height 20
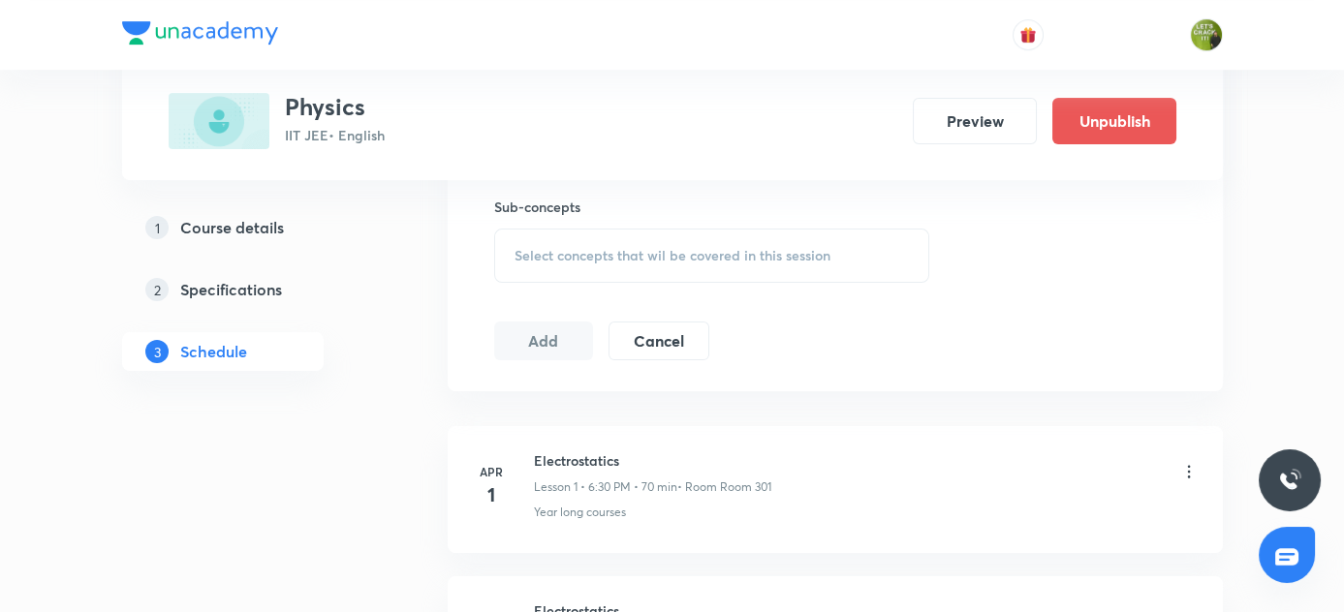
scroll to position [969, 0]
click at [609, 247] on span "Select concepts that wil be covered in this session" at bounding box center [673, 255] width 316 height 16
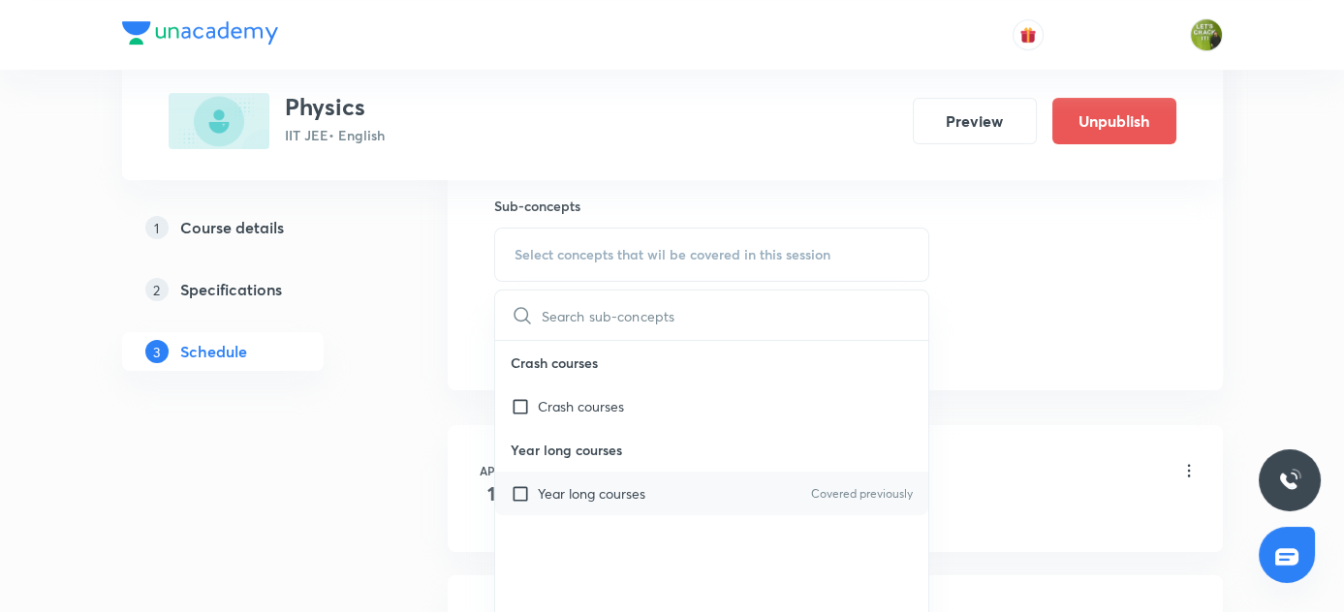
click at [514, 491] on input "checkbox" at bounding box center [524, 494] width 27 height 20
checkbox input "true"
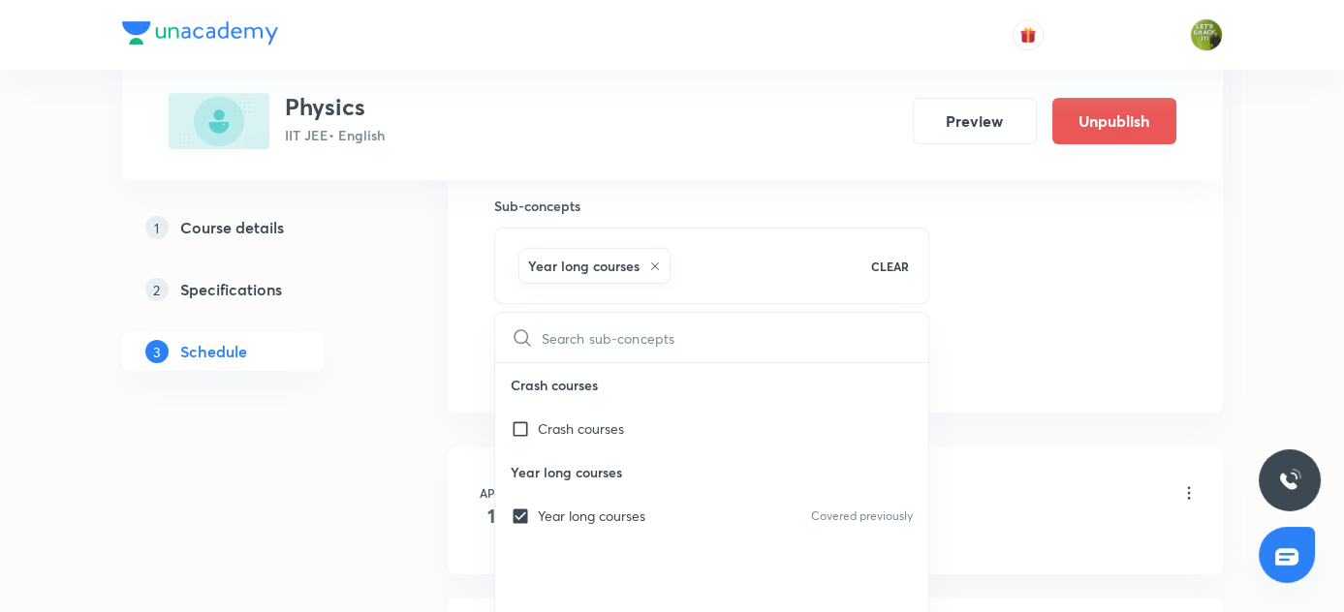
drag, startPoint x: 382, startPoint y: 468, endPoint x: 434, endPoint y: 444, distance: 57.7
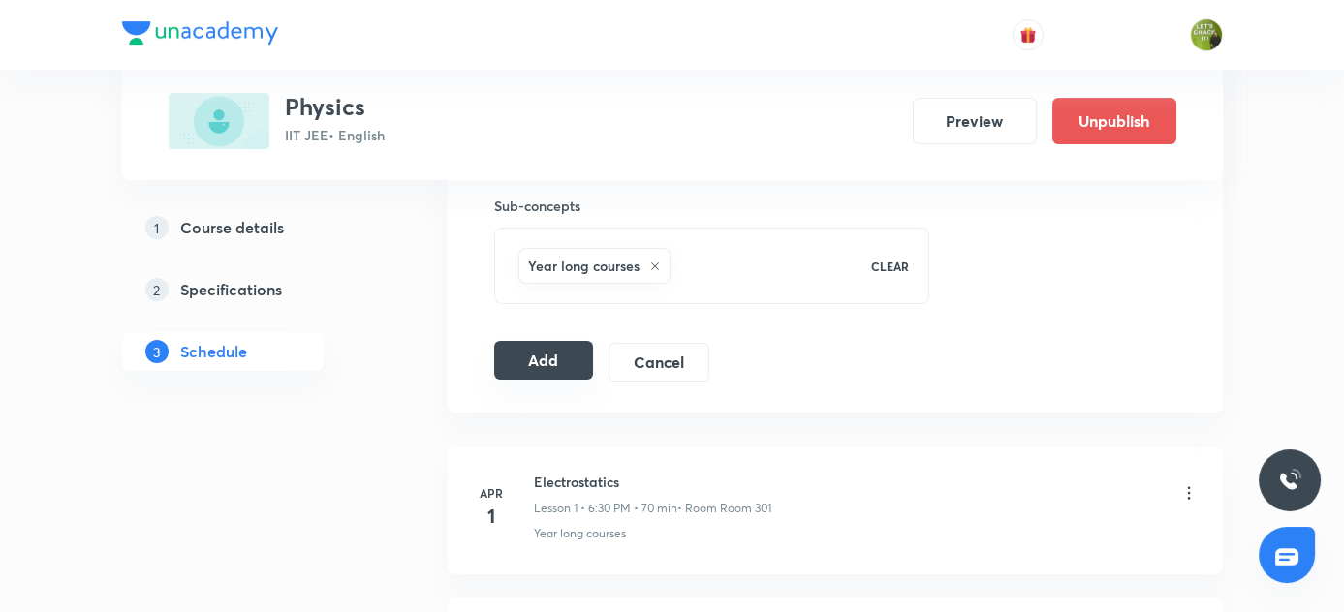
click at [549, 345] on button "Add" at bounding box center [544, 360] width 100 height 39
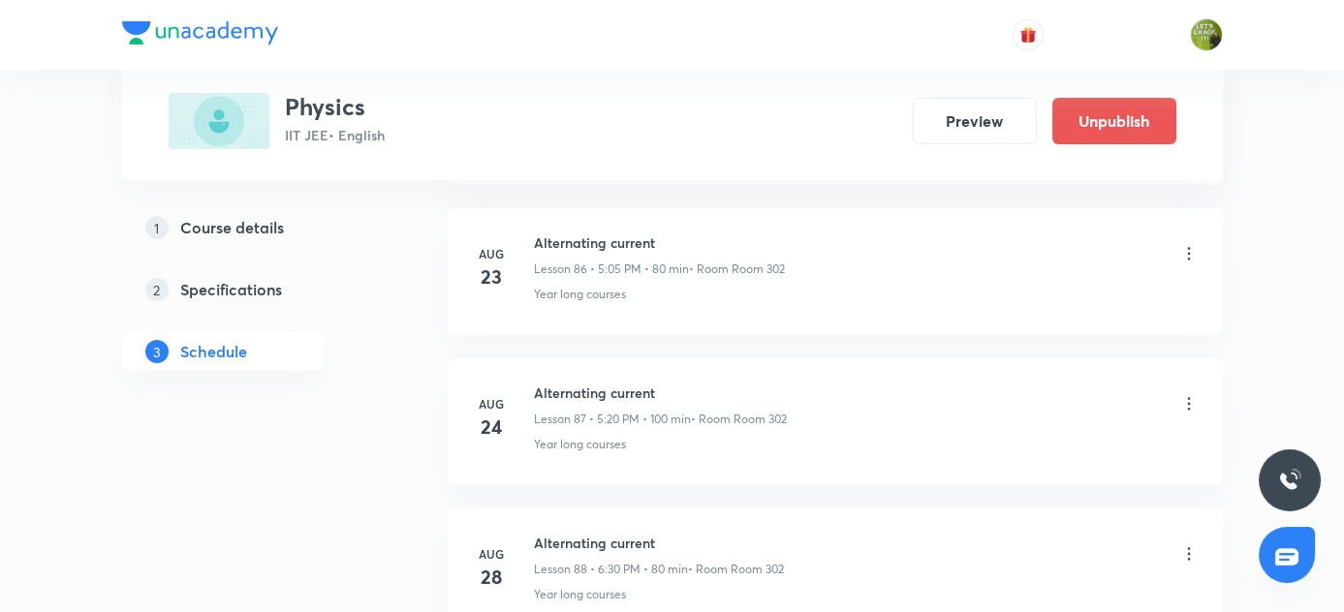
scroll to position [13669, 0]
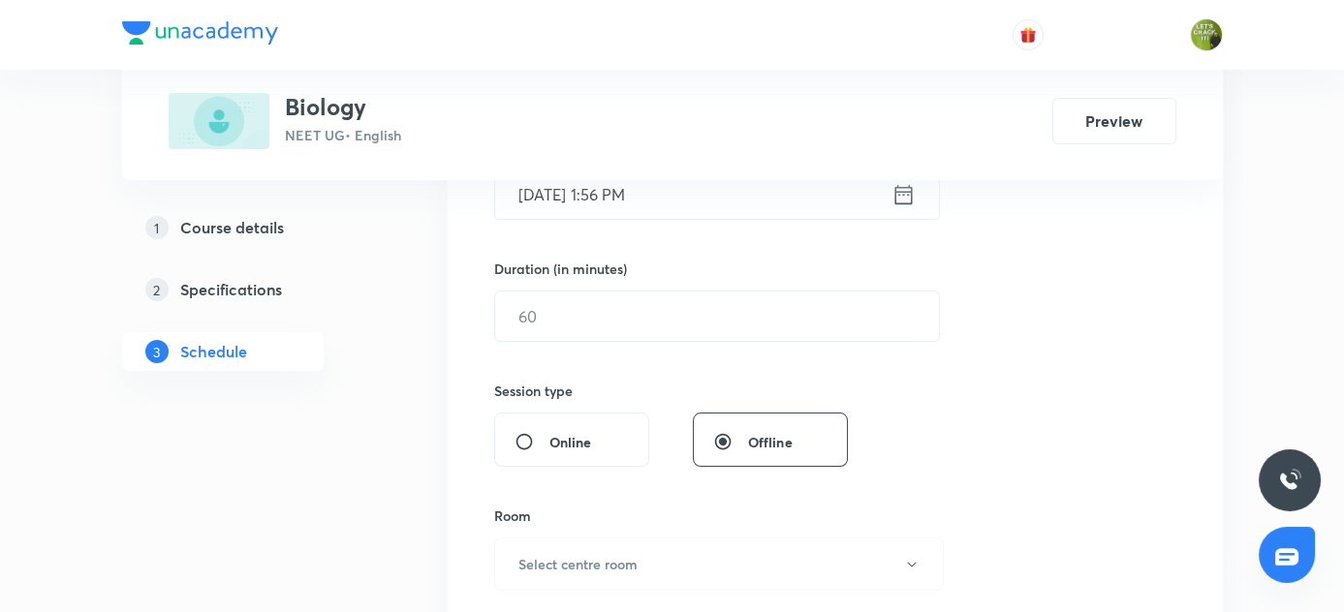
scroll to position [1087, 0]
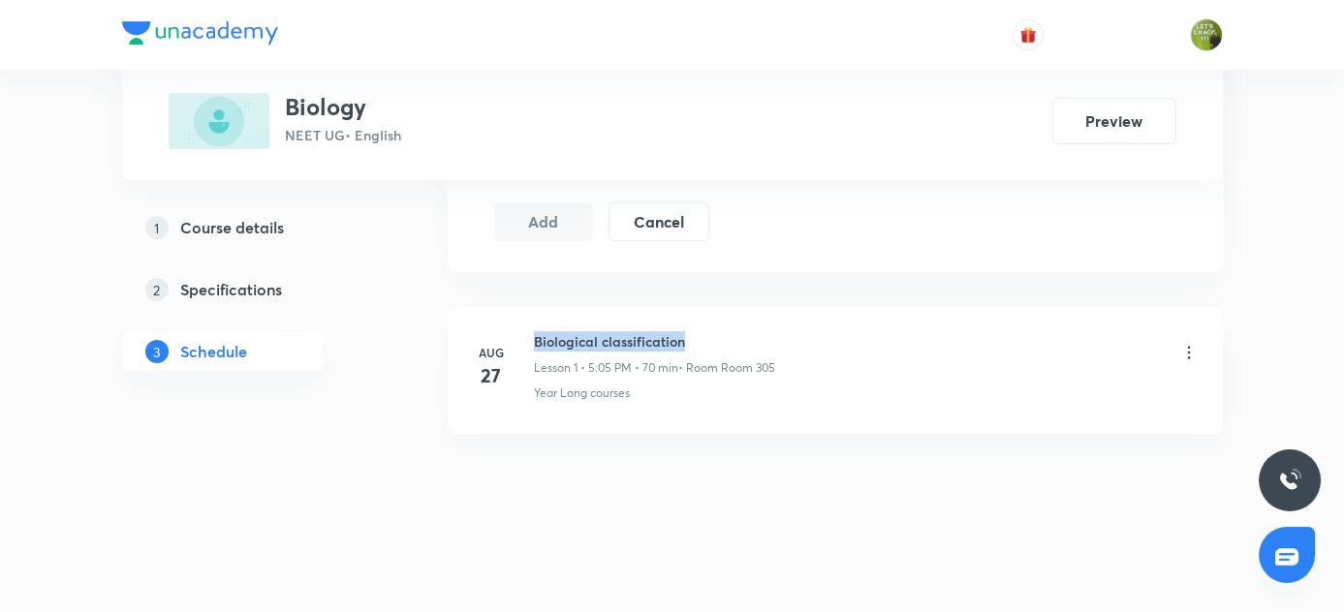
drag, startPoint x: 532, startPoint y: 335, endPoint x: 754, endPoint y: 340, distance: 221.9
click at [754, 340] on div "[DATE] Biological classification Lesson 1 • 5:05 PM • 70 min • Room Room 305 Ye…" at bounding box center [835, 366] width 727 height 71
copy h6 "Biological classification"
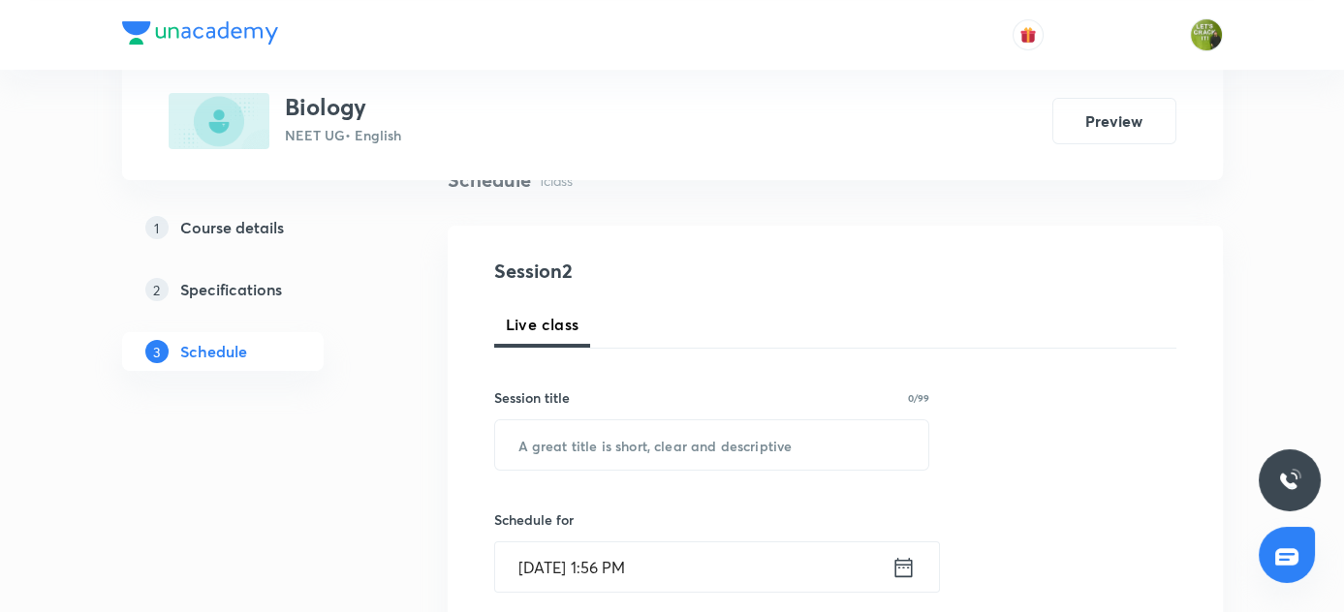
scroll to position [118, 0]
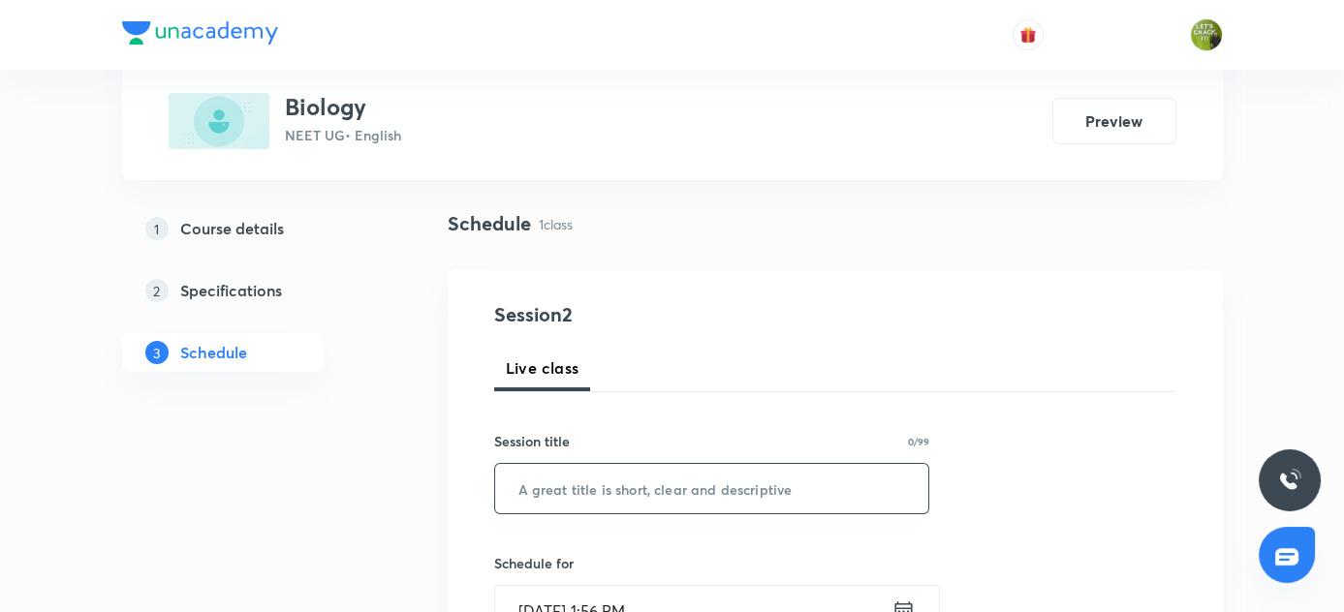
click at [637, 486] on input "text" at bounding box center [712, 488] width 434 height 49
paste input "Biological classification"
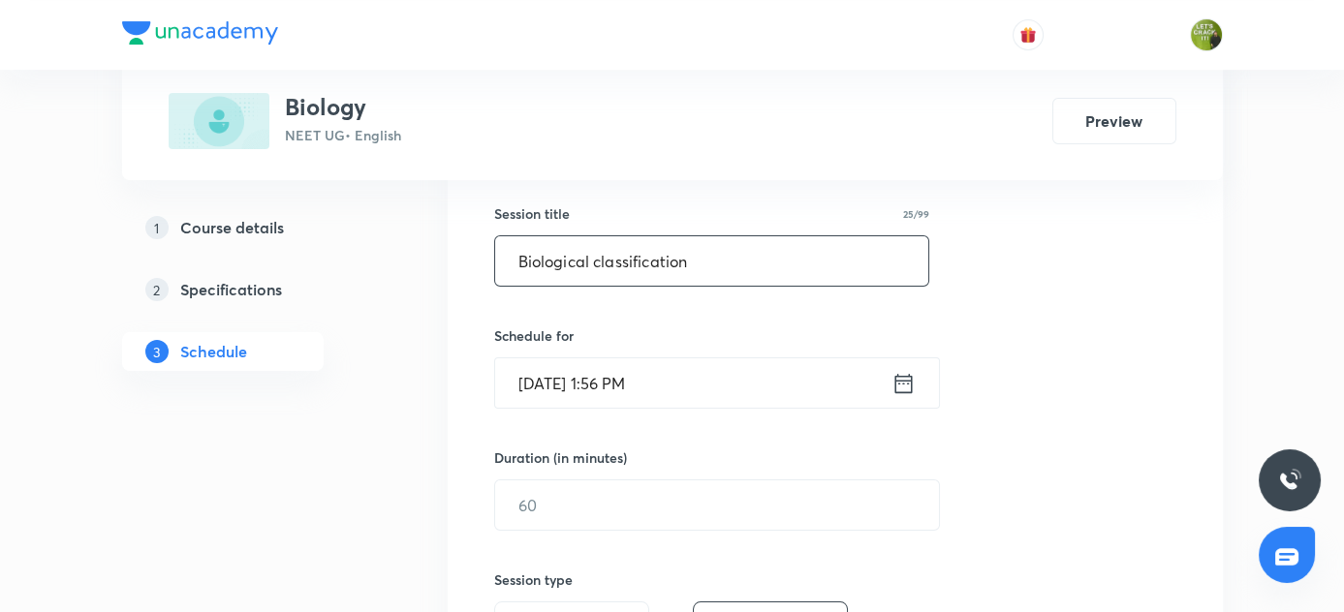
scroll to position [383, 0]
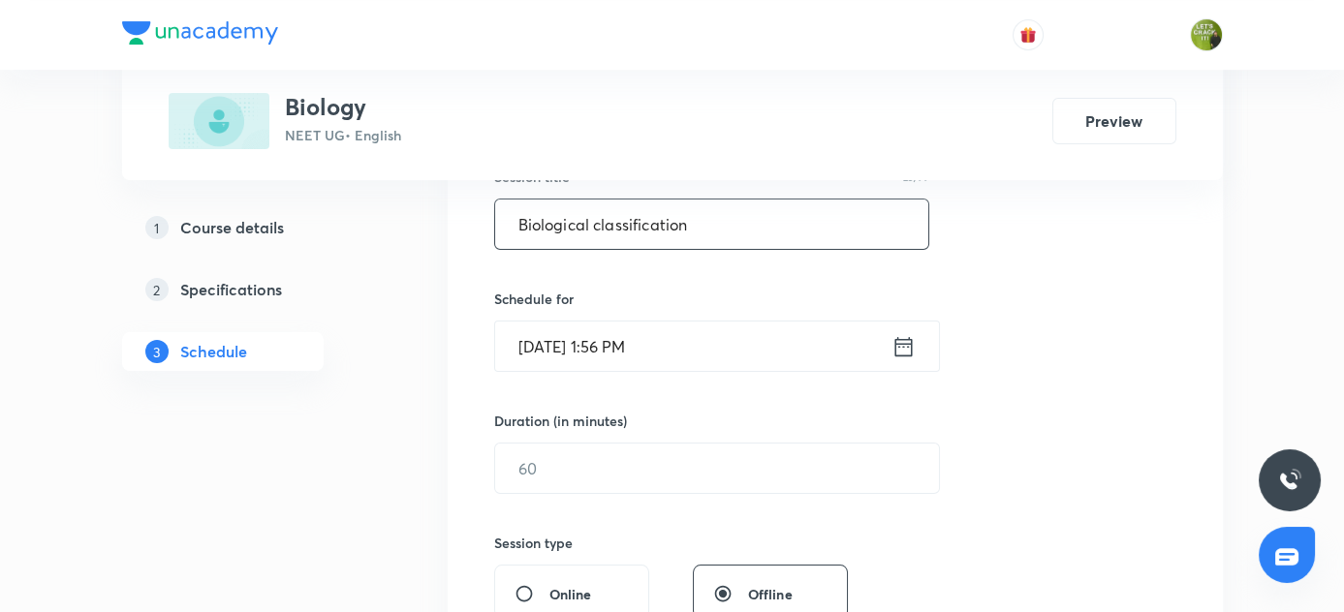
type input "Biological classification"
click at [901, 346] on icon at bounding box center [903, 346] width 24 height 27
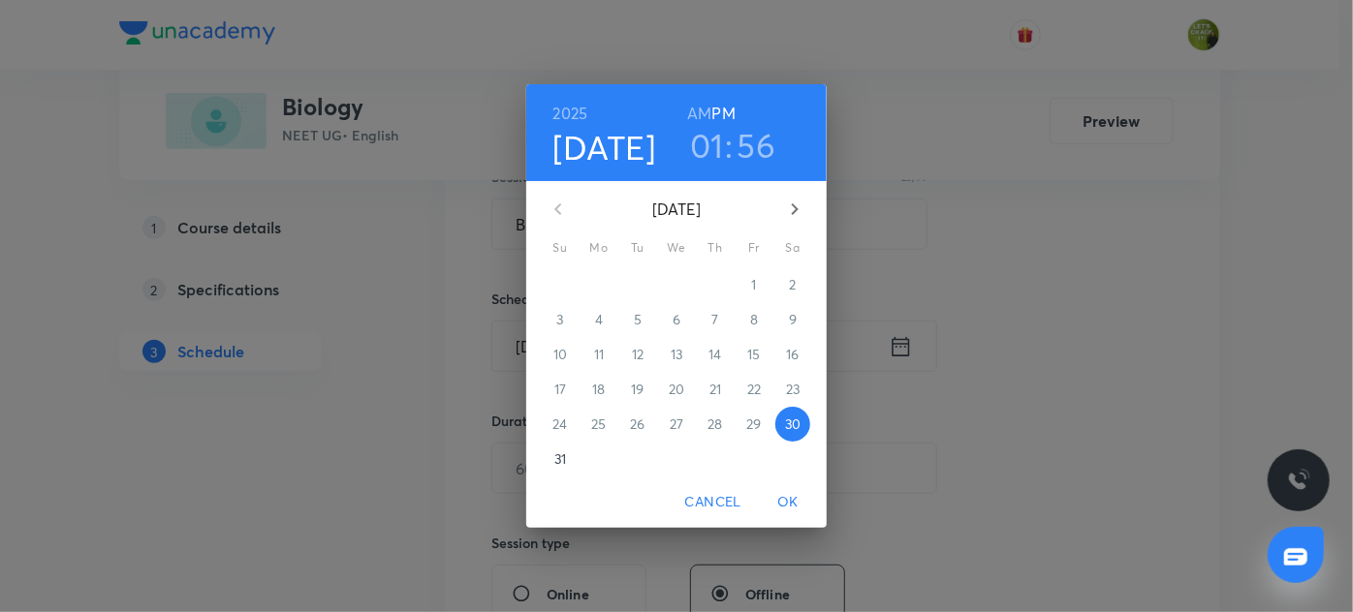
click at [712, 148] on h3 "01" at bounding box center [707, 145] width 34 height 41
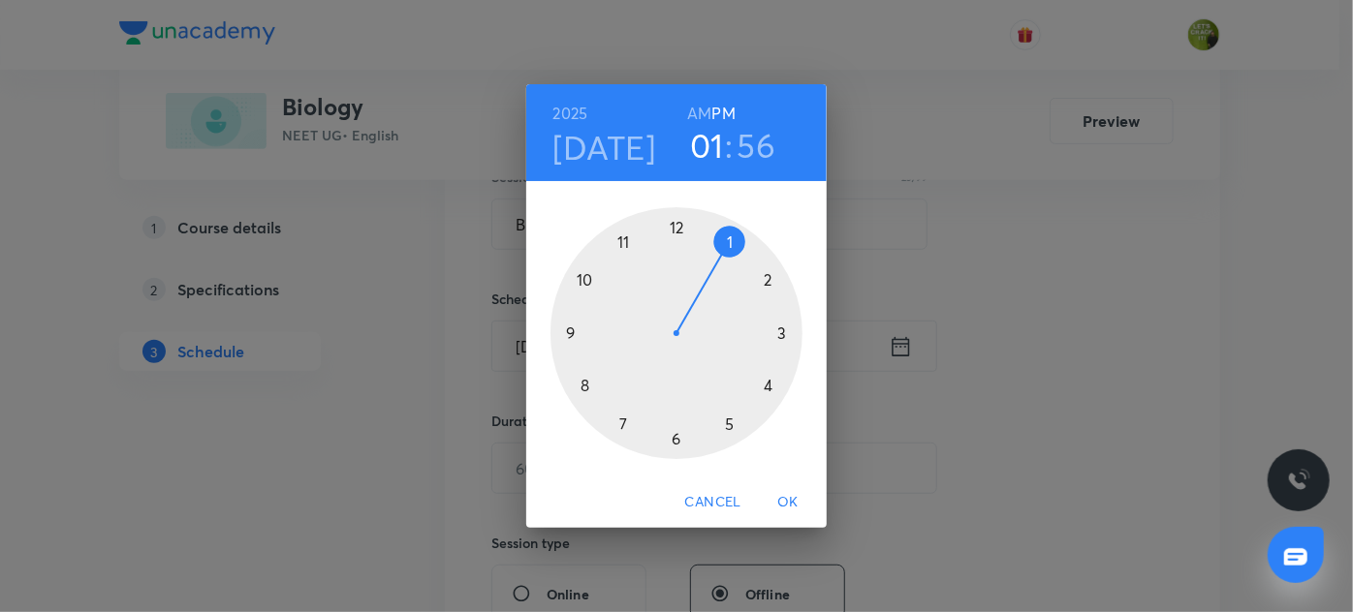
click at [785, 334] on div at bounding box center [676, 333] width 252 height 252
click at [583, 387] on div at bounding box center [676, 333] width 252 height 252
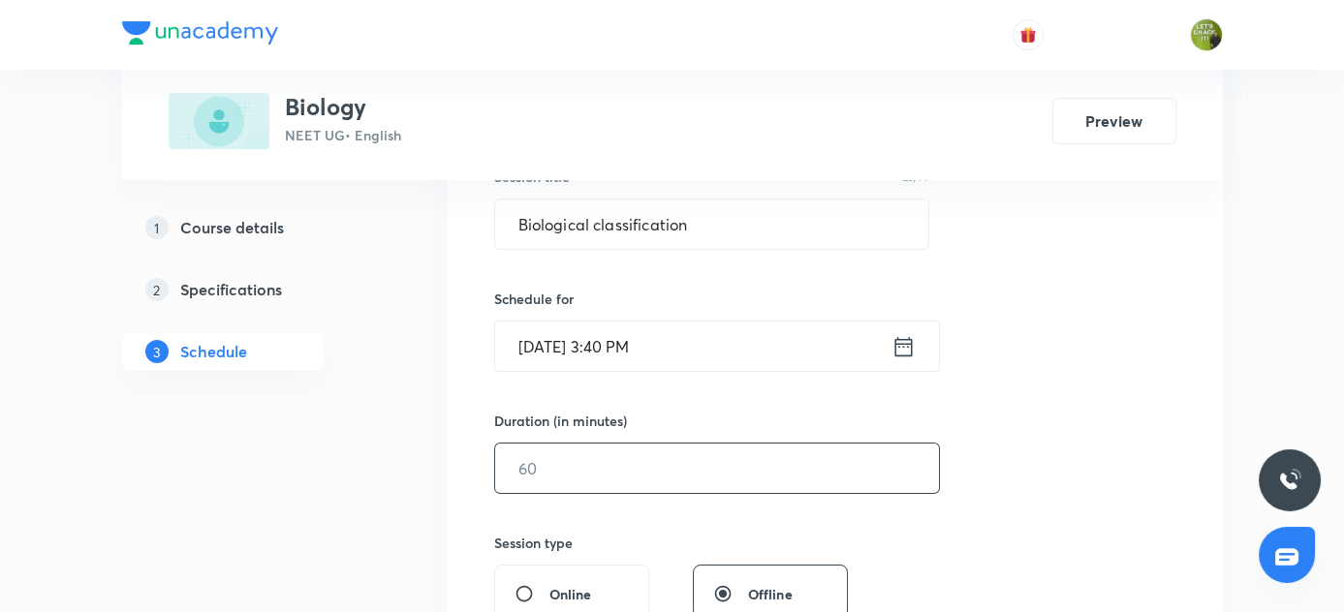
click at [621, 469] on input "text" at bounding box center [717, 468] width 444 height 49
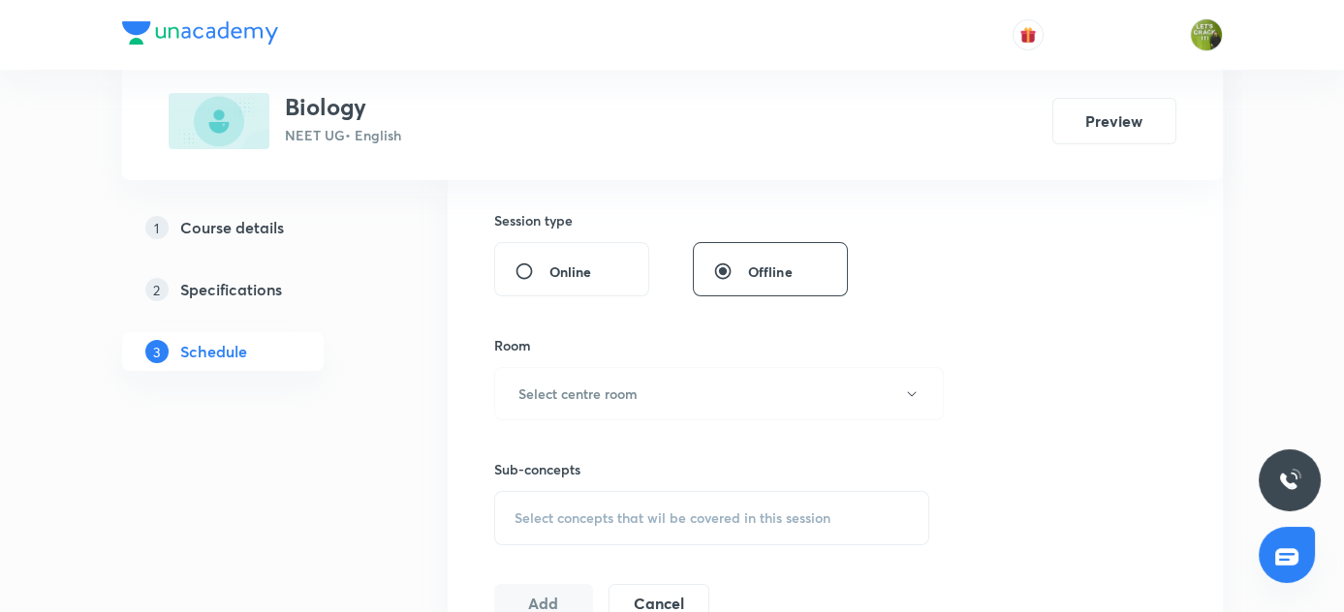
scroll to position [735, 0]
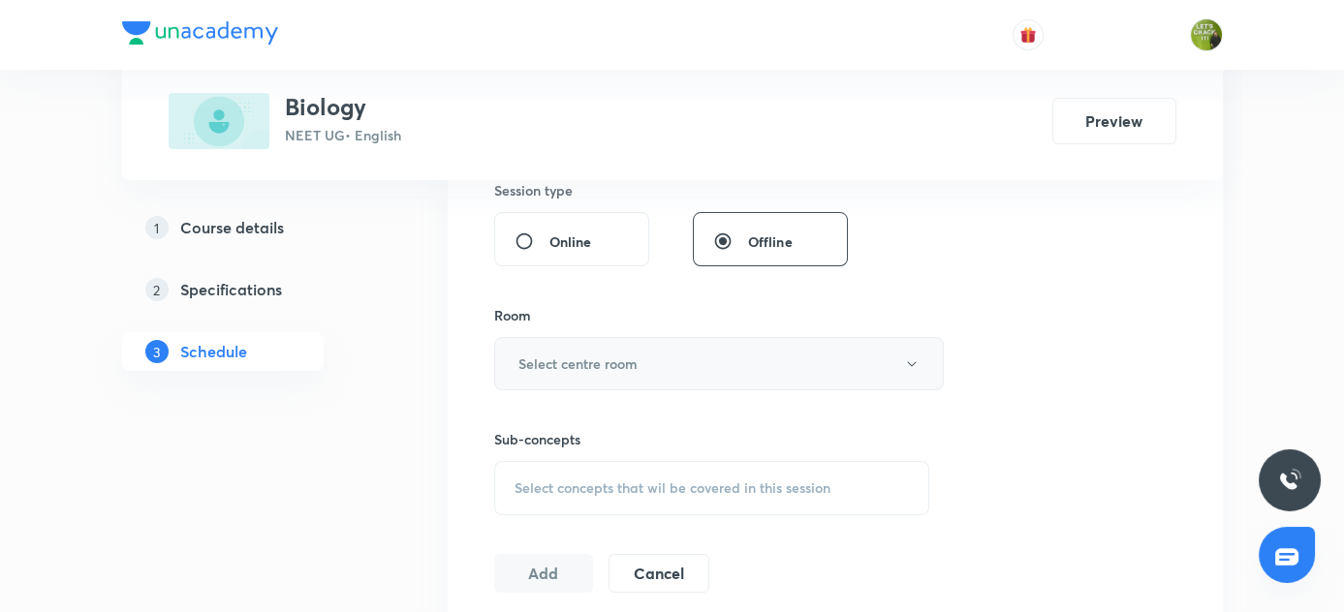
type input "80"
click at [912, 357] on icon "button" at bounding box center [912, 365] width 16 height 16
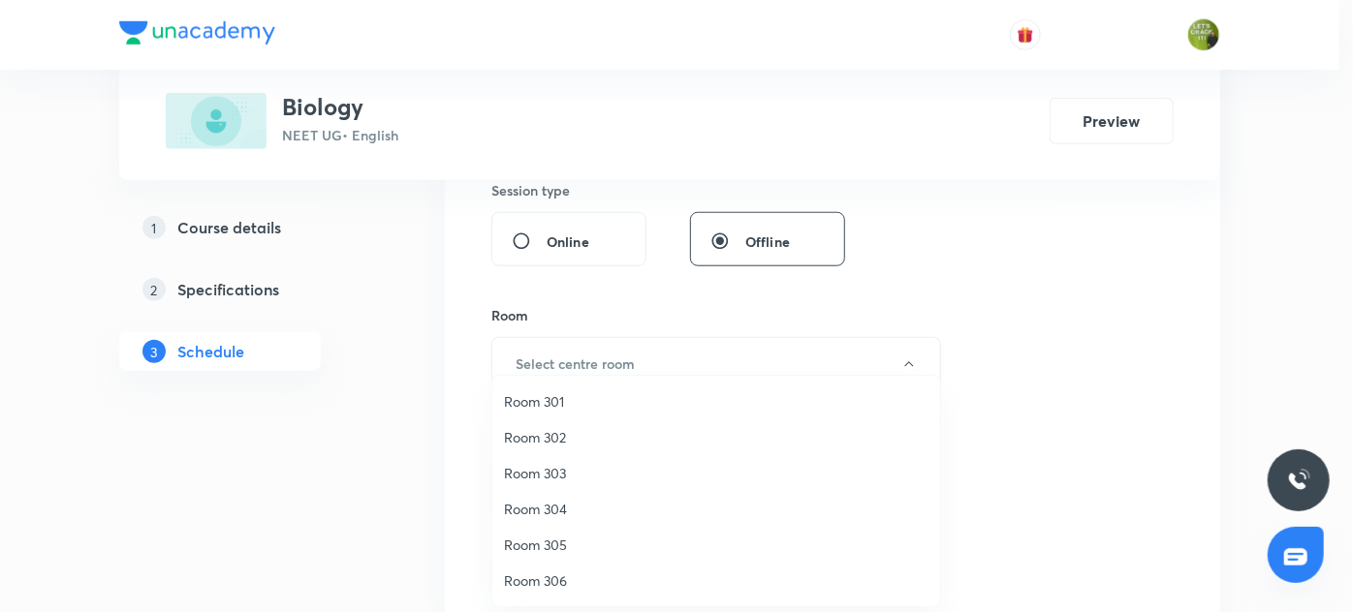
click at [550, 501] on span "Room 304" at bounding box center [716, 509] width 424 height 20
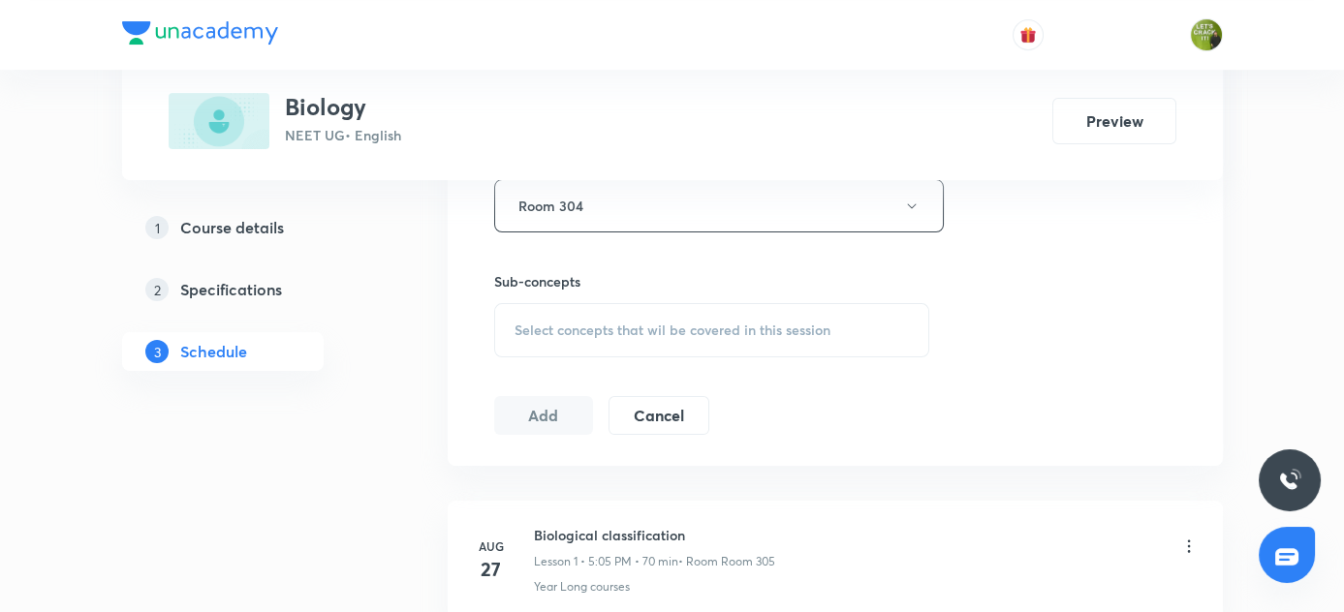
scroll to position [912, 0]
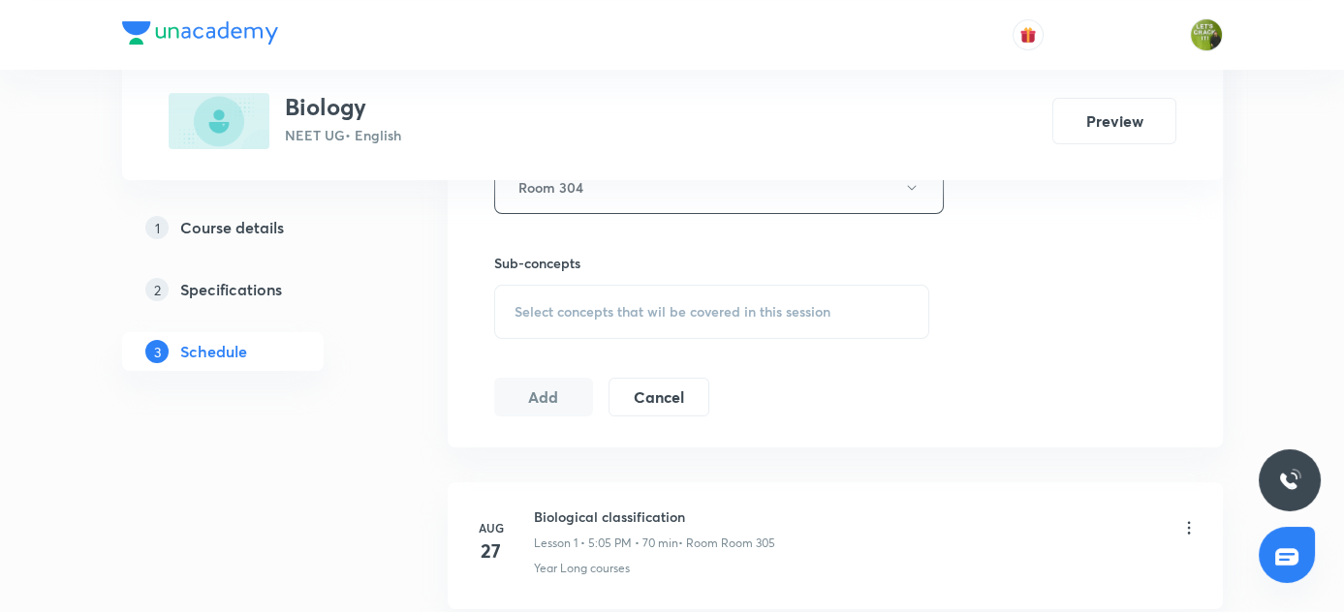
click at [602, 313] on span "Select concepts that wil be covered in this session" at bounding box center [673, 312] width 316 height 16
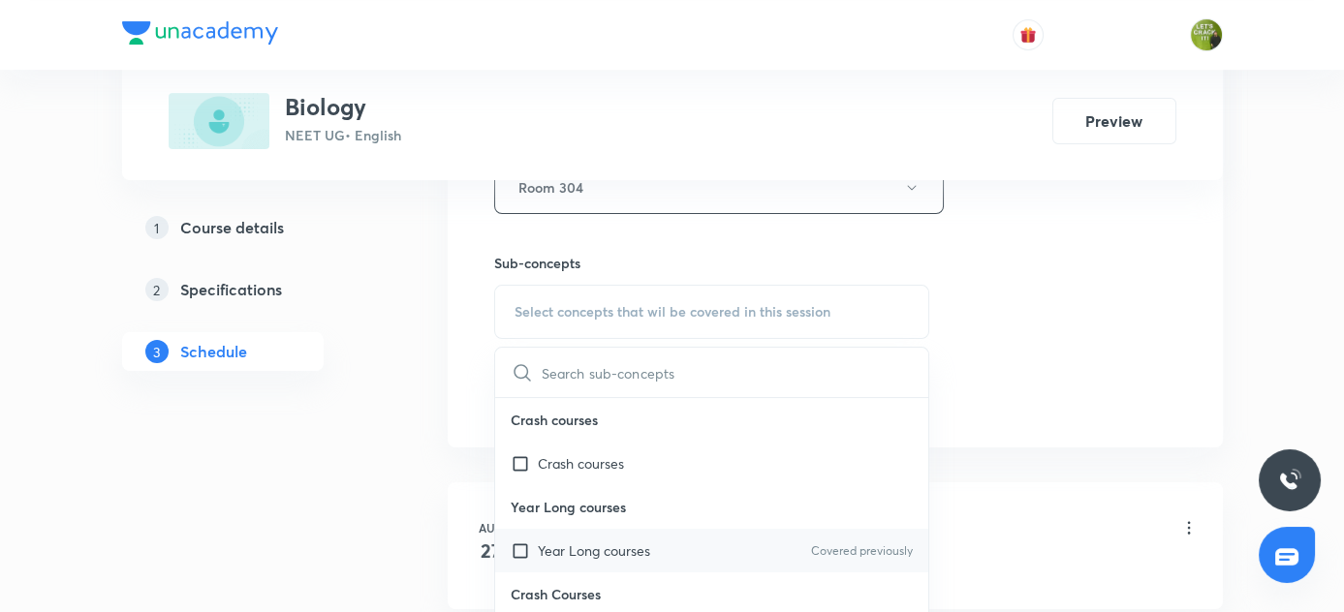
click at [518, 544] on input "checkbox" at bounding box center [524, 551] width 27 height 20
checkbox input "true"
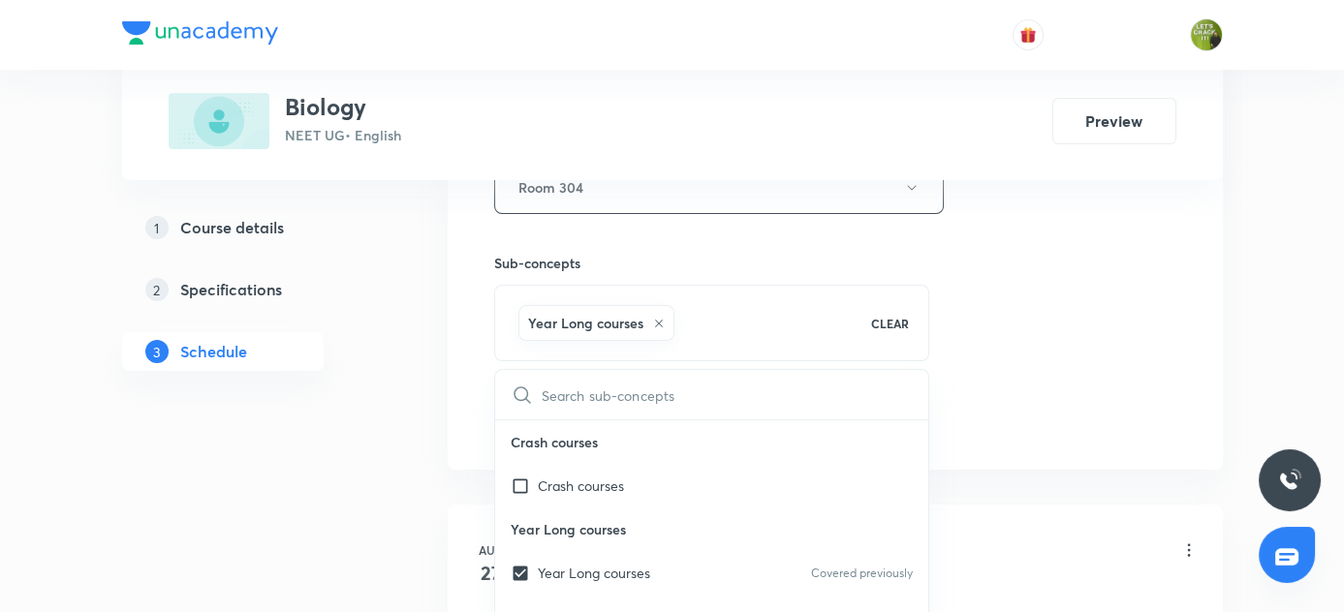
click at [302, 495] on div "1 Course details 2 Specifications 3 Schedule" at bounding box center [254, 97] width 264 height 1363
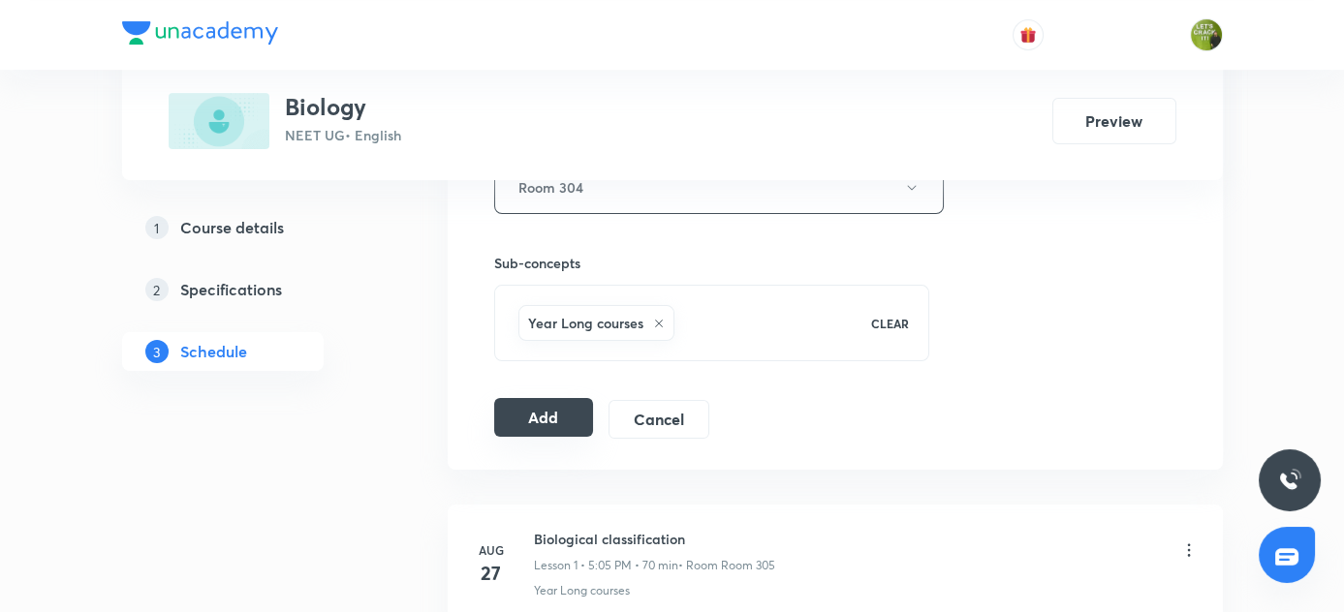
click at [551, 410] on button "Add" at bounding box center [544, 417] width 100 height 39
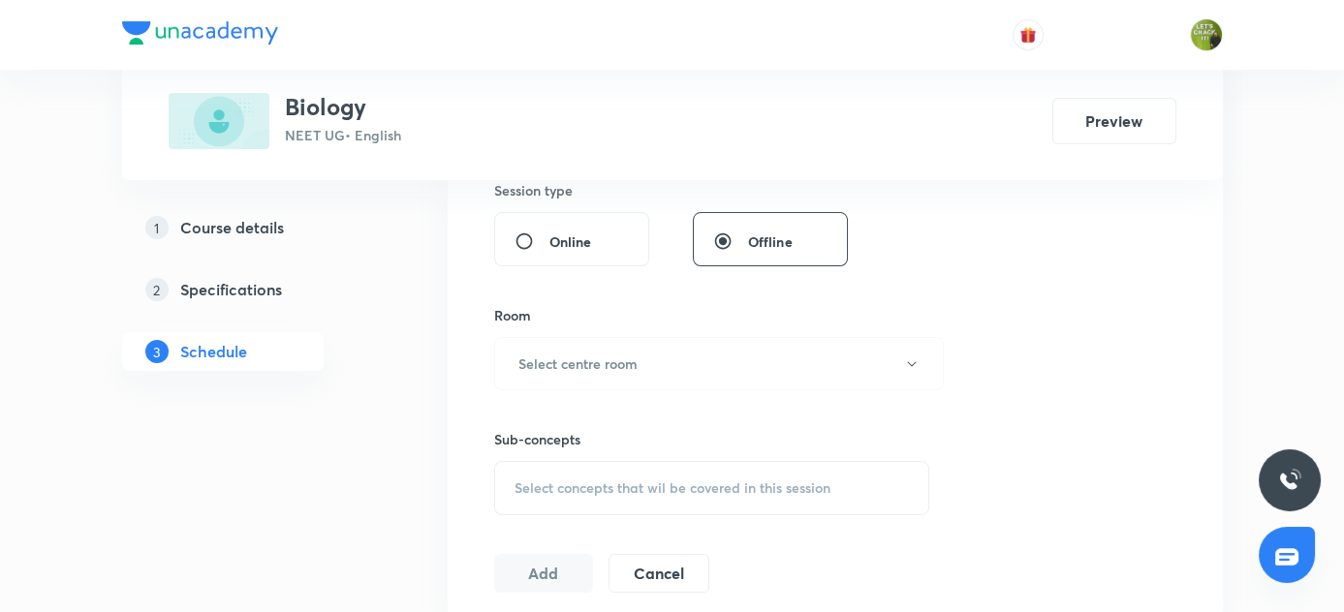
scroll to position [559, 0]
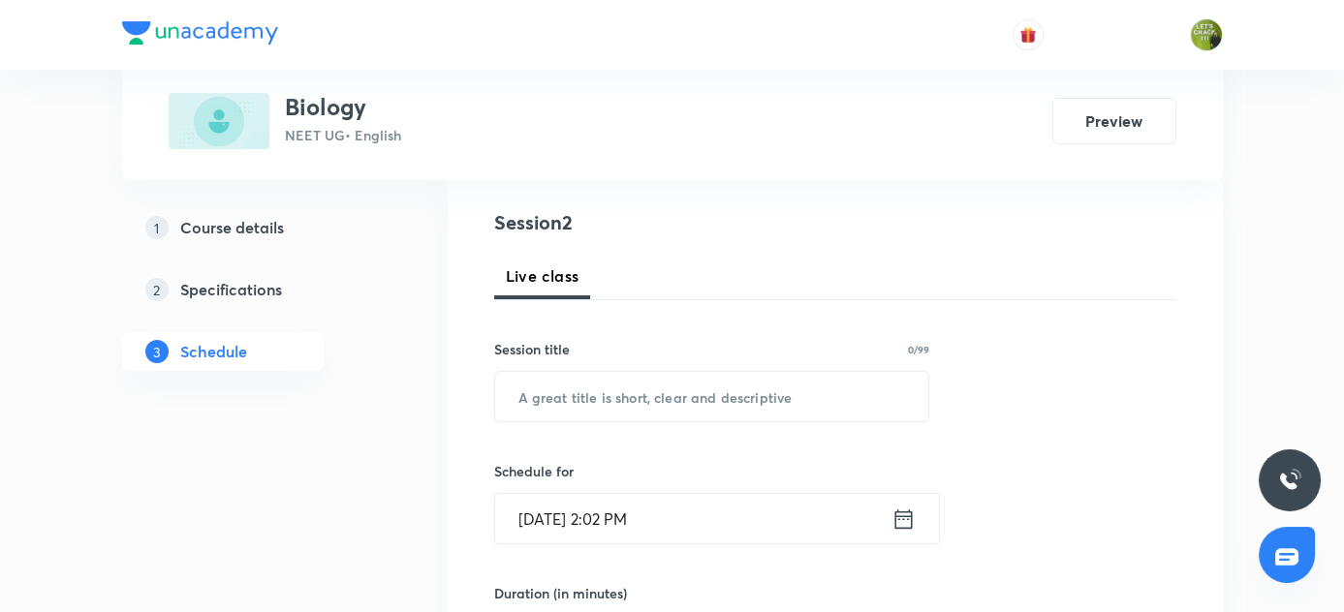
scroll to position [206, 0]
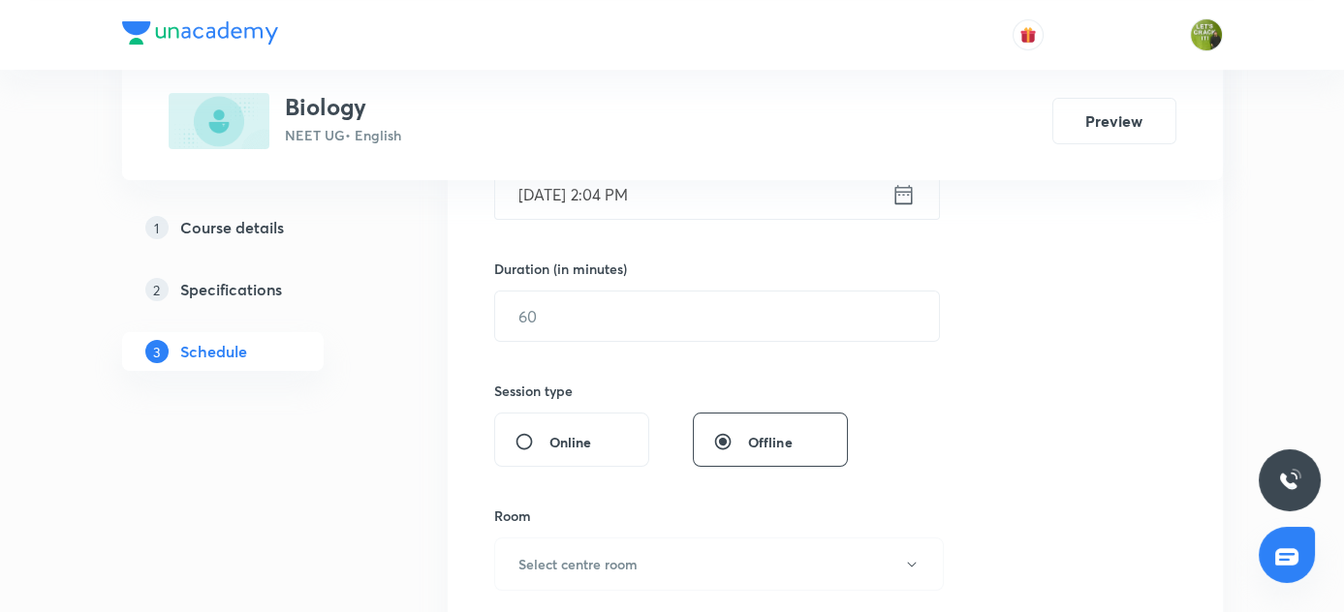
scroll to position [1087, 0]
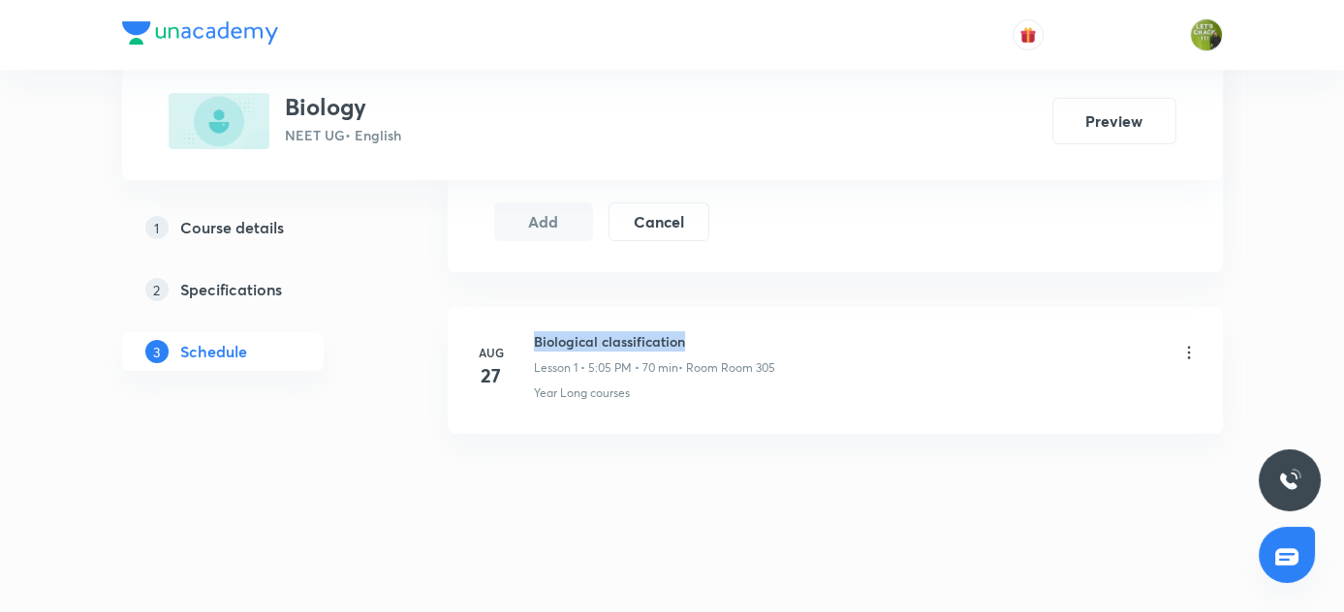
drag, startPoint x: 532, startPoint y: 336, endPoint x: 723, endPoint y: 335, distance: 190.9
click at [723, 335] on div "Aug 27 Biological classification Lesson 1 • 5:05 PM • 70 min • Room Room 305 Ye…" at bounding box center [835, 366] width 727 height 71
drag, startPoint x: 536, startPoint y: 337, endPoint x: 707, endPoint y: 338, distance: 171.5
click at [707, 338] on h6 "Biological classification" at bounding box center [654, 341] width 241 height 20
copy h6 "Biological classification"
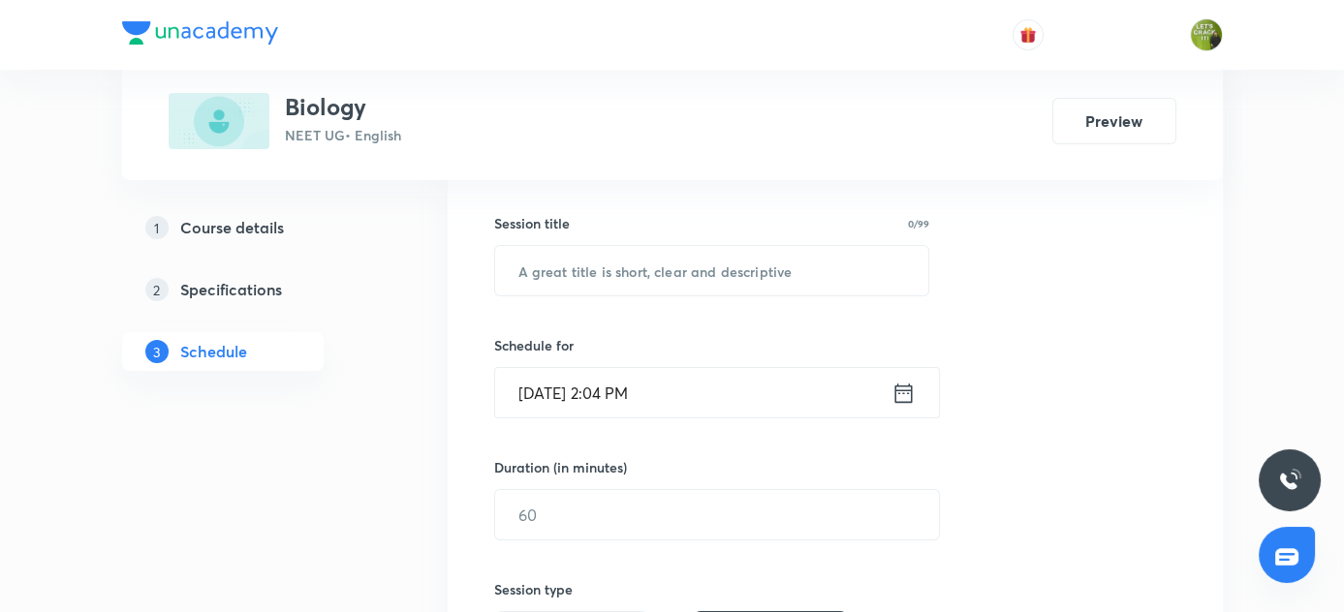
scroll to position [295, 0]
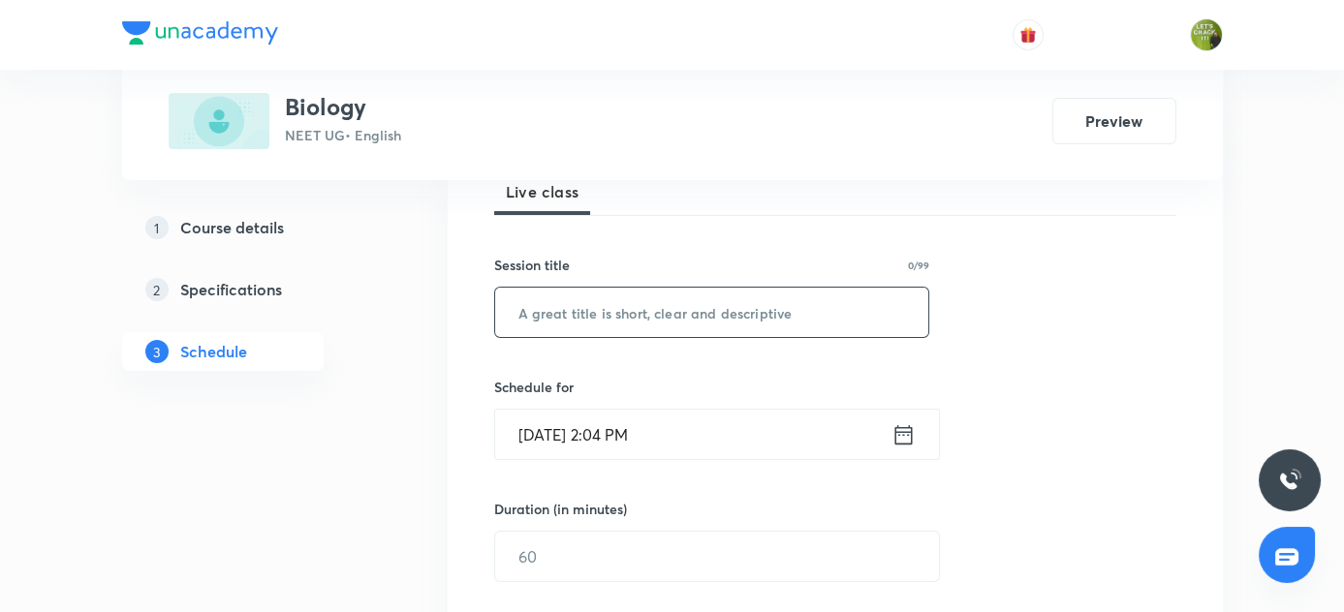
click at [593, 304] on input "text" at bounding box center [712, 312] width 434 height 49
paste input "Biological classification"
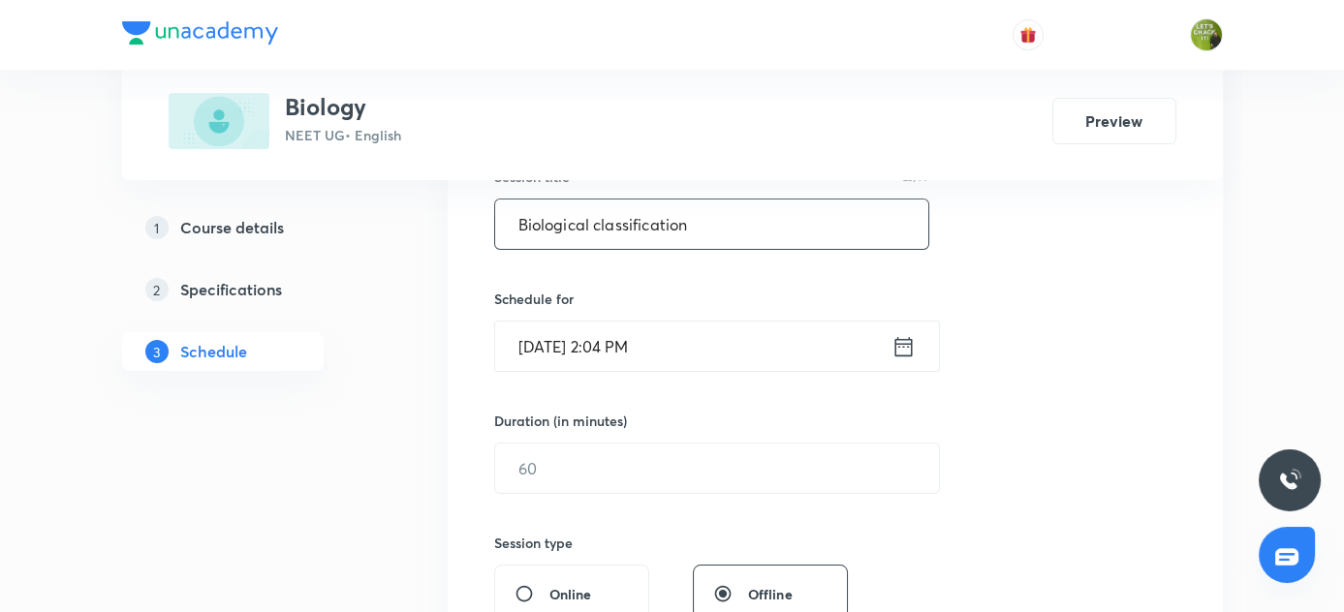
scroll to position [471, 0]
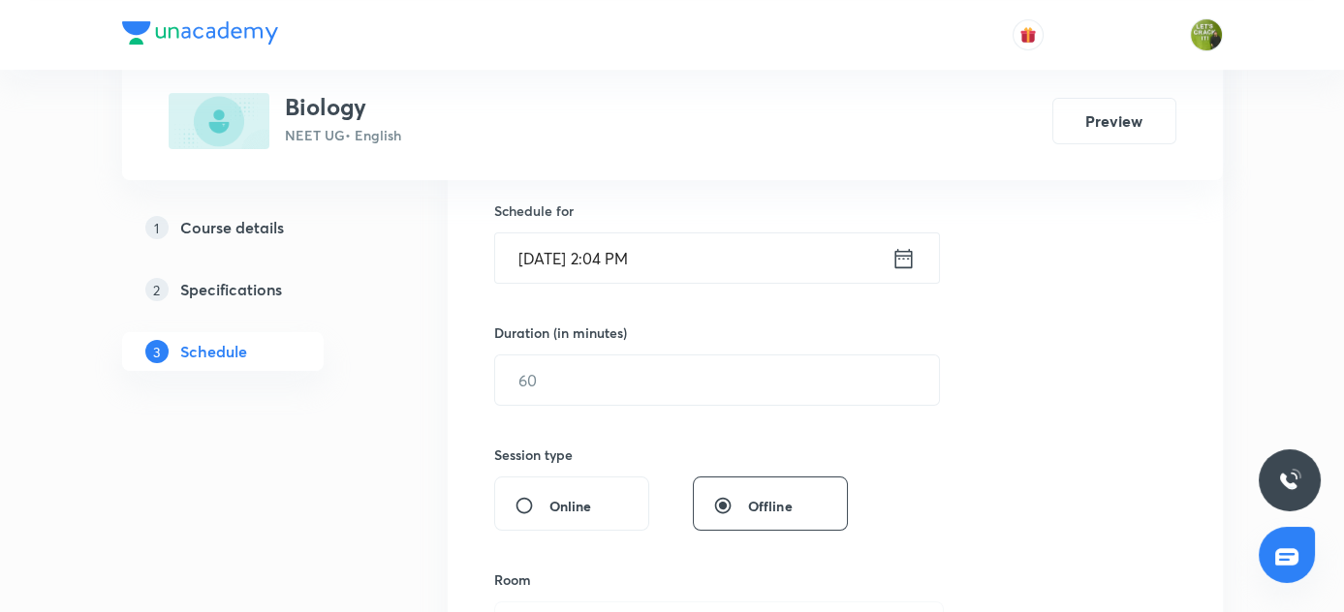
type input "Biological classification"
click at [898, 255] on icon at bounding box center [903, 258] width 24 height 27
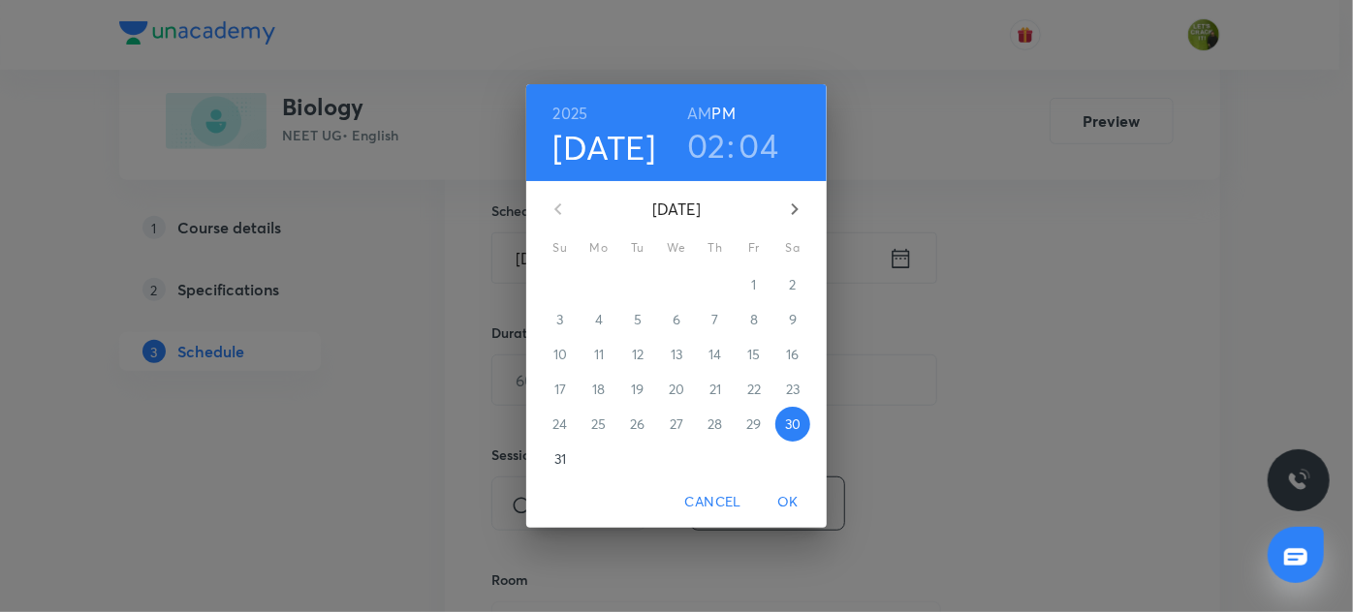
click at [704, 143] on h3 "02" at bounding box center [706, 145] width 39 height 41
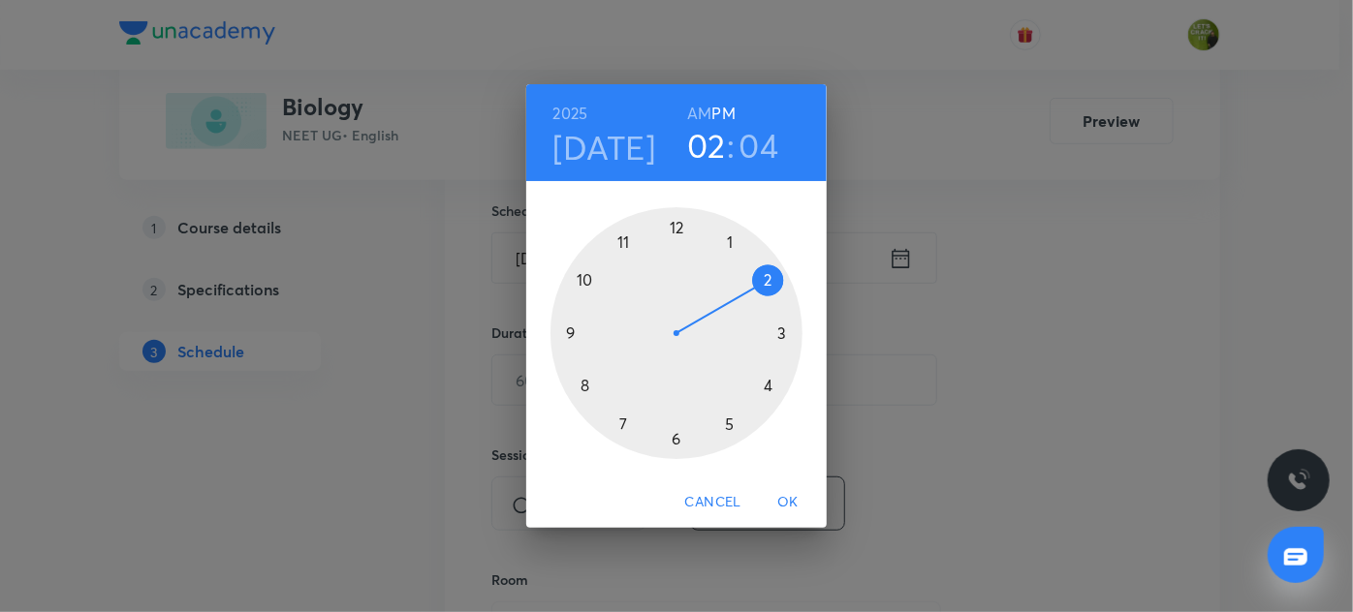
click at [785, 332] on div at bounding box center [676, 333] width 252 height 252
click at [586, 382] on div at bounding box center [676, 333] width 252 height 252
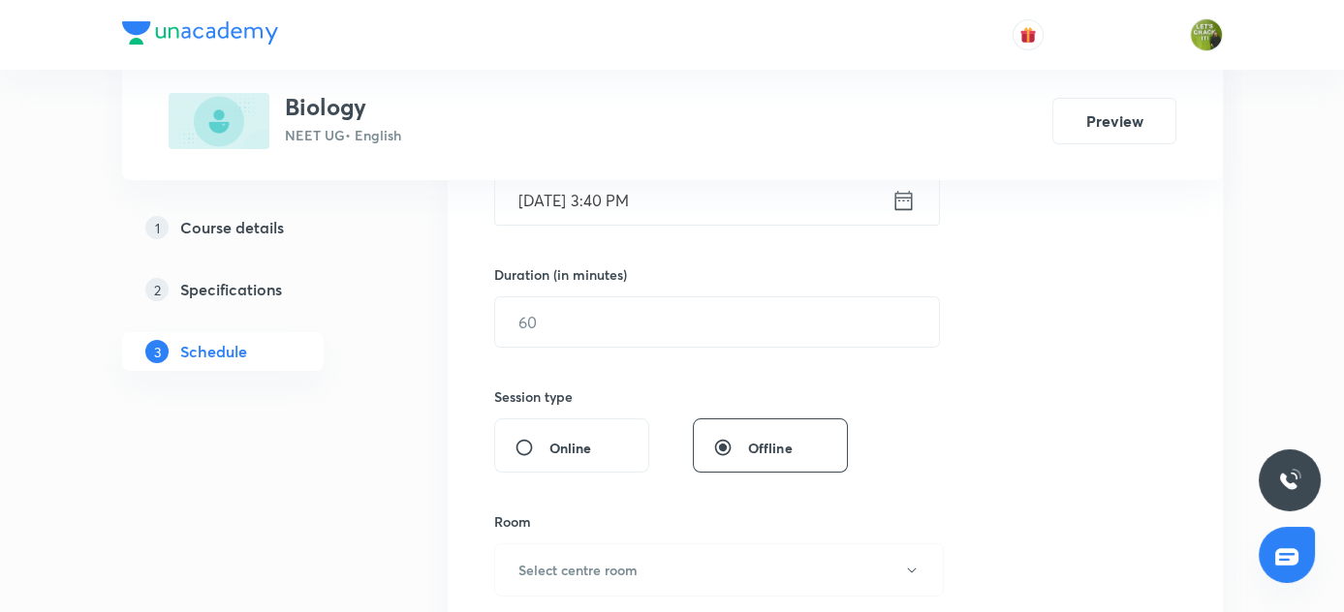
scroll to position [559, 0]
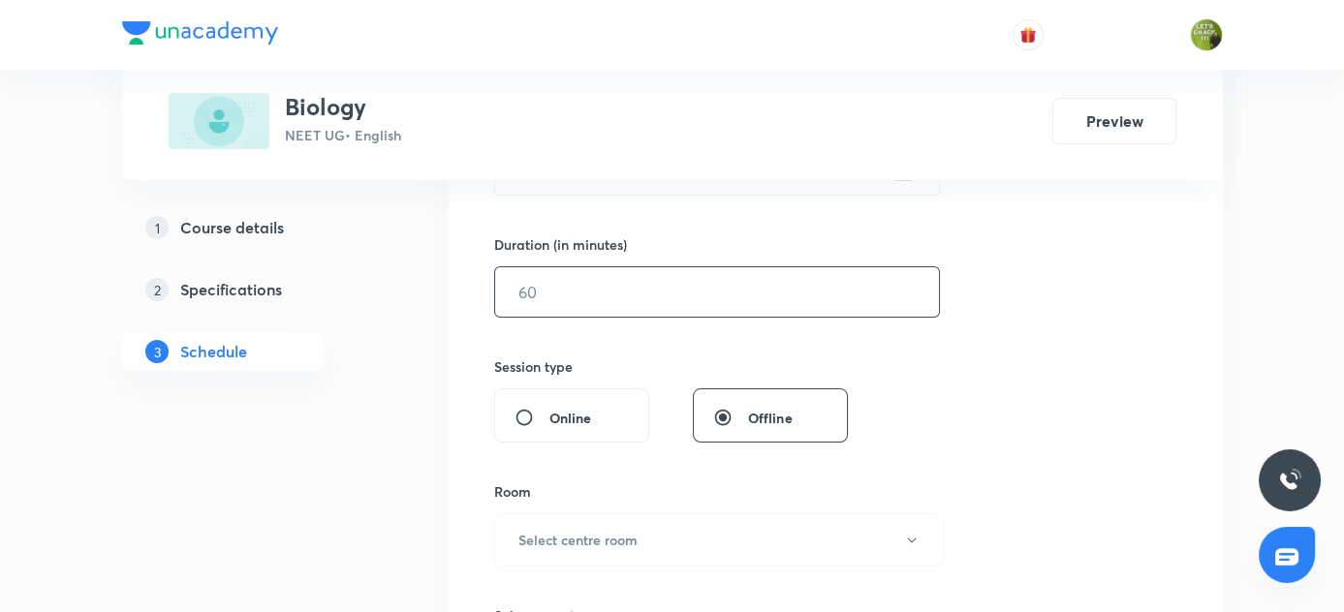
click at [603, 291] on input "text" at bounding box center [717, 291] width 444 height 49
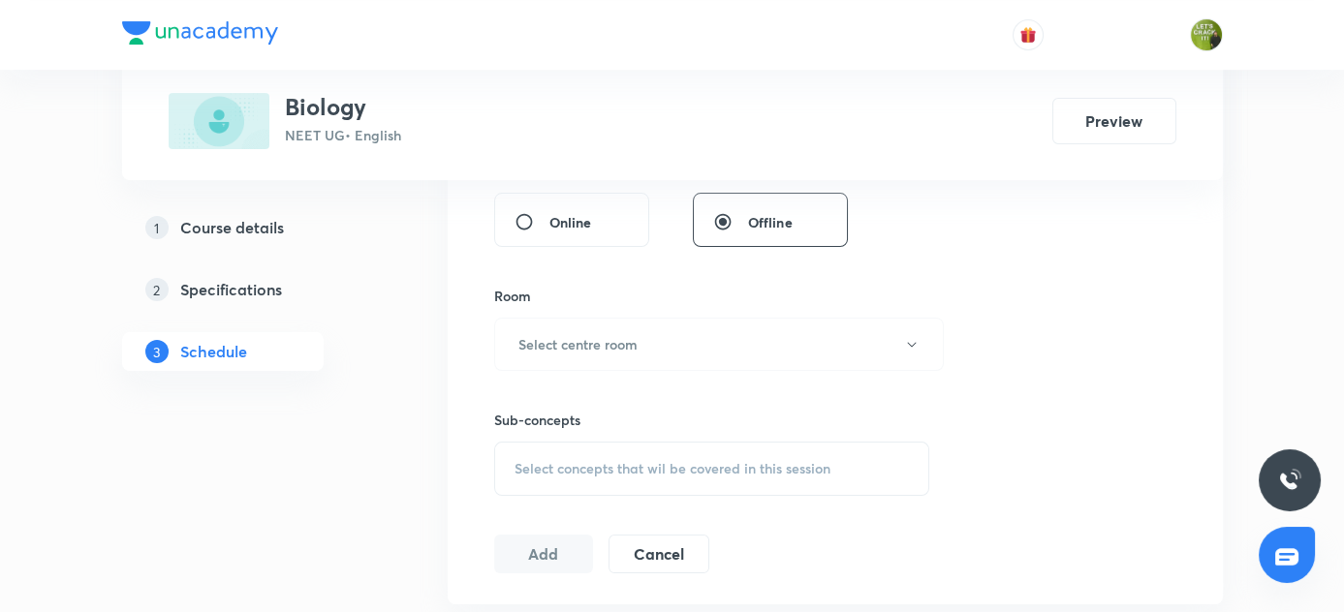
scroll to position [824, 0]
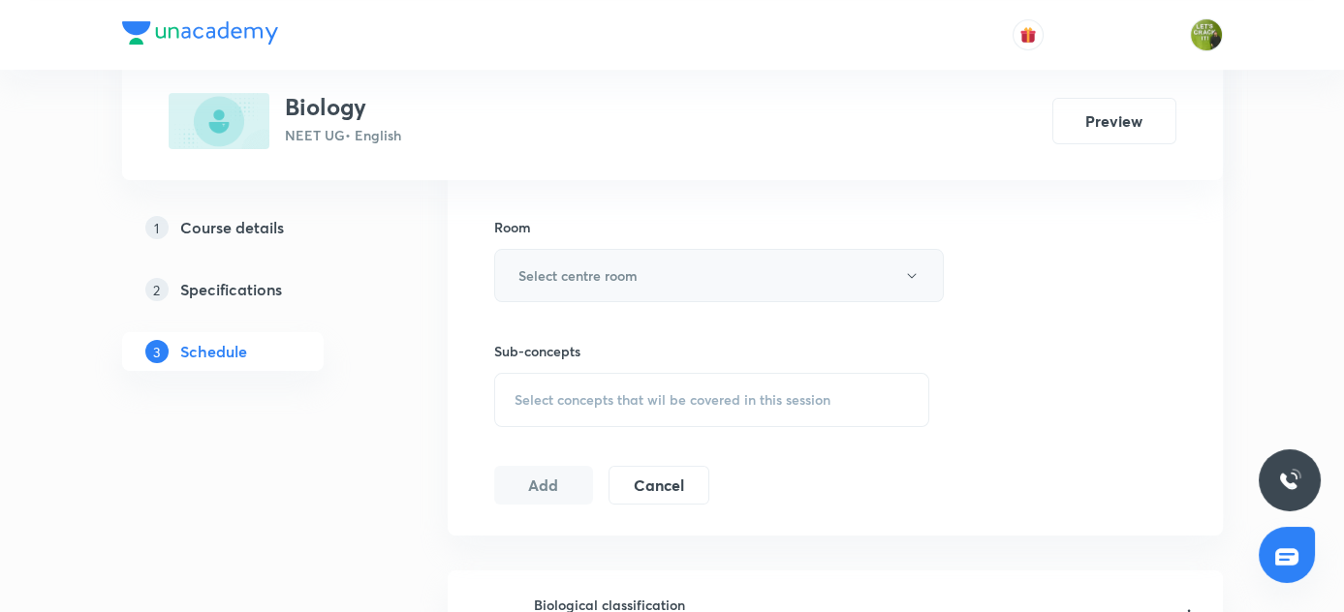
type input "80"
click at [912, 273] on icon "button" at bounding box center [912, 276] width 16 height 16
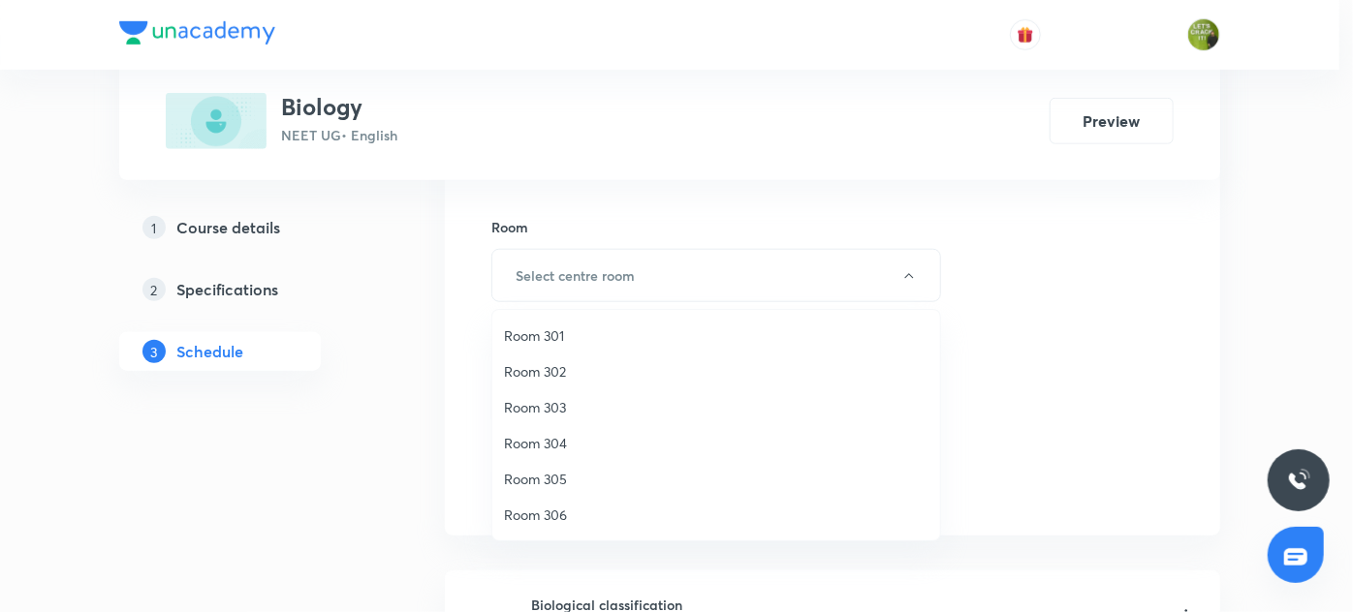
click at [552, 441] on span "Room 304" at bounding box center [716, 443] width 424 height 20
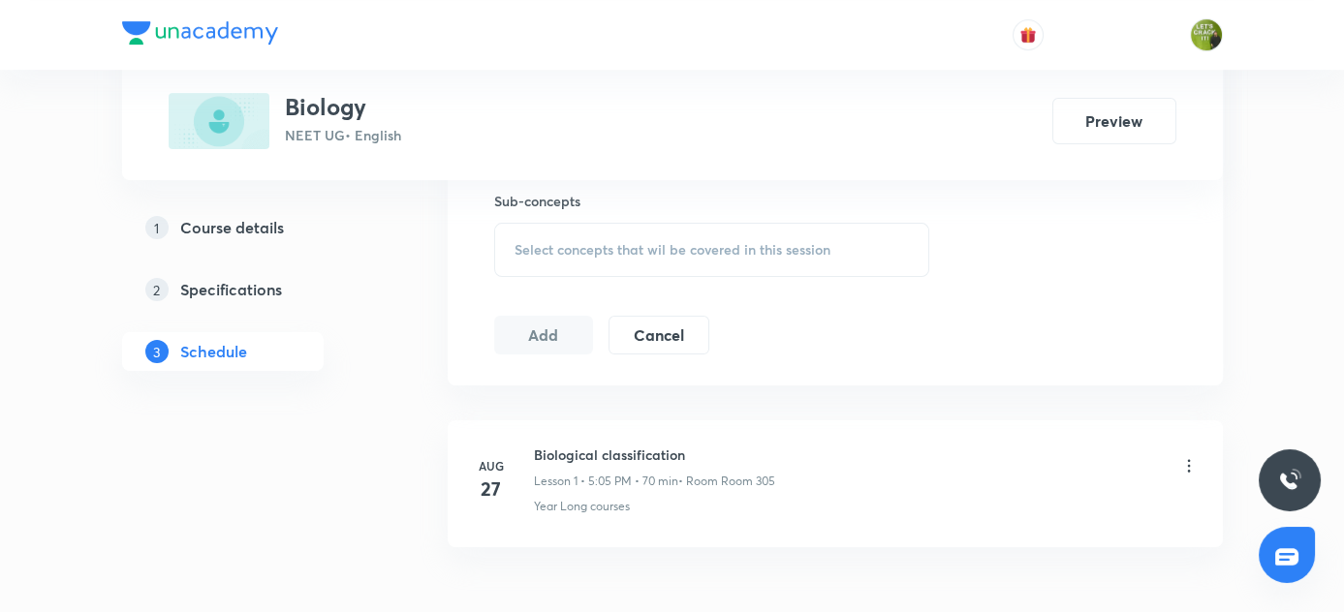
scroll to position [1000, 0]
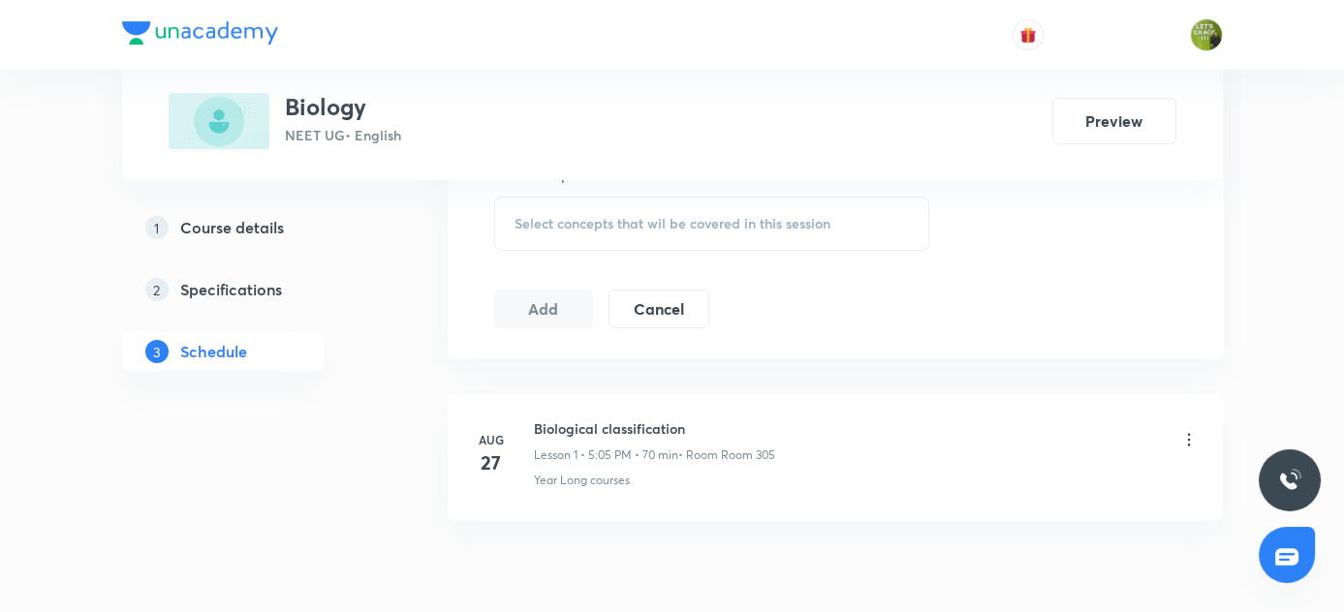
click at [586, 223] on span "Select concepts that wil be covered in this session" at bounding box center [673, 224] width 316 height 16
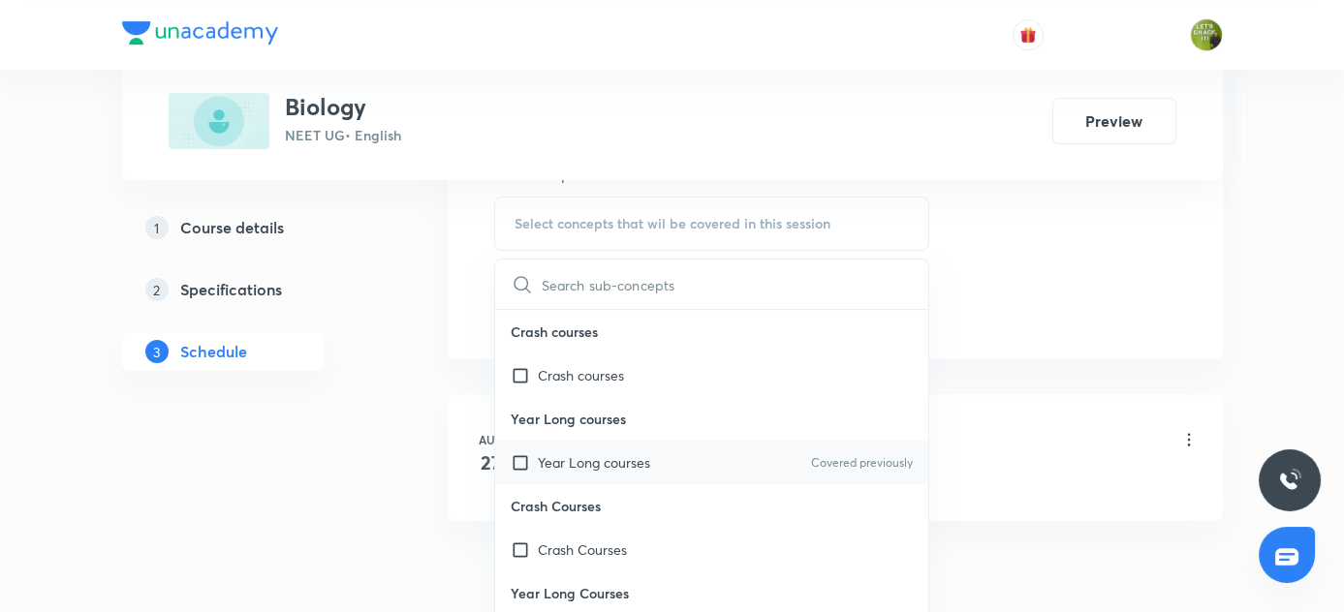
click at [516, 453] on input "checkbox" at bounding box center [524, 463] width 27 height 20
checkbox input "true"
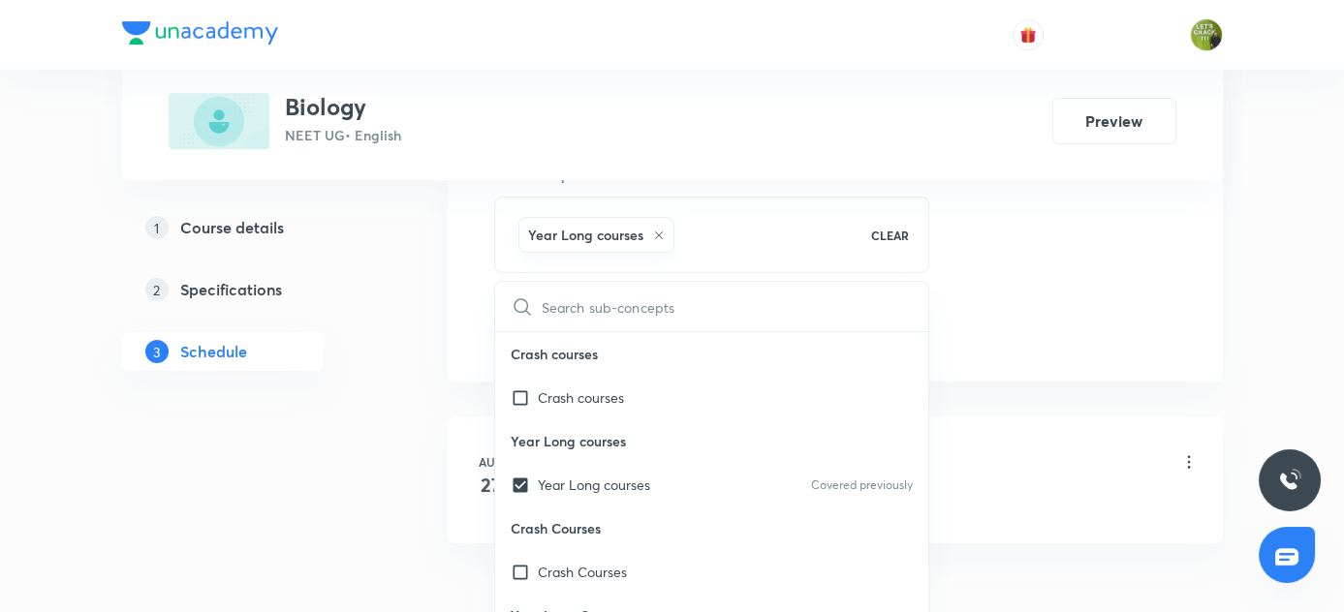
drag, startPoint x: 363, startPoint y: 428, endPoint x: 568, endPoint y: 290, distance: 247.0
click at [365, 422] on div "1 Course details 2 Specifications 3 Schedule" at bounding box center [254, 9] width 264 height 1363
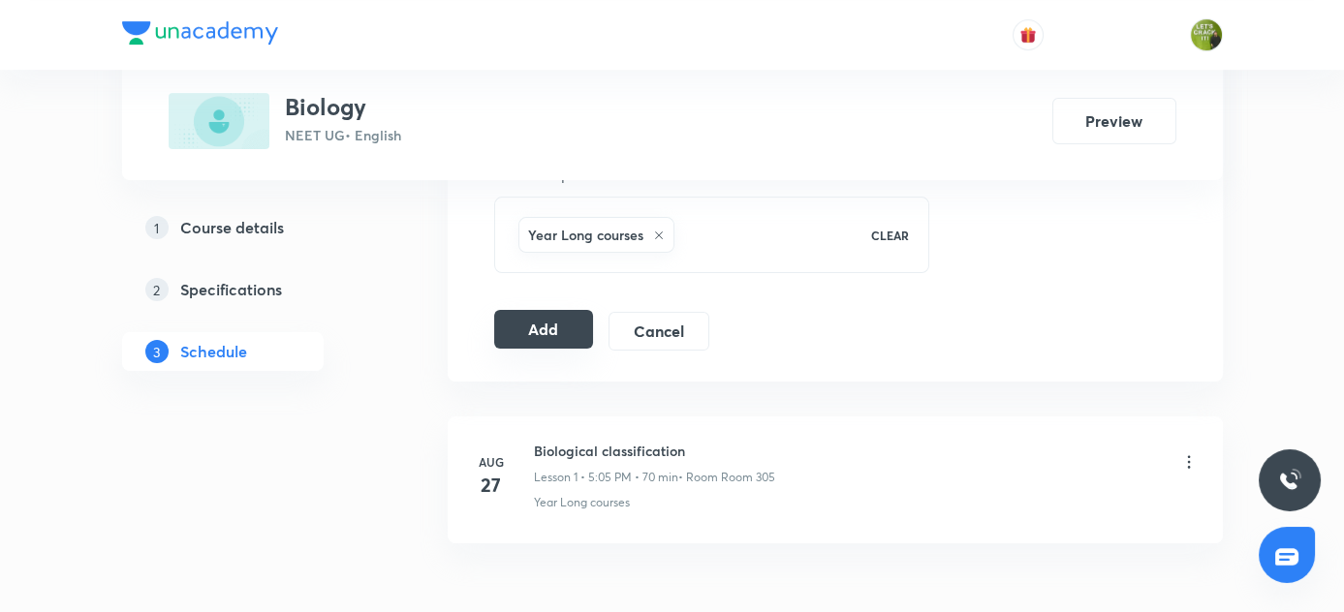
click at [543, 325] on button "Add" at bounding box center [544, 329] width 100 height 39
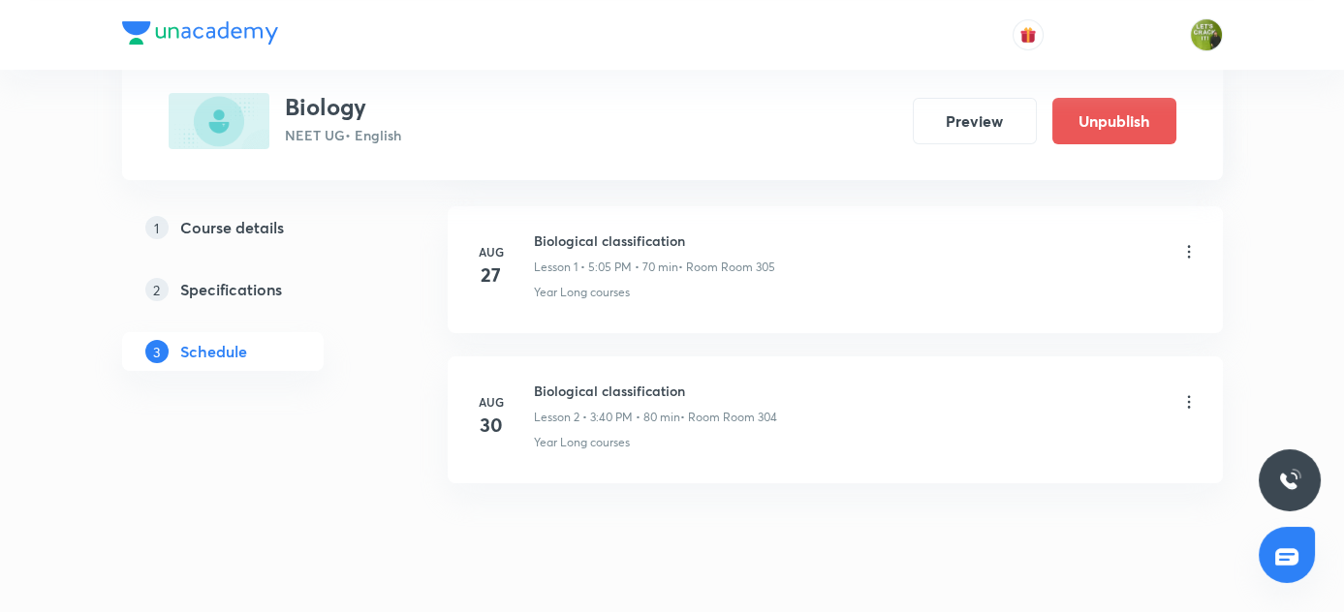
scroll to position [349, 0]
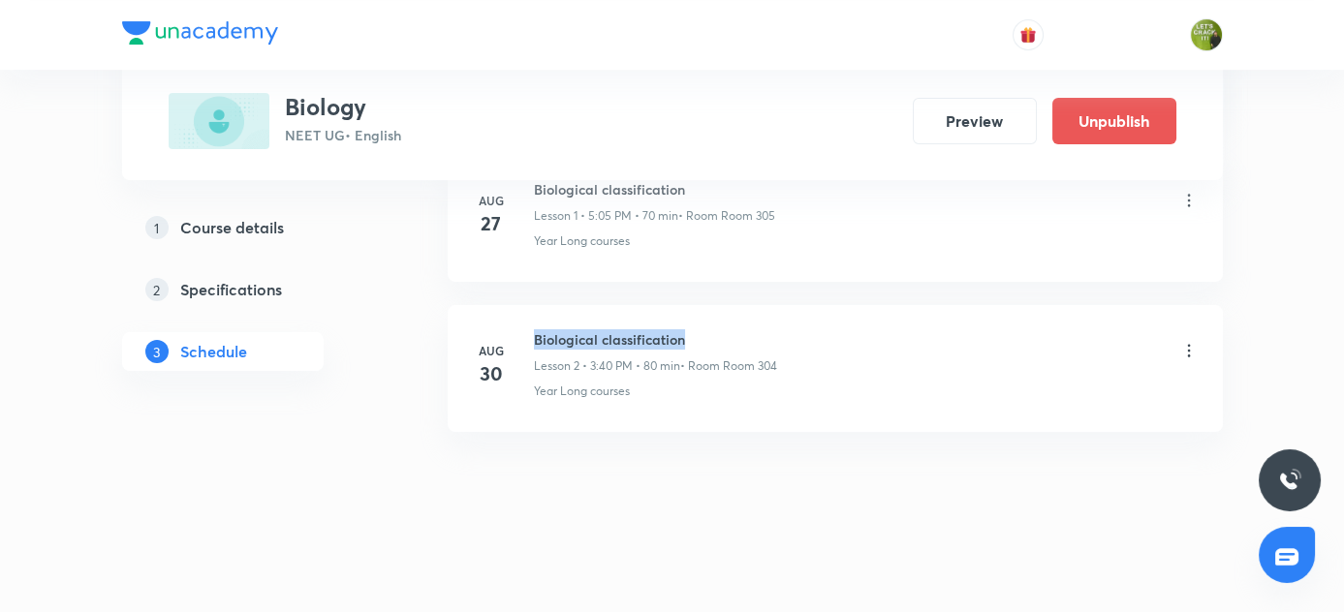
drag, startPoint x: 529, startPoint y: 335, endPoint x: 785, endPoint y: 335, distance: 255.8
click at [785, 335] on div "Aug 30 Biological classification Lesson 2 • 3:40 PM • 80 min • Room Room 304 Ye…" at bounding box center [835, 364] width 727 height 71
copy h6 "Biological classification"
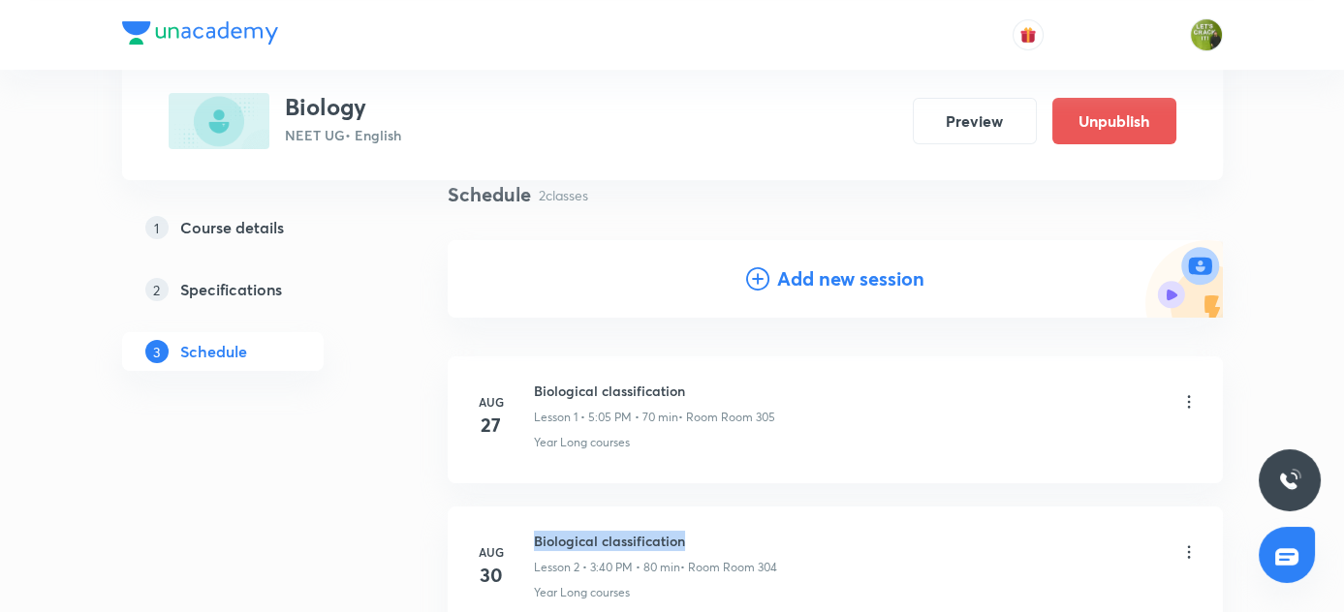
scroll to position [0, 0]
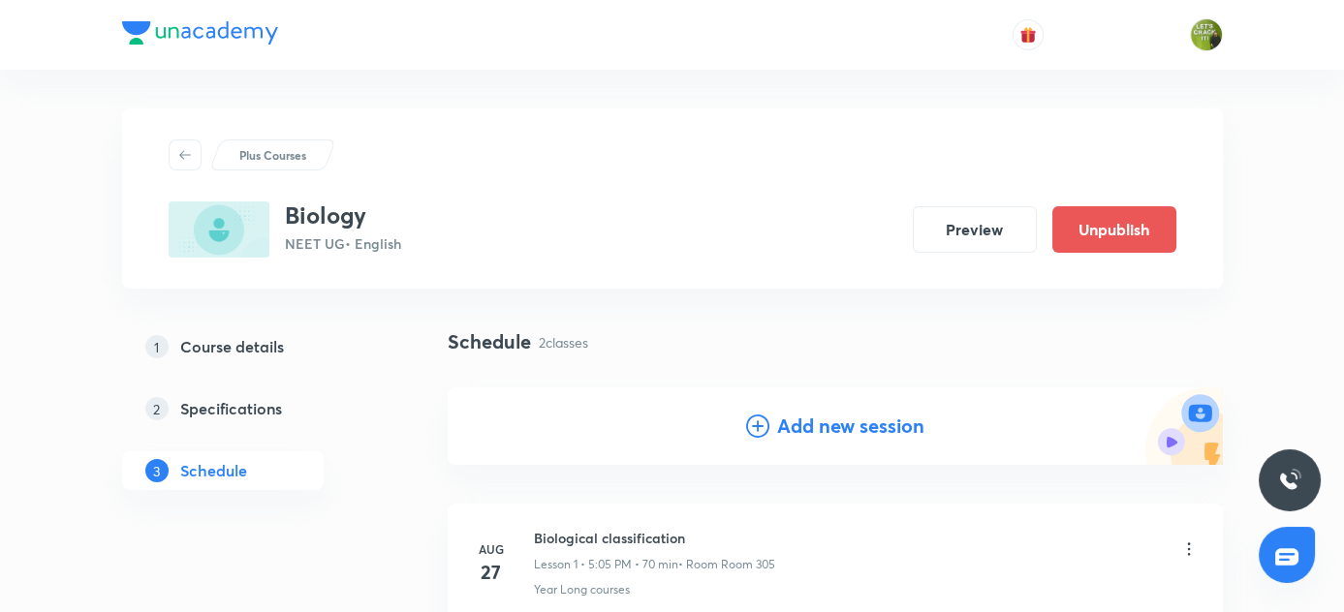
click at [754, 425] on icon at bounding box center [757, 426] width 23 height 23
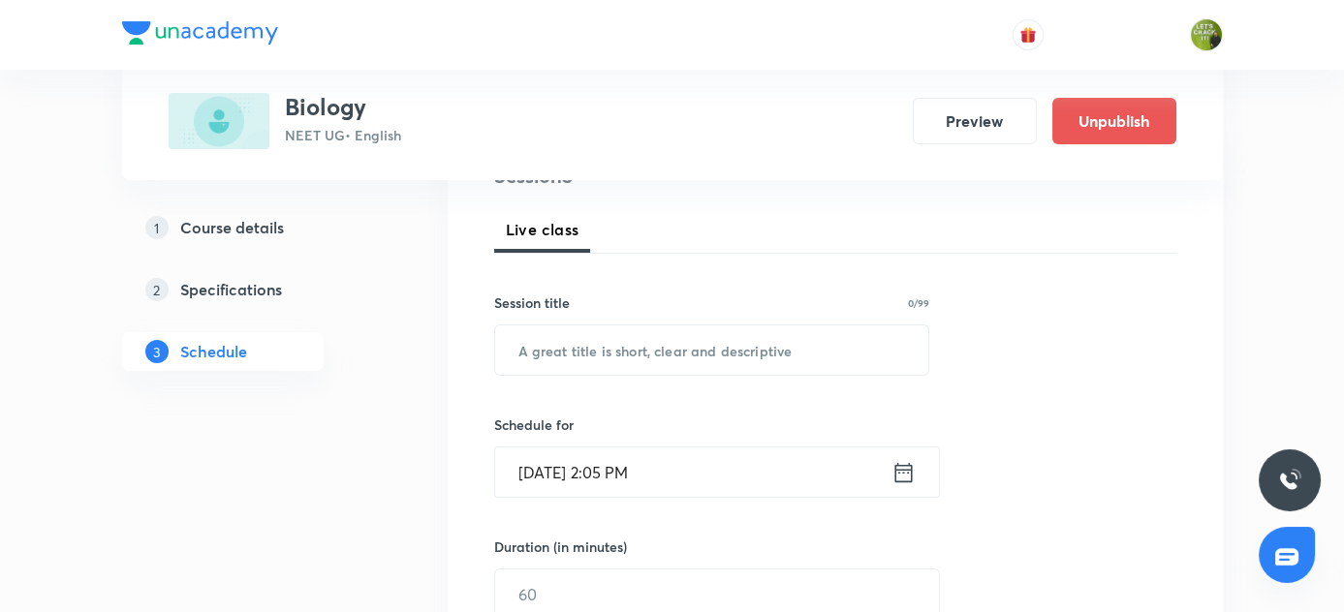
scroll to position [264, 0]
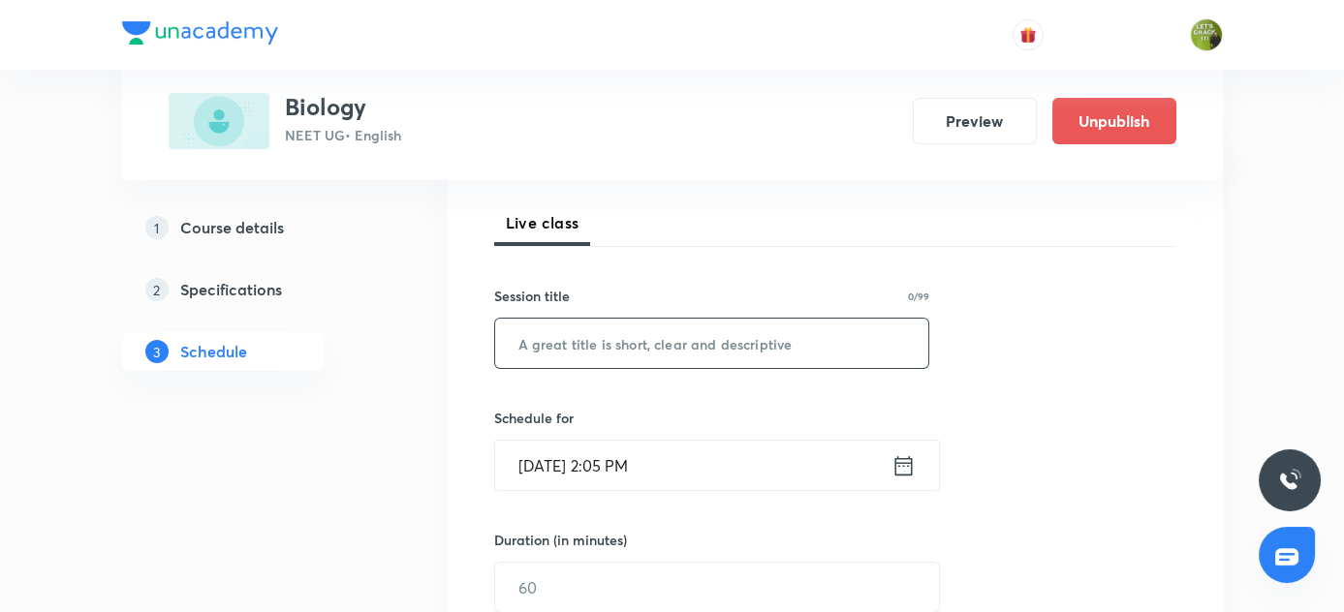
click at [614, 348] on input "text" at bounding box center [712, 343] width 434 height 49
paste input "Biological classification"
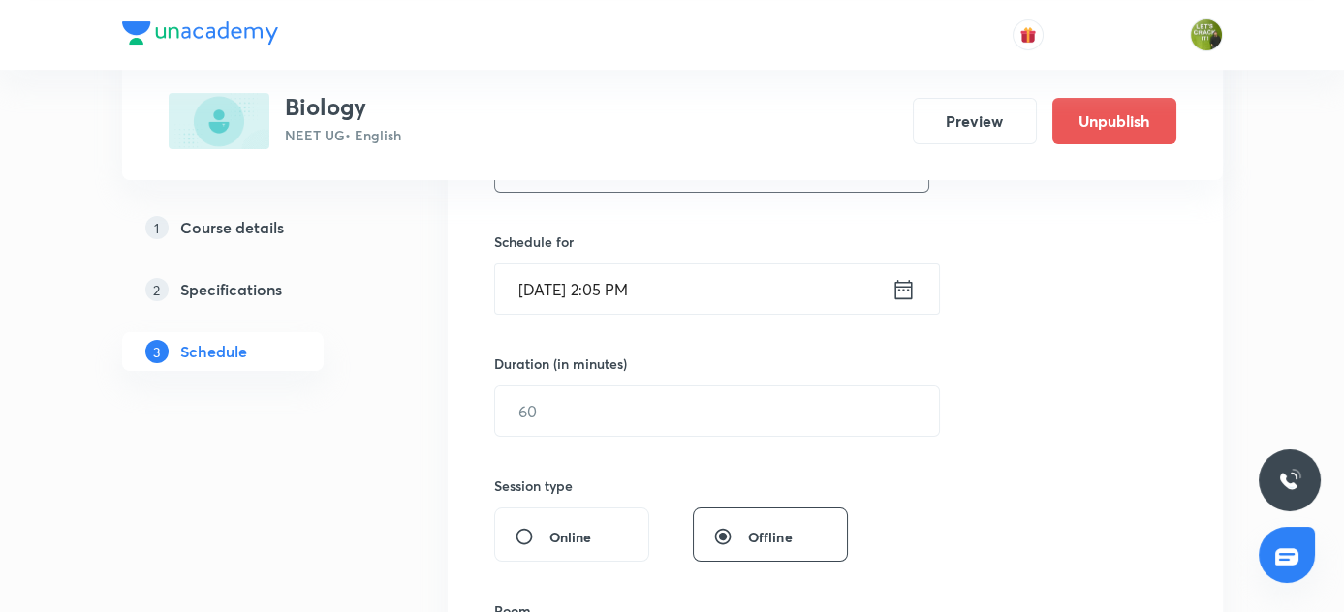
type input "Biological classification"
click at [902, 294] on icon at bounding box center [903, 289] width 24 height 27
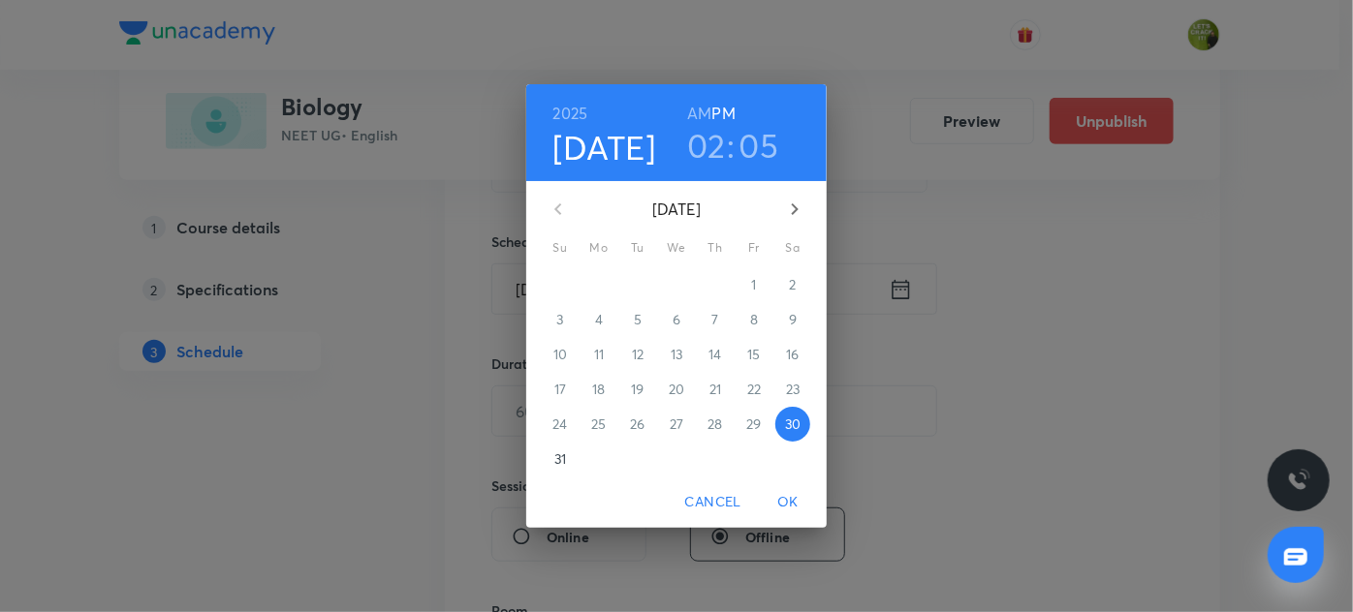
click at [710, 151] on h3 "02" at bounding box center [706, 145] width 39 height 41
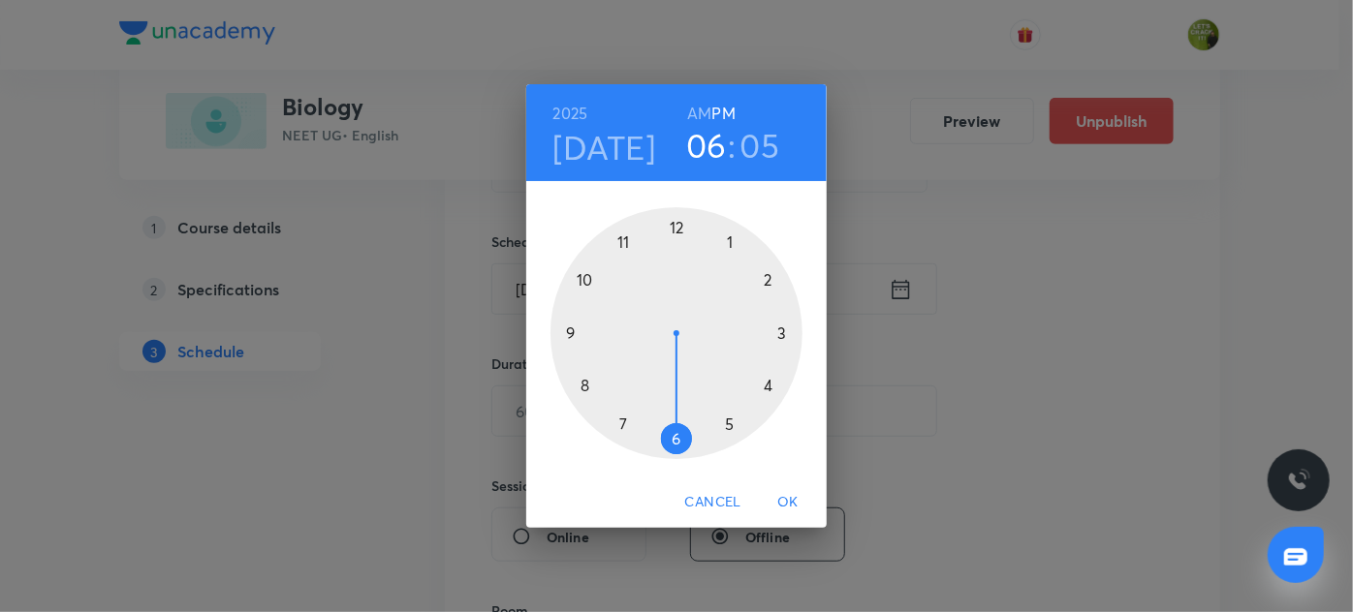
click at [676, 436] on div at bounding box center [676, 333] width 252 height 252
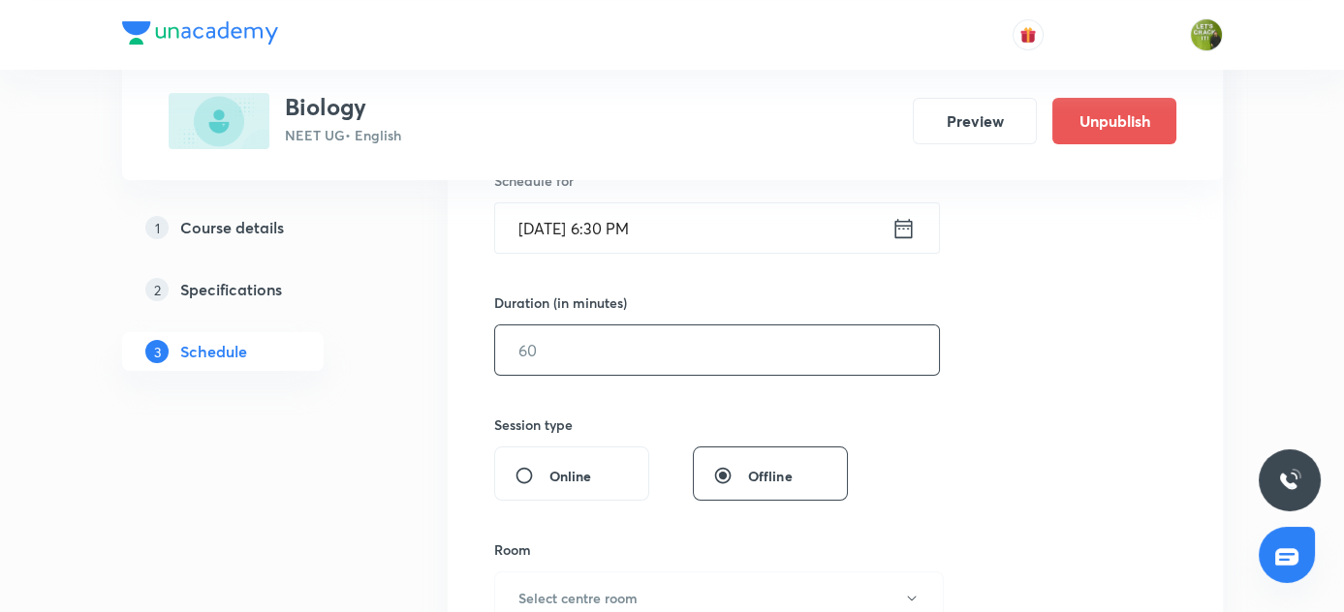
scroll to position [528, 0]
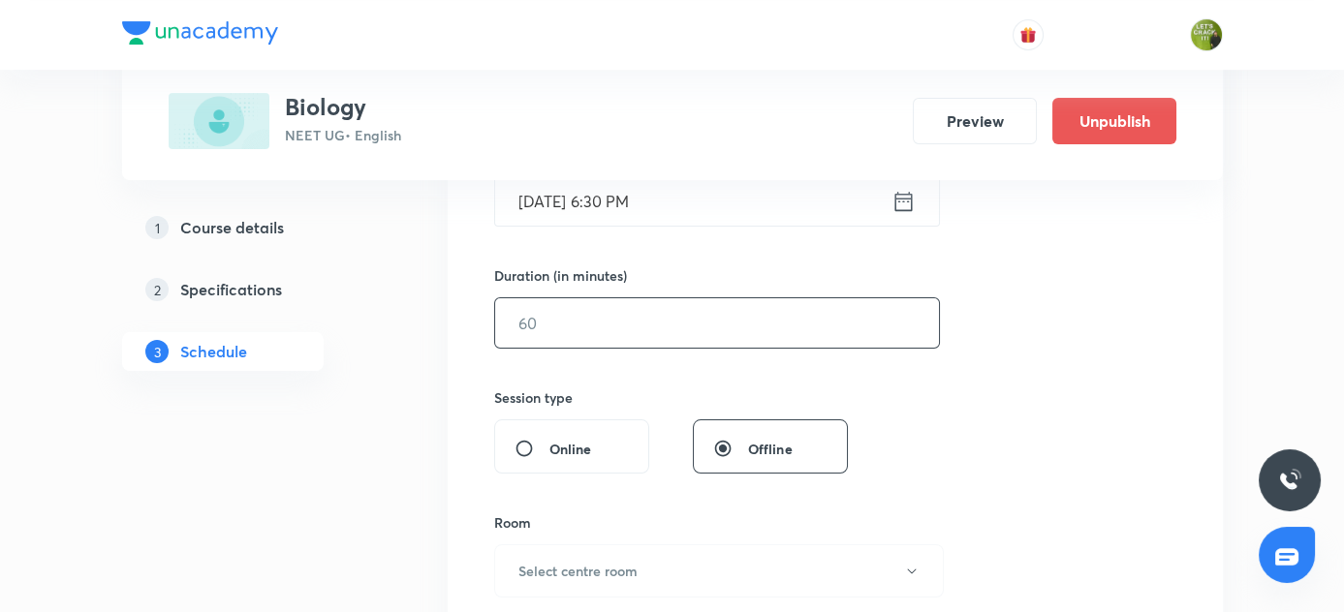
click at [630, 312] on input "text" at bounding box center [717, 322] width 444 height 49
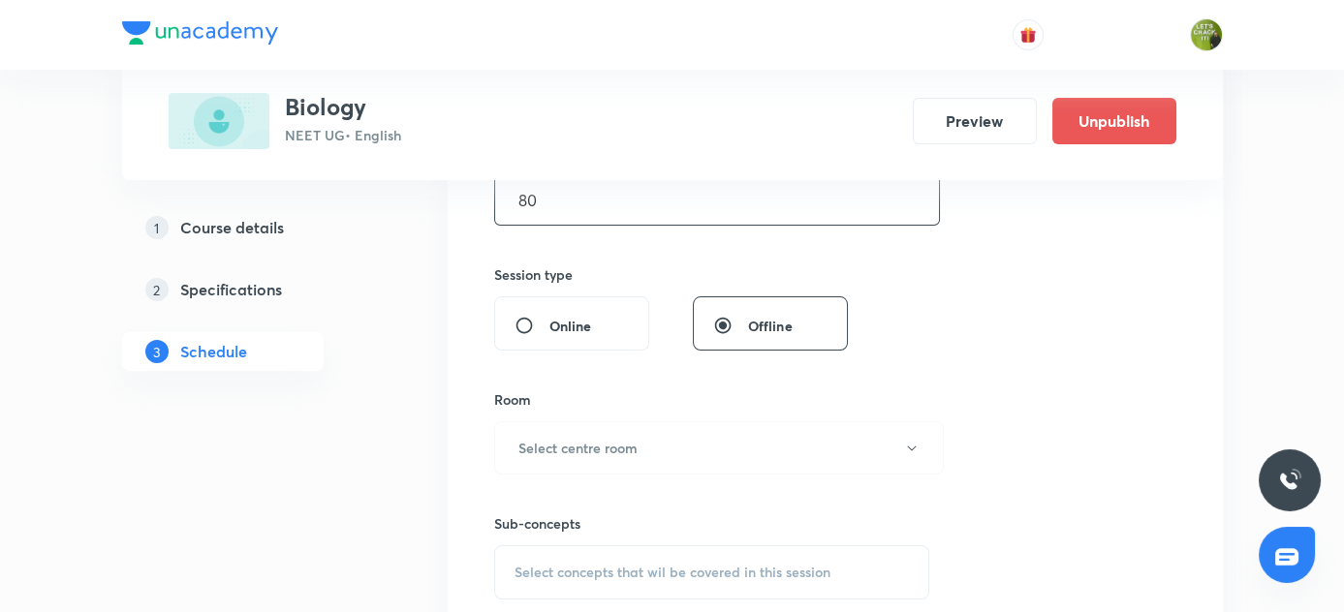
scroll to position [793, 0]
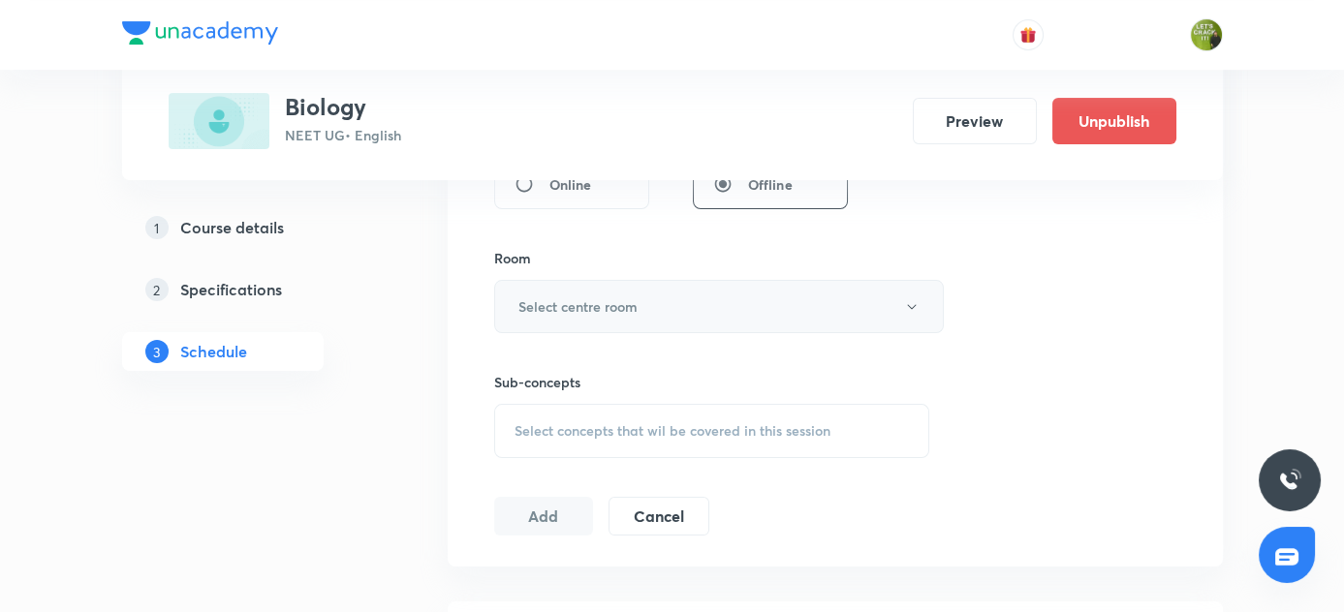
type input "80"
drag, startPoint x: 913, startPoint y: 299, endPoint x: 901, endPoint y: 315, distance: 19.4
click at [901, 315] on button "Select centre room" at bounding box center [719, 306] width 450 height 53
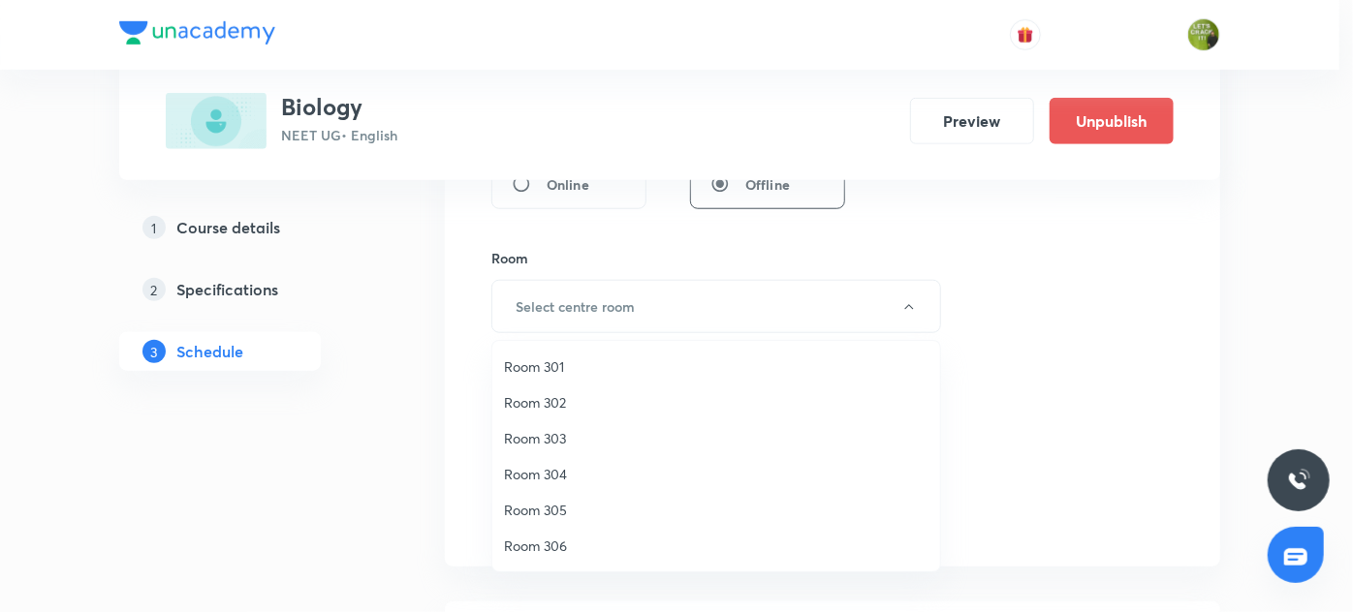
click at [550, 472] on span "Room 304" at bounding box center [716, 474] width 424 height 20
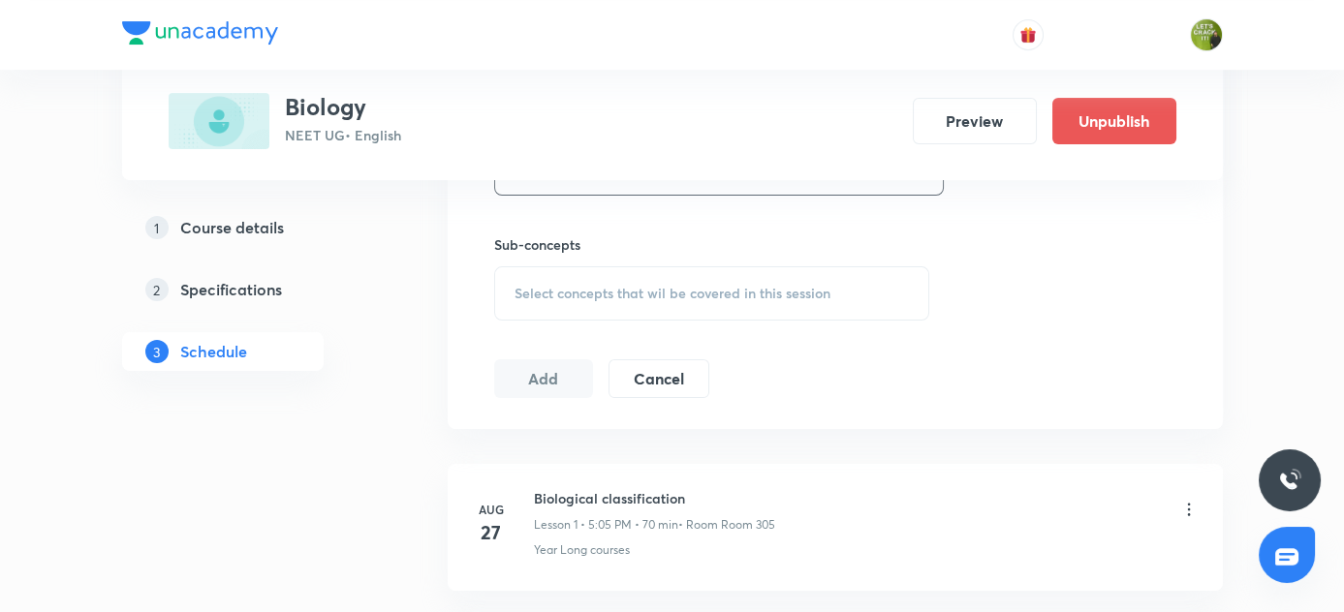
scroll to position [969, 0]
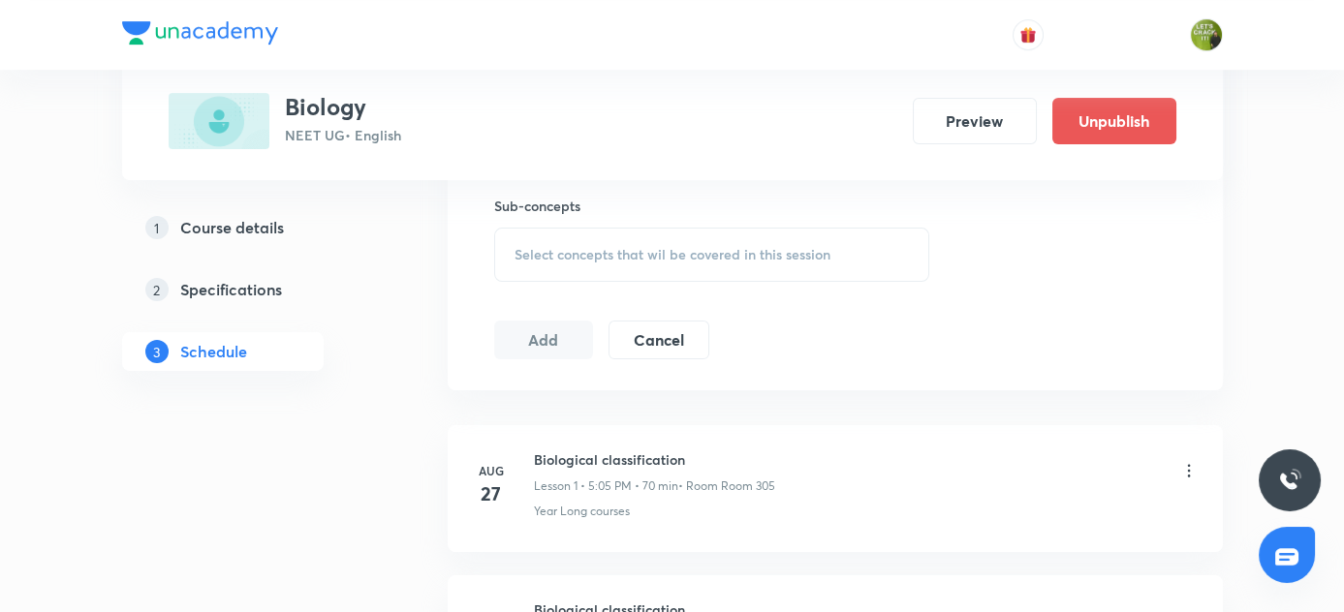
click at [645, 252] on span "Select concepts that wil be covered in this session" at bounding box center [673, 255] width 316 height 16
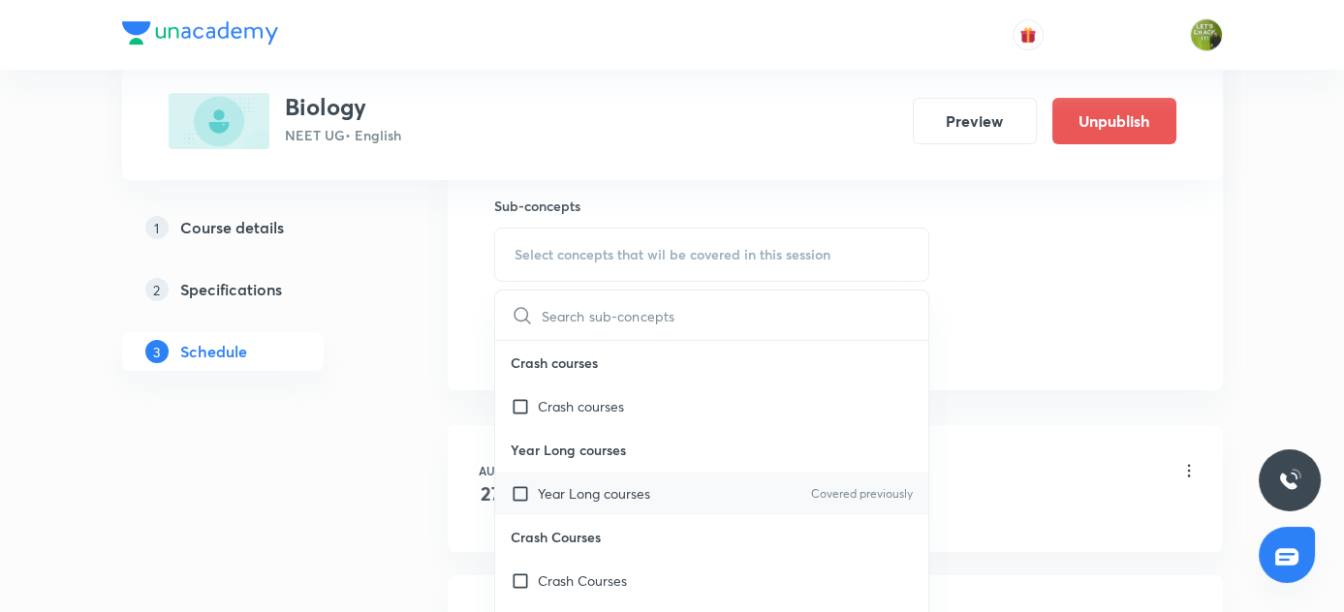
click at [516, 490] on input "checkbox" at bounding box center [524, 494] width 27 height 20
checkbox input "true"
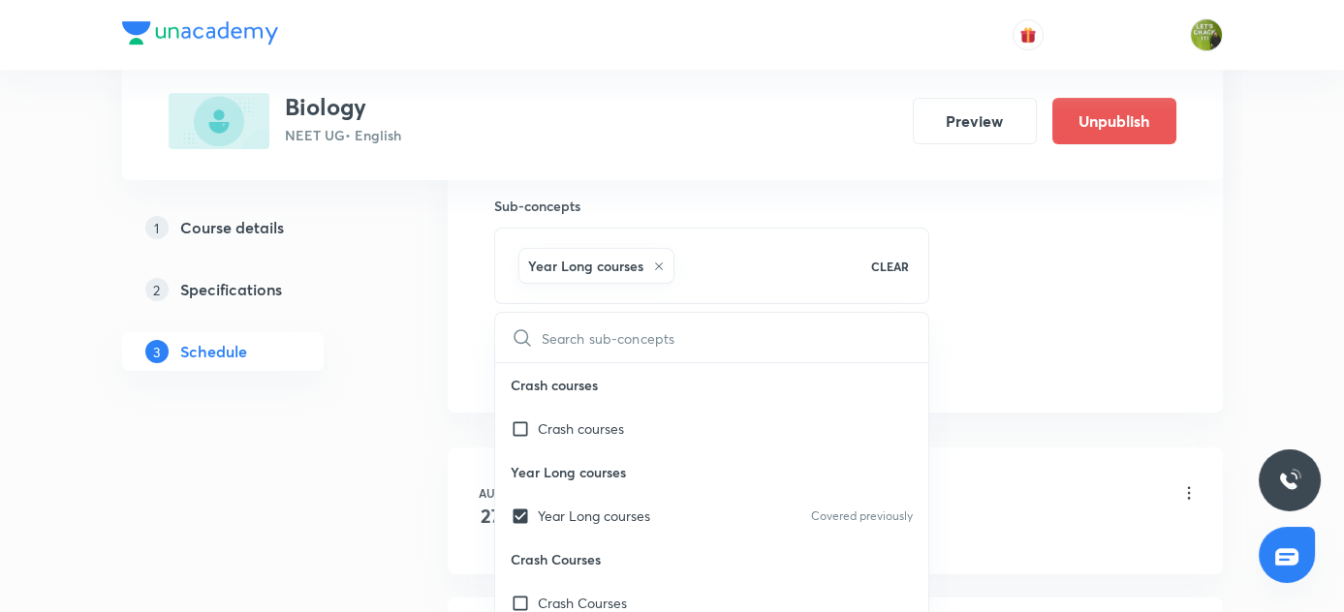
drag, startPoint x: 338, startPoint y: 459, endPoint x: 423, endPoint y: 431, distance: 89.8
click at [375, 444] on div "1 Course details 2 Specifications 3 Schedule" at bounding box center [254, 116] width 264 height 1514
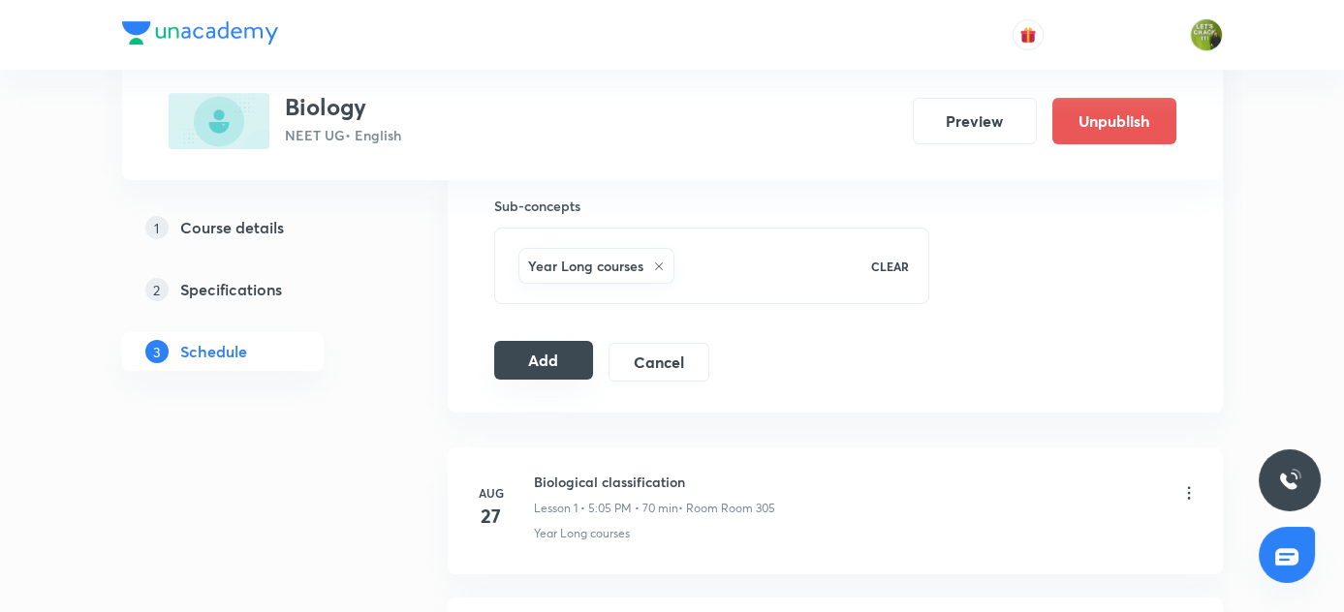
click at [532, 366] on button "Add" at bounding box center [544, 360] width 100 height 39
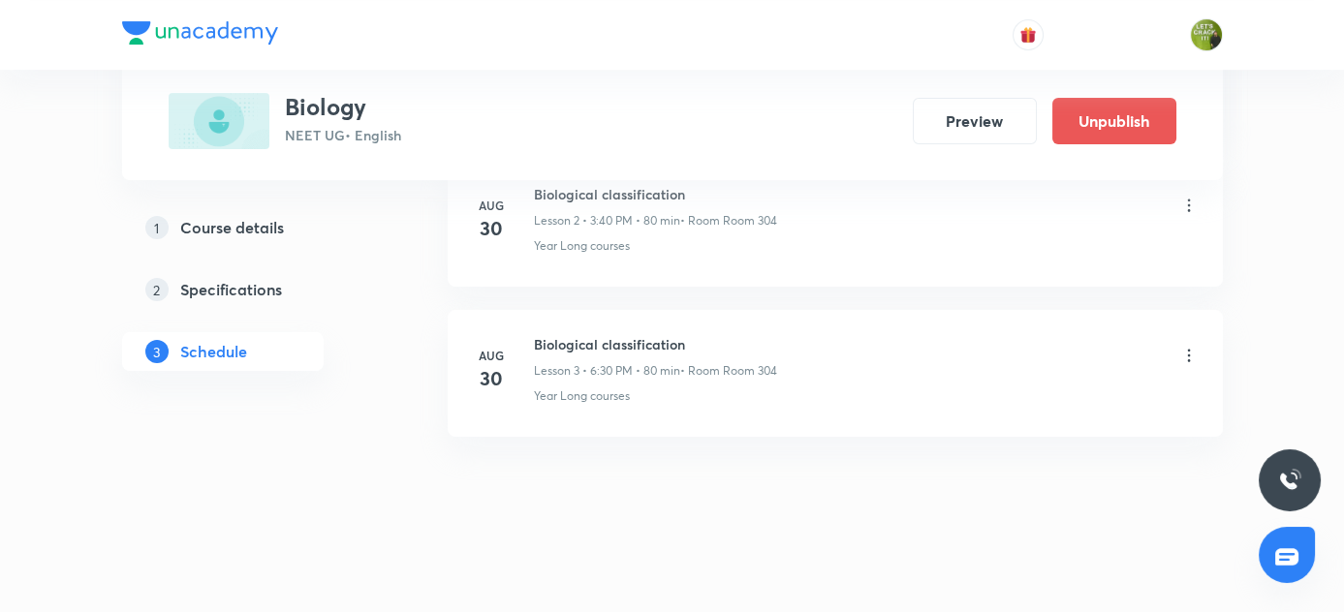
scroll to position [499, 0]
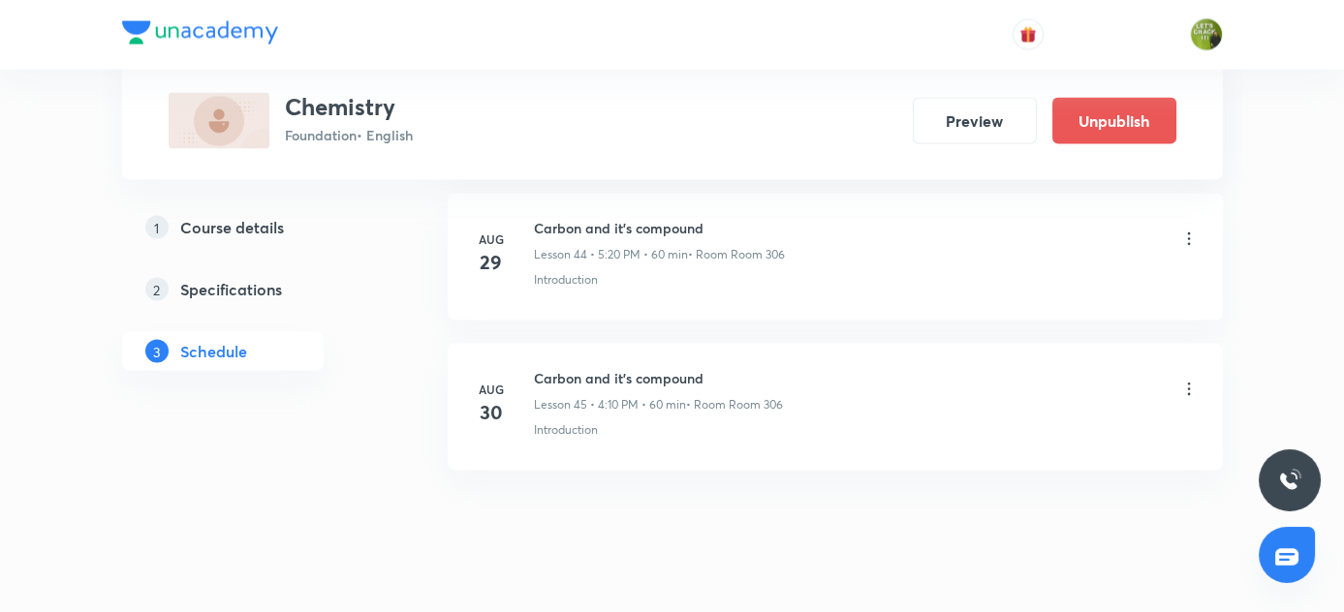
scroll to position [7673, 0]
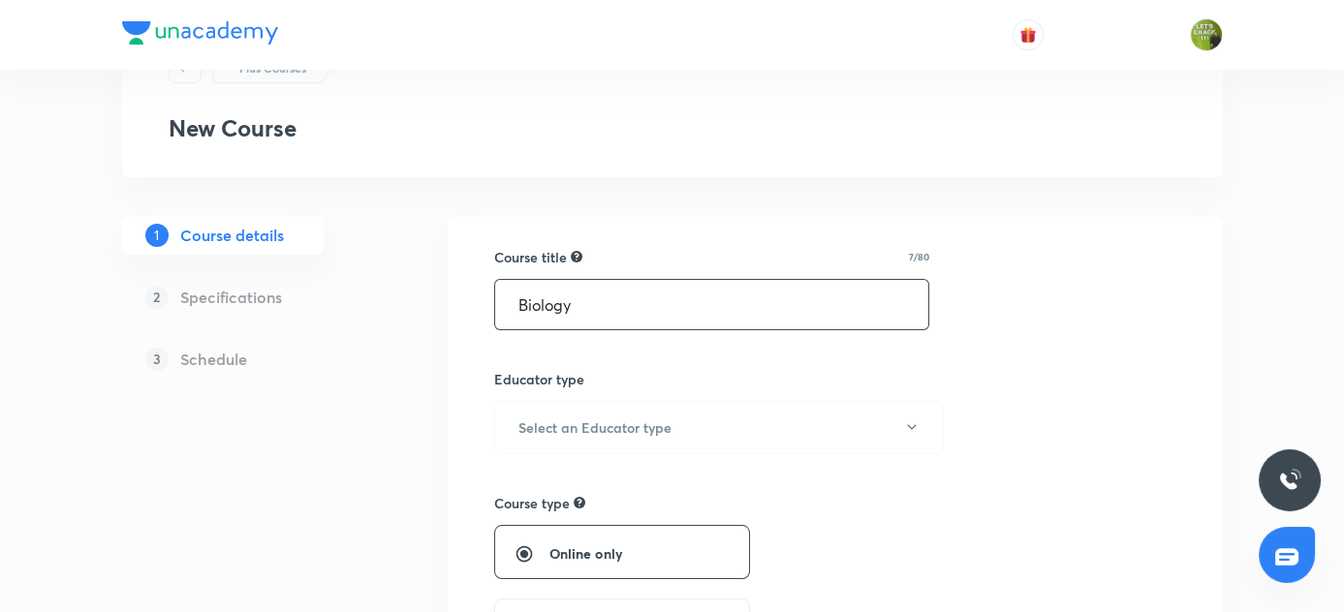
scroll to position [264, 0]
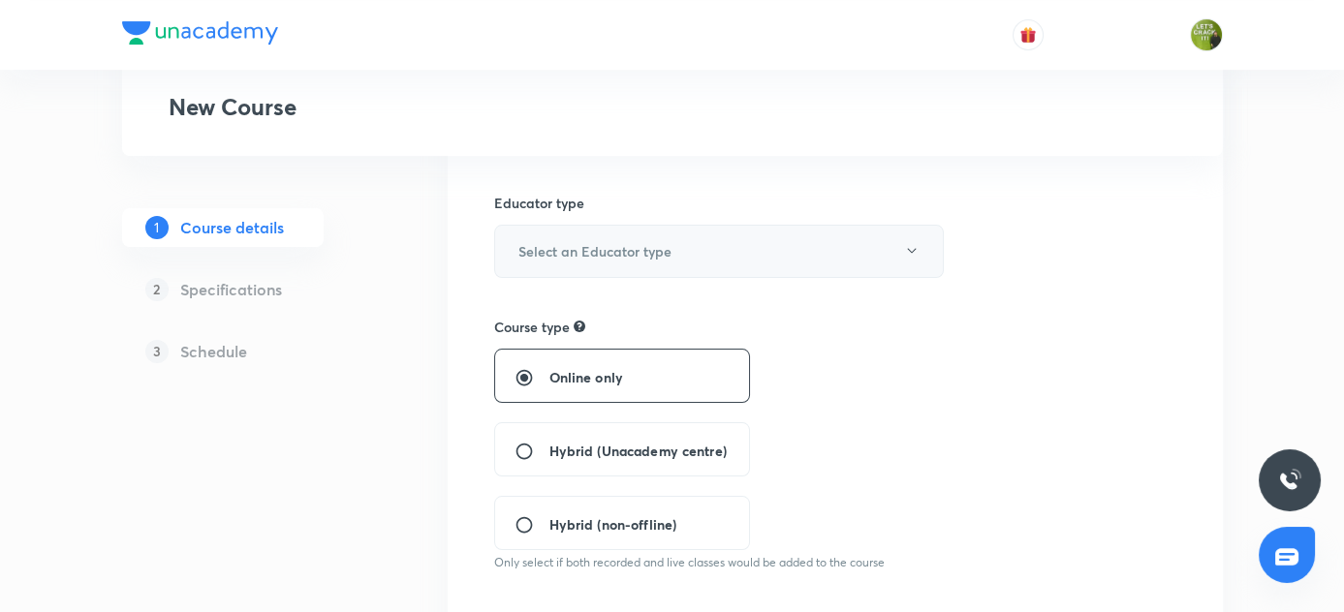
type input "Biology"
click at [915, 249] on icon "button" at bounding box center [912, 251] width 16 height 16
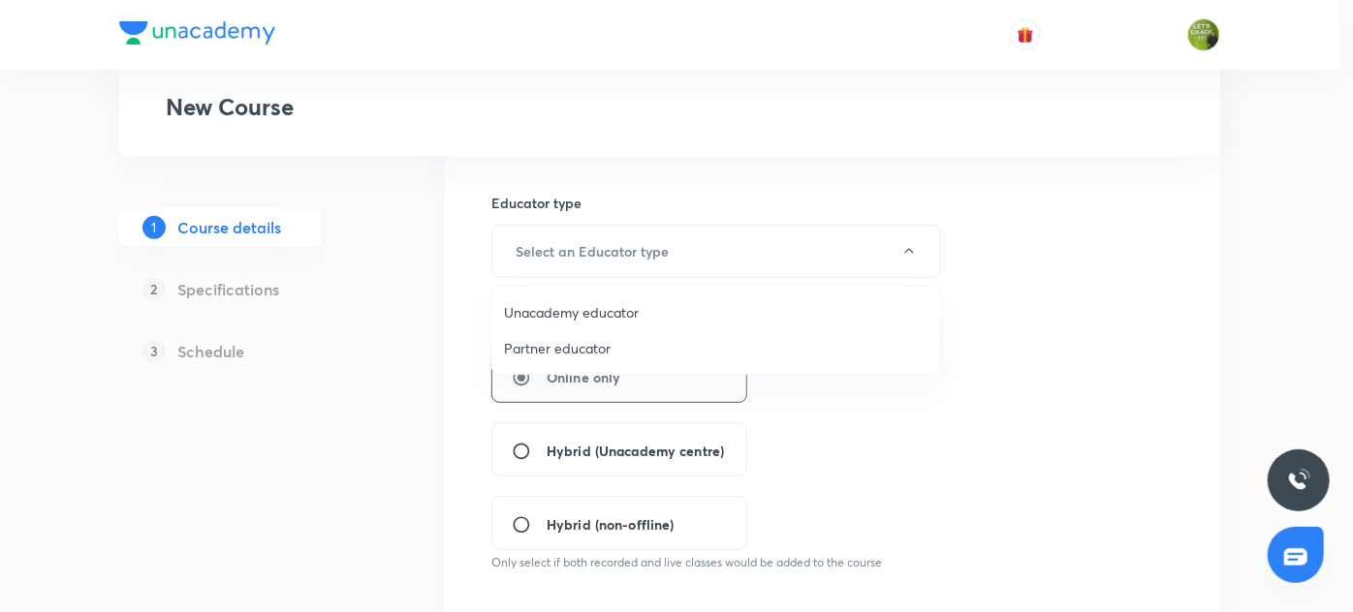
click at [552, 312] on span "Unacademy educator" at bounding box center [716, 312] width 424 height 20
radio input "false"
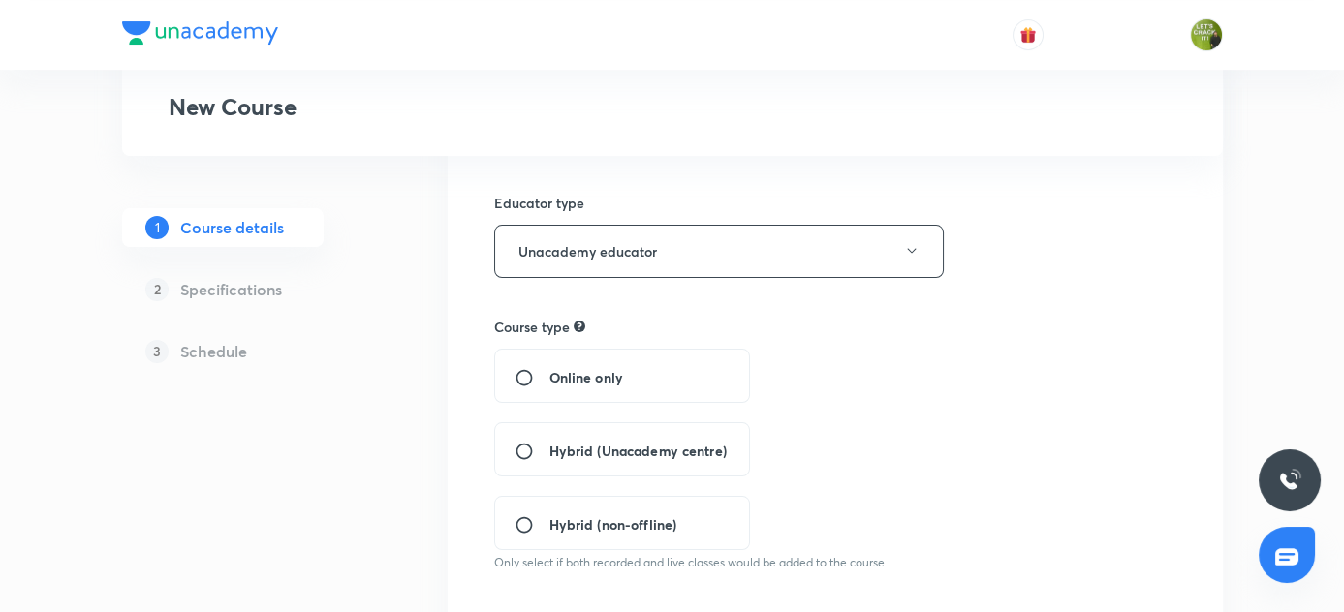
scroll to position [352, 0]
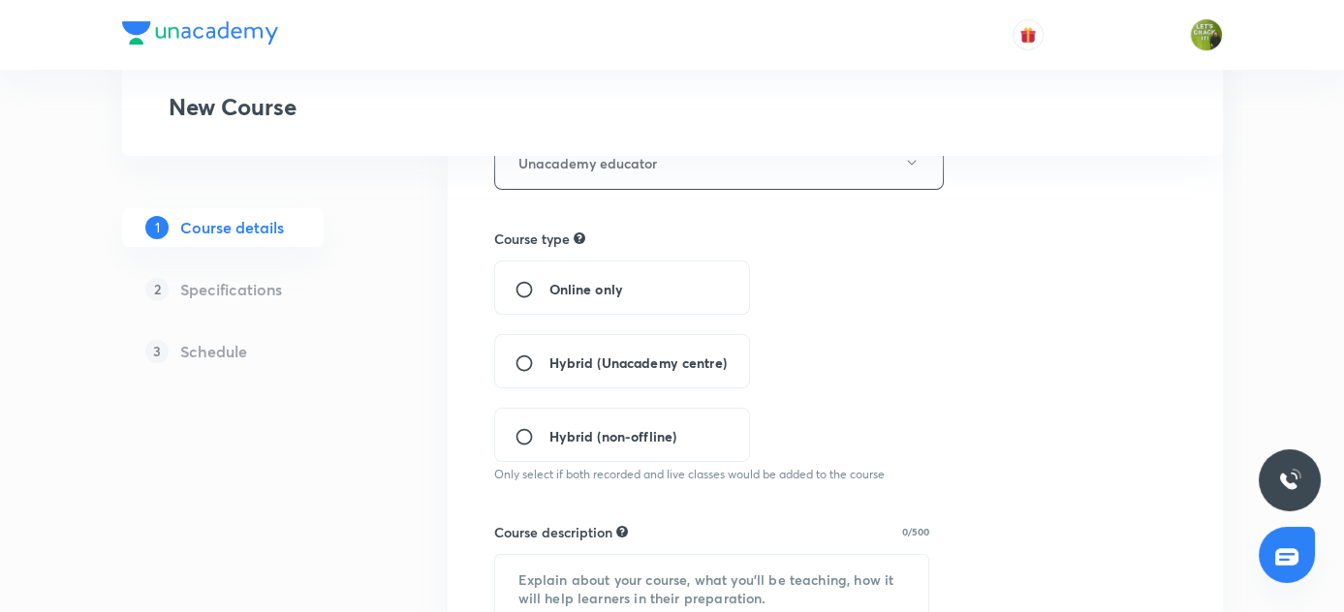
click at [524, 359] on input "Hybrid (Unacademy centre)" at bounding box center [532, 363] width 35 height 19
radio input "true"
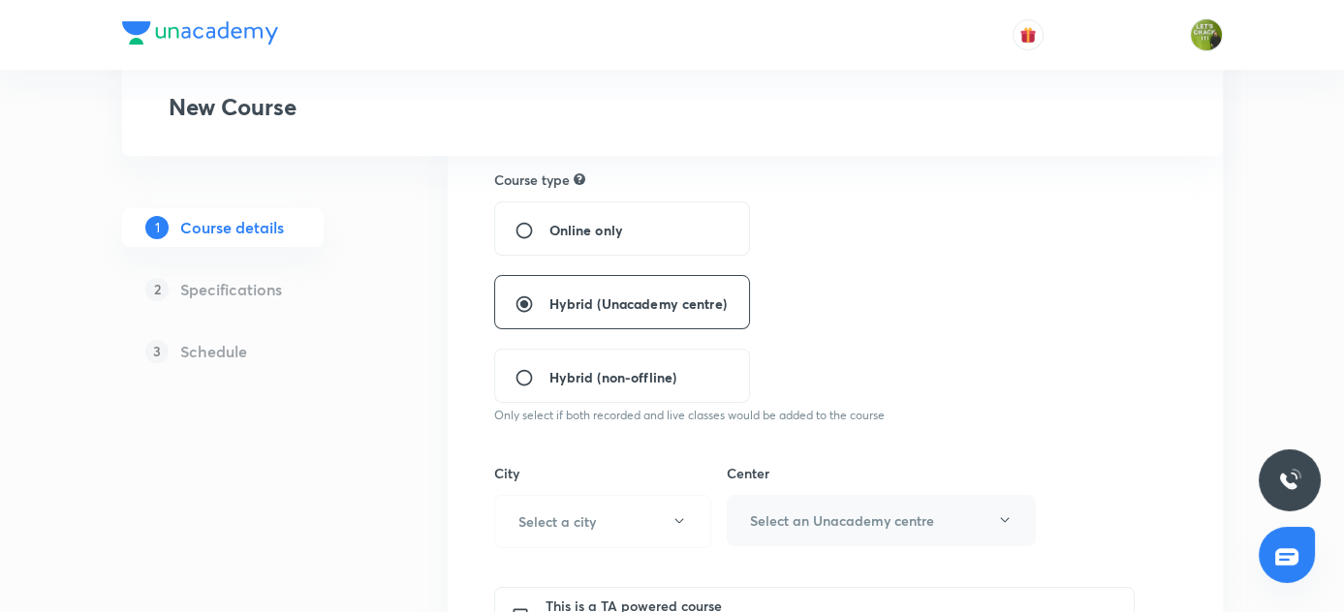
scroll to position [528, 0]
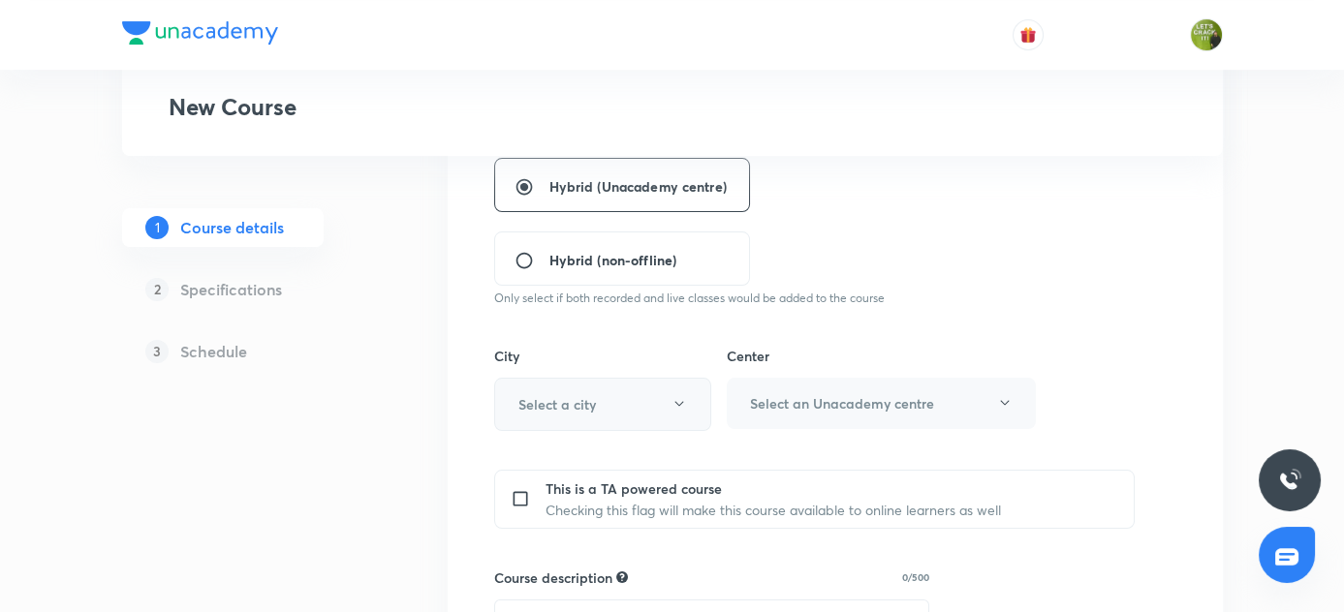
click at [679, 401] on icon "button" at bounding box center [680, 404] width 16 height 16
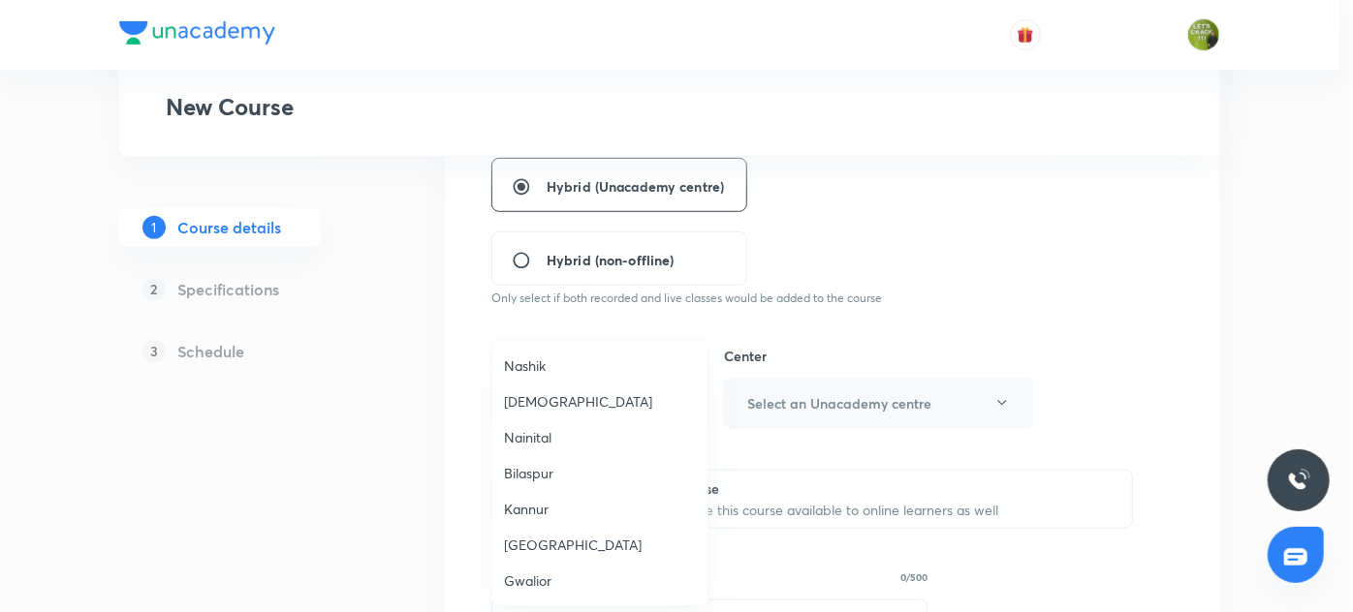
click at [545, 539] on span "[GEOGRAPHIC_DATA]" at bounding box center [600, 545] width 192 height 20
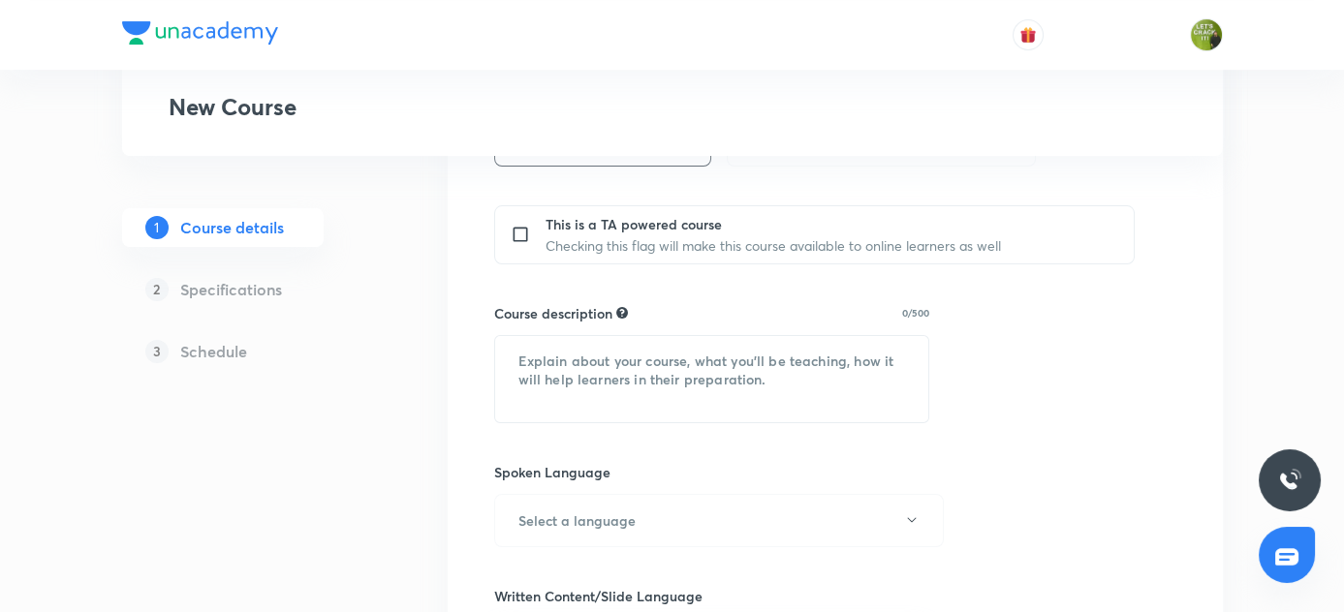
scroll to position [704, 0]
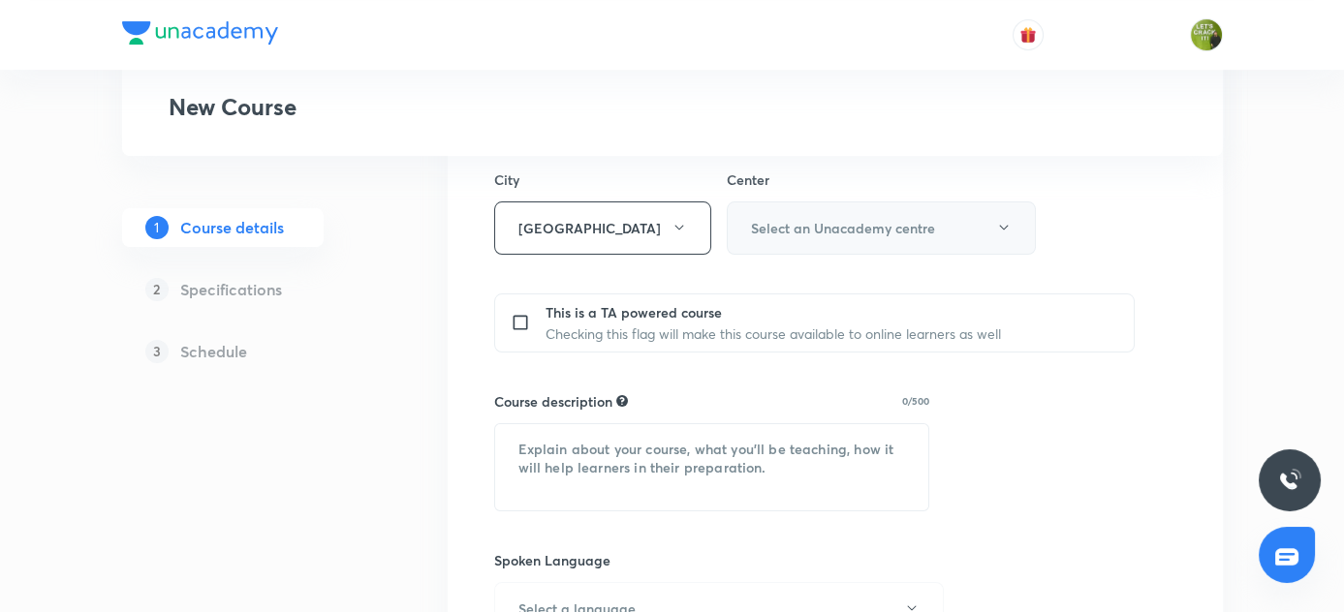
click at [1001, 226] on icon "button" at bounding box center [1003, 228] width 9 height 5
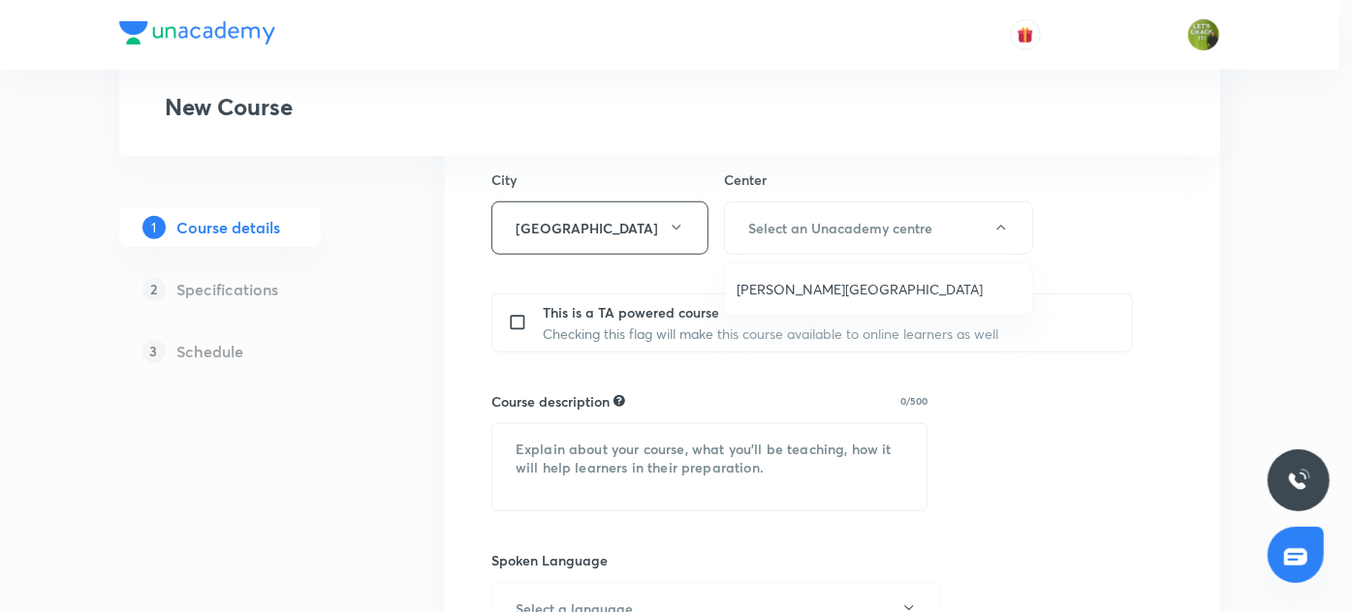
click at [785, 297] on span "[PERSON_NAME][GEOGRAPHIC_DATA]" at bounding box center [878, 289] width 284 height 20
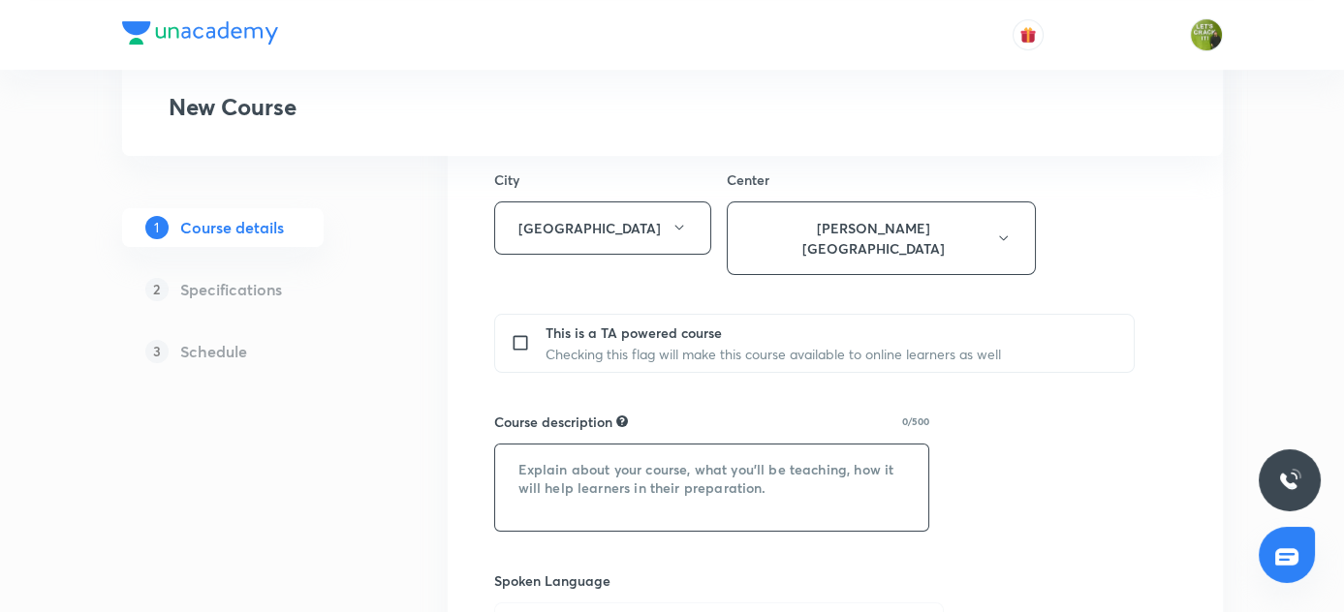
click at [571, 453] on textarea at bounding box center [712, 488] width 434 height 86
paste textarea ""In this course, [PERSON_NAME] & [PERSON_NAME] will provide in-depth knowledge …"
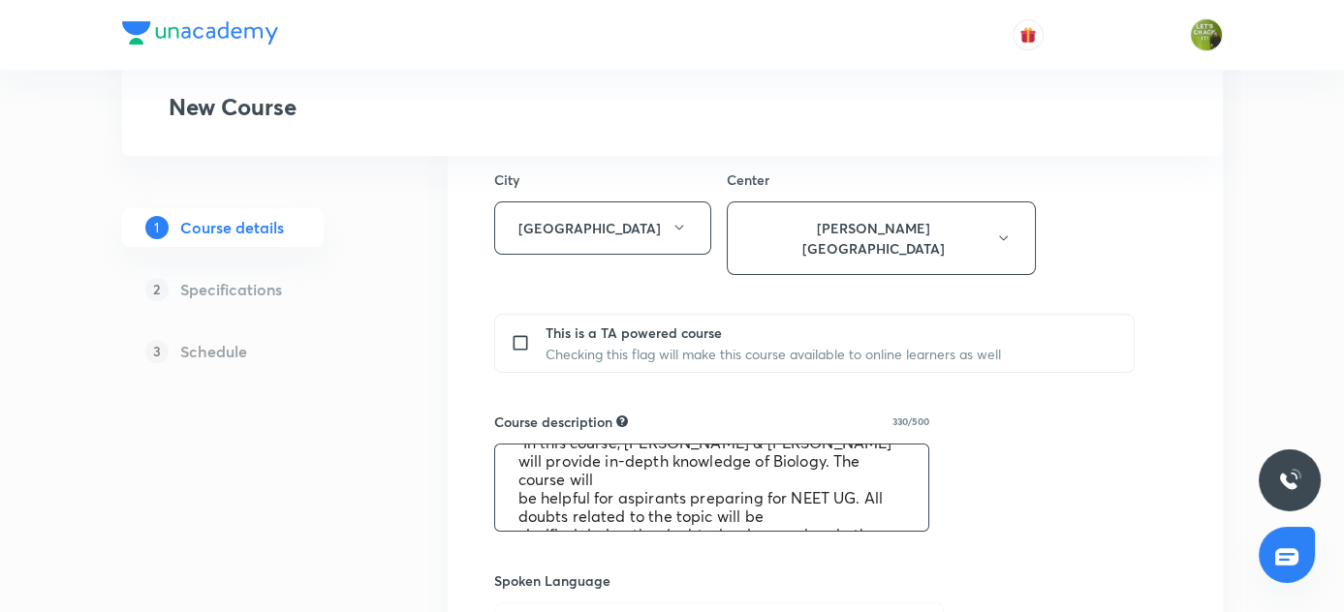
scroll to position [0, 0]
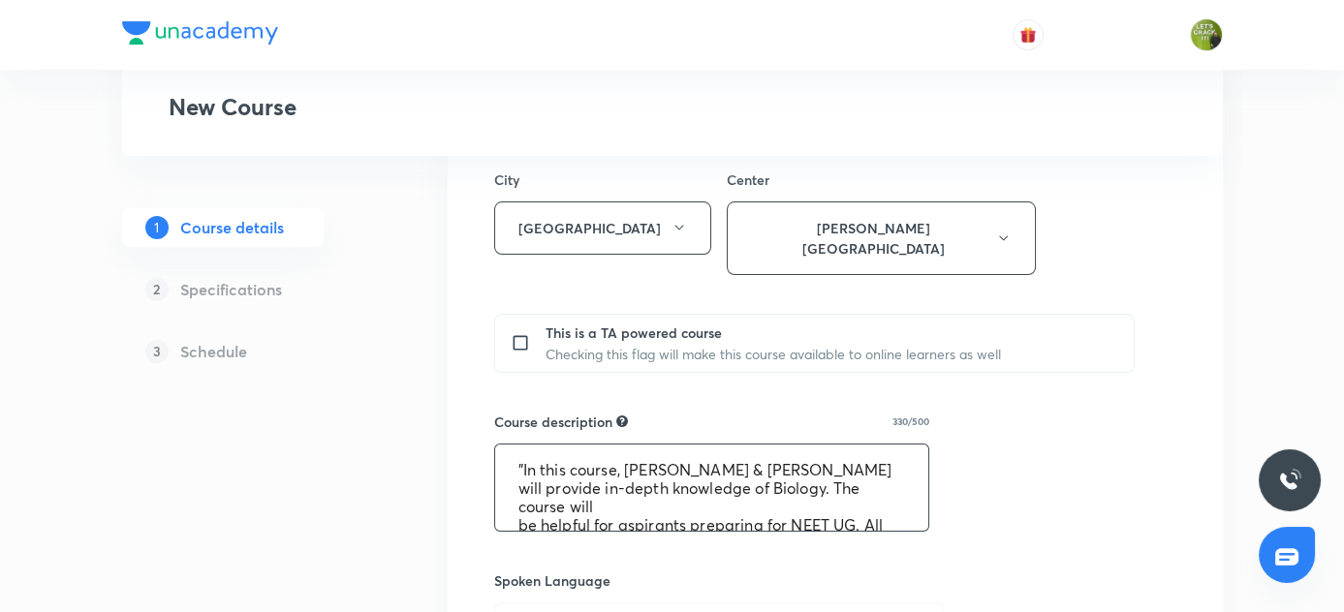
click at [811, 445] on textarea ""In this course, [PERSON_NAME] & [PERSON_NAME] will provide in-depth knowledge …" at bounding box center [712, 488] width 434 height 86
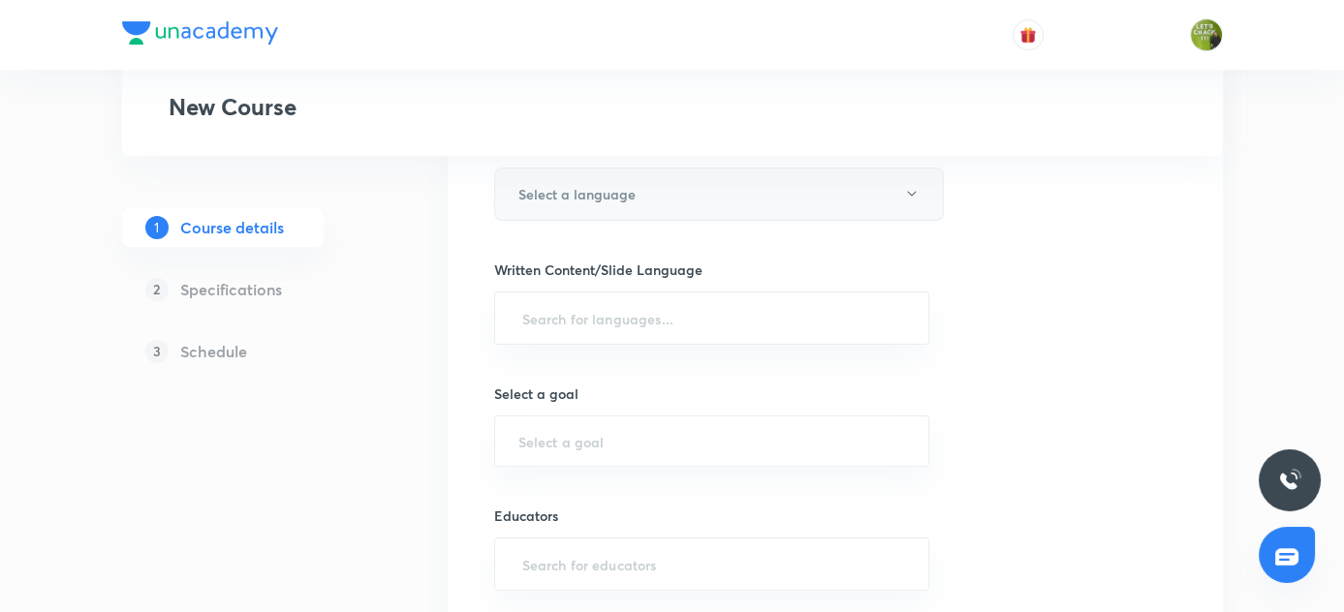
scroll to position [1056, 0]
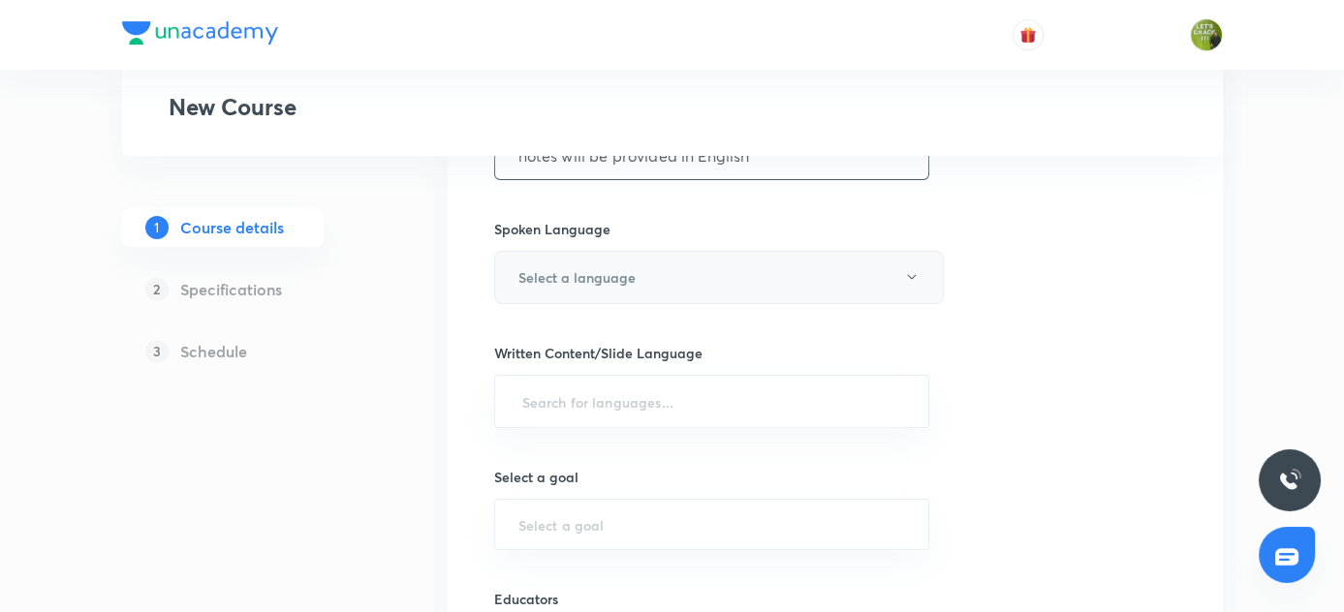
type textarea ""In this course, [PERSON_NAME] will provide in-depth knowledge of Biology. The …"
click at [912, 269] on icon "button" at bounding box center [912, 277] width 16 height 16
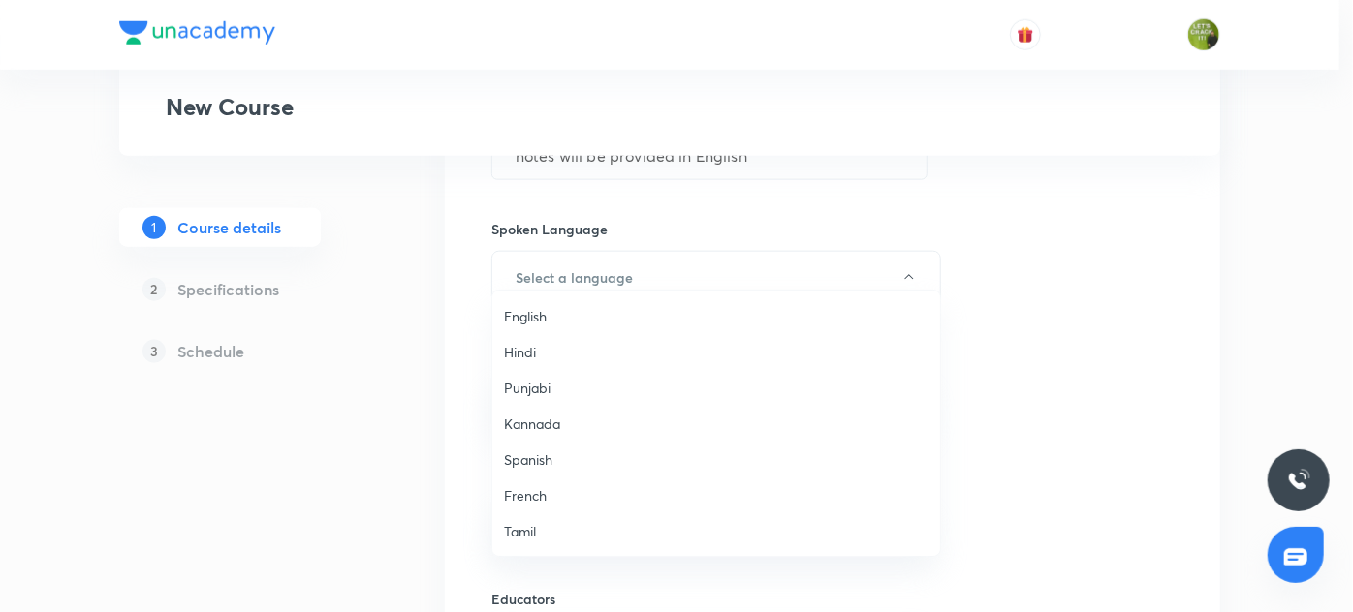
click at [543, 315] on span "English" at bounding box center [716, 316] width 424 height 20
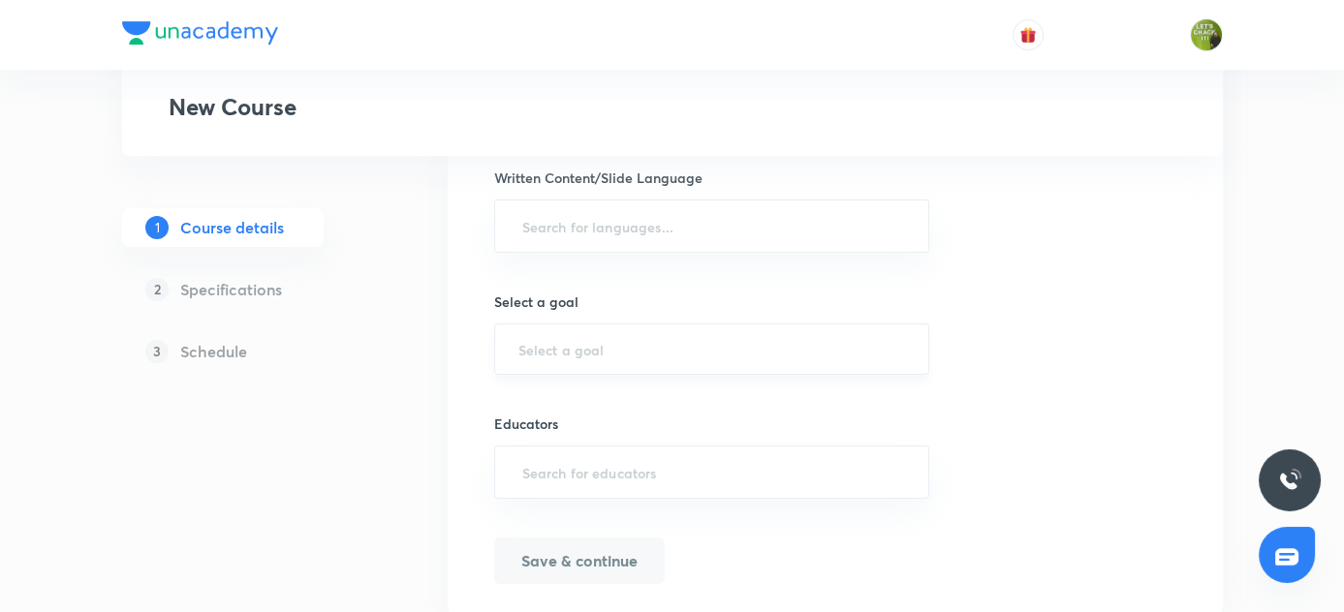
scroll to position [1233, 0]
click at [646, 207] on input "text" at bounding box center [712, 225] width 388 height 36
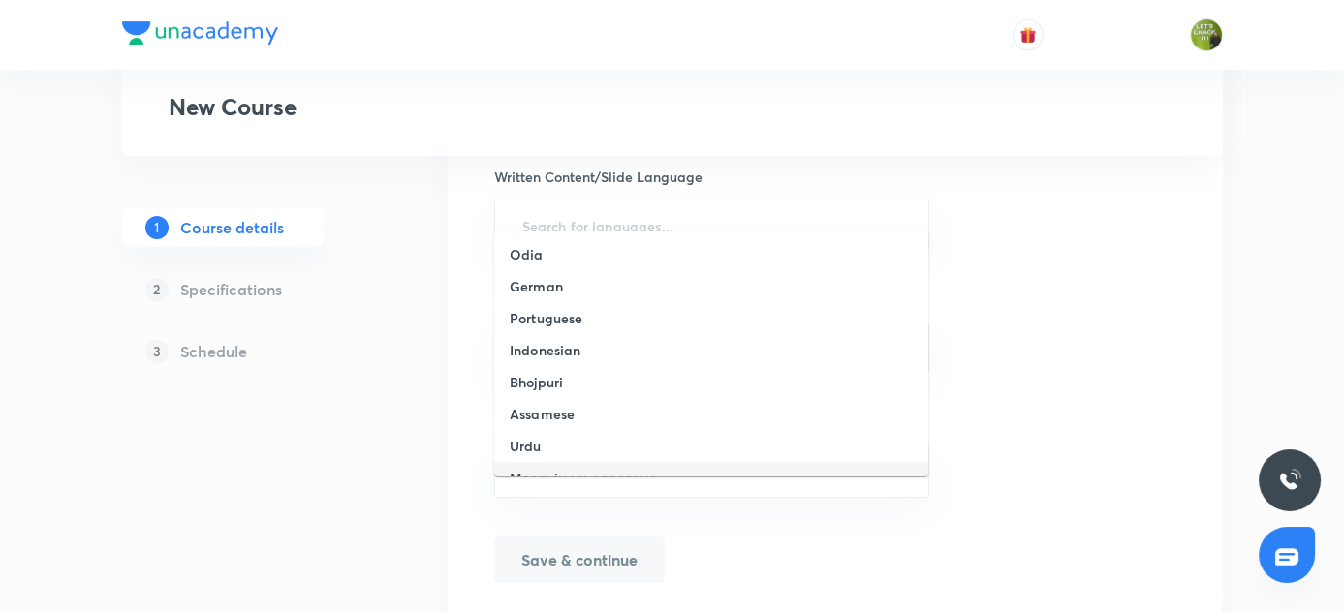
scroll to position [506, 0]
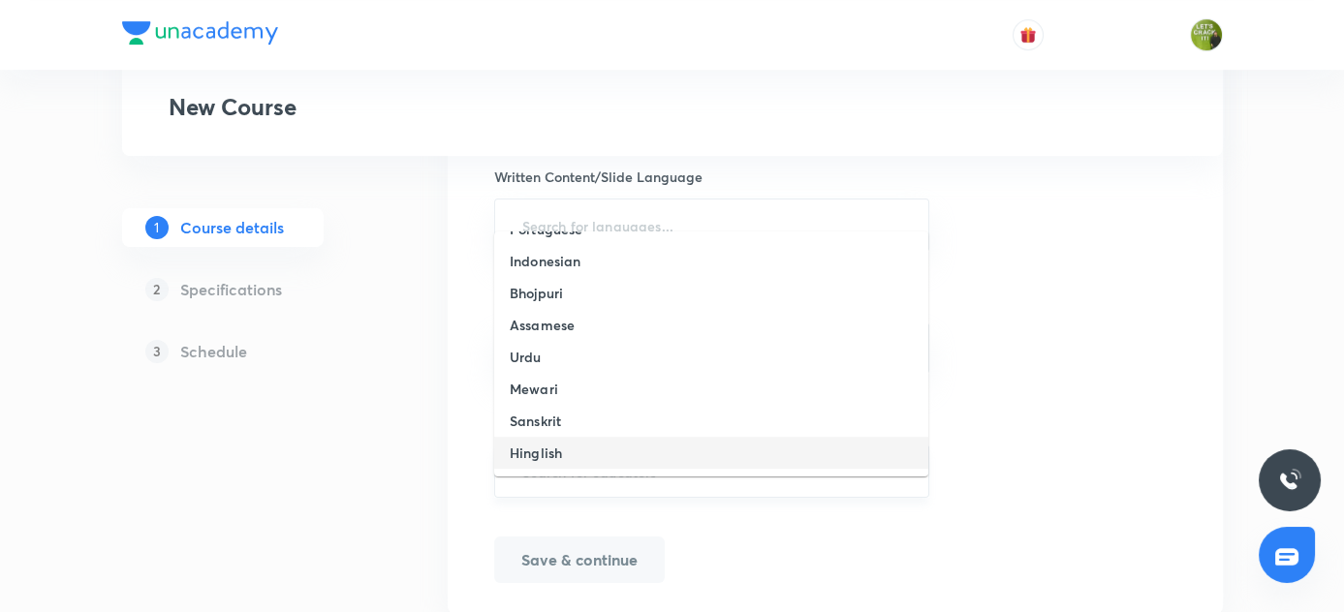
drag, startPoint x: 541, startPoint y: 448, endPoint x: 610, endPoint y: 438, distance: 70.4
click at [542, 450] on h6 "Hinglish" at bounding box center [536, 453] width 52 height 20
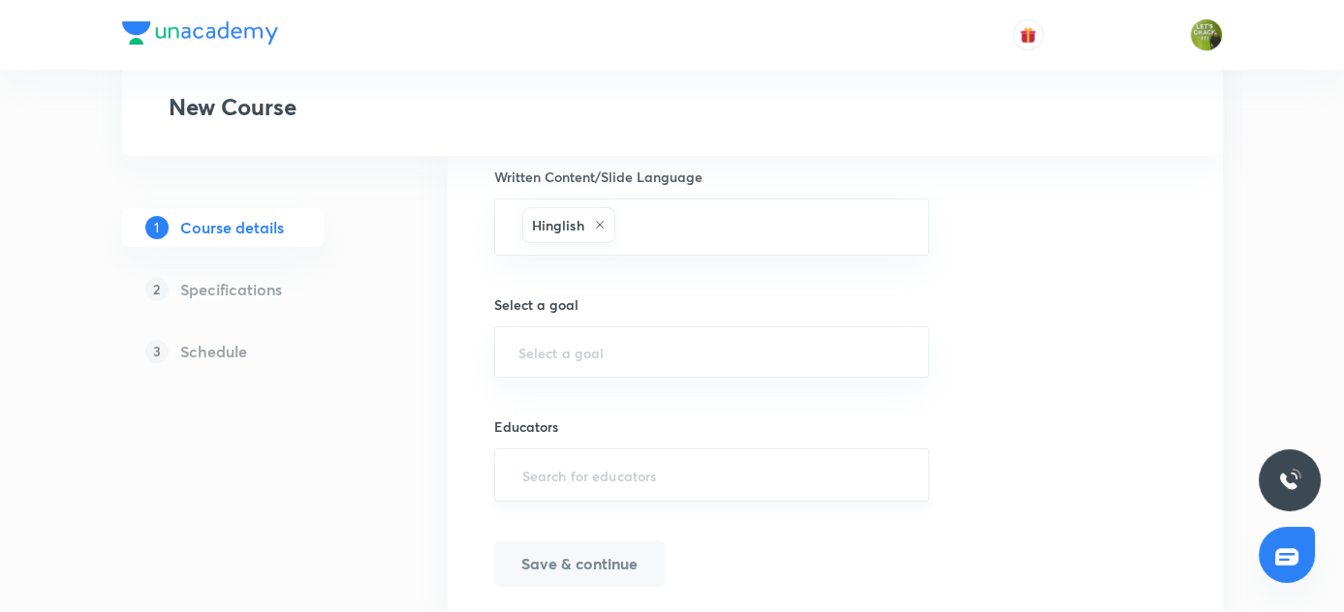
scroll to position [1274, 0]
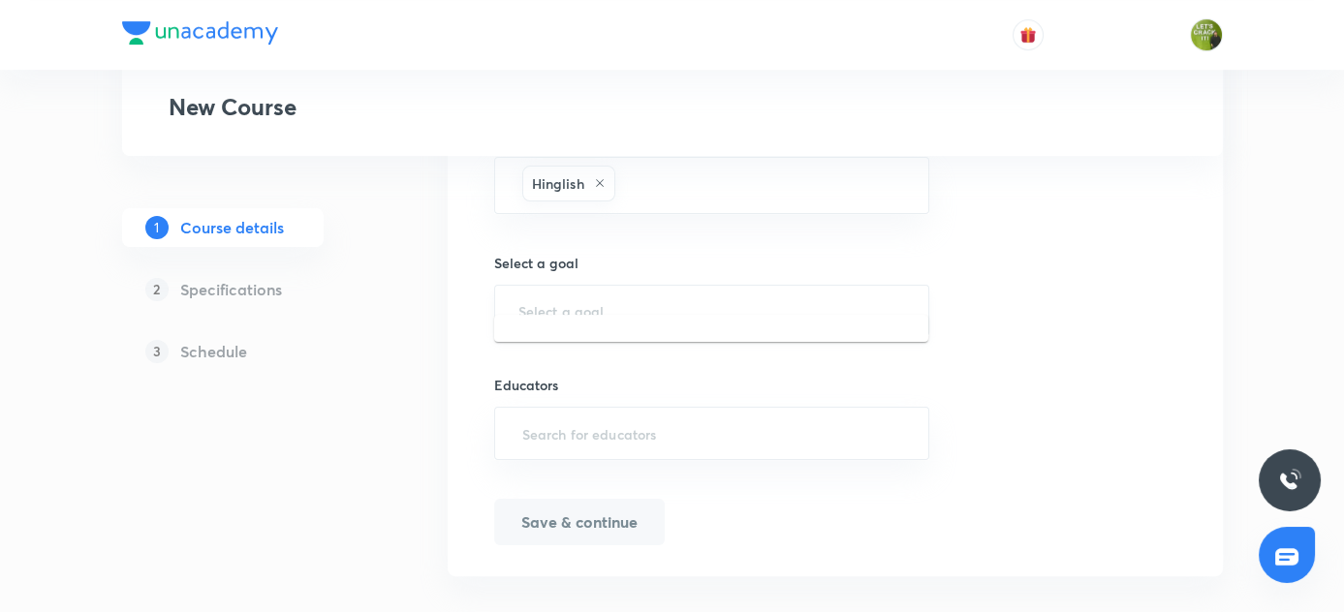
click at [621, 301] on input "text" at bounding box center [712, 310] width 388 height 18
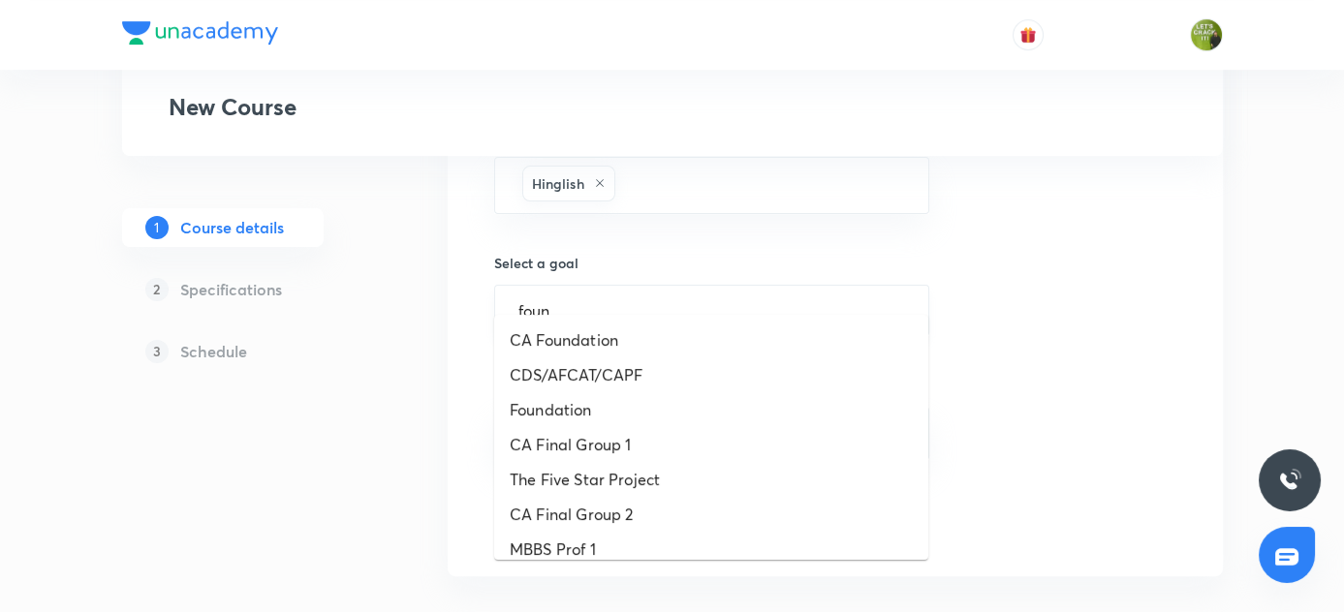
type input "foun"
